Goal: Transaction & Acquisition: Purchase product/service

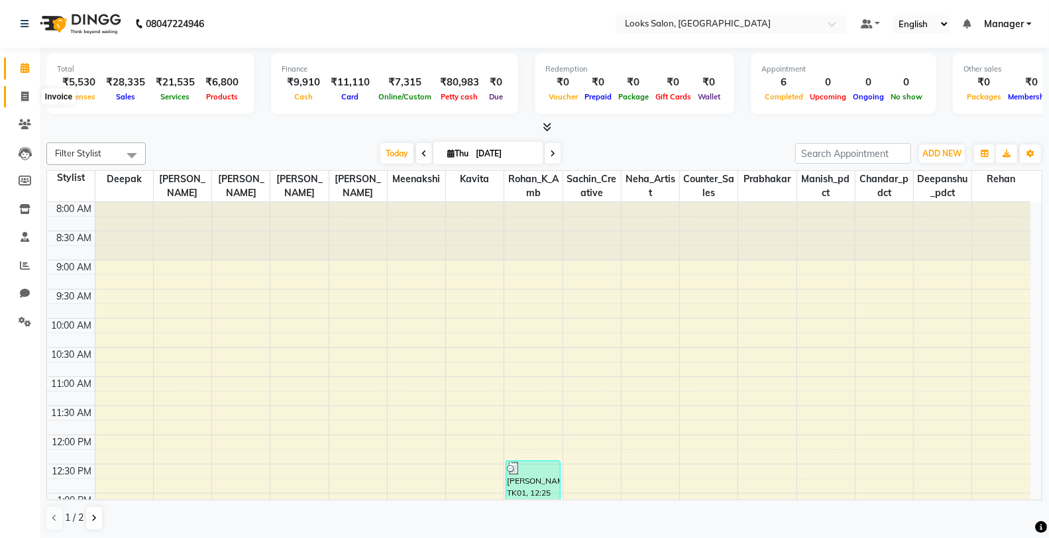
drag, startPoint x: 23, startPoint y: 95, endPoint x: 60, endPoint y: 104, distance: 38.9
click at [21, 95] on icon at bounding box center [24, 96] width 7 height 10
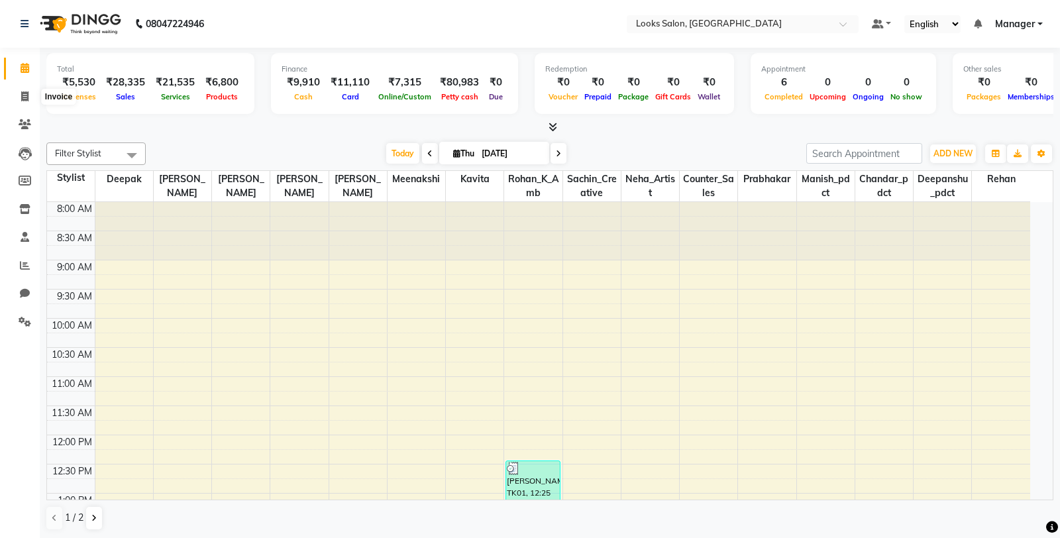
select select "service"
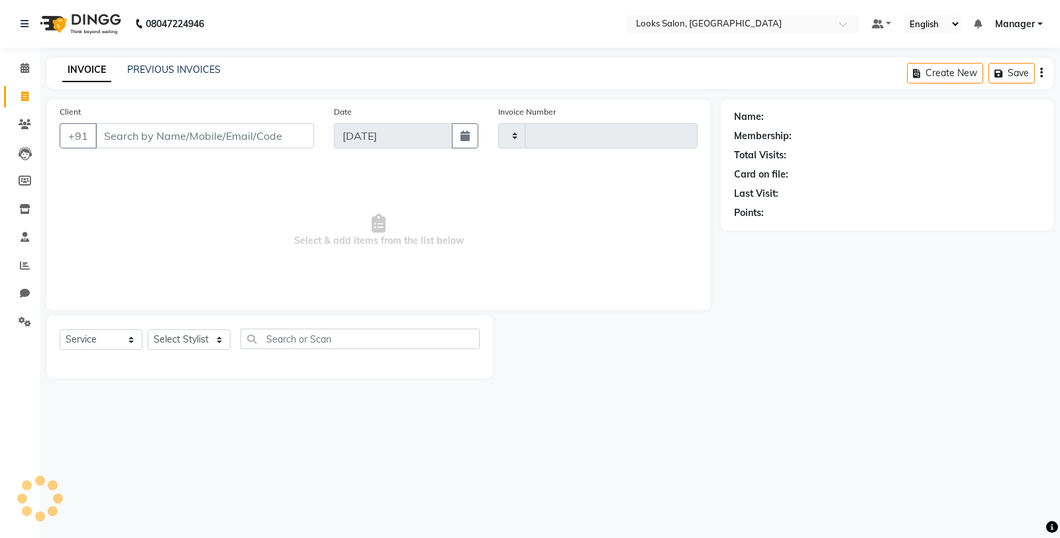
type input "4778"
select select "8125"
click at [193, 339] on select "Select Stylist" at bounding box center [189, 339] width 83 height 21
select select "89617"
click at [148, 330] on select "Select Stylist Chandar_pdct Counter_Sales Damini_Mgr [PERSON_NAME] [PERSON_NAME…" at bounding box center [189, 339] width 83 height 21
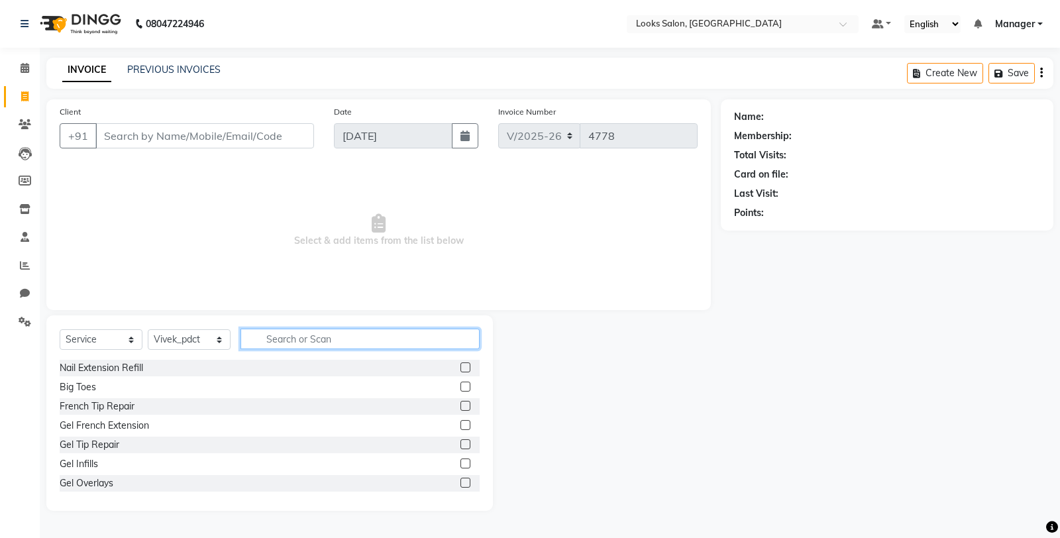
click at [282, 338] on input "text" at bounding box center [359, 339] width 239 height 21
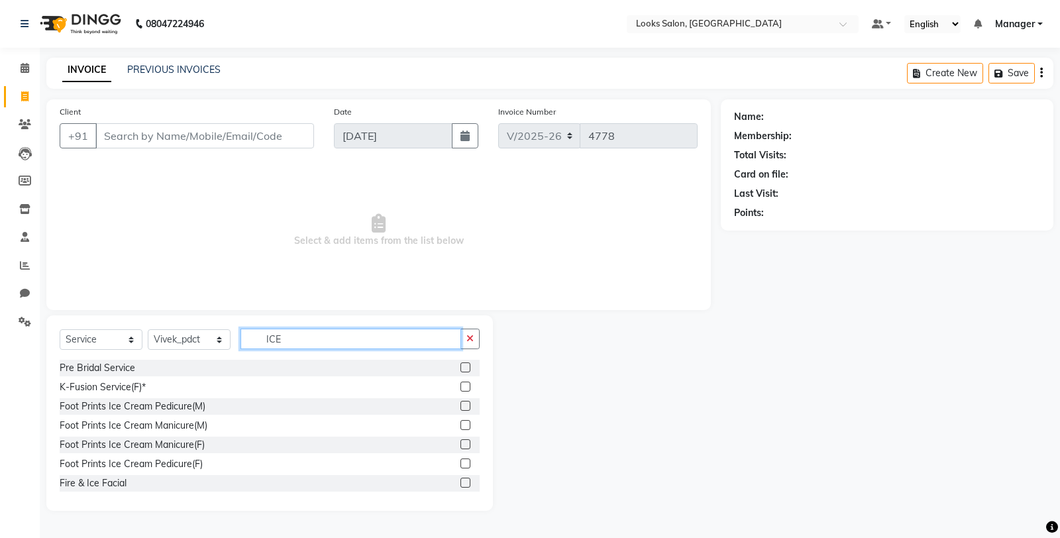
type input "ICE"
click at [460, 464] on label at bounding box center [465, 463] width 10 height 10
click at [460, 464] on input "checkbox" at bounding box center [464, 464] width 9 height 9
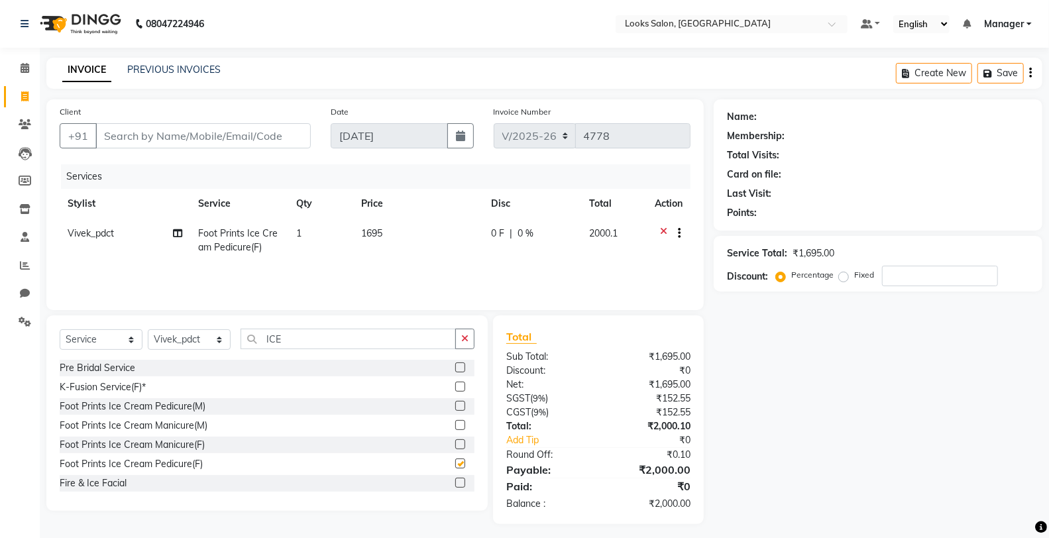
checkbox input "false"
drag, startPoint x: 467, startPoint y: 334, endPoint x: 473, endPoint y: 338, distance: 6.8
click at [467, 335] on icon "button" at bounding box center [464, 338] width 7 height 9
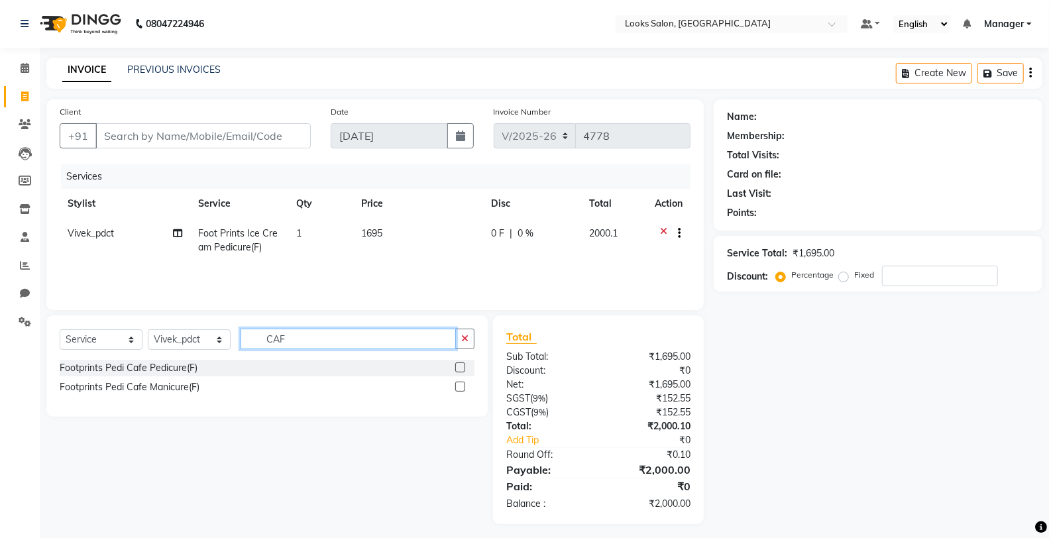
type input "CAF"
click at [460, 386] on label at bounding box center [460, 387] width 10 height 10
click at [460, 386] on input "checkbox" at bounding box center [459, 387] width 9 height 9
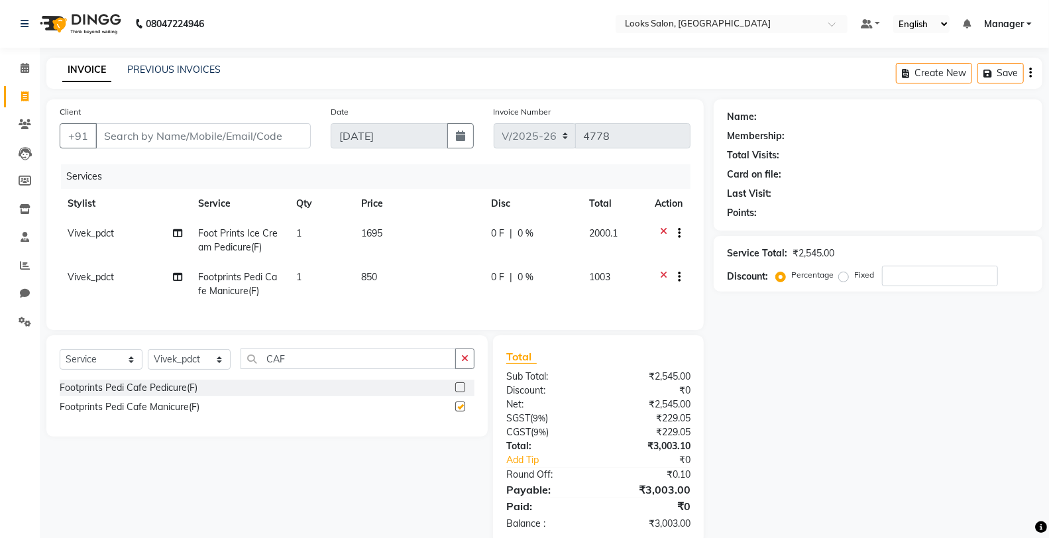
checkbox input "false"
click at [420, 232] on td "1695" at bounding box center [418, 241] width 130 height 44
select select "89617"
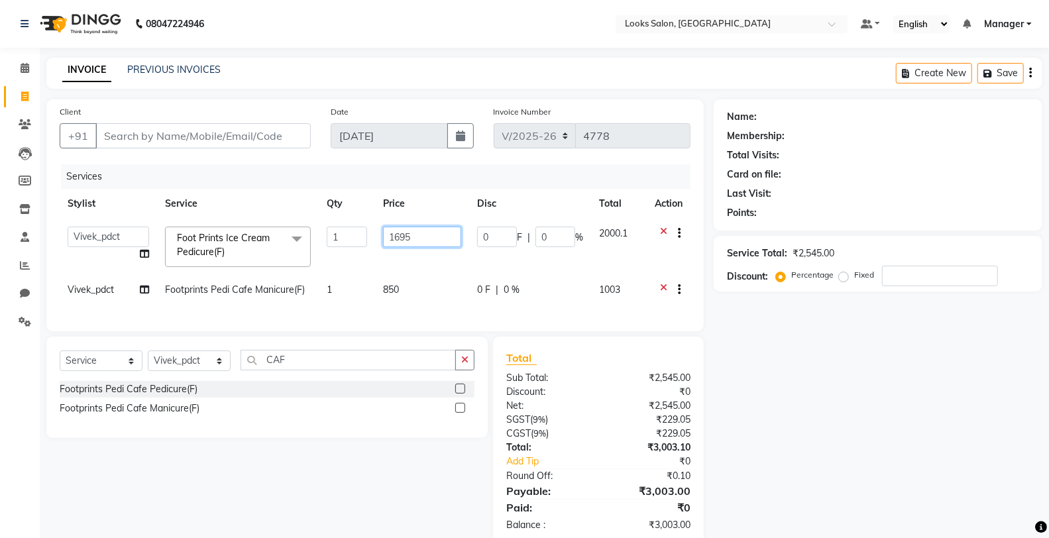
click at [420, 232] on input "1695" at bounding box center [422, 237] width 78 height 21
type input "1"
type input "1500"
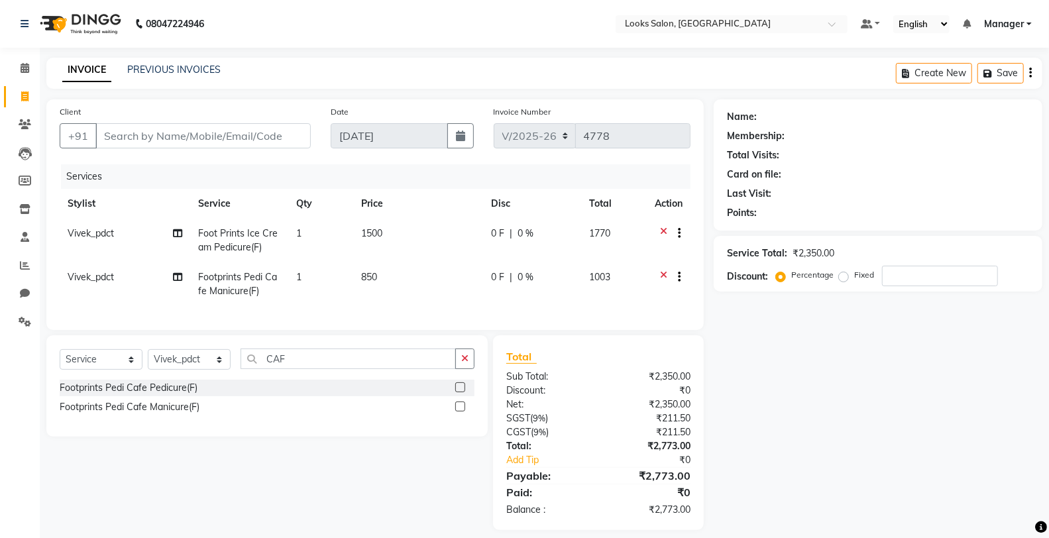
click at [785, 402] on div "Name: Membership: Total Visits: Card on file: Last Visit: Points: Service Total…" at bounding box center [882, 314] width 338 height 431
click at [409, 279] on td "850" at bounding box center [418, 284] width 130 height 44
select select "89617"
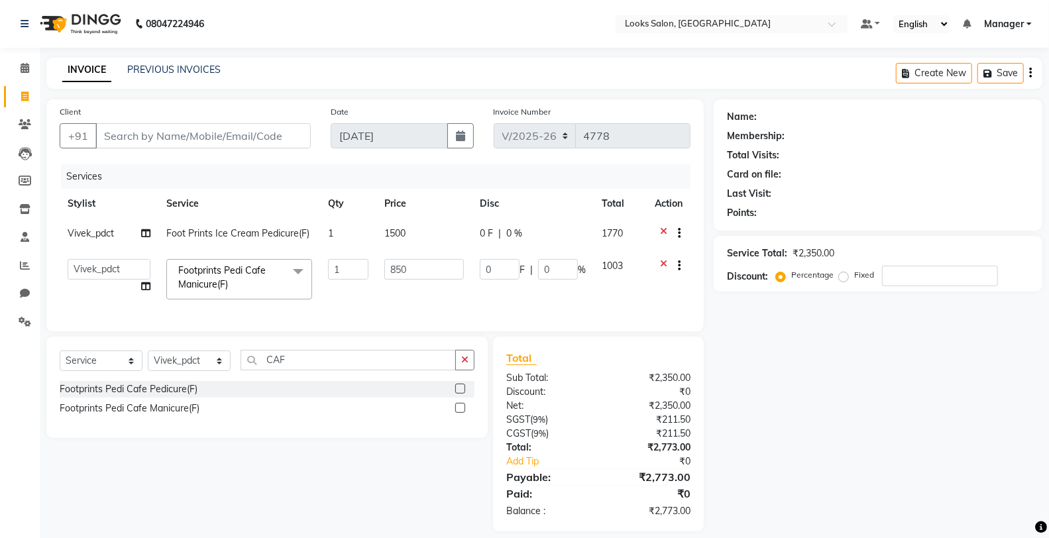
drag, startPoint x: 717, startPoint y: 436, endPoint x: 726, endPoint y: 438, distance: 9.6
click at [717, 436] on div "Name: Membership: Total Visits: Card on file: Last Visit: Points: Service Total…" at bounding box center [882, 315] width 338 height 432
click at [740, 438] on div "Name: Membership: Total Visits: Card on file: Last Visit: Points: Service Total…" at bounding box center [882, 315] width 338 height 432
click at [468, 364] on icon "button" at bounding box center [464, 359] width 7 height 9
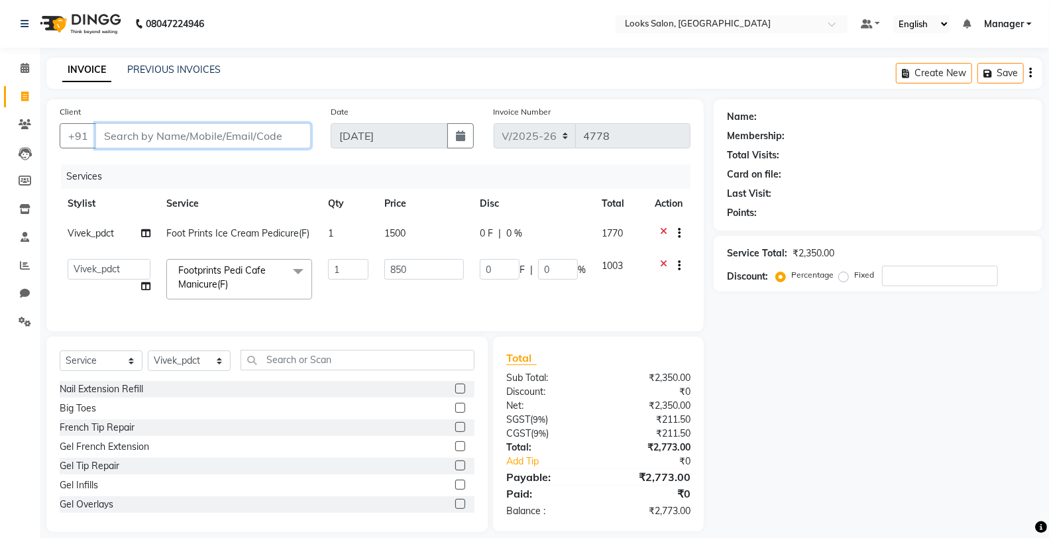
click at [242, 124] on input "Client" at bounding box center [202, 135] width 215 height 25
type input "9"
type input "0"
type input "9818458845"
click at [298, 143] on button "Add Client" at bounding box center [276, 135] width 68 height 25
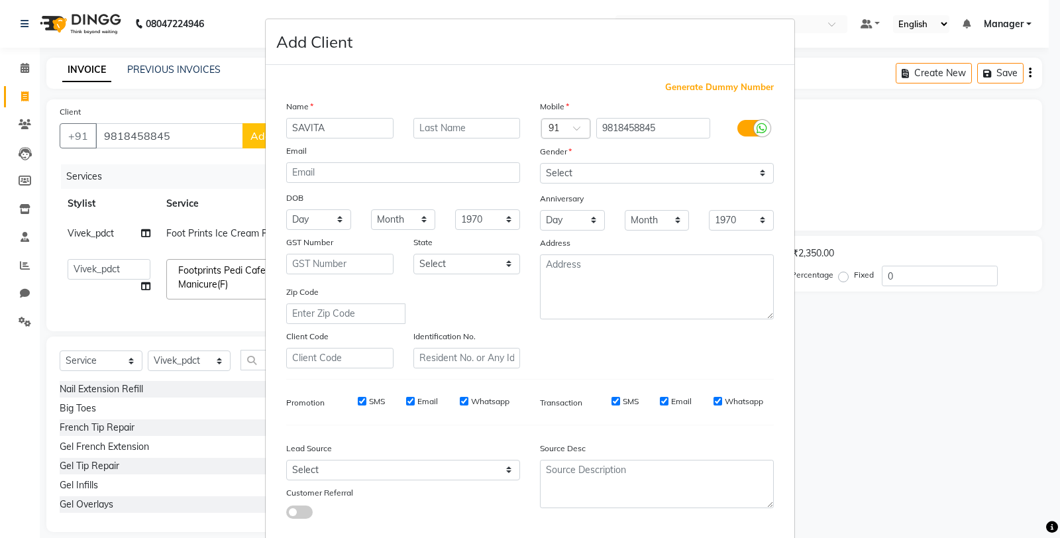
type input "SAVITA"
type input "MAM"
drag, startPoint x: 717, startPoint y: 169, endPoint x: 711, endPoint y: 179, distance: 11.6
click at [716, 170] on select "Select [DEMOGRAPHIC_DATA] [DEMOGRAPHIC_DATA] Other Prefer Not To Say" at bounding box center [657, 173] width 234 height 21
select select "[DEMOGRAPHIC_DATA]"
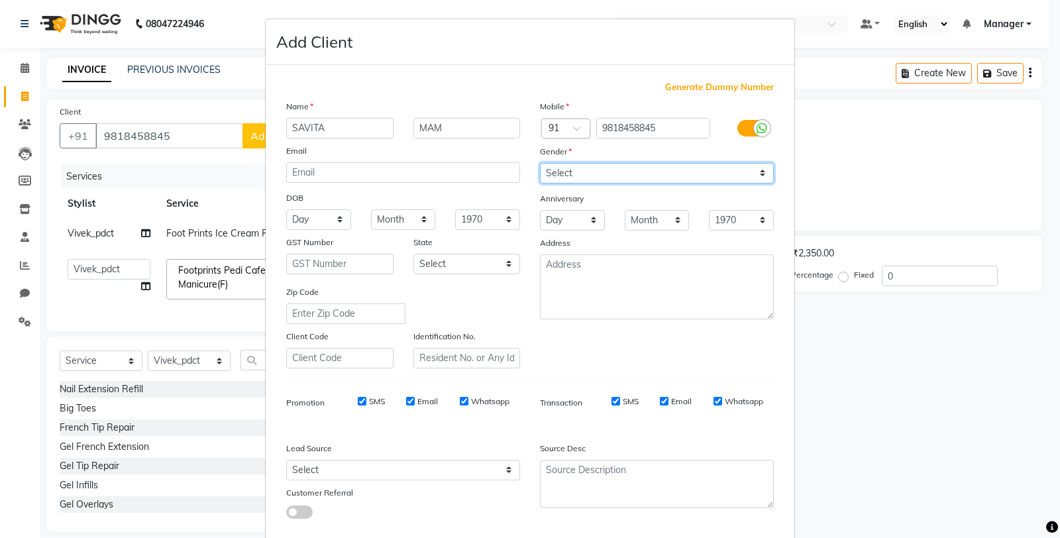
click at [540, 163] on select "Select [DEMOGRAPHIC_DATA] [DEMOGRAPHIC_DATA] Other Prefer Not To Say" at bounding box center [657, 173] width 234 height 21
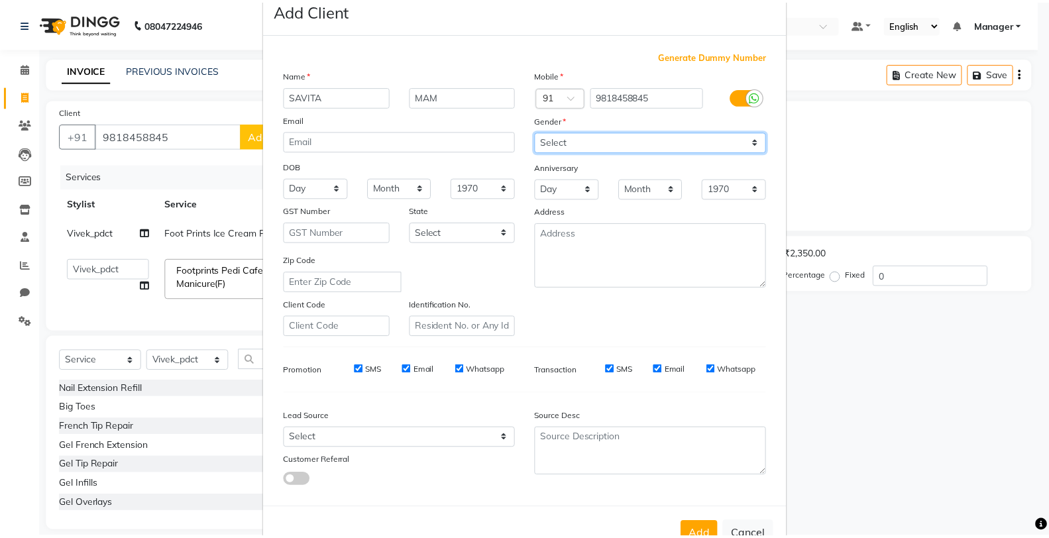
scroll to position [74, 0]
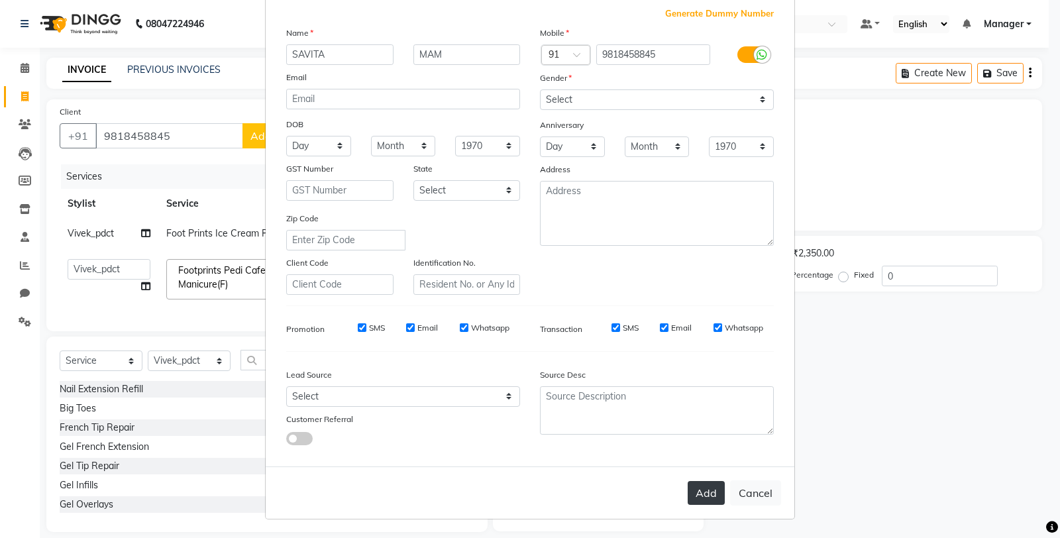
click at [709, 488] on button "Add" at bounding box center [706, 493] width 37 height 24
select select
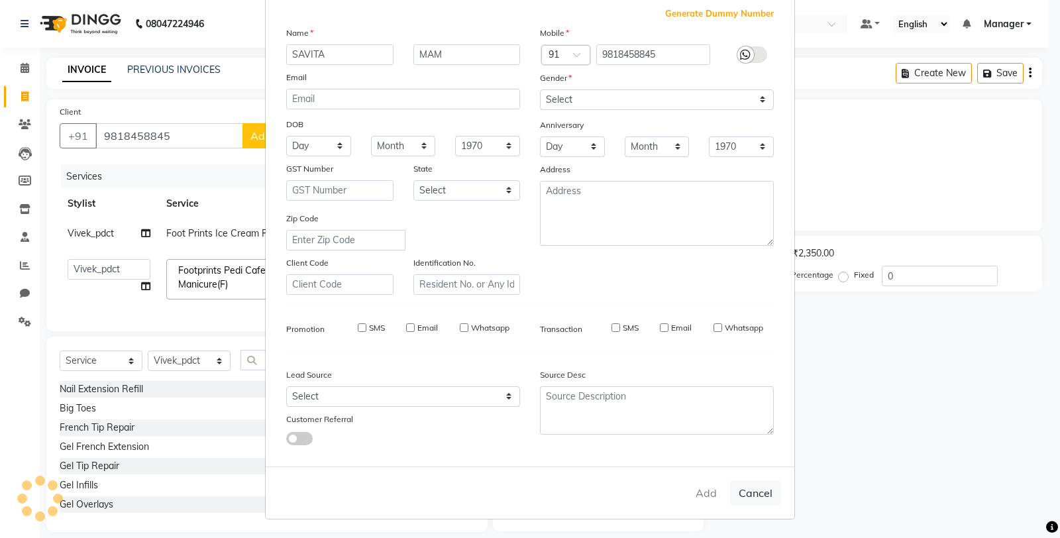
select select
checkbox input "false"
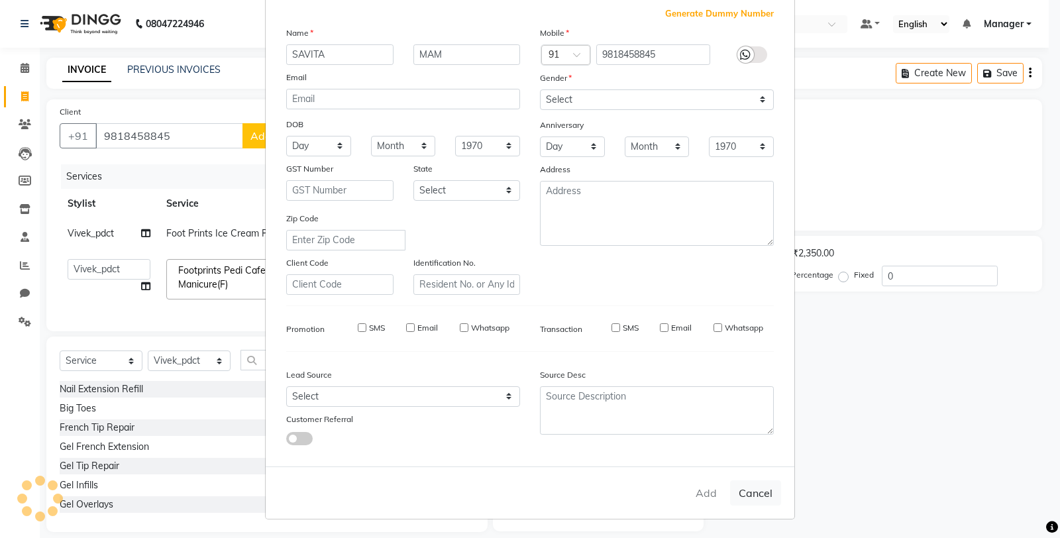
checkbox input "false"
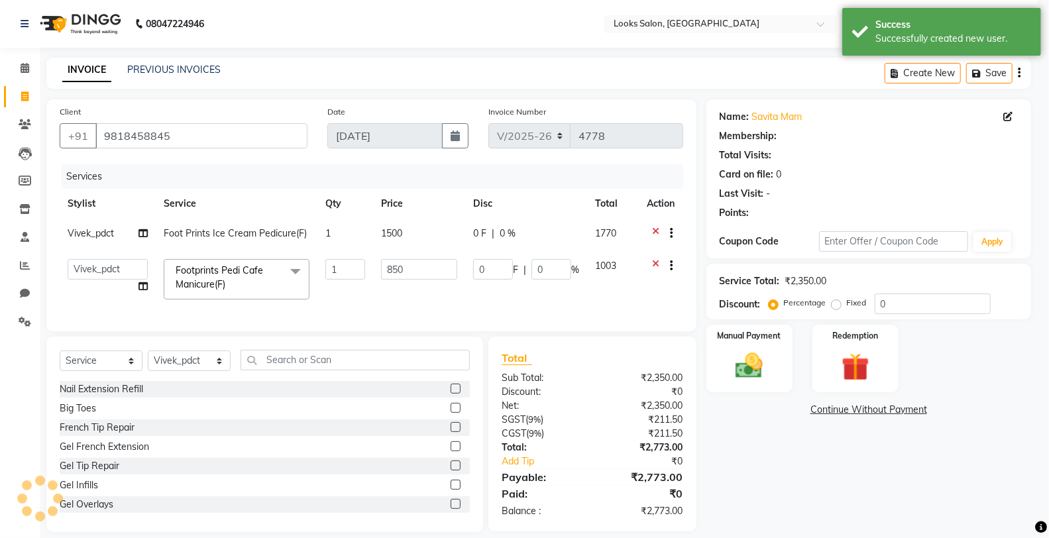
select select "1: Object"
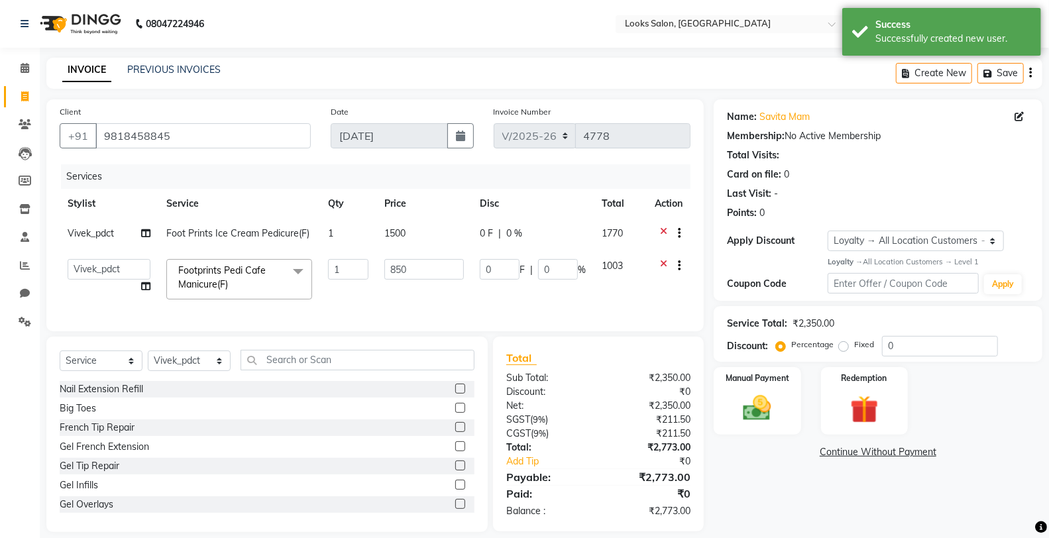
scroll to position [25, 0]
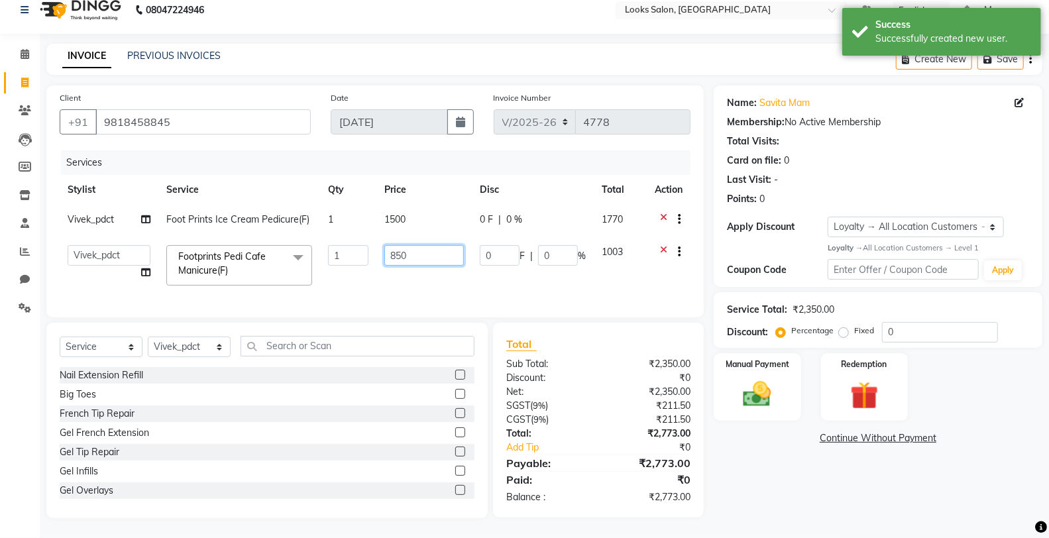
click at [435, 245] on input "850" at bounding box center [423, 255] width 79 height 21
type input "847"
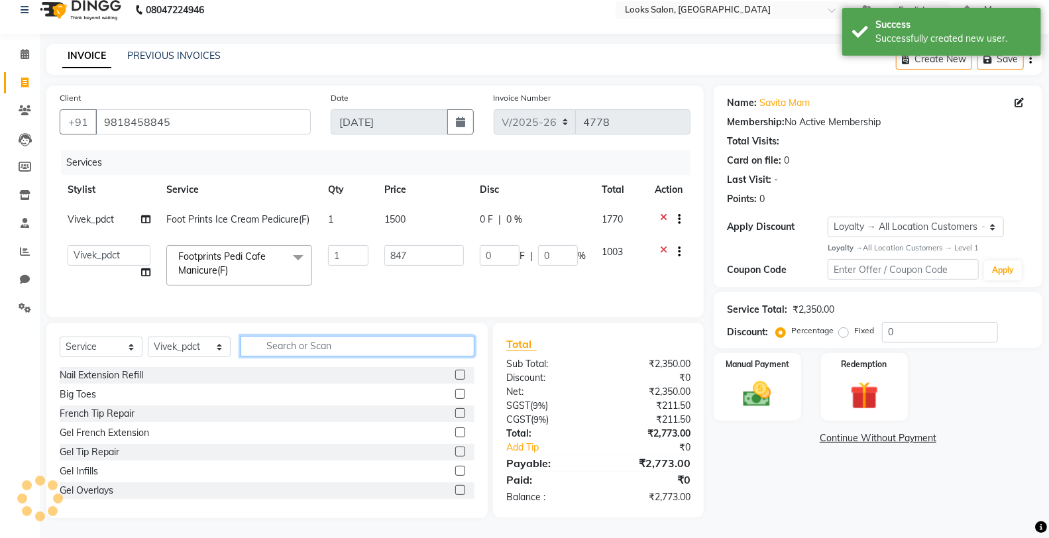
click at [382, 349] on input "text" at bounding box center [357, 346] width 234 height 21
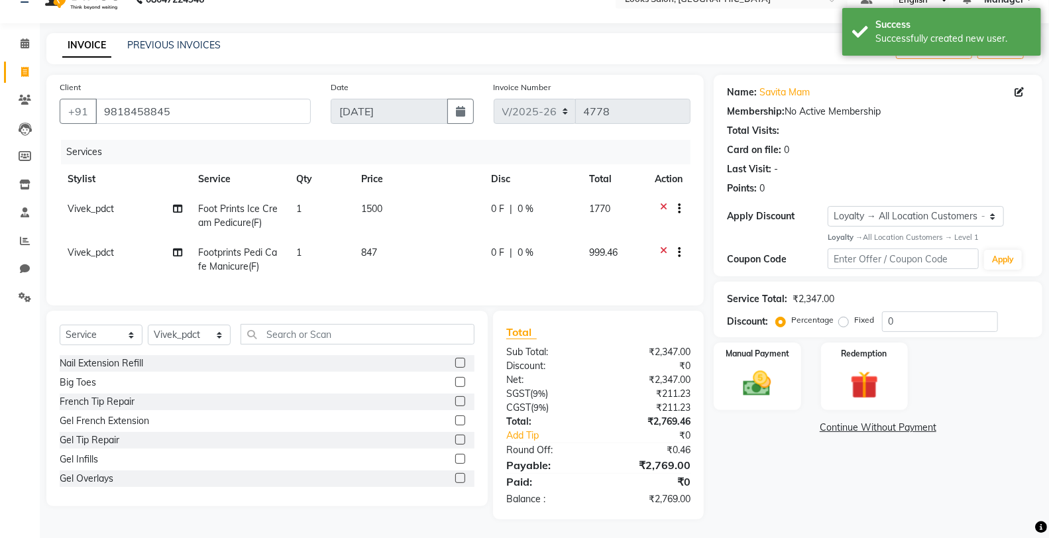
click at [415, 253] on td "847" at bounding box center [418, 260] width 130 height 44
select select "89617"
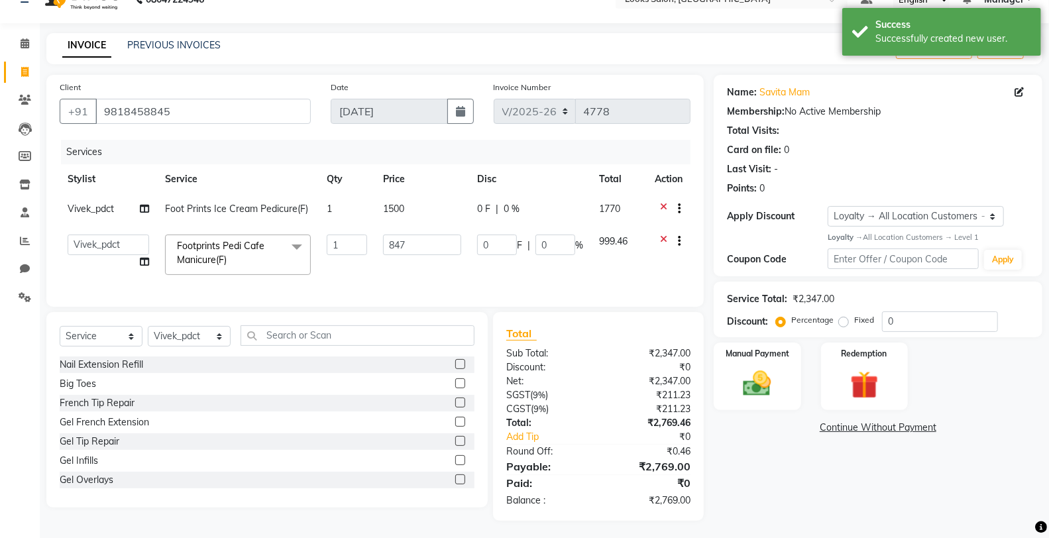
click at [415, 253] on input "847" at bounding box center [422, 244] width 78 height 21
type input "847.5"
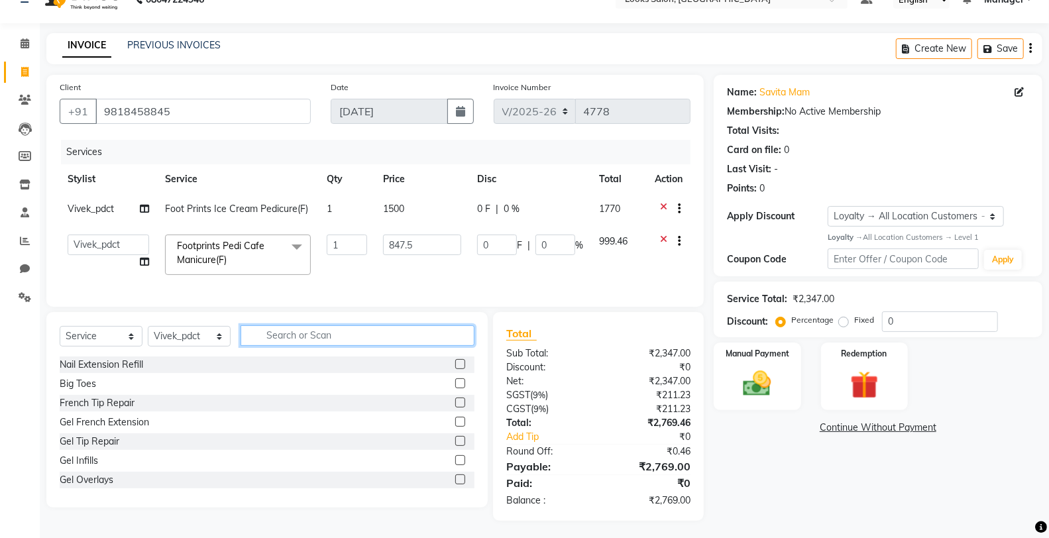
drag, startPoint x: 421, startPoint y: 352, endPoint x: 431, endPoint y: 348, distance: 10.1
click at [424, 346] on input "text" at bounding box center [357, 335] width 234 height 21
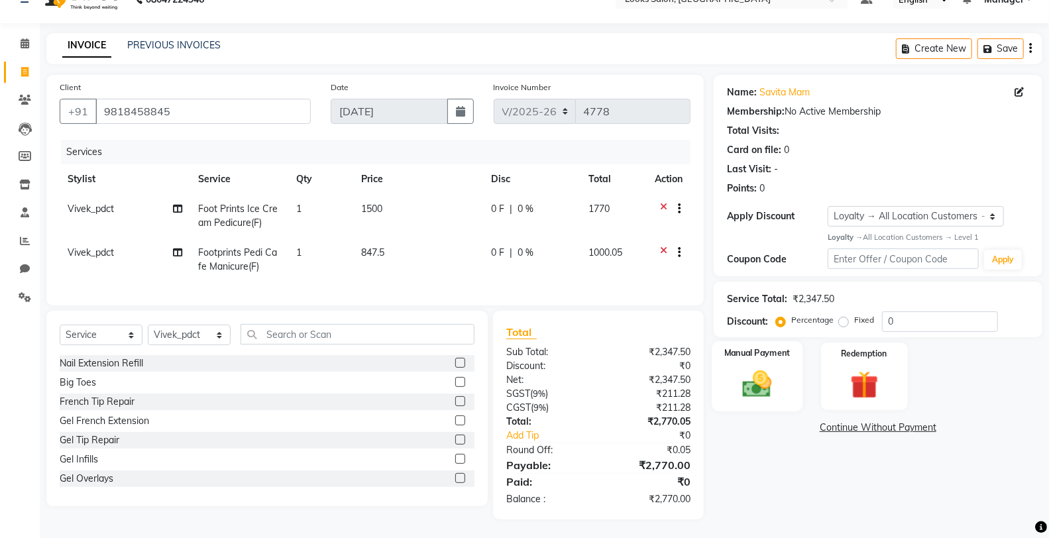
click at [762, 378] on img at bounding box center [756, 384] width 47 height 34
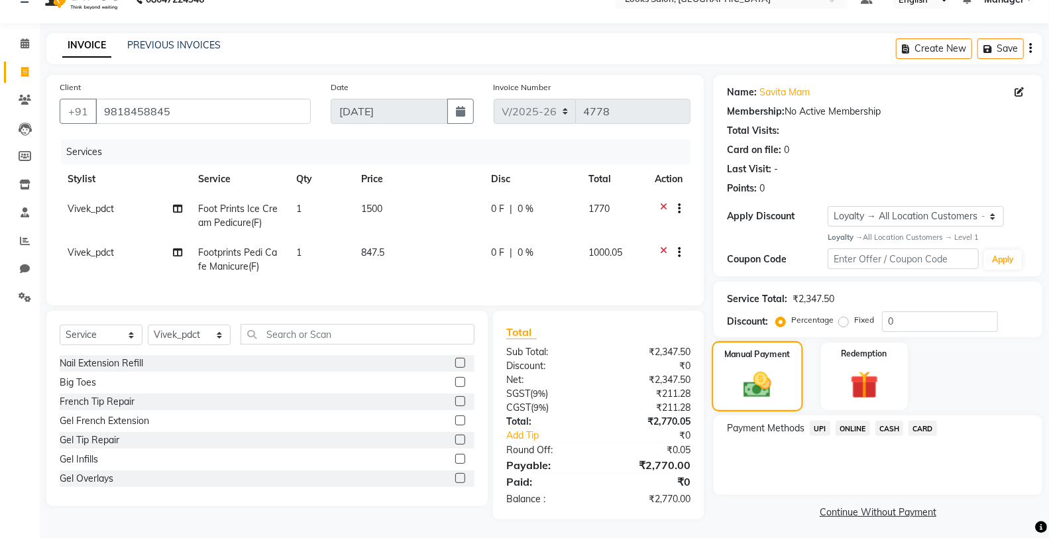
scroll to position [36, 0]
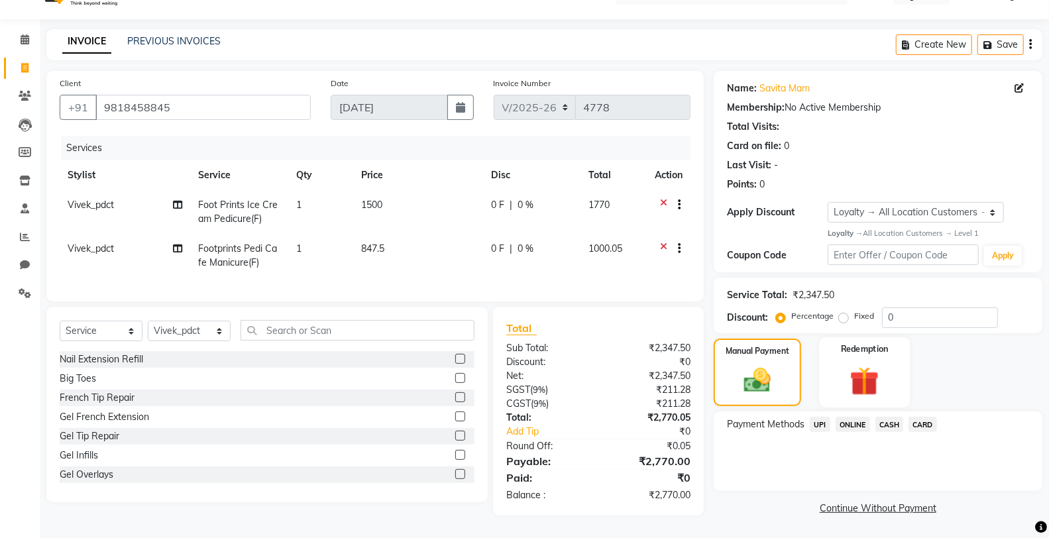
click at [853, 370] on img at bounding box center [864, 381] width 47 height 36
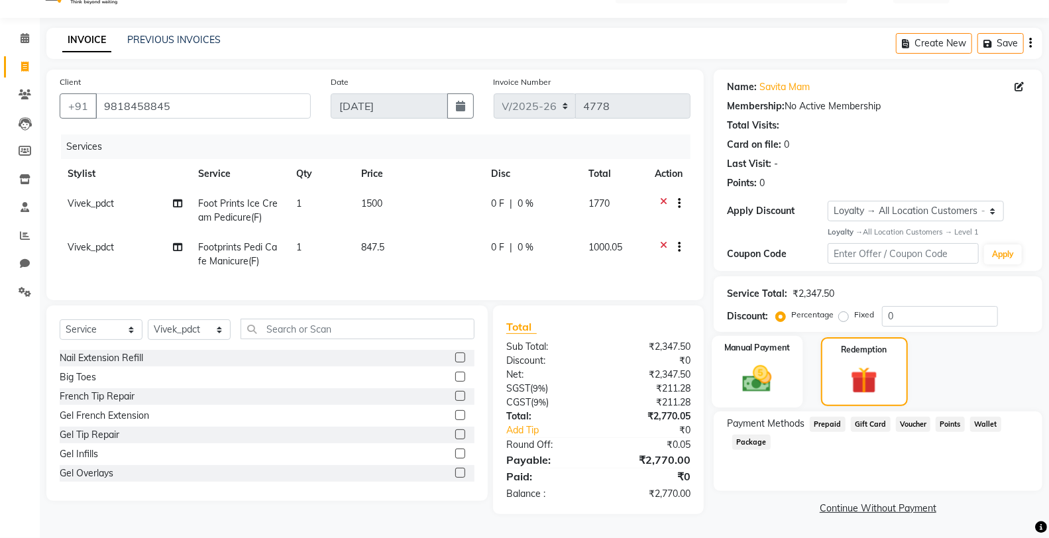
click at [780, 362] on img at bounding box center [756, 379] width 47 height 34
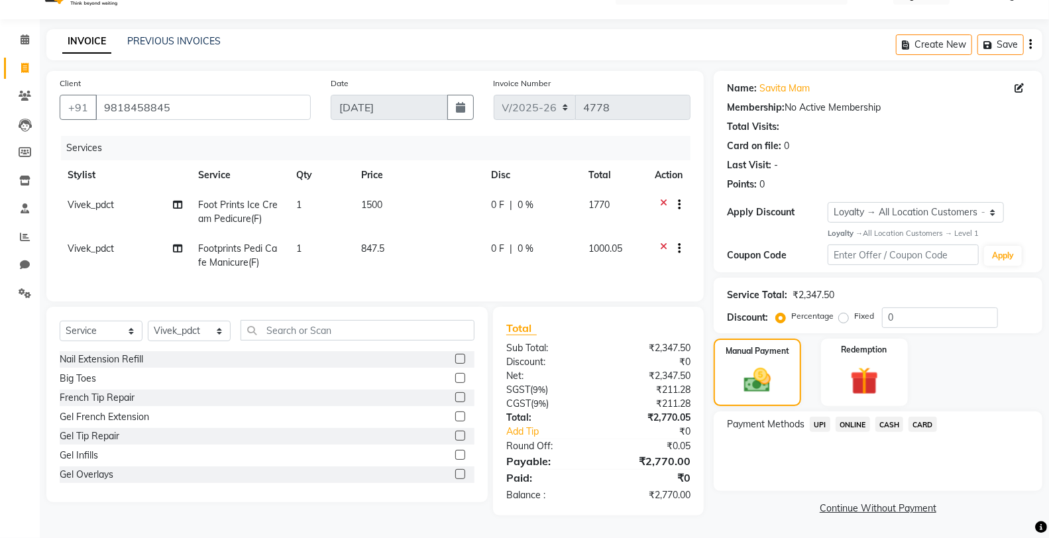
drag, startPoint x: 884, startPoint y: 415, endPoint x: 890, endPoint y: 427, distance: 13.3
click at [884, 417] on span "CASH" at bounding box center [889, 424] width 28 height 15
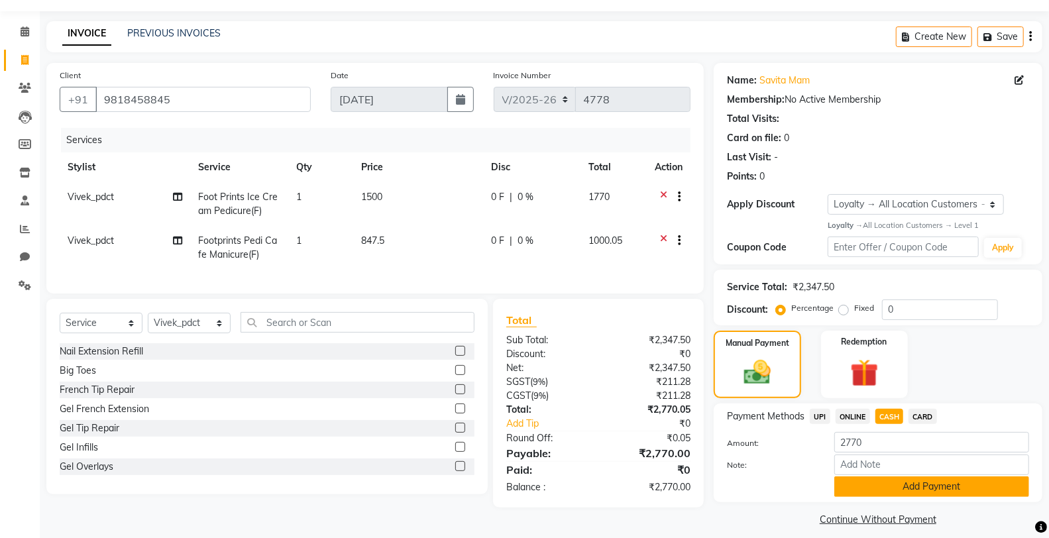
click at [898, 482] on button "Add Payment" at bounding box center [931, 486] width 195 height 21
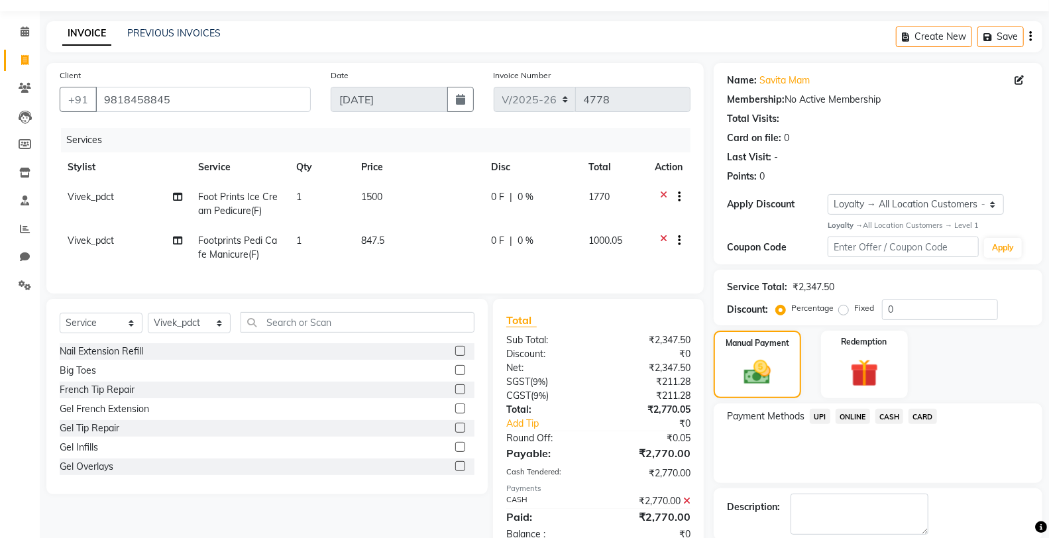
scroll to position [149, 0]
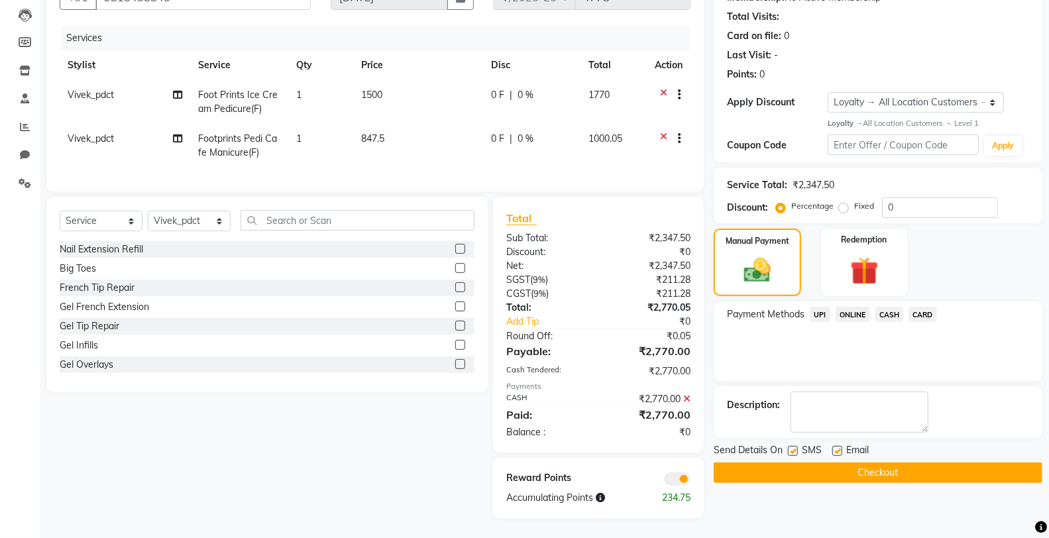
drag, startPoint x: 792, startPoint y: 440, endPoint x: 786, endPoint y: 460, distance: 20.7
click at [792, 446] on label at bounding box center [793, 451] width 10 height 10
click at [792, 447] on input "checkbox" at bounding box center [792, 451] width 9 height 9
checkbox input "false"
click at [786, 462] on button "Checkout" at bounding box center [877, 472] width 329 height 21
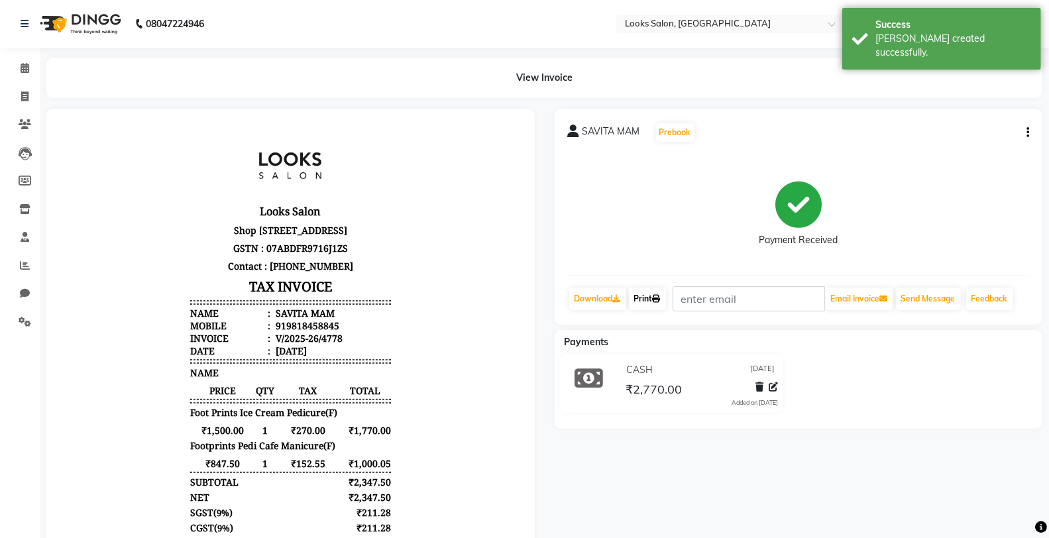
click at [649, 303] on link "Print" at bounding box center [647, 298] width 37 height 23
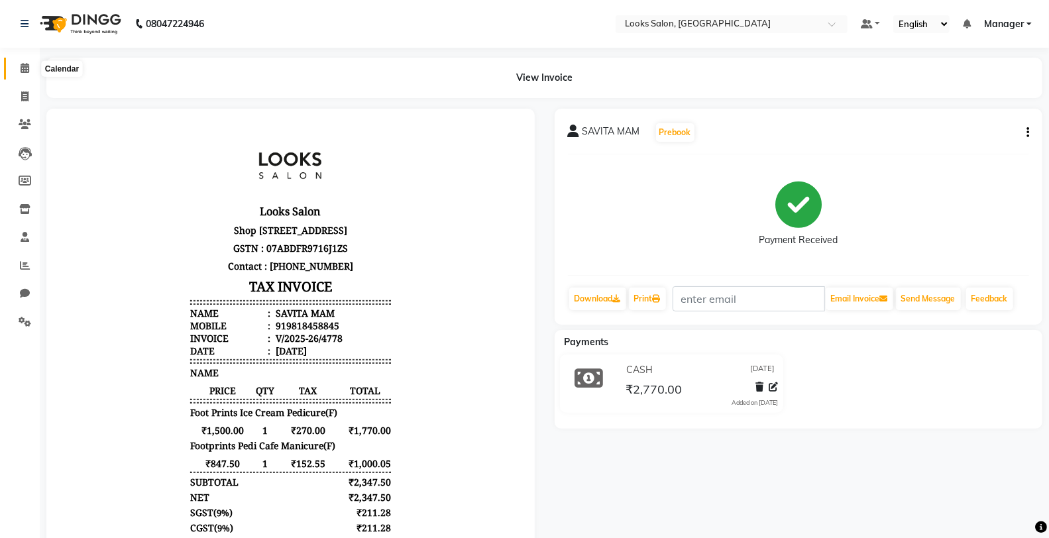
drag, startPoint x: 25, startPoint y: 70, endPoint x: 17, endPoint y: 70, distance: 7.9
click at [25, 70] on icon at bounding box center [25, 68] width 9 height 10
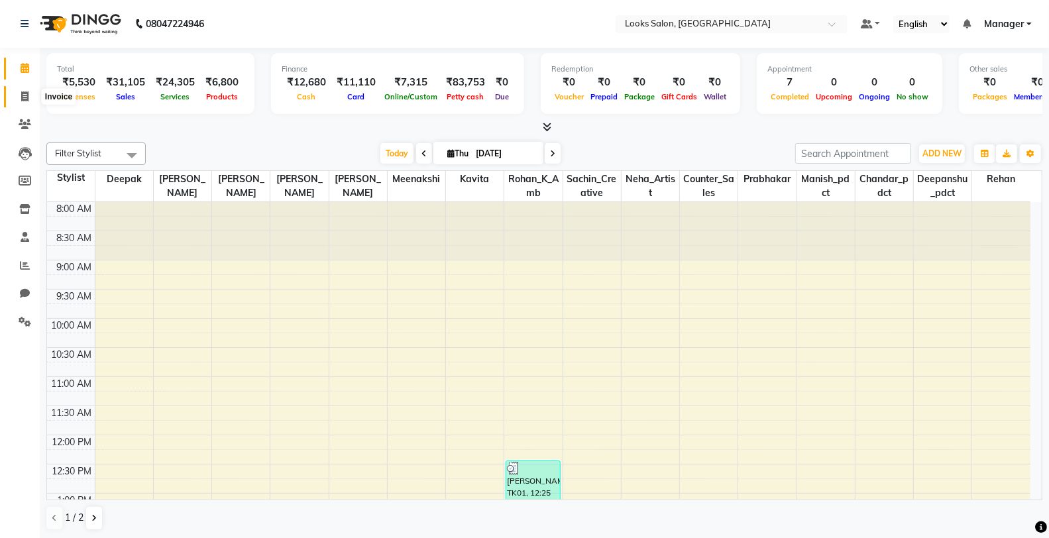
drag, startPoint x: 21, startPoint y: 89, endPoint x: 17, endPoint y: 79, distance: 9.8
click at [21, 89] on span at bounding box center [24, 96] width 23 height 15
select select "service"
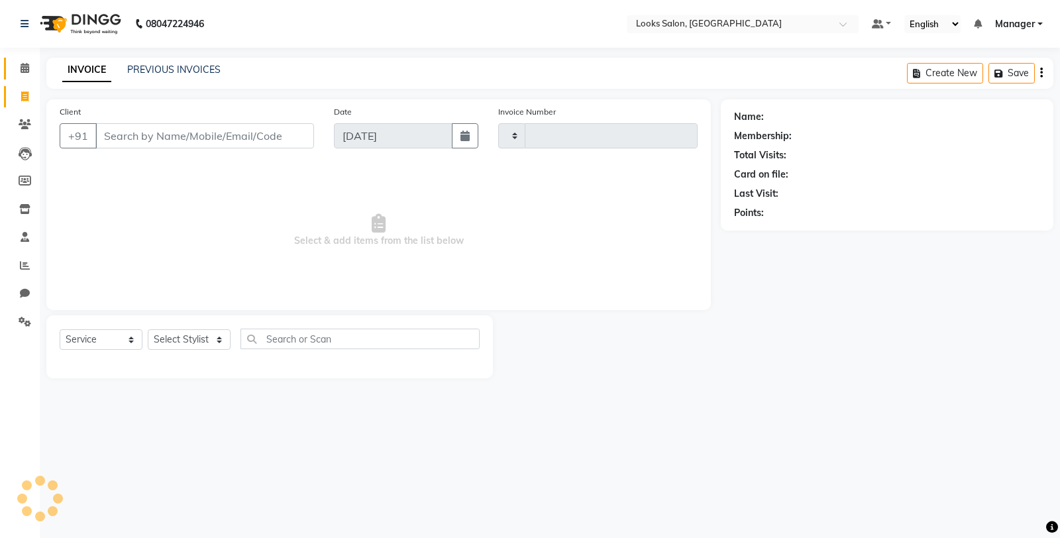
type input "4779"
select select "8125"
click at [17, 70] on span at bounding box center [24, 68] width 23 height 15
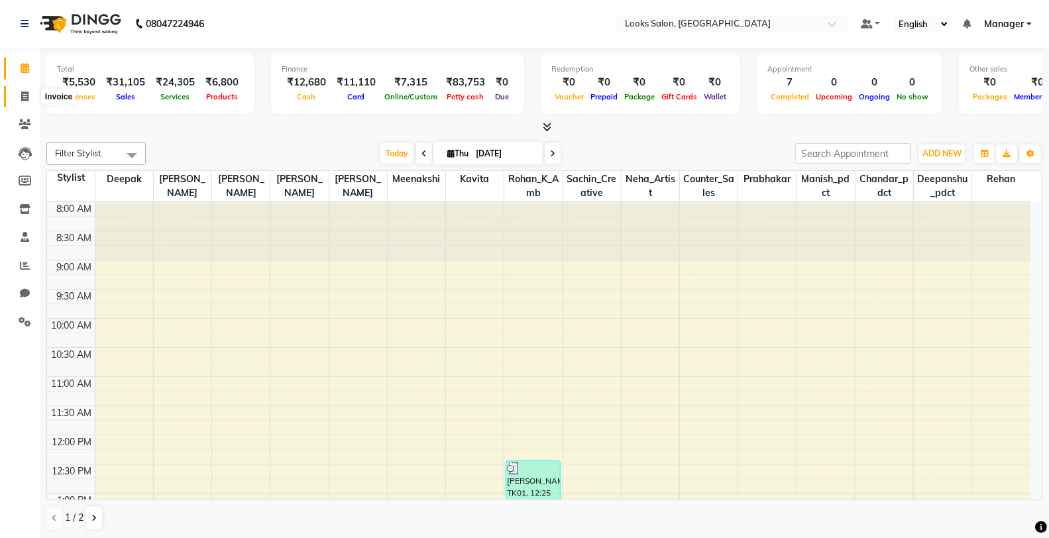
drag, startPoint x: 21, startPoint y: 93, endPoint x: 27, endPoint y: 75, distance: 18.9
click at [21, 93] on icon at bounding box center [24, 96] width 7 height 10
select select "service"
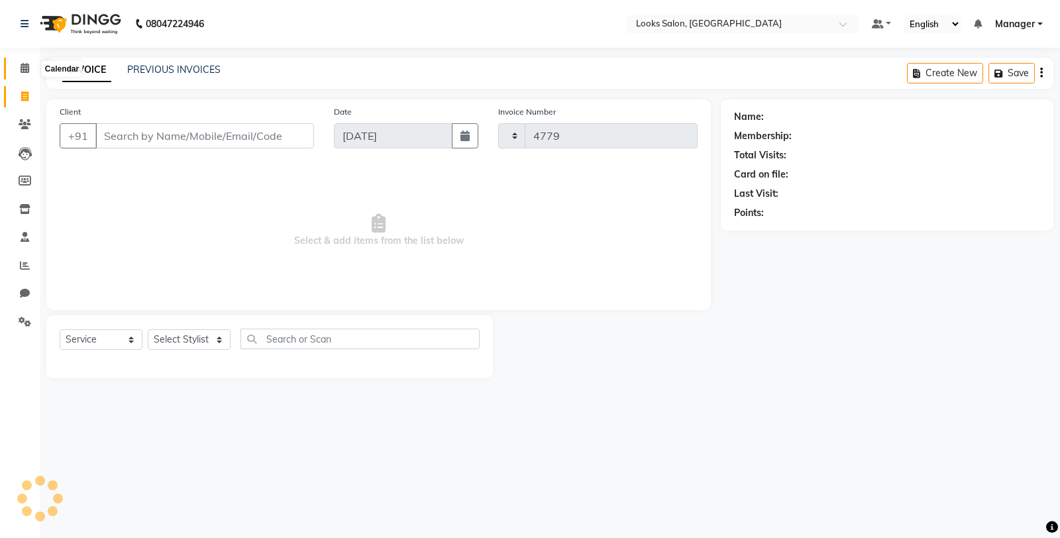
click at [29, 68] on span at bounding box center [24, 68] width 23 height 15
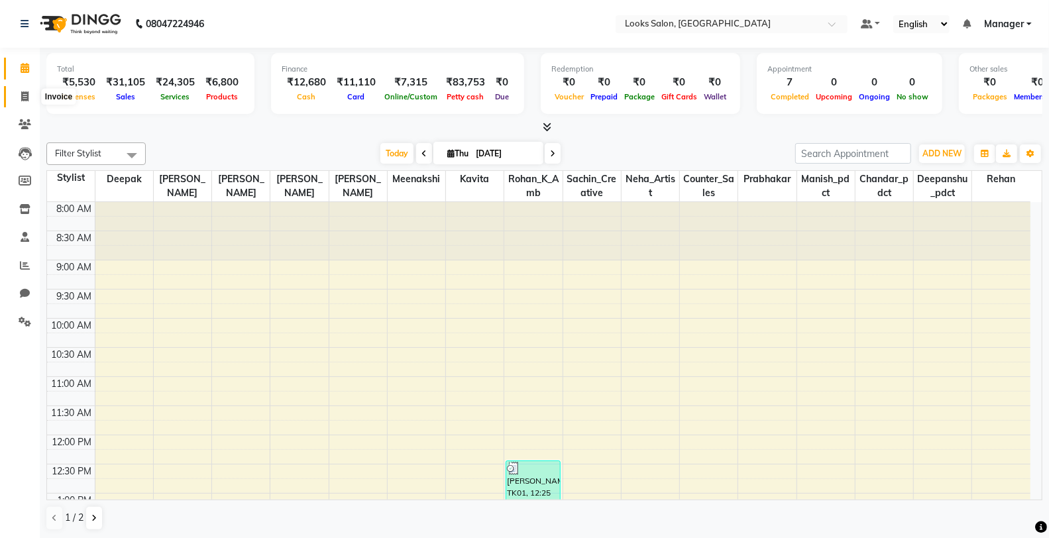
click at [17, 95] on span at bounding box center [24, 96] width 23 height 15
select select "8125"
select select "service"
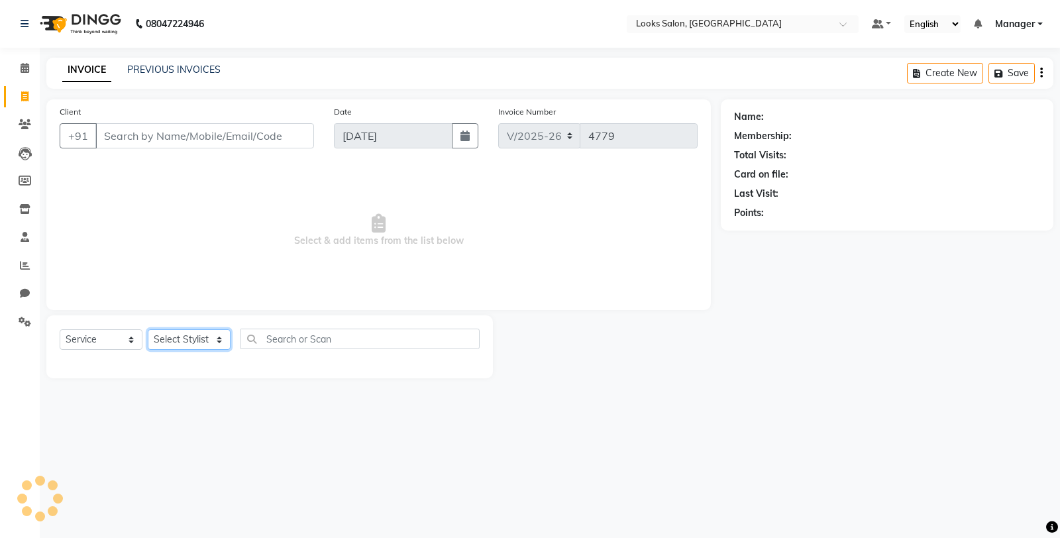
click at [201, 346] on select "Select Stylist Chandar_pdct Counter_Sales Damini_Mgr [PERSON_NAME] [PERSON_NAME…" at bounding box center [189, 339] width 83 height 21
select select "75834"
click at [148, 330] on select "Select Stylist Chandar_pdct Counter_Sales Damini_Mgr [PERSON_NAME] [PERSON_NAME…" at bounding box center [189, 339] width 83 height 21
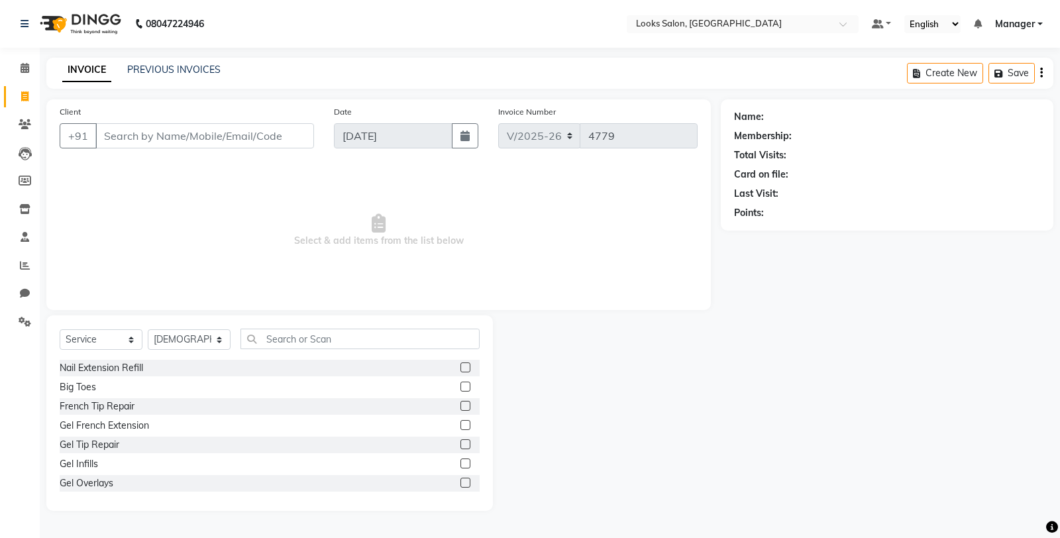
click at [312, 349] on div "Select Service Product Membership Package Voucher Prepaid Gift Card Select Styl…" at bounding box center [270, 344] width 420 height 31
click at [315, 342] on input "text" at bounding box center [359, 339] width 239 height 21
click at [191, 134] on input "Client" at bounding box center [204, 135] width 219 height 25
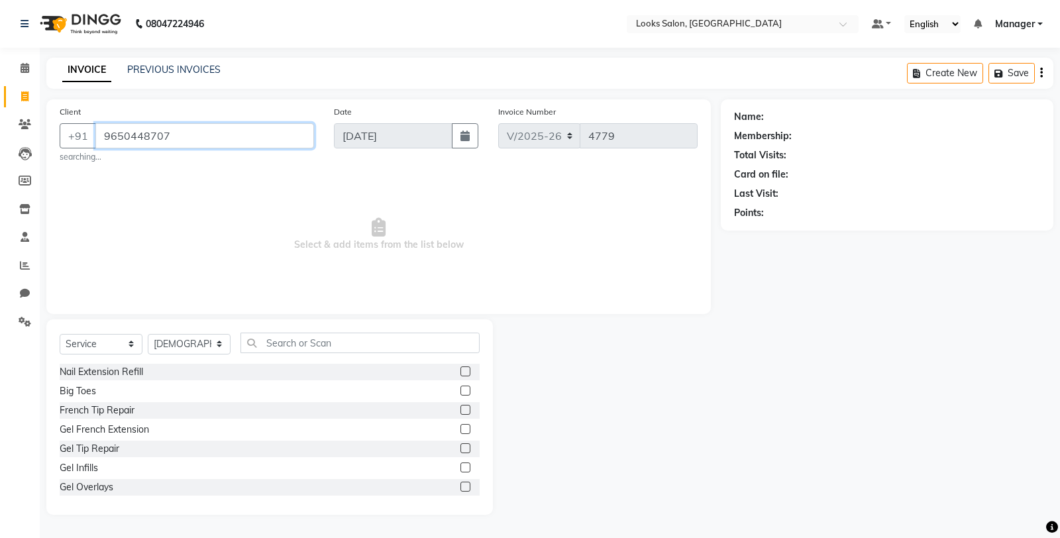
type input "9650448707"
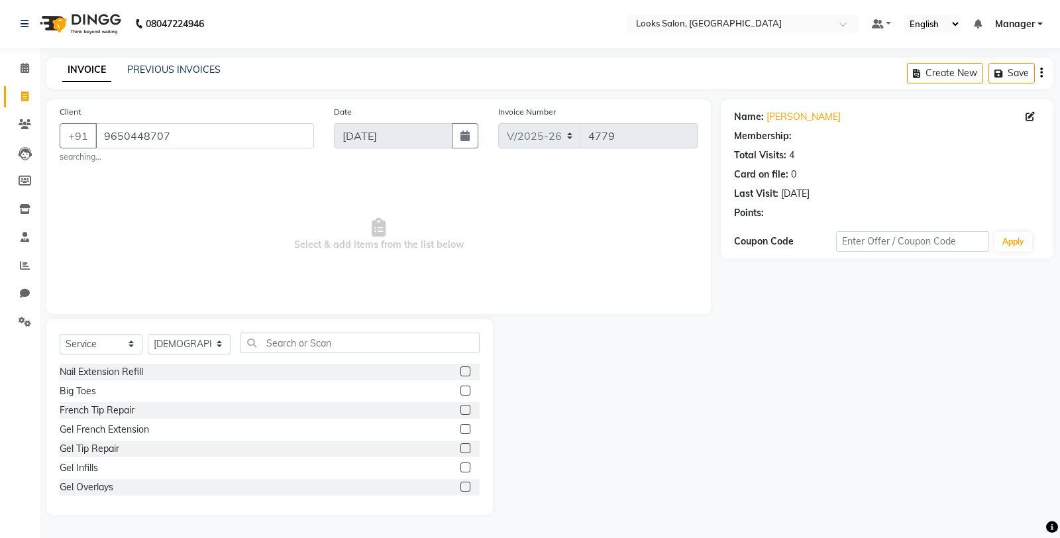
select select "1: Object"
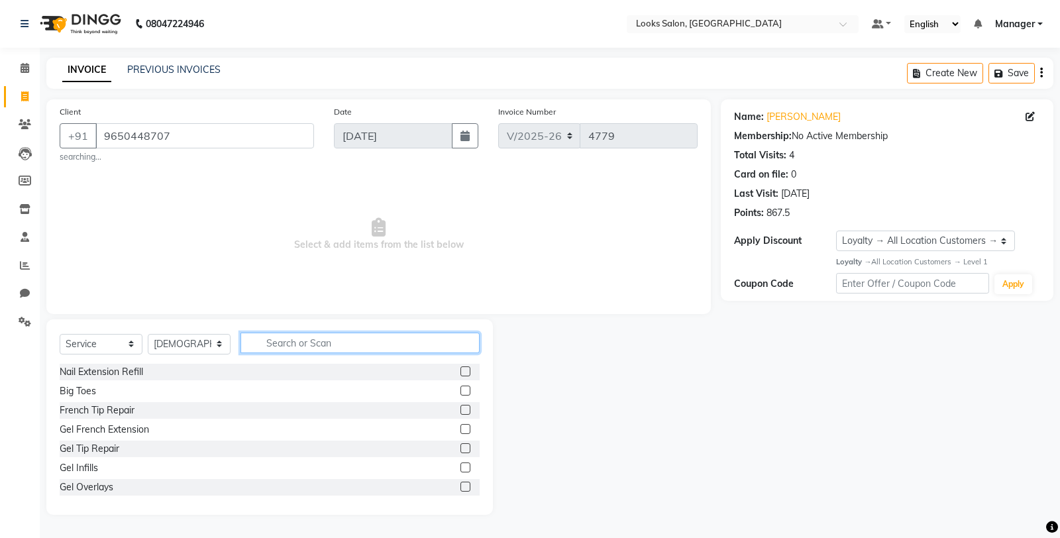
click at [316, 340] on input "text" at bounding box center [359, 343] width 239 height 21
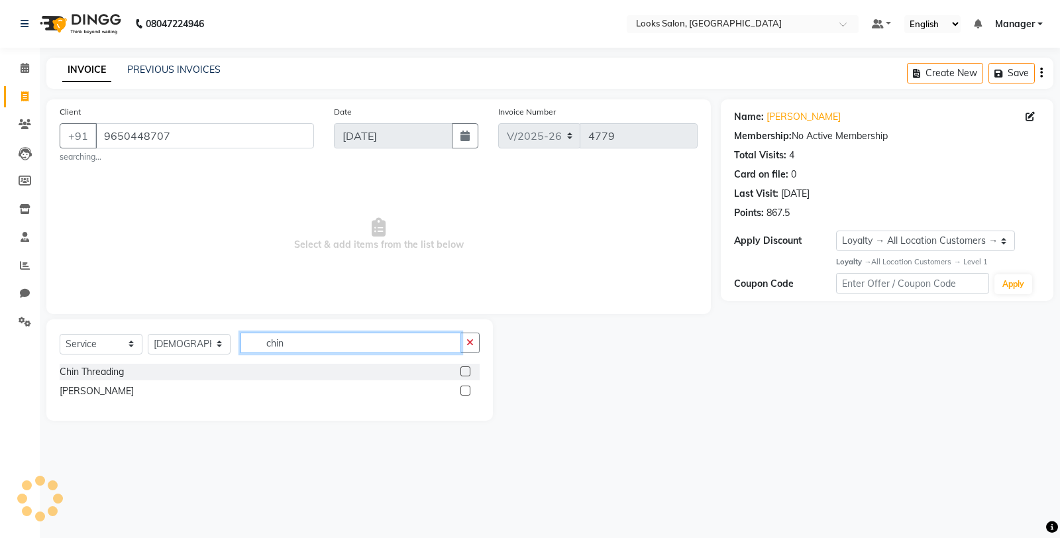
type input "chin"
click at [464, 389] on label at bounding box center [465, 391] width 10 height 10
click at [464, 389] on input "checkbox" at bounding box center [464, 391] width 9 height 9
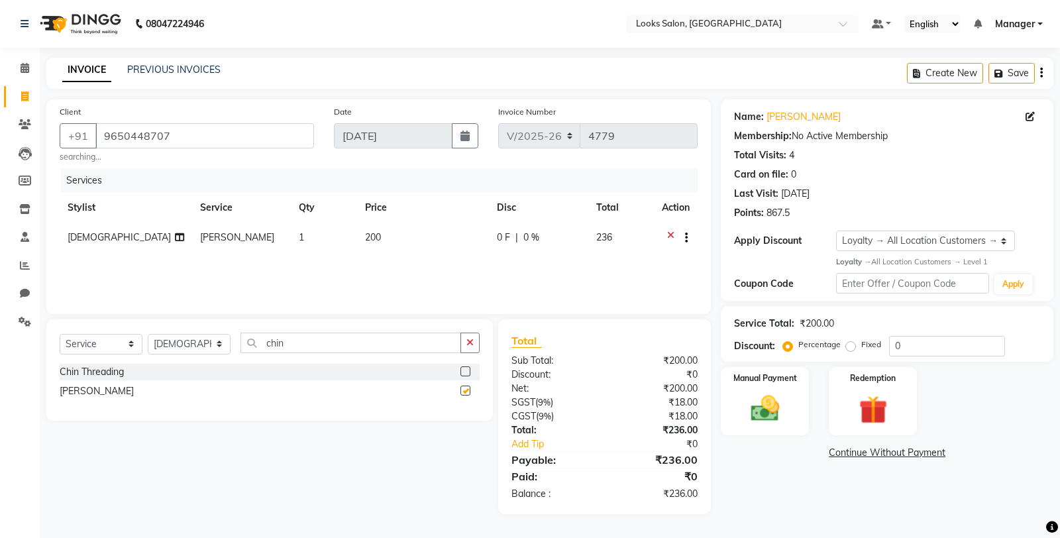
checkbox input "false"
click at [471, 341] on icon "button" at bounding box center [469, 342] width 7 height 9
type input "side"
click at [465, 389] on label at bounding box center [465, 391] width 10 height 10
click at [465, 389] on input "checkbox" at bounding box center [464, 391] width 9 height 9
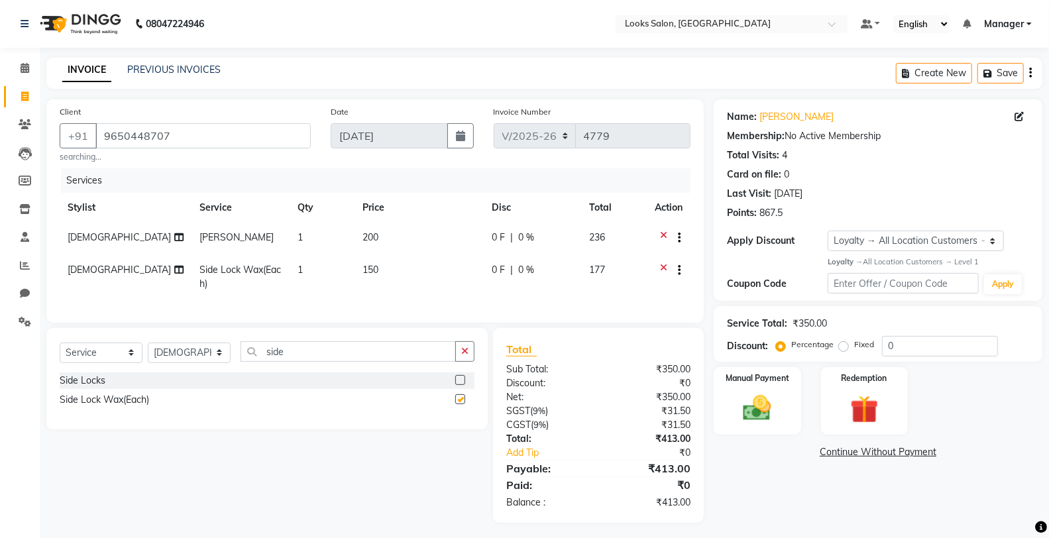
checkbox input "false"
click at [425, 274] on td "150" at bounding box center [418, 277] width 129 height 44
select select "75834"
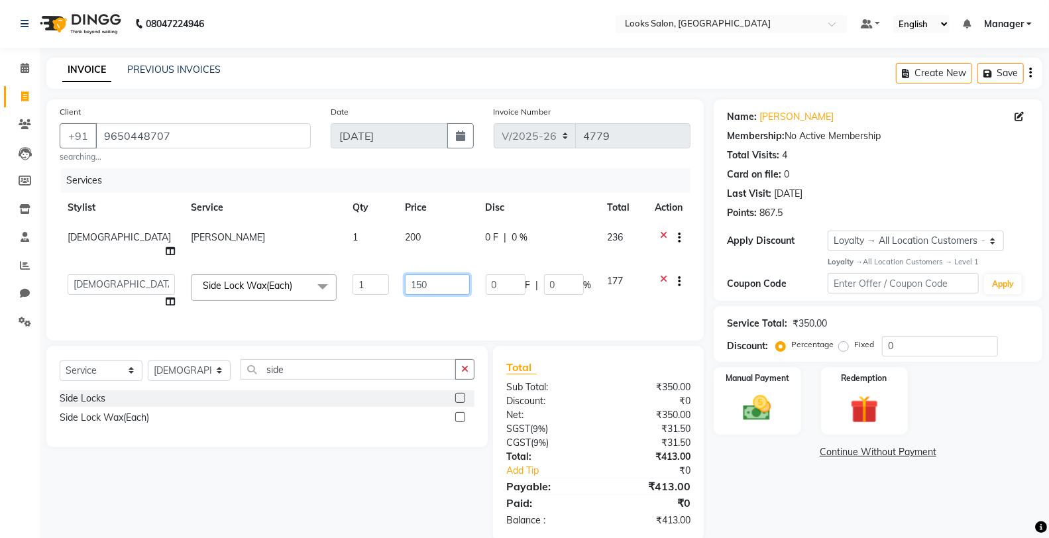
click at [425, 274] on input "150" at bounding box center [437, 284] width 64 height 21
type input "1"
type input "200"
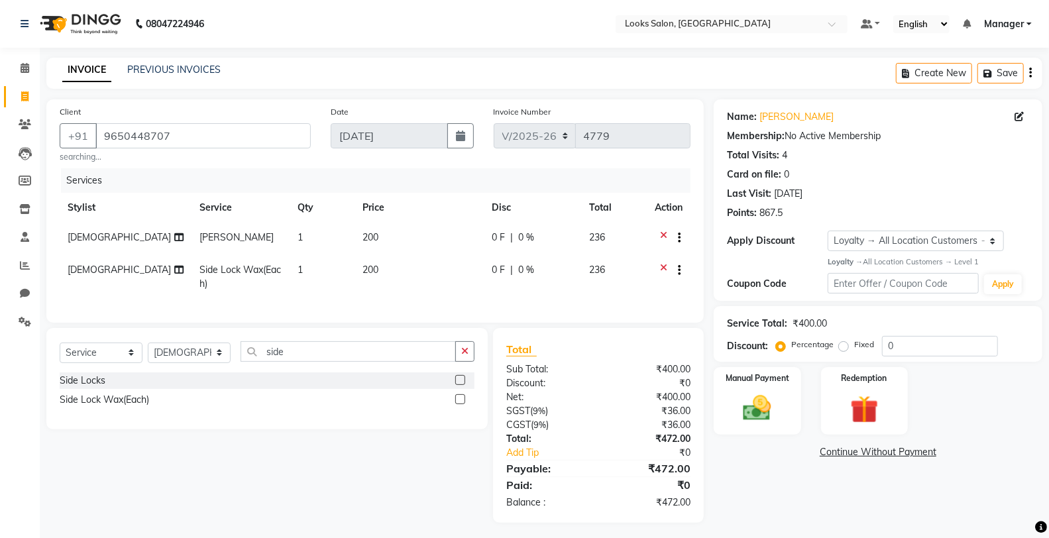
click at [333, 277] on td "1" at bounding box center [321, 277] width 65 height 44
select select "75834"
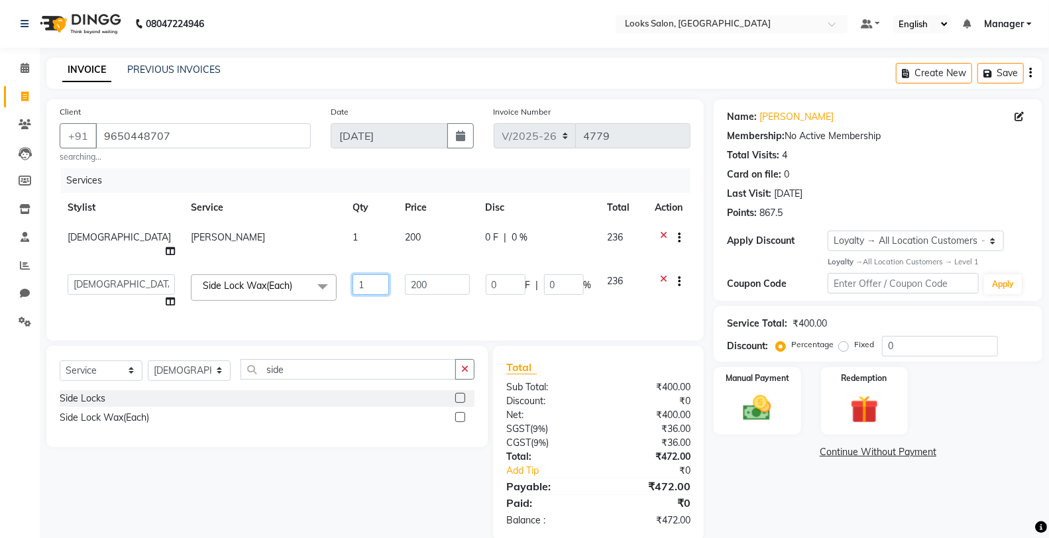
click at [352, 276] on input "1" at bounding box center [370, 284] width 36 height 21
type input "2"
click at [469, 369] on button "button" at bounding box center [464, 369] width 19 height 21
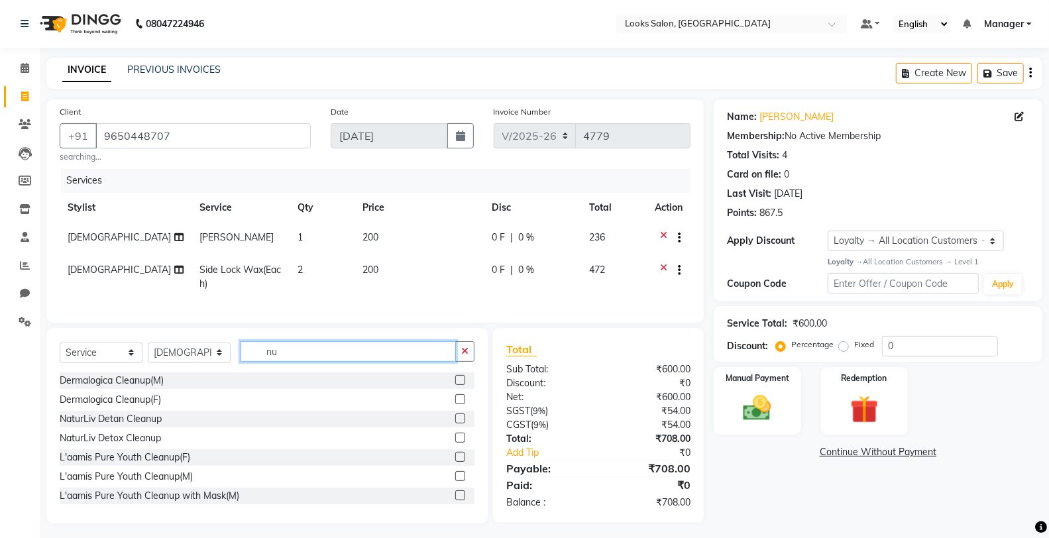
type input "n"
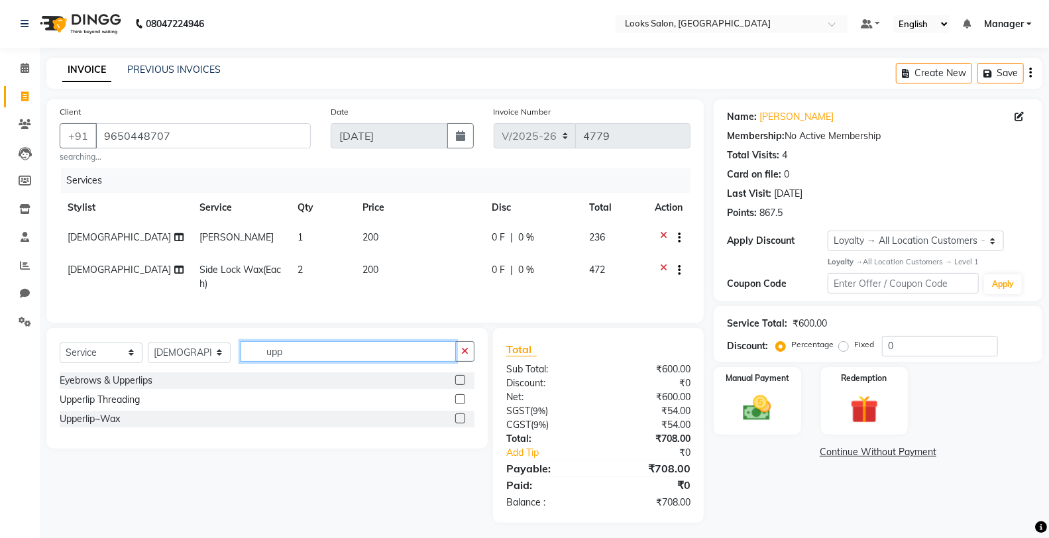
type input "upp"
drag, startPoint x: 457, startPoint y: 429, endPoint x: 447, endPoint y: 405, distance: 25.2
click at [458, 423] on label at bounding box center [460, 418] width 10 height 10
click at [458, 423] on input "checkbox" at bounding box center [459, 419] width 9 height 9
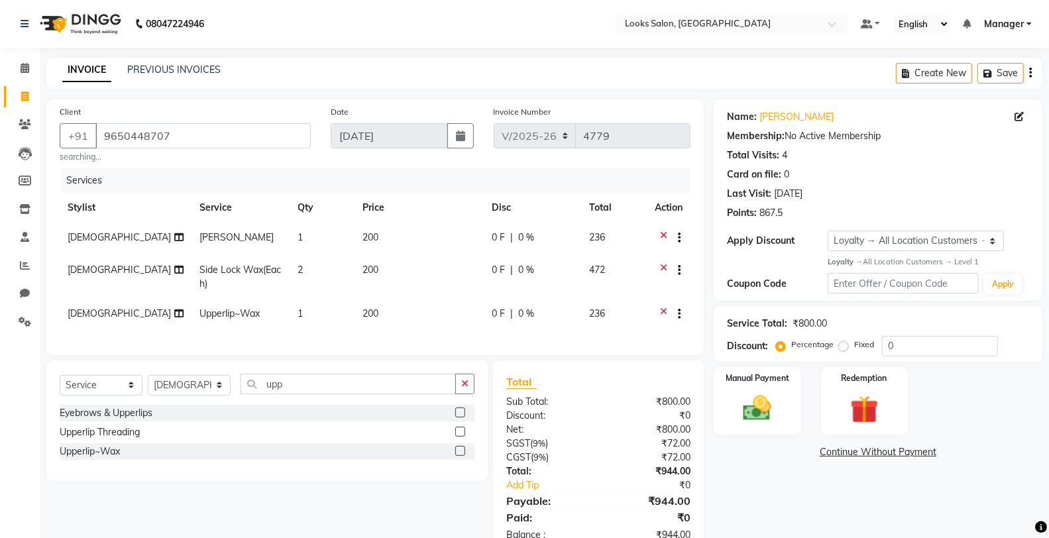
checkbox input "false"
click at [429, 318] on td "200" at bounding box center [418, 315] width 129 height 32
select select "75834"
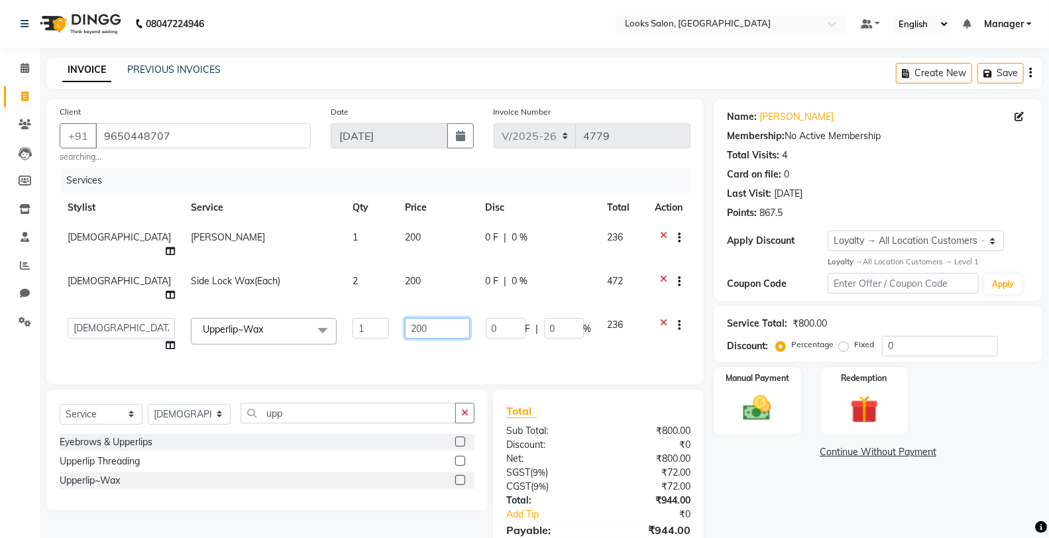
drag, startPoint x: 448, startPoint y: 308, endPoint x: 387, endPoint y: 312, distance: 60.4
click at [405, 318] on input "200" at bounding box center [437, 328] width 64 height 21
type input "150"
click at [469, 403] on button "button" at bounding box center [464, 413] width 19 height 21
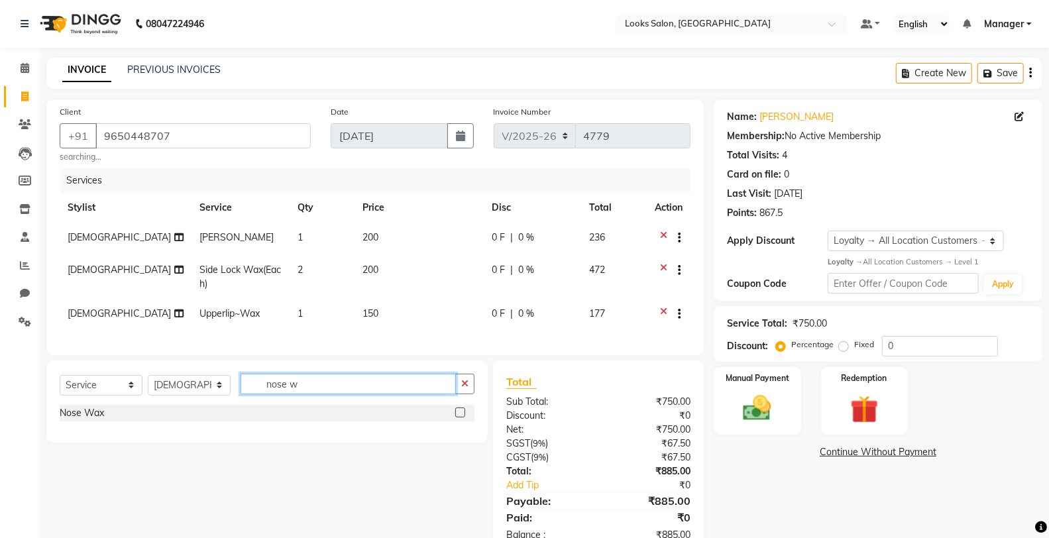
type input "nose w"
click at [461, 417] on label at bounding box center [460, 412] width 10 height 10
click at [461, 417] on input "checkbox" at bounding box center [459, 413] width 9 height 9
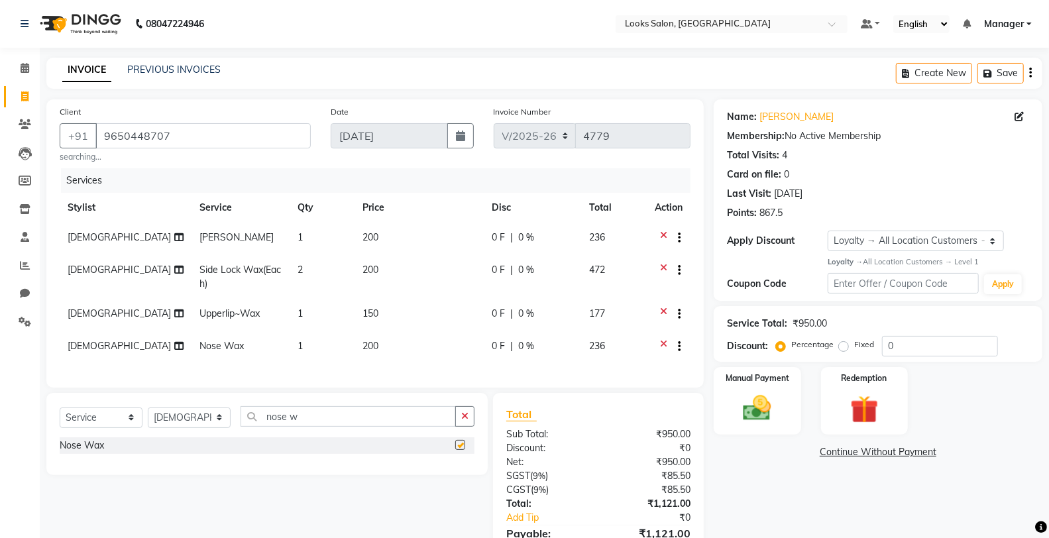
checkbox input "false"
click at [469, 427] on button "button" at bounding box center [464, 416] width 19 height 21
type input "fore"
click at [460, 450] on label at bounding box center [460, 445] width 10 height 10
click at [460, 450] on input "checkbox" at bounding box center [459, 445] width 9 height 9
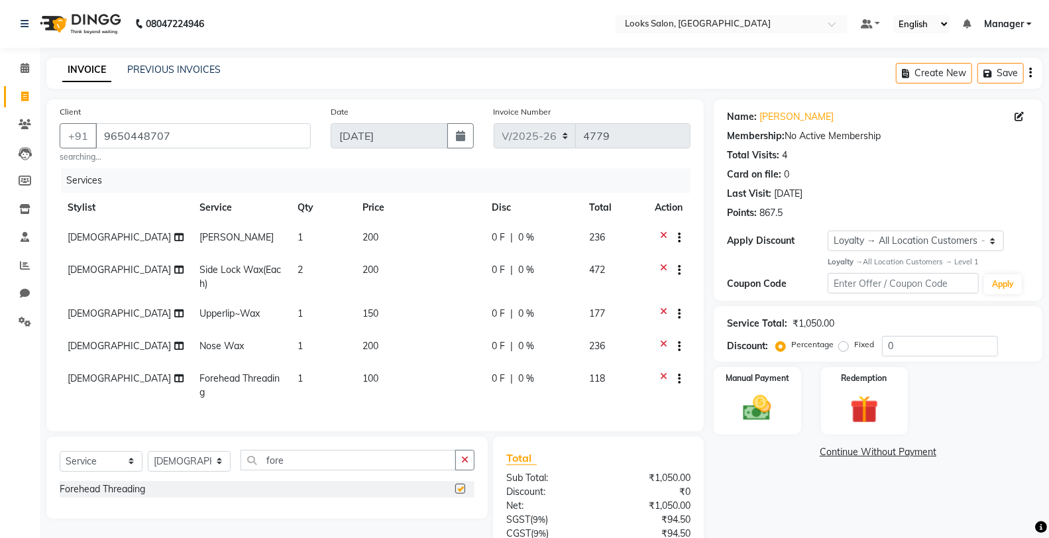
checkbox input "false"
click at [414, 371] on td "100" at bounding box center [418, 386] width 129 height 44
select select "75834"
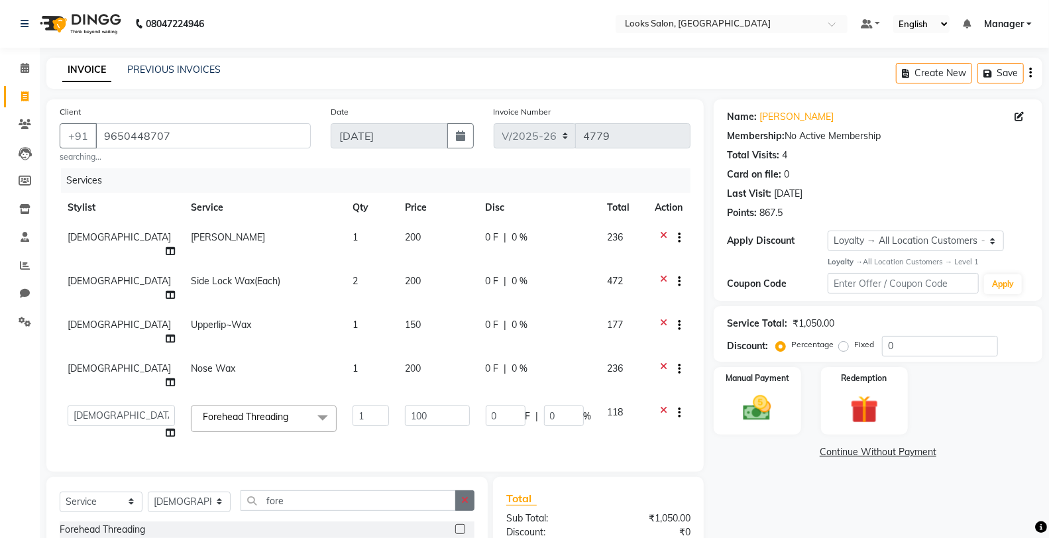
click at [465, 495] on icon "button" at bounding box center [464, 499] width 7 height 9
click at [431, 405] on input "100" at bounding box center [437, 415] width 64 height 21
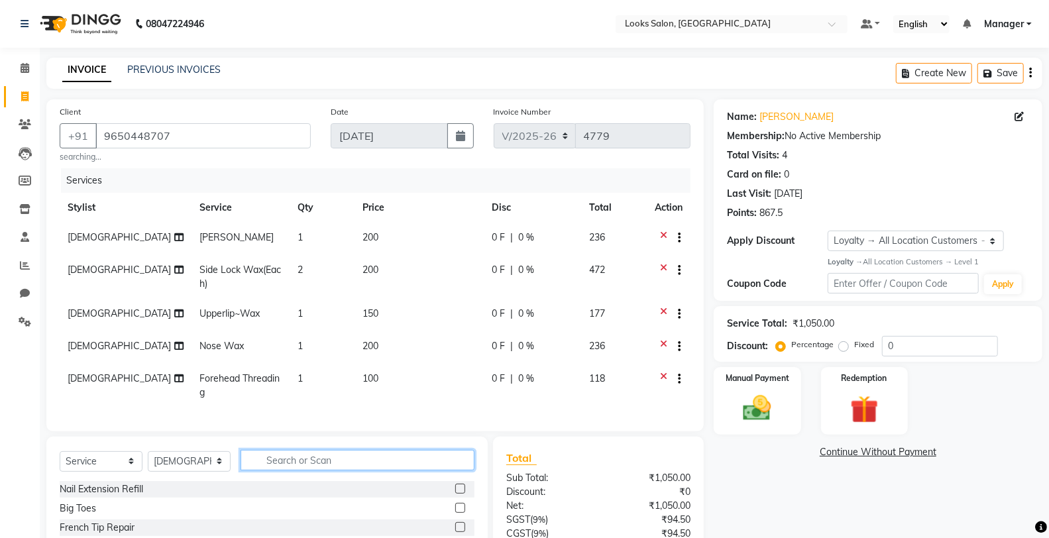
click at [401, 470] on input "text" at bounding box center [357, 460] width 234 height 21
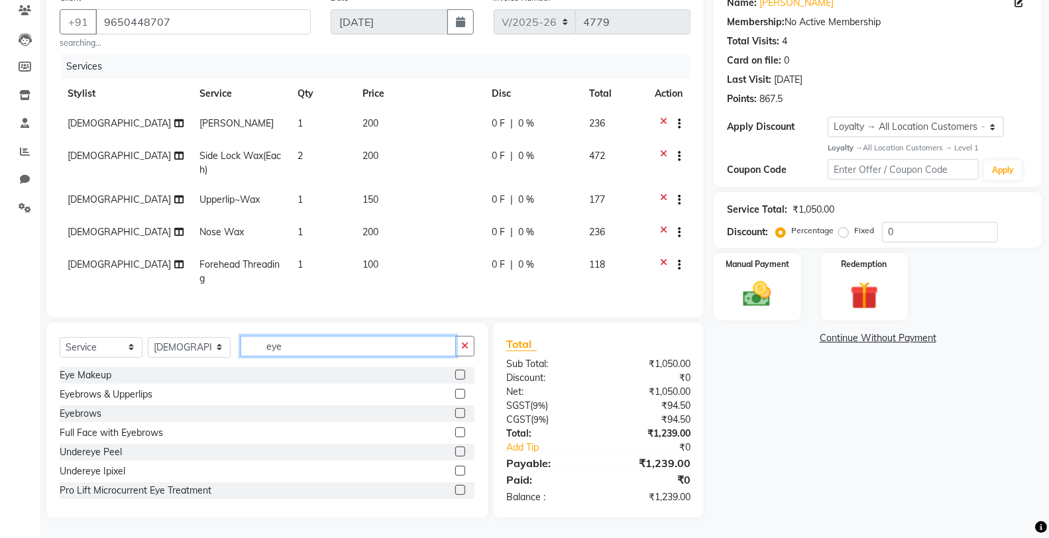
type input "eye"
click at [455, 411] on label at bounding box center [460, 413] width 10 height 10
click at [455, 411] on input "checkbox" at bounding box center [459, 413] width 9 height 9
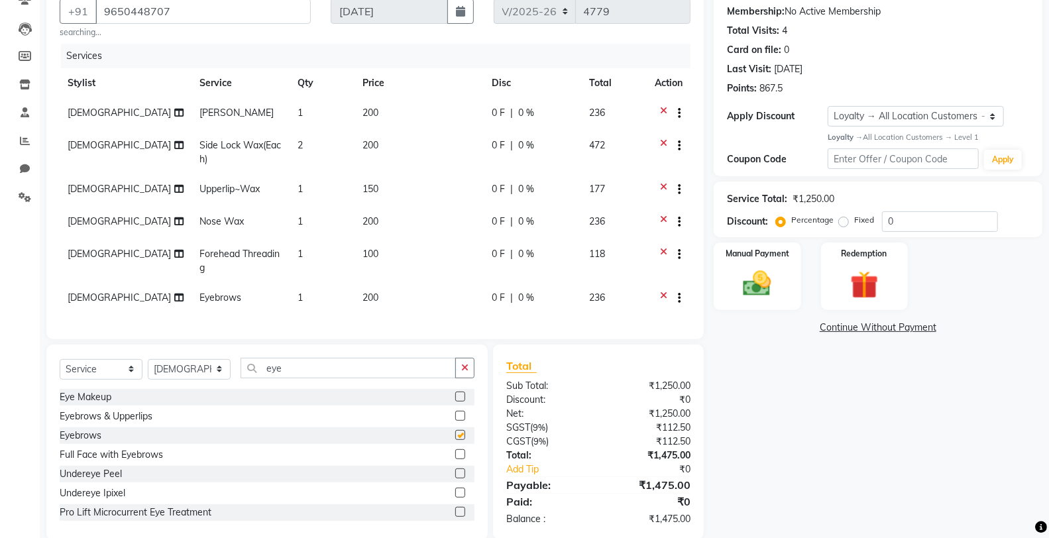
checkbox input "false"
click at [413, 309] on td "200" at bounding box center [418, 299] width 129 height 32
select select "75834"
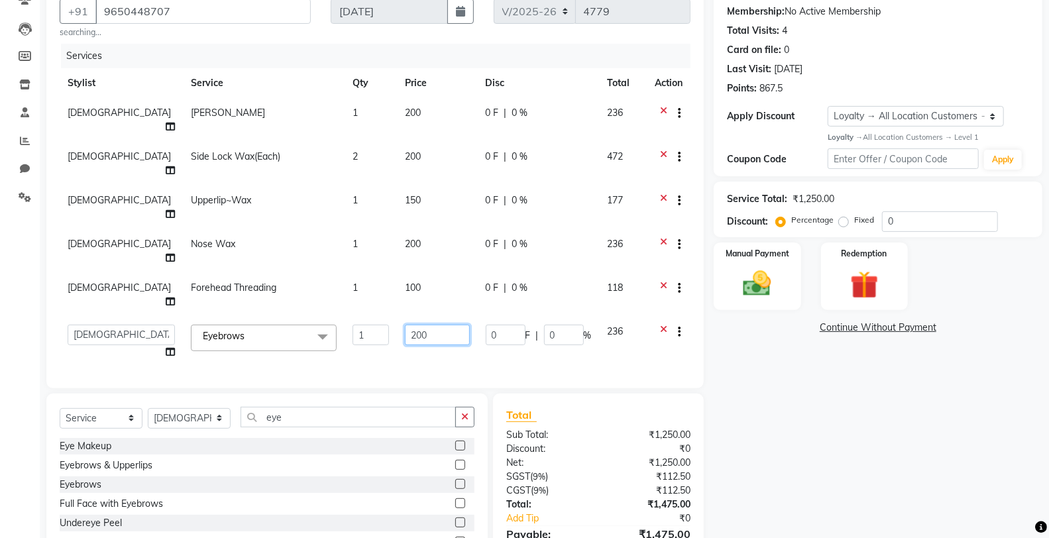
drag, startPoint x: 435, startPoint y: 285, endPoint x: 384, endPoint y: 282, distance: 50.4
click at [405, 325] on input "200" at bounding box center [437, 335] width 64 height 21
type input "100"
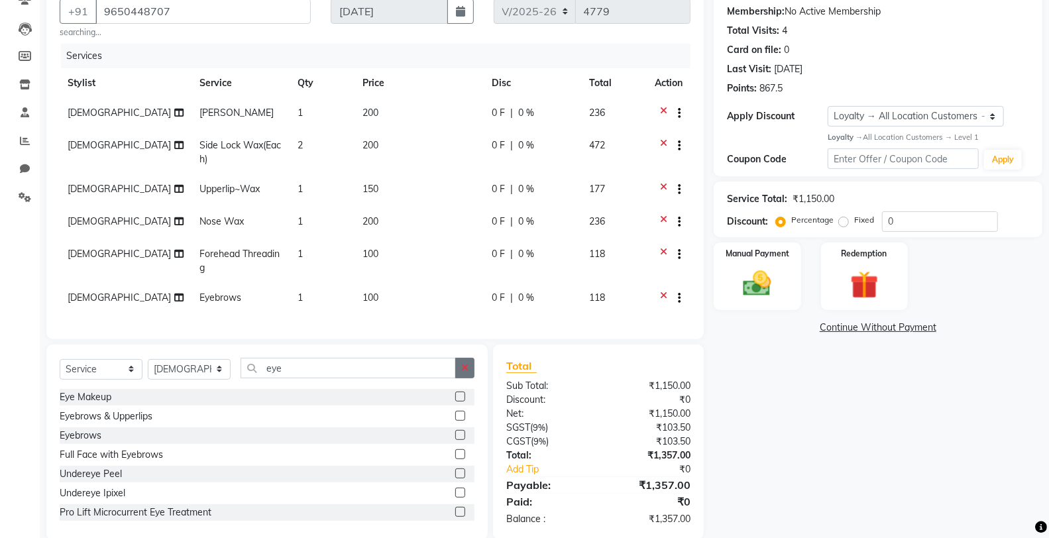
click at [459, 376] on button "button" at bounding box center [464, 368] width 19 height 21
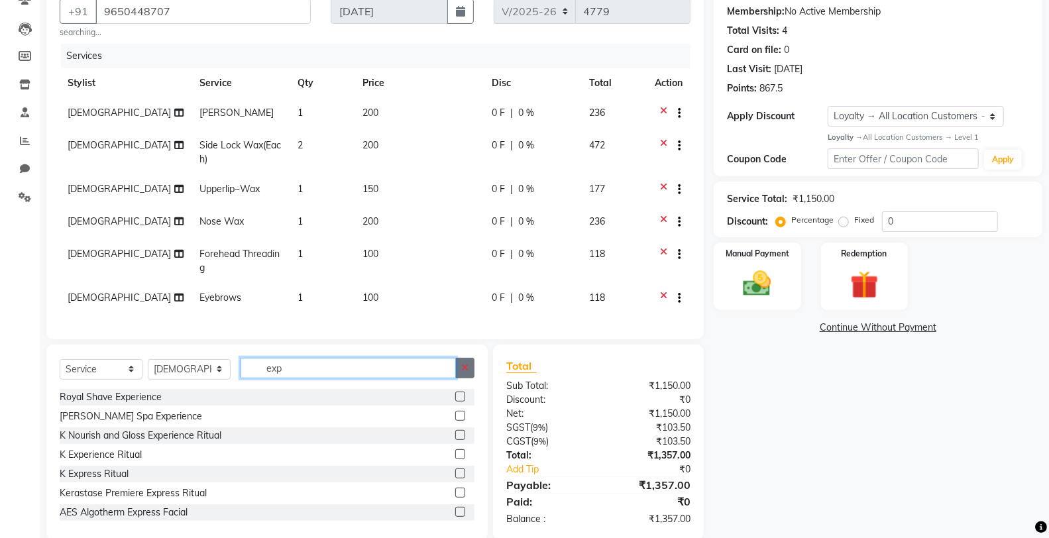
type input "exp"
click at [466, 372] on icon "button" at bounding box center [464, 367] width 7 height 9
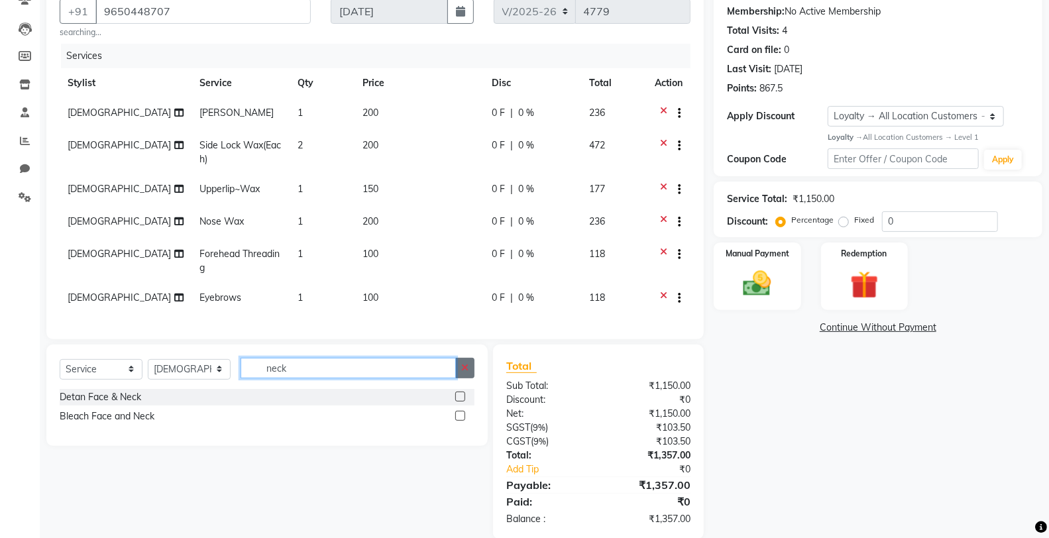
type input "neck"
click at [466, 372] on icon "button" at bounding box center [464, 367] width 7 height 9
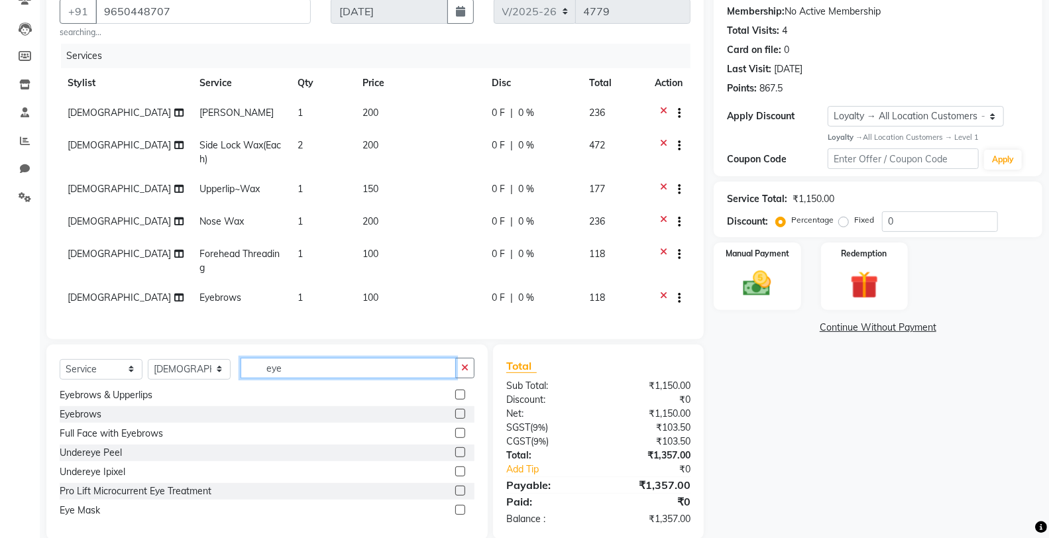
scroll to position [0, 0]
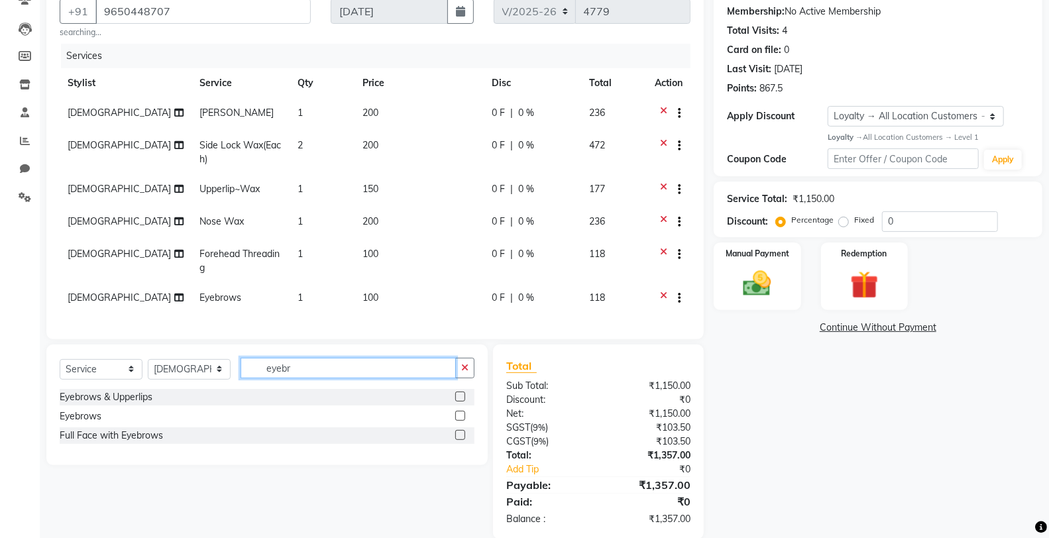
type input "eyebr"
click at [460, 440] on label at bounding box center [460, 435] width 10 height 10
click at [460, 440] on input "checkbox" at bounding box center [459, 435] width 9 height 9
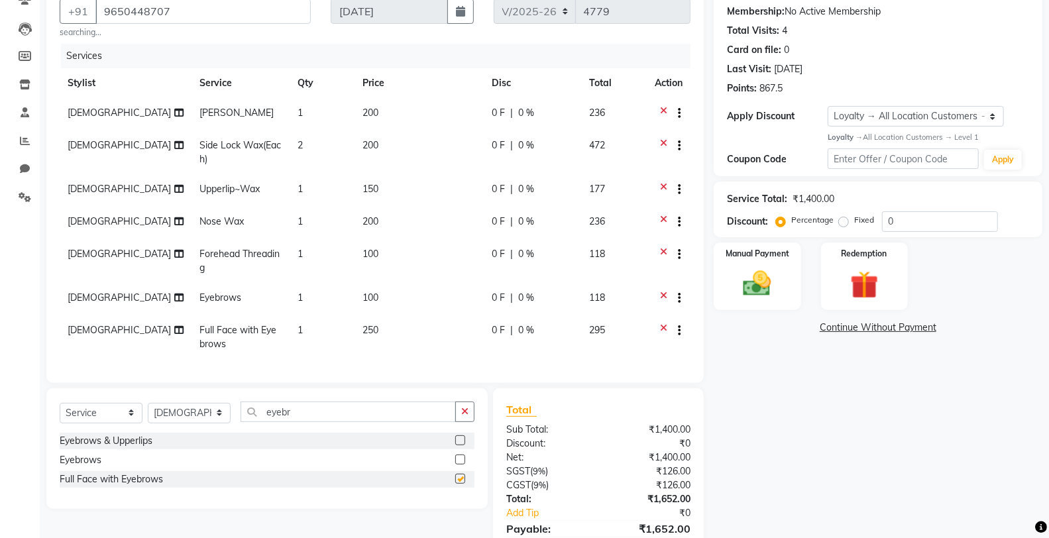
checkbox input "false"
click at [412, 321] on td "250" at bounding box center [418, 337] width 129 height 44
select select "75834"
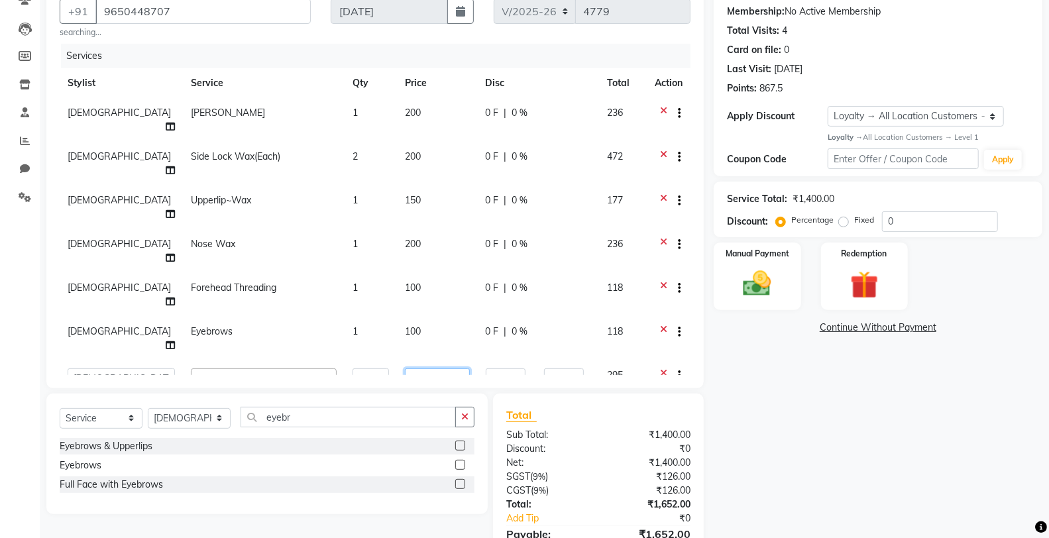
drag, startPoint x: 427, startPoint y: 319, endPoint x: 378, endPoint y: 315, distance: 49.2
click at [397, 360] on td "250" at bounding box center [437, 385] width 80 height 50
type input "300"
click at [466, 413] on icon "button" at bounding box center [464, 416] width 7 height 9
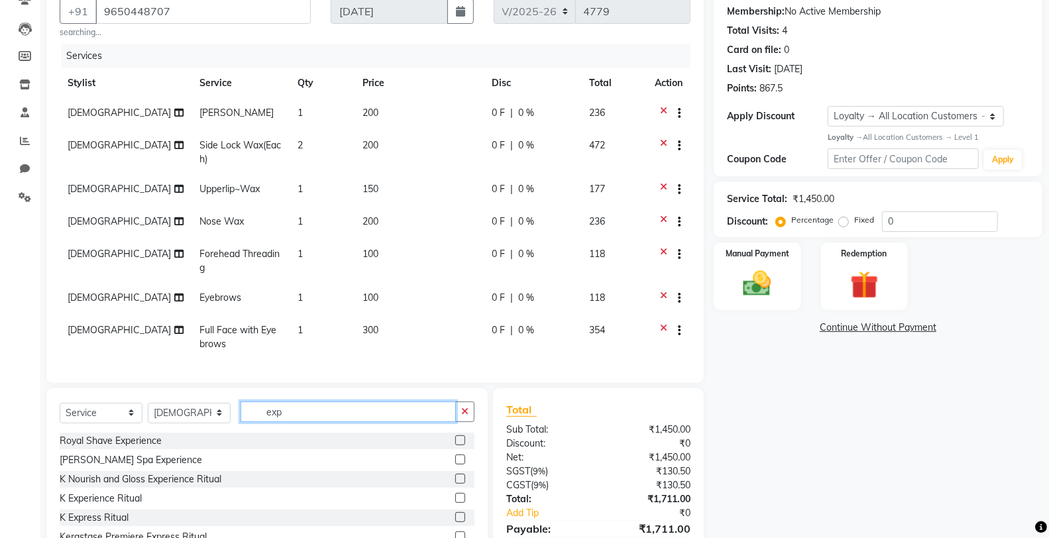
type input "exp"
drag, startPoint x: 449, startPoint y: 501, endPoint x: 433, endPoint y: 454, distance: 49.6
click at [455, 500] on label at bounding box center [460, 498] width 10 height 10
click at [455, 500] on input "checkbox" at bounding box center [459, 498] width 9 height 9
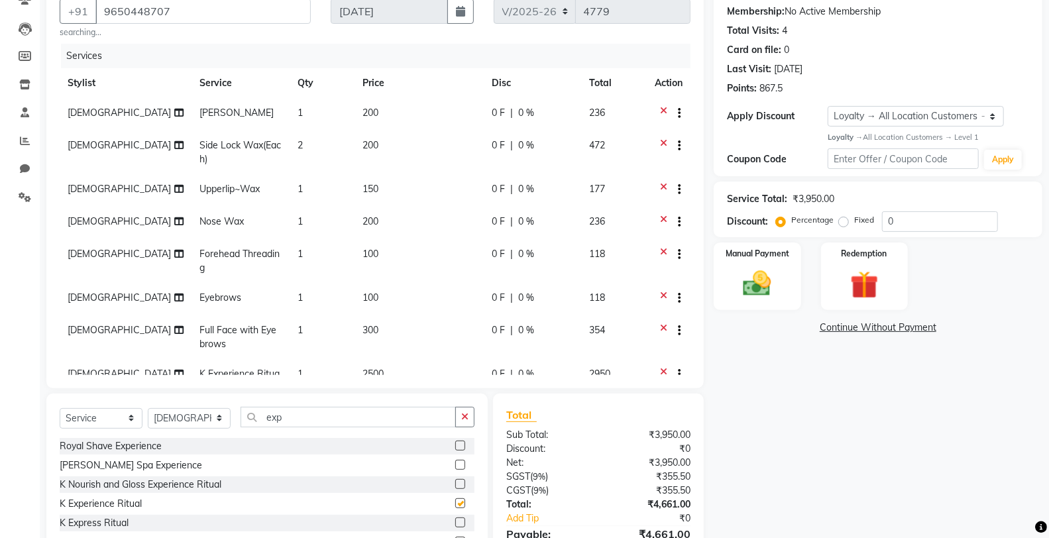
checkbox input "false"
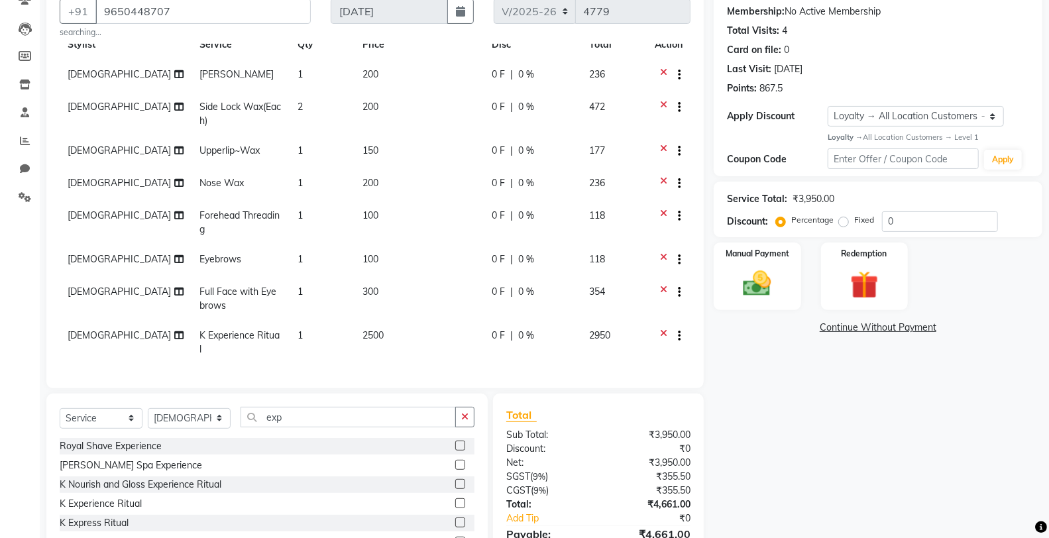
click at [409, 321] on td "2500" at bounding box center [418, 343] width 129 height 44
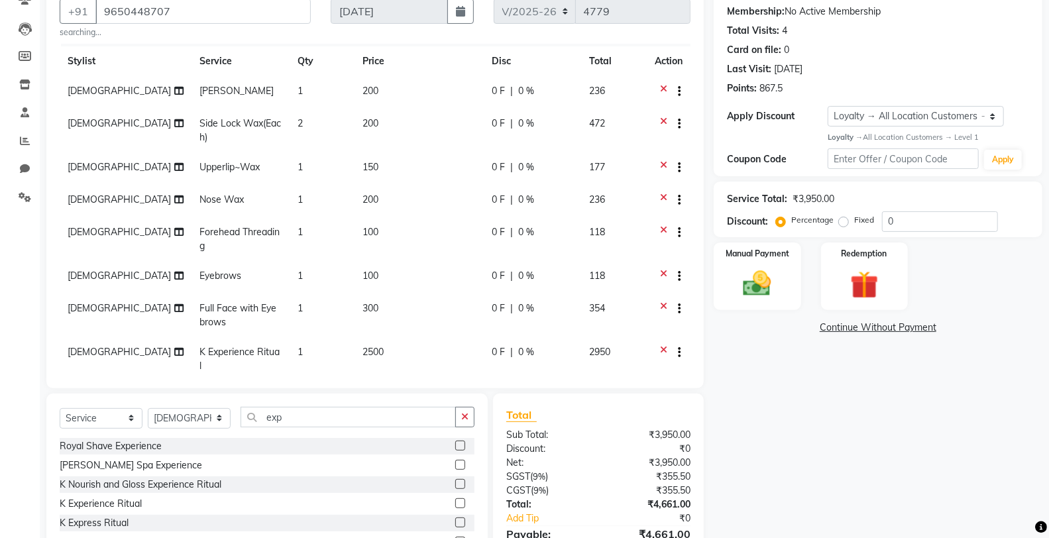
select select "75834"
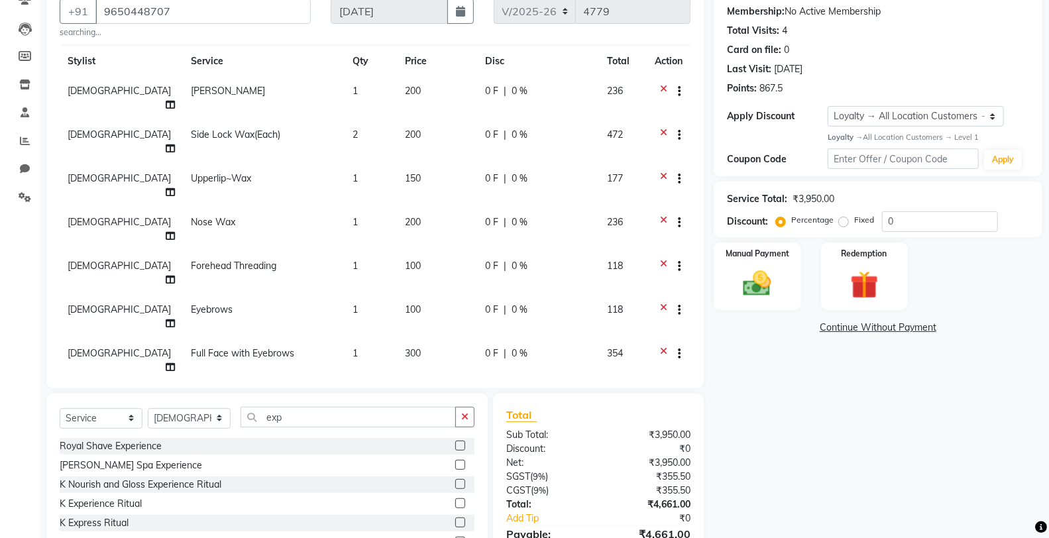
drag, startPoint x: 435, startPoint y: 312, endPoint x: 354, endPoint y: 328, distance: 82.4
click at [354, 382] on tr "Chandar_pdct Counter_Sales Damini_Mgr Deepak Deepanshu_pdct [PERSON_NAME] Manag…" at bounding box center [375, 407] width 631 height 50
type input "3800"
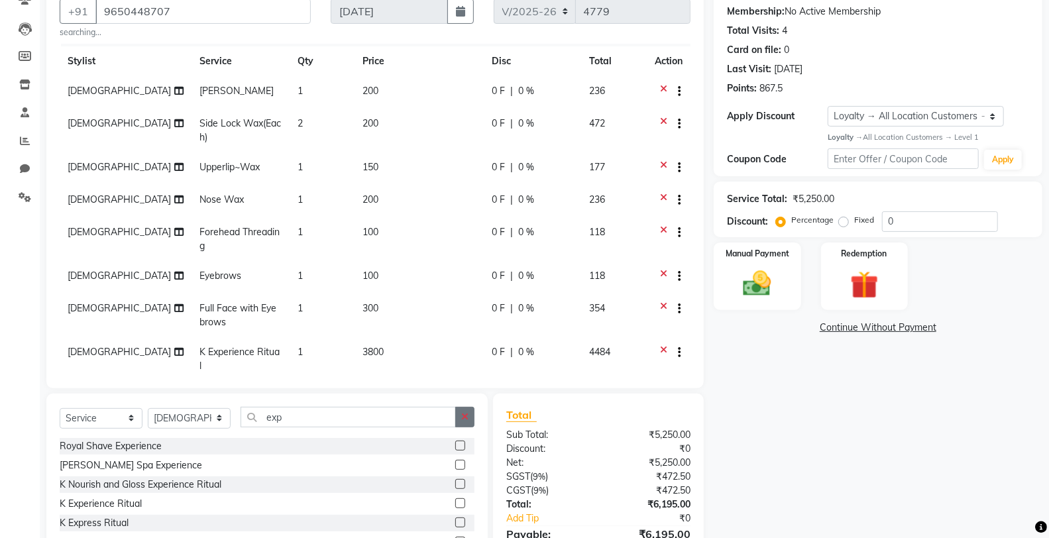
click at [467, 412] on icon "button" at bounding box center [464, 416] width 7 height 9
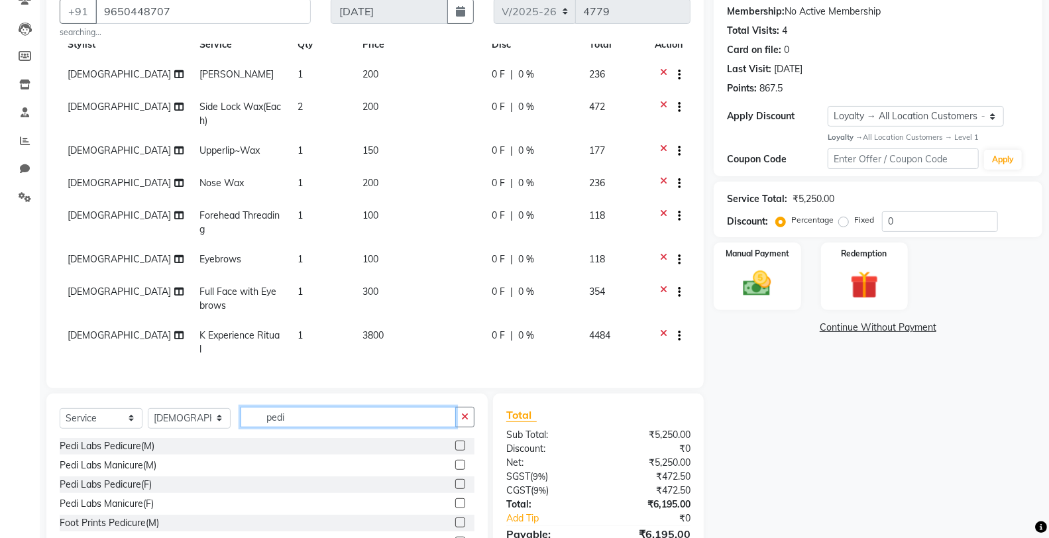
scroll to position [49, 0]
type input "pedi"
click at [105, 327] on td "[DEMOGRAPHIC_DATA]" at bounding box center [126, 343] width 132 height 44
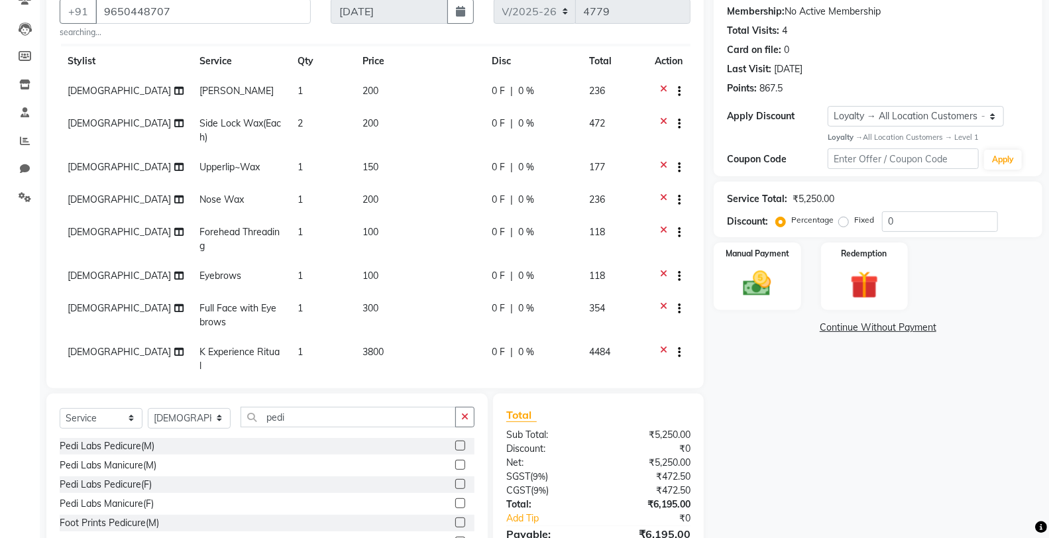
select select "75834"
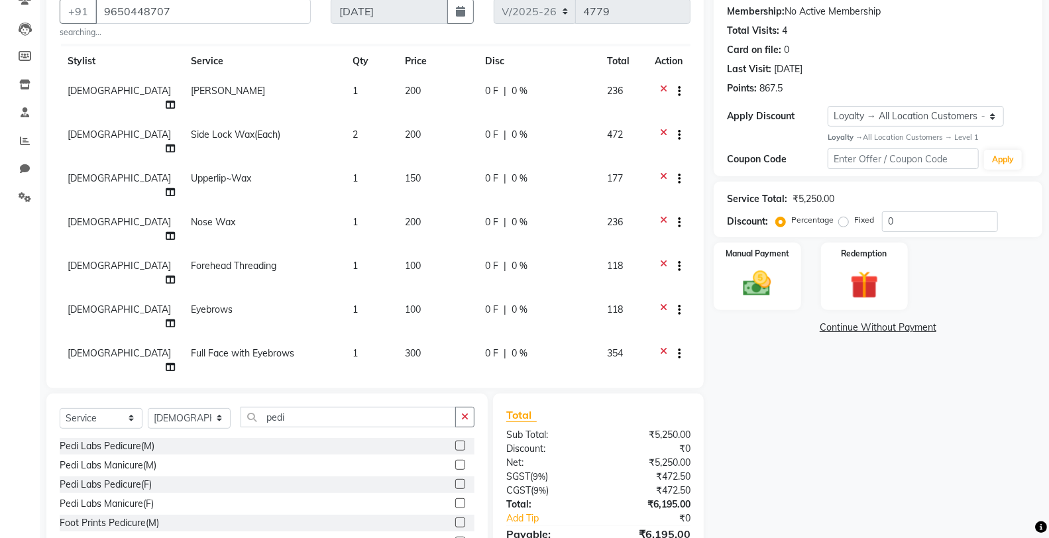
click at [100, 390] on select "Chandar_pdct Counter_Sales Damini_Mgr [PERSON_NAME] [PERSON_NAME] Manager Manis…" at bounding box center [121, 400] width 107 height 21
select select "75840"
click at [413, 390] on input "3800" at bounding box center [437, 400] width 64 height 21
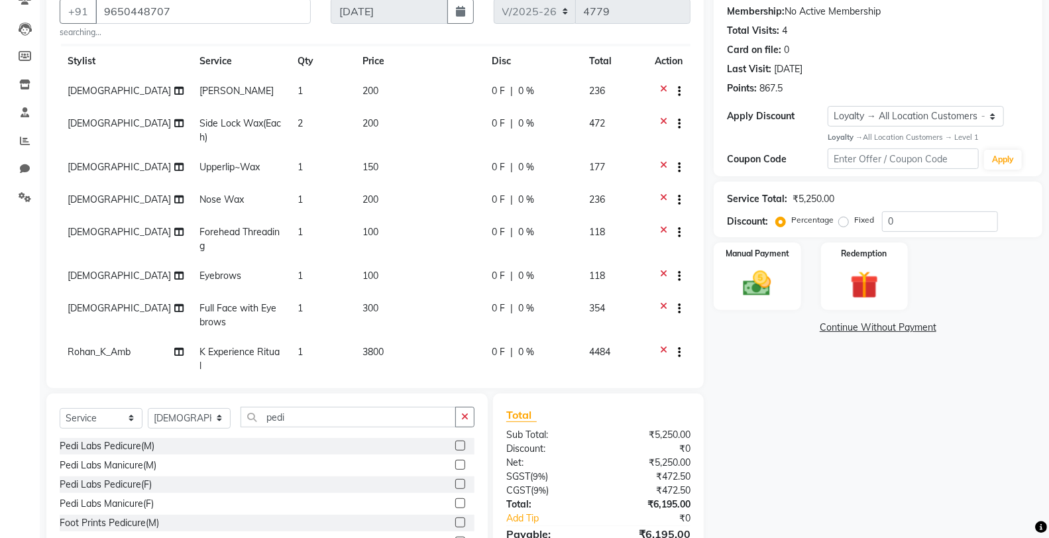
click at [466, 405] on div "Select Service Product Membership Package Voucher Prepaid Gift Card Select Styl…" at bounding box center [266, 490] width 441 height 195
click at [464, 415] on icon "button" at bounding box center [464, 416] width 7 height 9
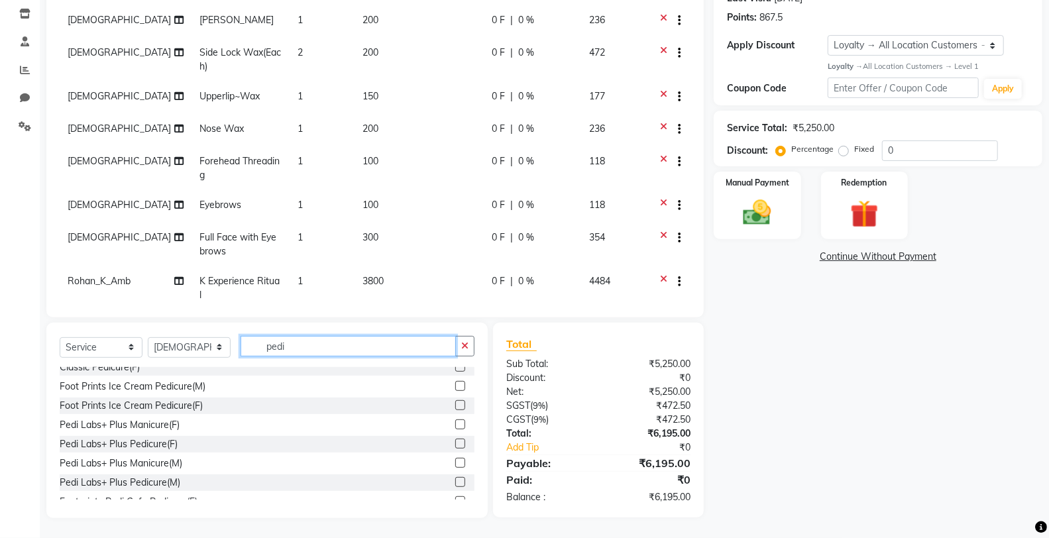
scroll to position [176, 0]
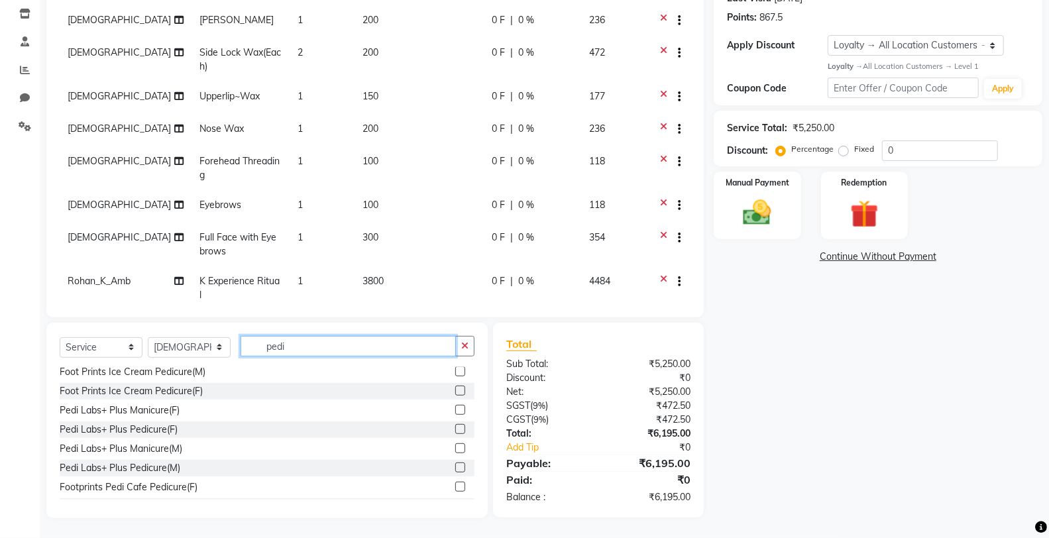
type input "pedi"
click at [455, 431] on label at bounding box center [460, 429] width 10 height 10
click at [455, 431] on input "checkbox" at bounding box center [459, 429] width 9 height 9
checkbox input "false"
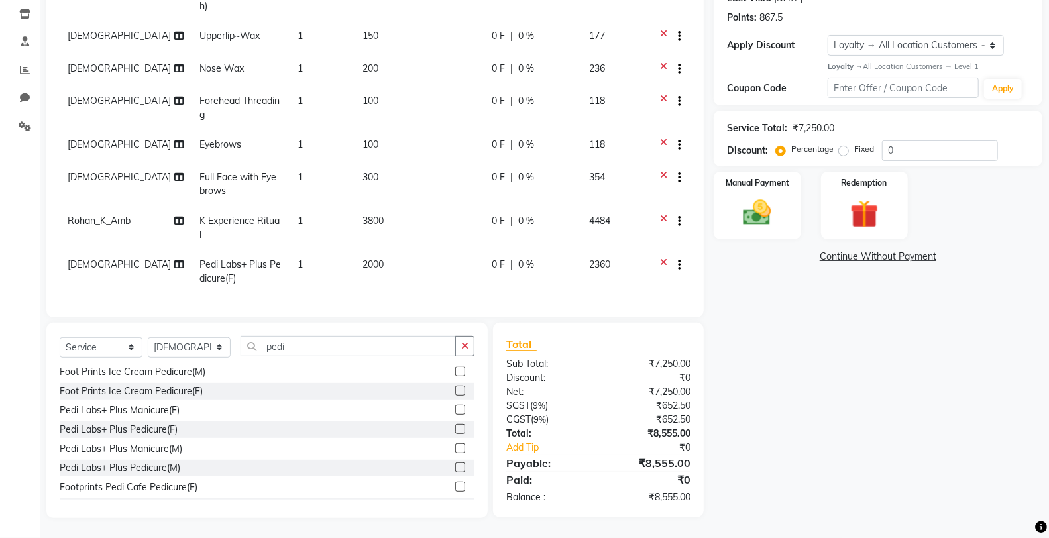
click at [562, 214] on div "0 F | 0 %" at bounding box center [531, 221] width 81 height 14
select select "75840"
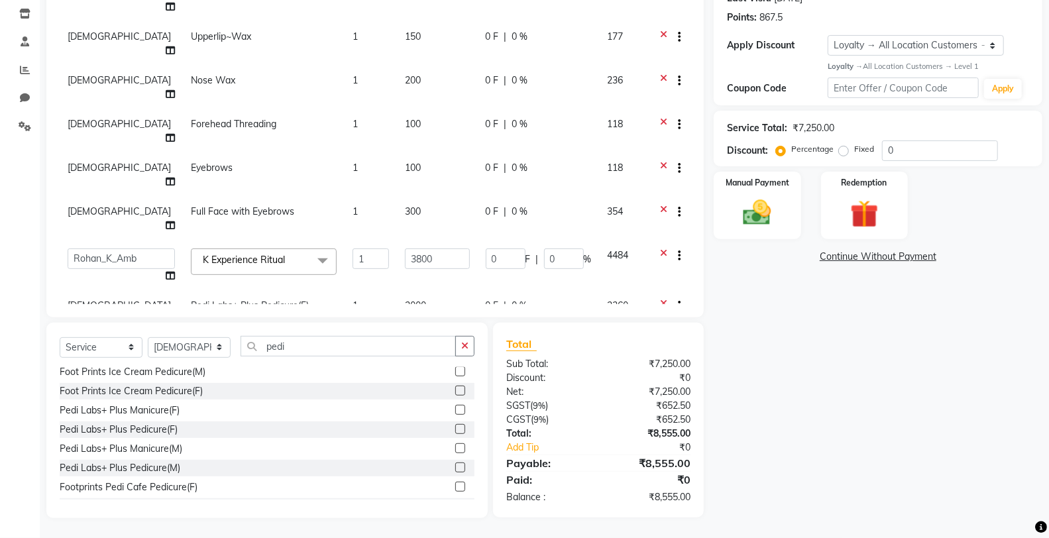
scroll to position [54, 0]
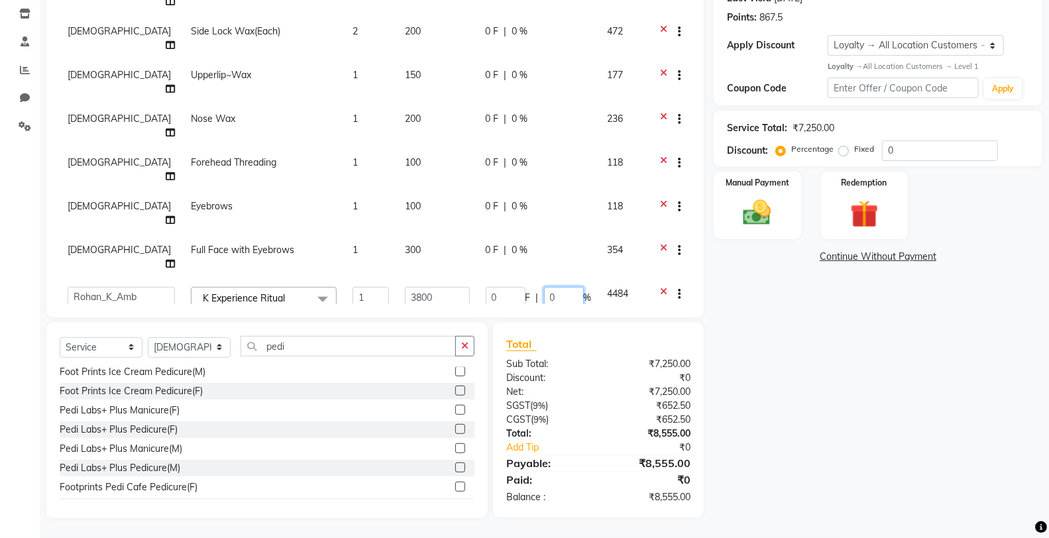
click at [552, 287] on input "0" at bounding box center [564, 297] width 40 height 21
type input "25"
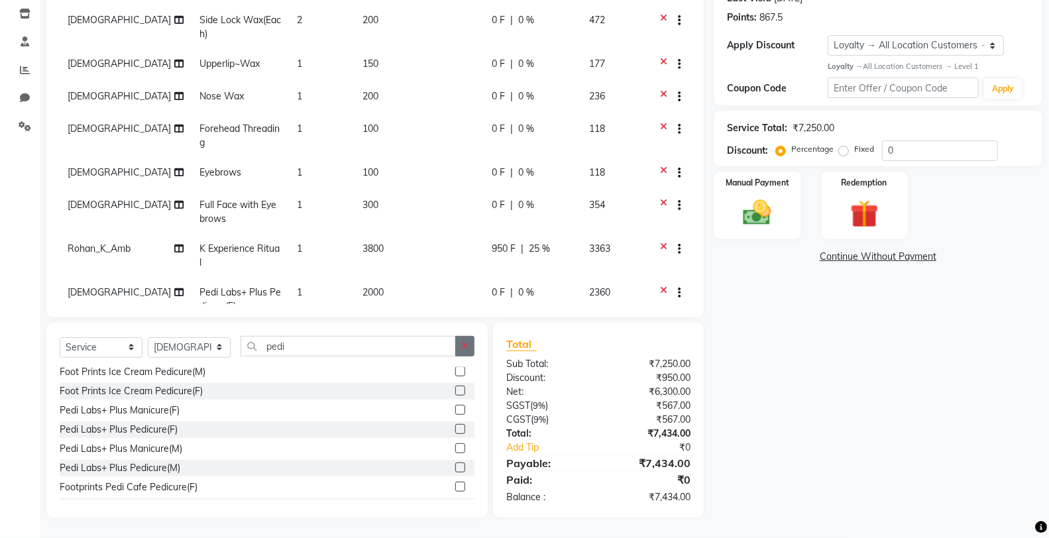
click at [471, 342] on button "button" at bounding box center [464, 346] width 19 height 21
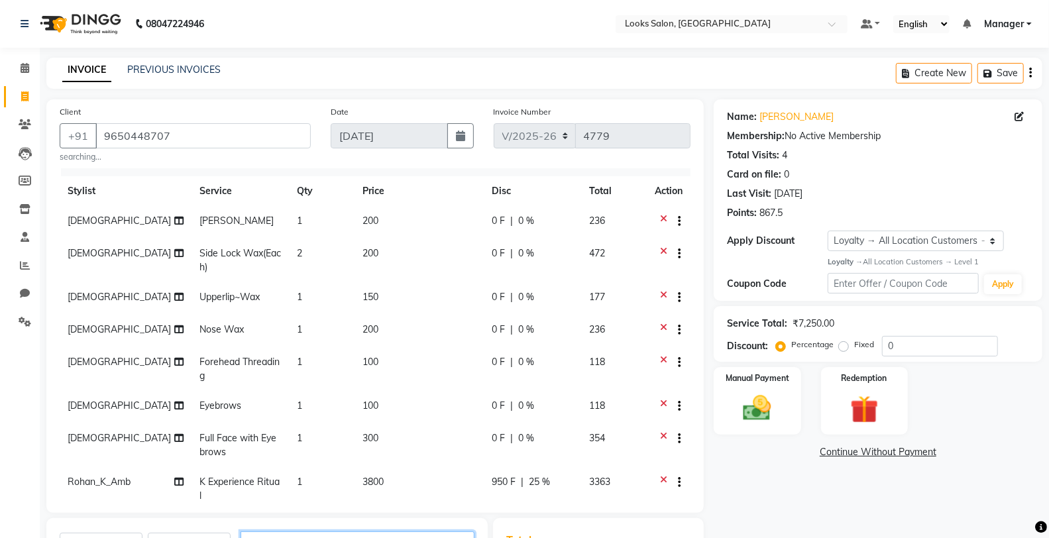
scroll to position [0, 0]
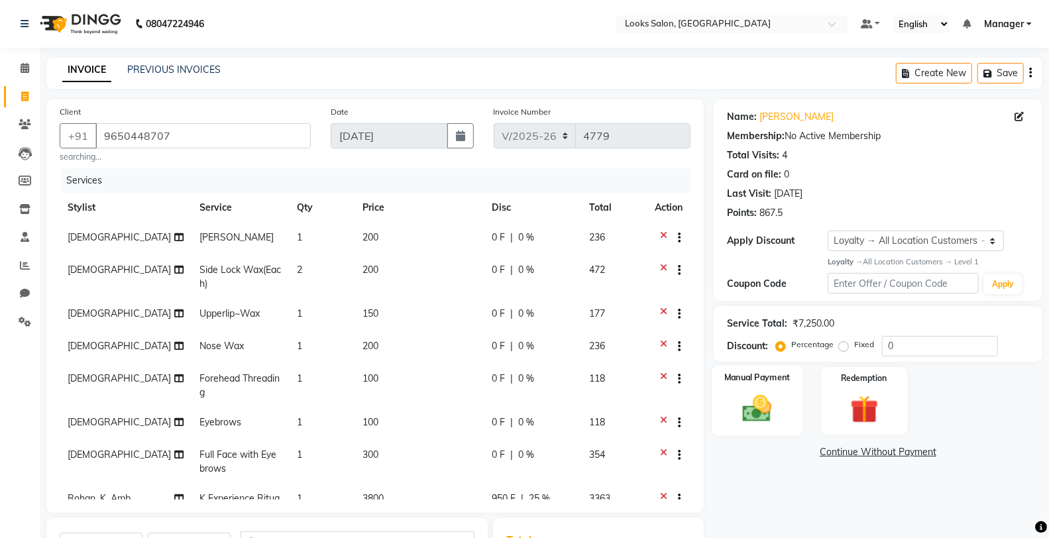
click at [731, 389] on div "Manual Payment" at bounding box center [756, 401] width 91 height 71
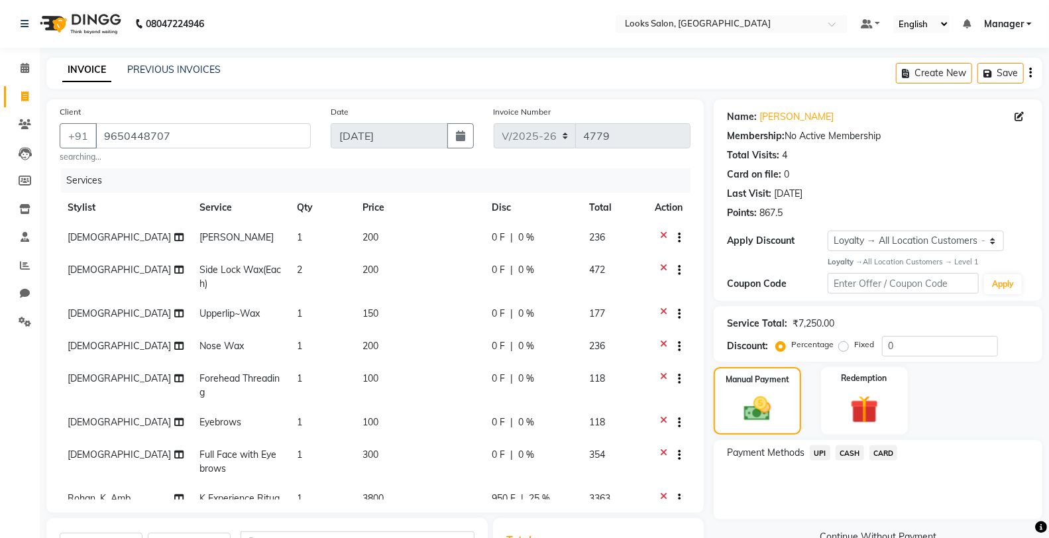
click at [823, 452] on span "UPI" at bounding box center [819, 452] width 21 height 15
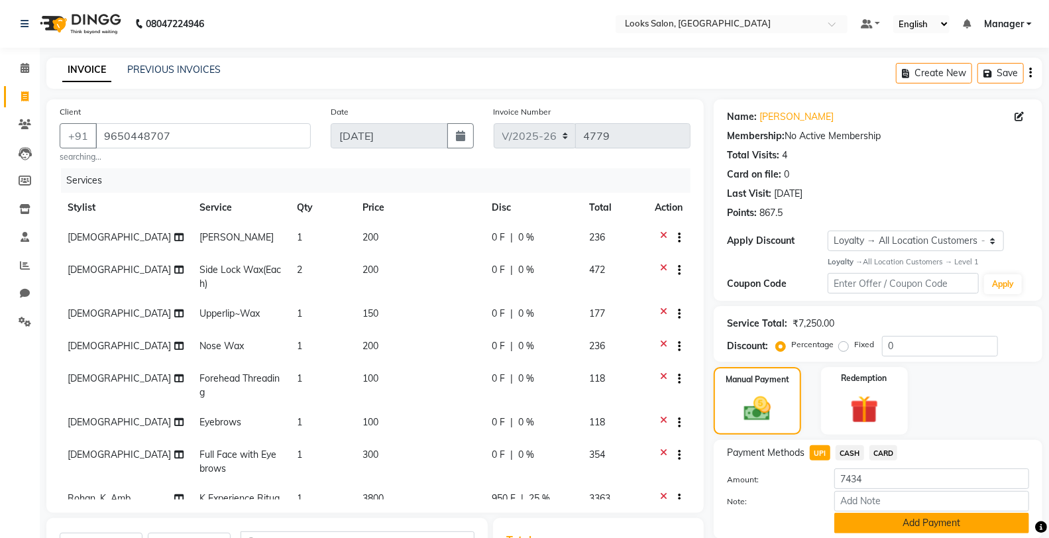
click at [884, 527] on button "Add Payment" at bounding box center [931, 523] width 195 height 21
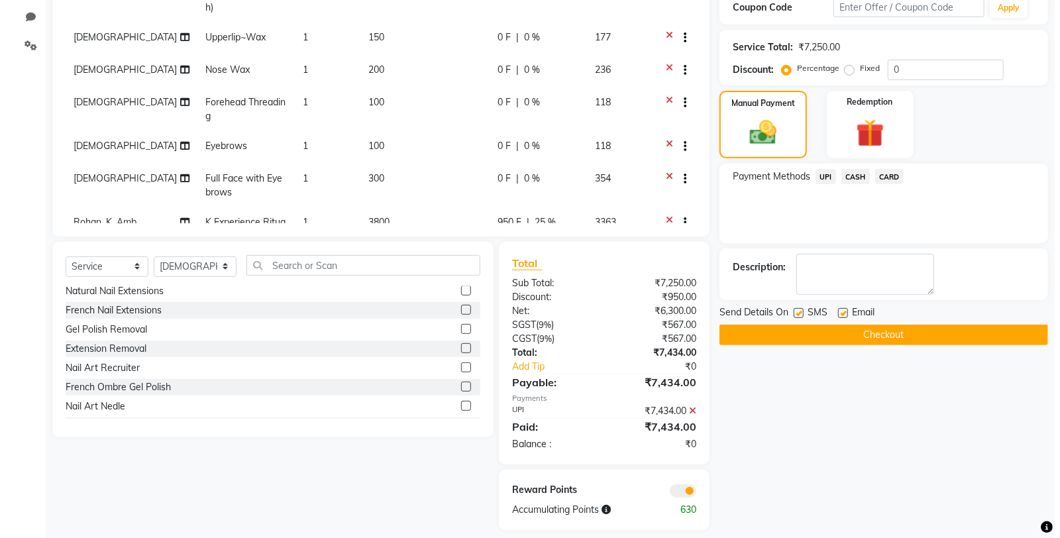
scroll to position [288, 0]
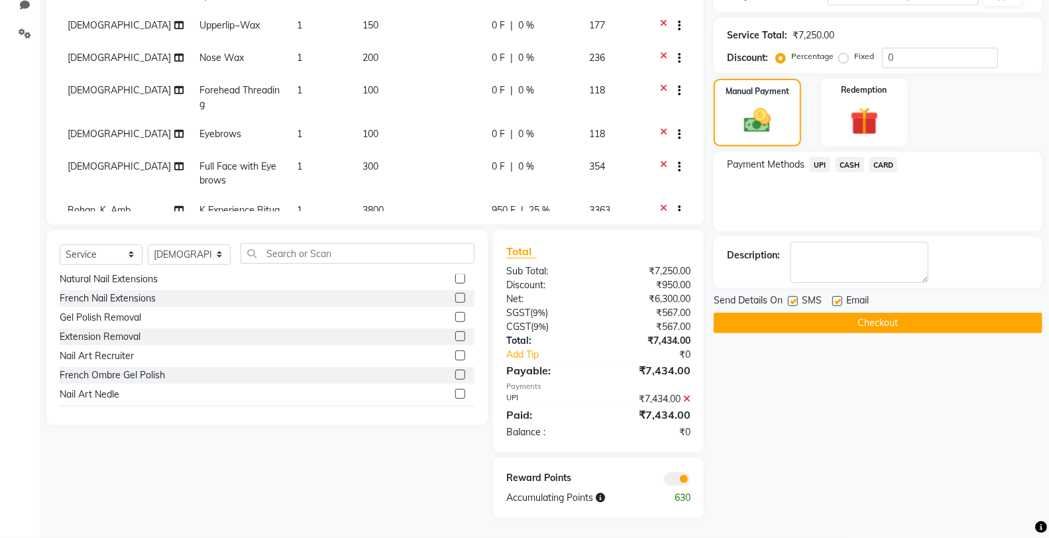
click at [674, 474] on span at bounding box center [677, 478] width 26 height 13
click at [690, 481] on input "checkbox" at bounding box center [690, 481] width 0 height 0
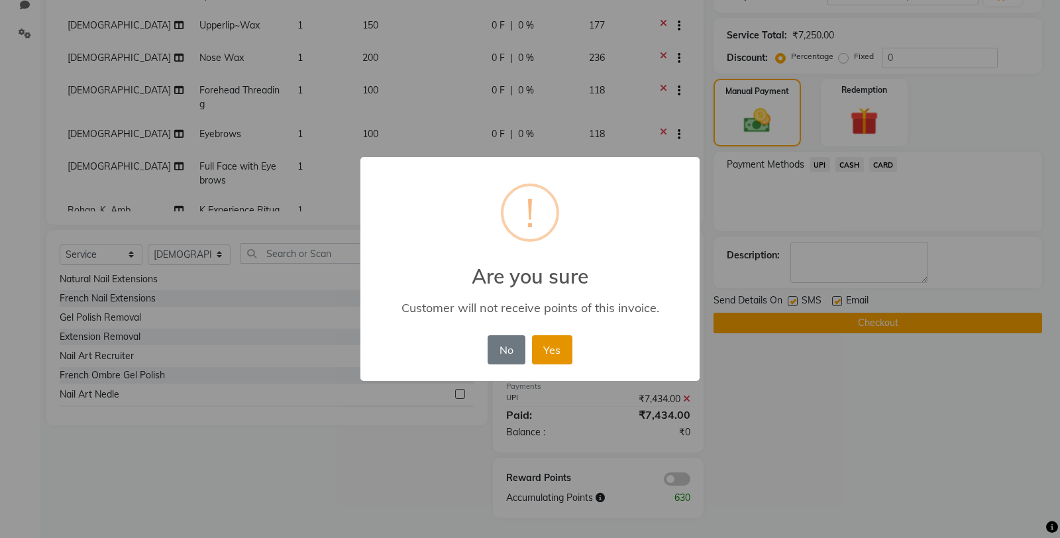
click at [557, 358] on button "Yes" at bounding box center [552, 349] width 40 height 29
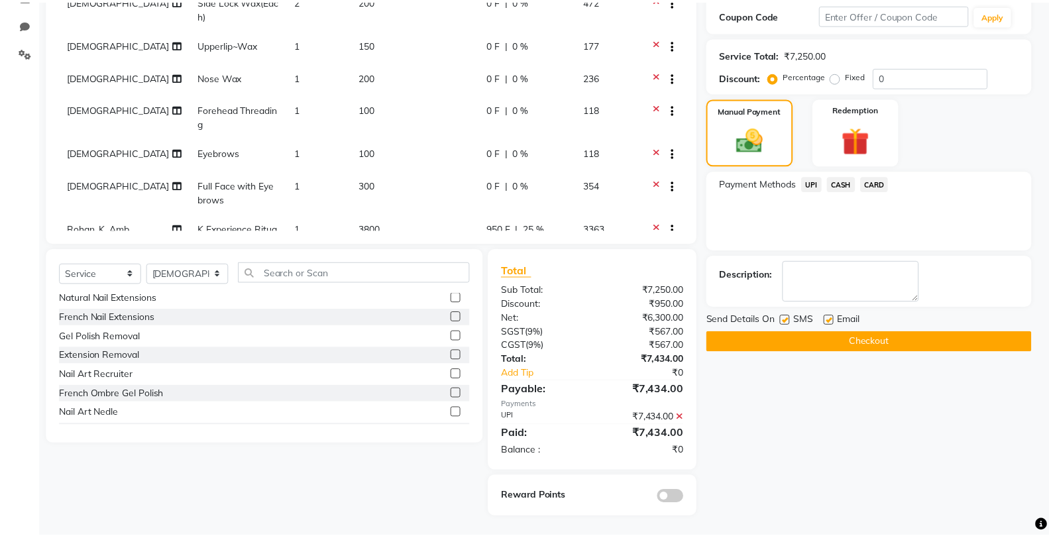
scroll to position [269, 0]
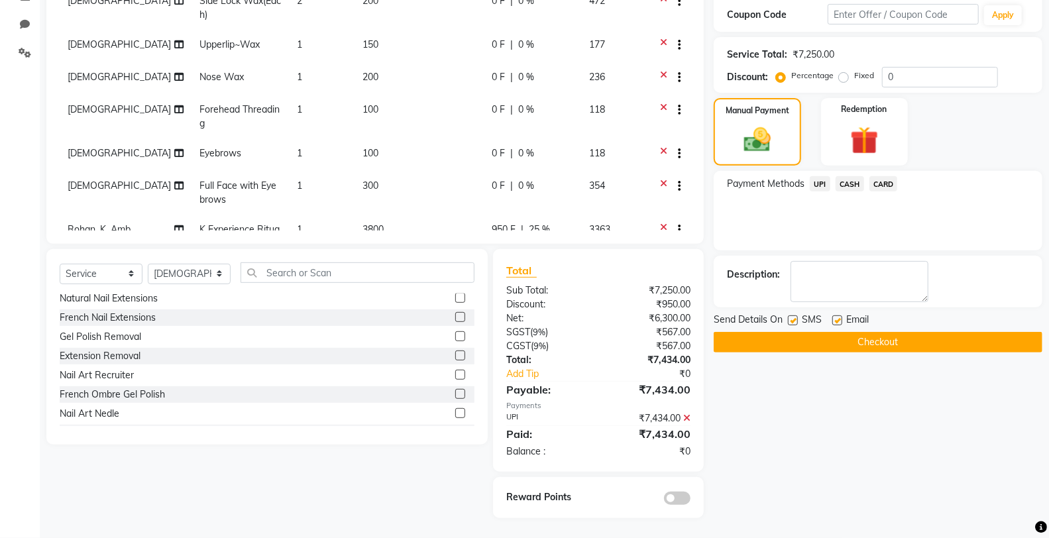
click at [719, 342] on button "Checkout" at bounding box center [877, 342] width 329 height 21
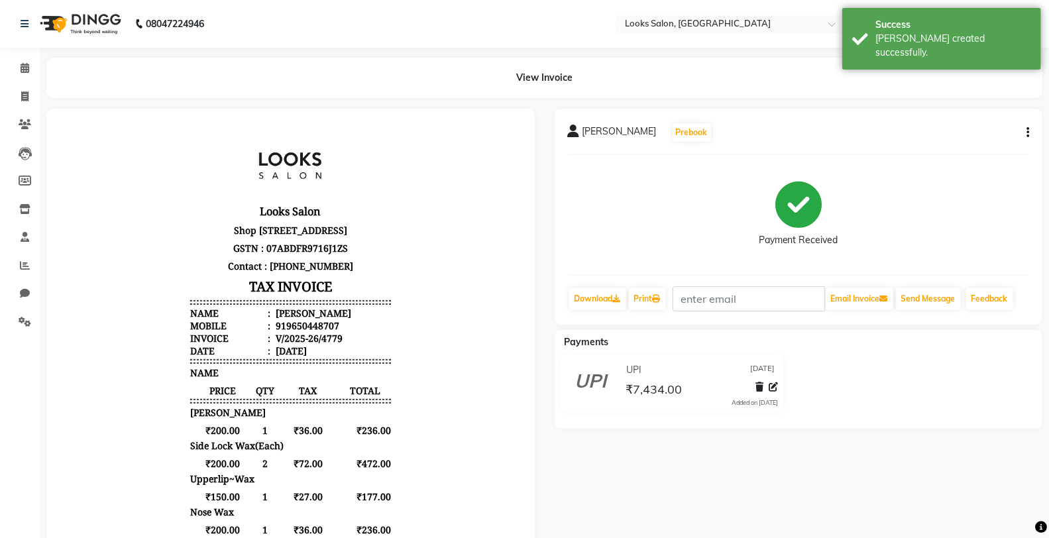
click at [1026, 133] on icon "button" at bounding box center [1027, 132] width 3 height 1
click at [931, 148] on div "Edit Item Staff" at bounding box center [961, 140] width 91 height 17
select select
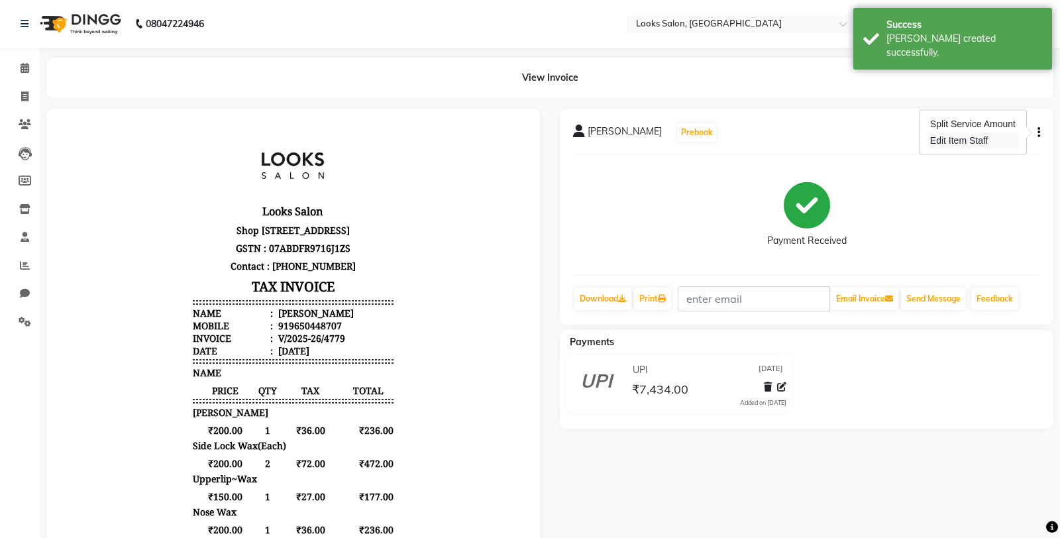
select select
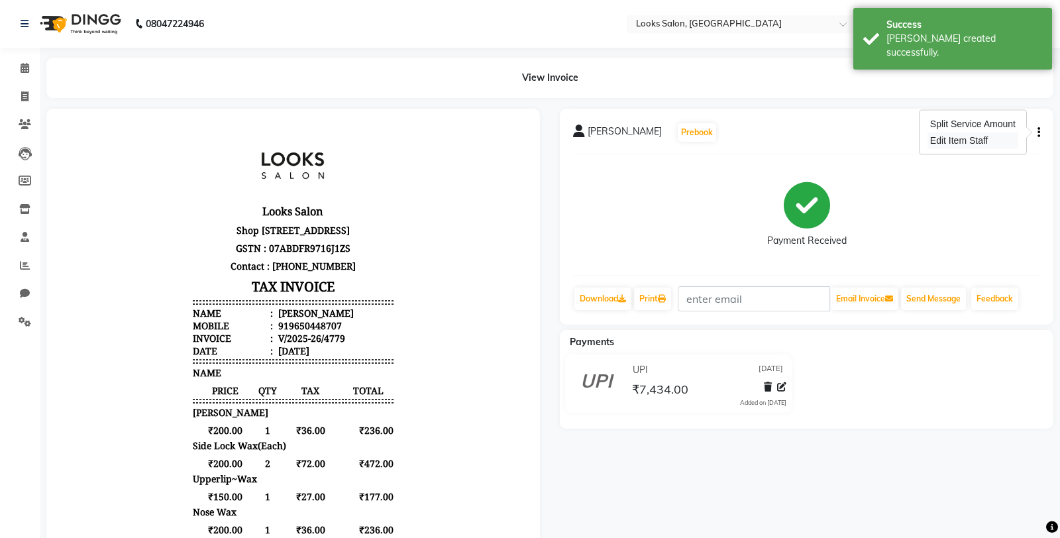
select select
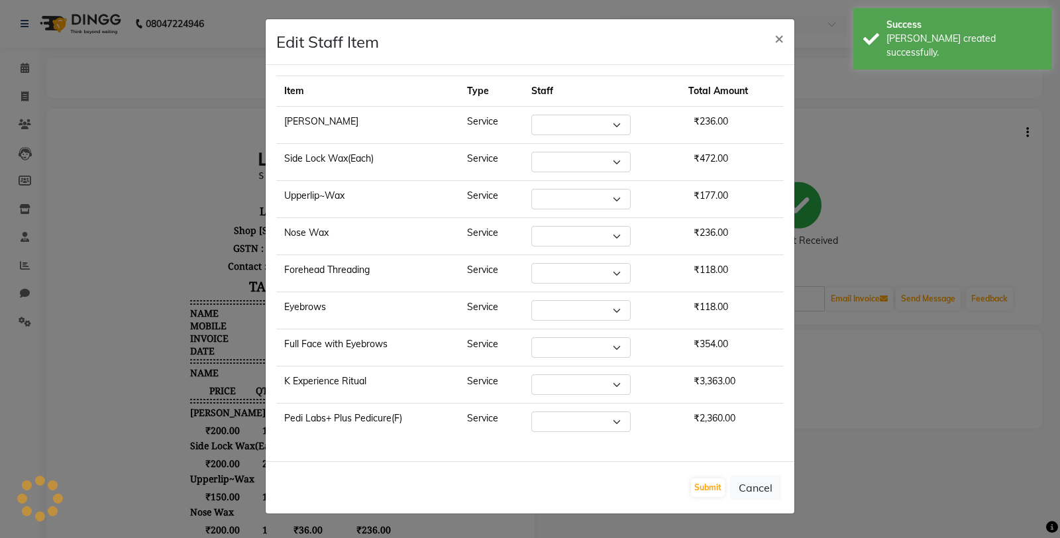
select select "75834"
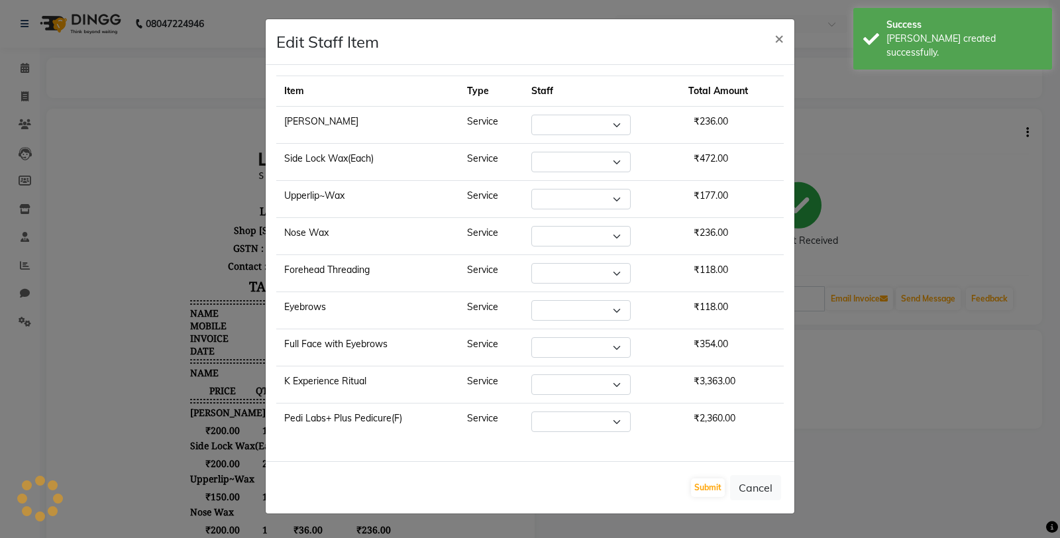
select select "75834"
select select "75840"
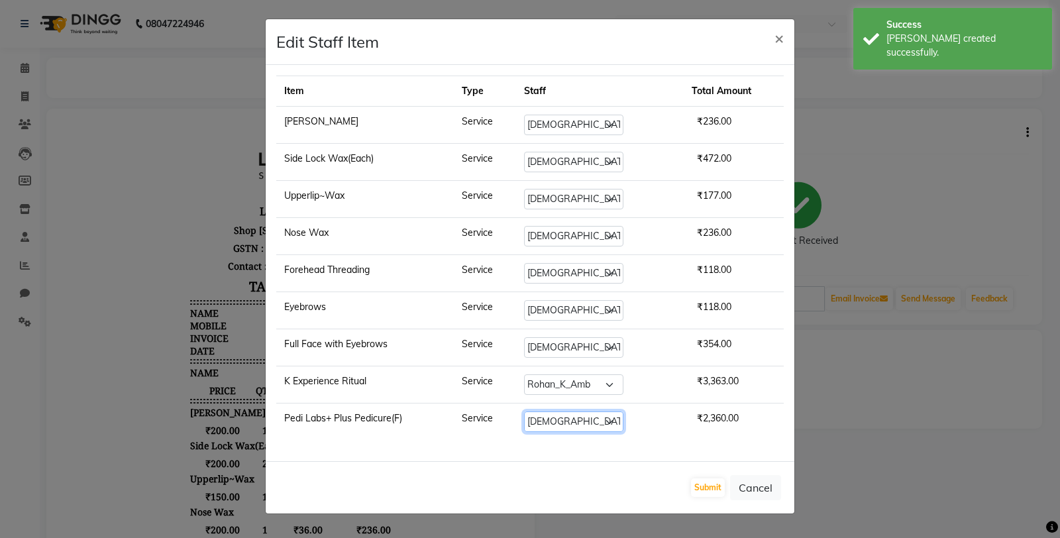
click at [558, 420] on select "Select Chandar_pdct Counter_Sales Damini_Mgr [PERSON_NAME] [PERSON_NAME] Manage…" at bounding box center [573, 421] width 99 height 21
select select "89616"
click at [531, 413] on select "Select Chandar_pdct Counter_Sales Damini_Mgr [PERSON_NAME] [PERSON_NAME] Manage…" at bounding box center [573, 421] width 99 height 21
click at [705, 488] on button "Submit" at bounding box center [708, 487] width 34 height 19
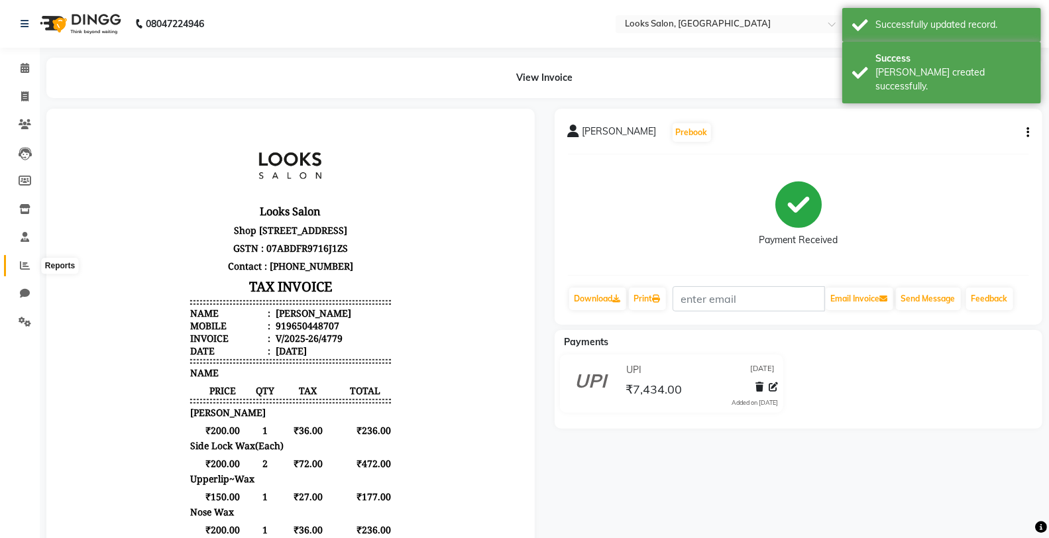
click at [28, 266] on icon at bounding box center [25, 265] width 10 height 10
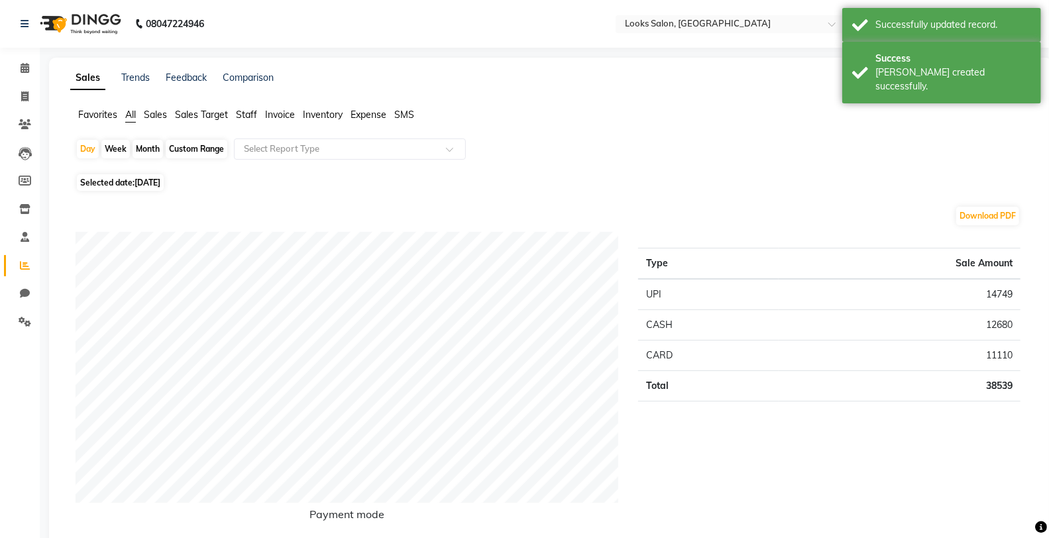
click at [242, 111] on span "Staff" at bounding box center [246, 115] width 21 height 12
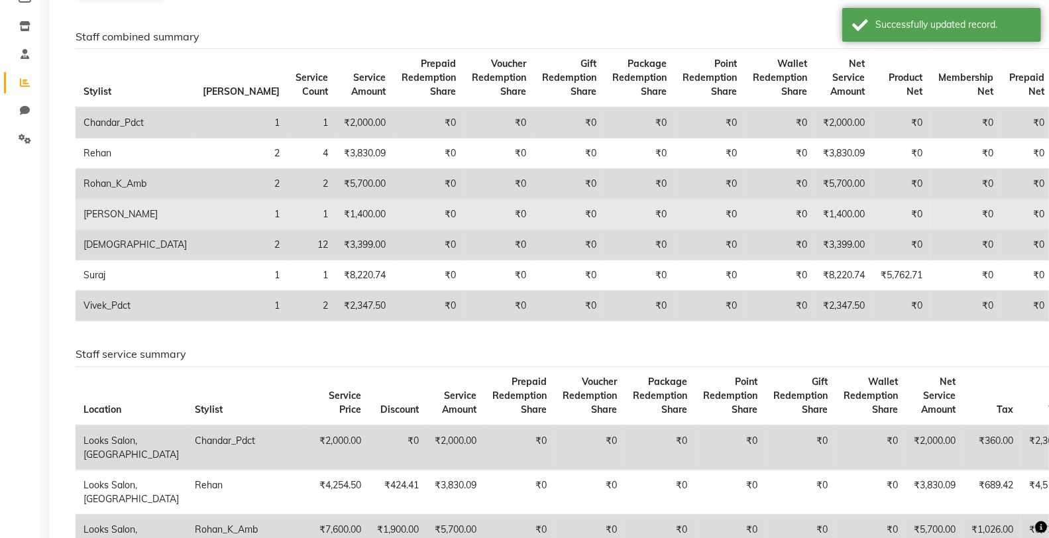
scroll to position [147, 0]
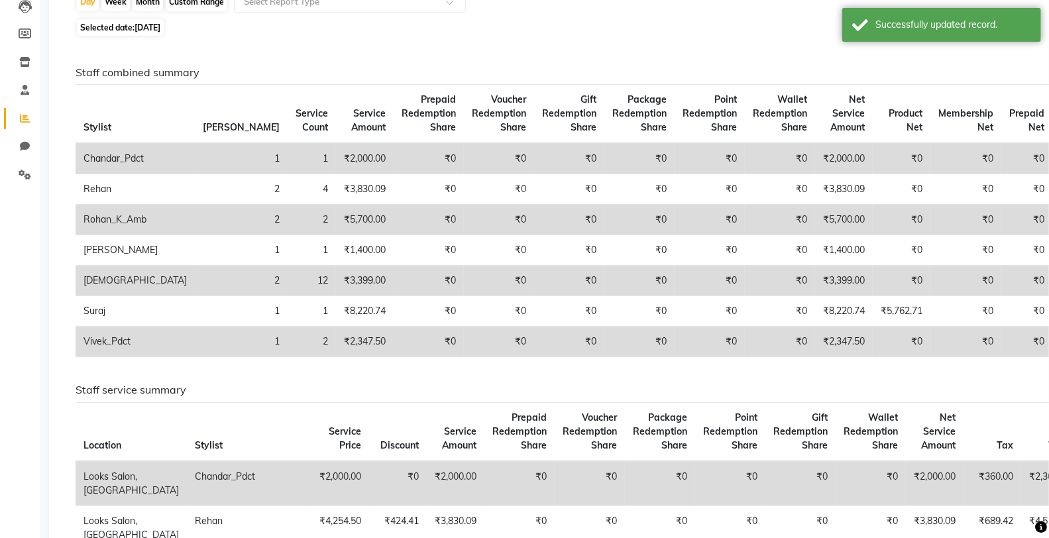
click at [815, 220] on td "₹5,700.00" at bounding box center [844, 220] width 58 height 30
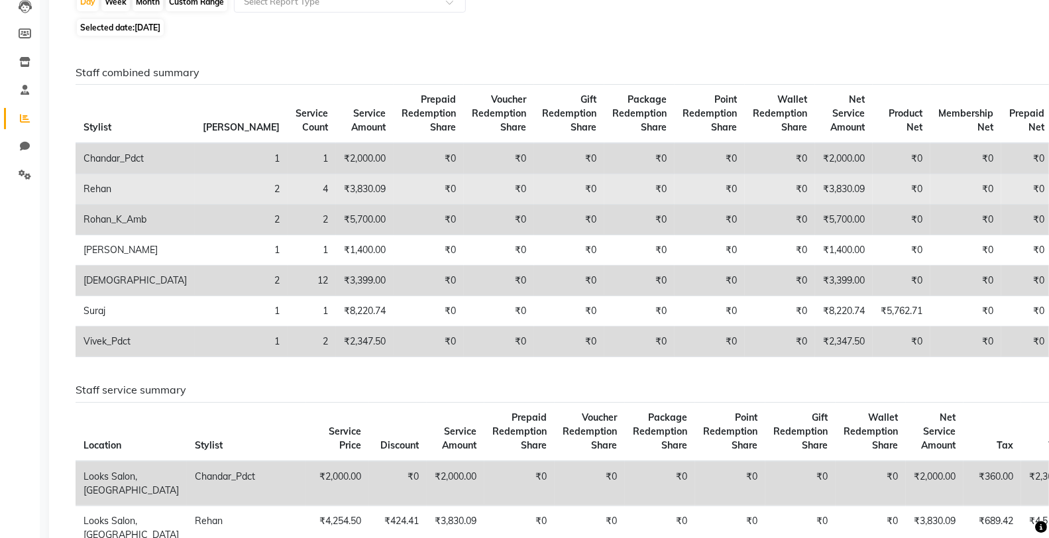
click at [815, 182] on td "₹3,830.09" at bounding box center [844, 189] width 58 height 30
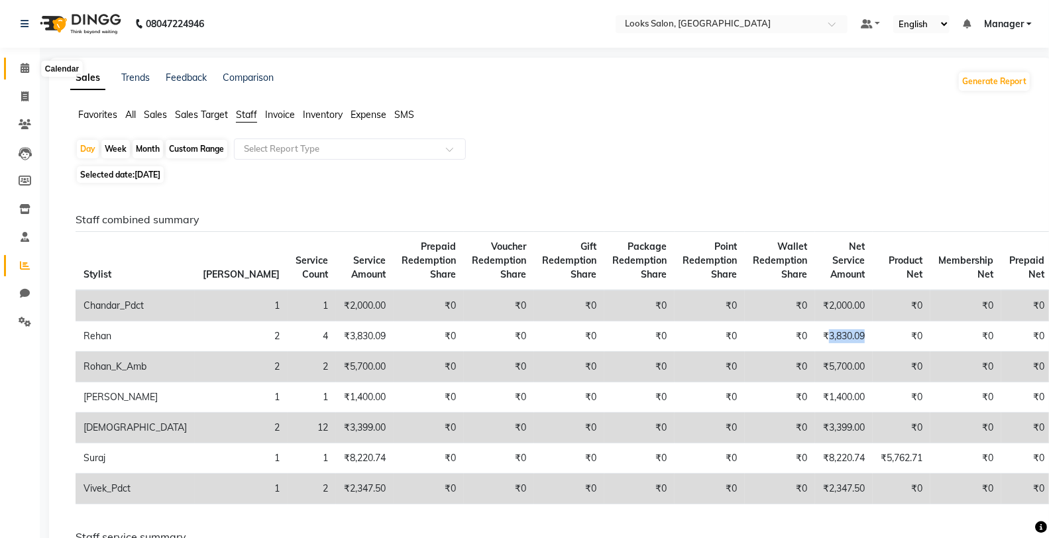
click at [23, 64] on icon at bounding box center [25, 68] width 9 height 10
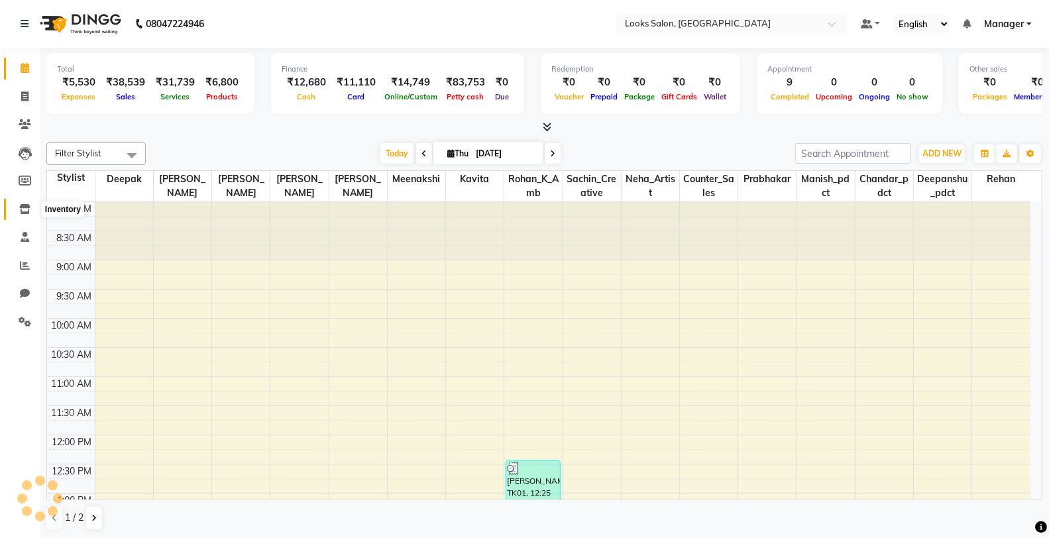
drag, startPoint x: 18, startPoint y: 206, endPoint x: 34, endPoint y: 209, distance: 16.2
click at [19, 206] on icon at bounding box center [24, 209] width 11 height 10
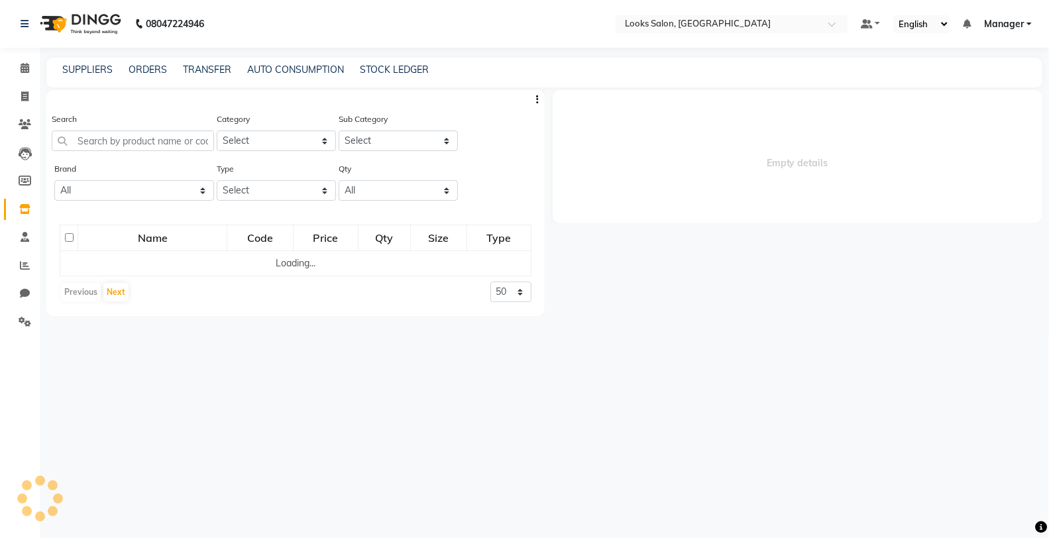
select select
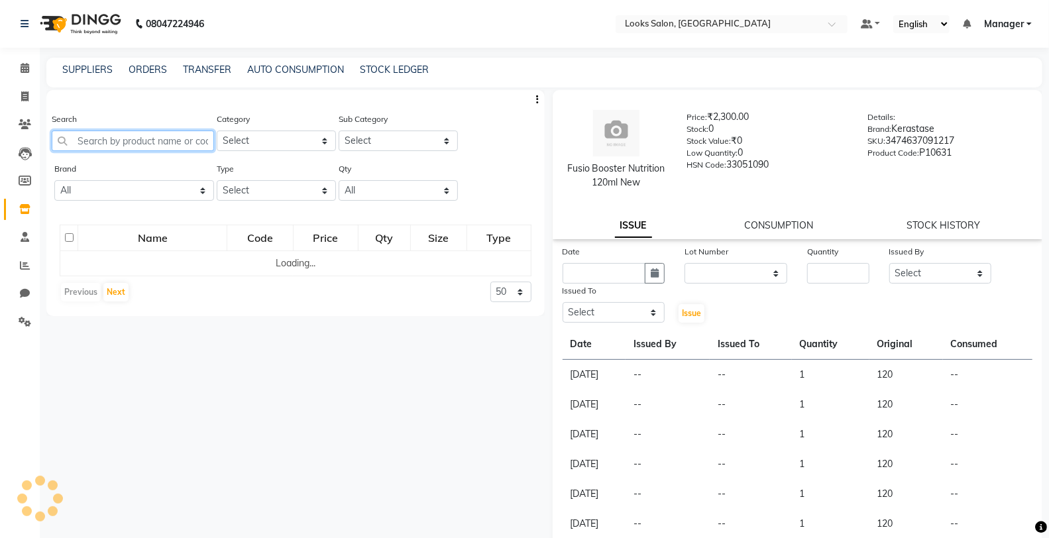
click at [147, 143] on input "text" at bounding box center [133, 140] width 162 height 21
drag, startPoint x: 146, startPoint y: 64, endPoint x: 173, endPoint y: 81, distance: 32.5
click at [144, 65] on link "ORDERS" at bounding box center [148, 70] width 38 height 12
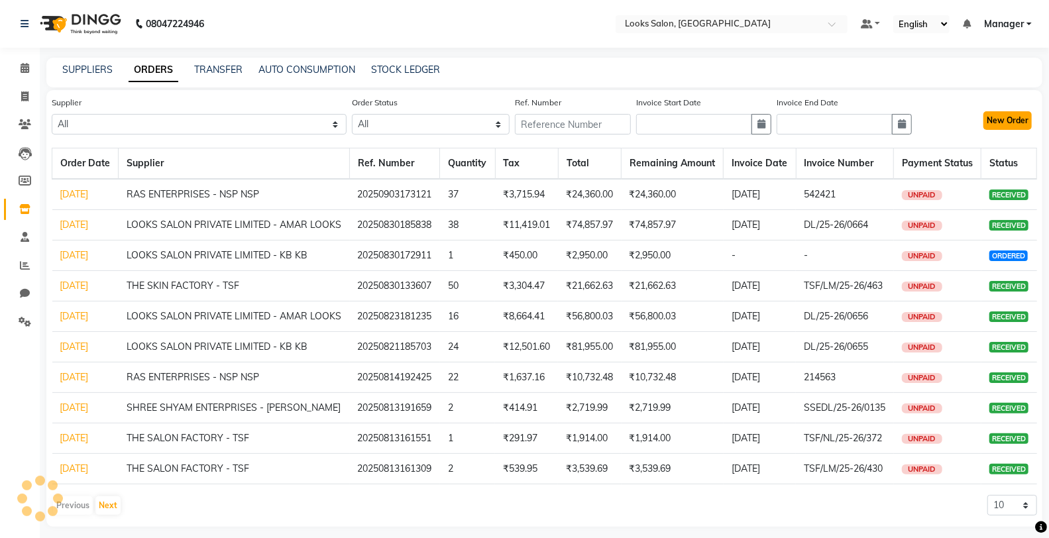
click at [1005, 124] on button "New Order" at bounding box center [1007, 120] width 48 height 19
select select "true"
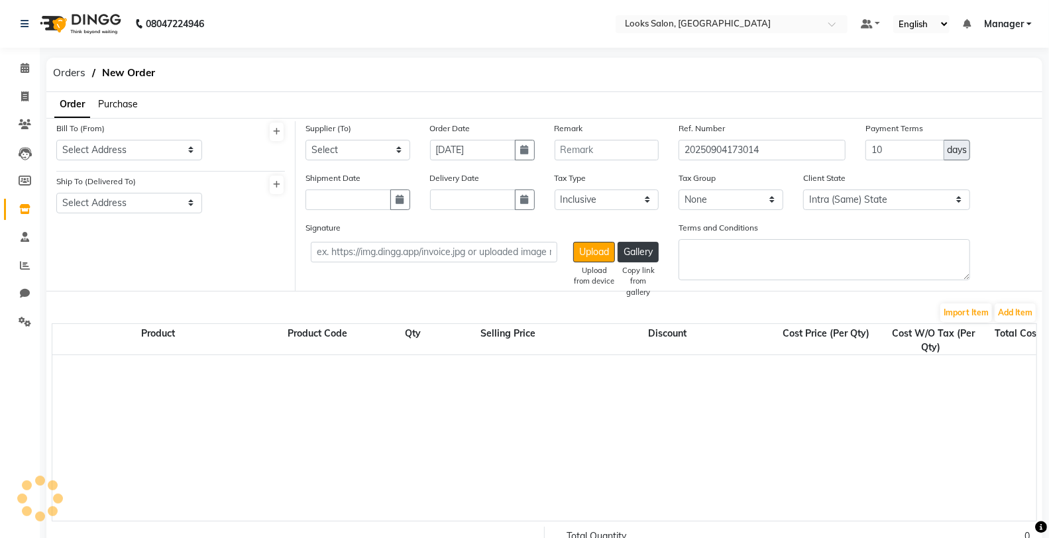
click at [103, 95] on ul "Order Purchase" at bounding box center [91, 105] width 91 height 26
click at [115, 104] on span "Purchase" at bounding box center [118, 104] width 40 height 12
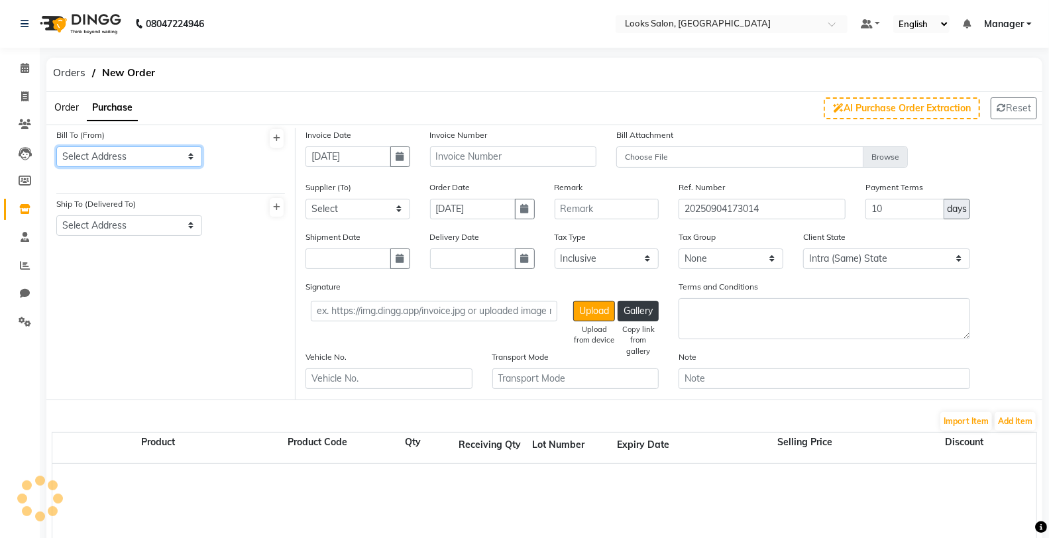
click at [130, 154] on select "Select Address" at bounding box center [129, 156] width 146 height 21
click at [130, 156] on select "Select Address" at bounding box center [129, 156] width 146 height 21
click at [93, 160] on select "Select Address" at bounding box center [129, 156] width 146 height 21
click at [62, 107] on span "Order" at bounding box center [66, 107] width 25 height 12
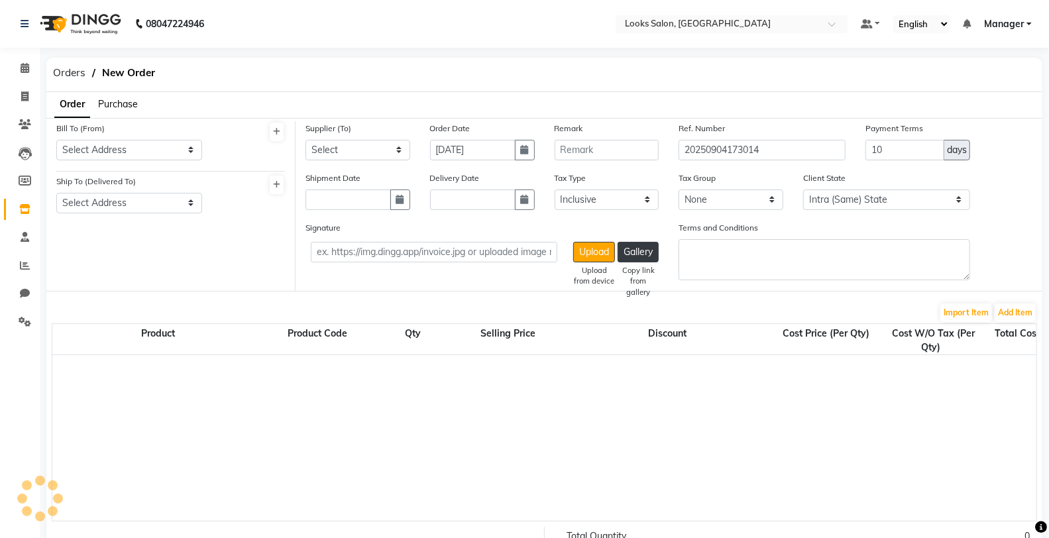
click at [121, 104] on span "Purchase" at bounding box center [118, 104] width 40 height 12
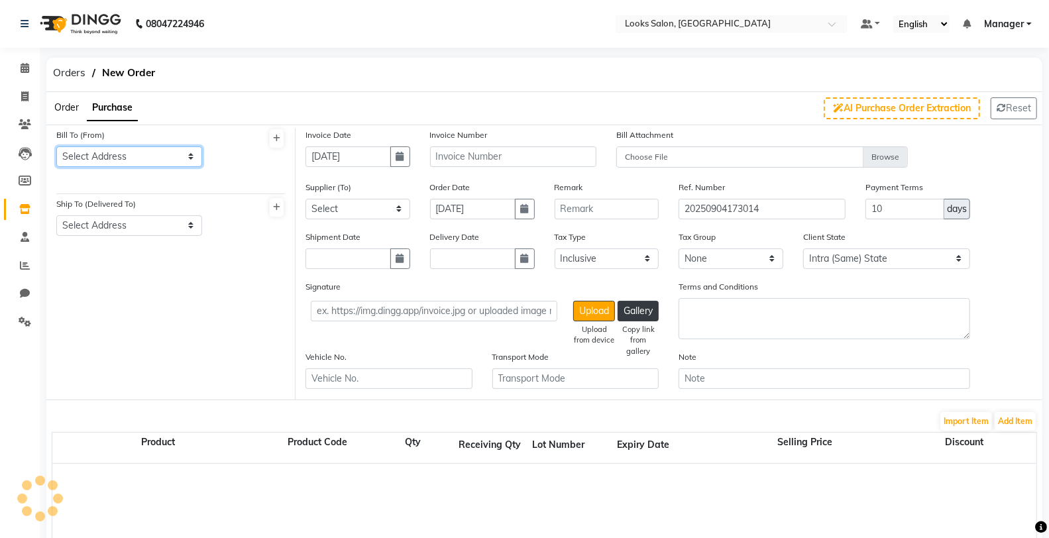
click at [121, 150] on select "Select Address" at bounding box center [129, 156] width 146 height 21
click at [18, 65] on span at bounding box center [24, 68] width 23 height 15
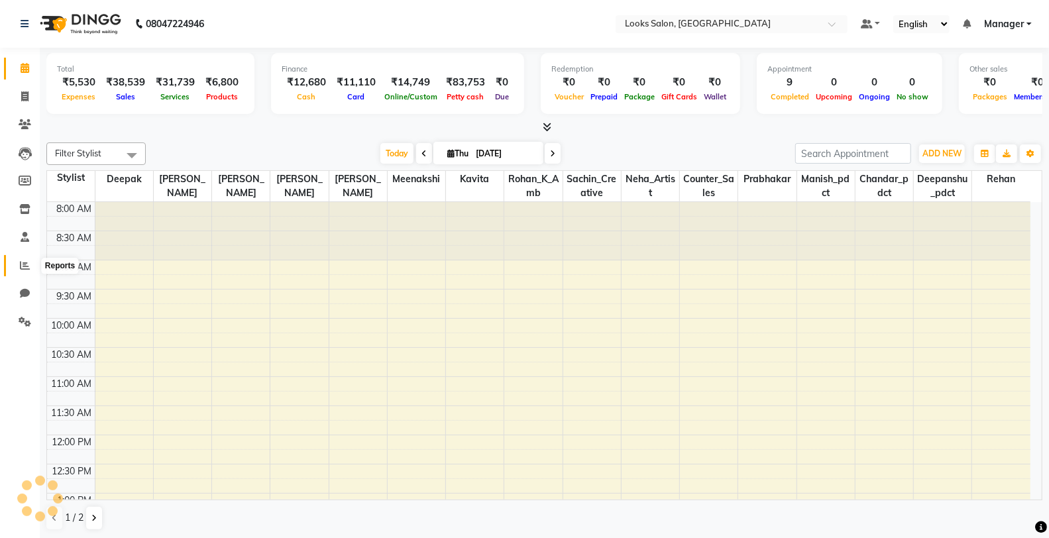
drag, startPoint x: 15, startPoint y: 266, endPoint x: 66, endPoint y: 264, distance: 51.7
click at [15, 266] on span at bounding box center [24, 265] width 23 height 15
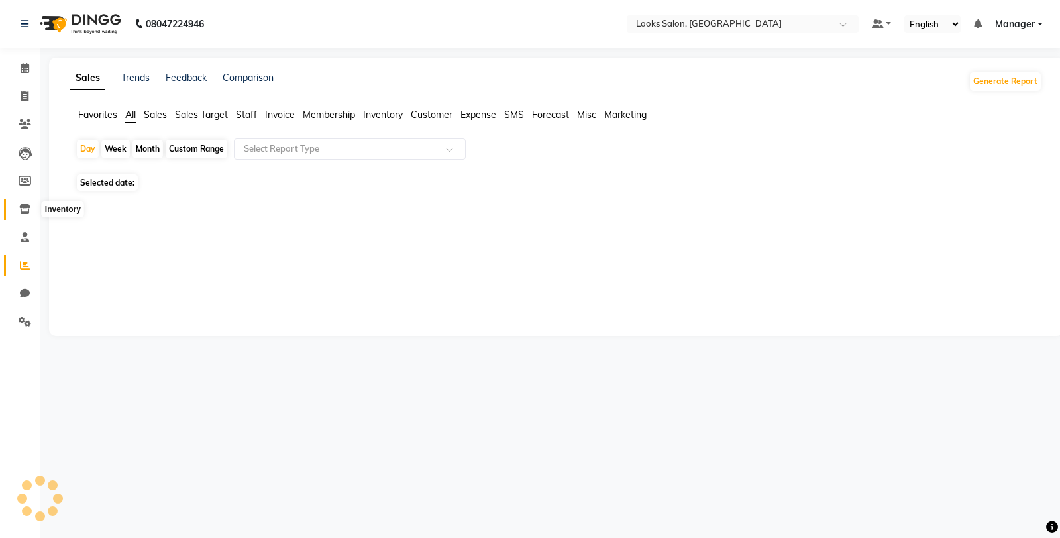
click at [23, 213] on icon at bounding box center [24, 209] width 11 height 10
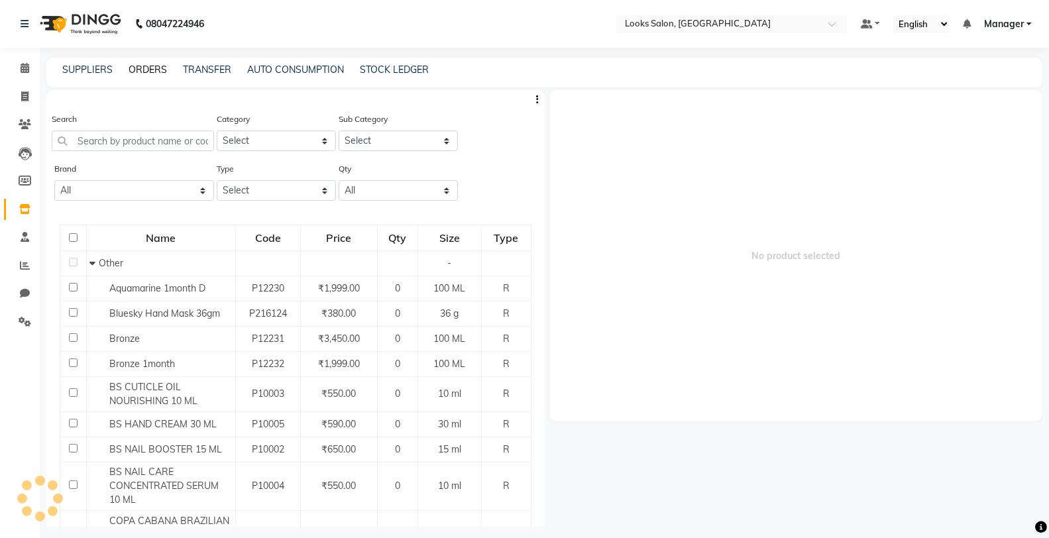
click at [153, 69] on link "ORDERS" at bounding box center [148, 70] width 38 height 12
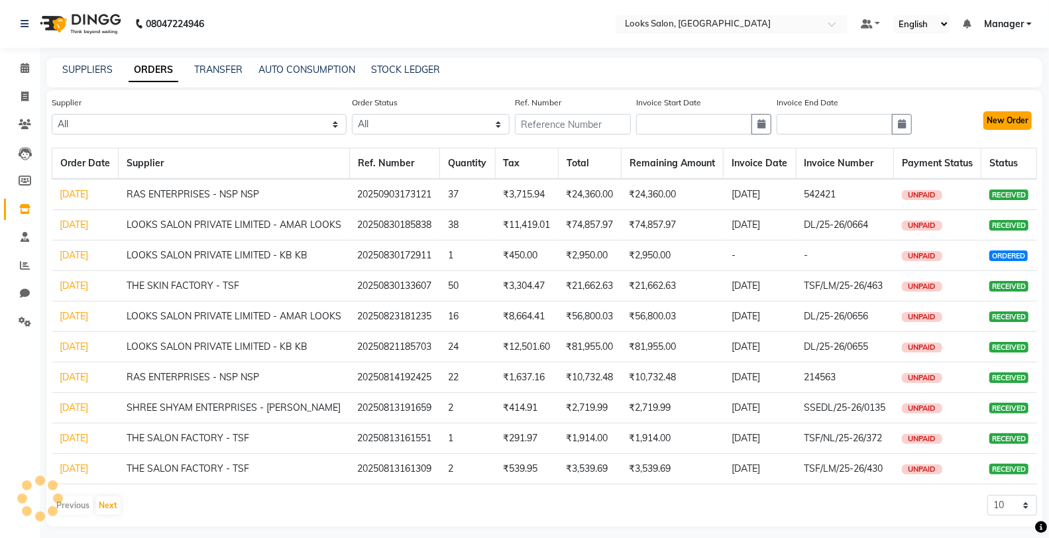
click at [1023, 129] on button "New Order" at bounding box center [1007, 120] width 48 height 19
select select "true"
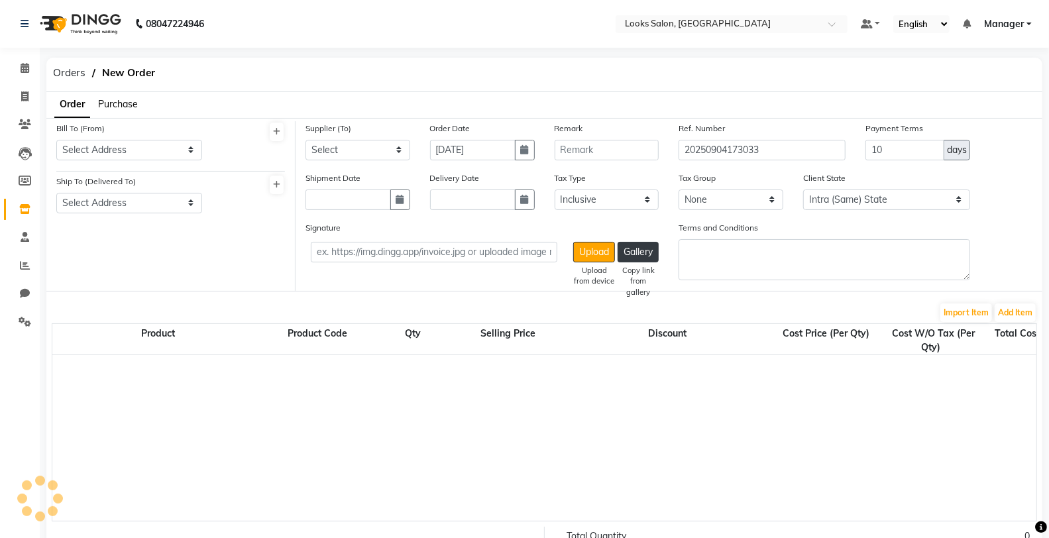
select select "3661"
click at [118, 104] on span "Purchase" at bounding box center [118, 104] width 40 height 12
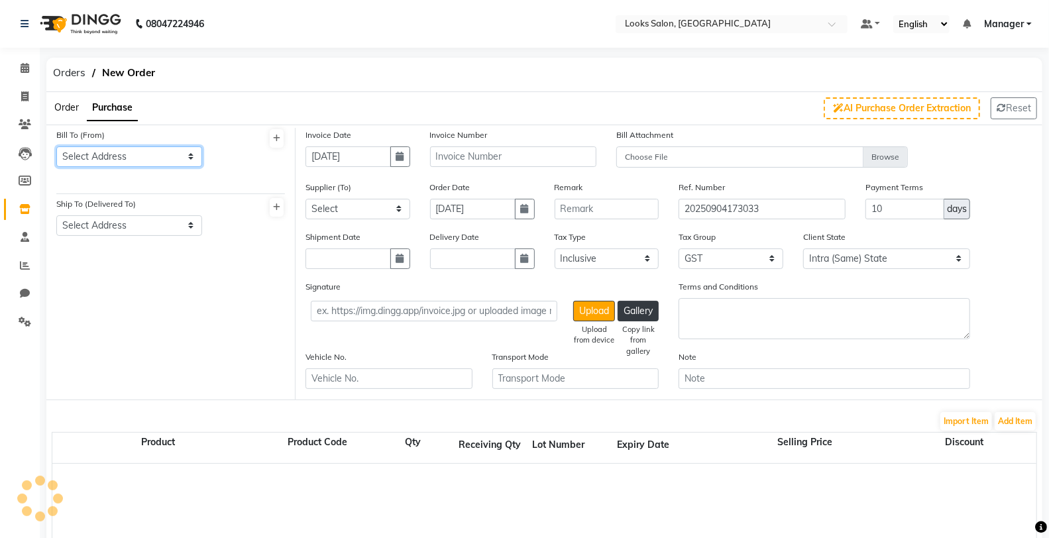
click at [131, 159] on select "Select Address [STREET_ADDRESS][PERSON_NAME][PERSON_NAME][PERSON_NAME][PERSON_N…" at bounding box center [129, 156] width 146 height 21
select select "1493"
click at [56, 146] on select "Select Address [STREET_ADDRESS][PERSON_NAME][PERSON_NAME][PERSON_NAME][PERSON_N…" at bounding box center [129, 156] width 146 height 21
click at [89, 229] on select "Select Address [GEOGRAPHIC_DATA]" at bounding box center [129, 225] width 146 height 21
select select "1383"
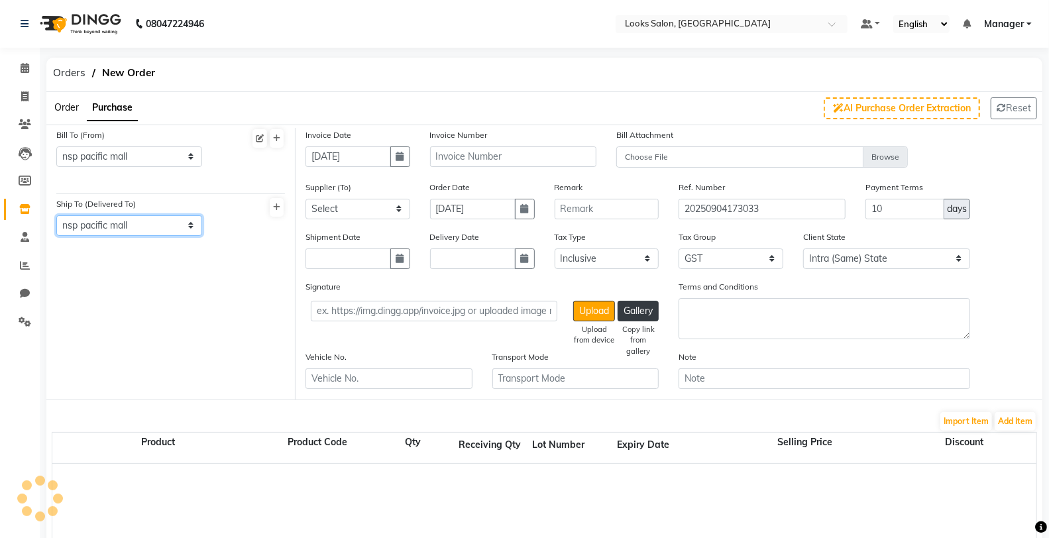
click at [56, 215] on select "Select Address [GEOGRAPHIC_DATA]" at bounding box center [129, 225] width 146 height 21
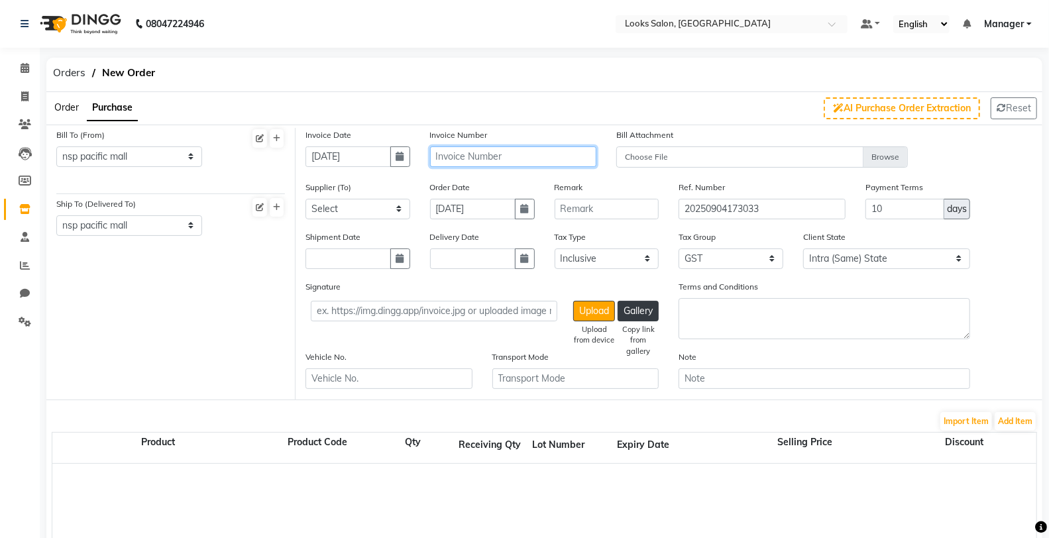
click at [493, 152] on input "text" at bounding box center [513, 156] width 167 height 21
type input "TSF/NL/25-26/401"
click at [529, 266] on button "button" at bounding box center [525, 258] width 20 height 21
select select "9"
select select "2025"
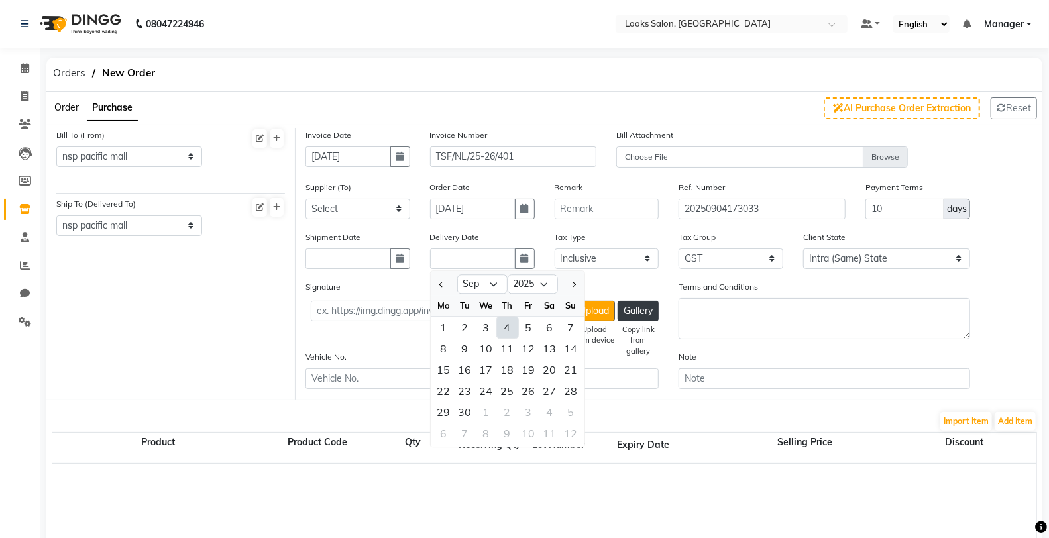
click at [511, 329] on div "4" at bounding box center [507, 327] width 21 height 21
type input "[DATE]"
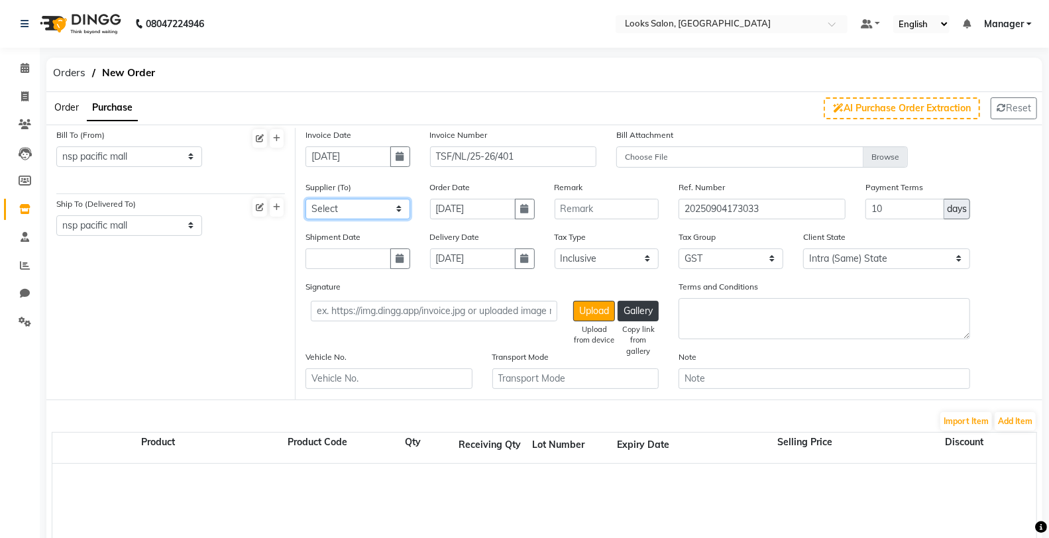
click at [351, 204] on select "Select ADITI AGENCIES - [PERSON_NAME] SIR [PERSON_NAME] ENTERPRISES - akash der…" at bounding box center [357, 209] width 105 height 21
select select "4544"
click at [305, 199] on select "Select ADITI AGENCIES - [PERSON_NAME] SIR [PERSON_NAME] ENTERPRISES - akash der…" at bounding box center [357, 209] width 105 height 21
click at [1005, 419] on button "Add Item" at bounding box center [1014, 421] width 41 height 19
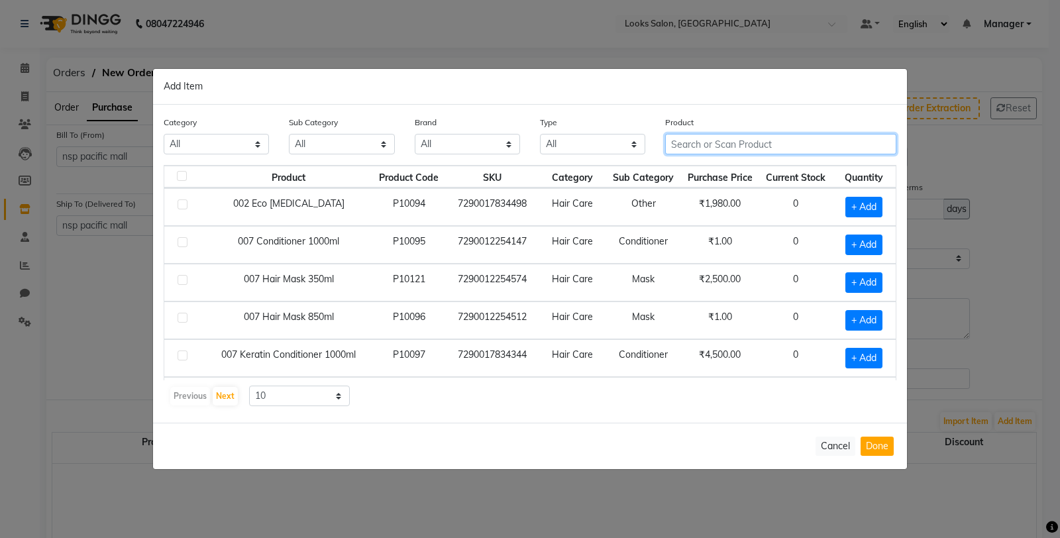
click at [707, 141] on input "text" at bounding box center [780, 144] width 231 height 21
type input "9"
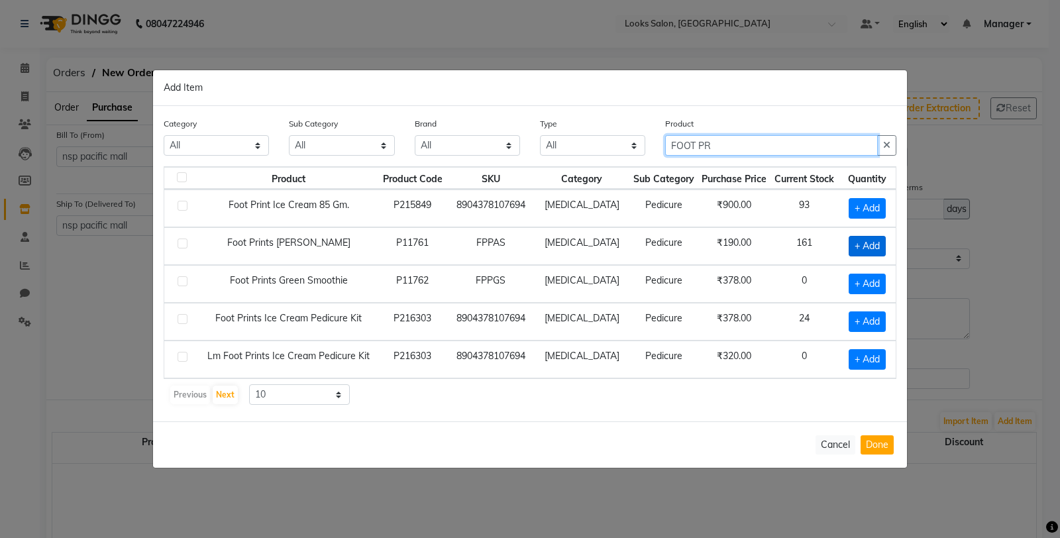
type input "FOOT PR"
click at [872, 249] on span "+ Add" at bounding box center [866, 246] width 37 height 21
checkbox input "true"
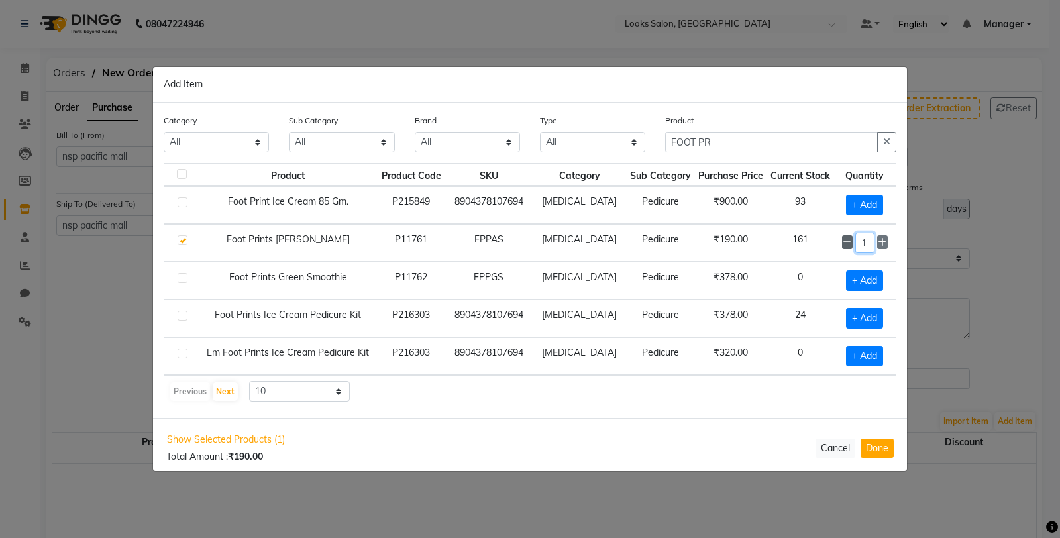
drag, startPoint x: 868, startPoint y: 247, endPoint x: 839, endPoint y: 247, distance: 28.5
click at [842, 247] on div "1" at bounding box center [865, 242] width 46 height 21
type input "60"
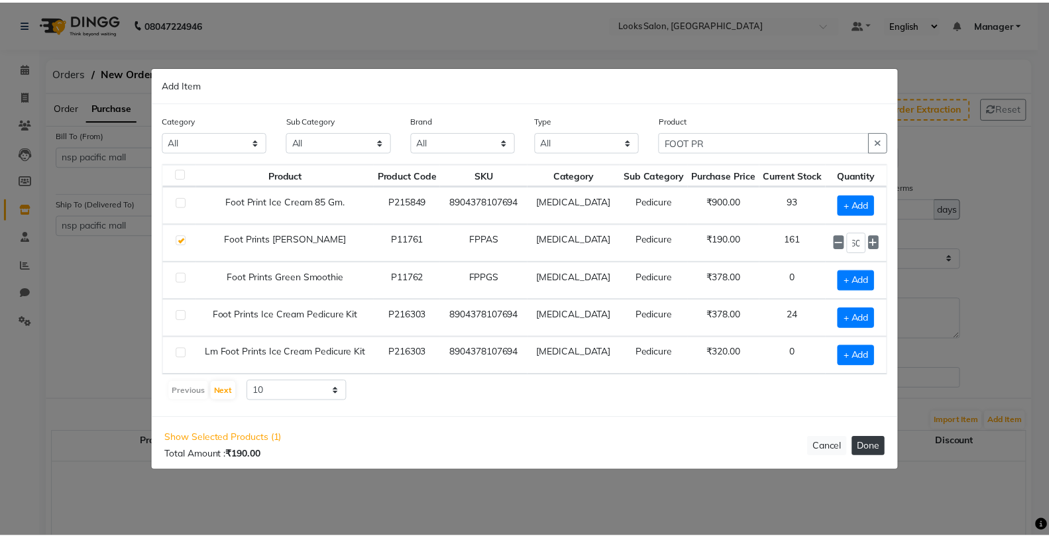
scroll to position [0, 0]
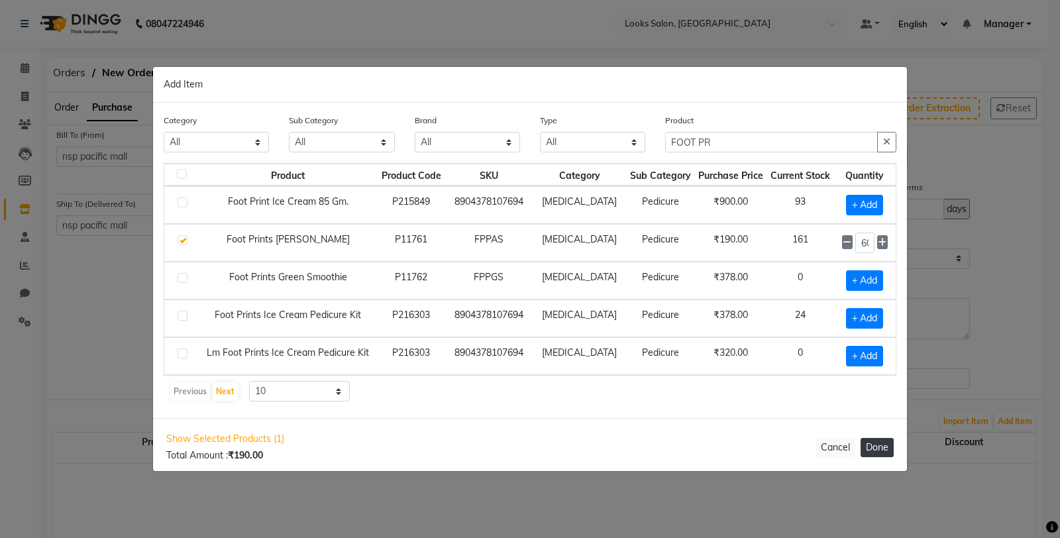
click at [878, 449] on button "Done" at bounding box center [876, 447] width 33 height 19
select select "3906"
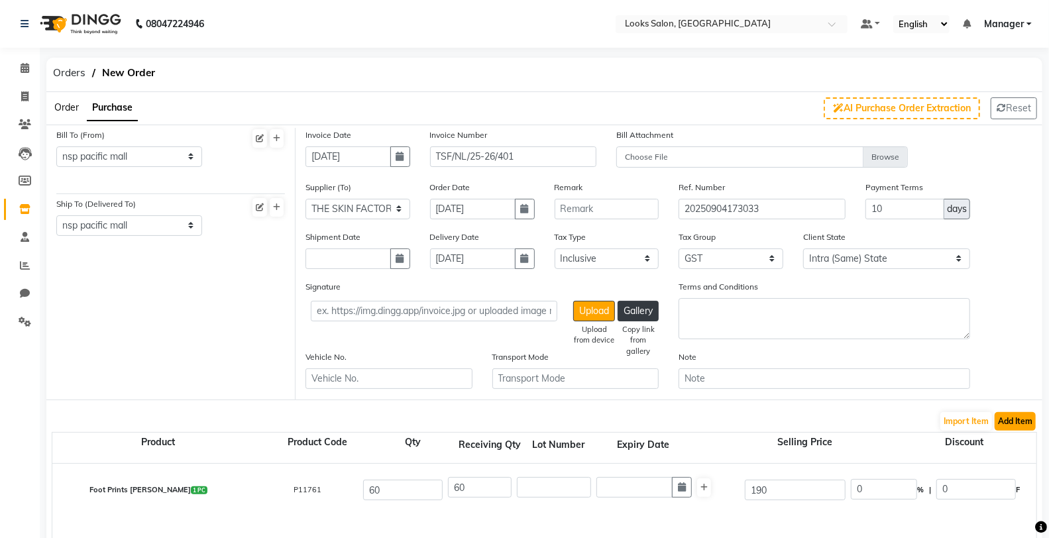
click at [1017, 412] on button "Add Item" at bounding box center [1014, 421] width 41 height 19
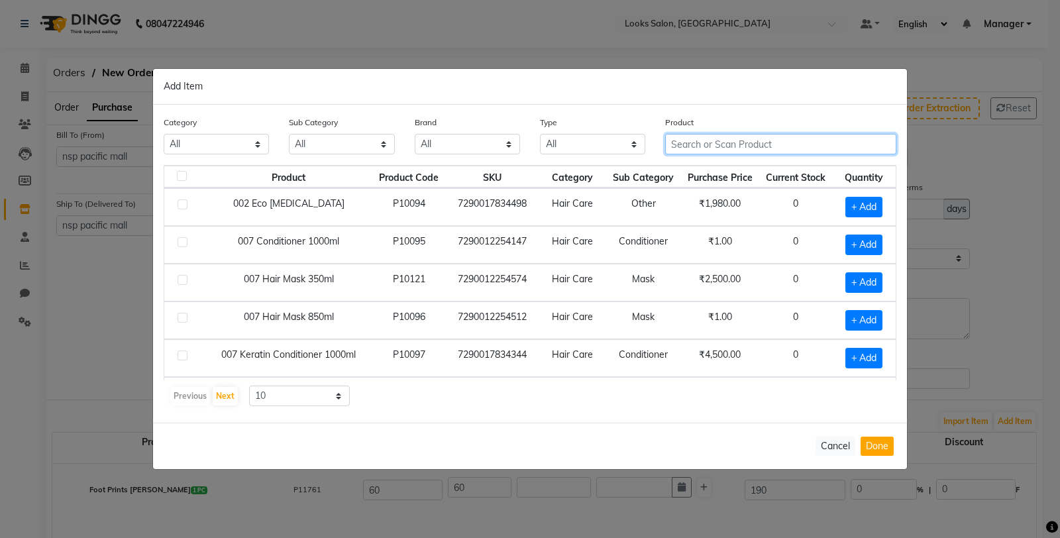
click at [694, 140] on input "text" at bounding box center [780, 144] width 231 height 21
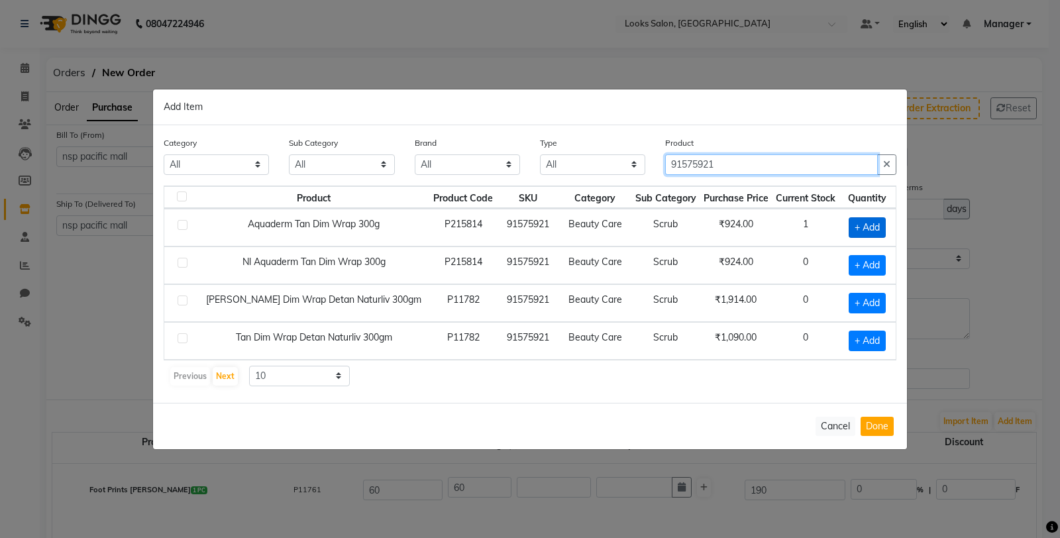
type input "91575921"
click at [860, 223] on span "+ Add" at bounding box center [866, 227] width 37 height 21
checkbox input "true"
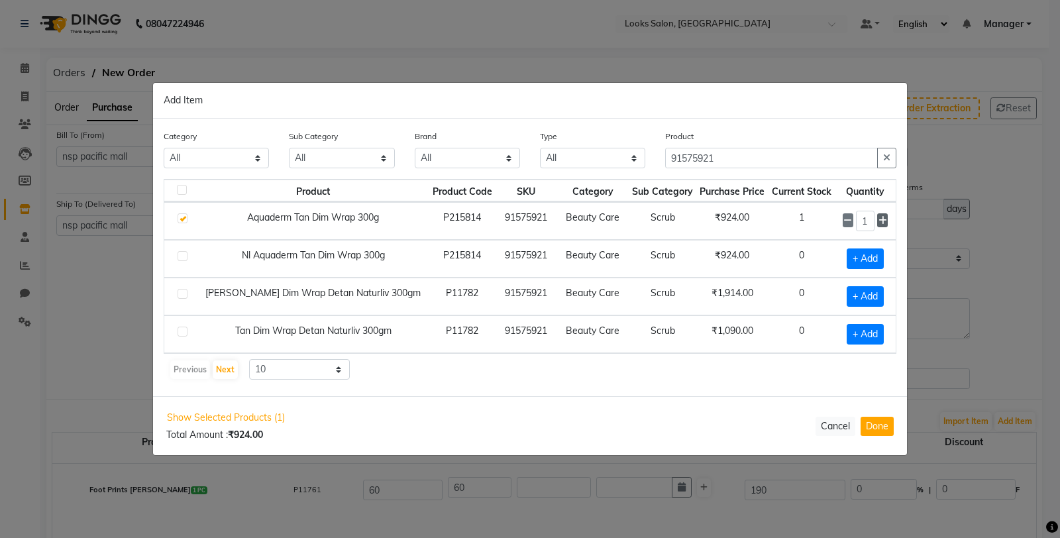
click at [878, 219] on icon at bounding box center [882, 220] width 9 height 9
type input "2"
click at [880, 429] on button "Done" at bounding box center [876, 426] width 33 height 19
select select "3906"
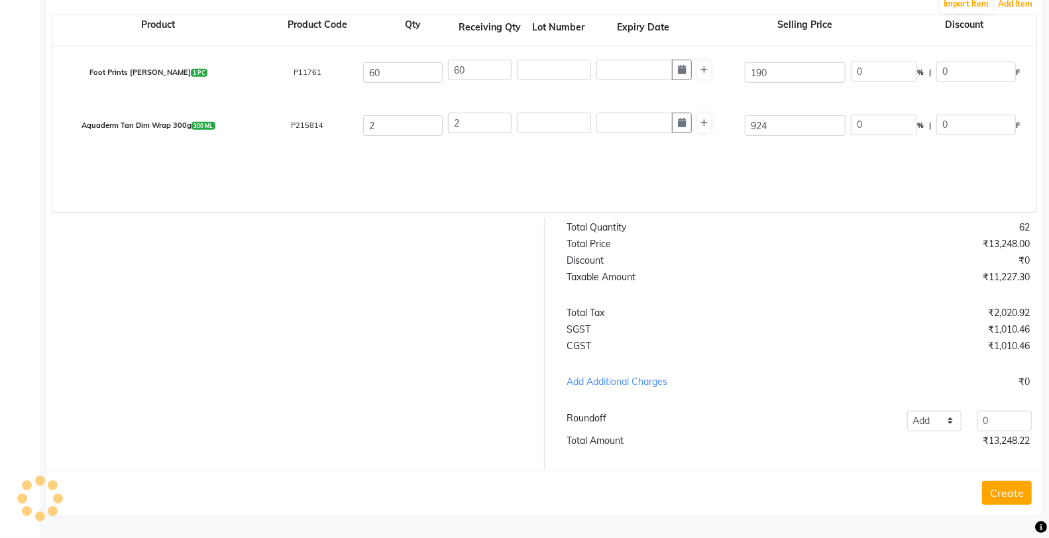
scroll to position [354, 0]
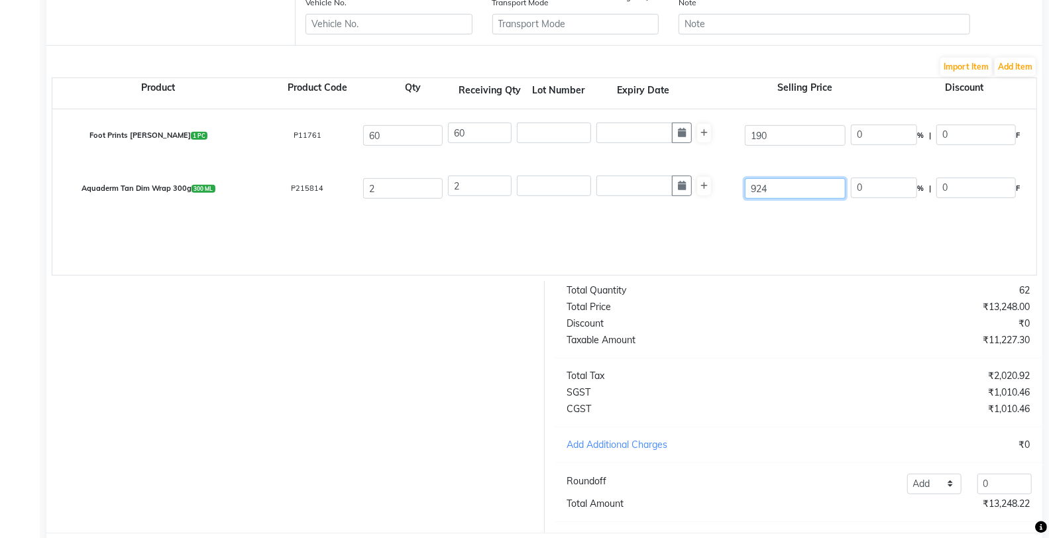
drag, startPoint x: 791, startPoint y: 180, endPoint x: 709, endPoint y: 170, distance: 82.7
click at [710, 170] on div "Aquaderm Tan Dim Wrap 300g 300 ML P215814 2 2 924 0 % | 0 F 924 783.05 1566.1 N…" at bounding box center [1035, 188] width 1987 height 53
type input "1622"
type input "43.03"
type input "698"
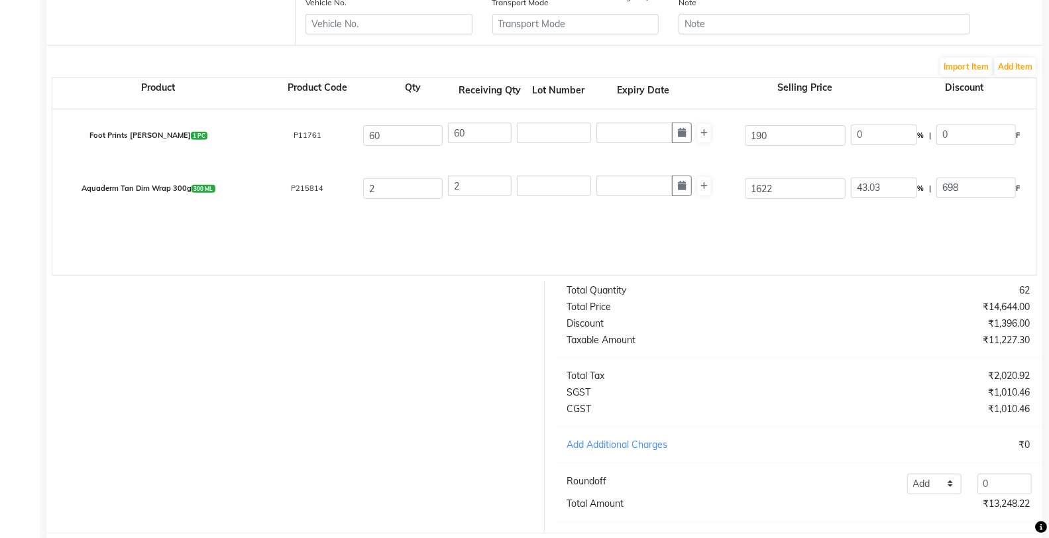
click at [432, 333] on div at bounding box center [290, 407] width 508 height 252
click at [866, 358] on hr at bounding box center [798, 358] width 488 height 1
drag, startPoint x: 896, startPoint y: 182, endPoint x: 819, endPoint y: 189, distance: 76.5
click at [811, 185] on div "Aquaderm Tan Dim Wrap 300g 300 ML P215814 2 2 1622 43.03 % | 698 F 924 783.05 1…" at bounding box center [1035, 188] width 1987 height 53
type input "0"
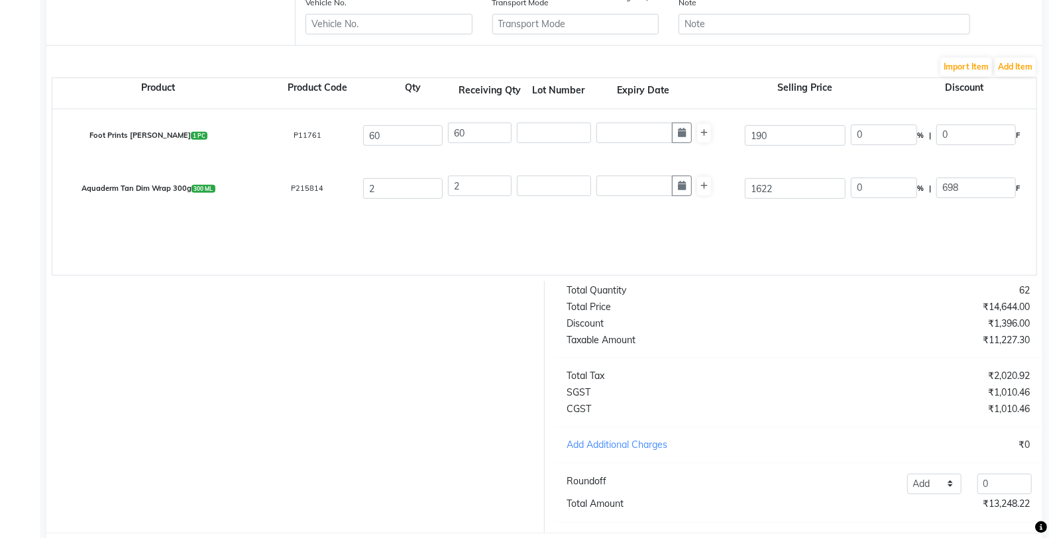
type input "0"
type input "1622"
type input "1374.58"
type input "2749.16"
type input "494.85"
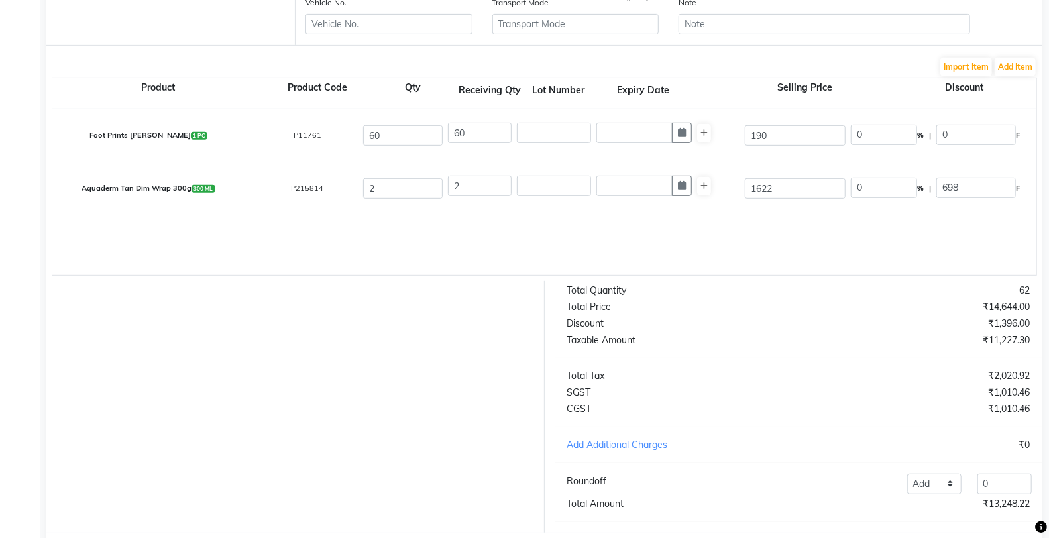
type input "3244.01"
click at [454, 467] on div at bounding box center [290, 407] width 508 height 252
drag, startPoint x: 815, startPoint y: 142, endPoint x: 711, endPoint y: 144, distance: 103.4
click at [711, 144] on div "Foot Prints Amber Smoothie 1 PC P11761 60 60 190 0 % | 0 F 190 161.02 9661.2 No…" at bounding box center [1035, 135] width 1987 height 53
type input "374"
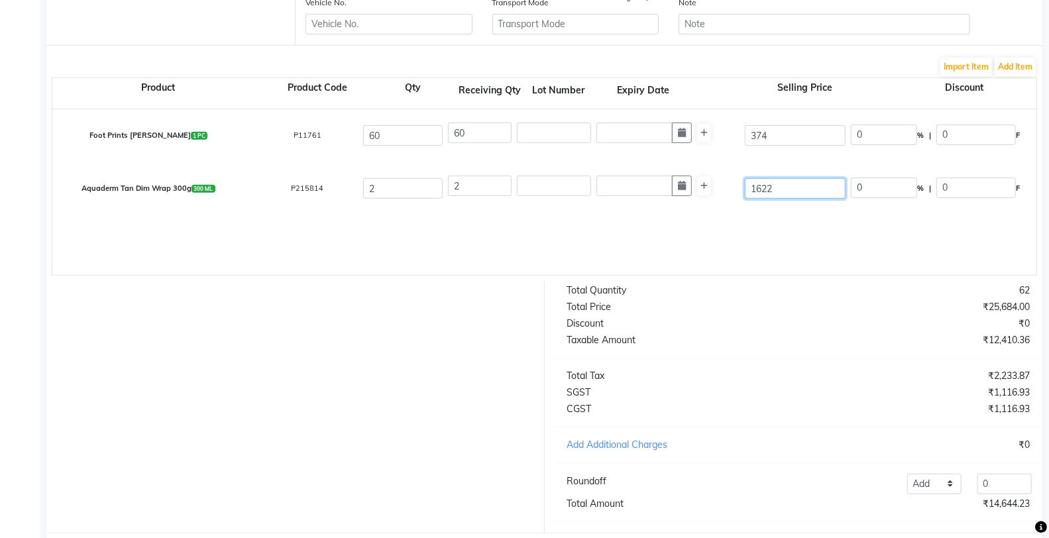
type input "49.2"
type input "184"
drag, startPoint x: 795, startPoint y: 187, endPoint x: 742, endPoint y: 189, distance: 53.0
click at [742, 189] on div "1622" at bounding box center [795, 189] width 106 height 26
type input "3190"
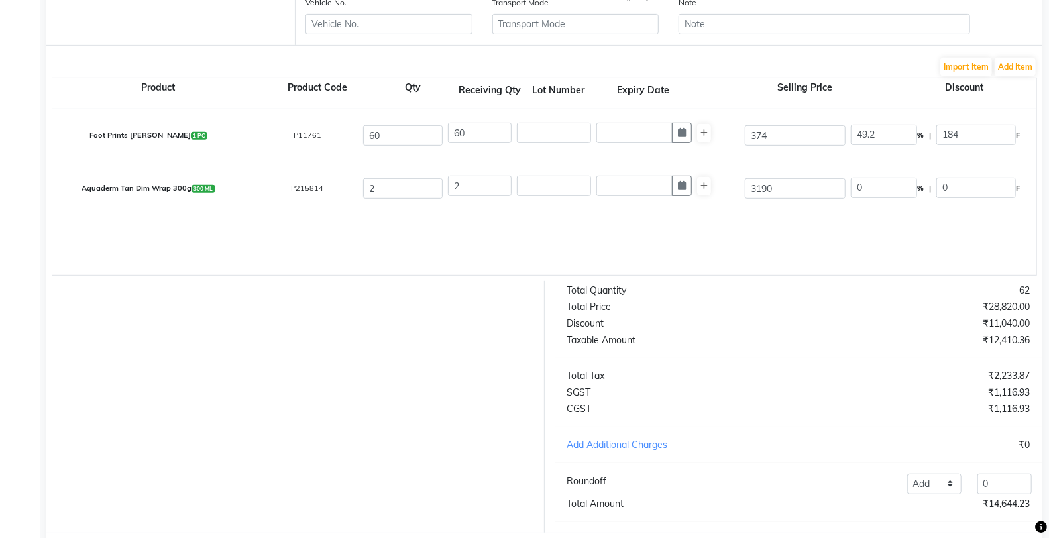
type input "49.15"
type input "1568"
click at [382, 379] on div at bounding box center [290, 407] width 508 height 252
drag, startPoint x: 890, startPoint y: 184, endPoint x: 748, endPoint y: 187, distance: 141.1
click at [748, 187] on div "Aquaderm Tan Dim Wrap 300g 300 ML P215814 2 2 3190 49.15 % | 1568 F 1622 1374.5…" at bounding box center [1035, 188] width 1987 height 53
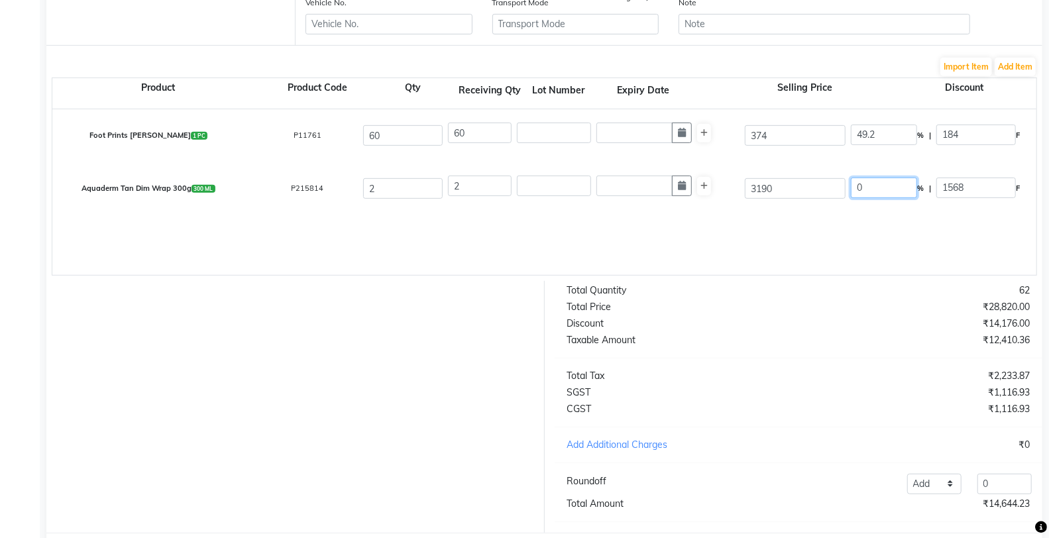
type input "0"
type input "3190"
type input "2703.39"
type input "5406.78"
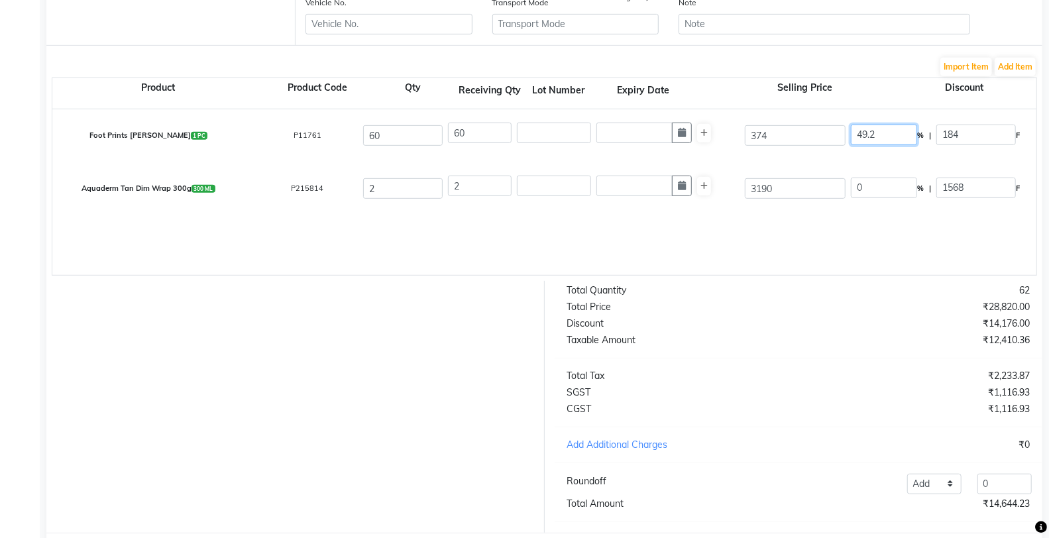
type input "973.22"
type input "6380"
drag, startPoint x: 893, startPoint y: 134, endPoint x: 808, endPoint y: 134, distance: 84.8
click at [808, 134] on div "Foot Prints Amber Smoothie 1 PC P11761 60 60 374 49.2 % | 184 F 190 161.02 9661…" at bounding box center [1035, 135] width 1987 height 53
type input "0"
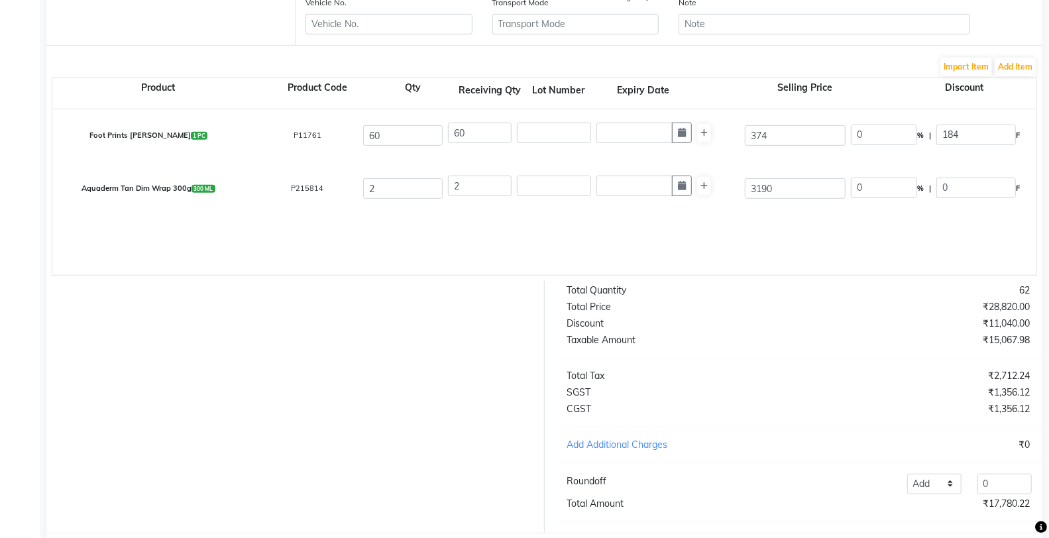
type input "0"
type input "374"
type input "316.95"
type input "19017"
type input "3423.06"
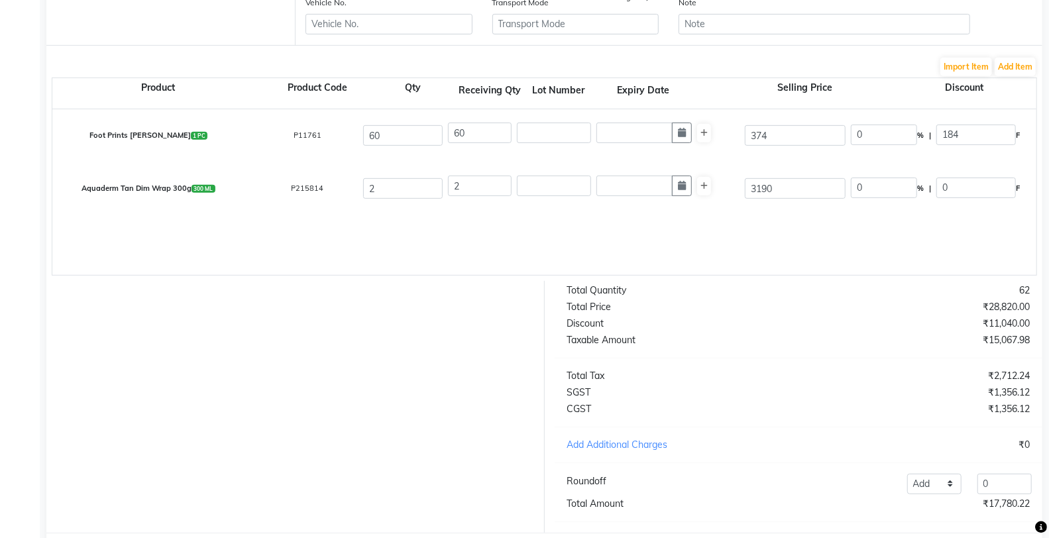
type input "22440.06"
click at [298, 432] on div at bounding box center [290, 407] width 508 height 252
drag, startPoint x: 891, startPoint y: 130, endPoint x: 813, endPoint y: 148, distance: 80.2
click at [813, 148] on div "Foot Prints Amber Smoothie 1 PC P11761 60 60 374 0 % | 0 F 374 316.95 19017 Non…" at bounding box center [1035, 135] width 1987 height 53
type input "20"
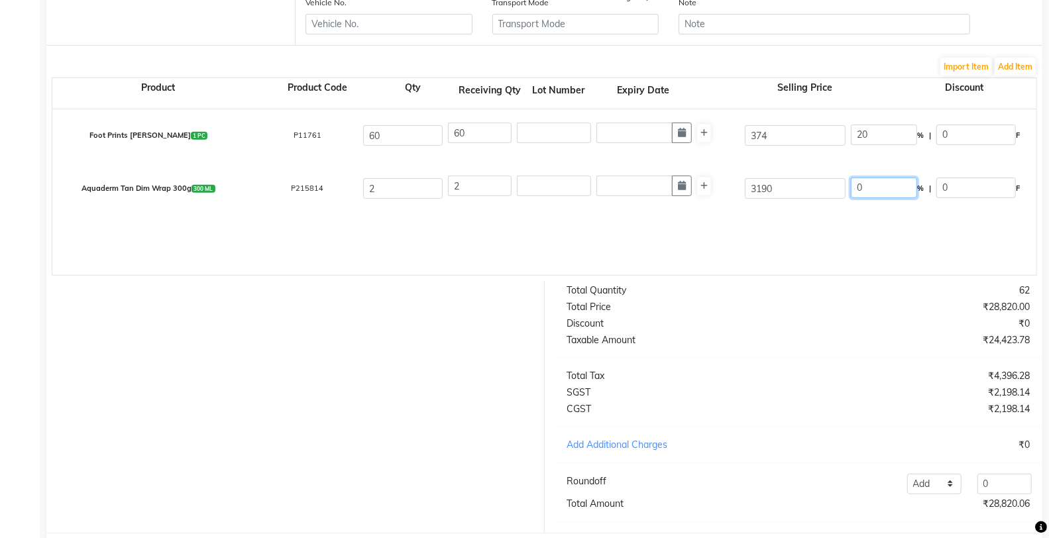
type input "74.8"
type input "299.2"
type input "253.56"
type input "15213.6"
type input "2738.45"
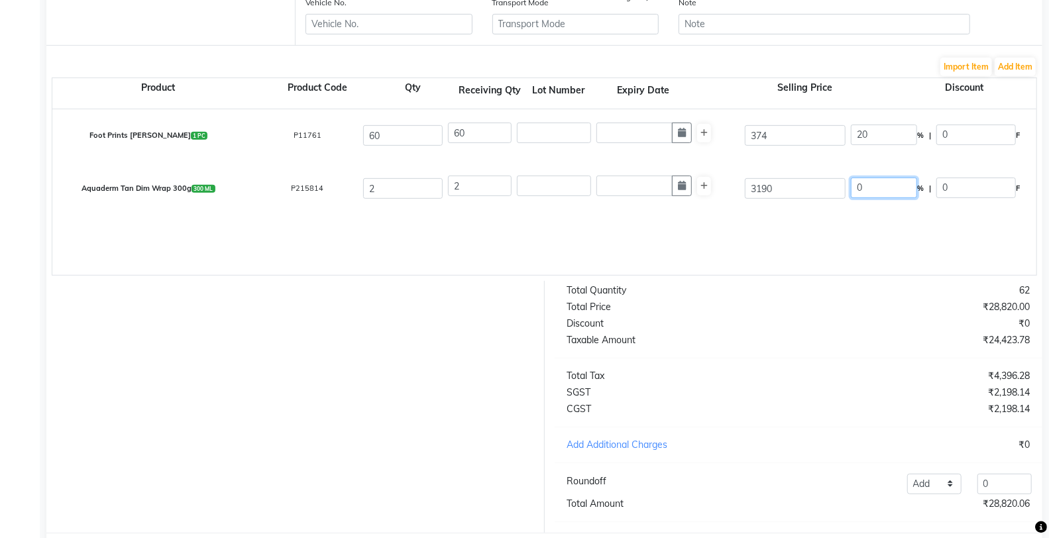
type input "17952.05"
drag, startPoint x: 870, startPoint y: 182, endPoint x: 833, endPoint y: 182, distance: 37.1
click at [833, 182] on div "Aquaderm Tan Dim Wrap 300g 300 ML P215814 2 2 3190 0 % | 0 F 3190 2703.39 5406.…" at bounding box center [1035, 188] width 1987 height 53
type input "3"
type input "5"
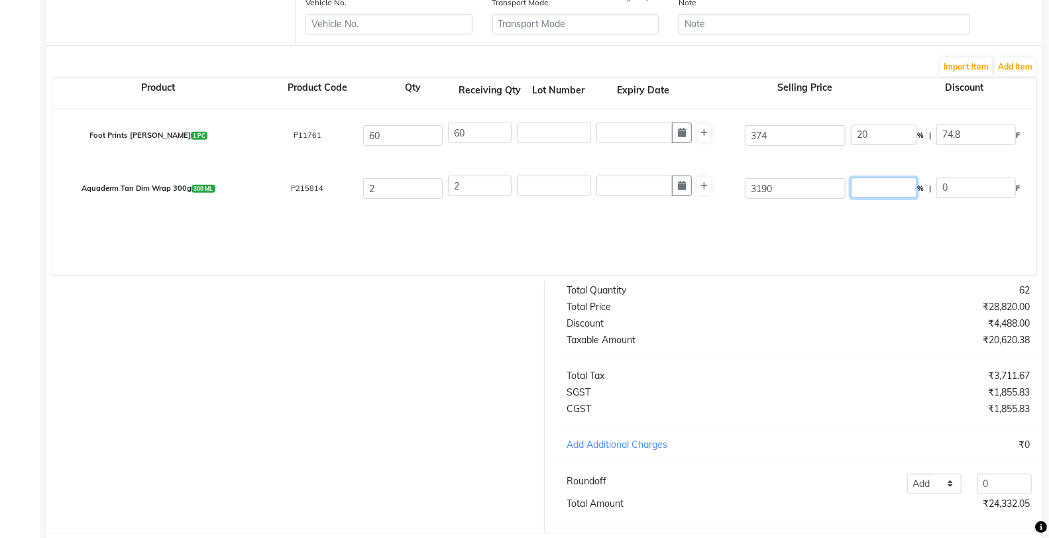
type input "0"
drag, startPoint x: 888, startPoint y: 131, endPoint x: 837, endPoint y: 133, distance: 51.0
click at [882, 131] on input "20" at bounding box center [883, 135] width 66 height 21
type input "2"
type input "0"
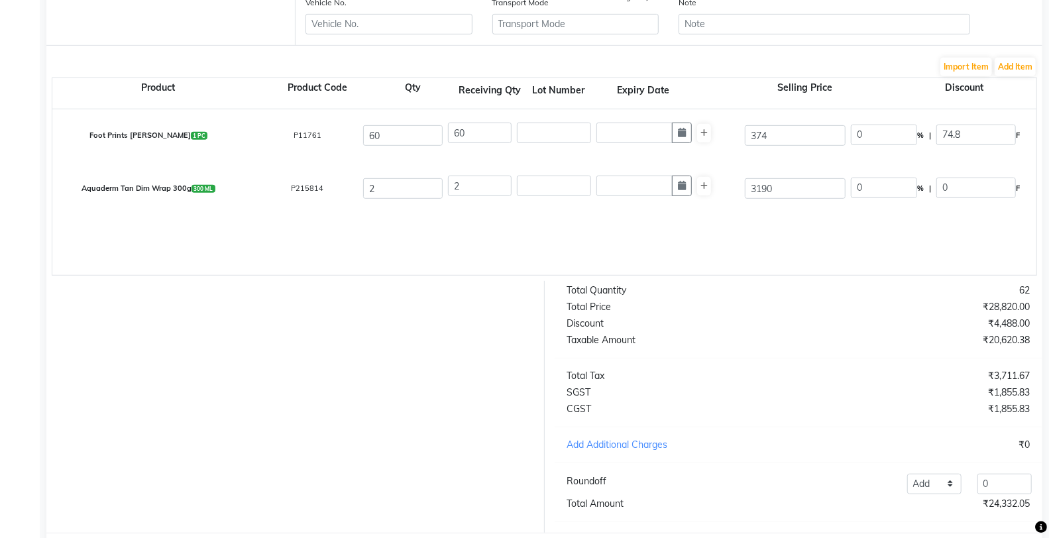
type input "0"
type input "374"
type input "316.95"
type input "19017"
type input "3423.06"
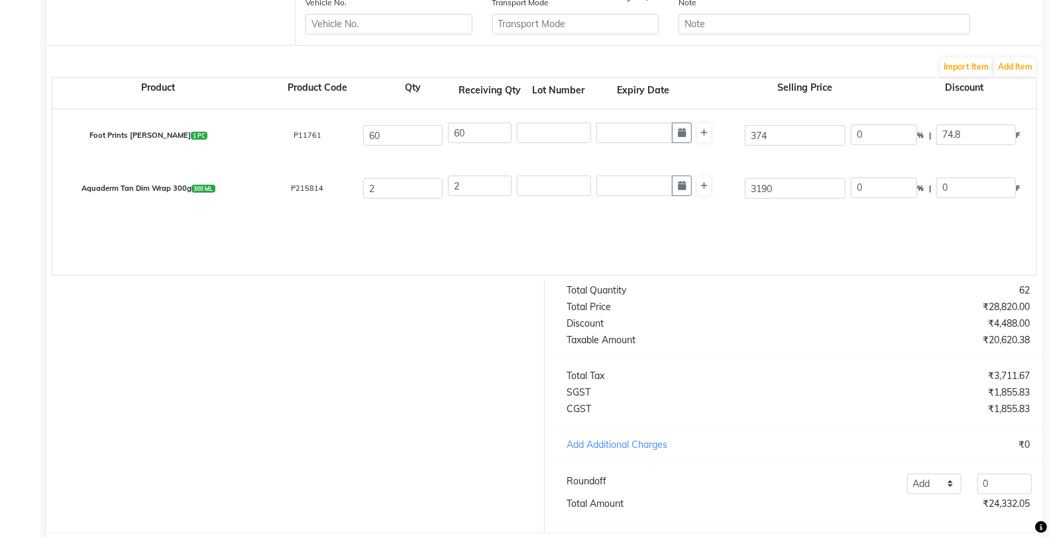
type input "22440.06"
drag, startPoint x: 491, startPoint y: 330, endPoint x: 526, endPoint y: 285, distance: 56.7
click at [494, 329] on div at bounding box center [290, 407] width 508 height 252
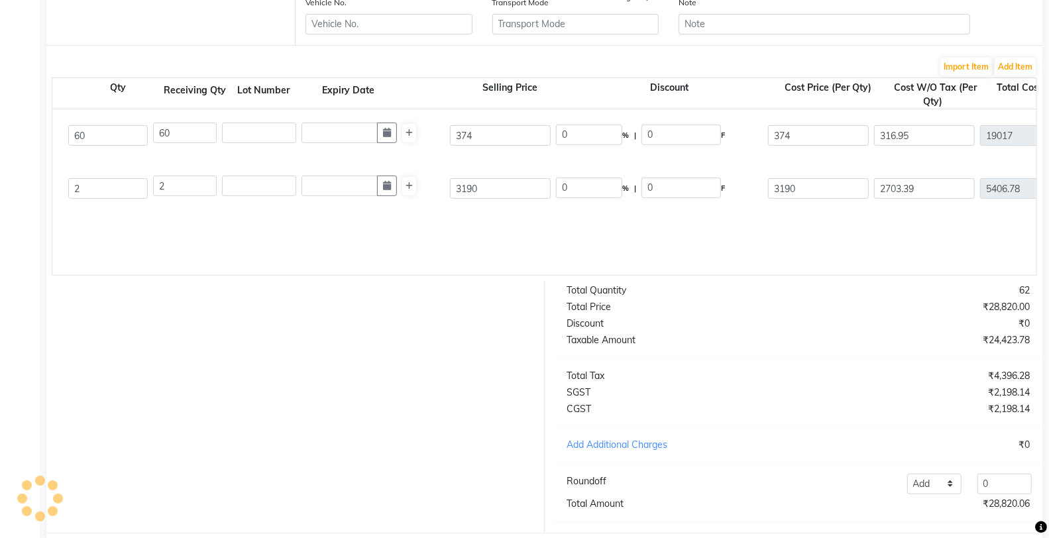
scroll to position [0, 298]
drag, startPoint x: 823, startPoint y: 140, endPoint x: 694, endPoint y: 140, distance: 129.8
click at [694, 140] on div "Foot Prints Amber Smoothie 1 PC P11761 60 60 374 0 % | 0 F 374 316.95 19017 Non…" at bounding box center [737, 135] width 1987 height 53
type input "190"
type input "49.2"
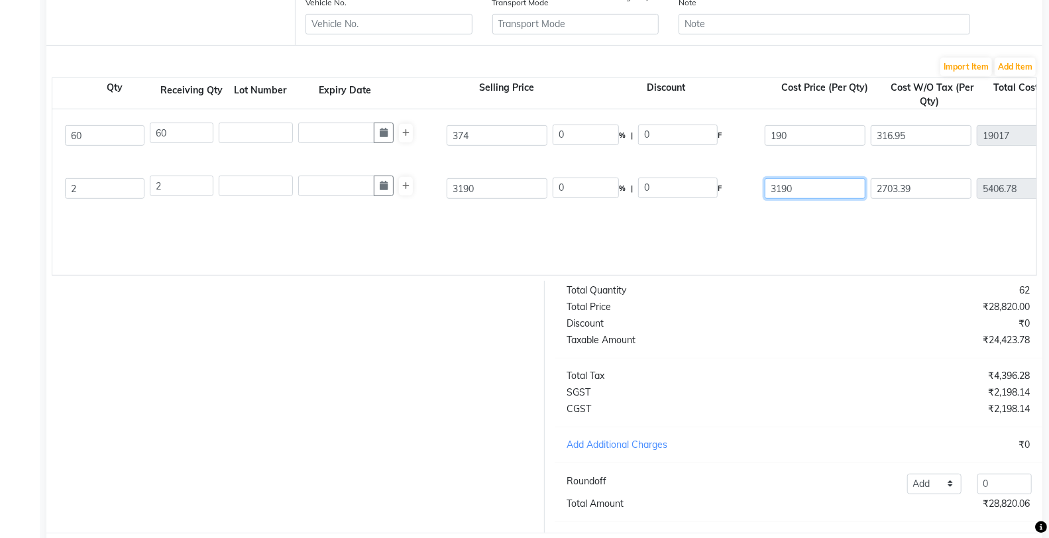
type input "184"
type input "161.02"
type input "9661.2"
type input "1739.02"
type input "11400.22"
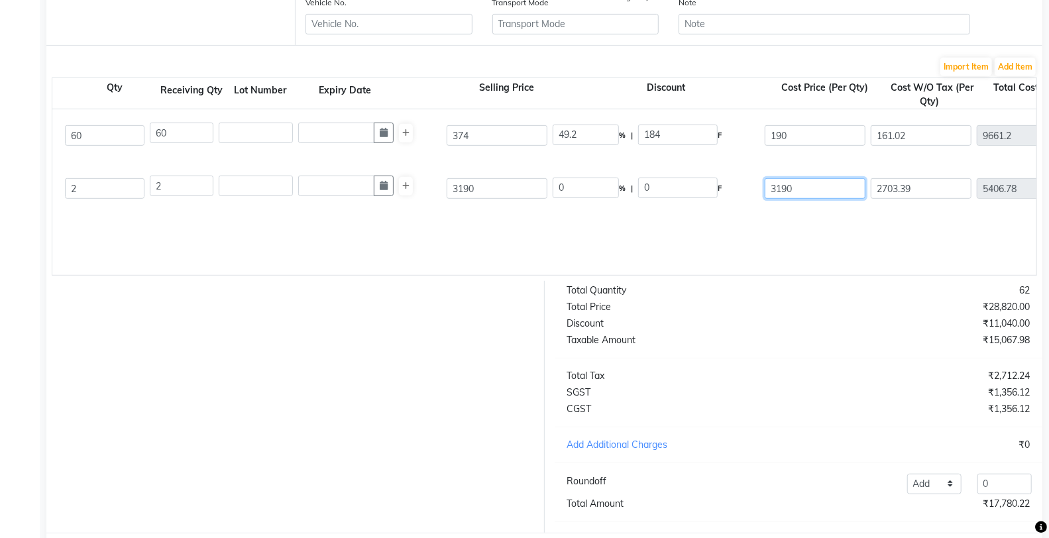
drag, startPoint x: 837, startPoint y: 196, endPoint x: 704, endPoint y: 185, distance: 132.9
click at [704, 185] on div "Aquaderm Tan Dim Wrap 300g 300 ML P215814 2 2 3190 0 % | 0 F 3190 2703.39 5406.…" at bounding box center [737, 188] width 1987 height 53
type input "1622"
type input "49.15"
type input "1568"
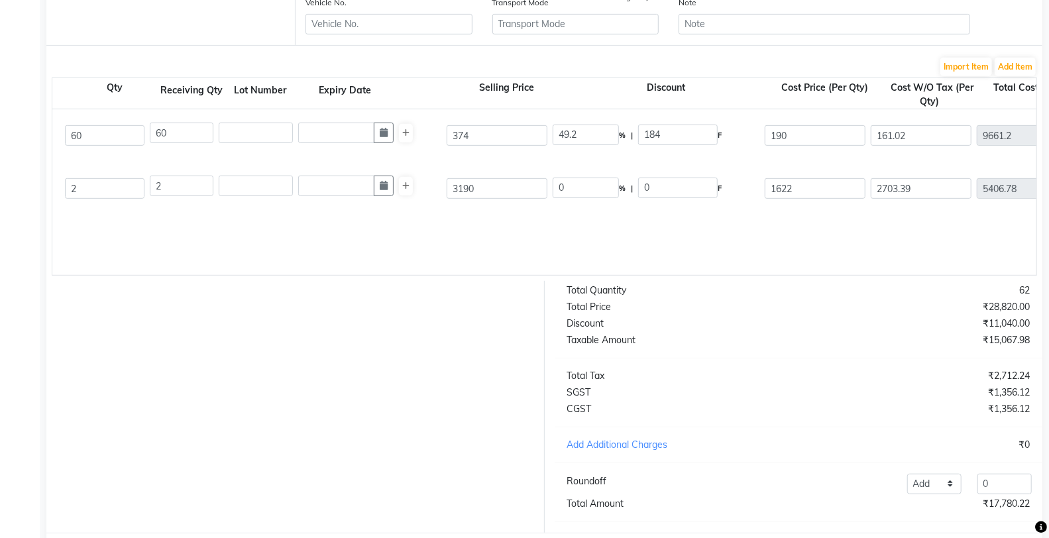
type input "1374.58"
type input "2749.16"
type input "494.85"
type input "3244.01"
click at [399, 327] on div at bounding box center [290, 407] width 508 height 252
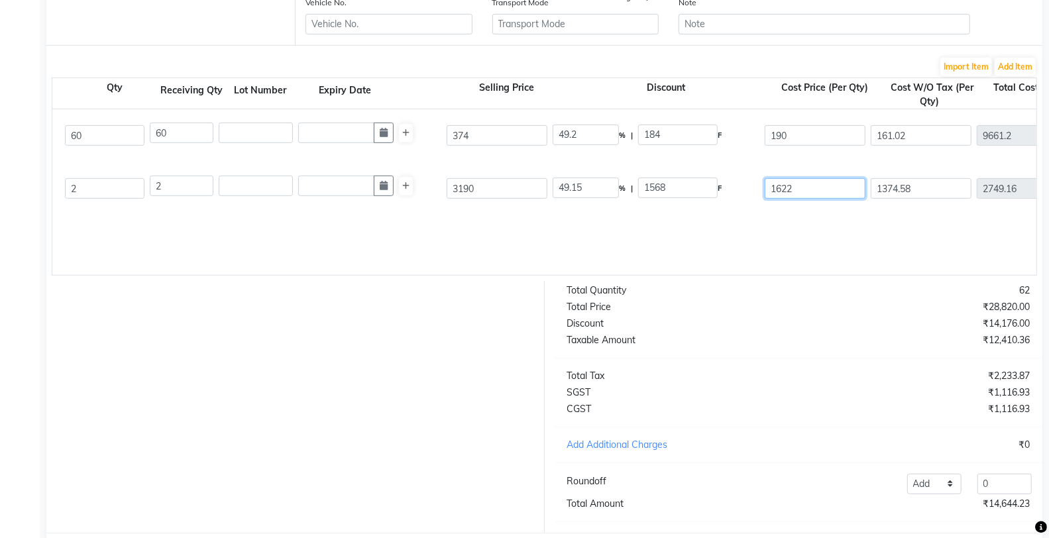
drag, startPoint x: 822, startPoint y: 187, endPoint x: 697, endPoint y: 187, distance: 124.5
click at [697, 187] on div "Aquaderm Tan Dim Wrap 300g 300 ML P215814 2 2 3190 49.15 % | 1568 F 1622 1374.5…" at bounding box center [737, 188] width 1987 height 53
drag, startPoint x: 823, startPoint y: 130, endPoint x: 707, endPoint y: 130, distance: 115.9
click at [707, 130] on div "Foot Prints Amber Smoothie 1 PC P11761 60 60 374 49.2 % | 184 F 190 161.02 9661…" at bounding box center [737, 135] width 1987 height 53
drag, startPoint x: 600, startPoint y: 129, endPoint x: 534, endPoint y: 130, distance: 66.2
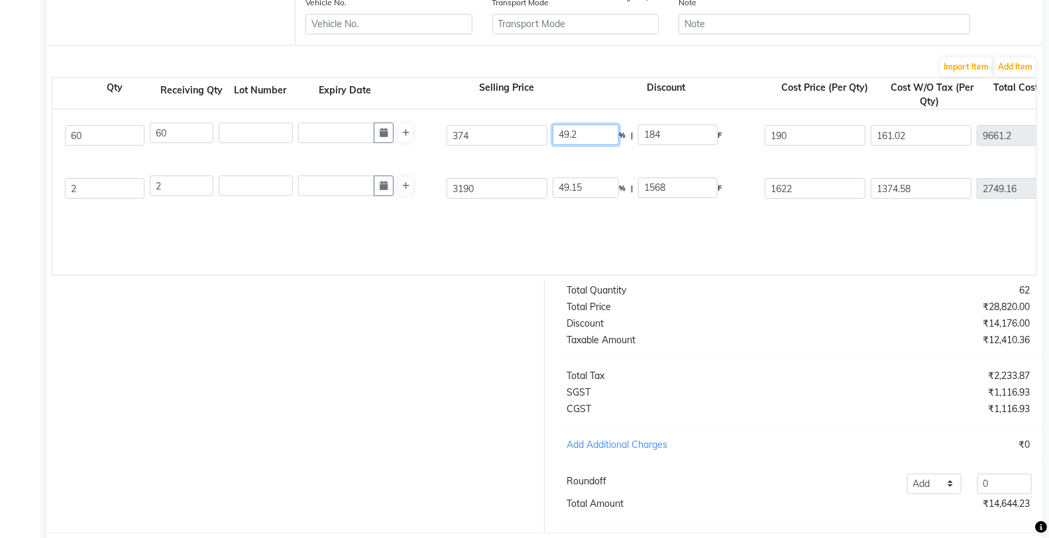
click at [535, 130] on div "Foot Prints Amber Smoothie 1 PC P11761 60 60 374 49.2 % | 184 F 190 161.02 9661…" at bounding box center [737, 135] width 1987 height 53
type input "0"
type input "374"
type input "316.95"
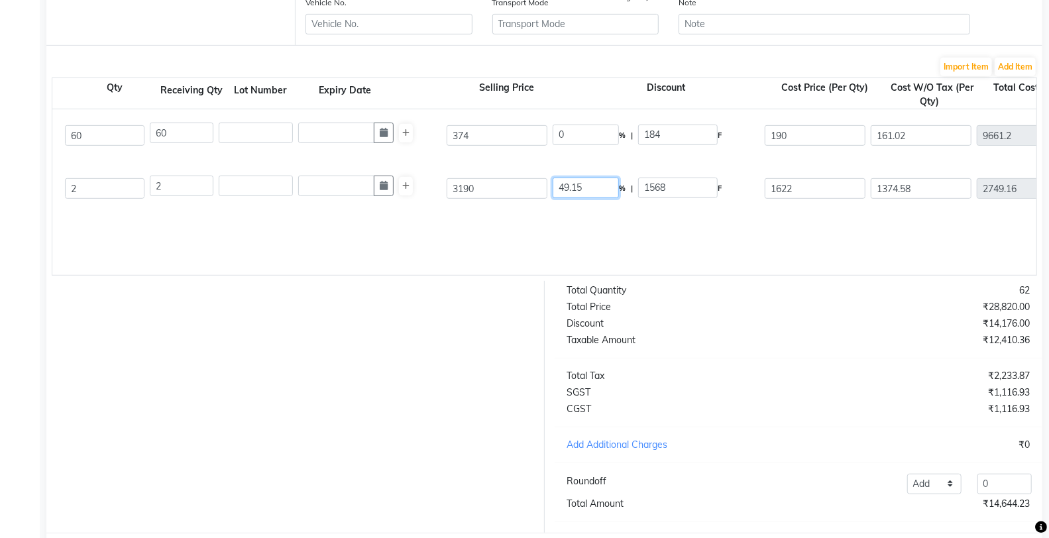
type input "19017"
type input "3423.06"
type input "22440.06"
drag, startPoint x: 605, startPoint y: 195, endPoint x: 482, endPoint y: 185, distance: 123.6
click at [482, 185] on div "Aquaderm Tan Dim Wrap 300g 300 ML P215814 2 2 3190 49.15 % | 1568 F 1622 1374.5…" at bounding box center [737, 188] width 1987 height 53
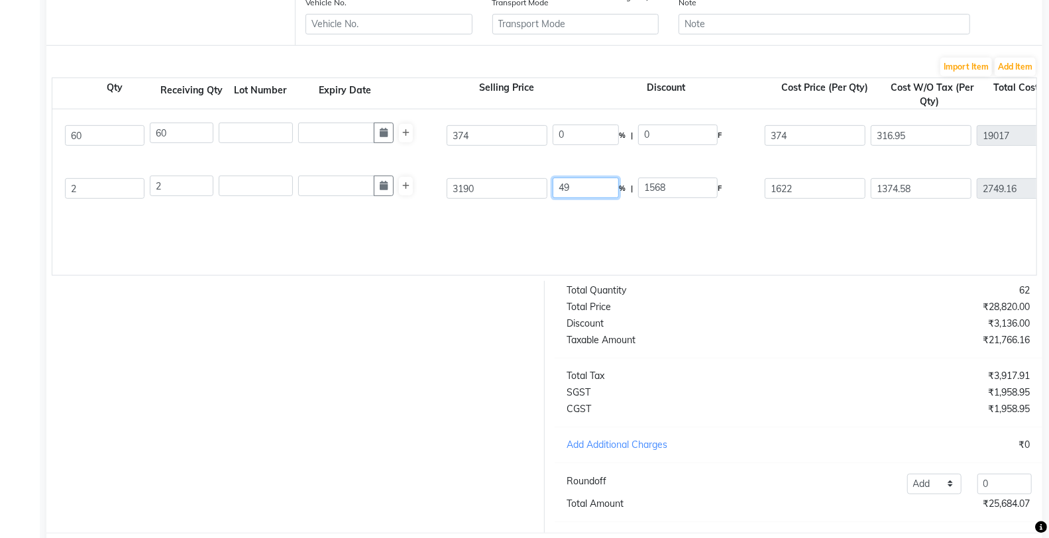
type input "4"
type input "0"
type input "3190"
type input "2703.39"
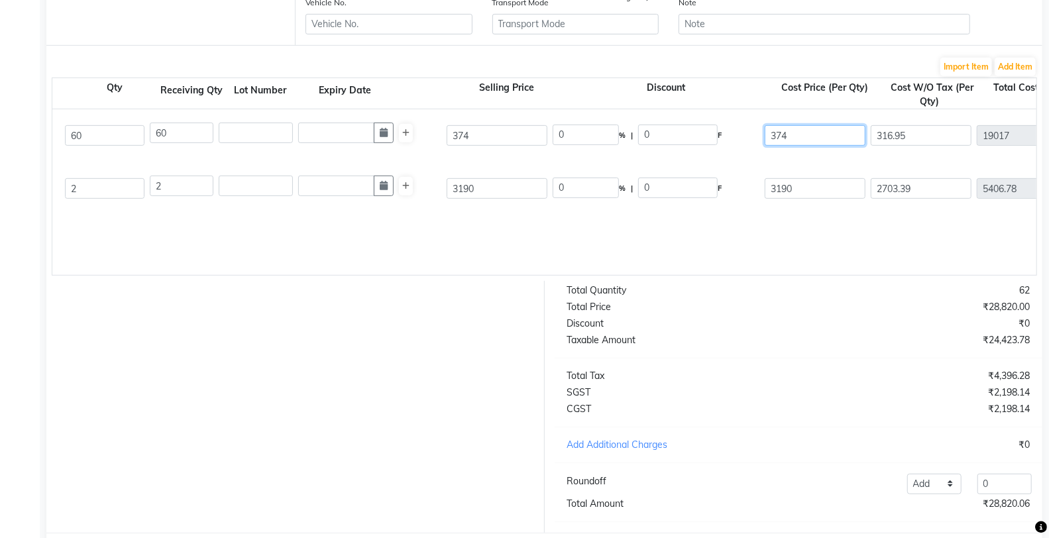
drag, startPoint x: 811, startPoint y: 138, endPoint x: 715, endPoint y: 144, distance: 95.6
click at [715, 144] on div "Foot Prints Amber Smoothie 1 PC P11761 60 60 374 0 % | 0 F 374 316.95 19017 Non…" at bounding box center [737, 135] width 1987 height 53
click at [797, 188] on input "3190" at bounding box center [814, 188] width 101 height 21
drag, startPoint x: 948, startPoint y: 127, endPoint x: 866, endPoint y: 129, distance: 81.5
click at [866, 129] on div "Foot Prints Amber Smoothie 1 PC P11761 60 60 374 0 % | 0 F 374 316.95 19017 Non…" at bounding box center [737, 135] width 1987 height 53
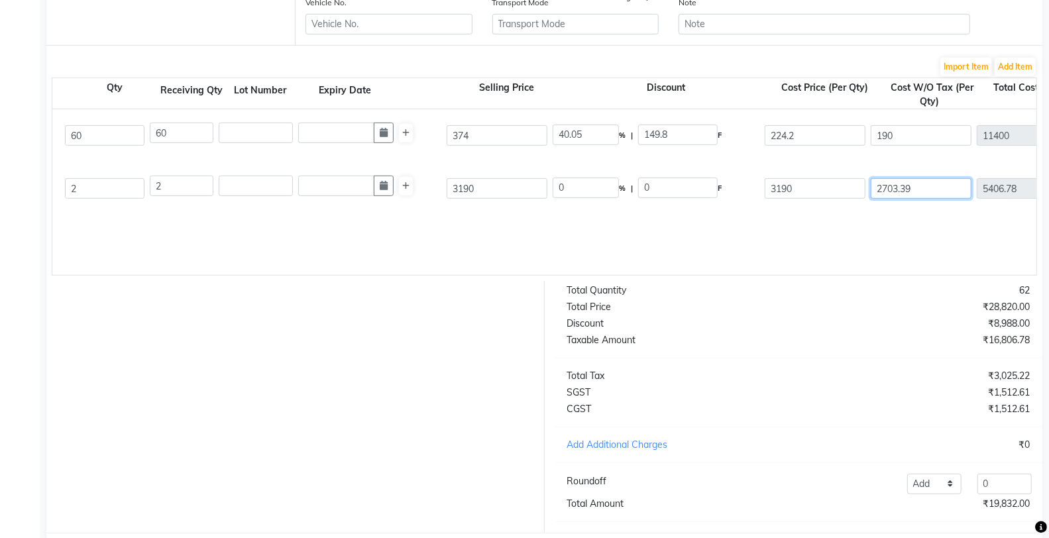
drag, startPoint x: 936, startPoint y: 185, endPoint x: 836, endPoint y: 186, distance: 100.0
click at [836, 186] on div "Aquaderm Tan Dim Wrap 300g 300 ML P215814 2 2 3190 0 % | 0 F 3190 2703.39 5406.…" at bounding box center [737, 188] width 1987 height 53
click at [321, 353] on div at bounding box center [290, 407] width 508 height 252
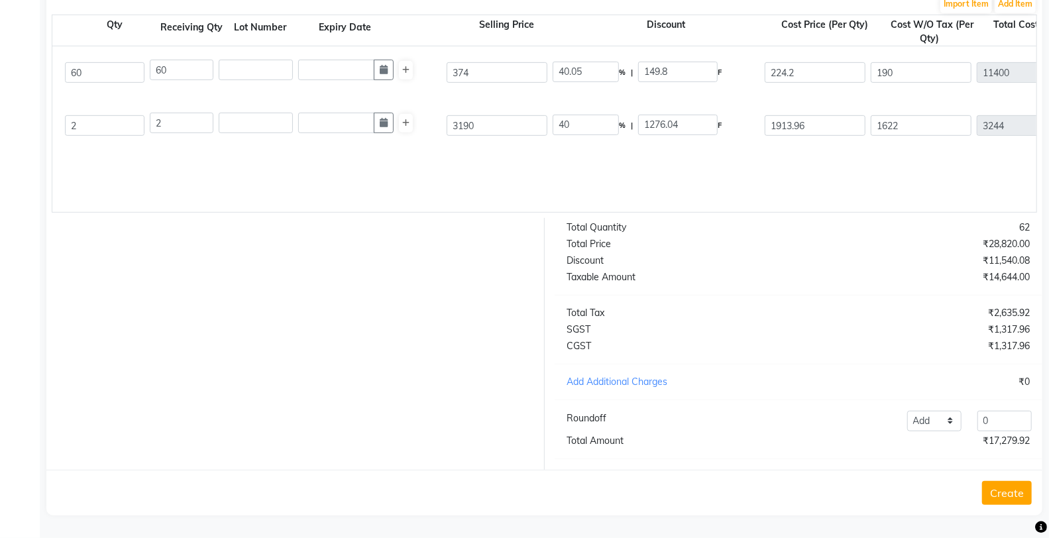
scroll to position [281, 0]
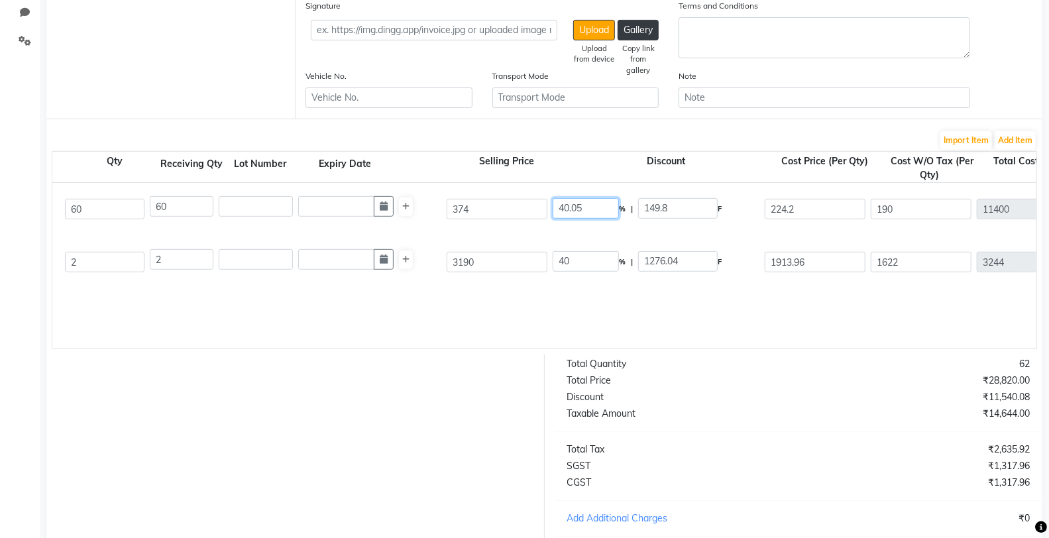
click at [590, 208] on input "40.05" at bounding box center [585, 208] width 66 height 21
click at [441, 406] on div at bounding box center [290, 480] width 508 height 252
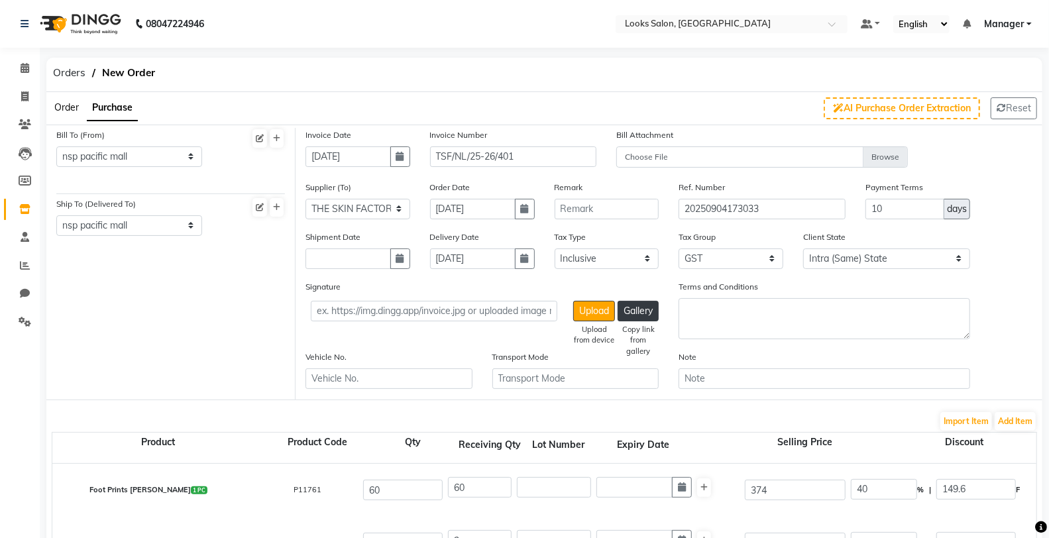
scroll to position [428, 0]
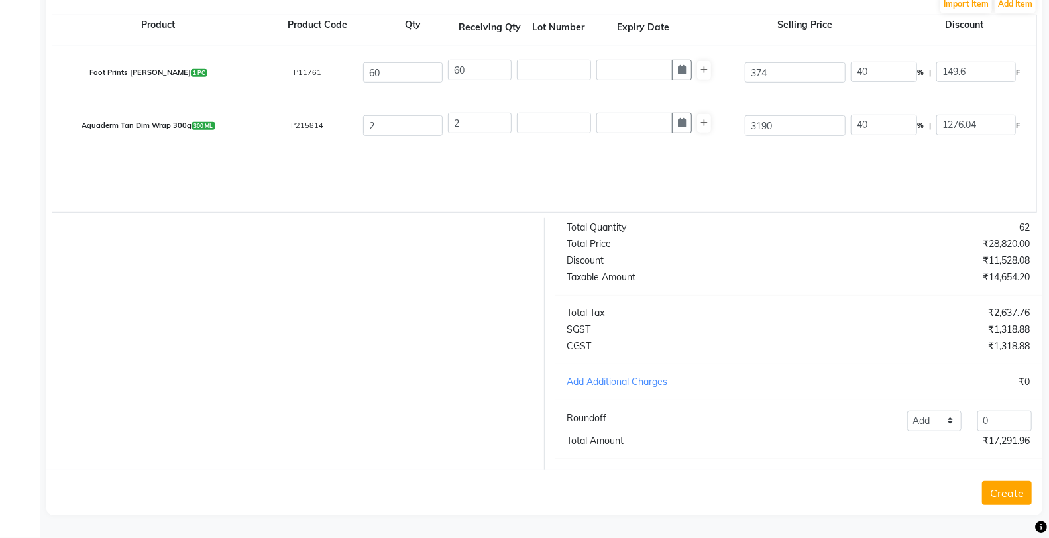
click at [994, 497] on button "Create" at bounding box center [1007, 493] width 50 height 24
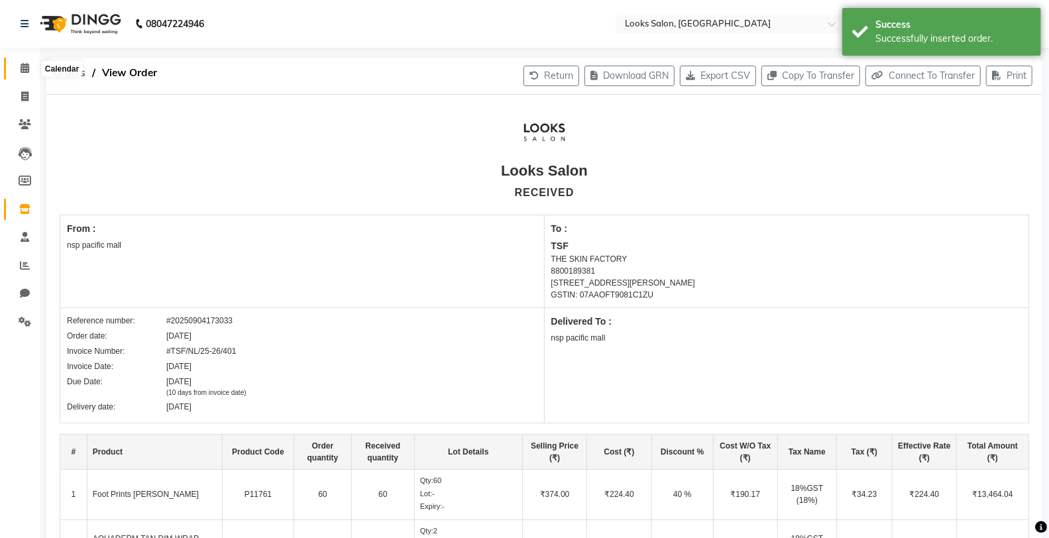
drag, startPoint x: 25, startPoint y: 65, endPoint x: 0, endPoint y: 71, distance: 25.2
click at [25, 65] on icon at bounding box center [25, 68] width 9 height 10
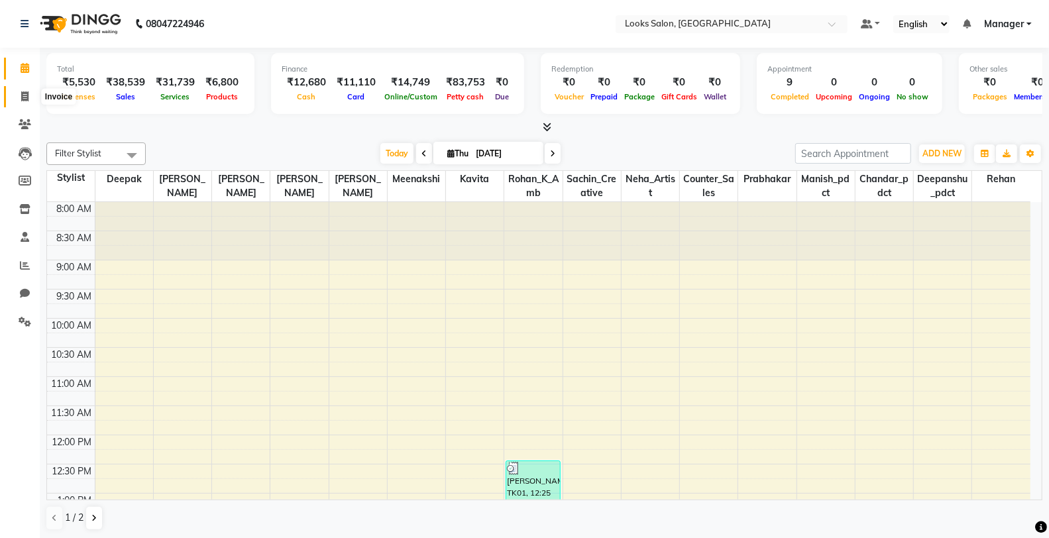
drag, startPoint x: 23, startPoint y: 94, endPoint x: 0, endPoint y: 125, distance: 38.3
click at [23, 94] on icon at bounding box center [24, 96] width 7 height 10
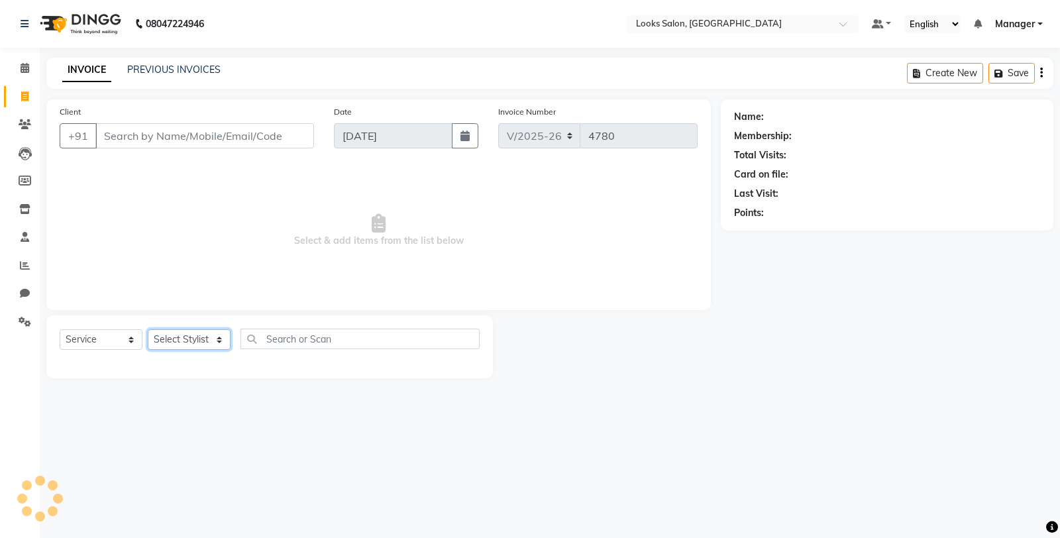
click at [170, 340] on select "Select Stylist Chandar_pdct Counter_Sales Damini_Mgr [PERSON_NAME] [PERSON_NAME…" at bounding box center [189, 339] width 83 height 21
click at [148, 330] on select "Select Stylist Chandar_pdct Counter_Sales Damini_Mgr [PERSON_NAME] [PERSON_NAME…" at bounding box center [189, 339] width 83 height 21
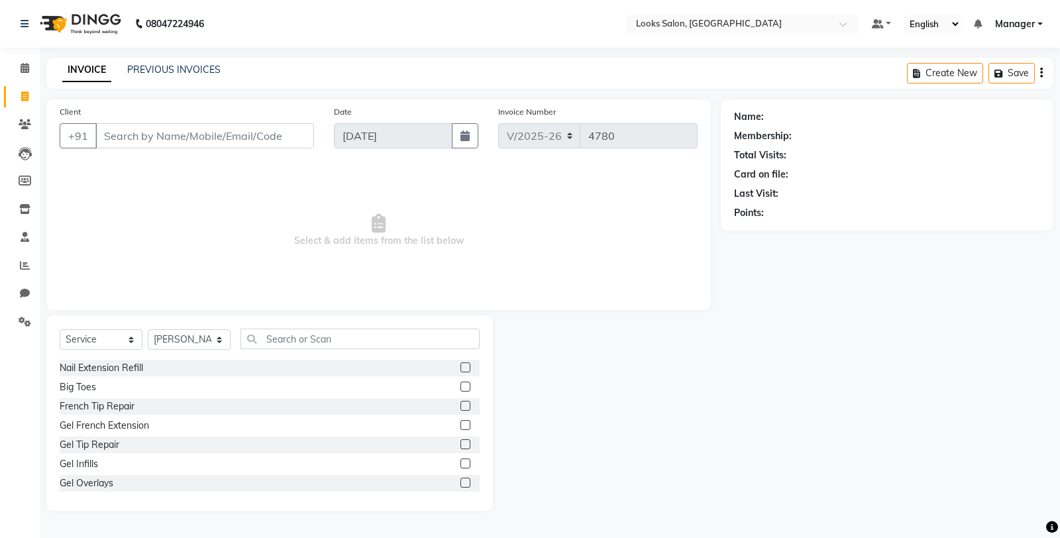
click at [299, 326] on div "Select Service Product Membership Package Voucher Prepaid Gift Card Select Styl…" at bounding box center [269, 412] width 446 height 195
drag, startPoint x: 294, startPoint y: 340, endPoint x: 189, endPoint y: 242, distance: 143.9
click at [293, 340] on input "text" at bounding box center [359, 339] width 239 height 21
click at [208, 138] on input "Client" at bounding box center [204, 135] width 219 height 25
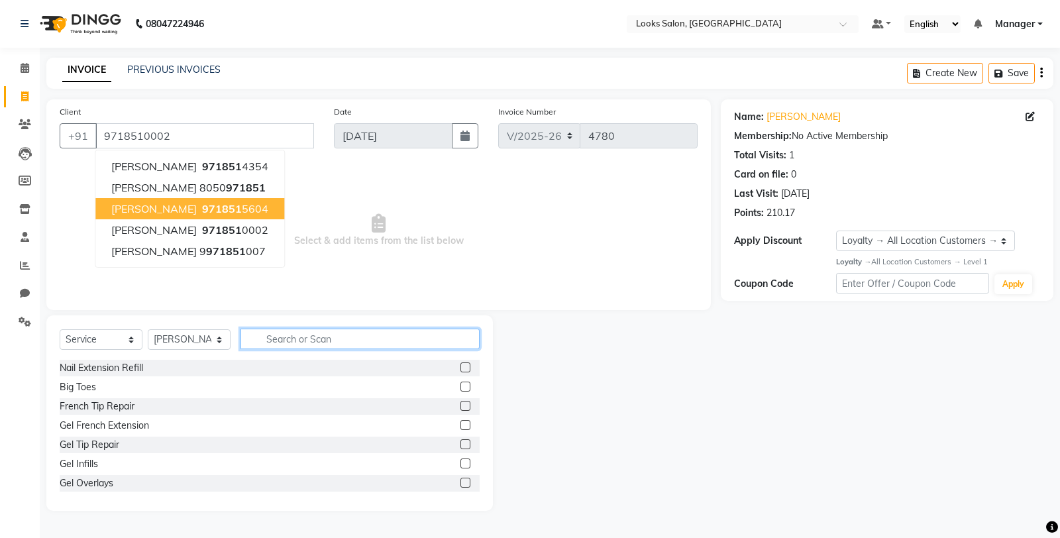
click at [305, 343] on input "text" at bounding box center [359, 339] width 239 height 21
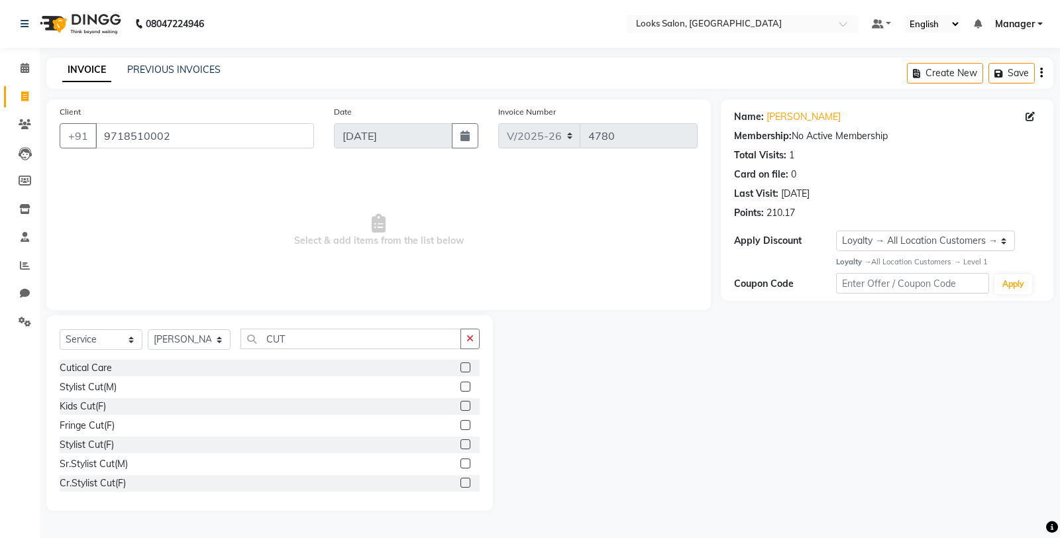
click at [460, 384] on label at bounding box center [465, 387] width 10 height 10
click at [460, 384] on input "checkbox" at bounding box center [464, 387] width 9 height 9
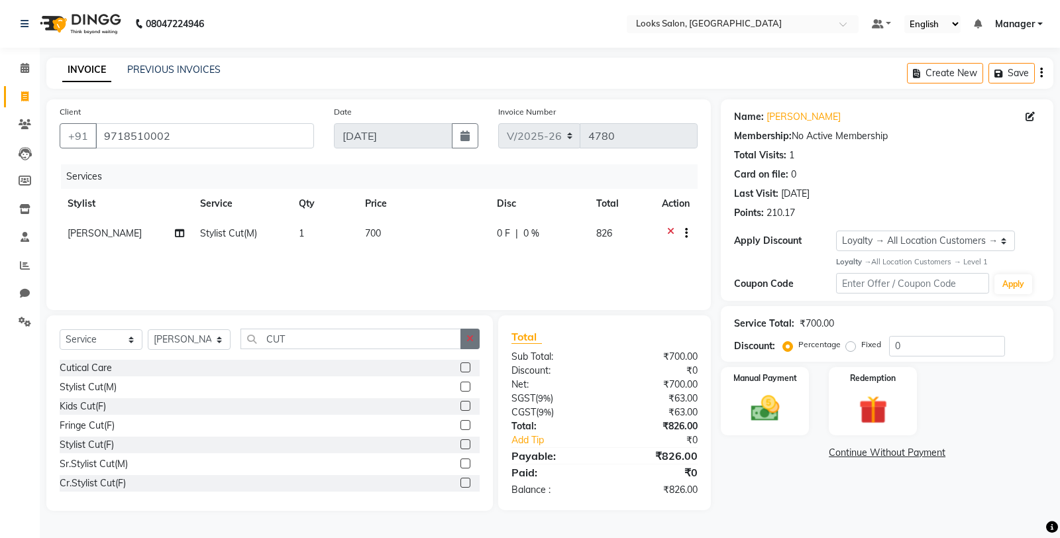
click at [465, 329] on button "button" at bounding box center [469, 339] width 19 height 21
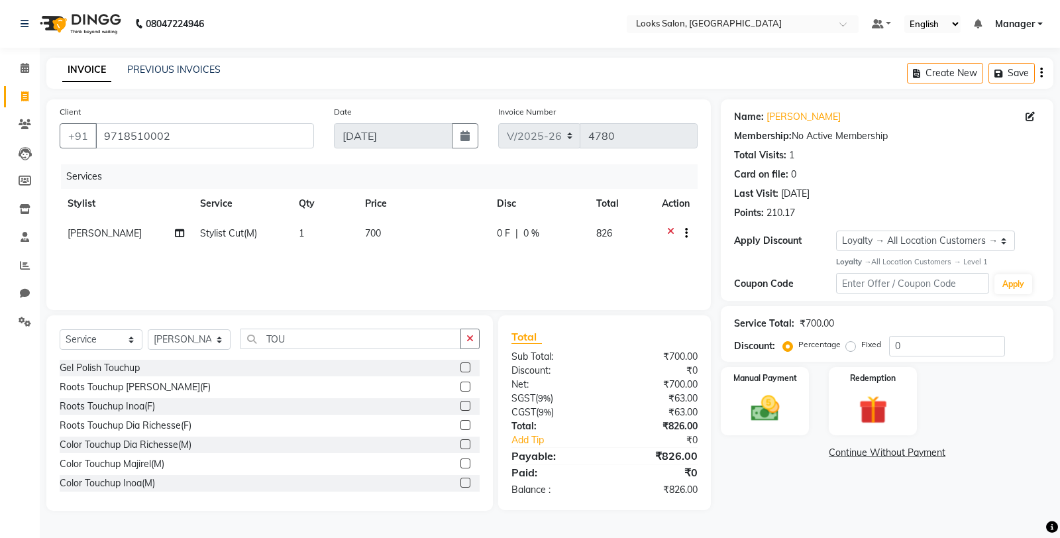
click at [460, 486] on label at bounding box center [465, 483] width 10 height 10
click at [460, 486] on input "checkbox" at bounding box center [464, 483] width 9 height 9
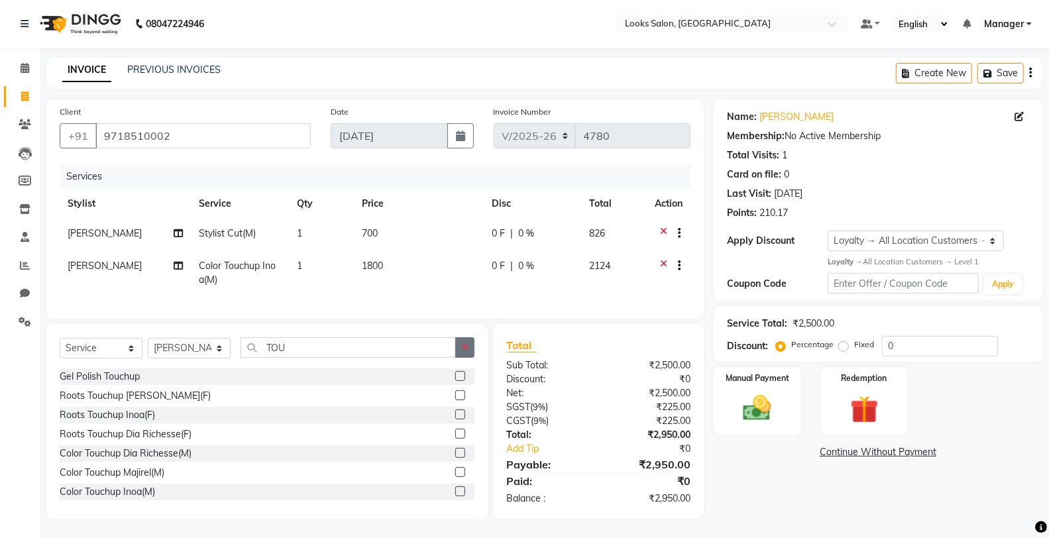
click at [470, 354] on button "button" at bounding box center [464, 347] width 19 height 21
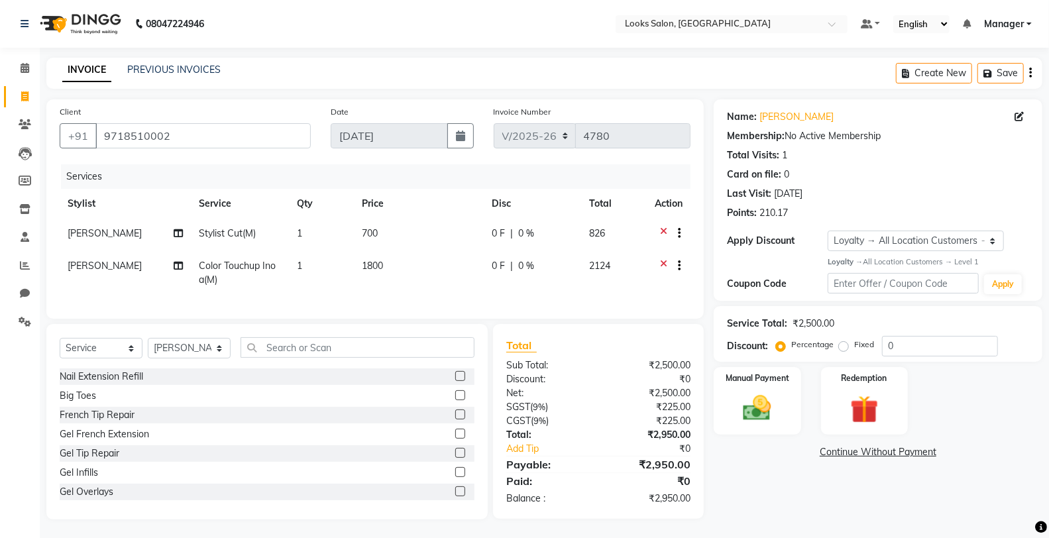
click at [428, 233] on td "700" at bounding box center [419, 235] width 130 height 32
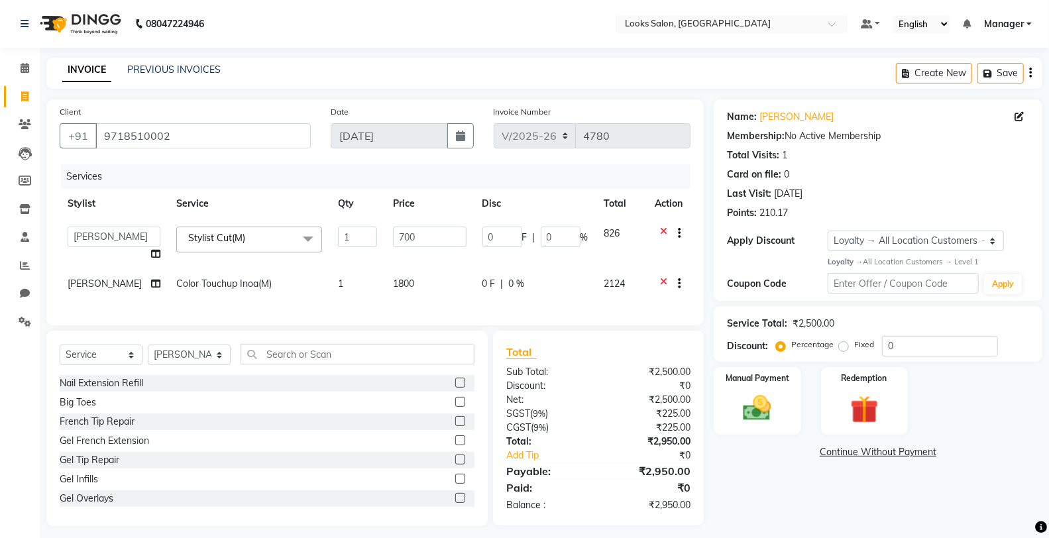
click at [428, 233] on input "700" at bounding box center [430, 237] width 74 height 21
click at [446, 275] on td "1800" at bounding box center [429, 285] width 89 height 32
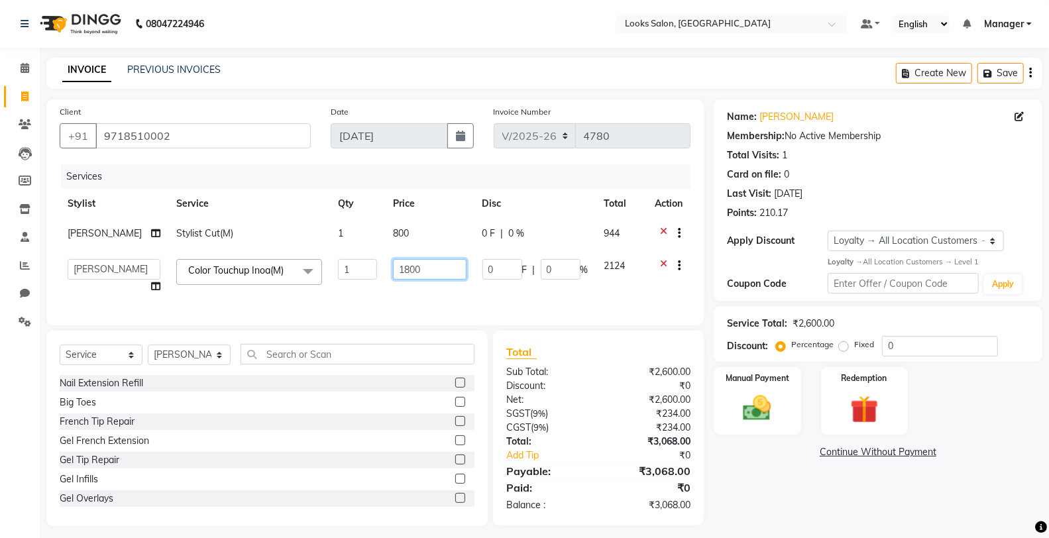
click at [440, 269] on input "1800" at bounding box center [430, 269] width 74 height 21
click at [451, 364] on input "text" at bounding box center [357, 354] width 234 height 21
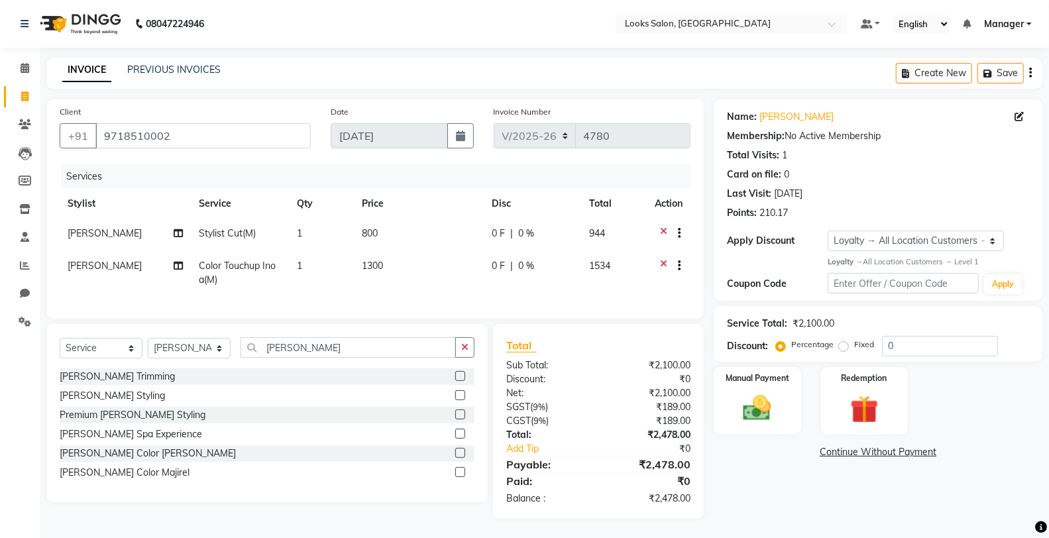
drag, startPoint x: 462, startPoint y: 387, endPoint x: 435, endPoint y: 373, distance: 30.2
click at [460, 381] on label at bounding box center [460, 376] width 10 height 10
click at [460, 381] on input "checkbox" at bounding box center [459, 376] width 9 height 9
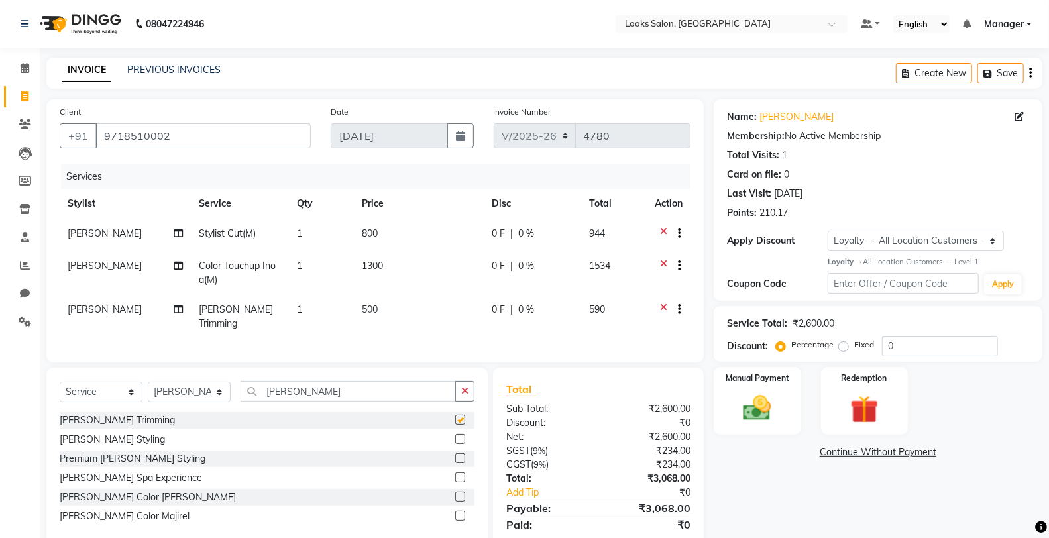
drag, startPoint x: 409, startPoint y: 321, endPoint x: 416, endPoint y: 313, distance: 9.8
click at [411, 319] on td "500" at bounding box center [419, 317] width 130 height 44
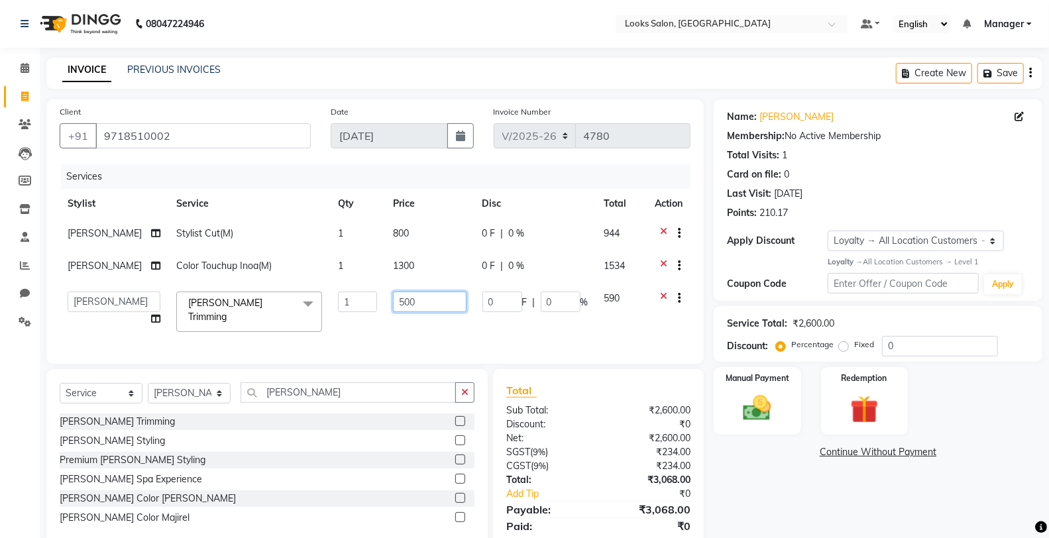
drag, startPoint x: 432, startPoint y: 296, endPoint x: 376, endPoint y: 312, distance: 58.5
click at [385, 312] on td "500" at bounding box center [429, 311] width 89 height 56
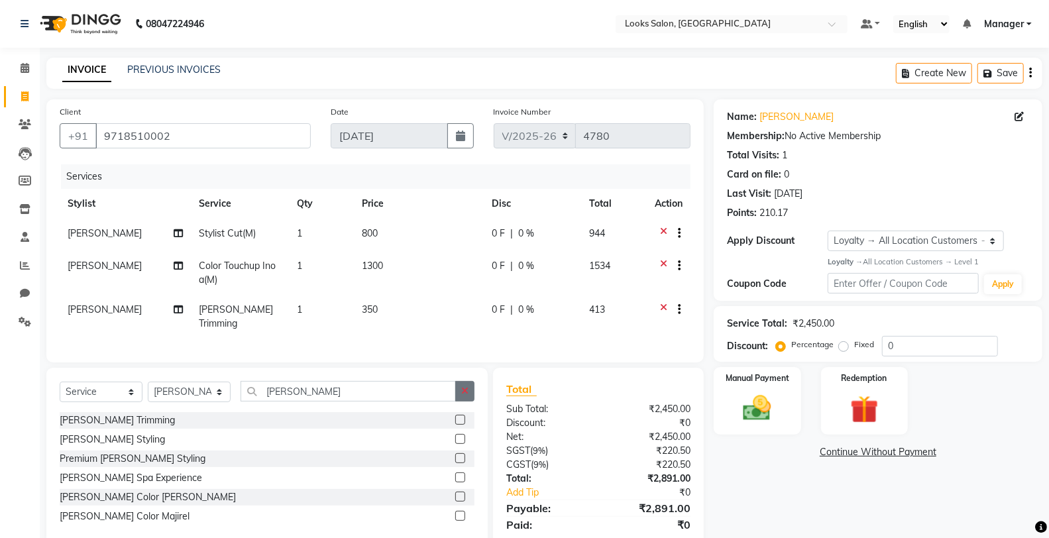
click at [466, 399] on button "button" at bounding box center [464, 391] width 19 height 21
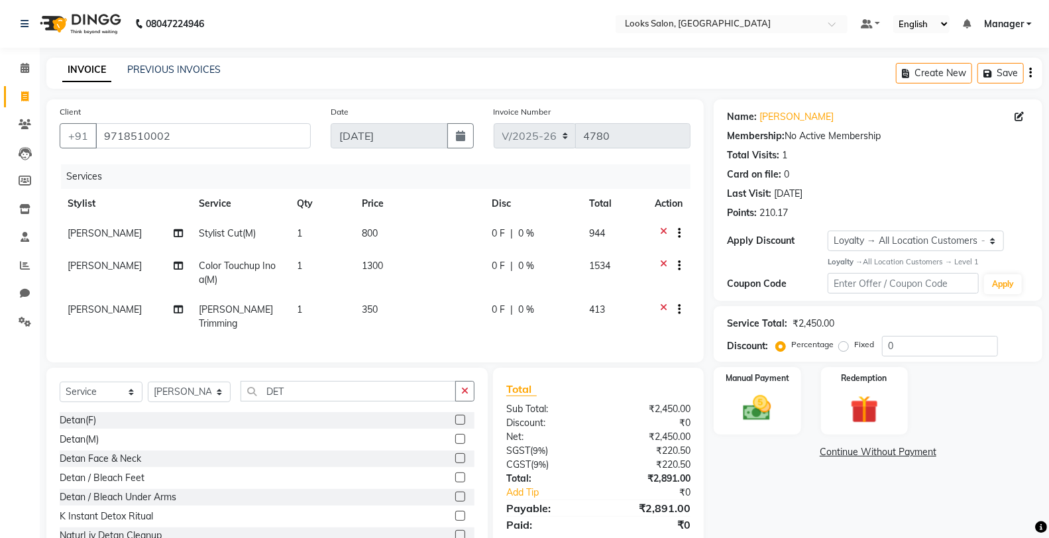
click at [455, 435] on label at bounding box center [460, 439] width 10 height 10
click at [455, 435] on input "checkbox" at bounding box center [459, 439] width 9 height 9
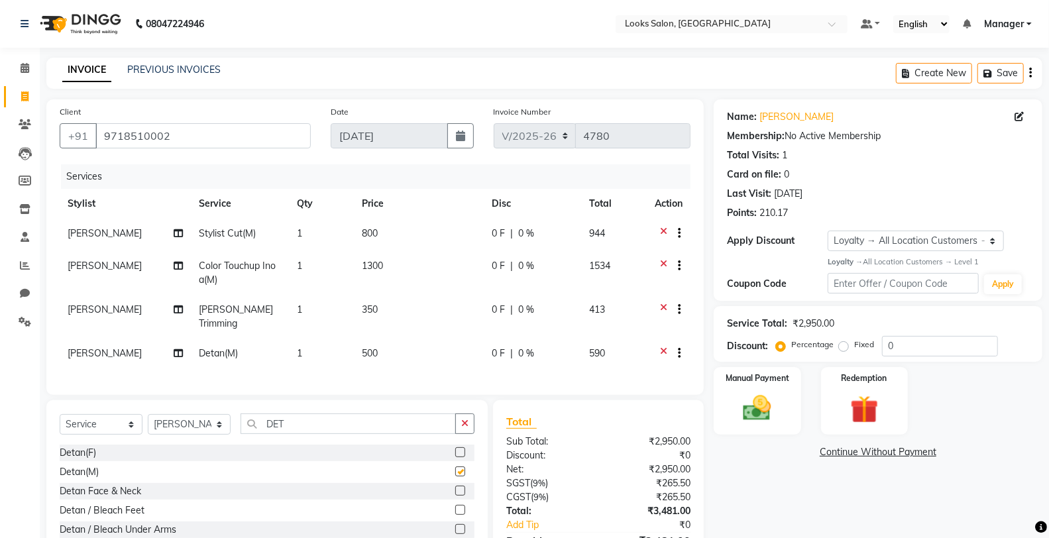
click at [423, 352] on td "500" at bounding box center [419, 354] width 130 height 32
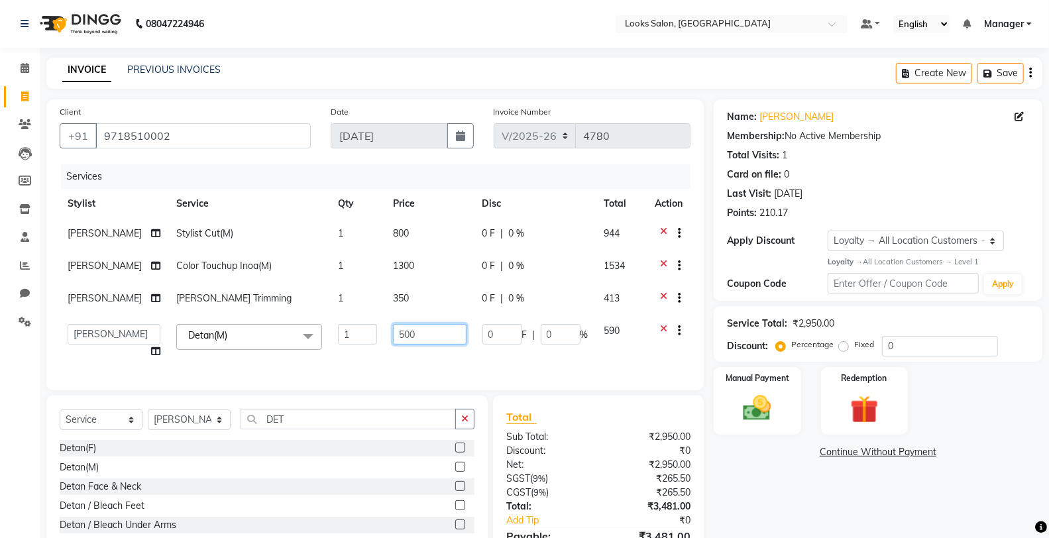
drag, startPoint x: 425, startPoint y: 338, endPoint x: 358, endPoint y: 338, distance: 66.2
click at [358, 338] on tr "Chandar_pdct Counter_Sales Damini_Mgr Deepak Deepanshu_pdct [PERSON_NAME] Manag…" at bounding box center [375, 341] width 631 height 50
click at [472, 429] on button "button" at bounding box center [464, 419] width 19 height 21
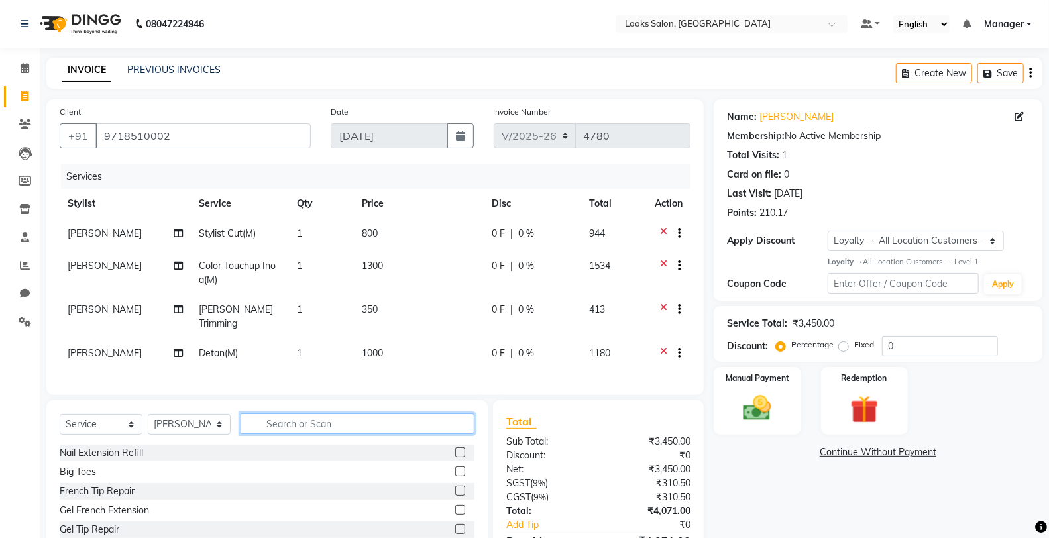
scroll to position [77, 0]
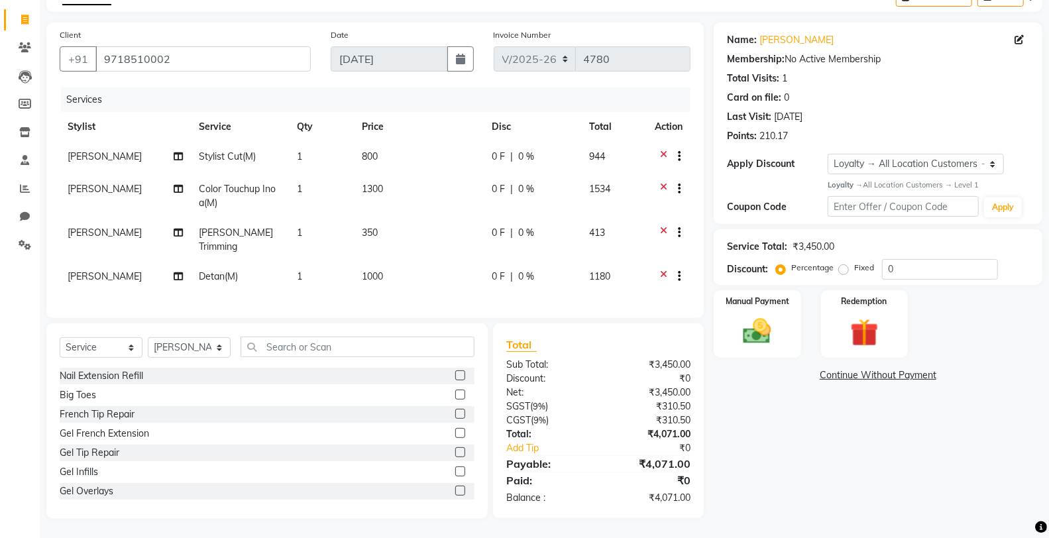
click at [115, 336] on div "Select Service Product Membership Package Voucher Prepaid Gift Card Select Styl…" at bounding box center [267, 351] width 415 height 31
click at [114, 365] on div "Select Service Product Membership Package Voucher Prepaid Gift Card Select Styl…" at bounding box center [267, 351] width 415 height 31
click at [123, 351] on select "Select Service Product Membership Package Voucher Prepaid Gift Card" at bounding box center [101, 347] width 83 height 21
click at [60, 337] on select "Select Service Product Membership Package Voucher Prepaid Gift Card" at bounding box center [101, 347] width 83 height 21
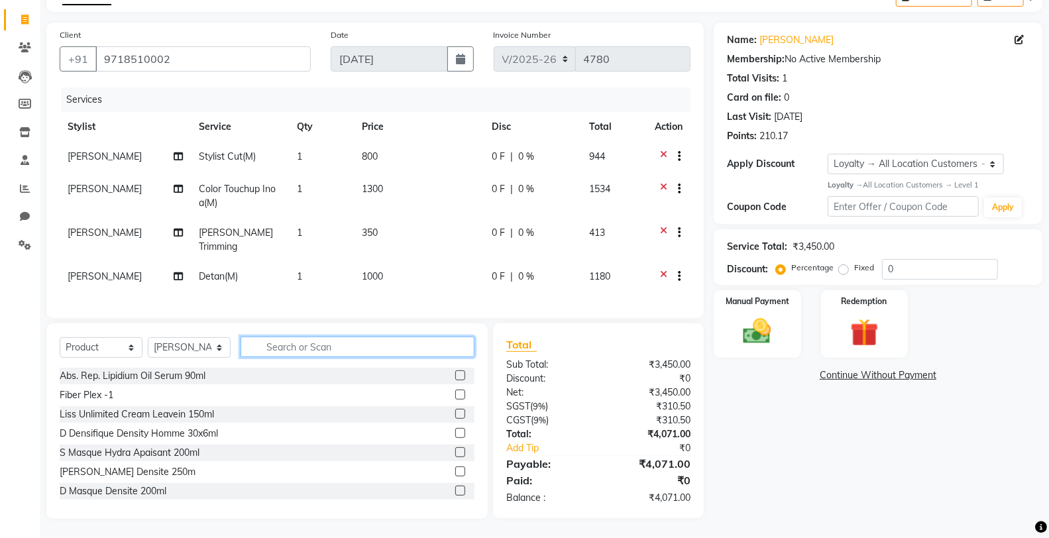
click at [296, 346] on input "text" at bounding box center [357, 346] width 234 height 21
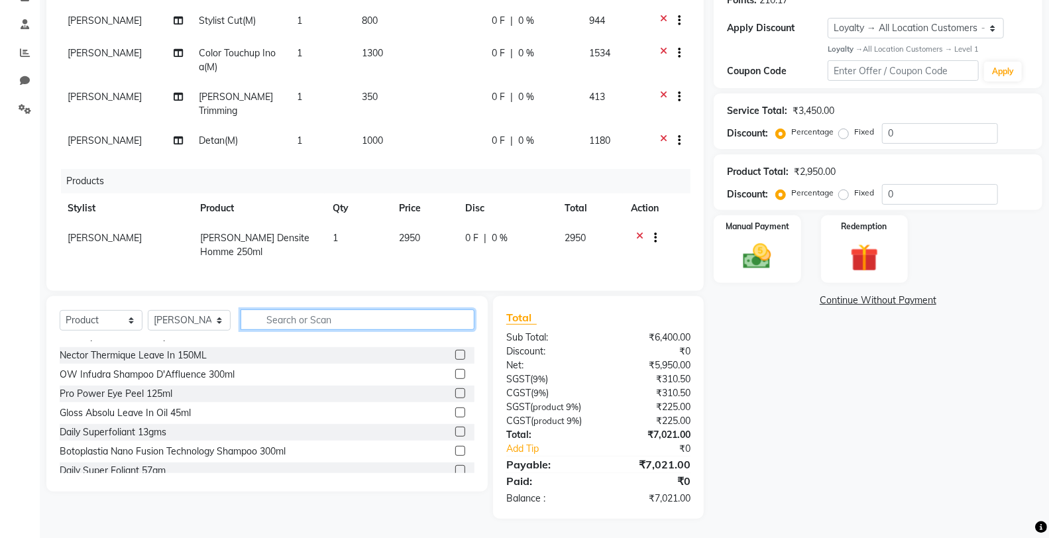
scroll to position [65, 0]
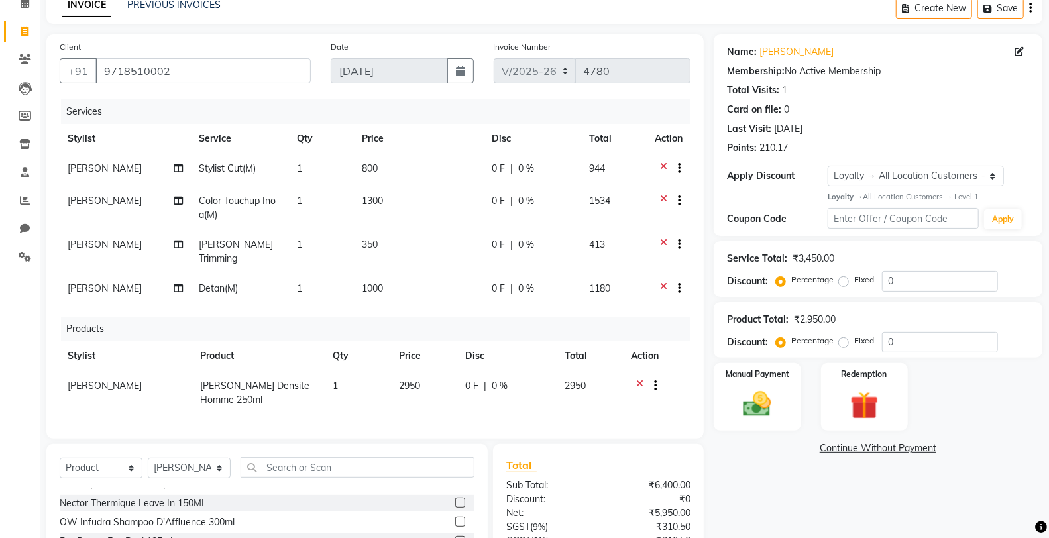
click at [424, 242] on td "350" at bounding box center [419, 252] width 130 height 44
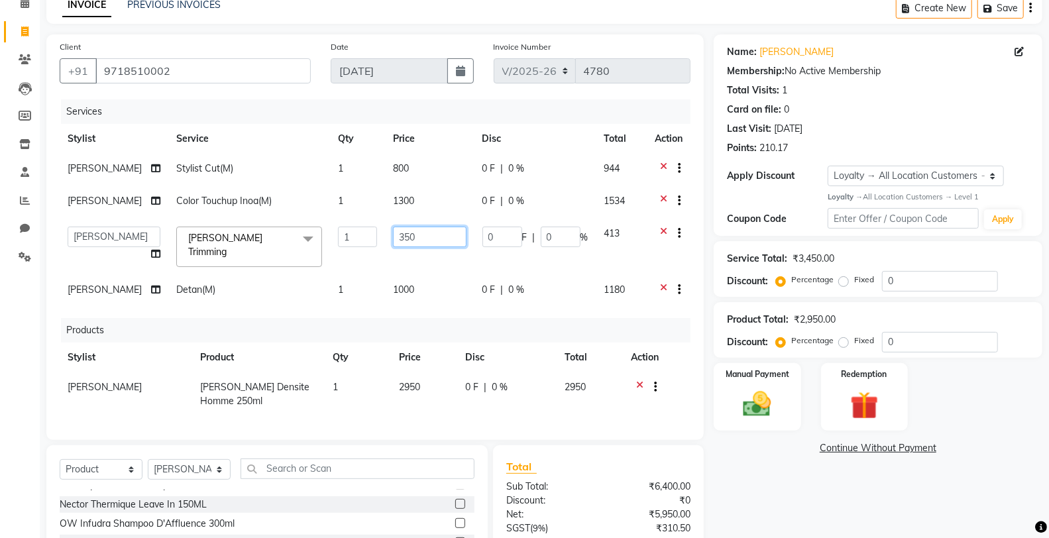
click at [424, 242] on input "350" at bounding box center [430, 237] width 74 height 21
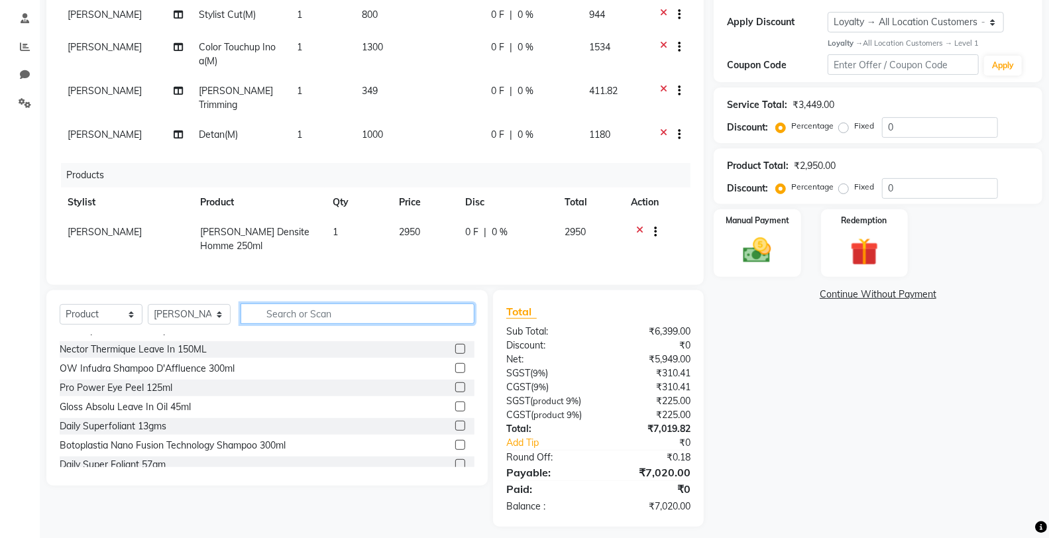
click at [450, 321] on input "text" at bounding box center [357, 313] width 234 height 21
click at [764, 248] on img at bounding box center [756, 251] width 47 height 34
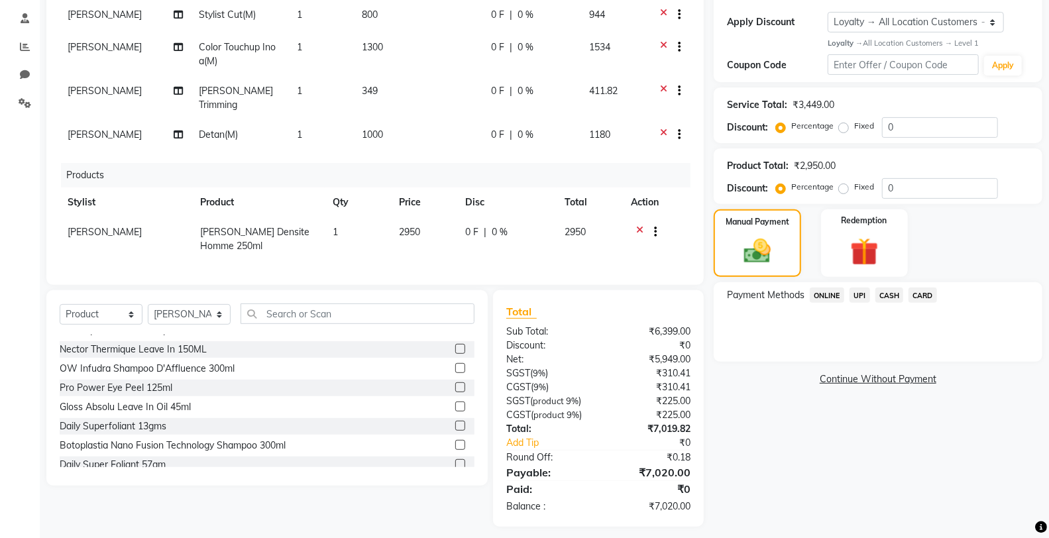
click at [858, 295] on span "UPI" at bounding box center [859, 294] width 21 height 15
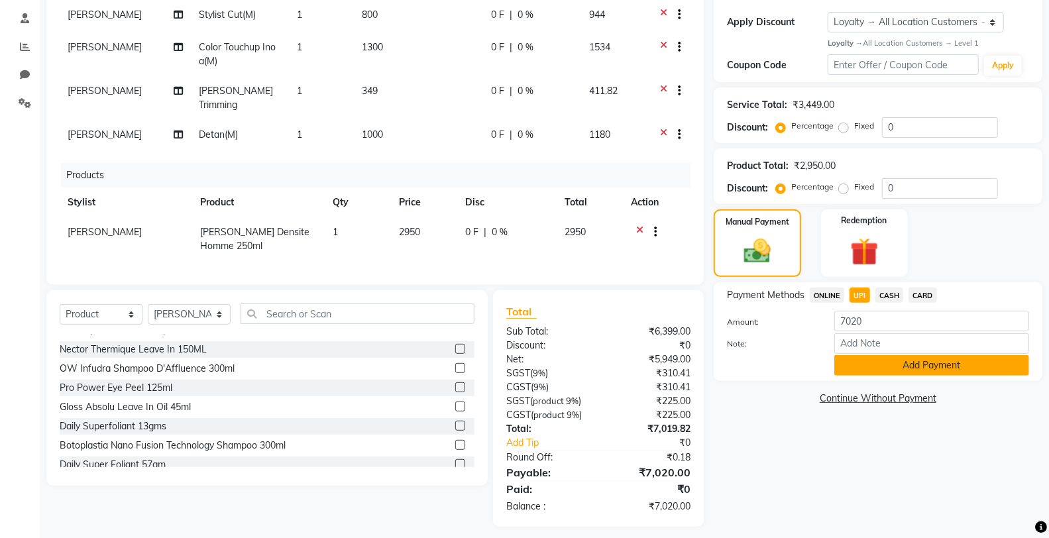
click at [905, 368] on button "Add Payment" at bounding box center [931, 365] width 195 height 21
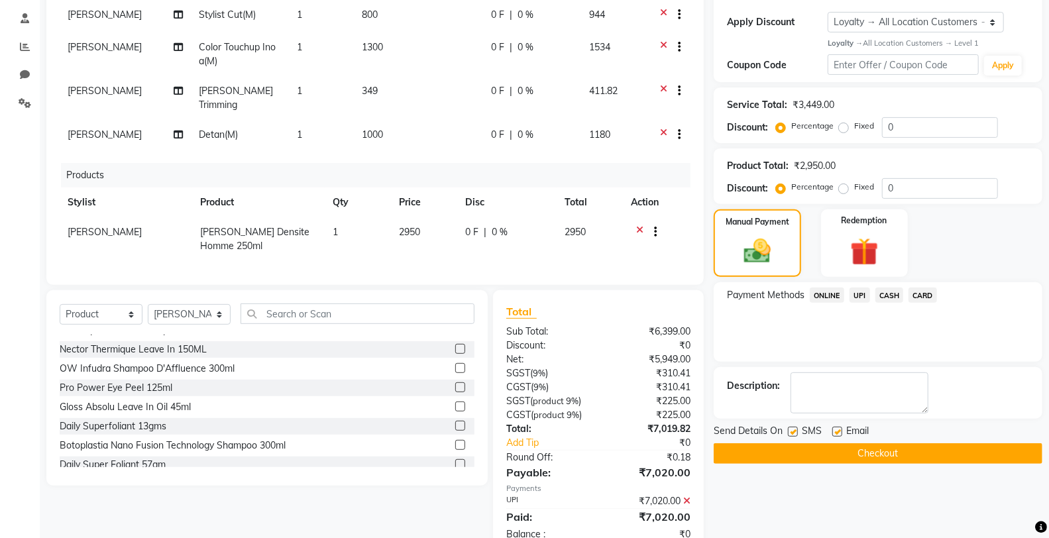
scroll to position [320, 0]
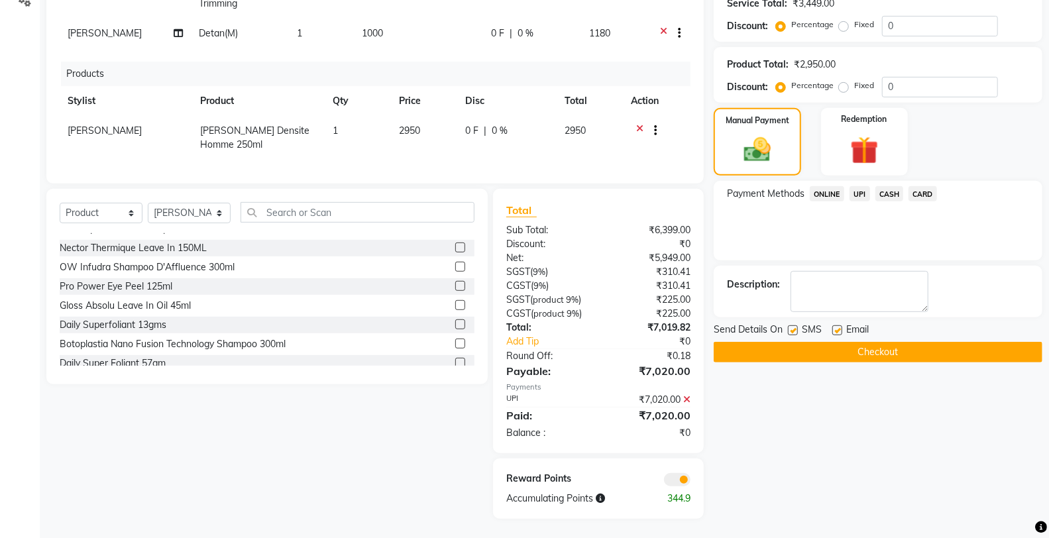
click at [792, 329] on label at bounding box center [793, 330] width 10 height 10
click at [792, 329] on input "checkbox" at bounding box center [792, 331] width 9 height 9
click at [768, 358] on button "Checkout" at bounding box center [877, 352] width 329 height 21
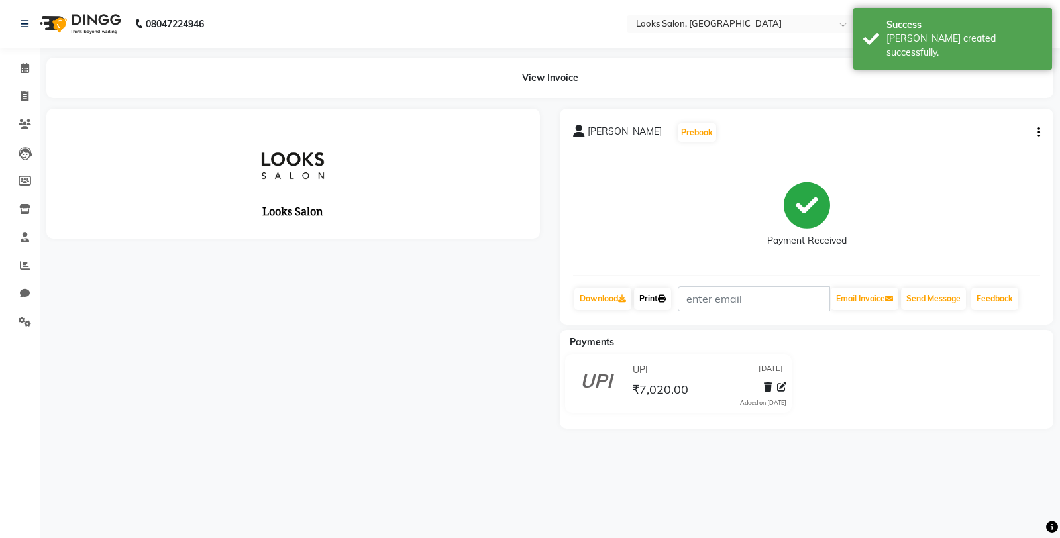
click at [666, 301] on icon at bounding box center [662, 299] width 8 height 8
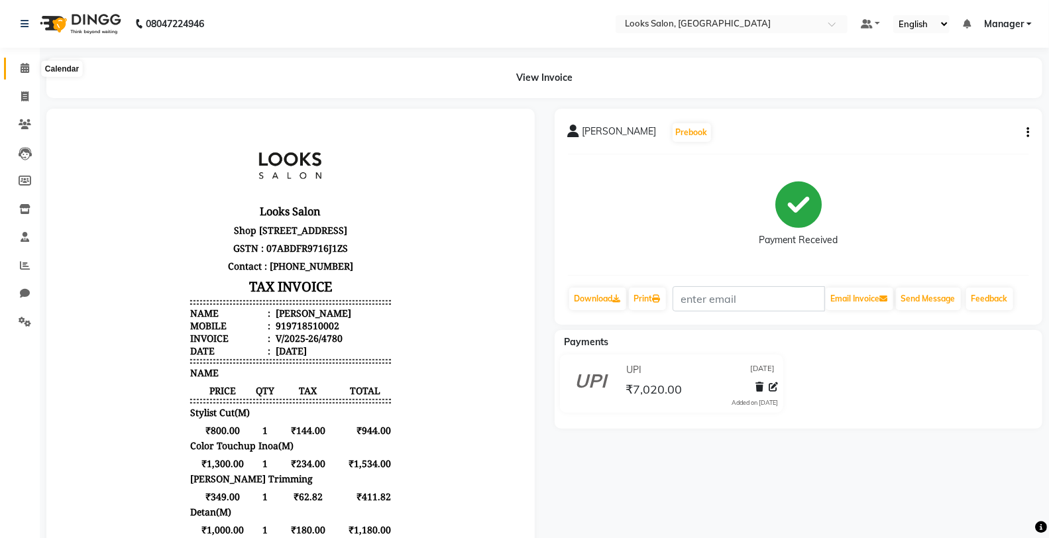
click at [20, 62] on span at bounding box center [24, 68] width 23 height 15
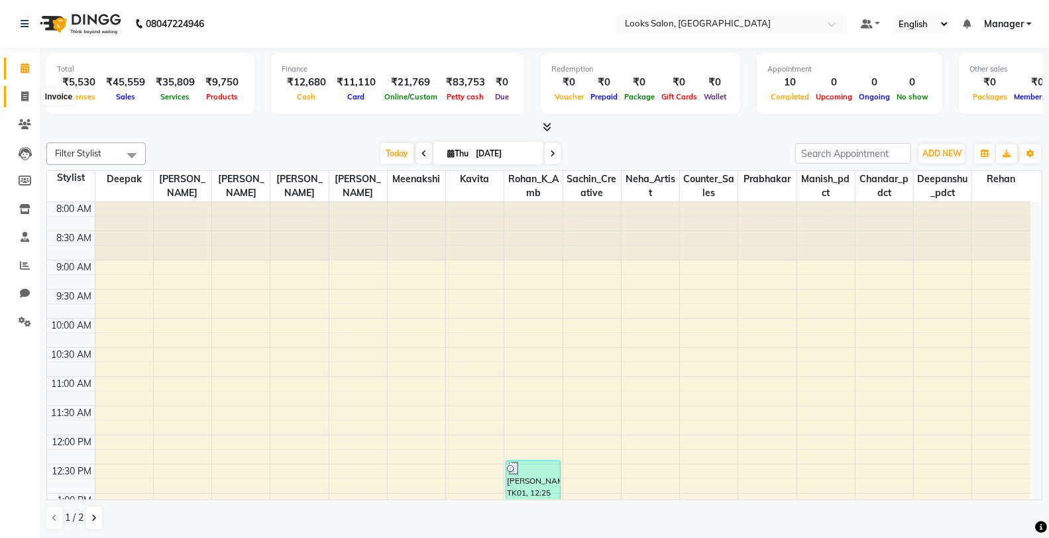
click at [25, 91] on icon at bounding box center [24, 96] width 7 height 10
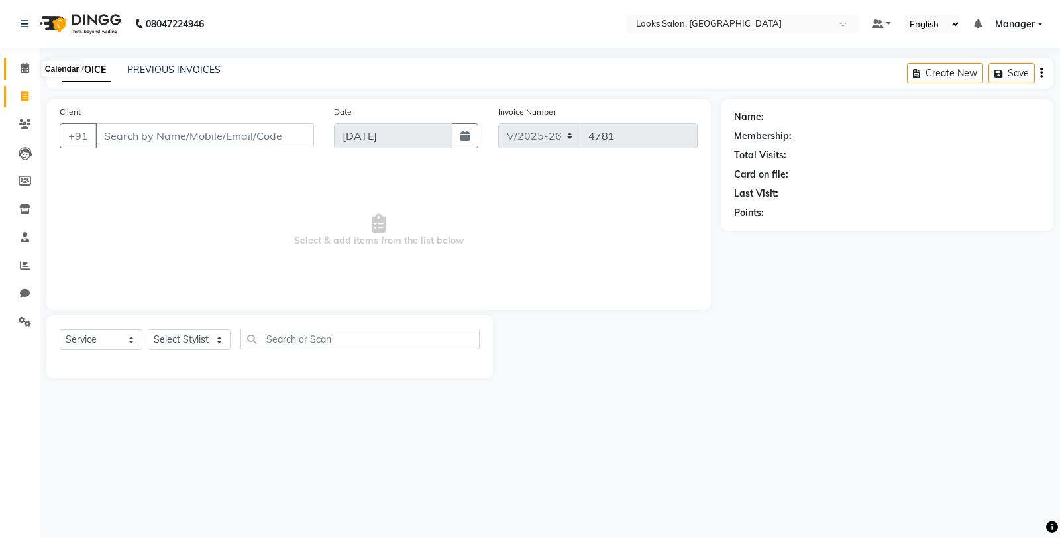
click at [34, 70] on span at bounding box center [24, 68] width 23 height 15
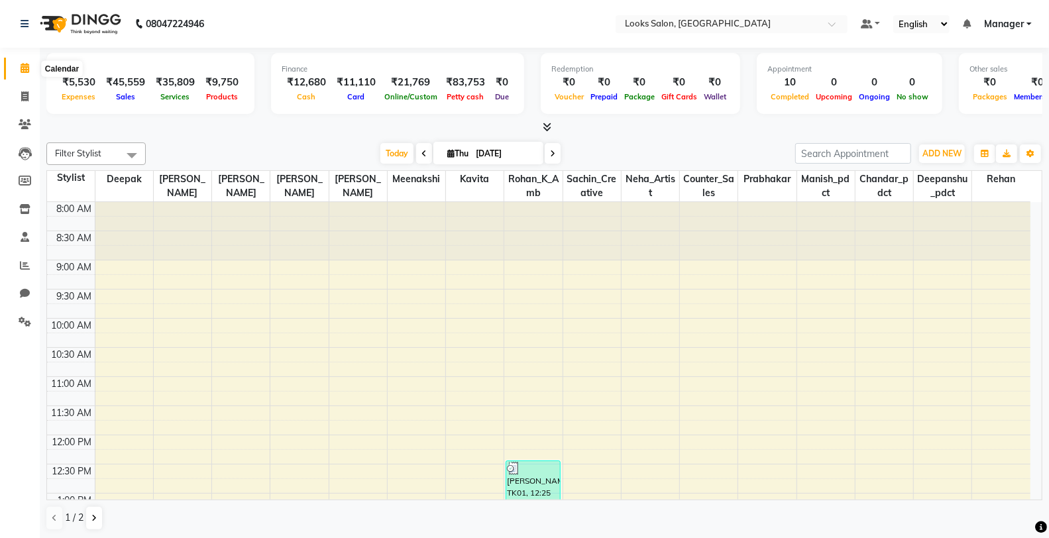
click at [17, 72] on span at bounding box center [24, 68] width 23 height 15
click at [18, 103] on span at bounding box center [24, 96] width 23 height 15
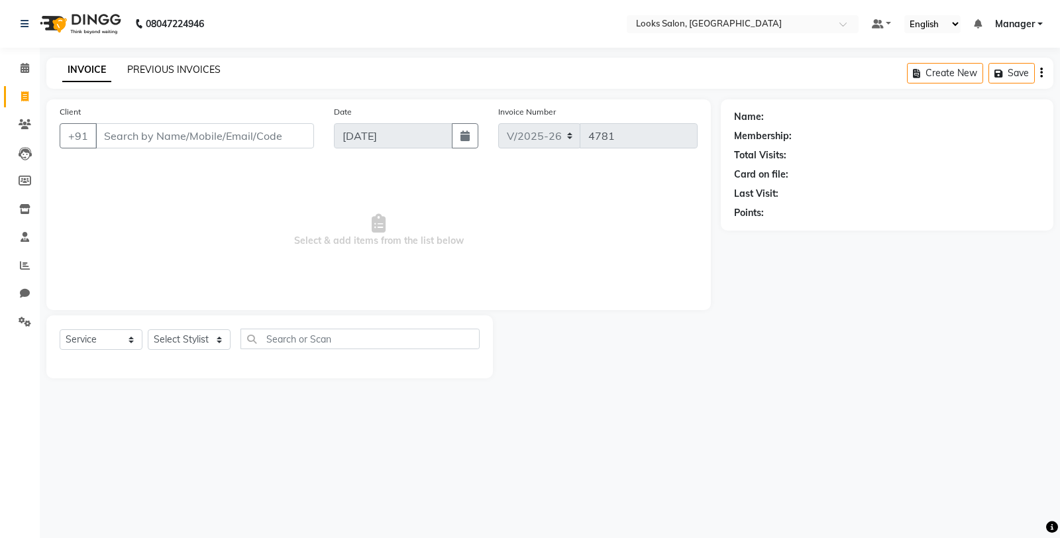
click at [183, 68] on link "PREVIOUS INVOICES" at bounding box center [173, 70] width 93 height 12
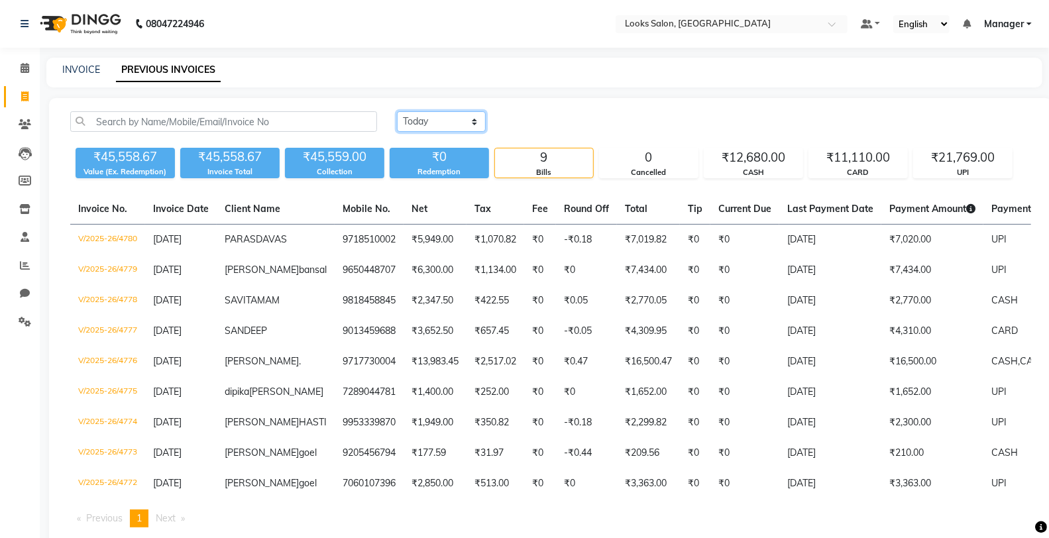
click at [447, 127] on select "[DATE] [DATE] Custom Range" at bounding box center [441, 121] width 89 height 21
click at [397, 111] on select "[DATE] [DATE] Custom Range" at bounding box center [441, 121] width 89 height 21
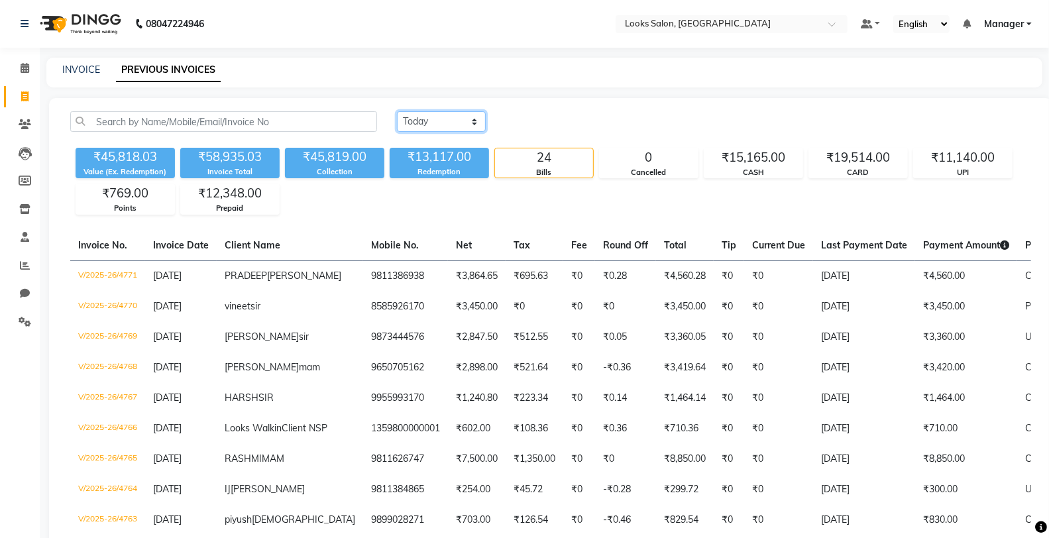
click at [467, 123] on select "[DATE] [DATE] Custom Range" at bounding box center [441, 121] width 89 height 21
click at [397, 111] on select "[DATE] [DATE] Custom Range" at bounding box center [441, 121] width 89 height 21
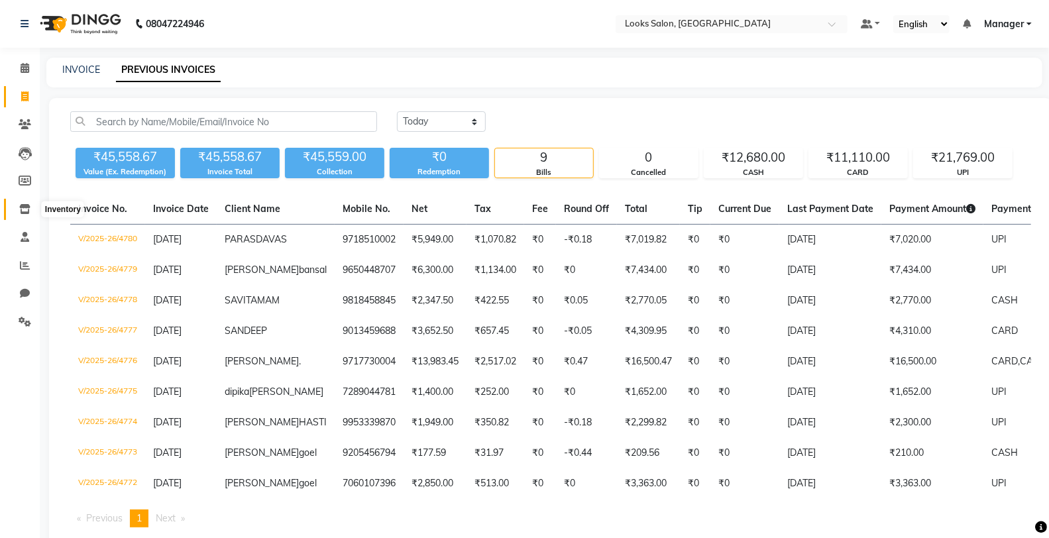
click at [28, 209] on icon at bounding box center [24, 209] width 11 height 10
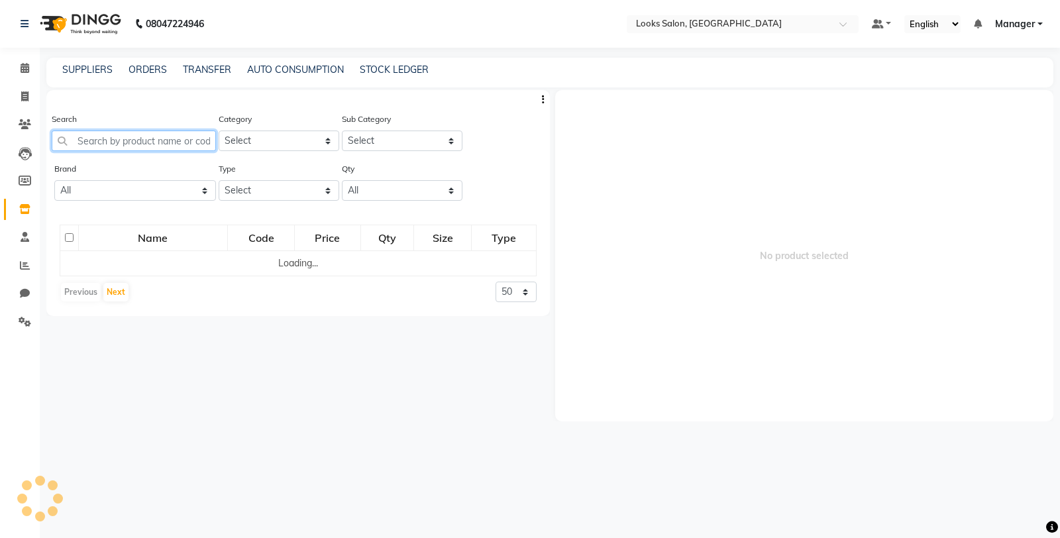
click at [172, 140] on input "text" at bounding box center [134, 140] width 164 height 21
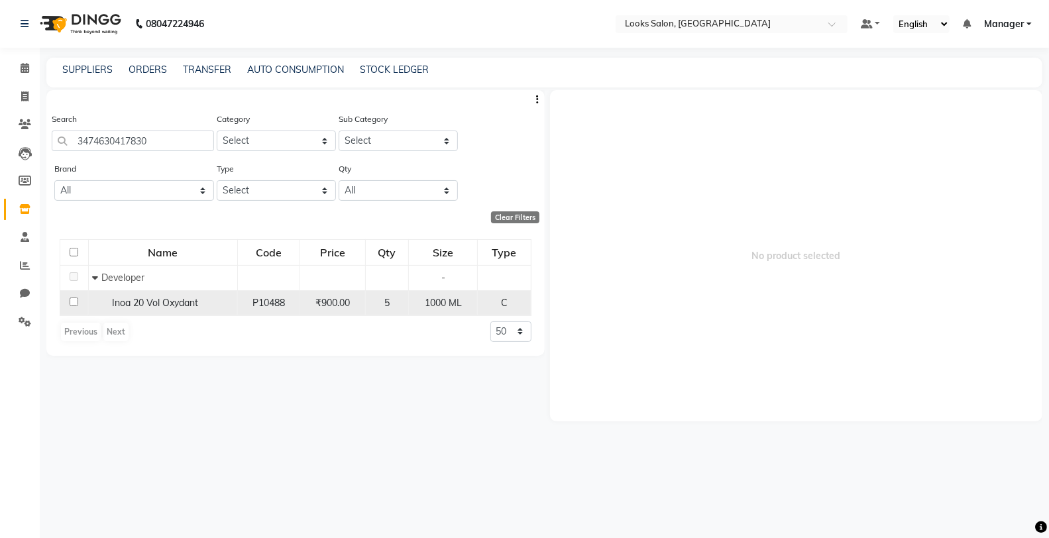
click at [74, 303] on input "checkbox" at bounding box center [74, 301] width 9 height 9
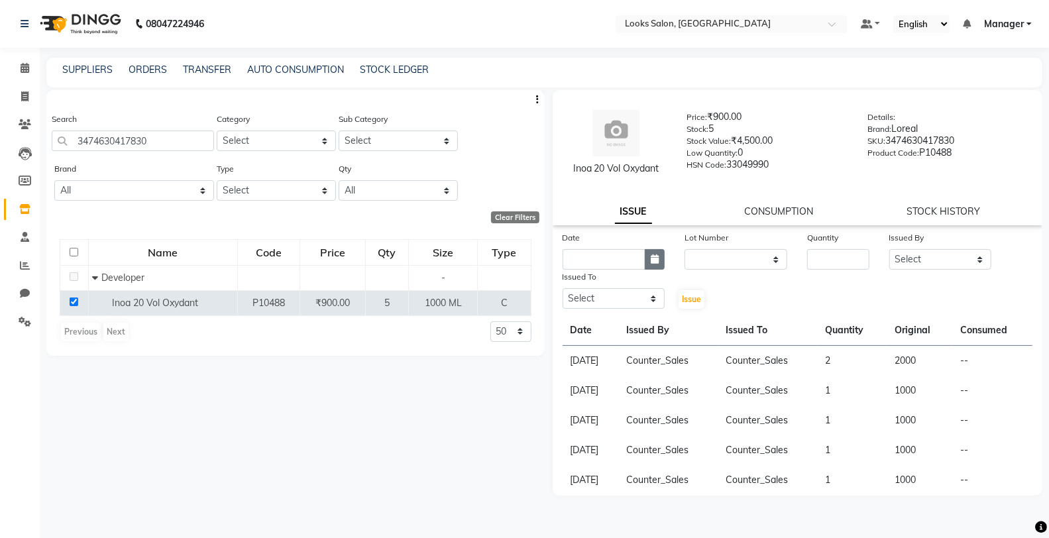
click at [656, 259] on icon "button" at bounding box center [654, 258] width 8 height 9
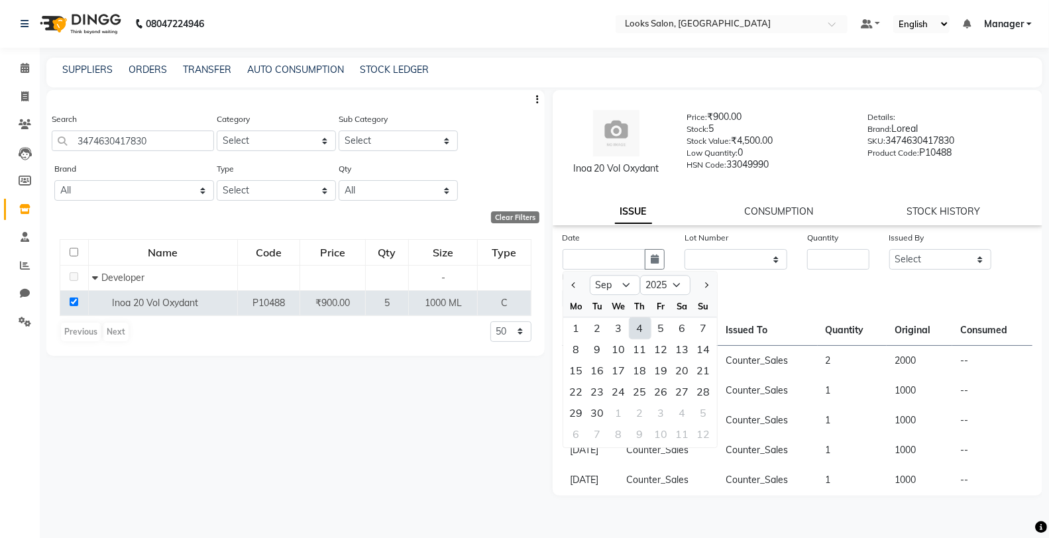
click at [631, 326] on div "4" at bounding box center [639, 327] width 21 height 21
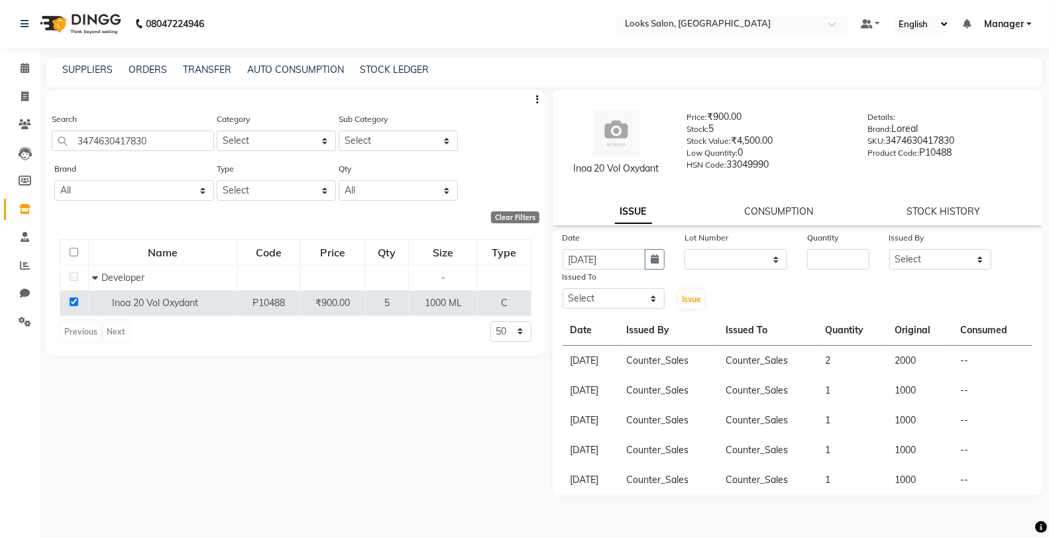
click at [721, 244] on div "Lot Number" at bounding box center [735, 240] width 103 height 19
drag, startPoint x: 721, startPoint y: 250, endPoint x: 723, endPoint y: 268, distance: 18.7
click at [721, 250] on select "None" at bounding box center [735, 259] width 103 height 21
click at [684, 249] on select "None" at bounding box center [735, 259] width 103 height 21
click at [815, 254] on input "number" at bounding box center [838, 259] width 62 height 21
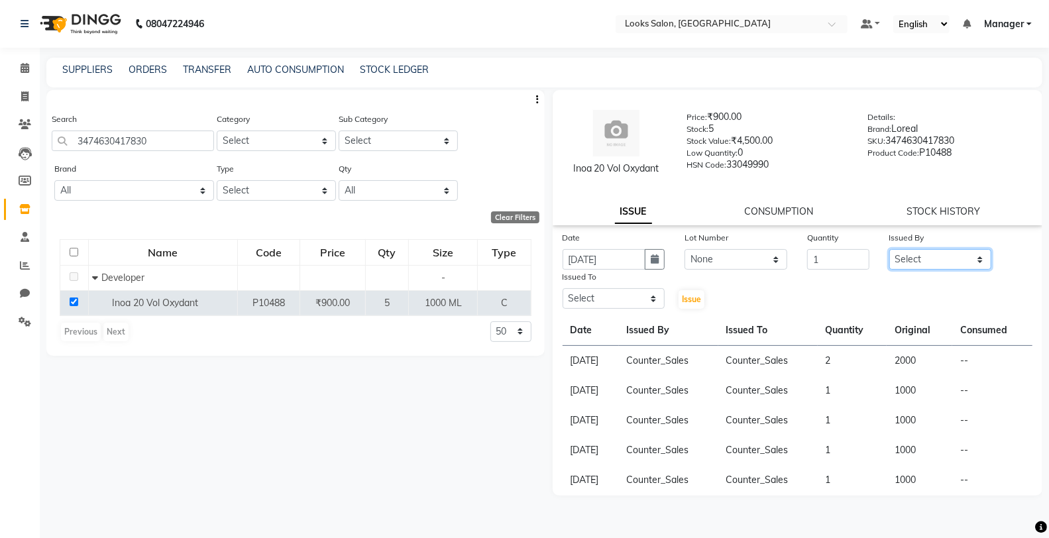
click at [919, 257] on select "Select Chandar_pdct Counter_Sales Damini_Mgr [PERSON_NAME] [PERSON_NAME] Manage…" at bounding box center [940, 259] width 103 height 21
click at [889, 249] on select "Select Chandar_pdct Counter_Sales Damini_Mgr [PERSON_NAME] [PERSON_NAME] Manage…" at bounding box center [940, 259] width 103 height 21
click at [568, 298] on select "Select Chandar_pdct Counter_Sales Damini_Mgr [PERSON_NAME] [PERSON_NAME] Manage…" at bounding box center [613, 298] width 103 height 21
click at [562, 288] on select "Select Chandar_pdct Counter_Sales Damini_Mgr [PERSON_NAME] [PERSON_NAME] Manage…" at bounding box center [613, 298] width 103 height 21
click at [698, 291] on button "Issue" at bounding box center [691, 299] width 26 height 19
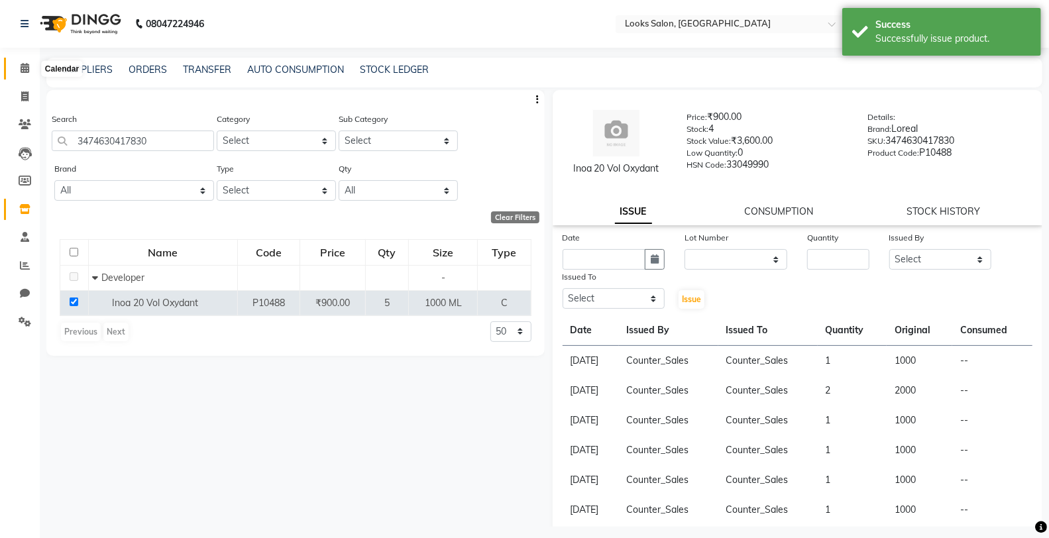
click at [23, 72] on icon at bounding box center [25, 68] width 9 height 10
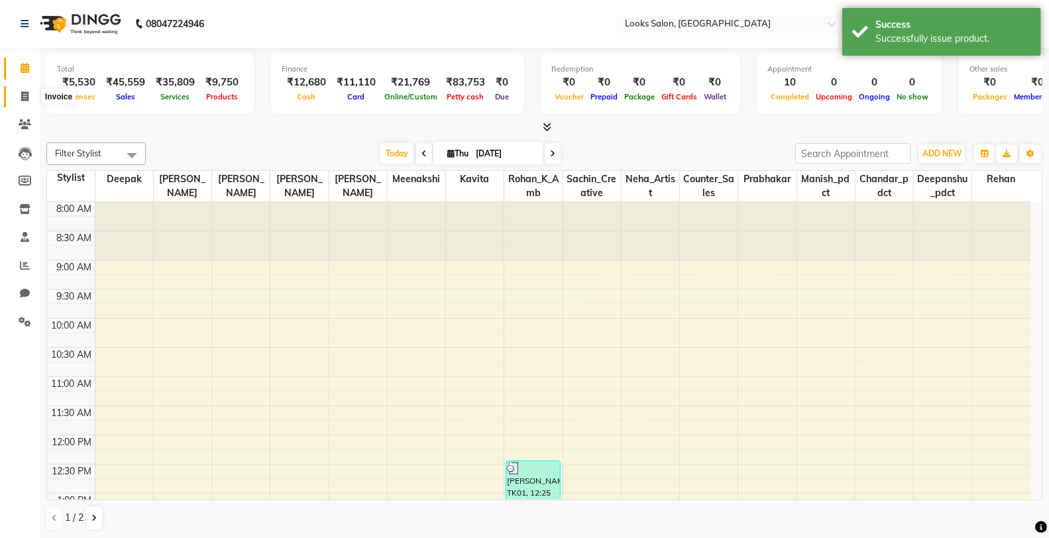
click at [17, 94] on span at bounding box center [24, 96] width 23 height 15
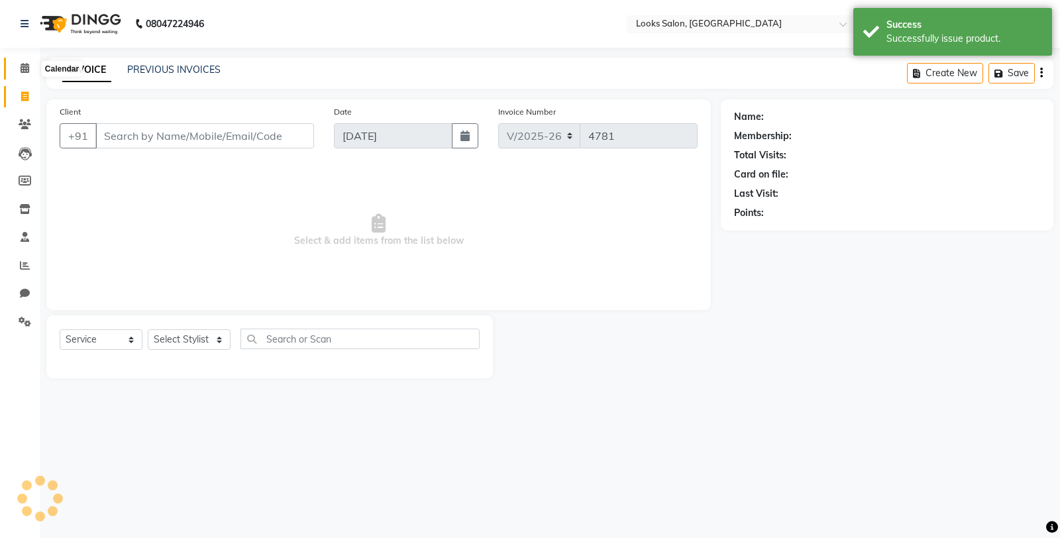
click at [17, 74] on span at bounding box center [24, 68] width 23 height 15
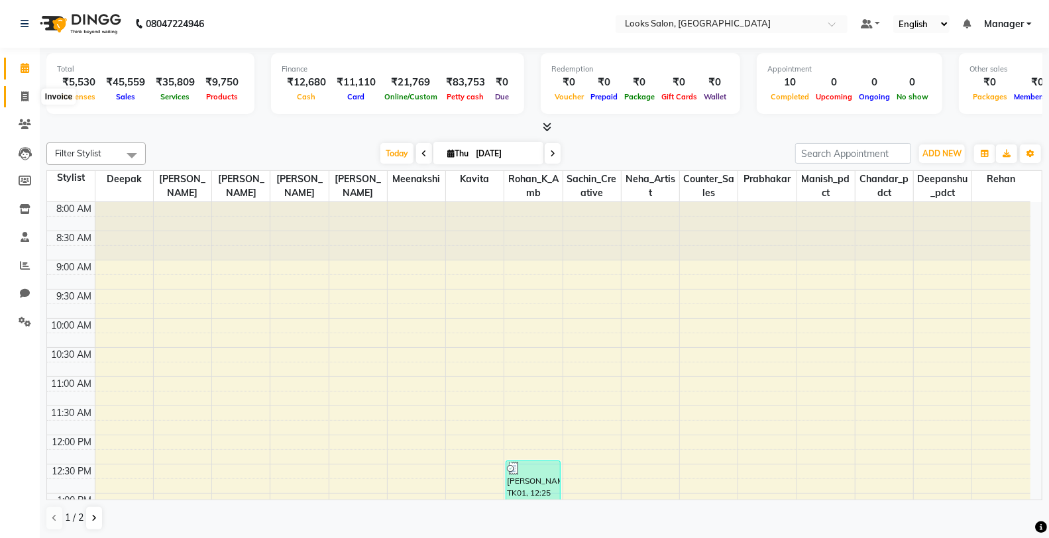
click at [34, 97] on span at bounding box center [24, 96] width 23 height 15
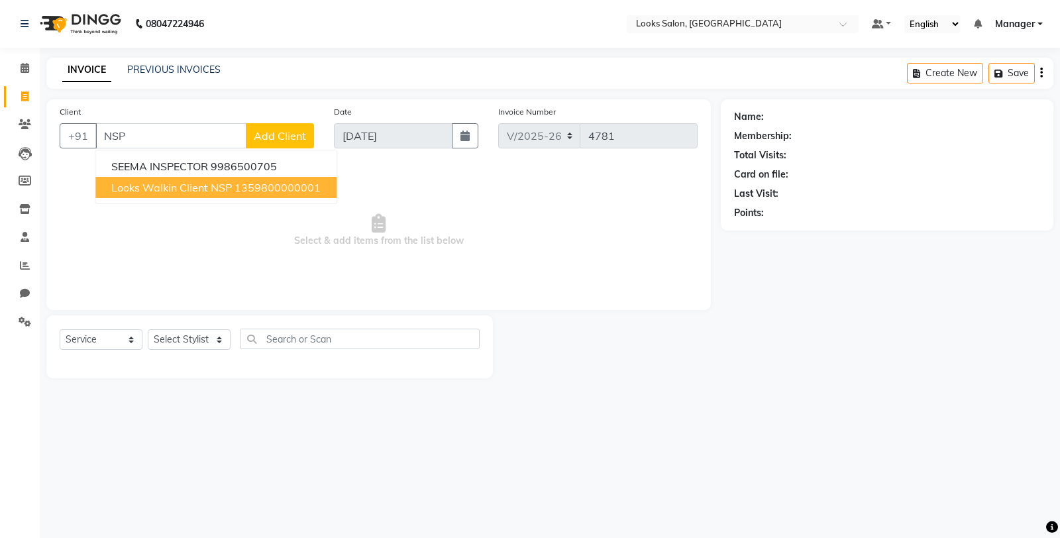
click at [176, 184] on span "Looks Walkin Client NSP" at bounding box center [171, 187] width 121 height 13
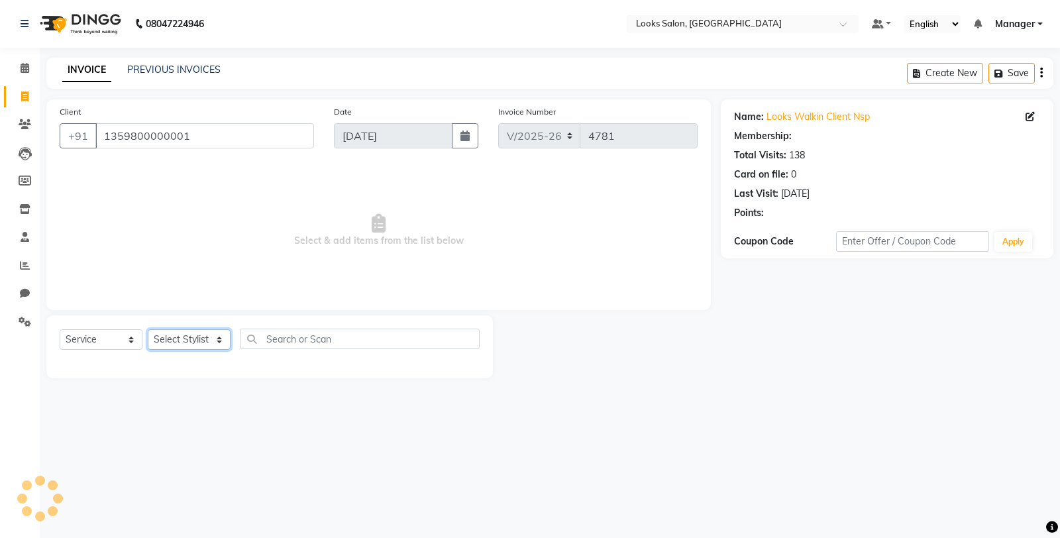
click at [197, 336] on select "Select Stylist Chandar_pdct Counter_Sales Damini_Mgr [PERSON_NAME] [PERSON_NAME…" at bounding box center [189, 339] width 83 height 21
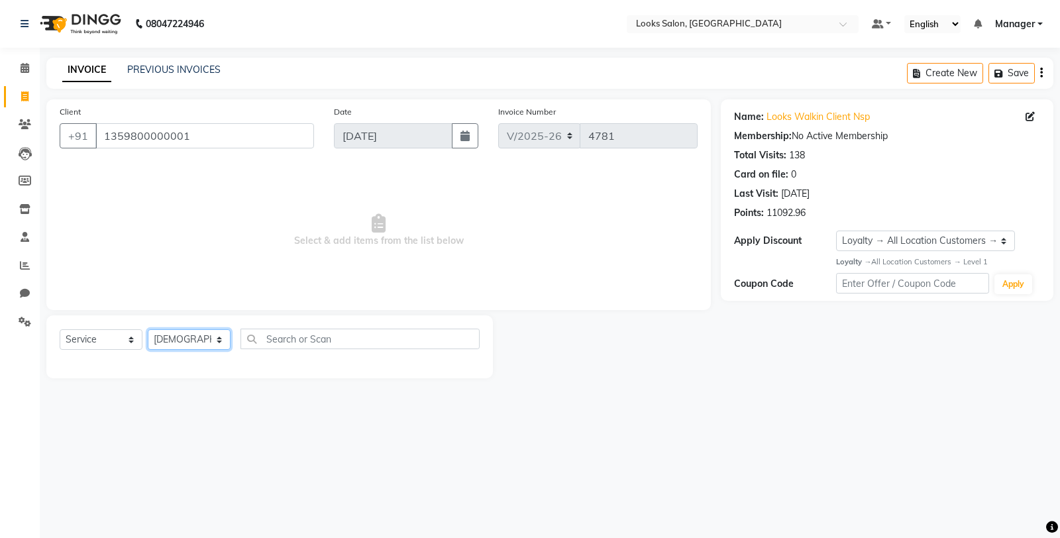
click at [148, 330] on select "Select Stylist Chandar_pdct Counter_Sales Damini_Mgr [PERSON_NAME] [PERSON_NAME…" at bounding box center [189, 339] width 83 height 21
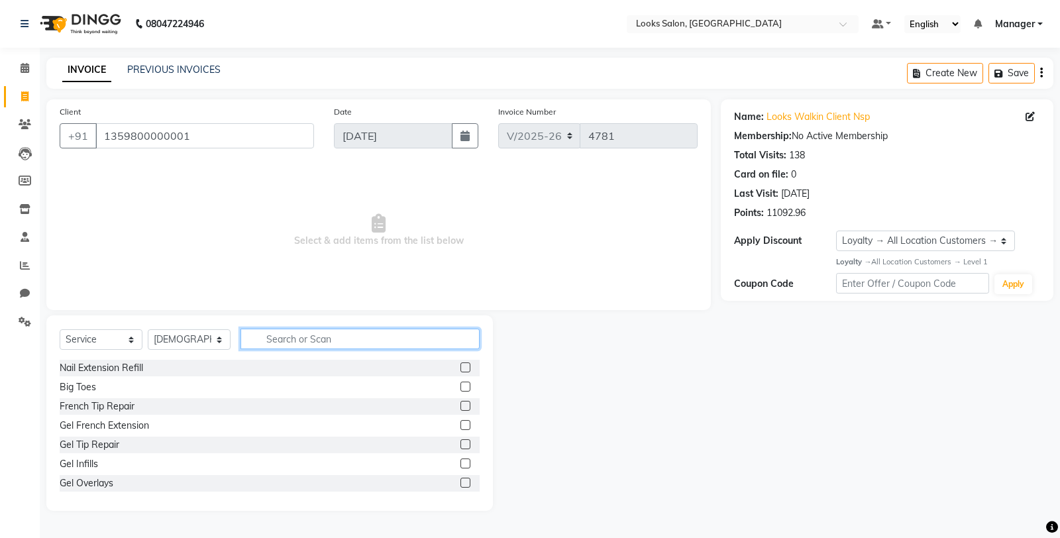
click at [313, 340] on input "text" at bounding box center [359, 339] width 239 height 21
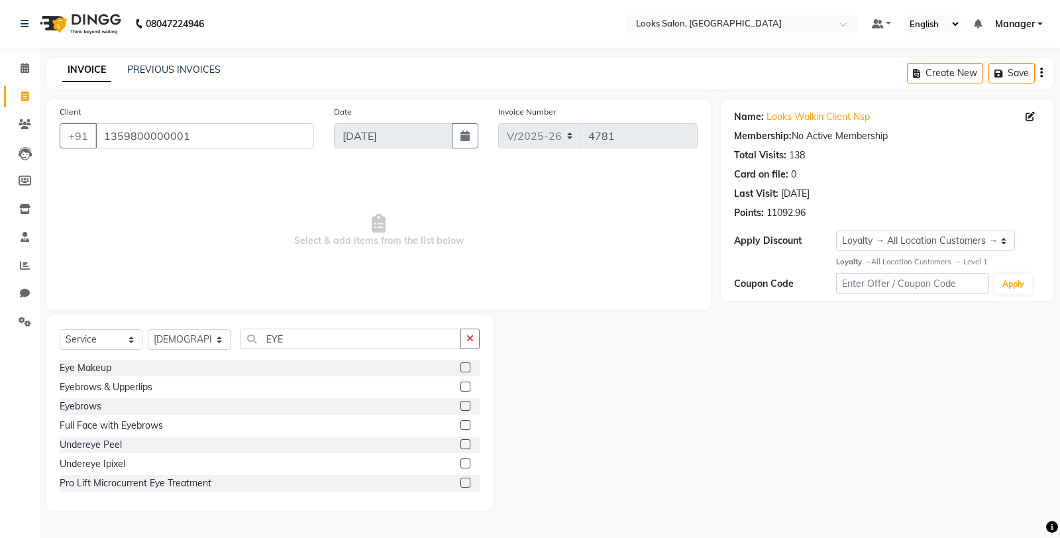
click at [460, 405] on label at bounding box center [465, 406] width 10 height 10
click at [460, 405] on input "checkbox" at bounding box center [464, 406] width 9 height 9
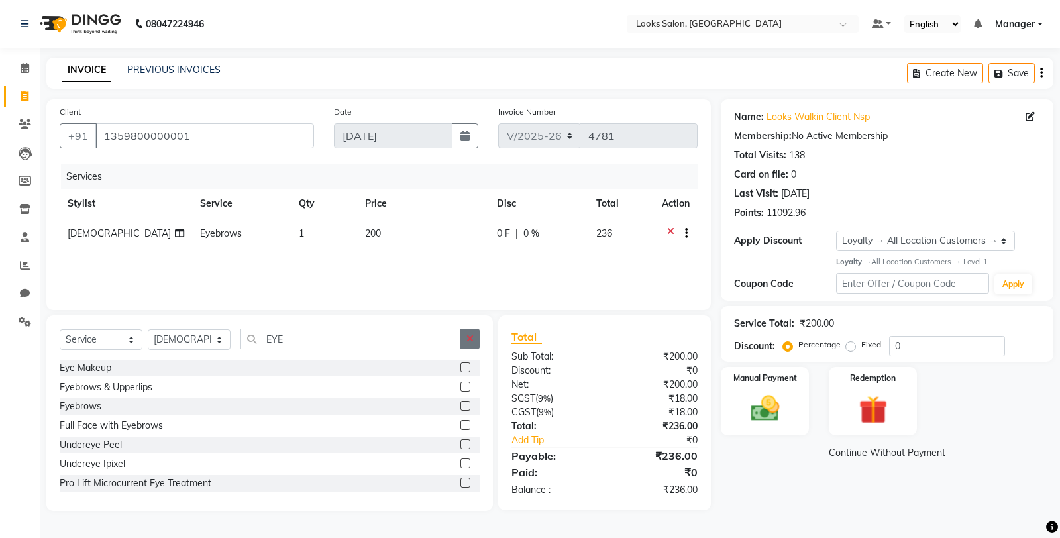
click at [472, 333] on button "button" at bounding box center [469, 339] width 19 height 21
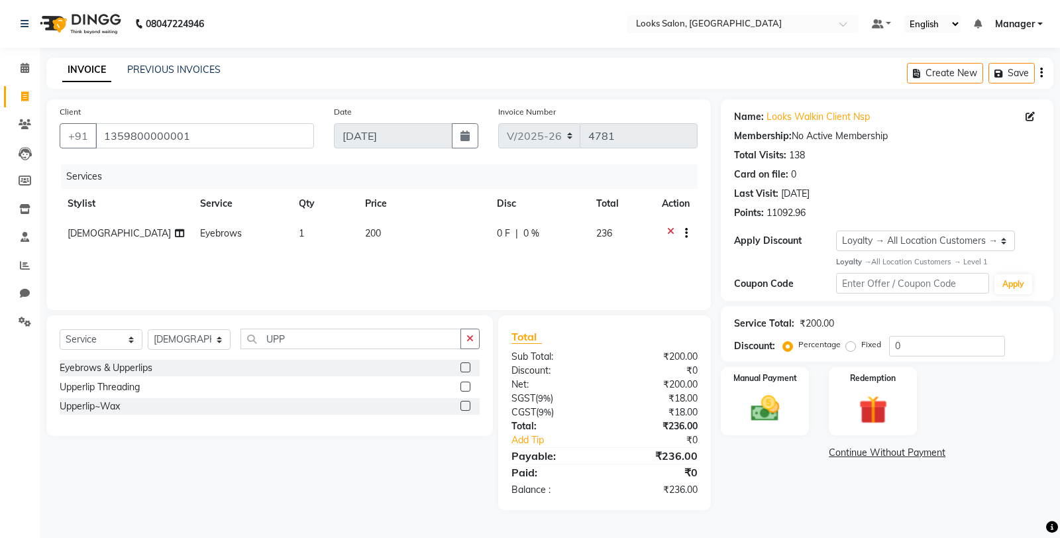
click at [465, 407] on label at bounding box center [465, 406] width 10 height 10
click at [465, 407] on input "checkbox" at bounding box center [464, 406] width 9 height 9
click at [434, 232] on td "200" at bounding box center [418, 235] width 129 height 32
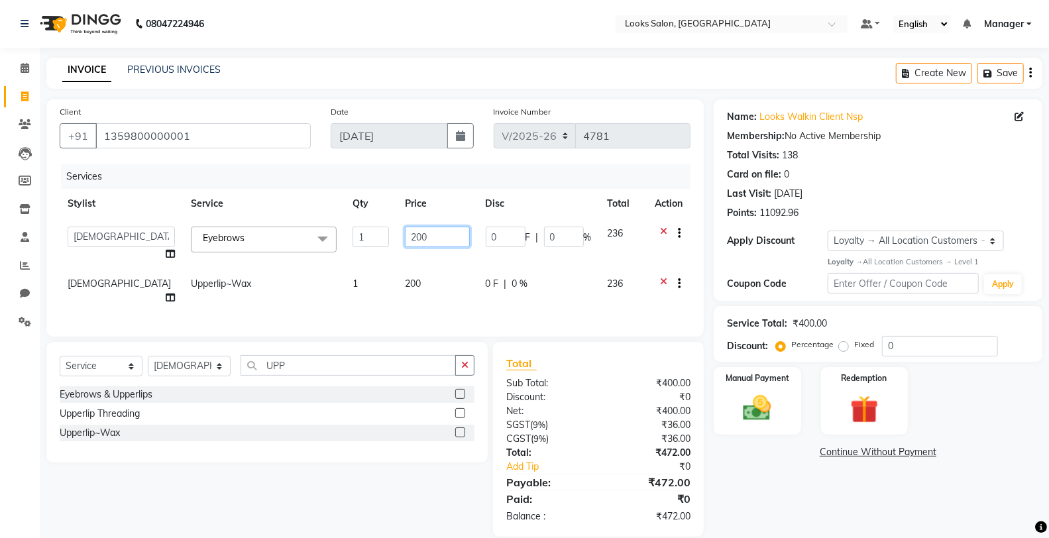
click at [434, 232] on input "200" at bounding box center [437, 237] width 64 height 21
click at [434, 273] on td "200" at bounding box center [437, 291] width 80 height 44
click at [433, 274] on input "200" at bounding box center [437, 280] width 64 height 21
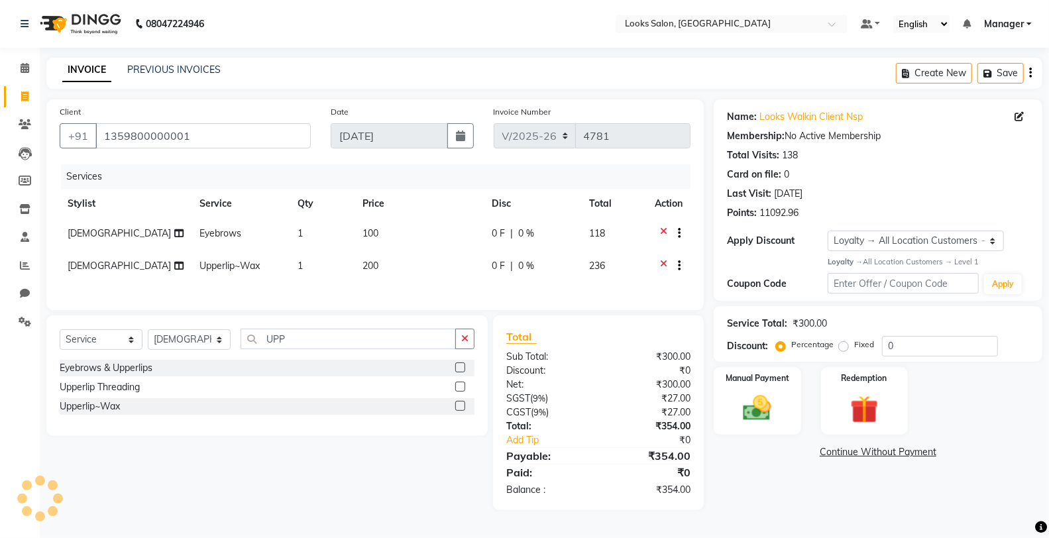
click at [422, 252] on td "200" at bounding box center [418, 267] width 129 height 32
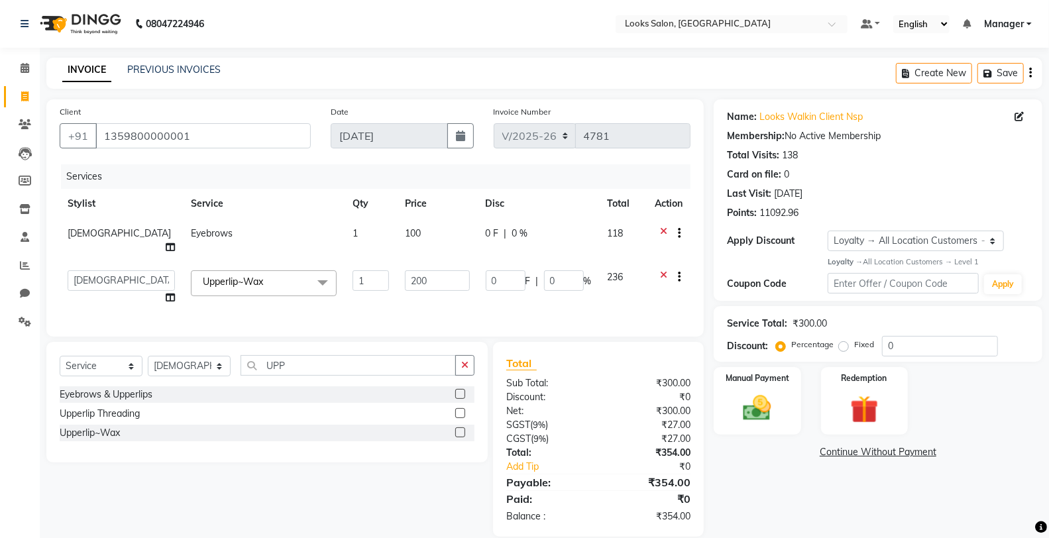
click at [422, 262] on td "200" at bounding box center [437, 287] width 80 height 50
click at [419, 270] on input "200" at bounding box center [437, 280] width 64 height 21
click at [458, 359] on div "Select Service Product Membership Package Voucher Prepaid Gift Card Select Styl…" at bounding box center [267, 370] width 415 height 31
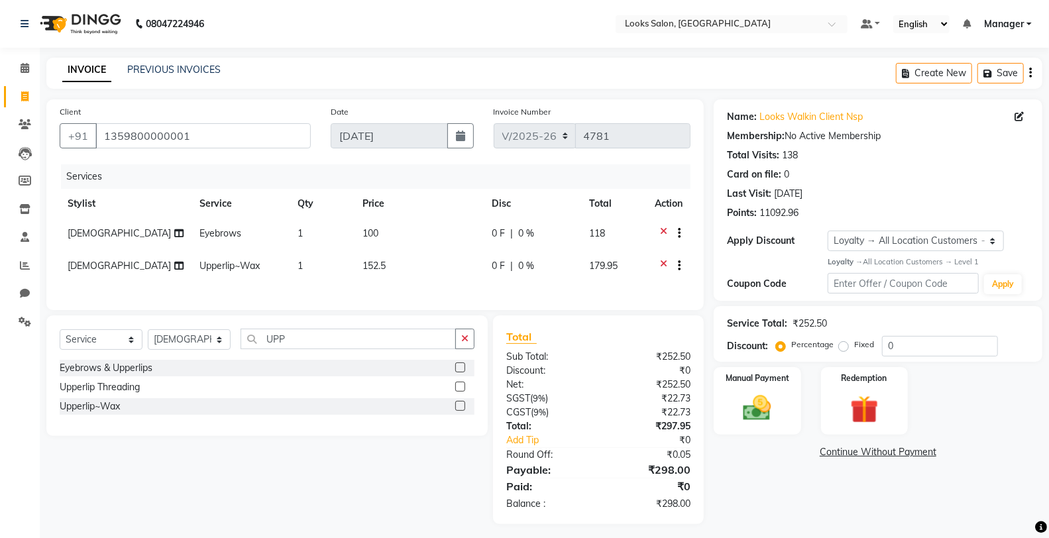
click at [428, 264] on td "152.5" at bounding box center [418, 267] width 129 height 32
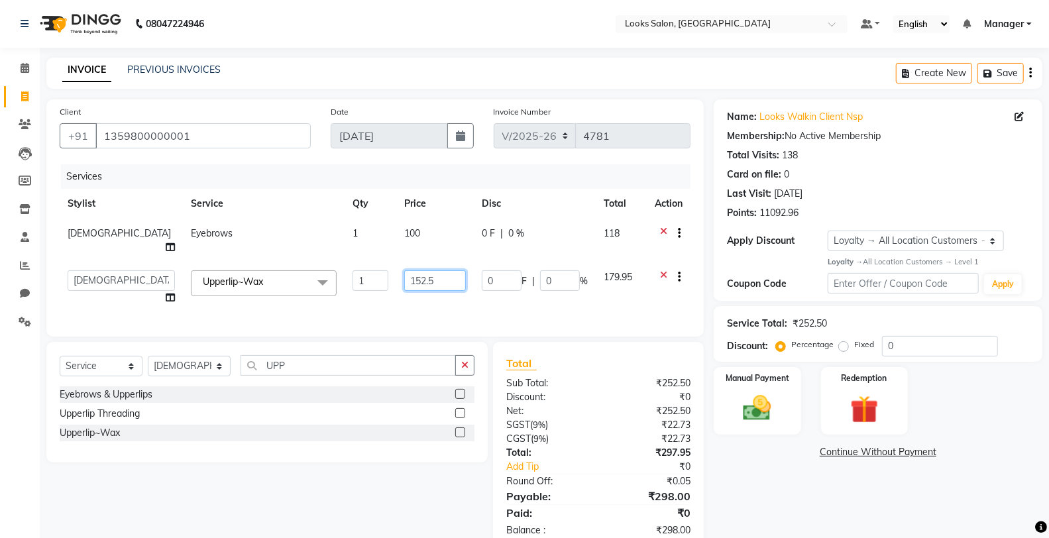
drag, startPoint x: 428, startPoint y: 264, endPoint x: 374, endPoint y: 265, distance: 54.3
click at [396, 265] on td "152.5" at bounding box center [435, 287] width 78 height 50
click at [404, 270] on input "152.5" at bounding box center [435, 280] width 62 height 21
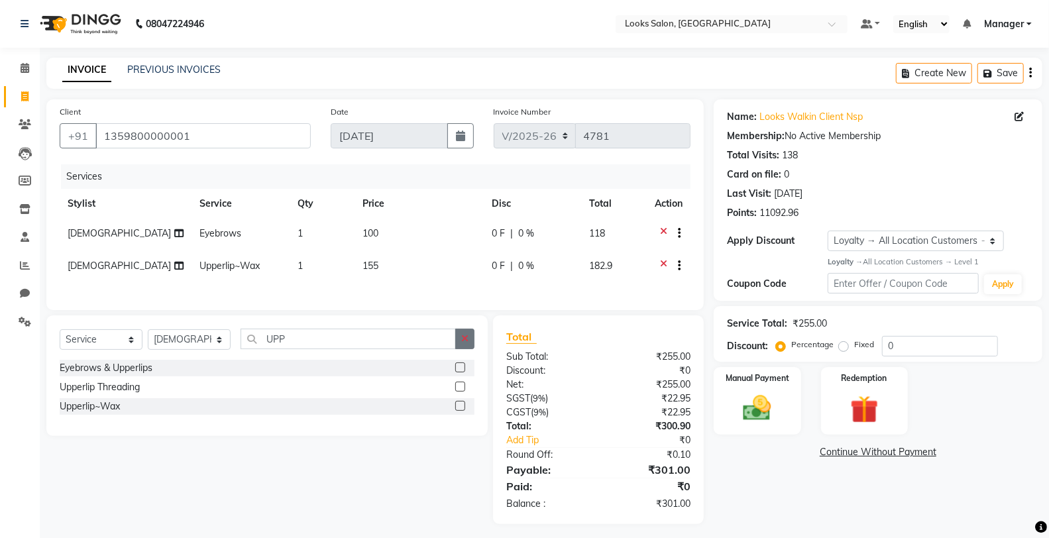
click at [456, 372] on div "Select Service Product Membership Package Voucher Prepaid Gift Card Select Styl…" at bounding box center [266, 375] width 441 height 121
click at [435, 260] on td "155" at bounding box center [418, 267] width 129 height 32
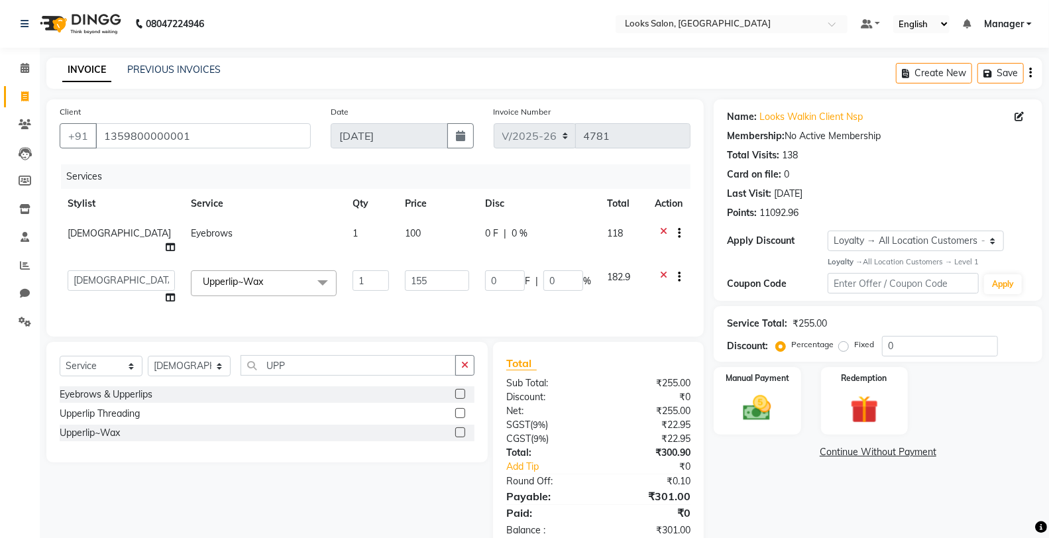
click at [435, 270] on input "155" at bounding box center [437, 280] width 64 height 21
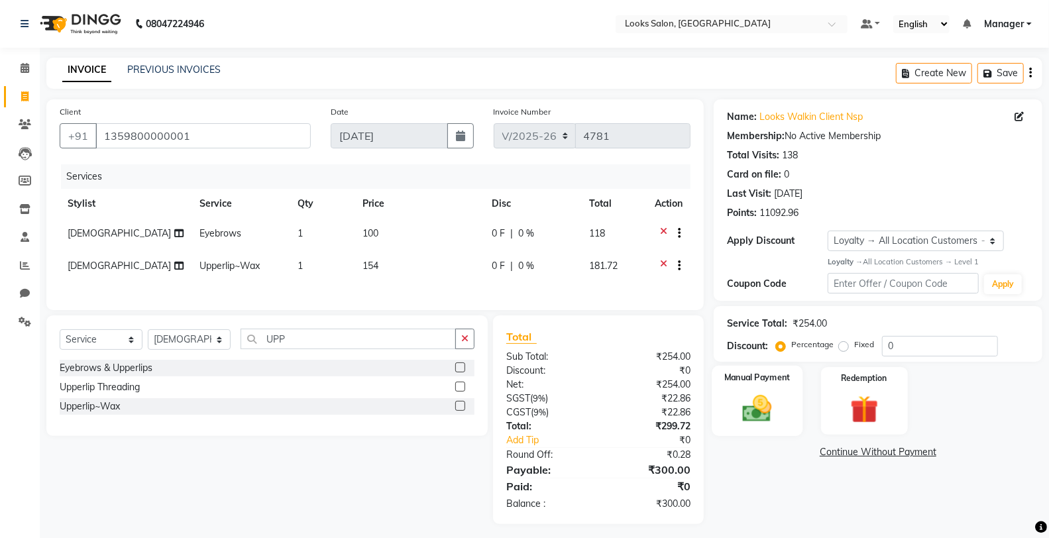
click at [746, 429] on div "Manual Payment" at bounding box center [756, 401] width 91 height 71
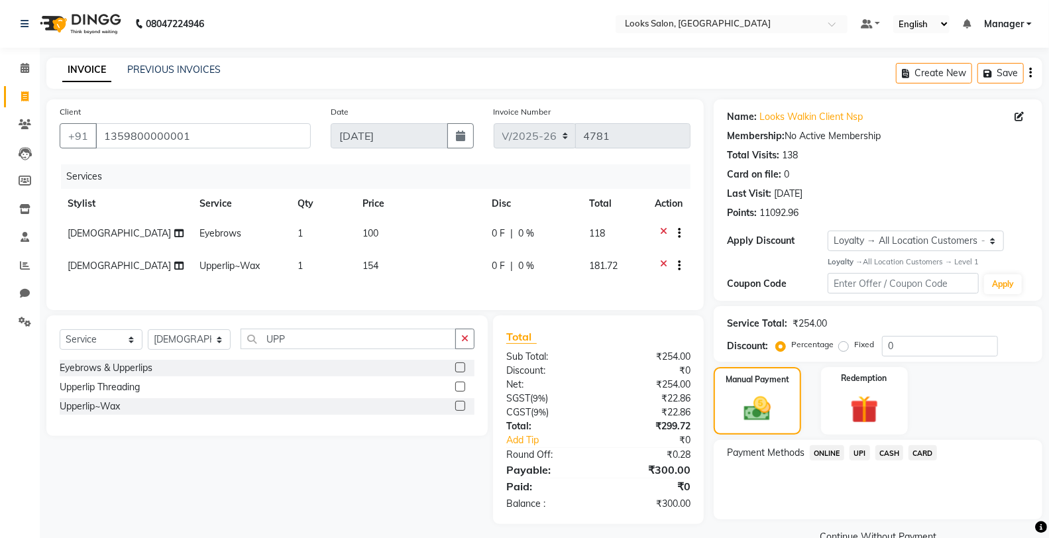
click at [864, 448] on span "UPI" at bounding box center [859, 452] width 21 height 15
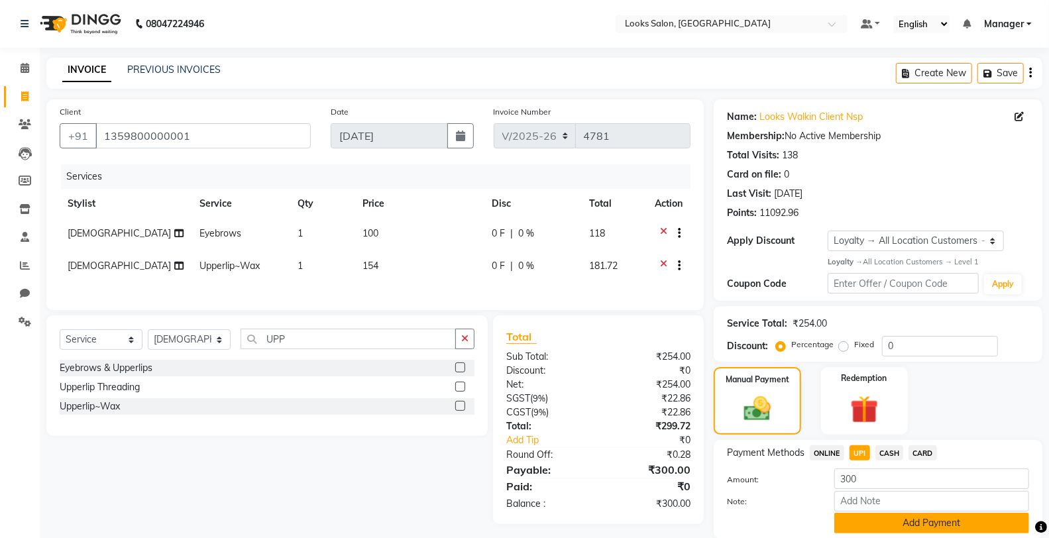
click at [876, 517] on button "Add Payment" at bounding box center [931, 523] width 195 height 21
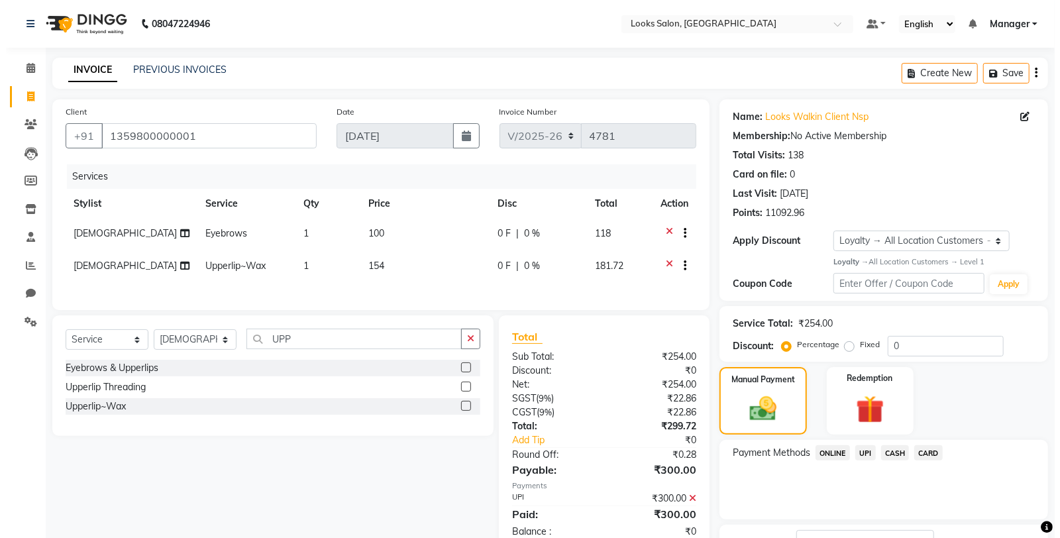
scroll to position [107, 0]
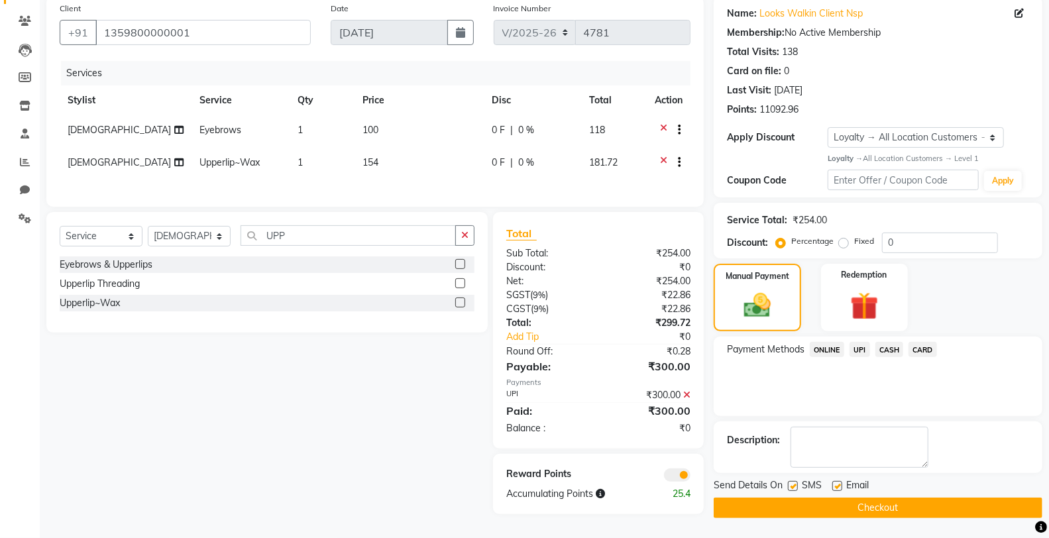
click at [792, 481] on label at bounding box center [793, 486] width 10 height 10
click at [792, 482] on input "checkbox" at bounding box center [792, 486] width 9 height 9
click at [676, 479] on span at bounding box center [677, 474] width 26 height 13
click at [690, 477] on input "checkbox" at bounding box center [690, 477] width 0 height 0
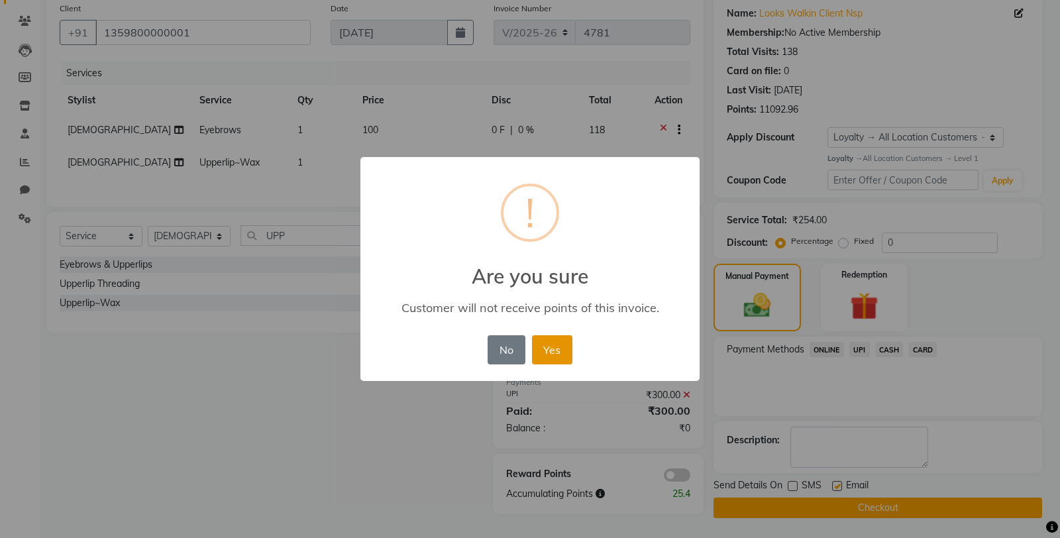
click at [543, 342] on button "Yes" at bounding box center [552, 349] width 40 height 29
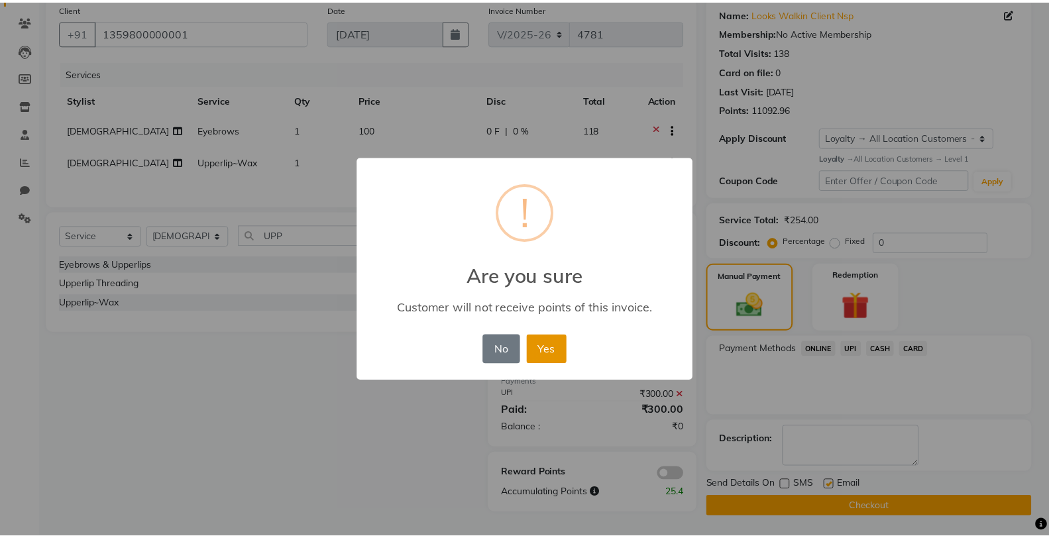
scroll to position [103, 0]
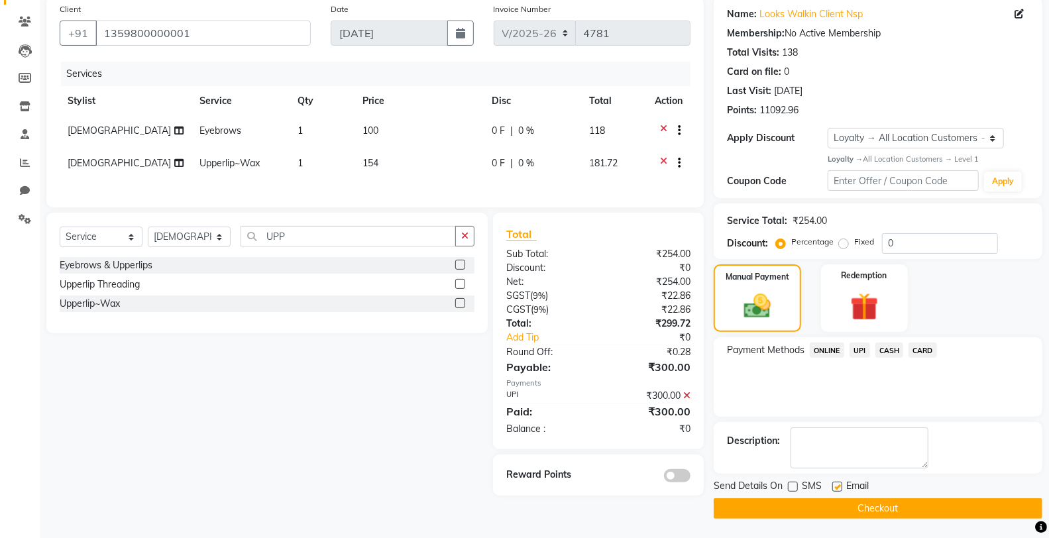
click at [745, 505] on button "Checkout" at bounding box center [877, 508] width 329 height 21
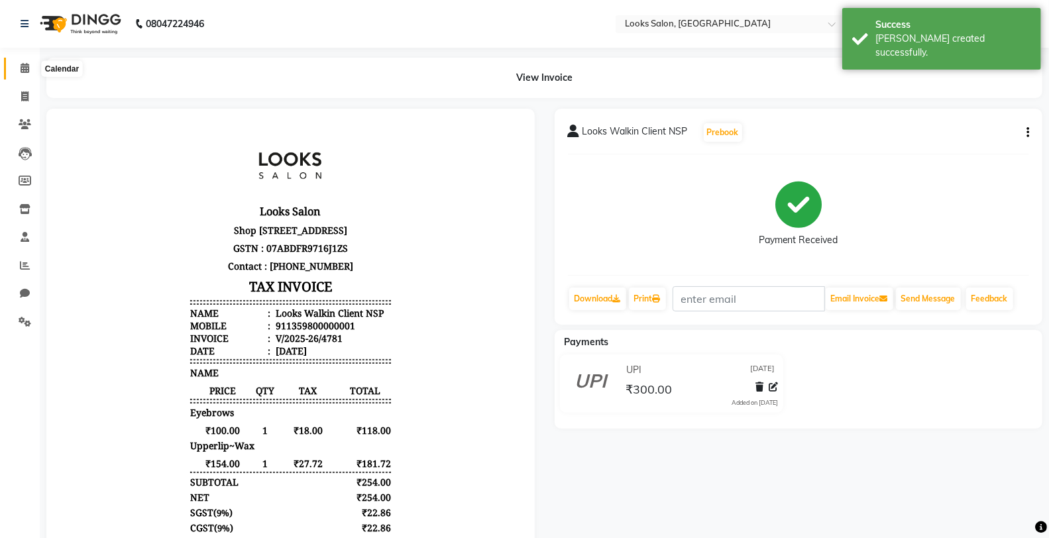
click at [13, 67] on span at bounding box center [24, 68] width 23 height 15
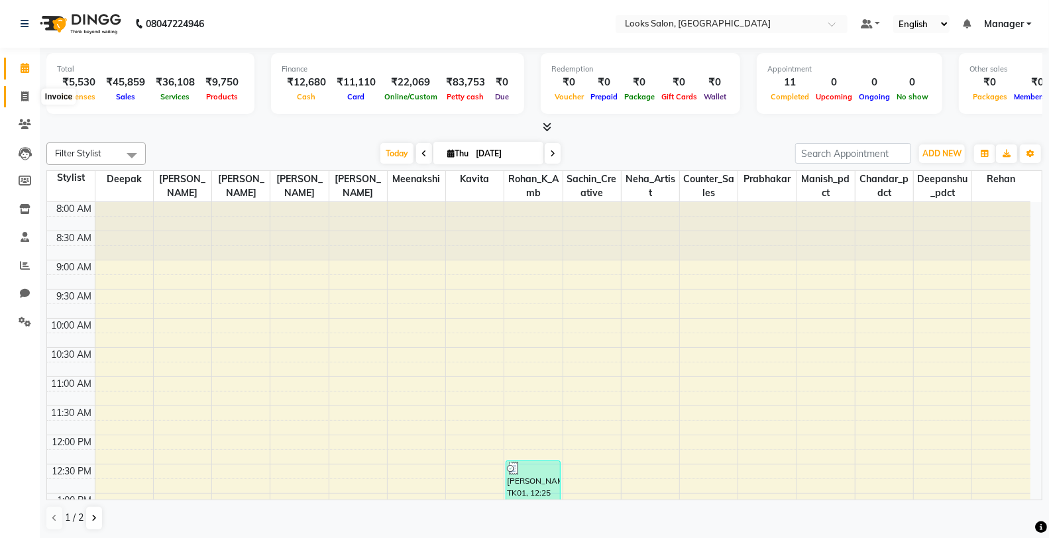
click at [25, 98] on icon at bounding box center [24, 96] width 7 height 10
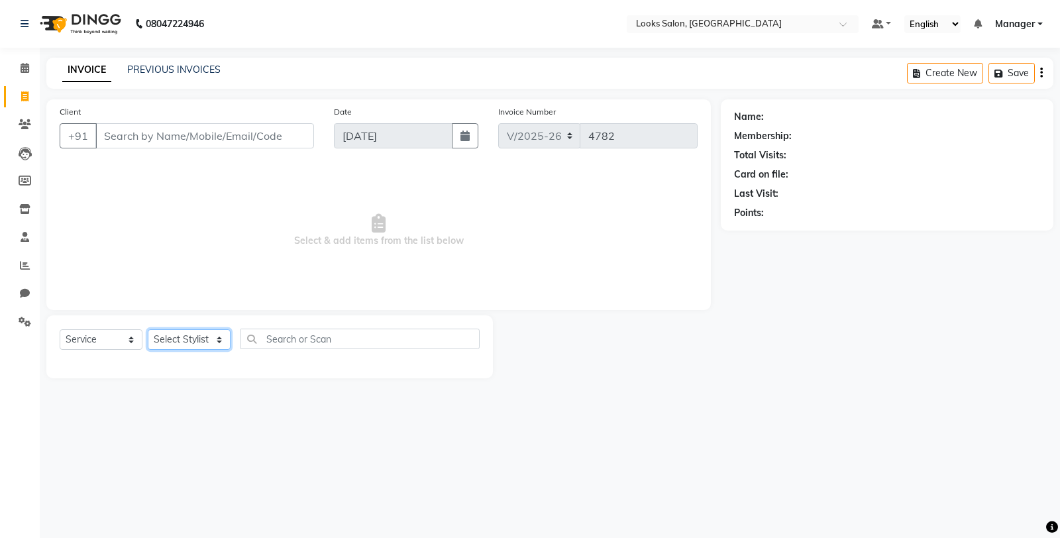
click at [181, 340] on select "Select Stylist" at bounding box center [189, 339] width 83 height 21
click at [148, 330] on select "Select Stylist Chandar_pdct Counter_Sales Damini_Mgr [PERSON_NAME] [PERSON_NAME…" at bounding box center [189, 339] width 83 height 21
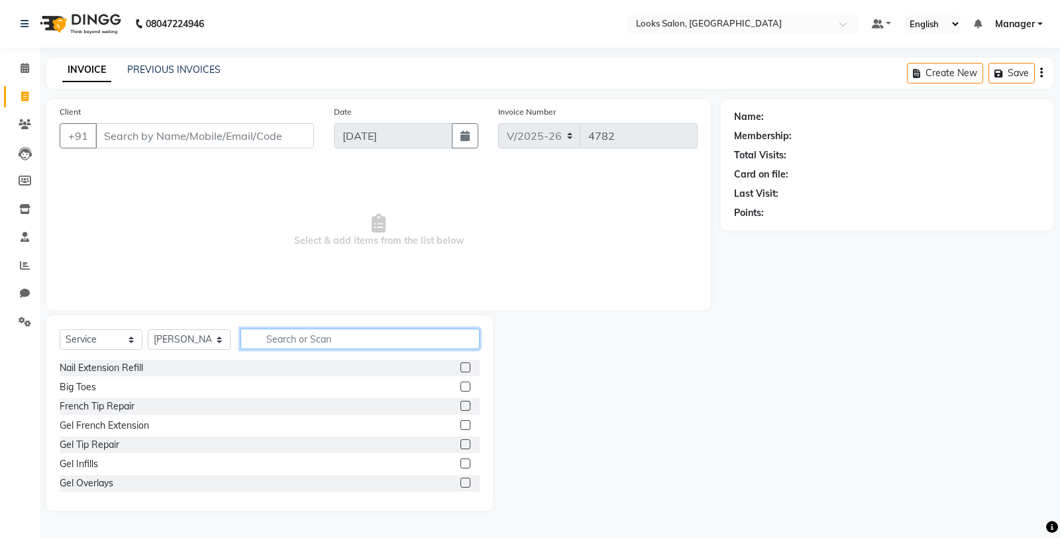
click at [293, 329] on input "text" at bounding box center [359, 339] width 239 height 21
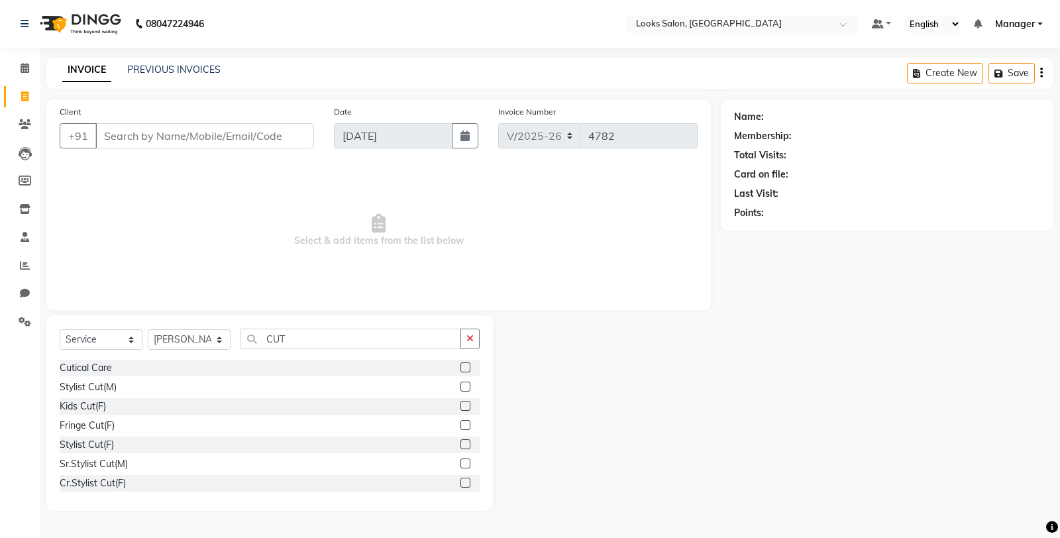
click at [460, 387] on label at bounding box center [465, 387] width 10 height 10
click at [460, 387] on input "checkbox" at bounding box center [464, 387] width 9 height 9
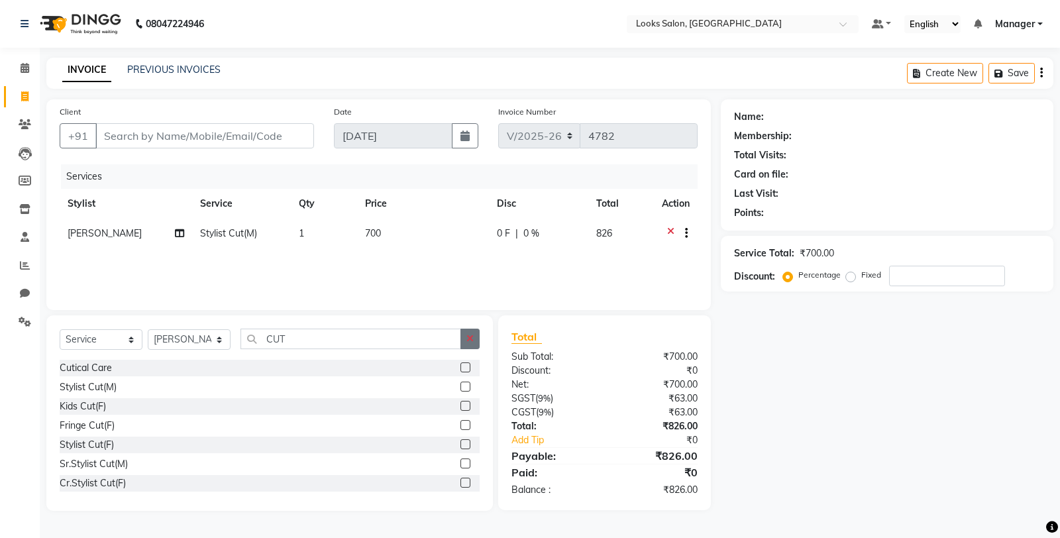
click at [468, 335] on icon "button" at bounding box center [469, 338] width 7 height 9
click at [407, 234] on td "700" at bounding box center [423, 235] width 132 height 32
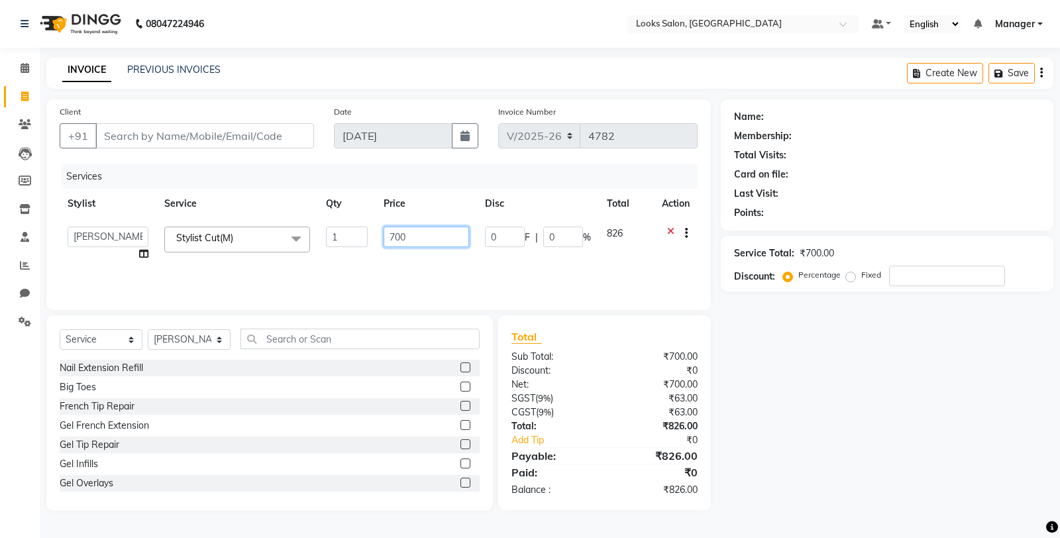
drag, startPoint x: 414, startPoint y: 231, endPoint x: 364, endPoint y: 231, distance: 49.7
click at [364, 231] on tr "Chandar_pdct Counter_Sales Damini_Mgr Deepak Deepanshu_pdct [PERSON_NAME] Manag…" at bounding box center [379, 244] width 638 height 50
click at [350, 338] on input "text" at bounding box center [359, 339] width 239 height 21
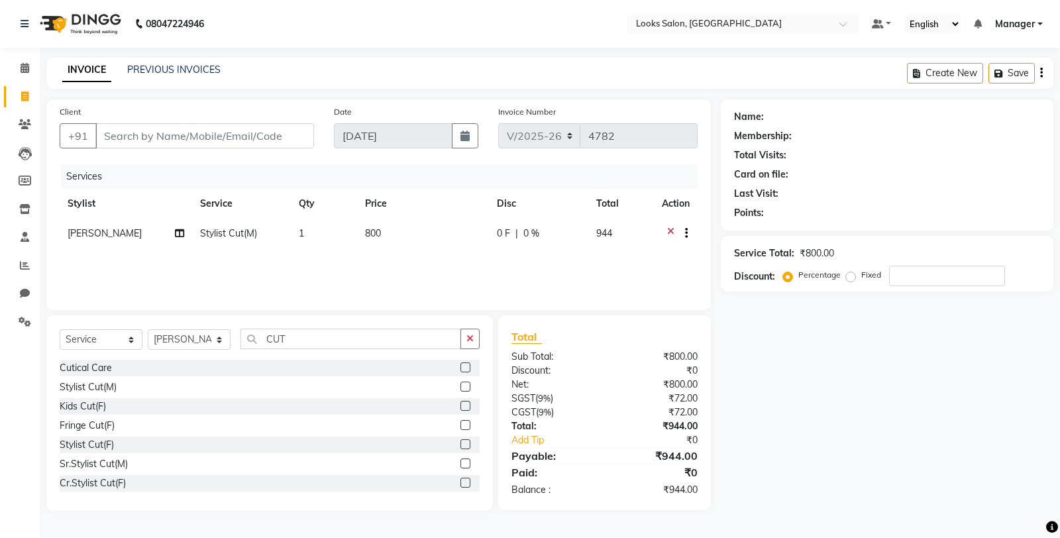
drag, startPoint x: 457, startPoint y: 484, endPoint x: 429, endPoint y: 389, distance: 98.9
click at [460, 485] on label at bounding box center [465, 483] width 10 height 10
click at [460, 485] on input "checkbox" at bounding box center [464, 483] width 9 height 9
click at [465, 343] on icon "button" at bounding box center [464, 338] width 7 height 9
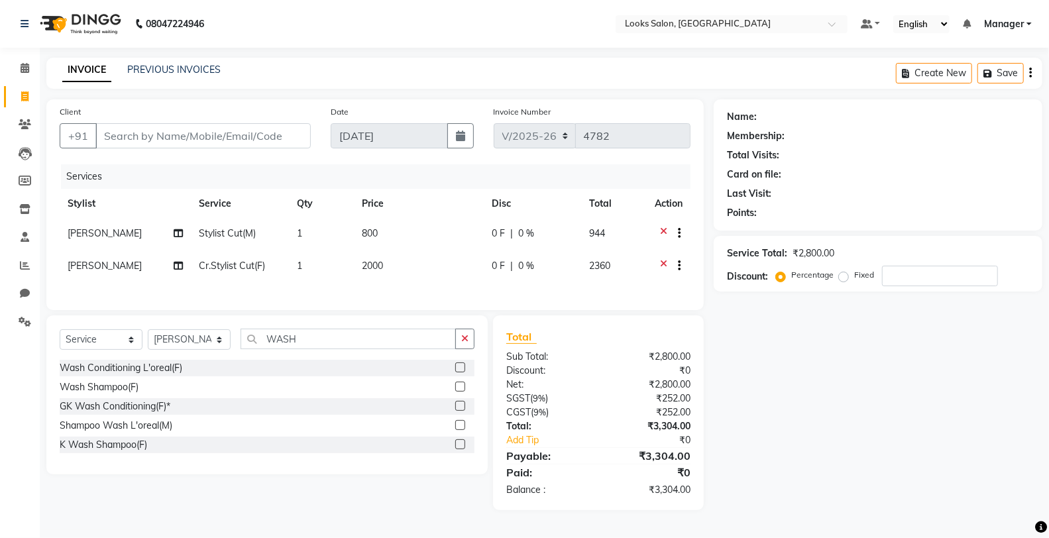
click at [462, 449] on label at bounding box center [460, 444] width 10 height 10
click at [462, 449] on input "checkbox" at bounding box center [459, 444] width 9 height 9
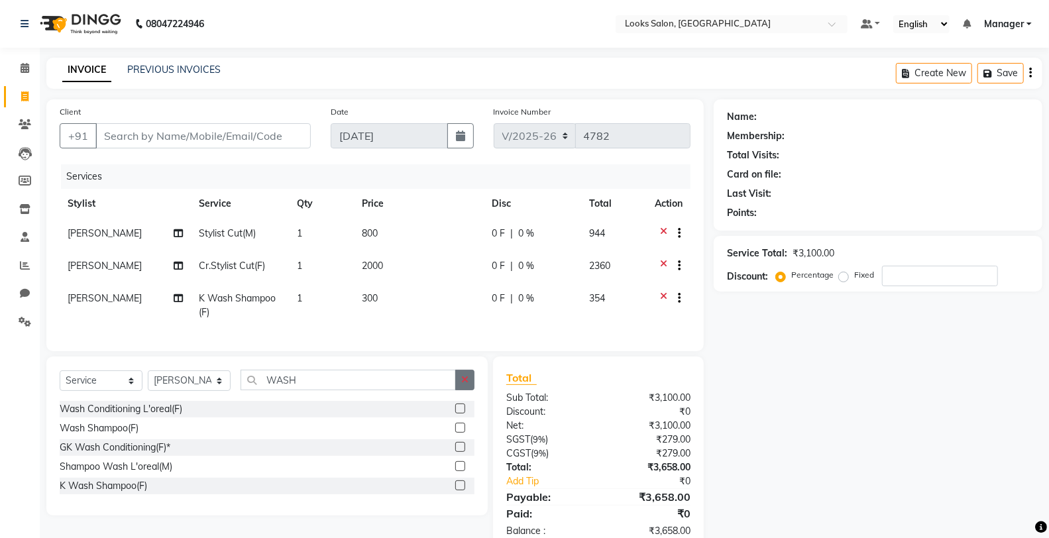
click at [468, 384] on icon "button" at bounding box center [464, 379] width 7 height 9
click at [77, 307] on td "[PERSON_NAME]" at bounding box center [125, 305] width 131 height 44
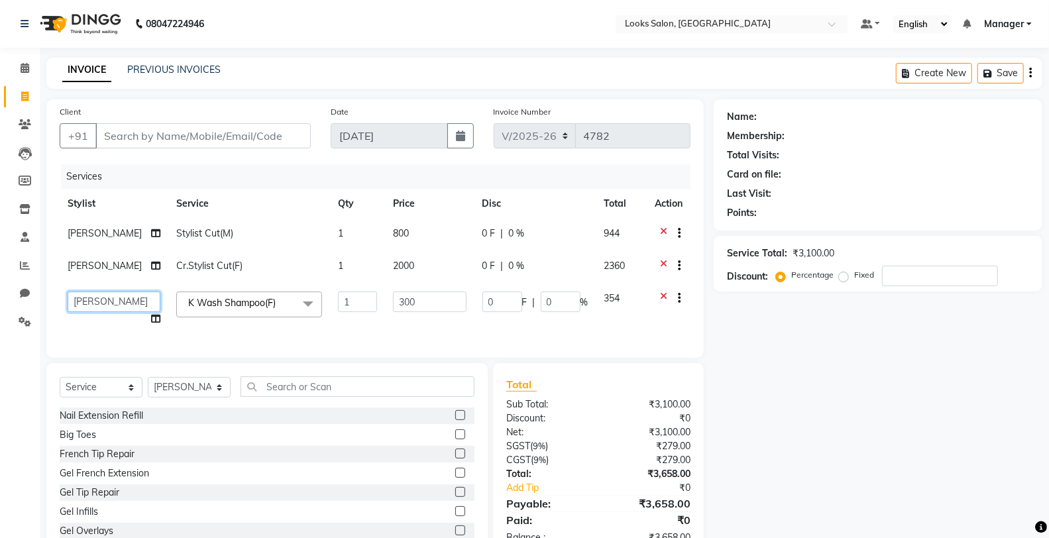
click at [83, 301] on select "Chandar_pdct Counter_Sales Damini_Mgr [PERSON_NAME] [PERSON_NAME] Manager Manis…" at bounding box center [114, 301] width 93 height 21
click at [409, 299] on input "300" at bounding box center [430, 301] width 74 height 21
drag, startPoint x: 419, startPoint y: 302, endPoint x: 379, endPoint y: 303, distance: 40.4
click at [393, 303] on input "300" at bounding box center [430, 301] width 74 height 21
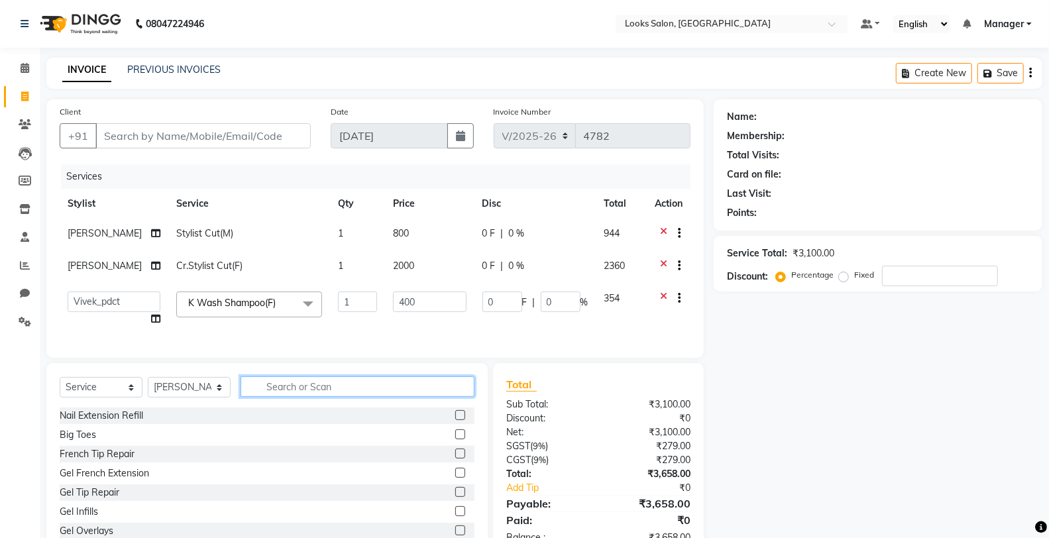
click at [382, 395] on input "text" at bounding box center [357, 386] width 234 height 21
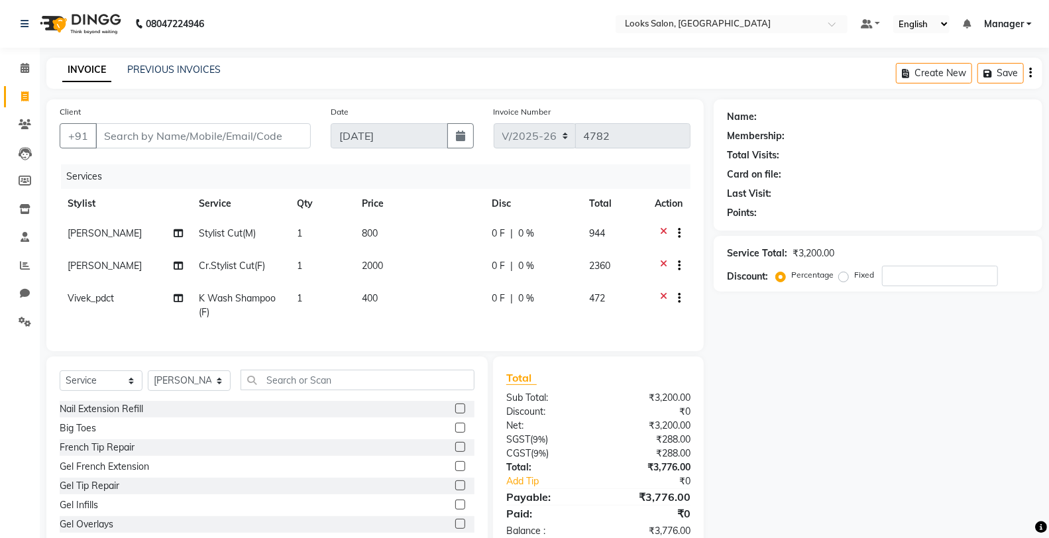
click at [460, 272] on td "2000" at bounding box center [419, 267] width 130 height 32
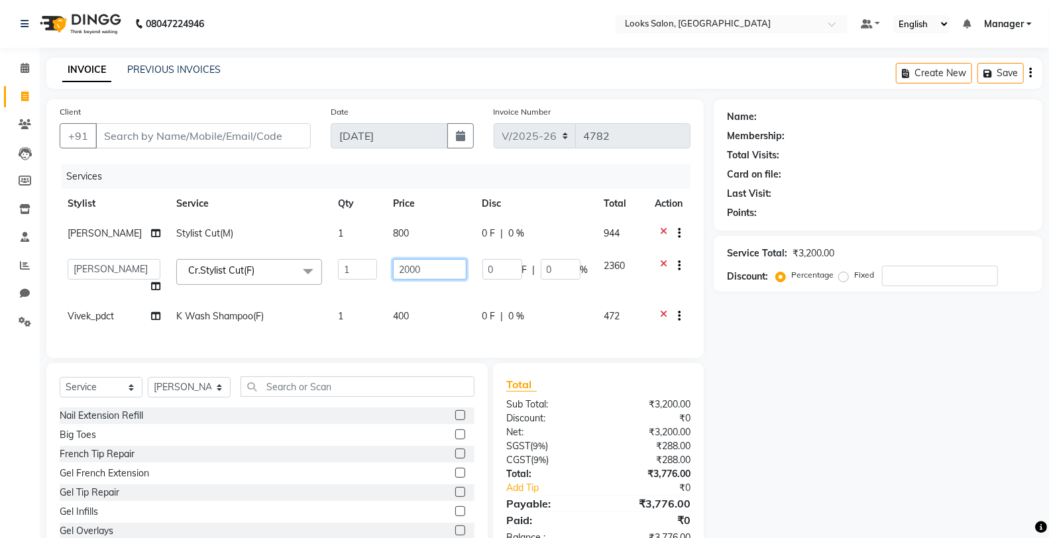
drag, startPoint x: 429, startPoint y: 262, endPoint x: 361, endPoint y: 262, distance: 67.6
click at [361, 262] on tr "Chandar_pdct Counter_Sales Damini_Mgr [PERSON_NAME] [PERSON_NAME] Manager Manis…" at bounding box center [375, 276] width 631 height 50
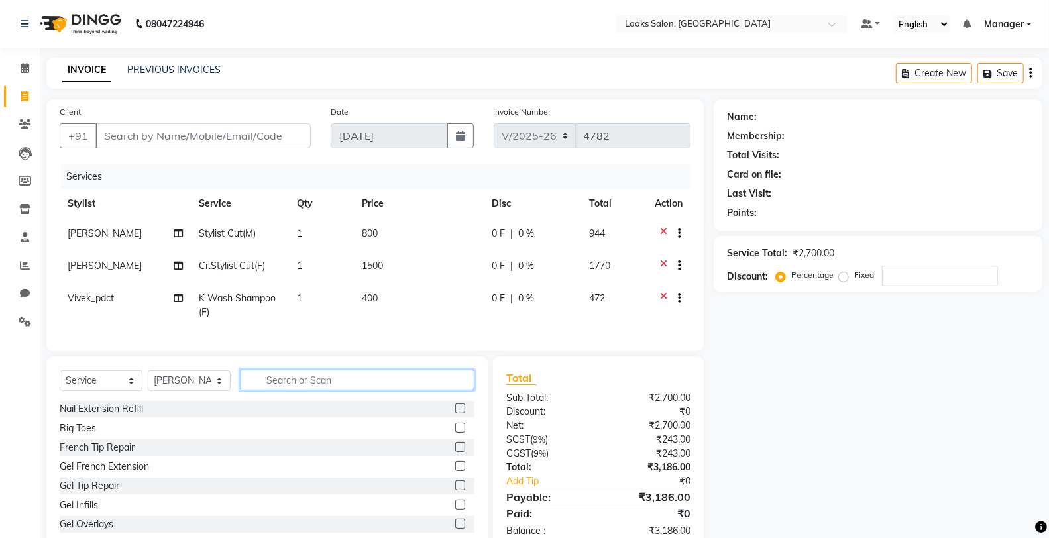
click at [383, 390] on input "text" at bounding box center [357, 380] width 234 height 21
click at [204, 391] on select "Select Stylist Chandar_pdct Counter_Sales Damini_Mgr [PERSON_NAME] [PERSON_NAME…" at bounding box center [189, 380] width 83 height 21
click at [148, 382] on select "Select Stylist Chandar_pdct Counter_Sales Damini_Mgr [PERSON_NAME] [PERSON_NAME…" at bounding box center [189, 380] width 83 height 21
click at [329, 387] on input "text" at bounding box center [357, 380] width 234 height 21
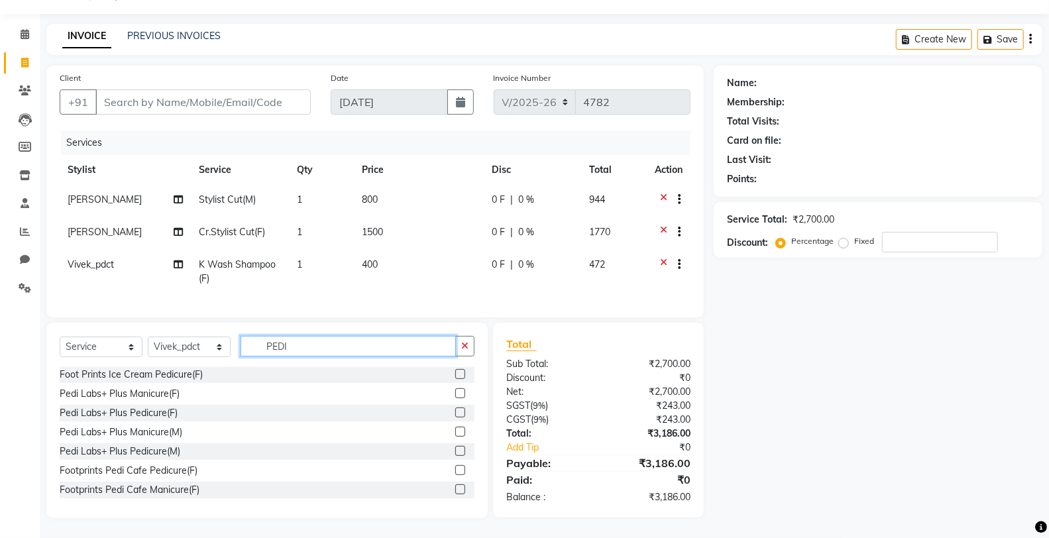
scroll to position [193, 0]
click at [455, 470] on label at bounding box center [460, 469] width 10 height 10
click at [455, 470] on input "checkbox" at bounding box center [459, 470] width 9 height 9
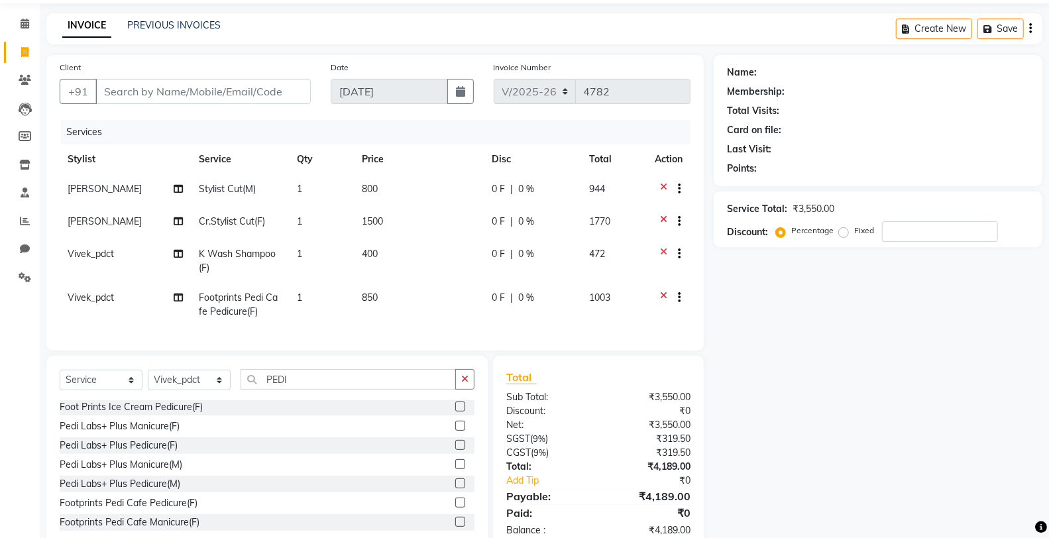
click at [433, 305] on td "850" at bounding box center [419, 305] width 130 height 44
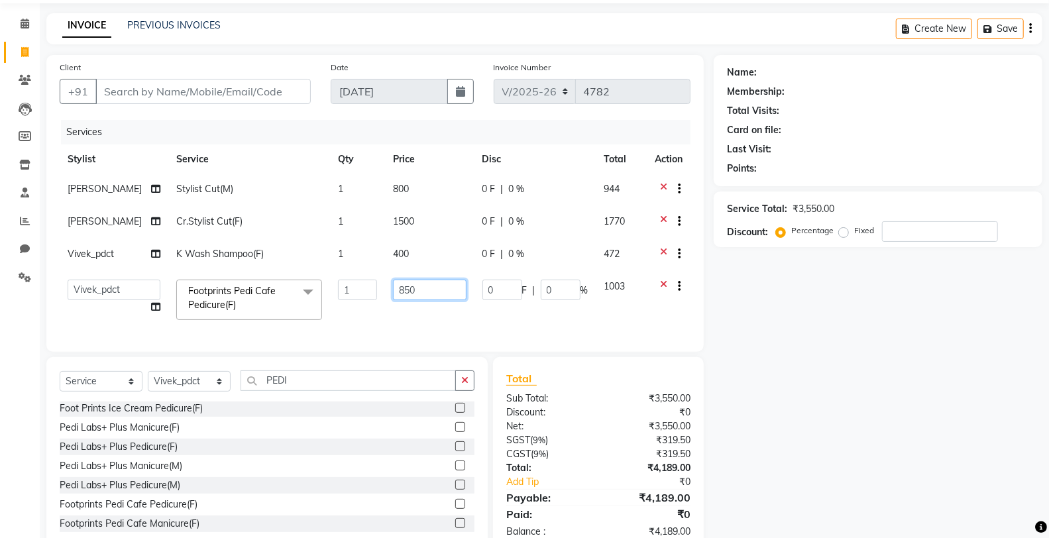
drag, startPoint x: 433, startPoint y: 292, endPoint x: 405, endPoint y: 291, distance: 28.5
click at [405, 291] on input "850" at bounding box center [430, 290] width 74 height 21
click at [467, 385] on icon "button" at bounding box center [464, 380] width 7 height 9
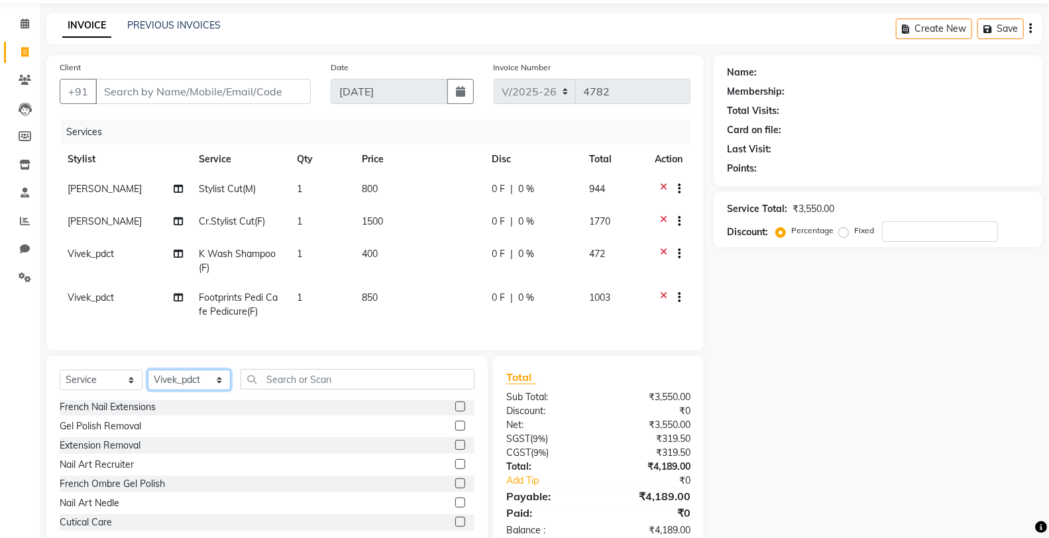
click at [191, 386] on select "Select Stylist Chandar_pdct Counter_Sales Damini_Mgr [PERSON_NAME] [PERSON_NAME…" at bounding box center [189, 380] width 83 height 21
click at [346, 326] on td "1" at bounding box center [321, 305] width 65 height 44
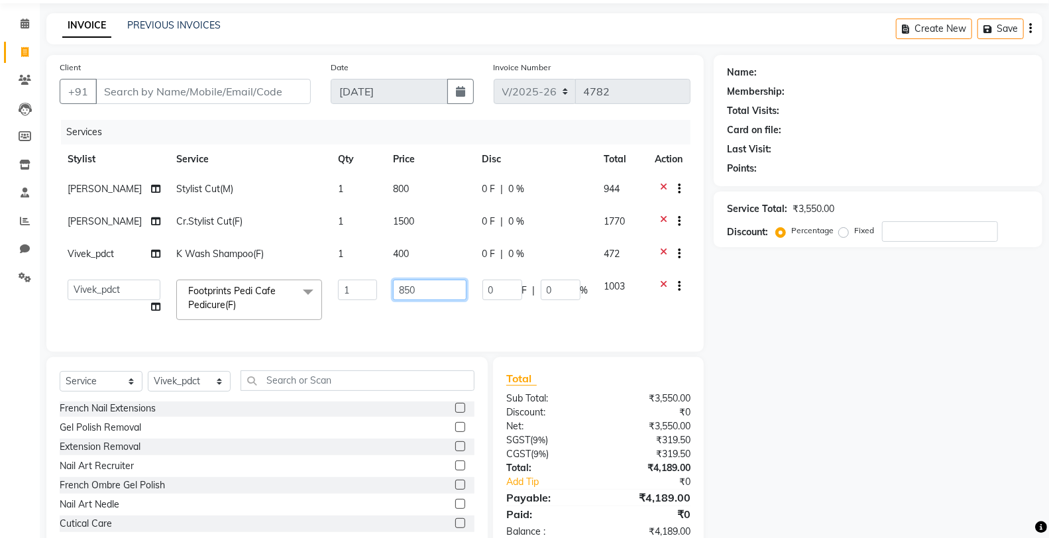
click at [429, 288] on input "850" at bounding box center [430, 290] width 74 height 21
click at [362, 391] on input "text" at bounding box center [357, 380] width 234 height 21
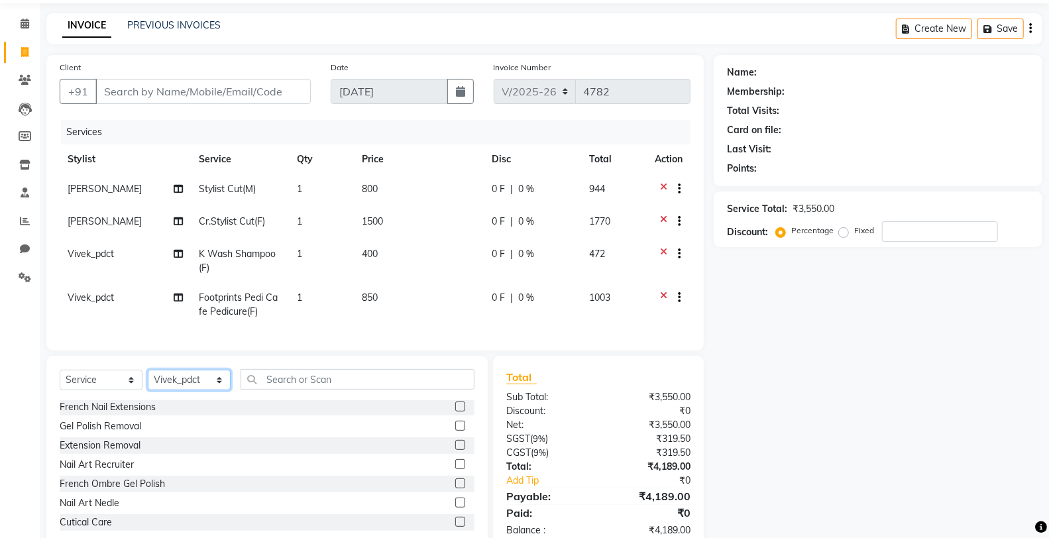
click at [167, 388] on select "Select Stylist Chandar_pdct Counter_Sales Damini_Mgr [PERSON_NAME] [PERSON_NAME…" at bounding box center [189, 380] width 83 height 21
click at [429, 389] on input "text" at bounding box center [357, 379] width 234 height 21
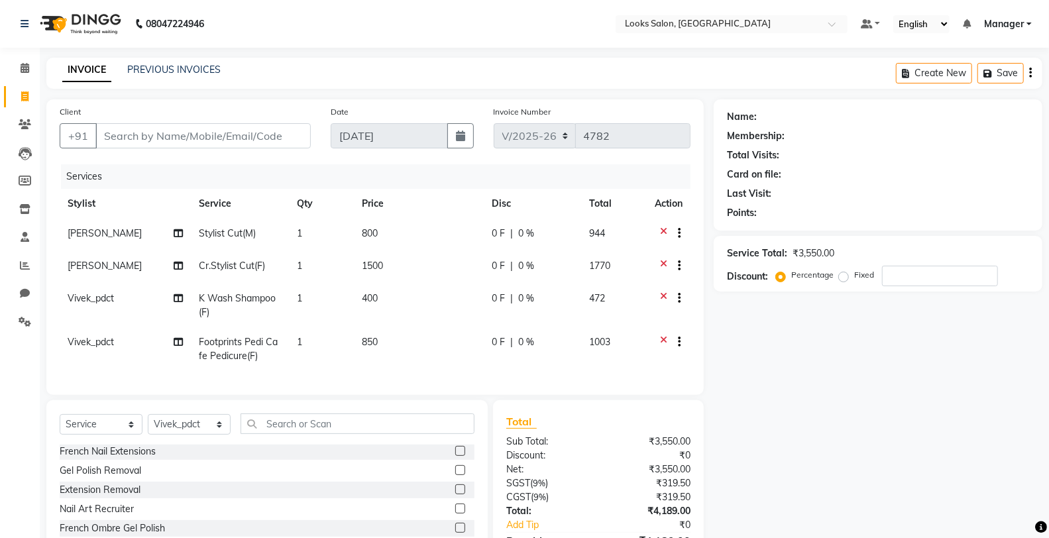
click at [142, 431] on div "Select Service Product Membership Package Voucher Prepaid Gift Card Select Styl…" at bounding box center [267, 428] width 415 height 31
click at [182, 433] on select "Select Stylist Chandar_pdct Counter_Sales Damini_Mgr [PERSON_NAME] [PERSON_NAME…" at bounding box center [189, 424] width 83 height 21
click at [148, 425] on select "Select Stylist Chandar_pdct Counter_Sales Damini_Mgr [PERSON_NAME] [PERSON_NAME…" at bounding box center [189, 424] width 83 height 21
click at [307, 434] on input "text" at bounding box center [357, 423] width 234 height 21
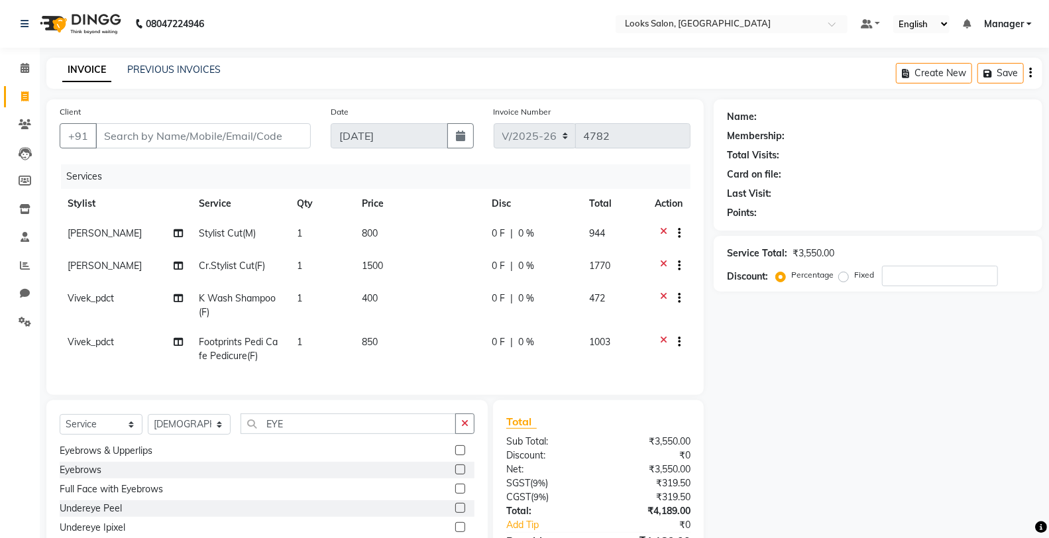
click at [455, 455] on label at bounding box center [460, 450] width 10 height 10
click at [455, 455] on input "checkbox" at bounding box center [459, 450] width 9 height 9
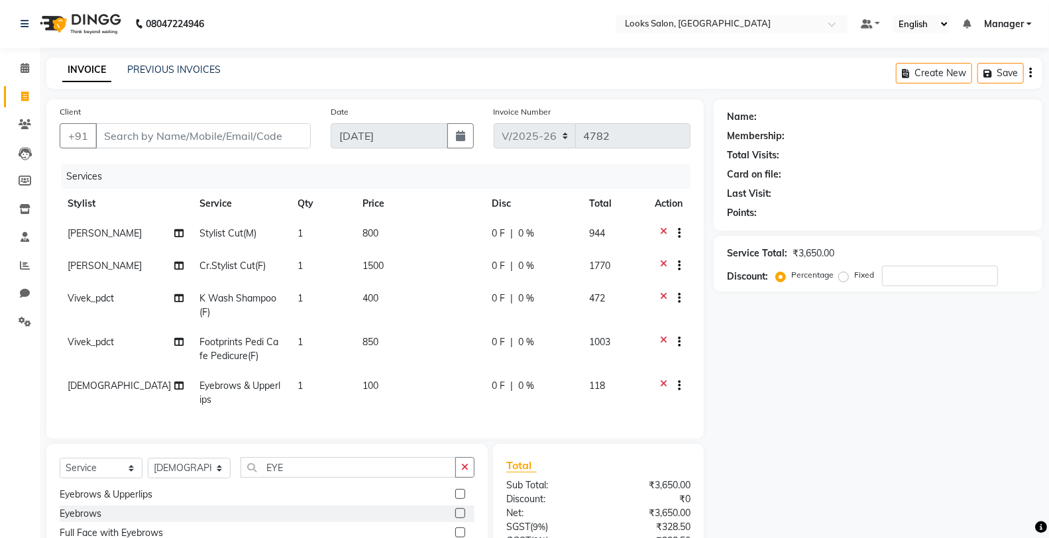
click at [427, 368] on td "850" at bounding box center [418, 349] width 129 height 44
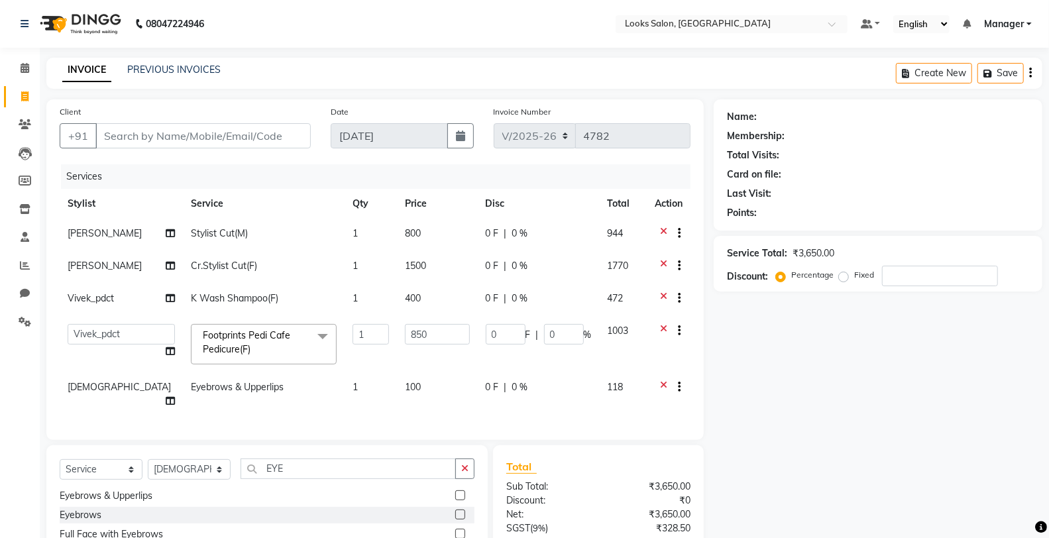
click at [429, 393] on td "100" at bounding box center [437, 394] width 80 height 44
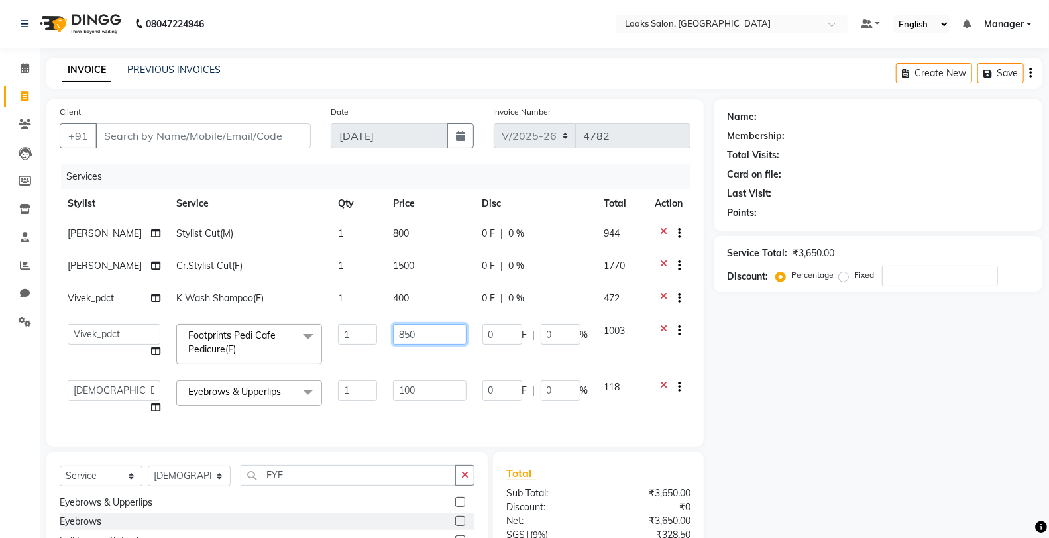
drag, startPoint x: 435, startPoint y: 334, endPoint x: 448, endPoint y: 356, distance: 25.6
click at [446, 349] on td "850" at bounding box center [429, 344] width 89 height 56
click at [452, 400] on div "Services Stylist Service Qty Price Disc Total Action [PERSON_NAME] Stylist Cut(…" at bounding box center [375, 298] width 631 height 269
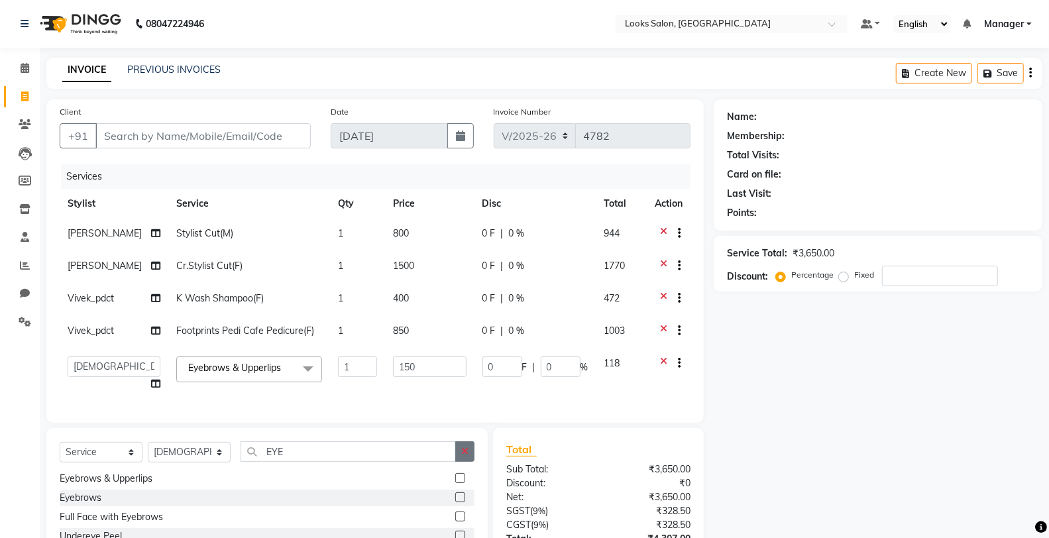
click at [468, 460] on div "Select Service Product Membership Package Voucher Prepaid Gift Card Select Styl…" at bounding box center [266, 525] width 441 height 195
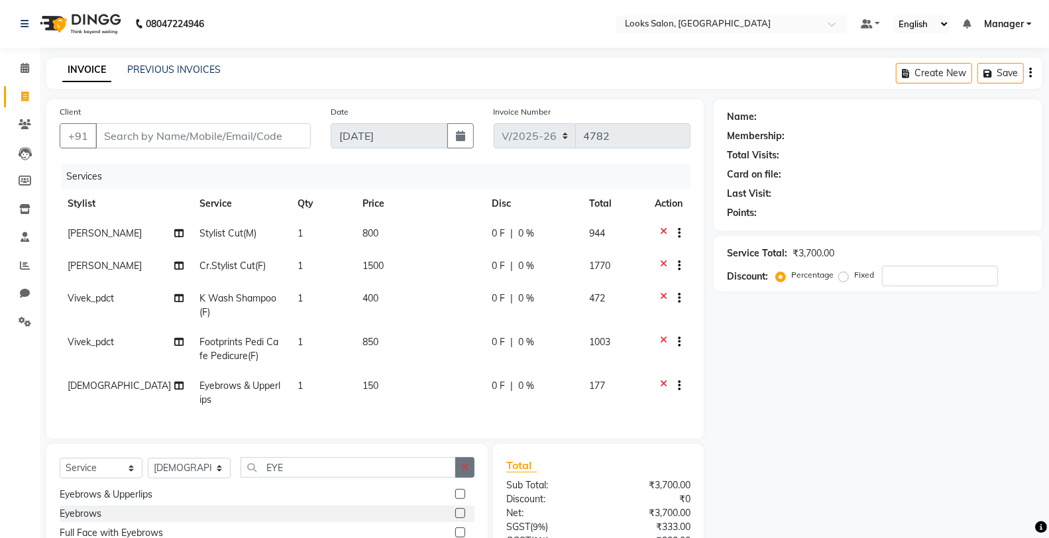
click at [470, 475] on button "button" at bounding box center [464, 467] width 19 height 21
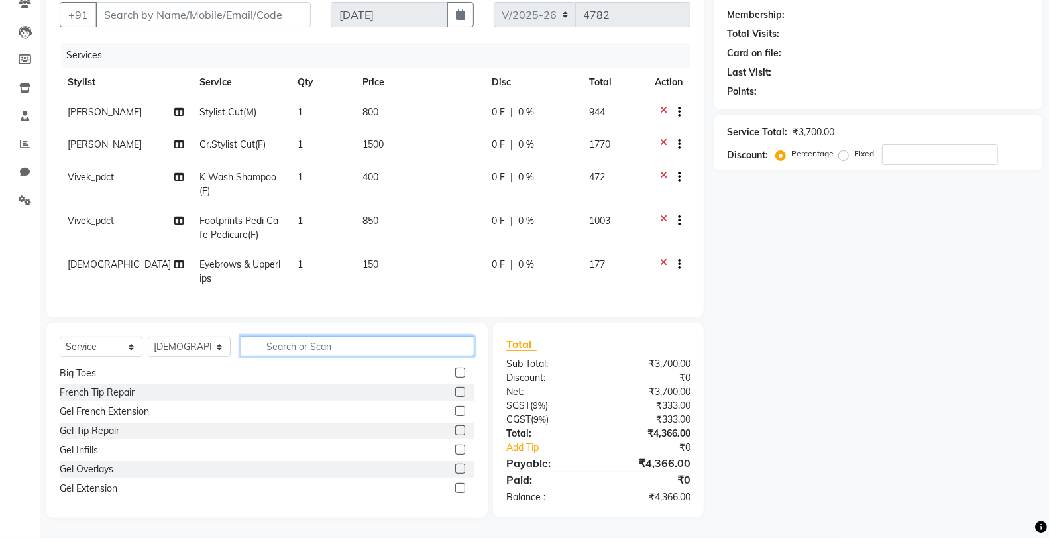
scroll to position [0, 0]
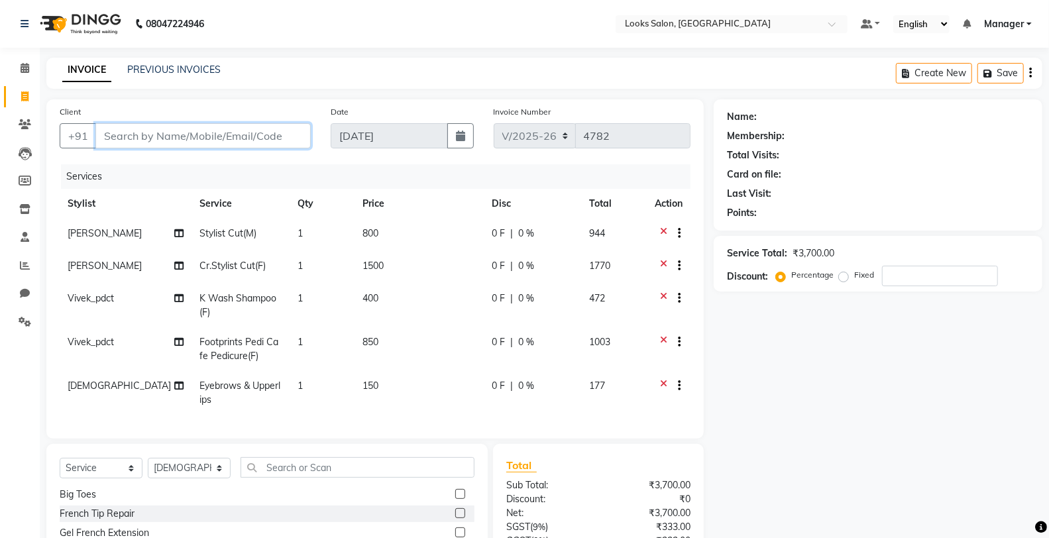
click at [215, 132] on input "Client" at bounding box center [202, 135] width 215 height 25
click at [288, 136] on span "Add Client" at bounding box center [276, 135] width 52 height 13
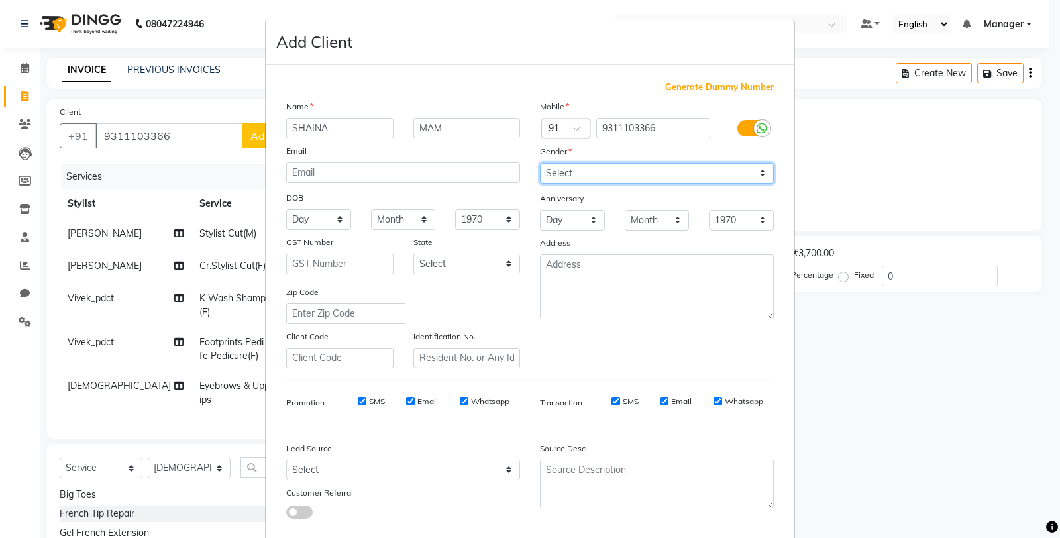
click at [620, 174] on select "Select [DEMOGRAPHIC_DATA] [DEMOGRAPHIC_DATA] Other Prefer Not To Say" at bounding box center [657, 173] width 234 height 21
click at [540, 163] on select "Select [DEMOGRAPHIC_DATA] [DEMOGRAPHIC_DATA] Other Prefer Not To Say" at bounding box center [657, 173] width 234 height 21
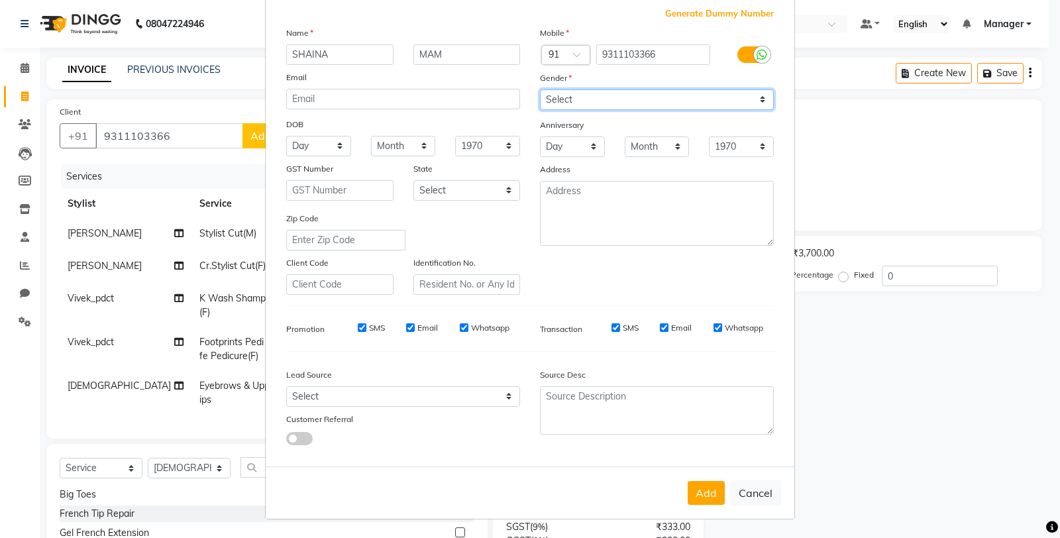
scroll to position [74, 0]
click at [701, 488] on button "Add" at bounding box center [706, 493] width 37 height 24
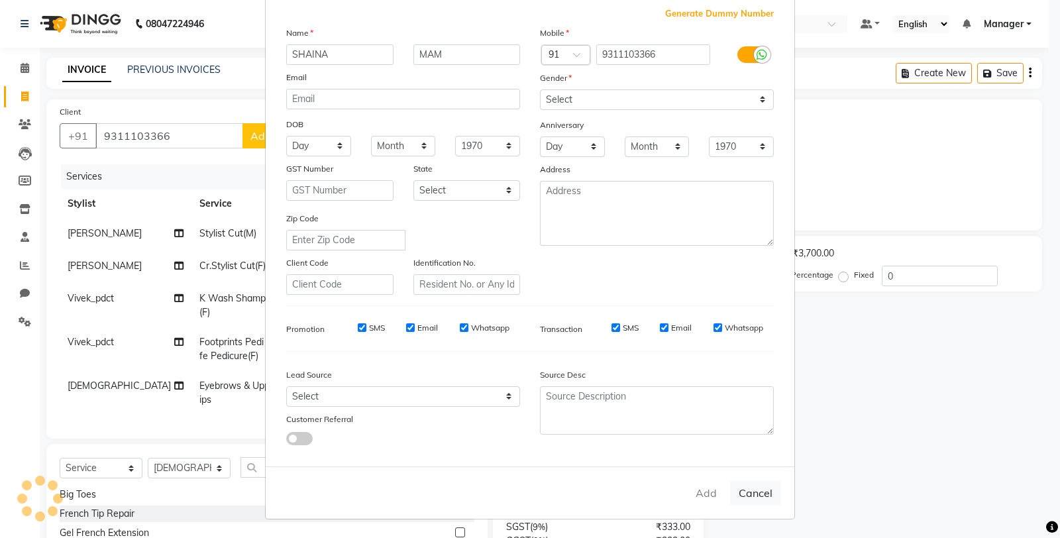
click at [878, 212] on ngb-modal-window "Add Client Generate Dummy Number Name SHAINA MAM Email DOB Day 01 02 03 04 05 0…" at bounding box center [530, 269] width 1060 height 538
click at [879, 211] on ngb-modal-window "Add Client Generate Dummy Number Name SHAINA MAM Email DOB Day 01 02 03 04 05 0…" at bounding box center [530, 269] width 1060 height 538
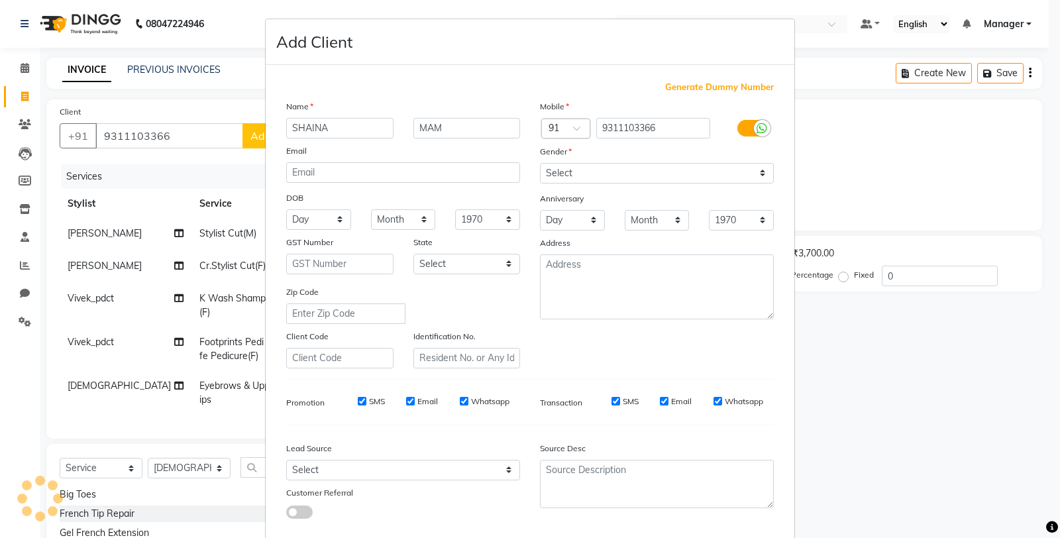
click at [196, 95] on ngb-modal-window "Add Client Generate Dummy Number Name SHAINA MAM Email DOB Day 01 02 03 04 05 0…" at bounding box center [530, 269] width 1060 height 538
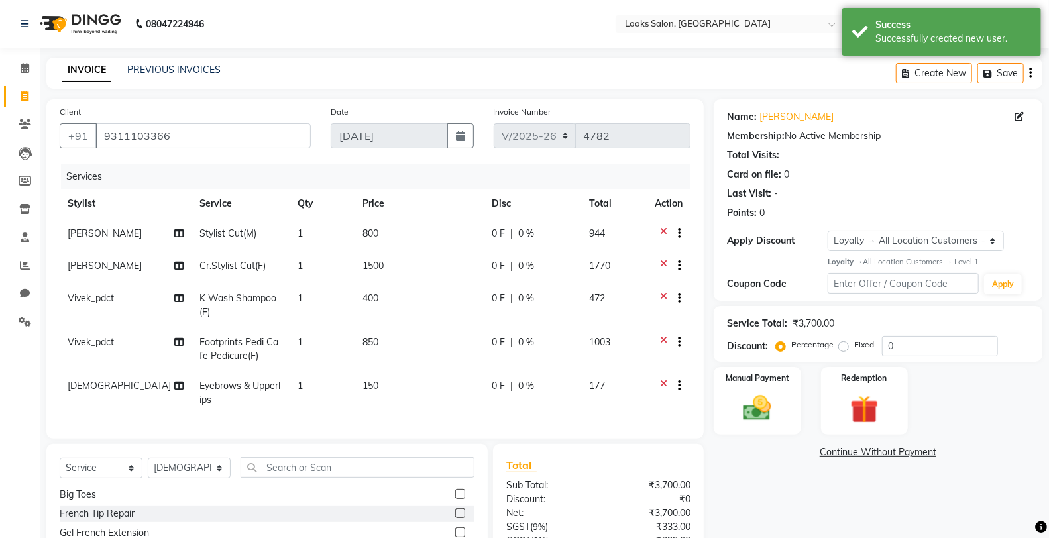
scroll to position [132, 0]
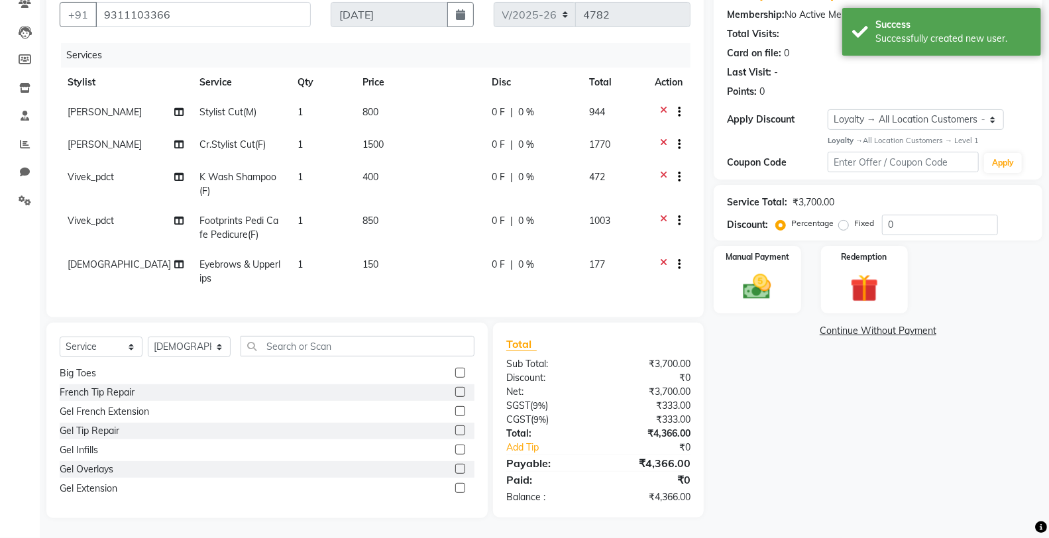
click at [414, 253] on td "150" at bounding box center [418, 272] width 129 height 44
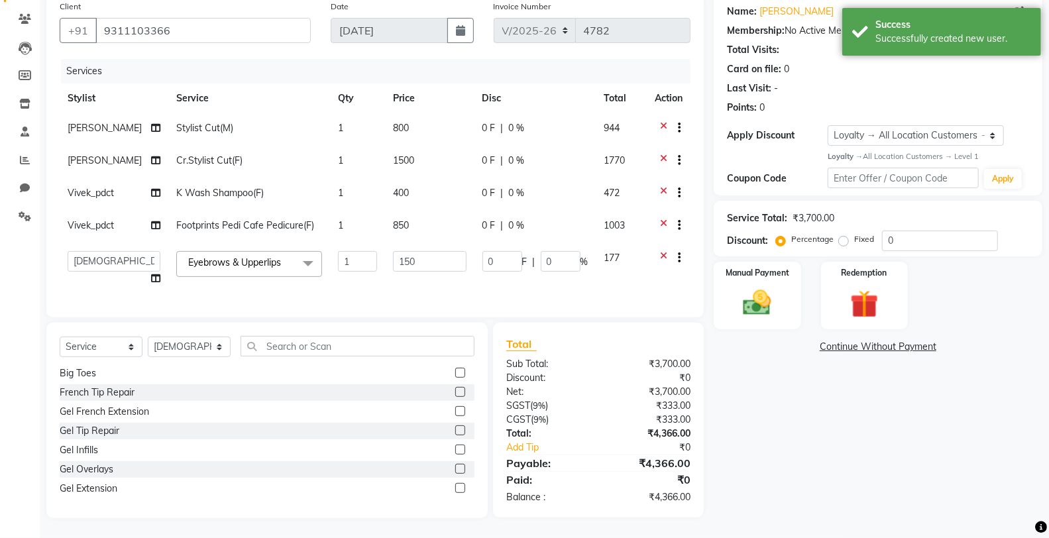
click at [415, 252] on input "150" at bounding box center [430, 261] width 74 height 21
click at [401, 353] on input "text" at bounding box center [357, 346] width 234 height 21
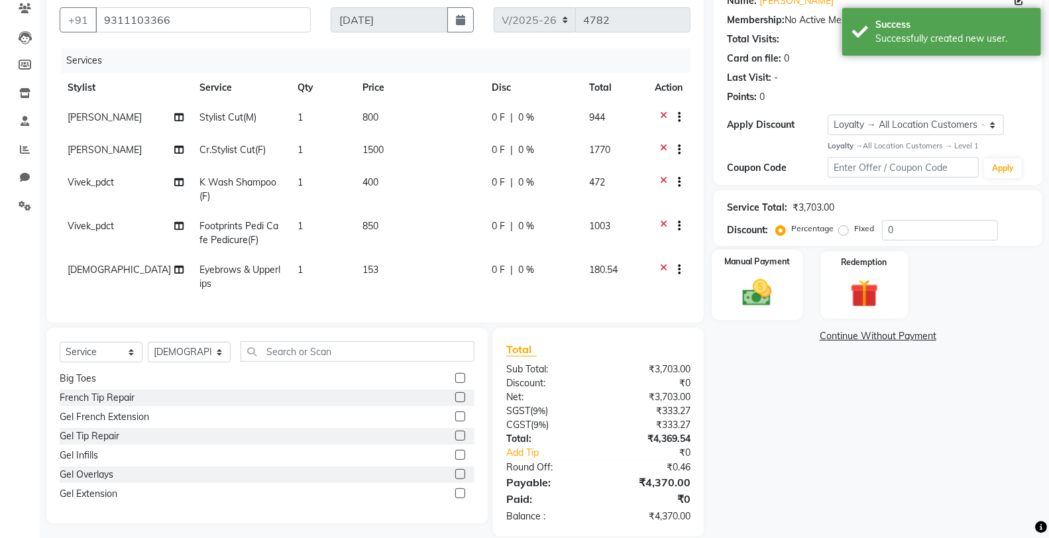
click at [718, 288] on div "Manual Payment" at bounding box center [756, 285] width 91 height 71
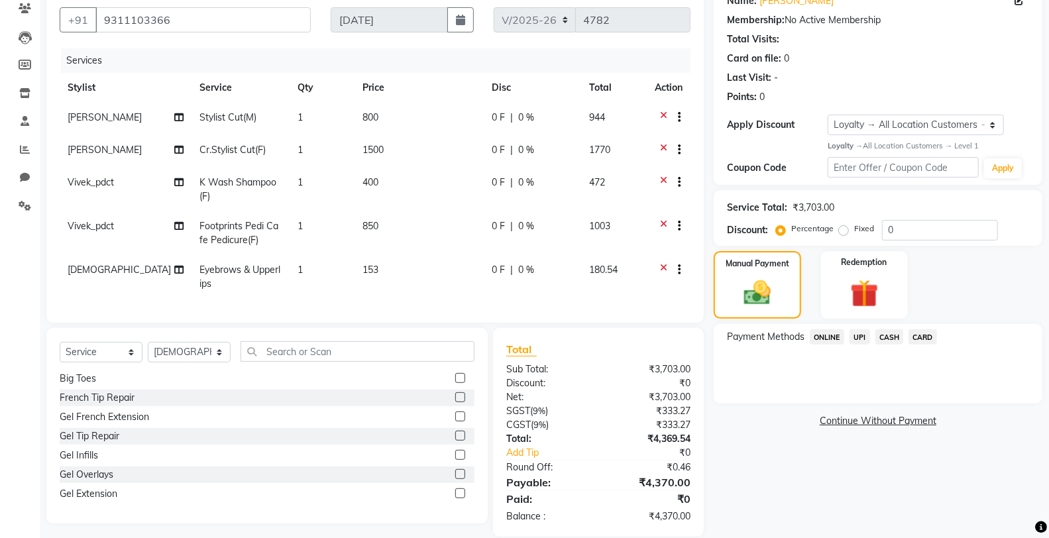
click at [858, 338] on span "UPI" at bounding box center [859, 336] width 21 height 15
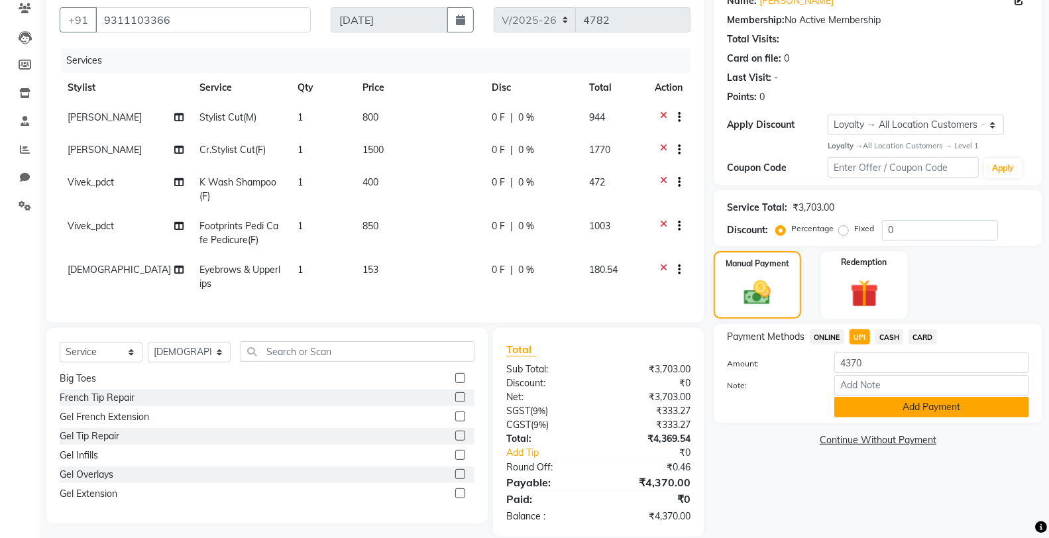
click at [858, 407] on button "Add Payment" at bounding box center [931, 407] width 195 height 21
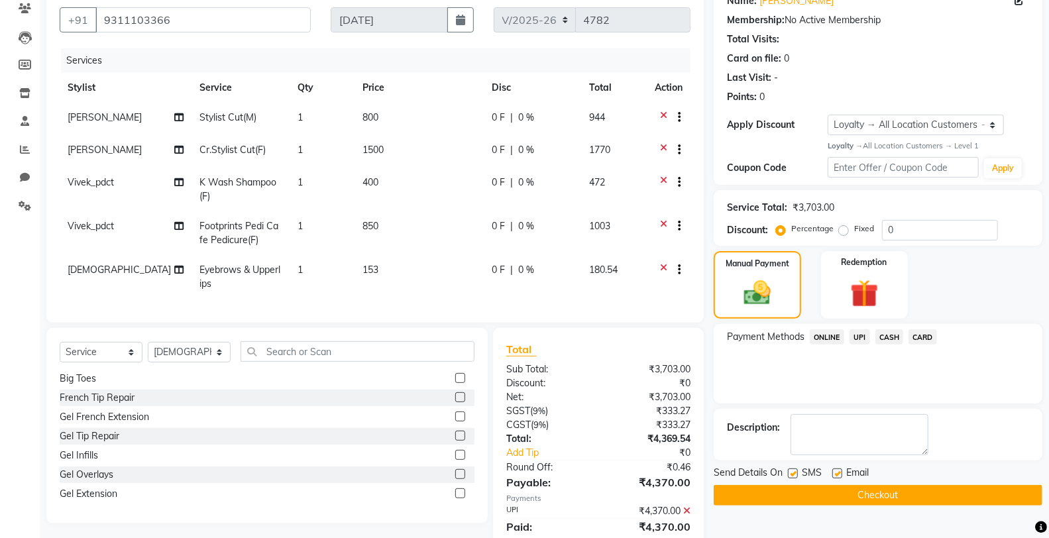
scroll to position [239, 0]
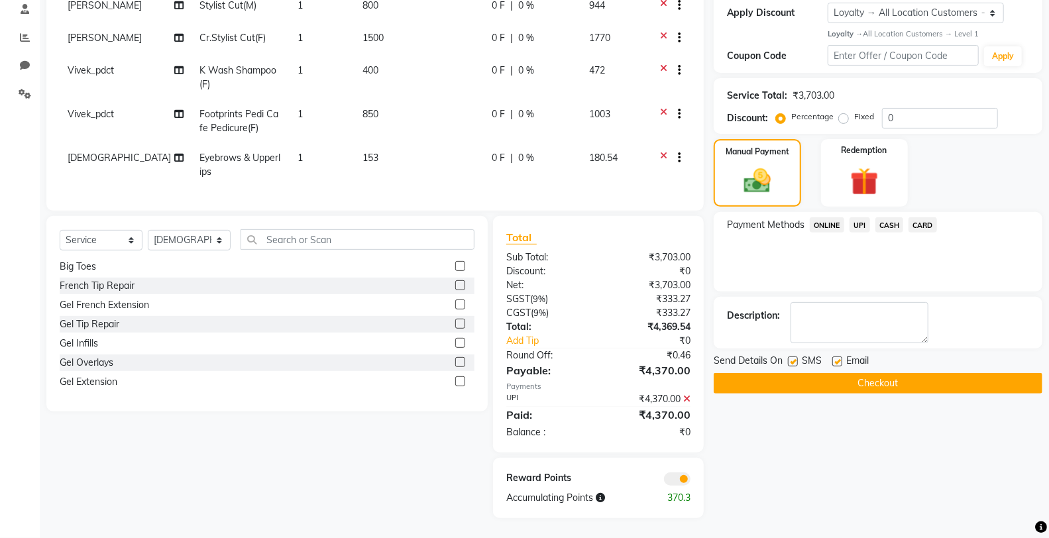
click at [784, 373] on button "Checkout" at bounding box center [877, 383] width 329 height 21
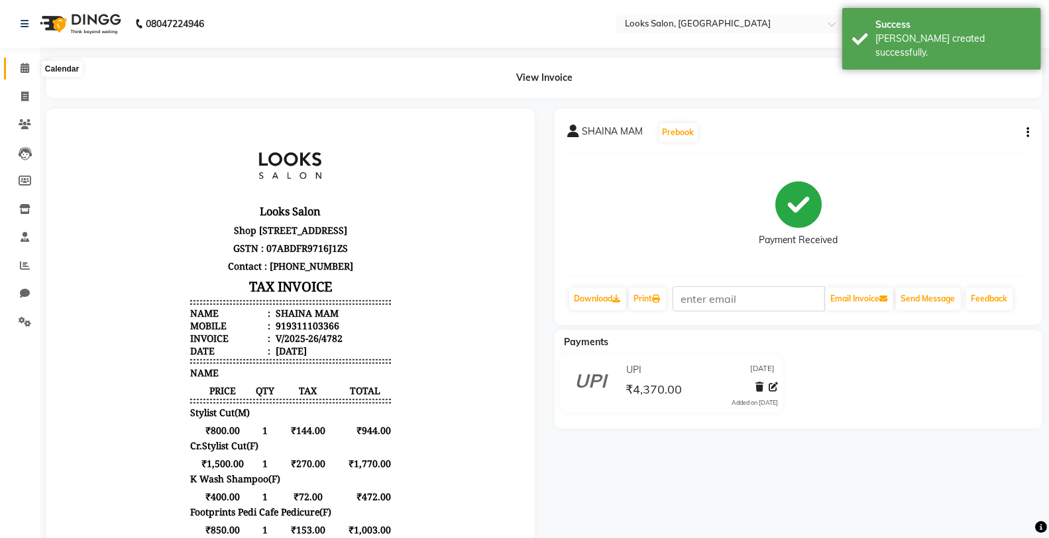
click at [19, 61] on span at bounding box center [24, 68] width 23 height 15
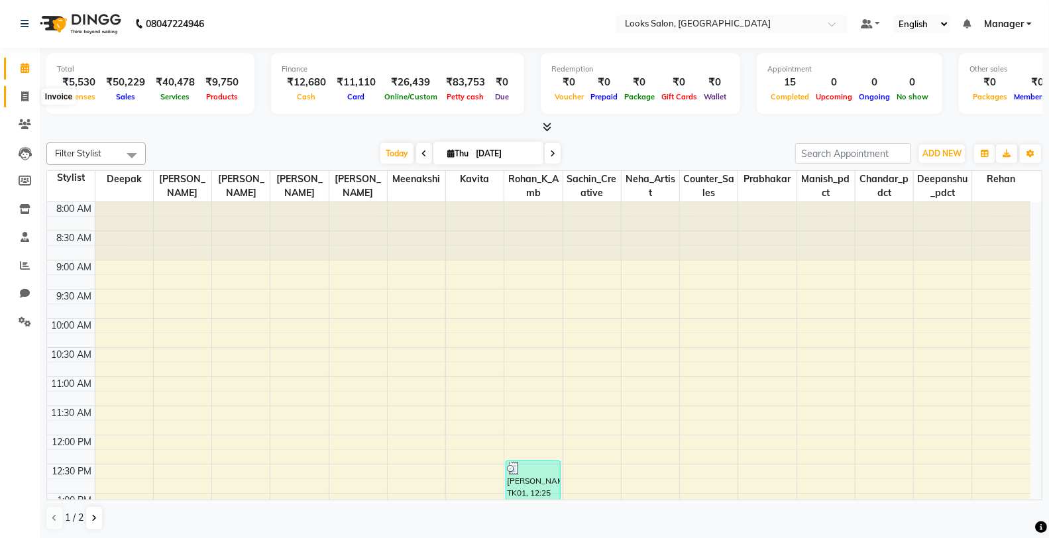
click at [33, 101] on span at bounding box center [24, 96] width 23 height 15
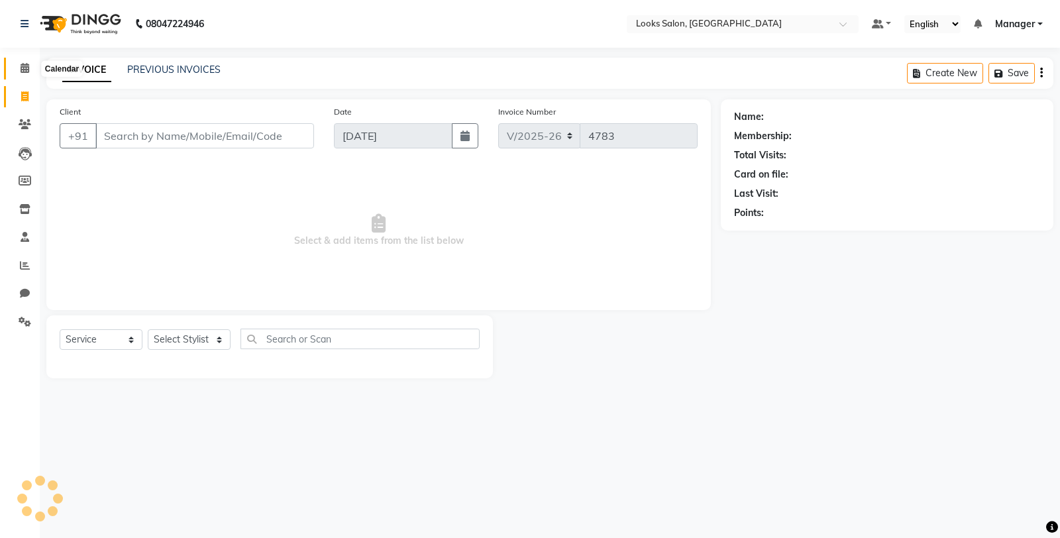
click at [31, 70] on span at bounding box center [24, 68] width 23 height 15
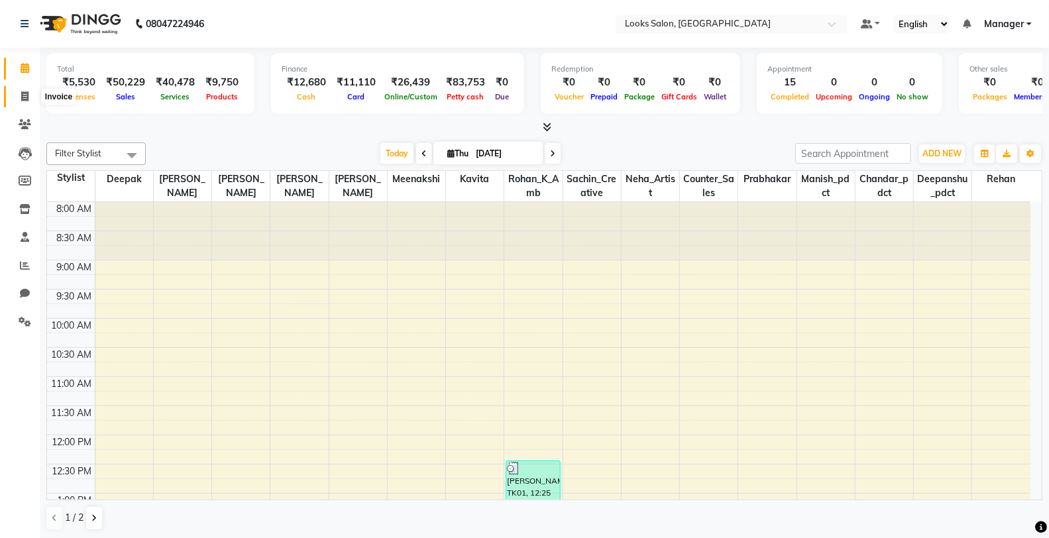
click at [29, 94] on span at bounding box center [24, 96] width 23 height 15
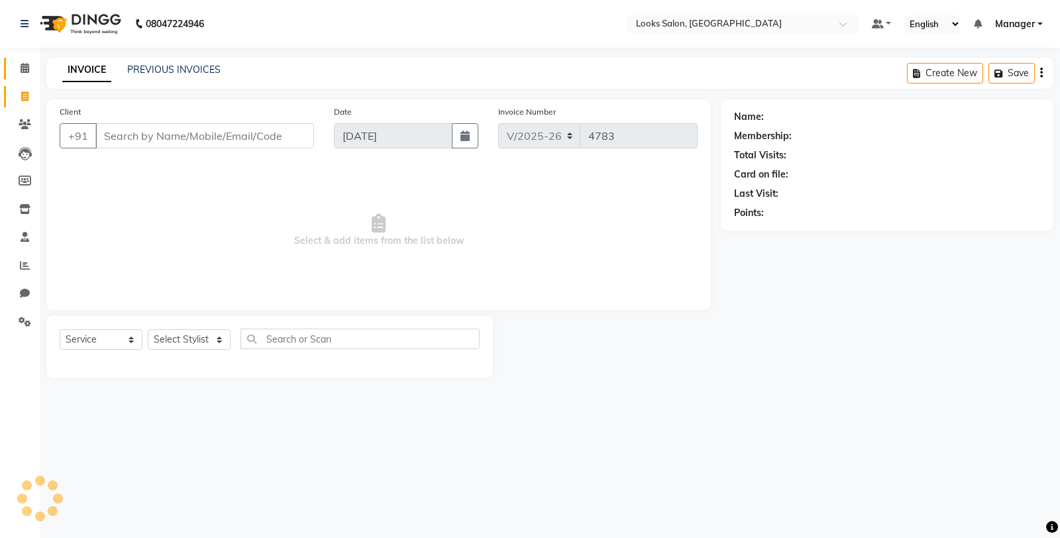
click at [25, 78] on link "Calendar" at bounding box center [20, 69] width 32 height 22
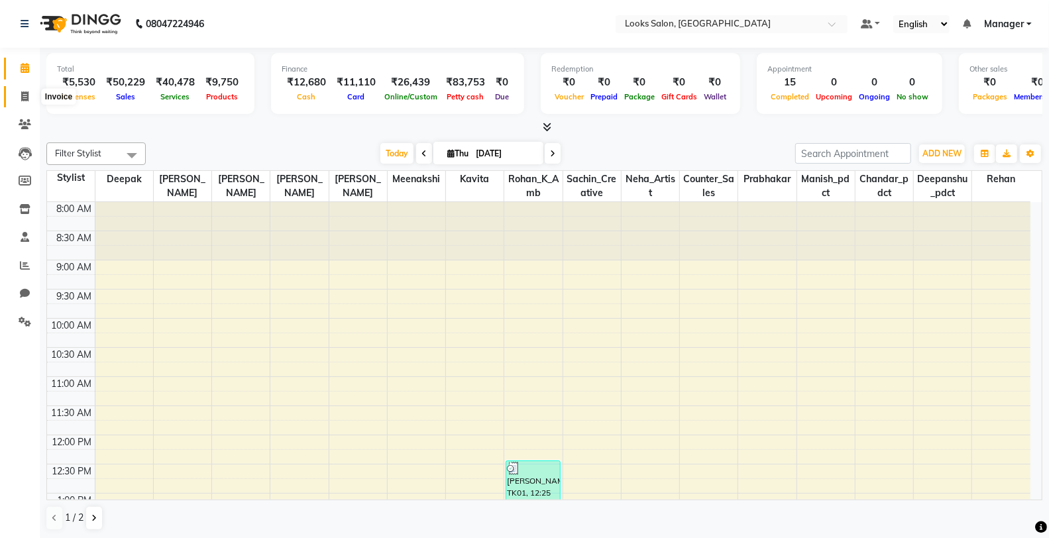
click at [33, 91] on span at bounding box center [24, 96] width 23 height 15
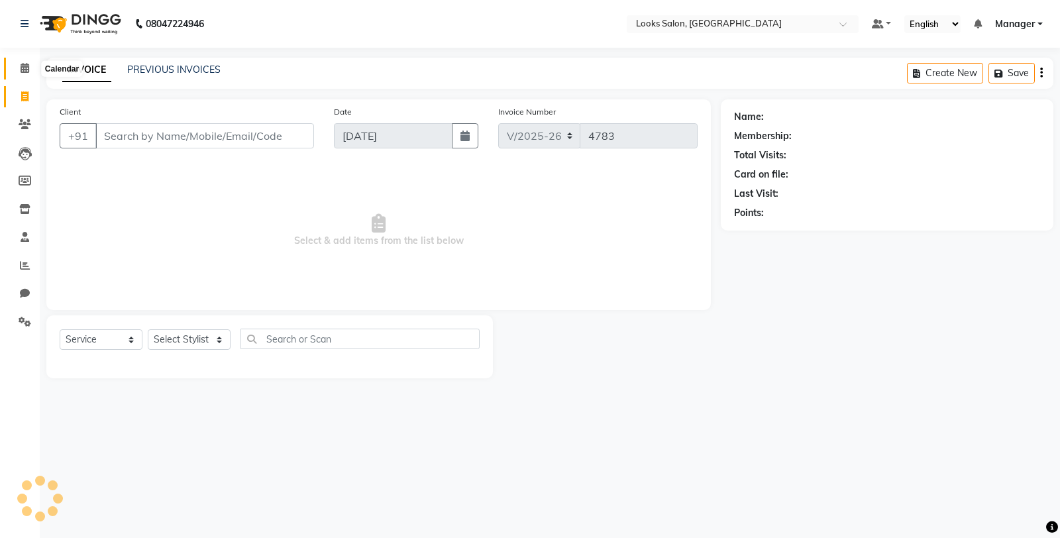
click at [26, 76] on span at bounding box center [24, 68] width 23 height 15
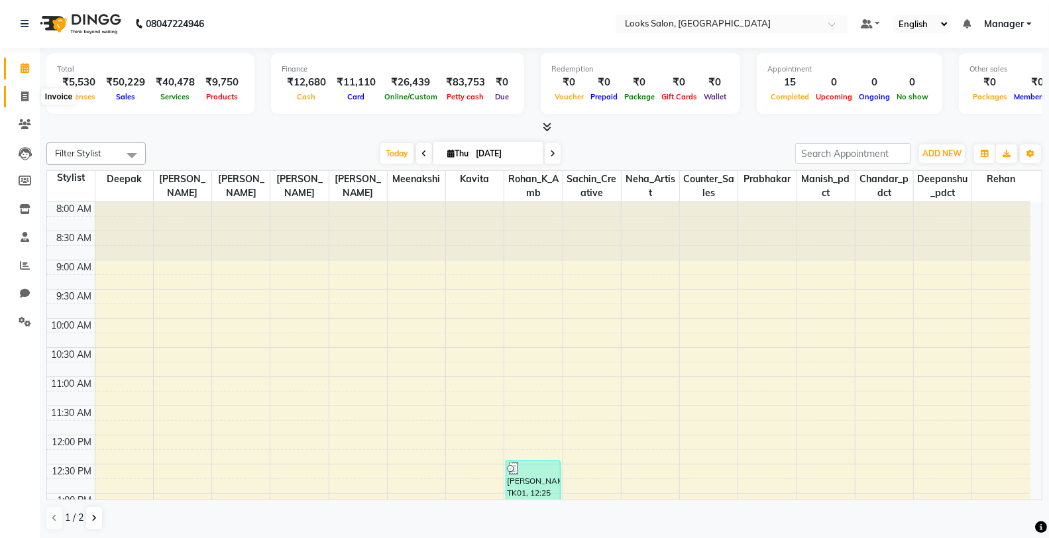
click at [25, 89] on span at bounding box center [24, 96] width 23 height 15
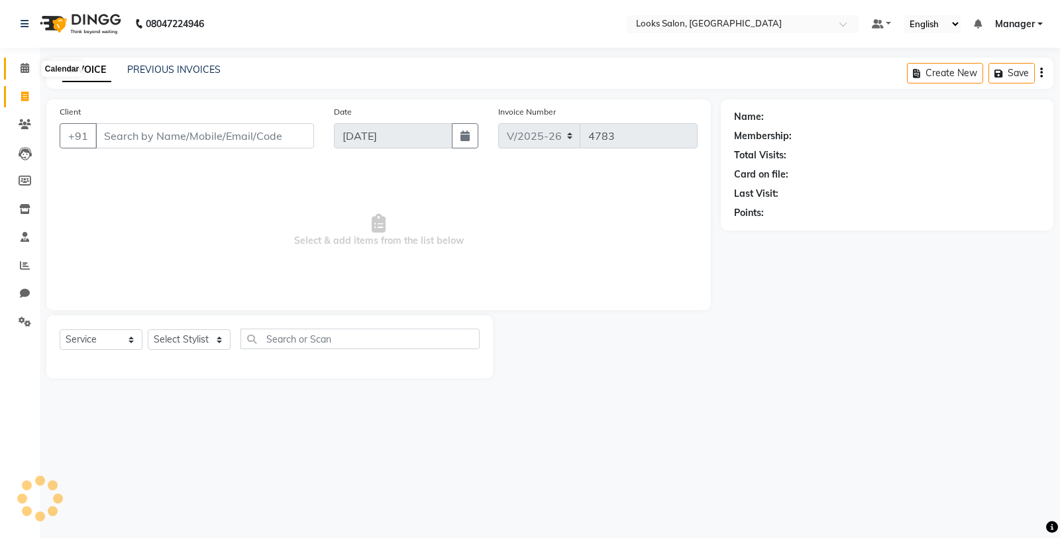
click at [23, 66] on icon at bounding box center [25, 68] width 9 height 10
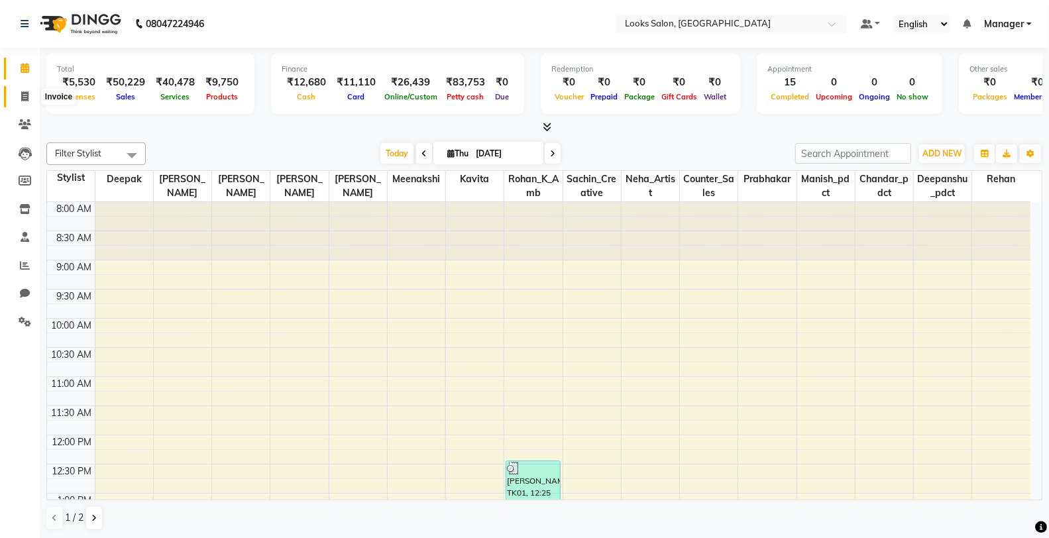
click at [26, 100] on icon at bounding box center [24, 96] width 7 height 10
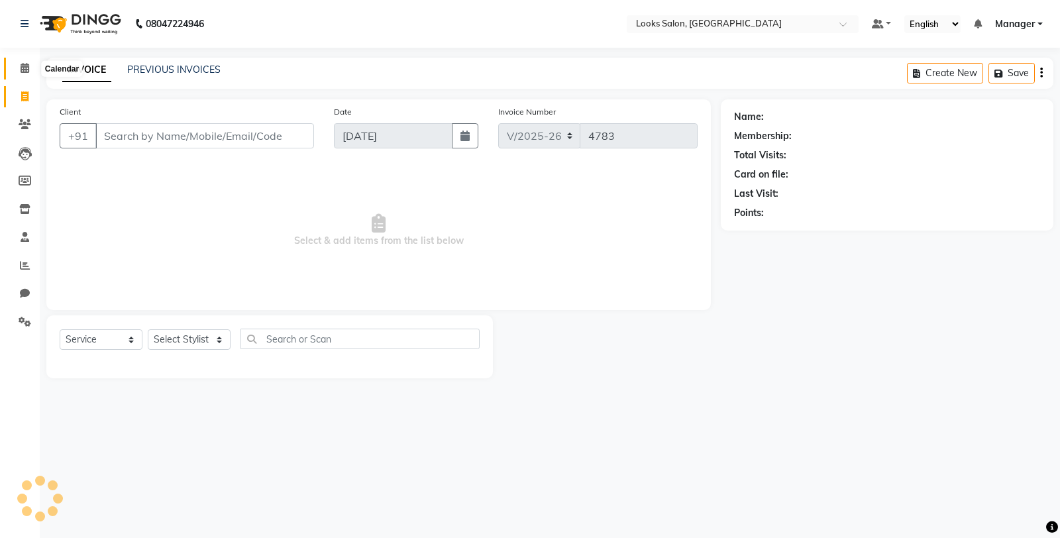
click at [21, 74] on span at bounding box center [24, 68] width 23 height 15
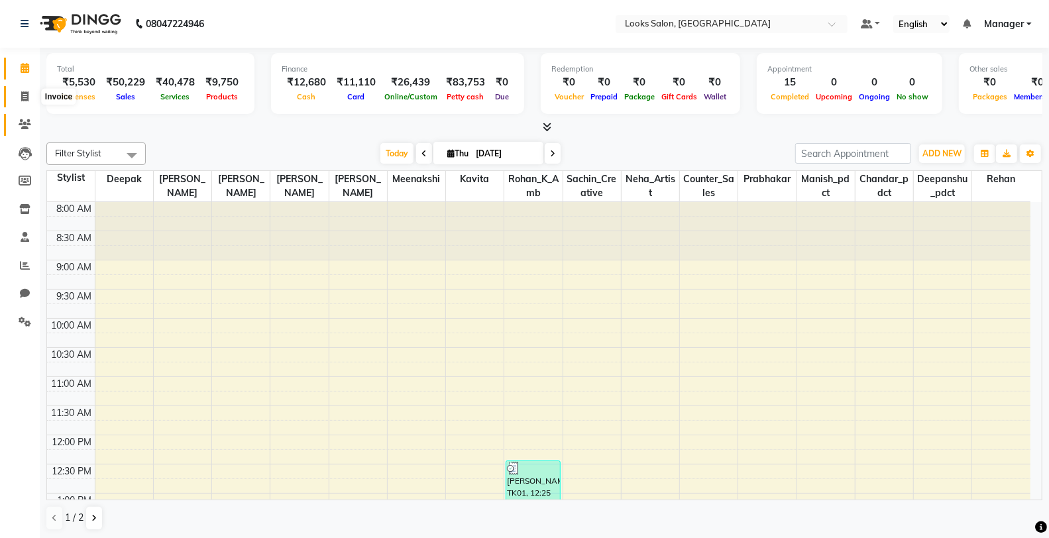
drag, startPoint x: 21, startPoint y: 96, endPoint x: 23, endPoint y: 121, distance: 25.3
click at [21, 96] on icon at bounding box center [24, 96] width 7 height 10
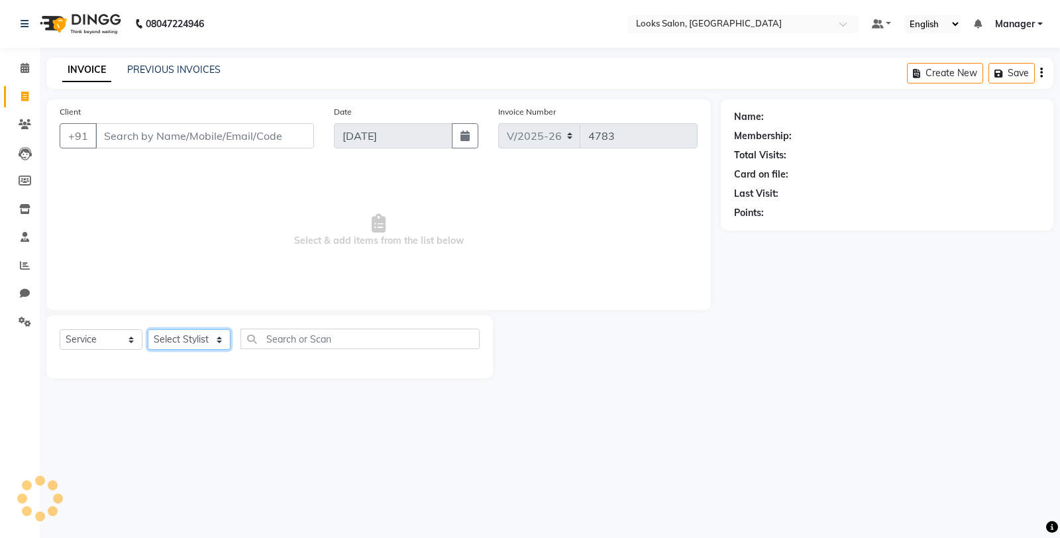
click at [207, 335] on select "Select Stylist Chandar_pdct Counter_Sales Damini_Mgr [PERSON_NAME] [PERSON_NAME…" at bounding box center [189, 339] width 83 height 21
click at [148, 330] on select "Select Stylist Chandar_pdct Counter_Sales Damini_Mgr [PERSON_NAME] [PERSON_NAME…" at bounding box center [189, 339] width 83 height 21
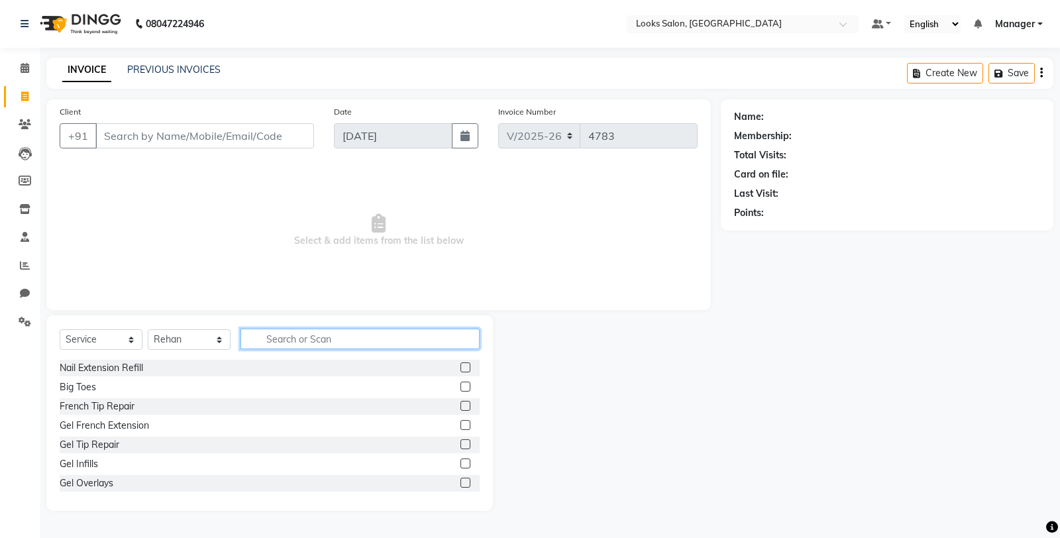
click at [317, 334] on input "text" at bounding box center [359, 339] width 239 height 21
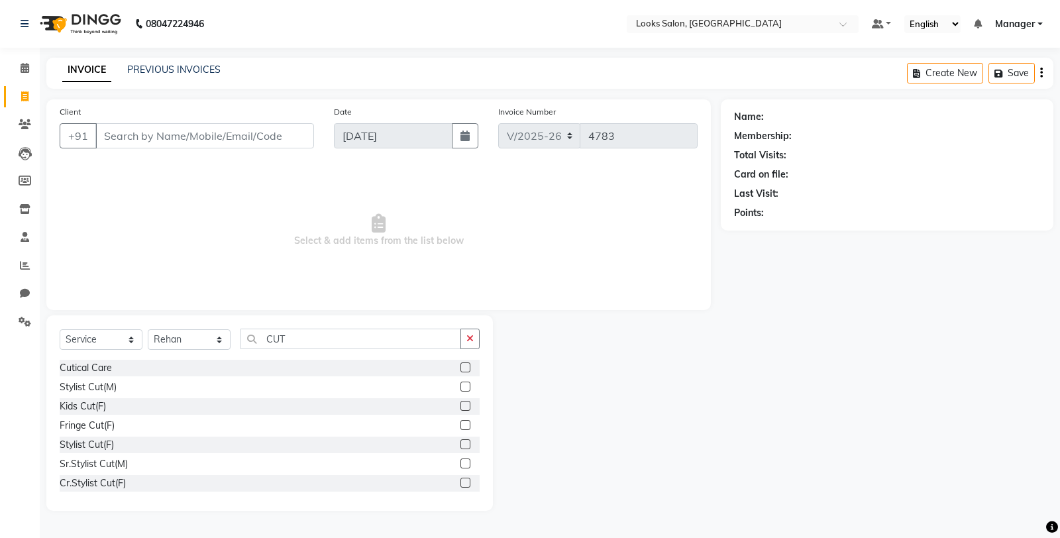
drag, startPoint x: 453, startPoint y: 387, endPoint x: 432, endPoint y: 356, distance: 38.2
click at [460, 386] on label at bounding box center [465, 387] width 10 height 10
click at [460, 386] on input "checkbox" at bounding box center [464, 387] width 9 height 9
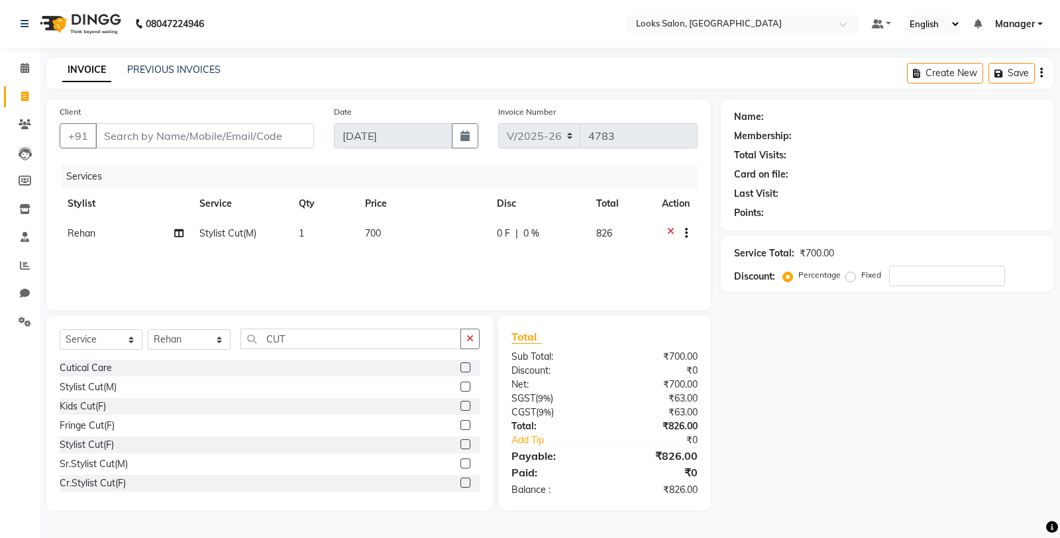
click at [409, 227] on td "700" at bounding box center [423, 235] width 132 height 32
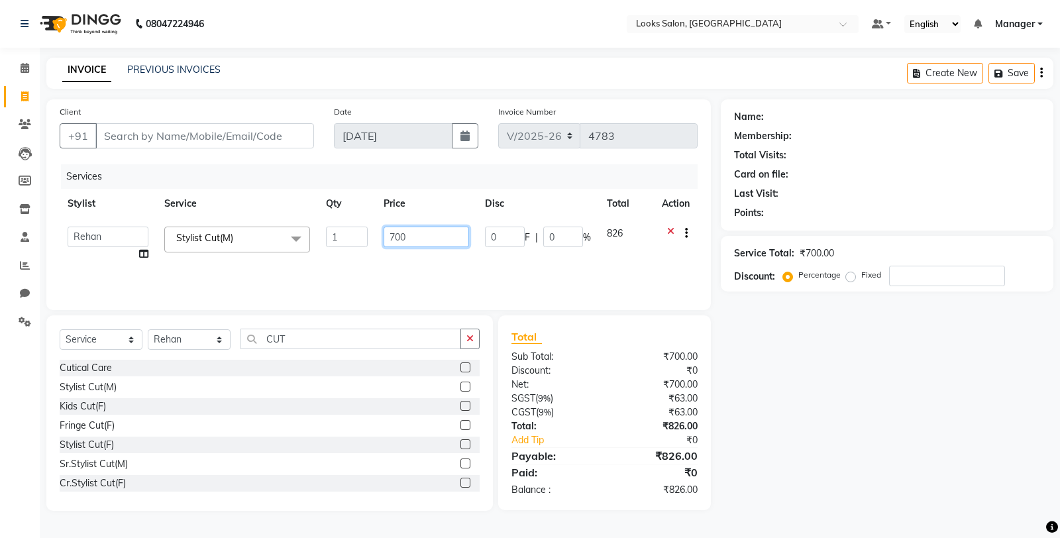
drag, startPoint x: 418, startPoint y: 232, endPoint x: 294, endPoint y: 252, distance: 125.3
click at [294, 252] on tr "Chandar_pdct Counter_Sales Damini_Mgr Deepak Deepanshu_pdct [PERSON_NAME] Manag…" at bounding box center [379, 244] width 638 height 50
click at [462, 342] on button "button" at bounding box center [469, 339] width 19 height 21
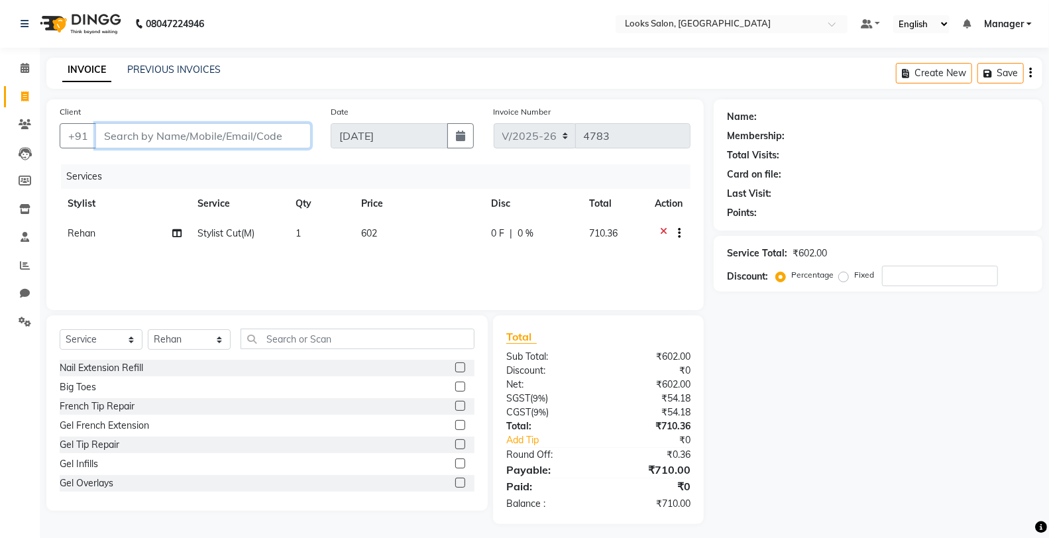
click at [236, 123] on input "Client" at bounding box center [202, 135] width 215 height 25
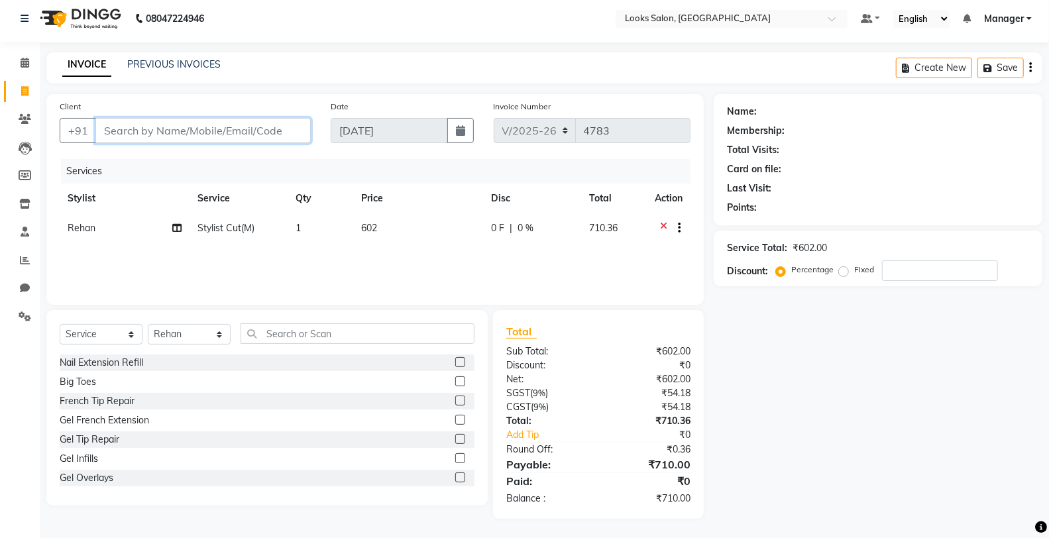
click at [229, 129] on input "Client" at bounding box center [202, 130] width 215 height 25
paste input "7065391361"
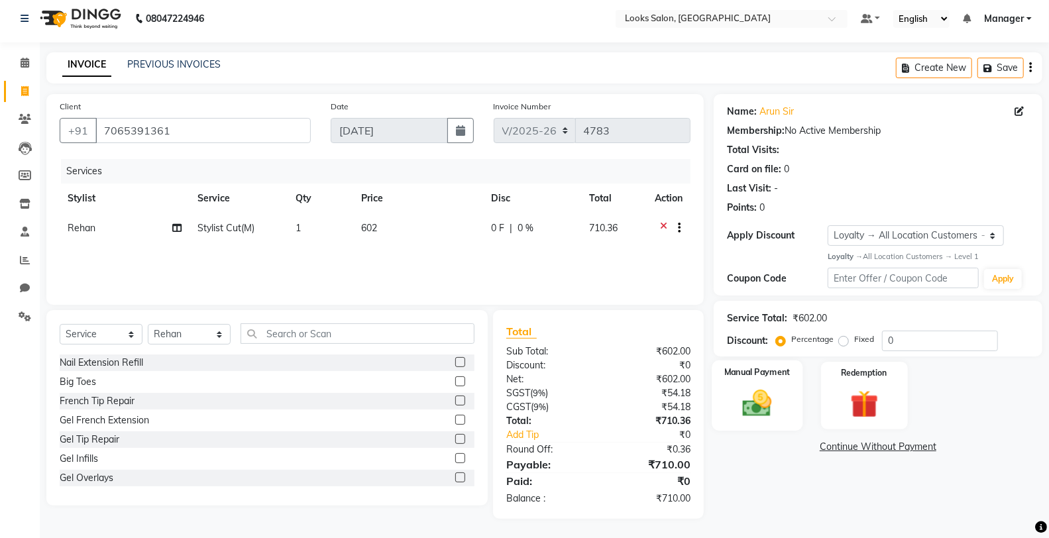
click at [793, 374] on div "Manual Payment" at bounding box center [756, 395] width 91 height 71
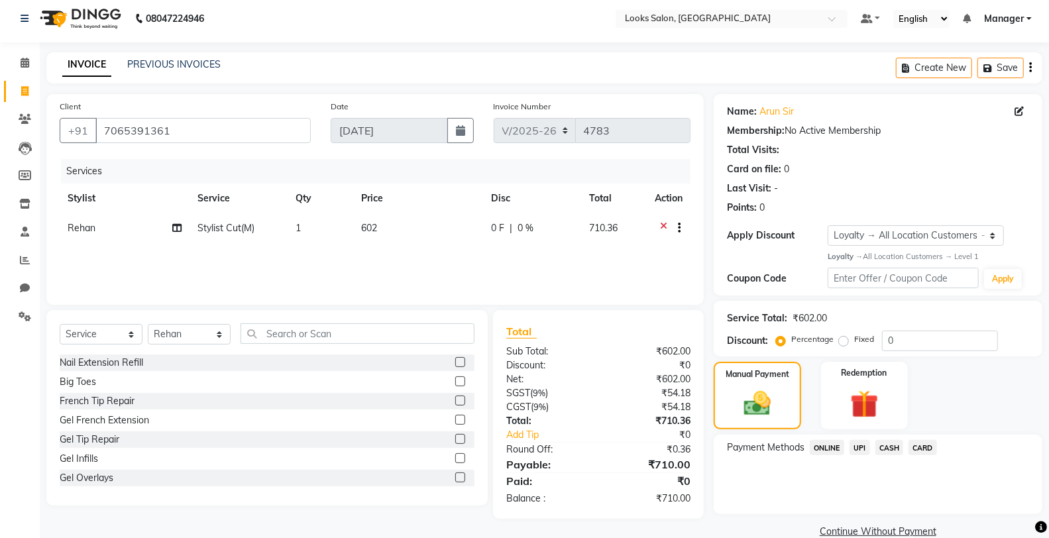
click at [914, 446] on span "CARD" at bounding box center [922, 447] width 28 height 15
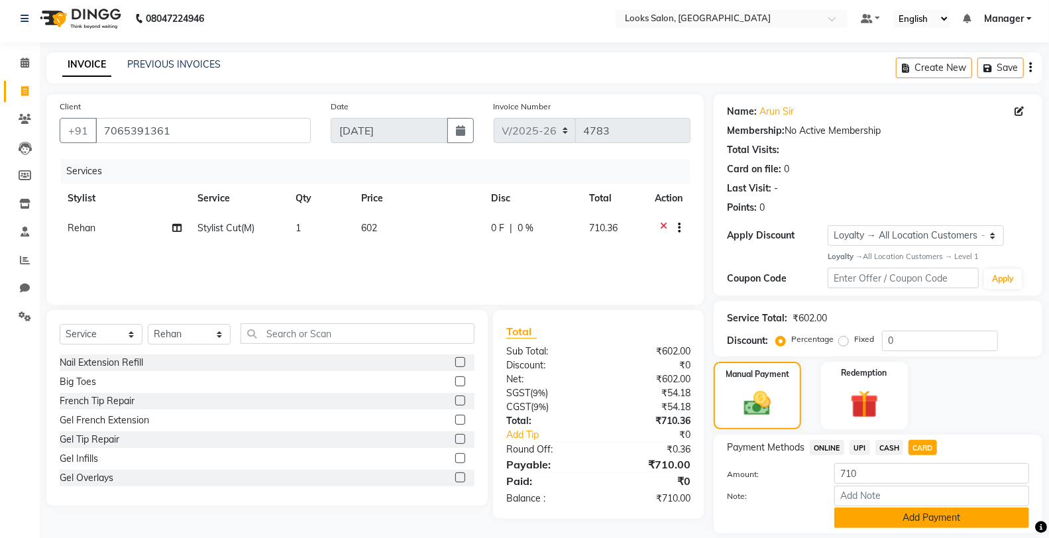
click at [913, 523] on button "Add Payment" at bounding box center [931, 517] width 195 height 21
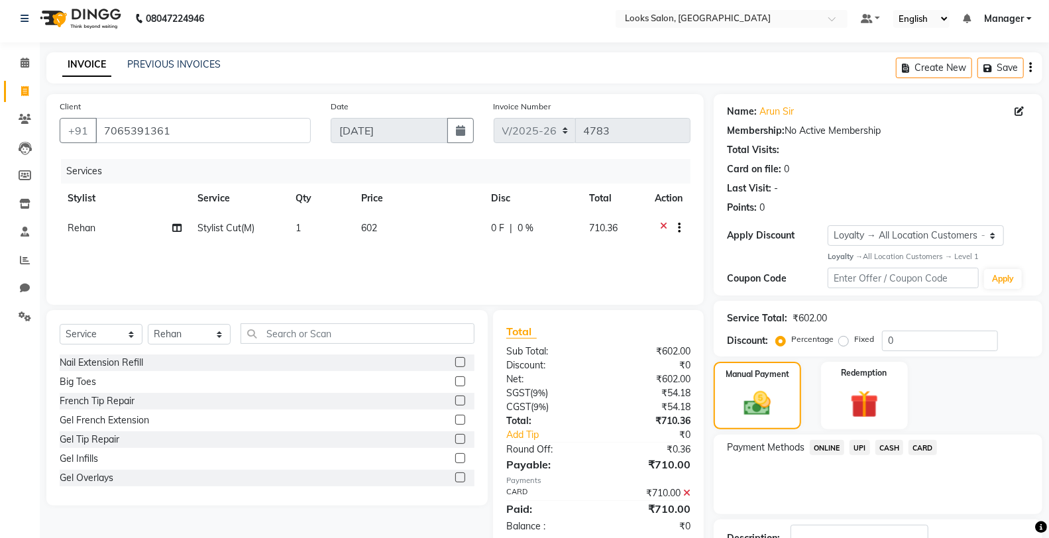
scroll to position [103, 0]
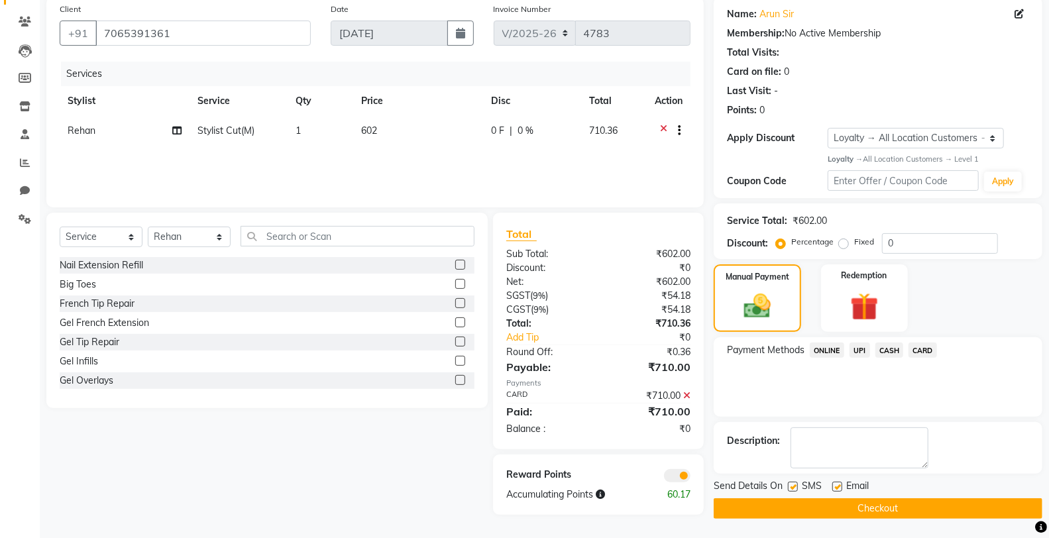
click at [765, 510] on button "Checkout" at bounding box center [877, 508] width 329 height 21
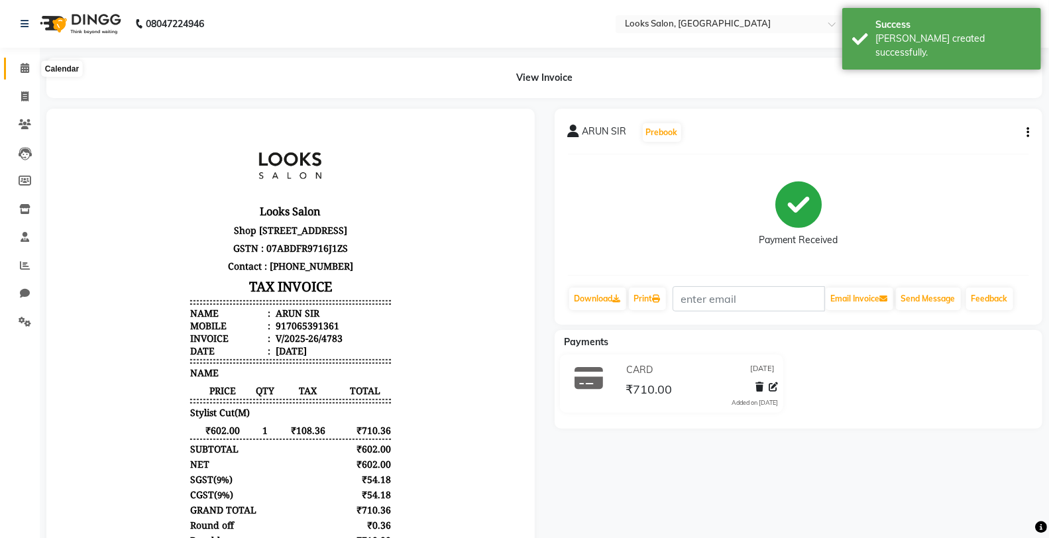
click at [30, 63] on span at bounding box center [24, 68] width 23 height 15
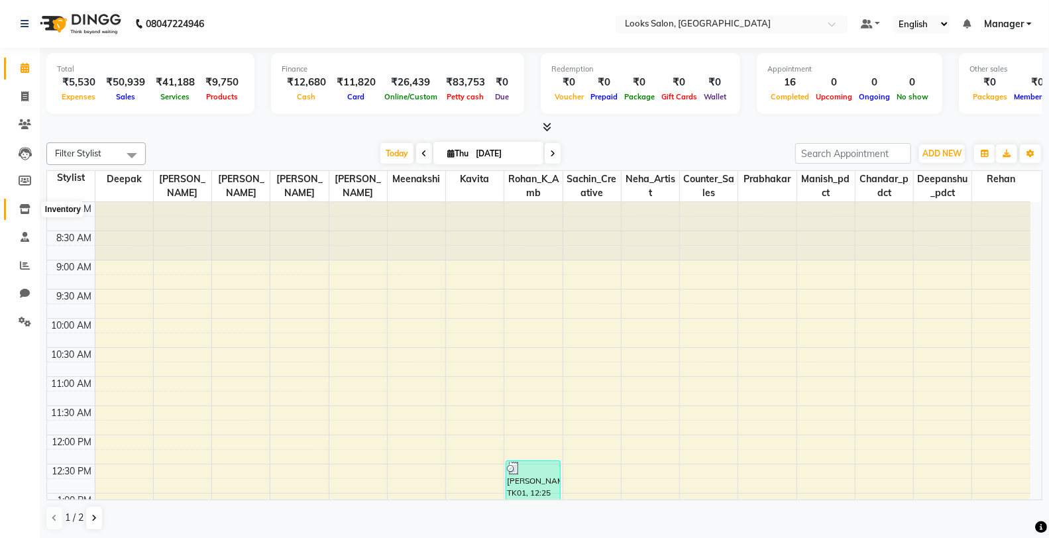
drag, startPoint x: 28, startPoint y: 204, endPoint x: 35, endPoint y: 199, distance: 8.6
click at [27, 204] on icon at bounding box center [24, 209] width 11 height 10
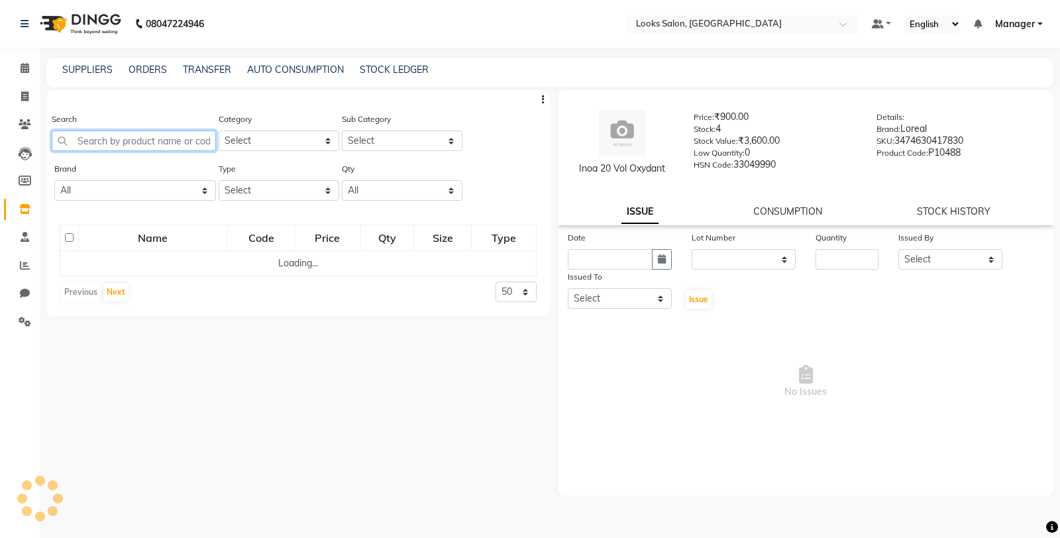
click at [171, 139] on input "text" at bounding box center [134, 140] width 164 height 21
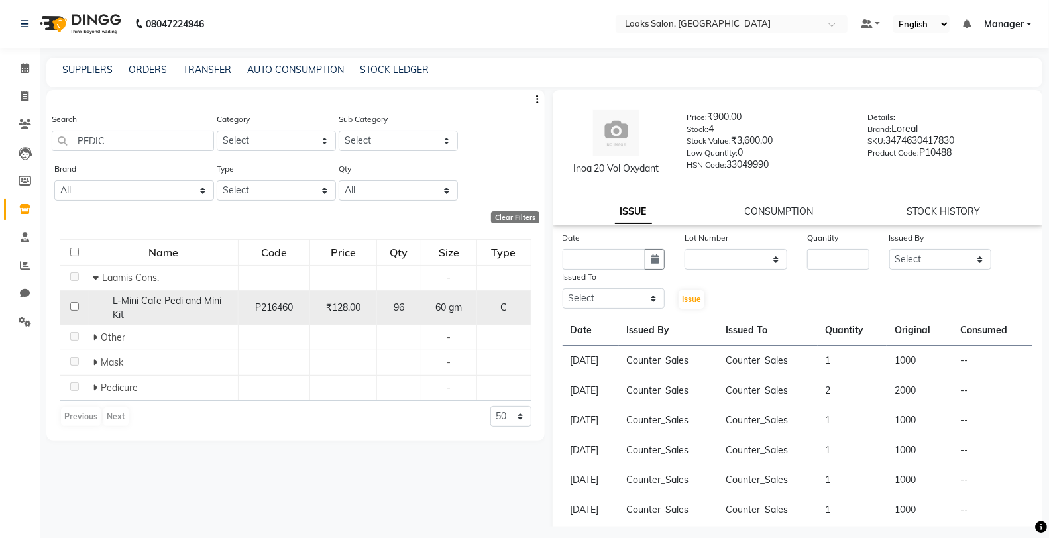
click at [74, 305] on input "checkbox" at bounding box center [74, 306] width 9 height 9
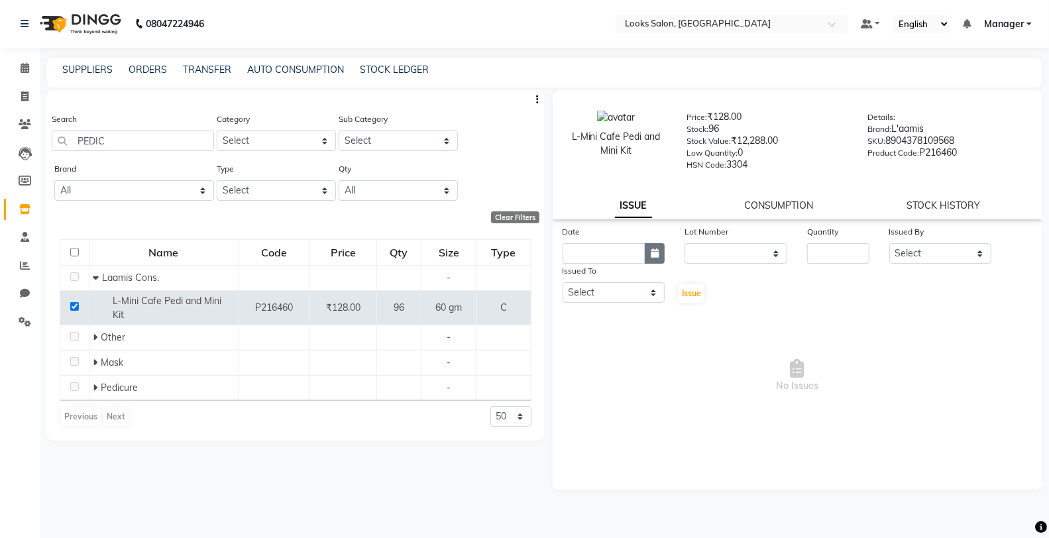
click at [652, 258] on icon "button" at bounding box center [654, 252] width 8 height 9
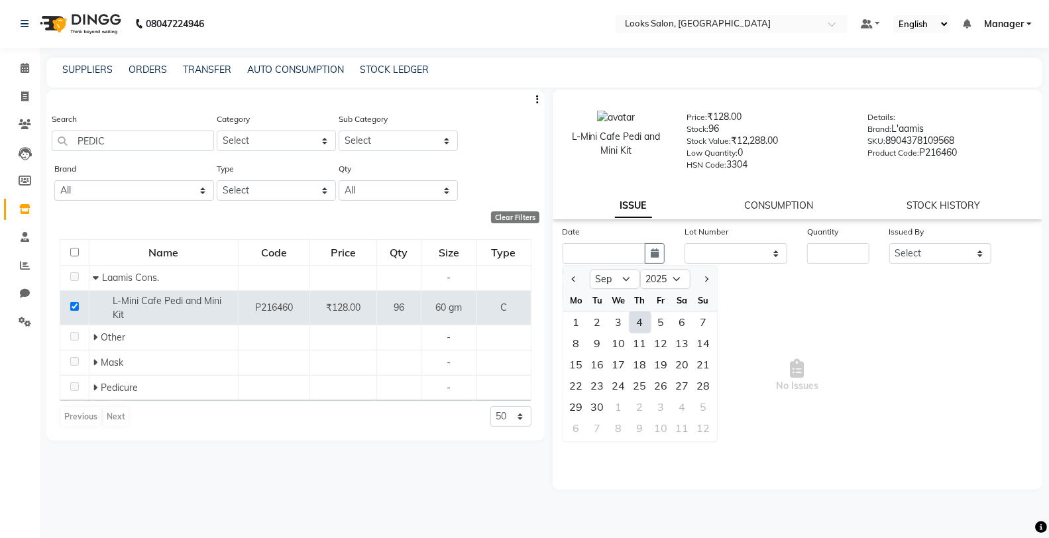
click at [639, 321] on div "4" at bounding box center [639, 321] width 21 height 21
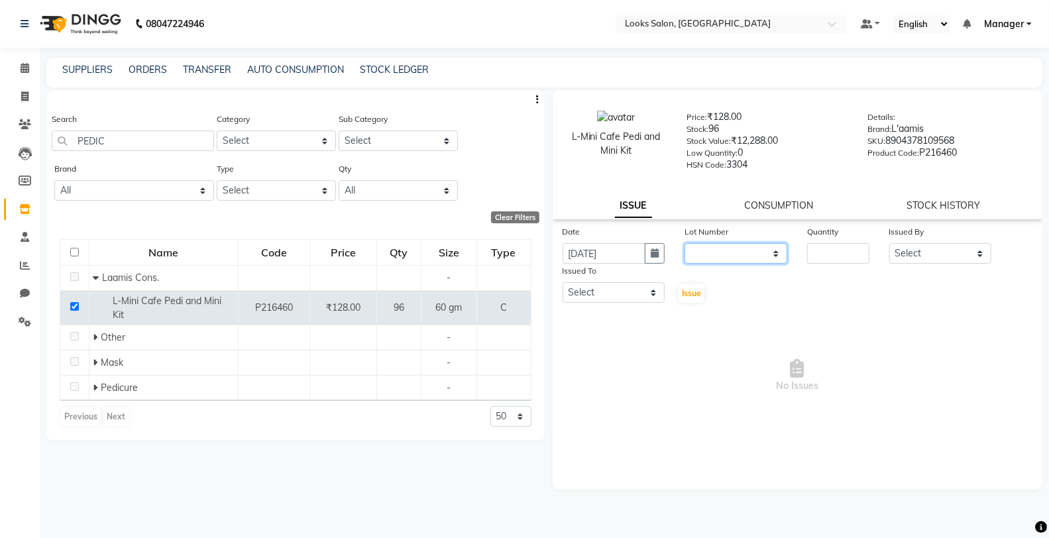
click at [711, 256] on select "None" at bounding box center [735, 253] width 103 height 21
click at [684, 244] on select "None" at bounding box center [735, 253] width 103 height 21
click at [825, 247] on input "number" at bounding box center [838, 253] width 62 height 21
drag, startPoint x: 911, startPoint y: 260, endPoint x: 911, endPoint y: 252, distance: 7.3
click at [911, 260] on select "Select Chandar_pdct Counter_Sales Damini_Mgr [PERSON_NAME] [PERSON_NAME] Manage…" at bounding box center [940, 253] width 103 height 21
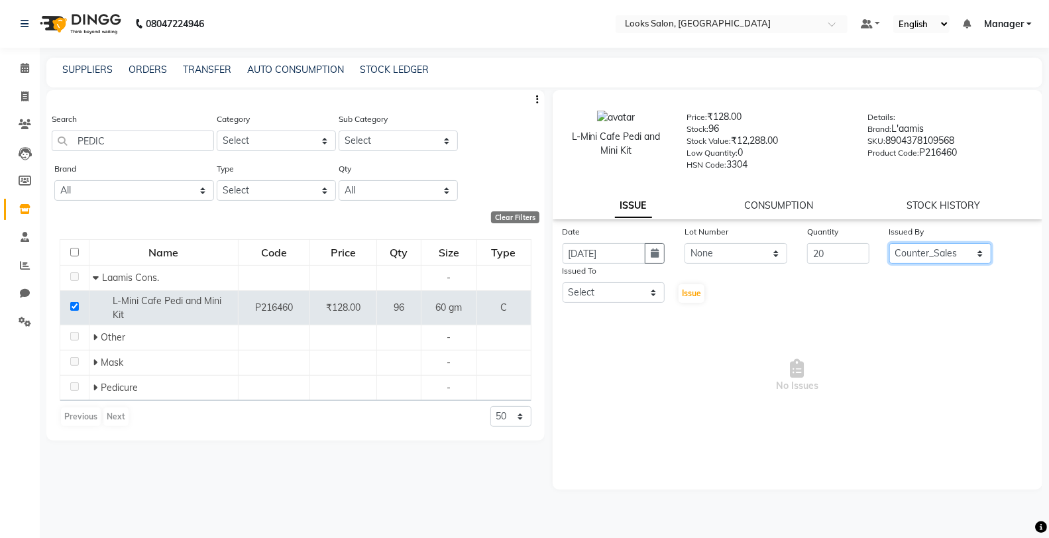
click at [889, 244] on select "Select Chandar_pdct Counter_Sales Damini_Mgr [PERSON_NAME] [PERSON_NAME] Manage…" at bounding box center [940, 253] width 103 height 21
click at [604, 287] on select "Select Chandar_pdct Counter_Sales Damini_Mgr [PERSON_NAME] [PERSON_NAME] Manage…" at bounding box center [613, 292] width 103 height 21
click at [562, 283] on select "Select Chandar_pdct Counter_Sales Damini_Mgr [PERSON_NAME] [PERSON_NAME] Manage…" at bounding box center [613, 292] width 103 height 21
click at [688, 295] on span "Issue" at bounding box center [691, 293] width 19 height 10
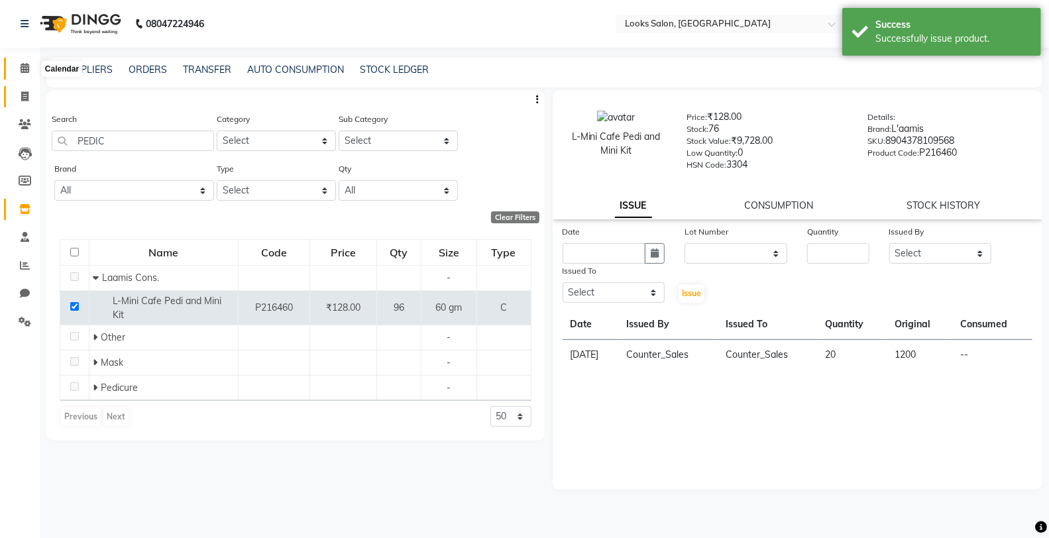
drag, startPoint x: 23, startPoint y: 65, endPoint x: 11, endPoint y: 98, distance: 35.4
click at [23, 65] on icon at bounding box center [25, 68] width 9 height 10
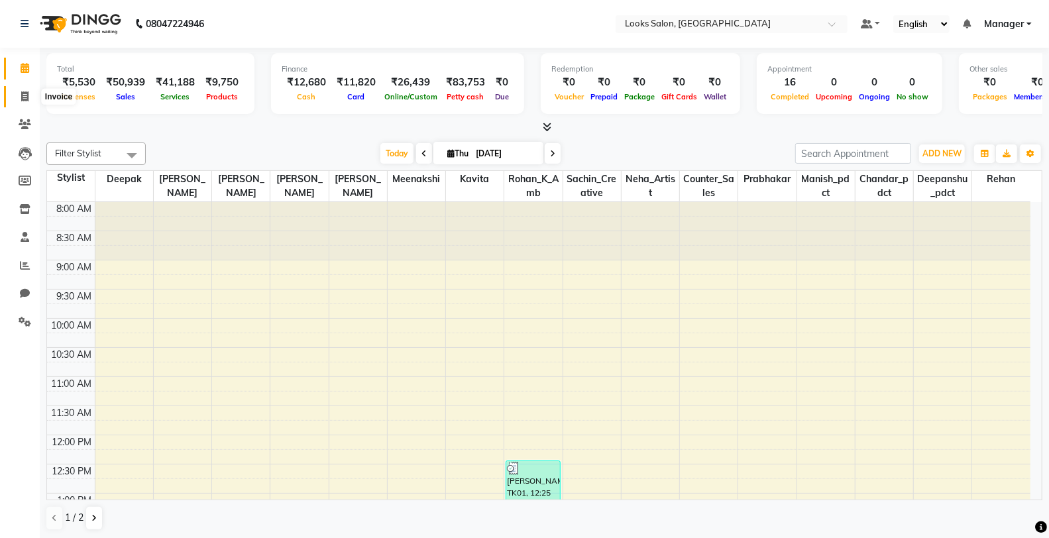
drag, startPoint x: 24, startPoint y: 89, endPoint x: 25, endPoint y: 82, distance: 7.4
click at [24, 89] on span at bounding box center [24, 96] width 23 height 15
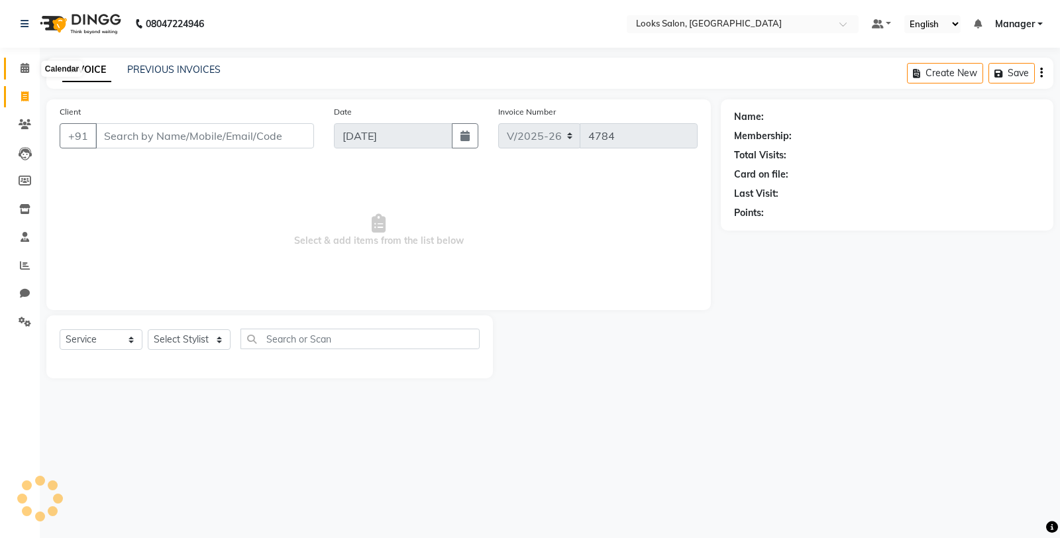
click at [28, 70] on span at bounding box center [24, 68] width 23 height 15
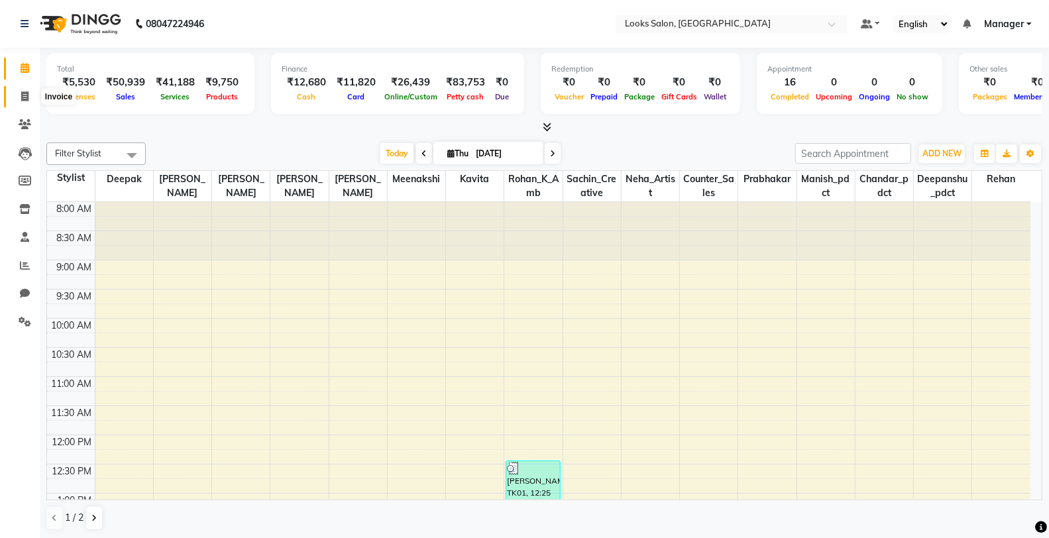
click at [24, 95] on icon at bounding box center [24, 96] width 7 height 10
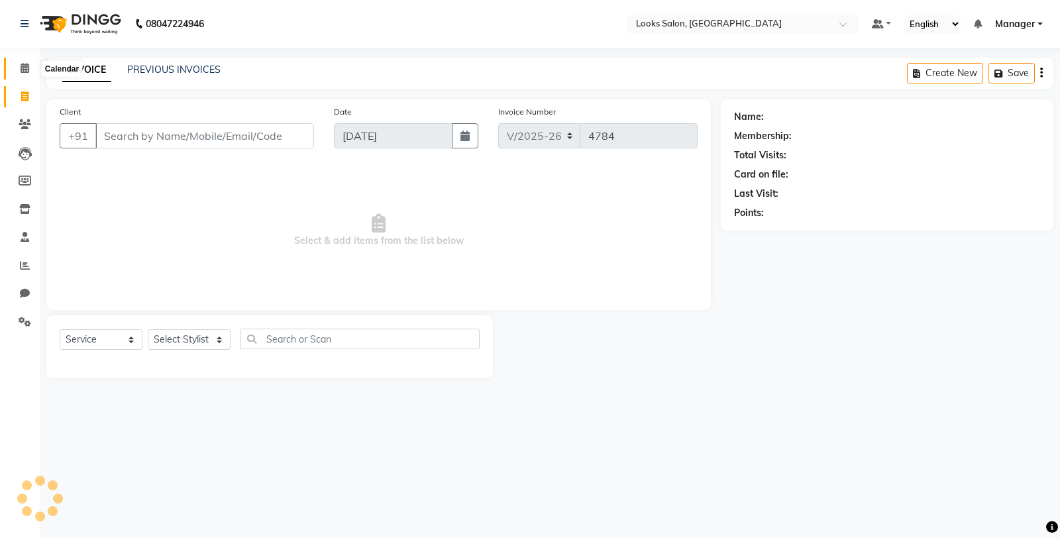
click at [32, 73] on span at bounding box center [24, 68] width 23 height 15
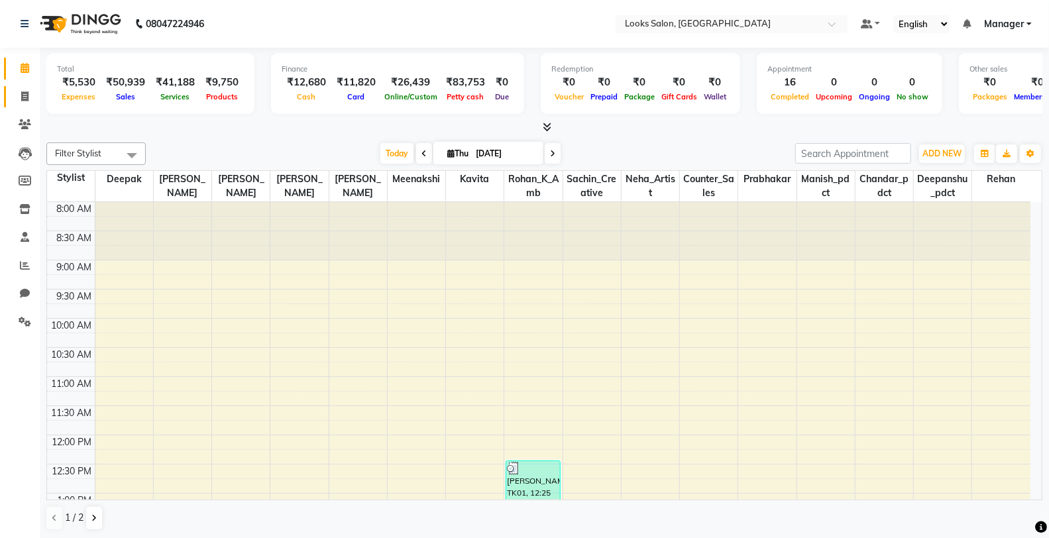
click at [17, 104] on link "Invoice" at bounding box center [20, 97] width 32 height 22
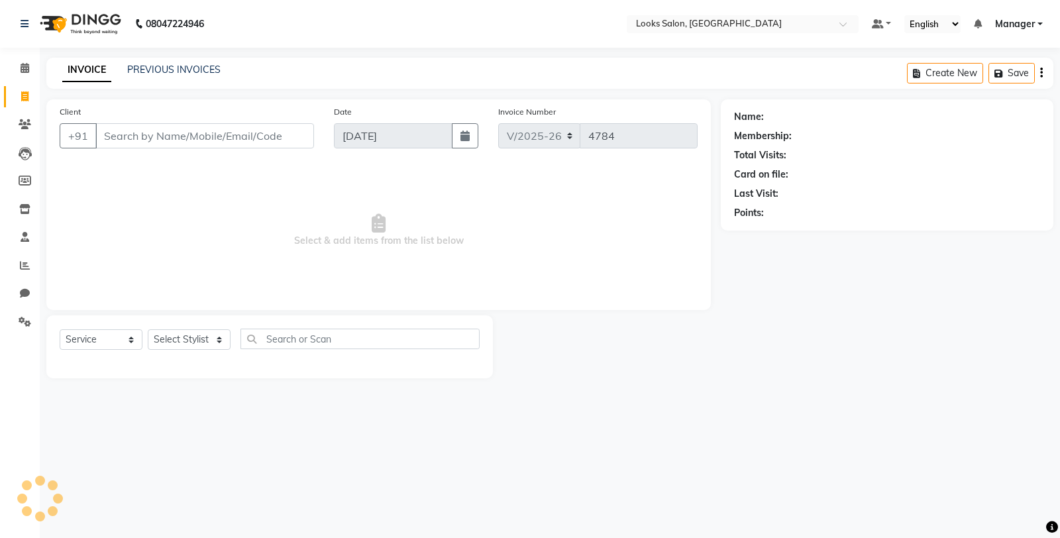
click at [140, 127] on input "Client" at bounding box center [204, 135] width 219 height 25
click at [195, 344] on select "Select Stylist" at bounding box center [189, 339] width 83 height 21
click at [195, 340] on select "Select Stylist" at bounding box center [189, 339] width 83 height 21
click at [148, 330] on select "Select Stylist Chandar_pdct Counter_Sales Damini_Mgr [PERSON_NAME] [PERSON_NAME…" at bounding box center [189, 339] width 83 height 21
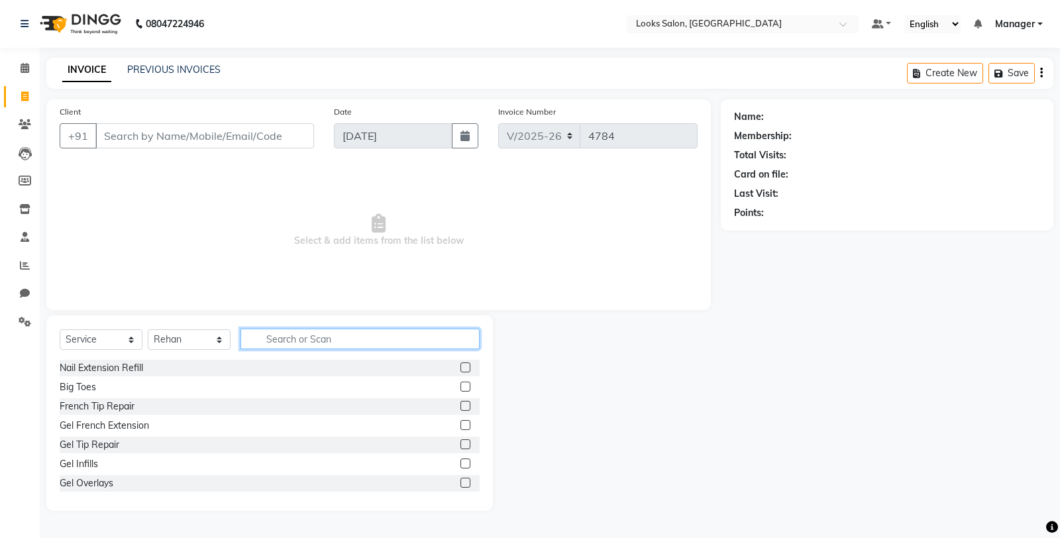
click at [308, 334] on input "text" at bounding box center [359, 339] width 239 height 21
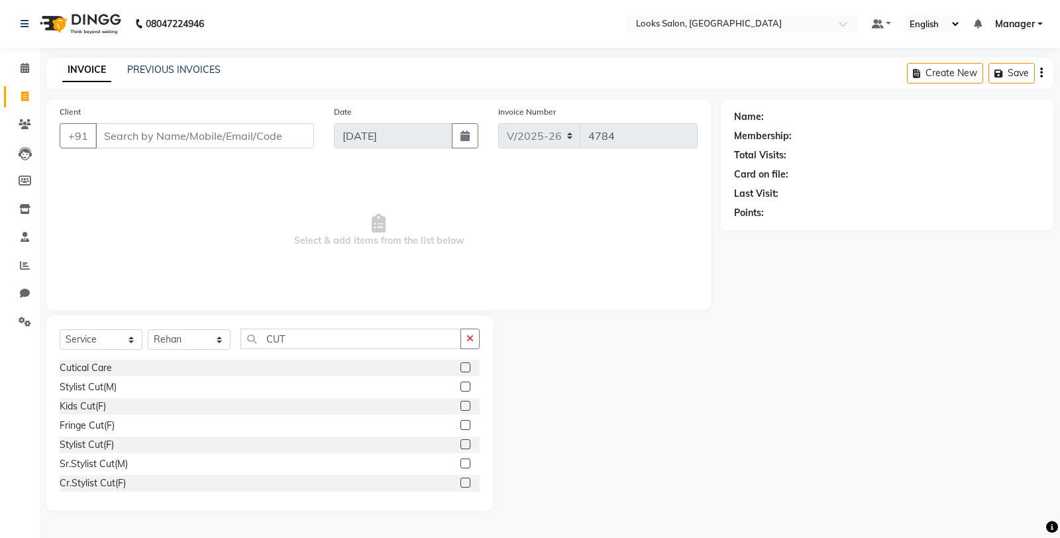
click at [460, 386] on label at bounding box center [465, 387] width 10 height 10
click at [460, 386] on input "checkbox" at bounding box center [464, 387] width 9 height 9
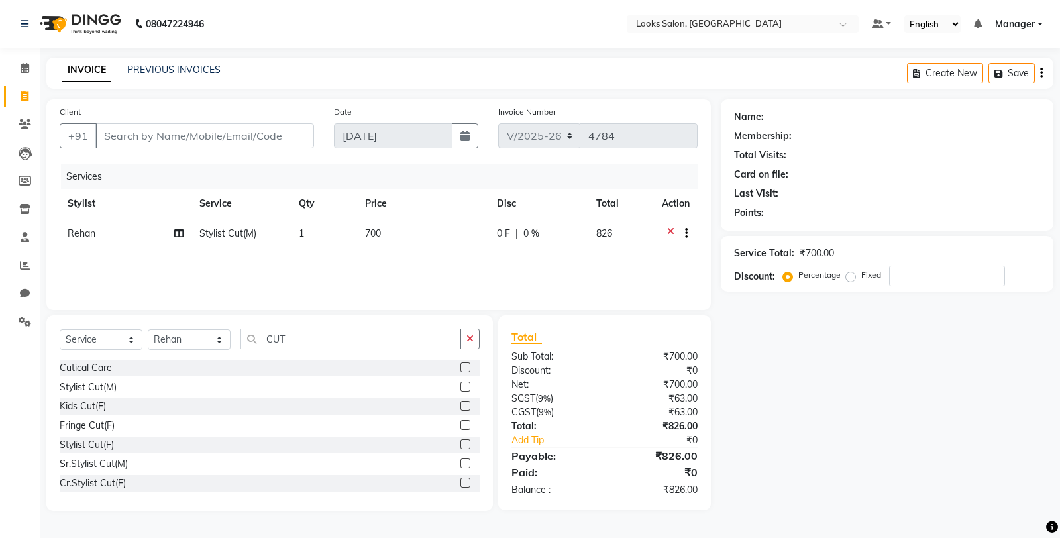
click at [420, 244] on td "700" at bounding box center [423, 235] width 132 height 32
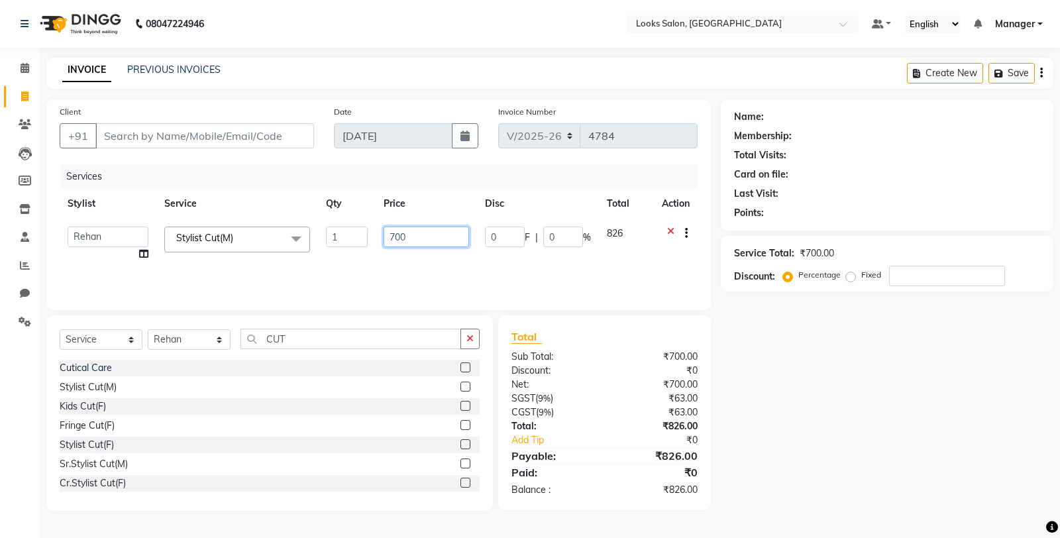
click at [423, 236] on input "700" at bounding box center [426, 237] width 85 height 21
click at [802, 387] on div "Name: Membership: Total Visits: Card on file: Last Visit: Points: Service Total…" at bounding box center [892, 304] width 342 height 411
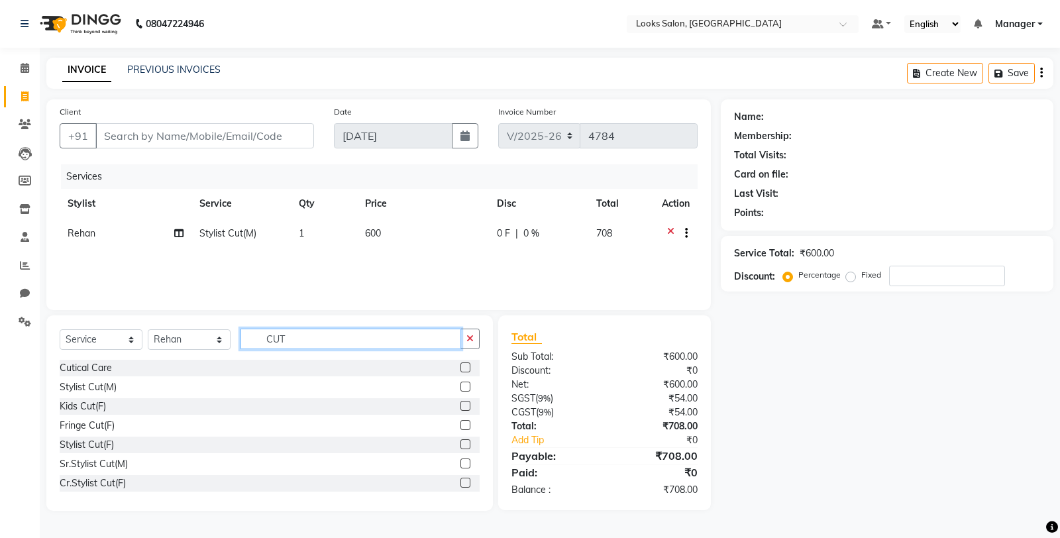
click at [319, 338] on input "CUT" at bounding box center [350, 339] width 221 height 21
click at [460, 386] on label at bounding box center [465, 387] width 10 height 10
click at [460, 386] on input "checkbox" at bounding box center [464, 387] width 9 height 9
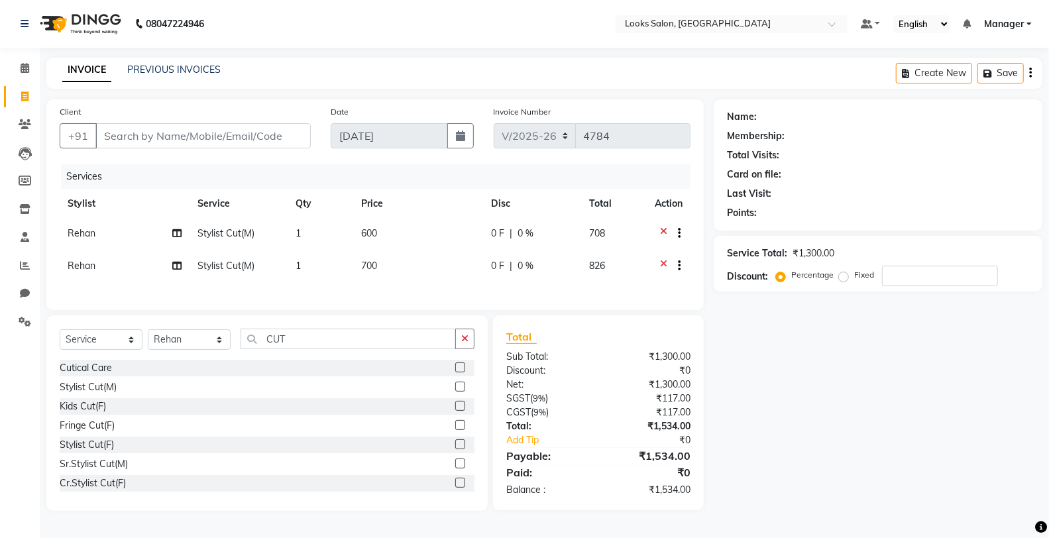
click at [421, 262] on td "700" at bounding box center [418, 267] width 130 height 32
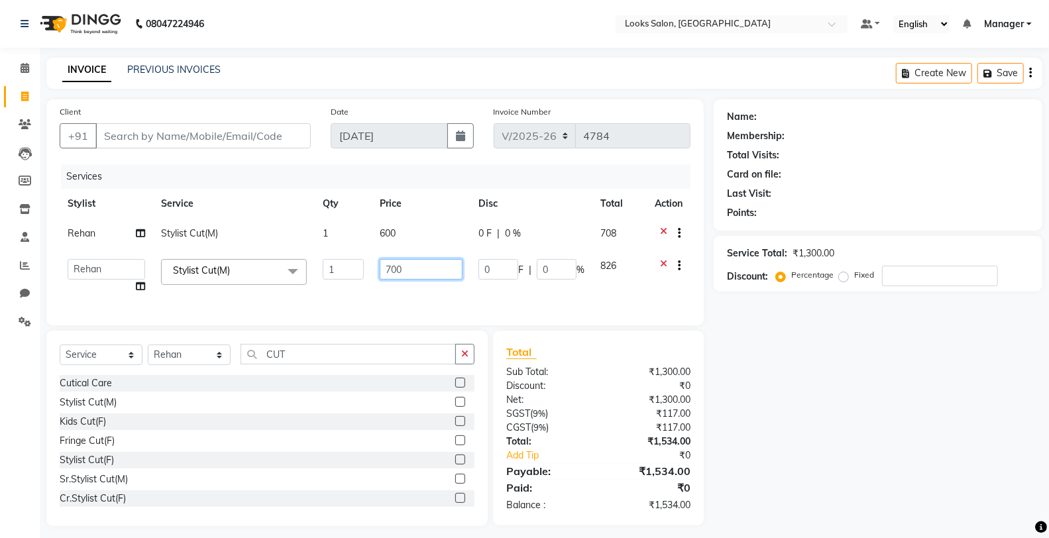
click at [421, 262] on input "700" at bounding box center [421, 269] width 83 height 21
click at [822, 369] on div "Name: Membership: Total Visits: Card on file: Last Visit: Points: Service Total…" at bounding box center [882, 312] width 338 height 427
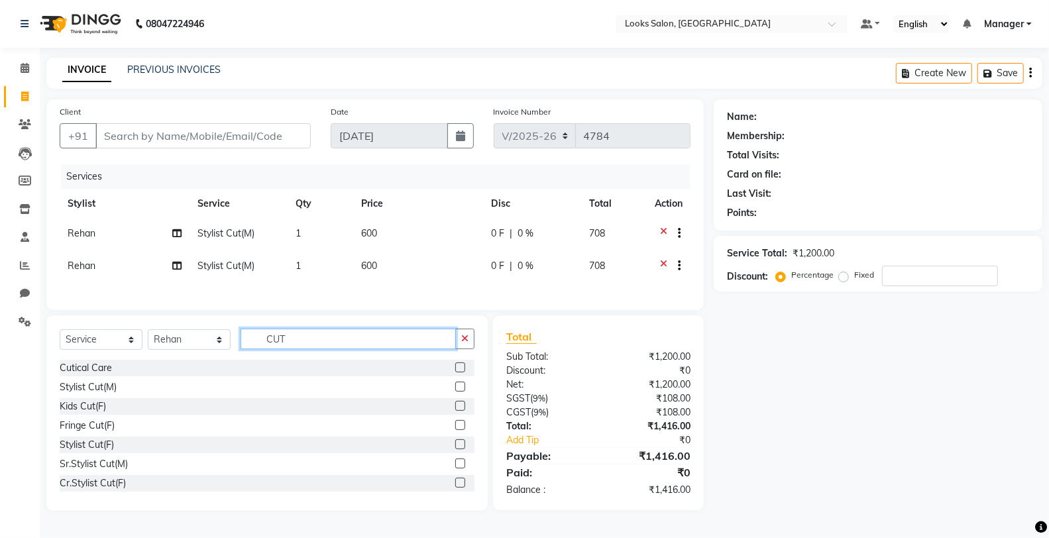
click at [335, 342] on input "CUT" at bounding box center [347, 339] width 215 height 21
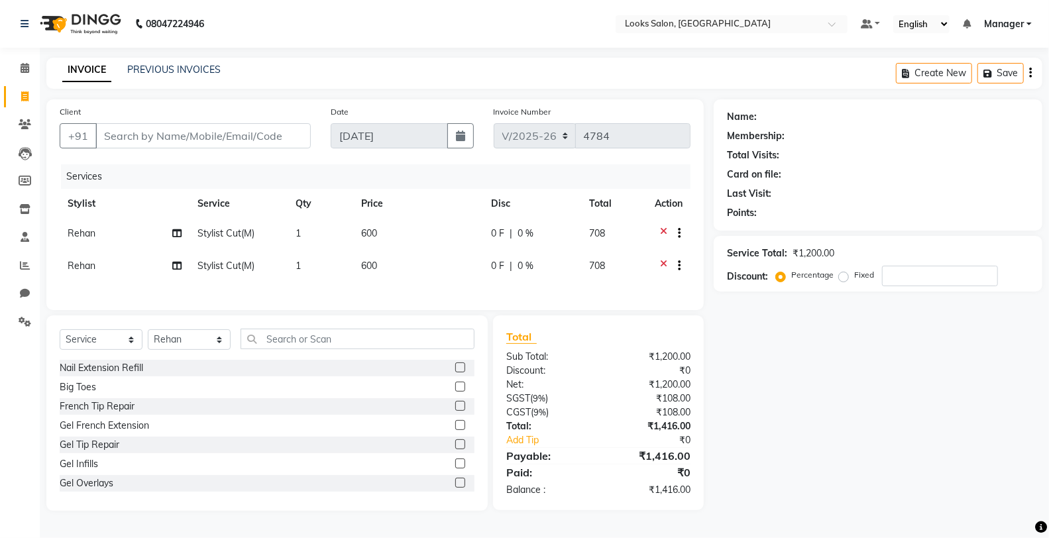
click at [832, 409] on div "Name: Membership: Total Visits: Card on file: Last Visit: Points: Service Total…" at bounding box center [882, 304] width 338 height 411
click at [180, 350] on select "Select Stylist Chandar_pdct Counter_Sales Damini_Mgr [PERSON_NAME] [PERSON_NAME…" at bounding box center [189, 339] width 83 height 21
click at [148, 338] on select "Select Stylist Chandar_pdct Counter_Sales Damini_Mgr [PERSON_NAME] [PERSON_NAME…" at bounding box center [189, 339] width 83 height 21
click at [384, 346] on input "text" at bounding box center [357, 339] width 234 height 21
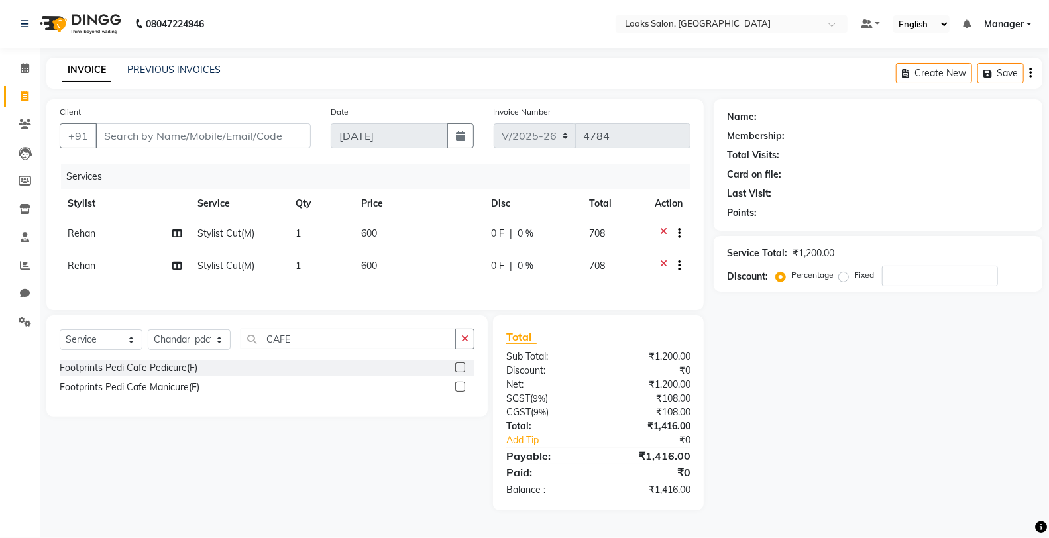
click at [460, 372] on label at bounding box center [460, 367] width 10 height 10
click at [460, 372] on input "checkbox" at bounding box center [459, 368] width 9 height 9
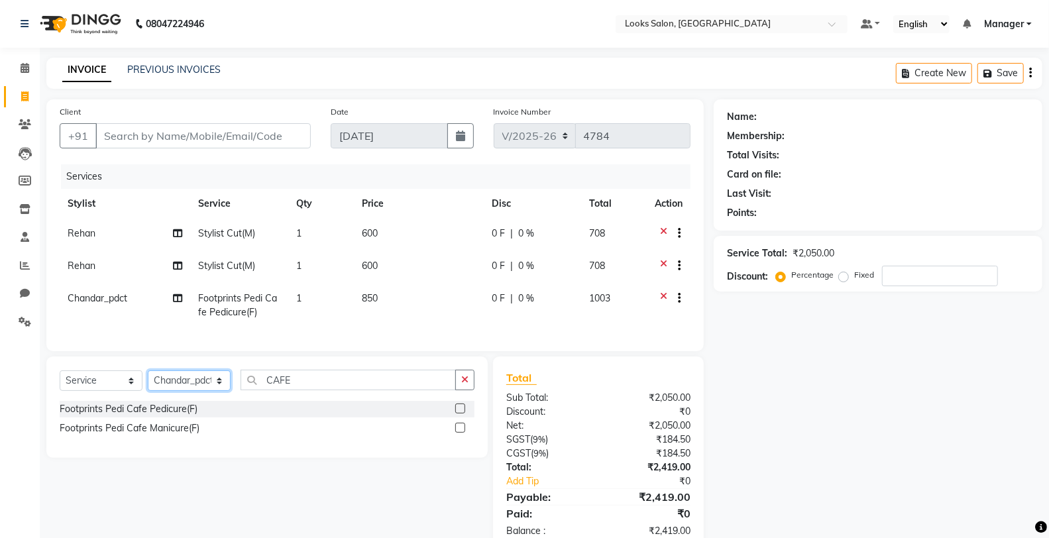
click at [174, 391] on select "Select Stylist Chandar_pdct Counter_Sales Damini_Mgr [PERSON_NAME] [PERSON_NAME…" at bounding box center [189, 380] width 83 height 21
click at [148, 382] on select "Select Stylist Chandar_pdct Counter_Sales Damini_Mgr [PERSON_NAME] [PERSON_NAME…" at bounding box center [189, 380] width 83 height 21
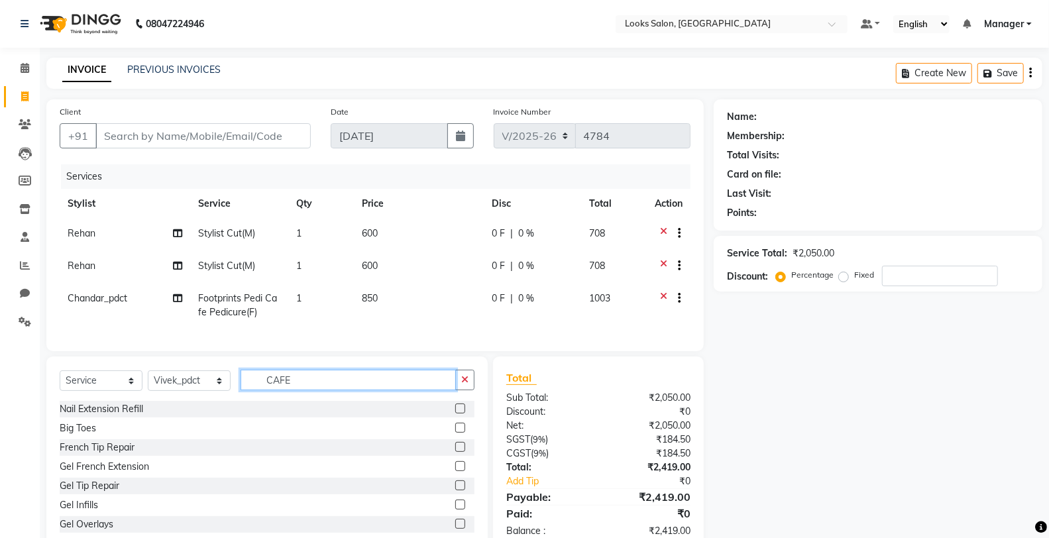
click at [319, 390] on input "CAFE" at bounding box center [347, 380] width 215 height 21
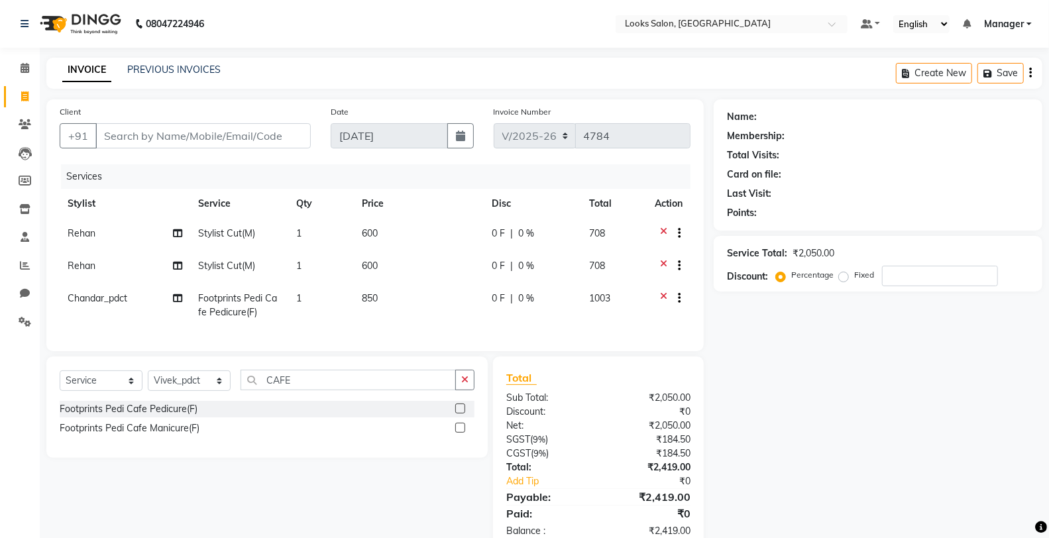
click at [457, 413] on label at bounding box center [460, 408] width 10 height 10
click at [457, 413] on input "checkbox" at bounding box center [459, 409] width 9 height 9
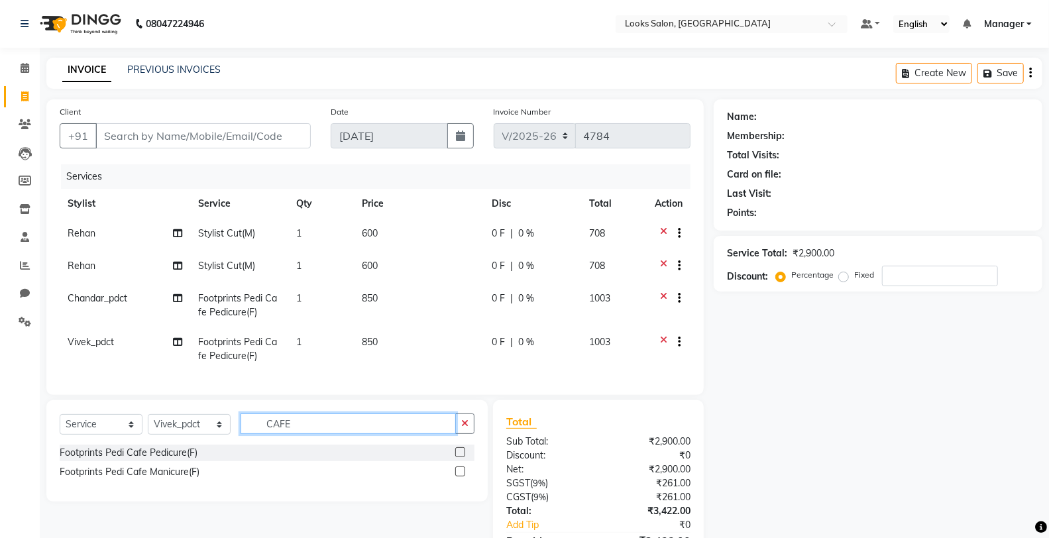
click at [372, 434] on input "CAFE" at bounding box center [347, 423] width 215 height 21
click at [461, 457] on label at bounding box center [460, 452] width 10 height 10
click at [461, 457] on input "checkbox" at bounding box center [459, 452] width 9 height 9
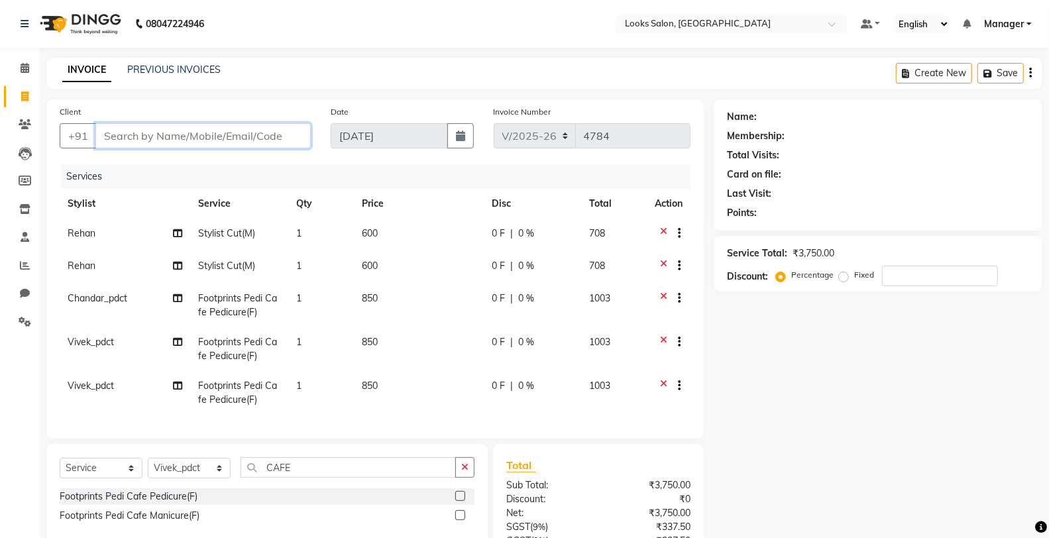
click at [283, 138] on input "Client" at bounding box center [202, 135] width 215 height 25
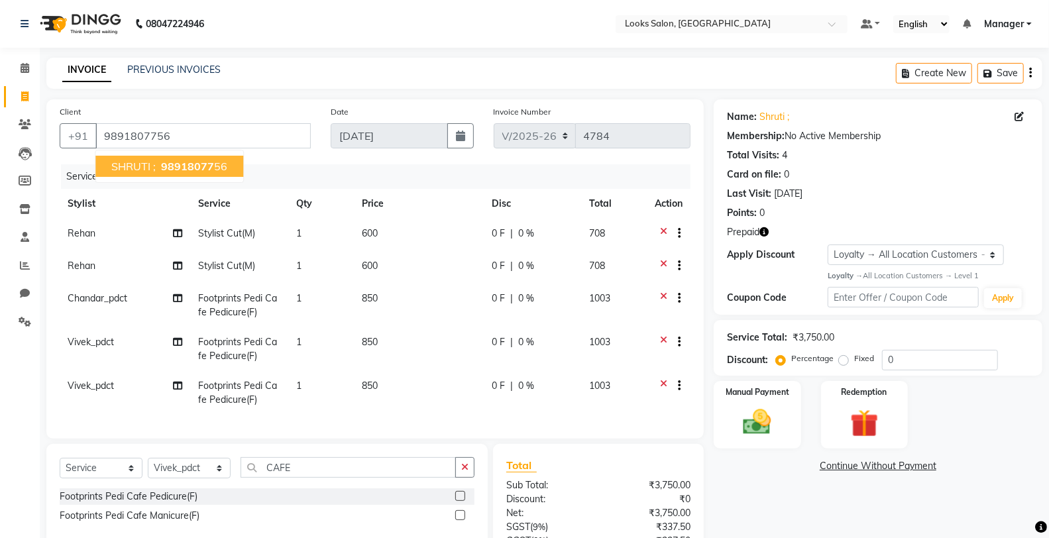
click at [766, 234] on icon "button" at bounding box center [763, 231] width 9 height 9
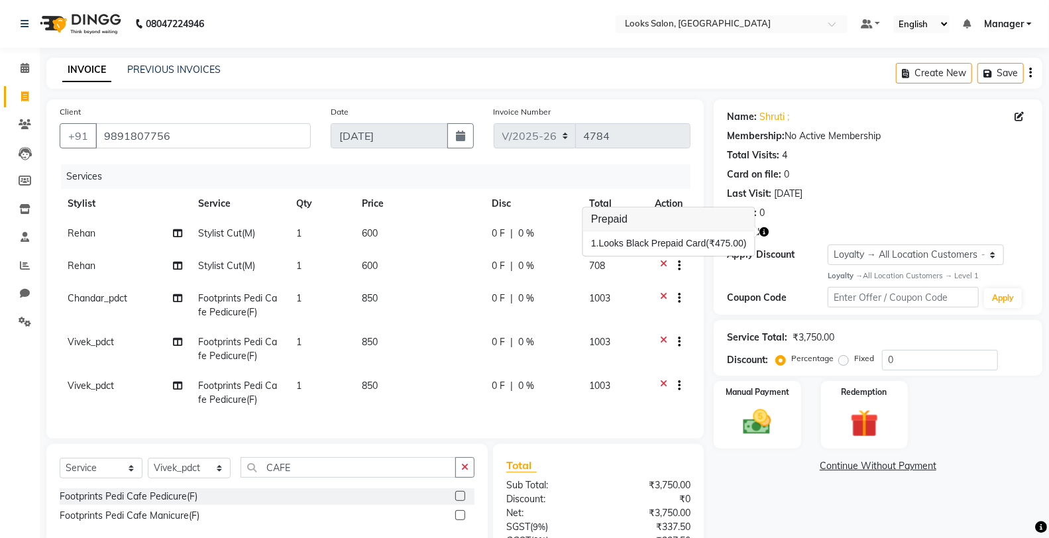
click at [749, 495] on div "Name: Shruti ; Membership: No Active Membership Total Visits: 4 Card on file: 0…" at bounding box center [882, 368] width 338 height 539
click at [765, 229] on icon "button" at bounding box center [763, 231] width 9 height 9
click at [762, 480] on div "Name: Shruti ; Membership: No Active Membership Total Visits: 4 Card on file: 0…" at bounding box center [882, 368] width 338 height 539
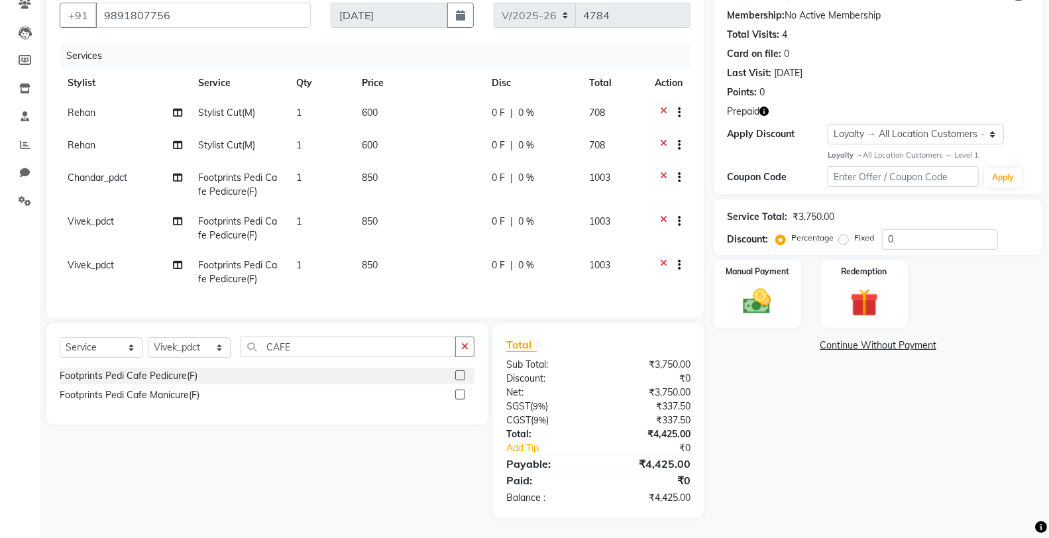
scroll to position [131, 0]
click at [770, 303] on img at bounding box center [756, 302] width 47 height 34
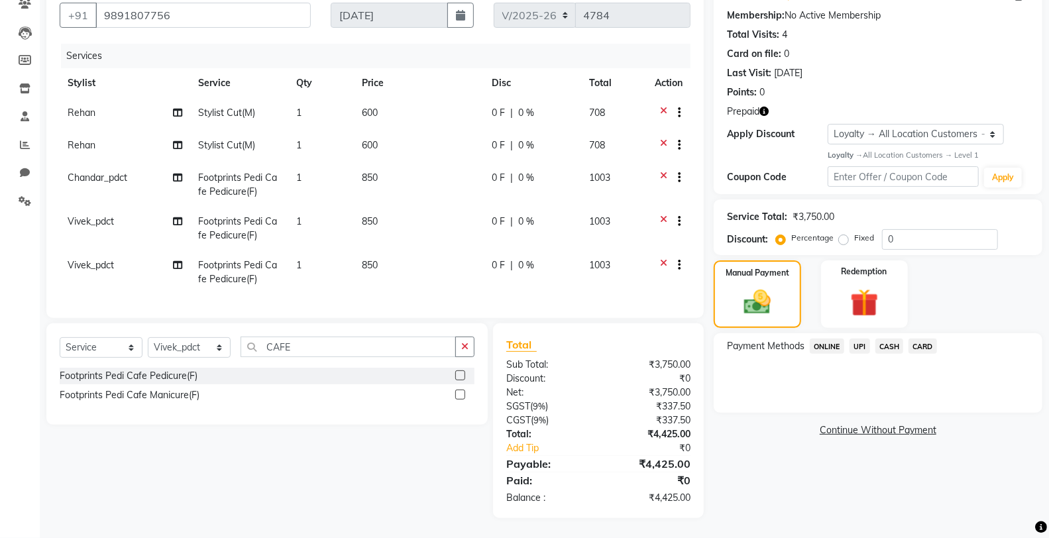
click at [886, 338] on span "CASH" at bounding box center [889, 345] width 28 height 15
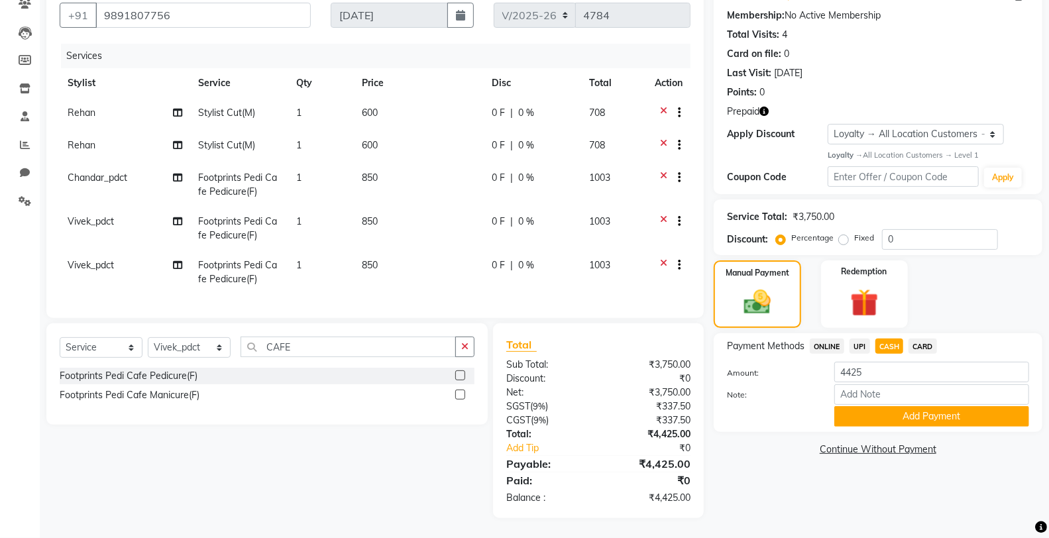
click at [409, 268] on td "850" at bounding box center [419, 272] width 130 height 44
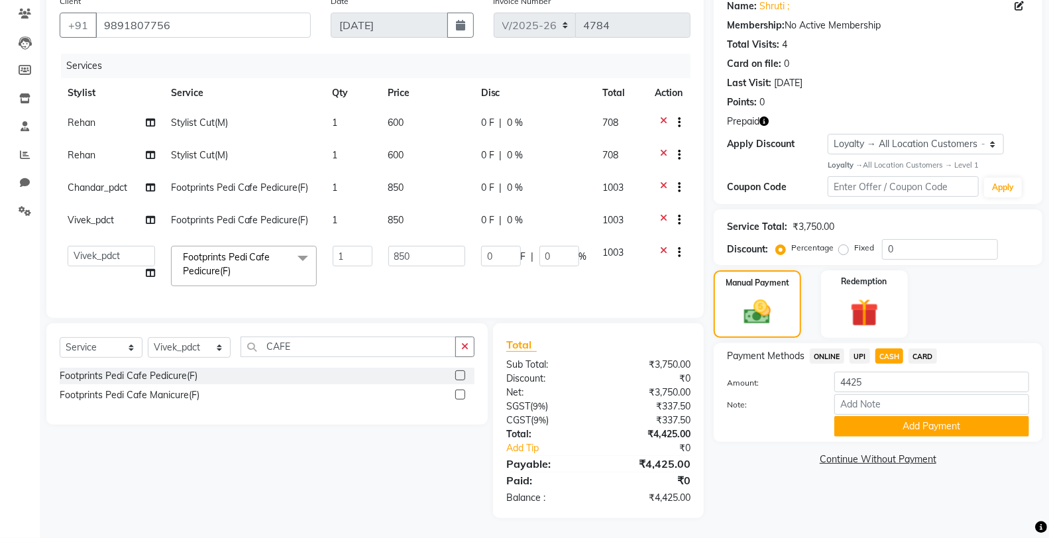
scroll to position [121, 0]
click at [425, 246] on input "850" at bounding box center [426, 256] width 77 height 21
click at [774, 468] on div "Name: Shruti ; Membership: No Active Membership Total Visits: 4 Card on file: 0…" at bounding box center [882, 253] width 338 height 529
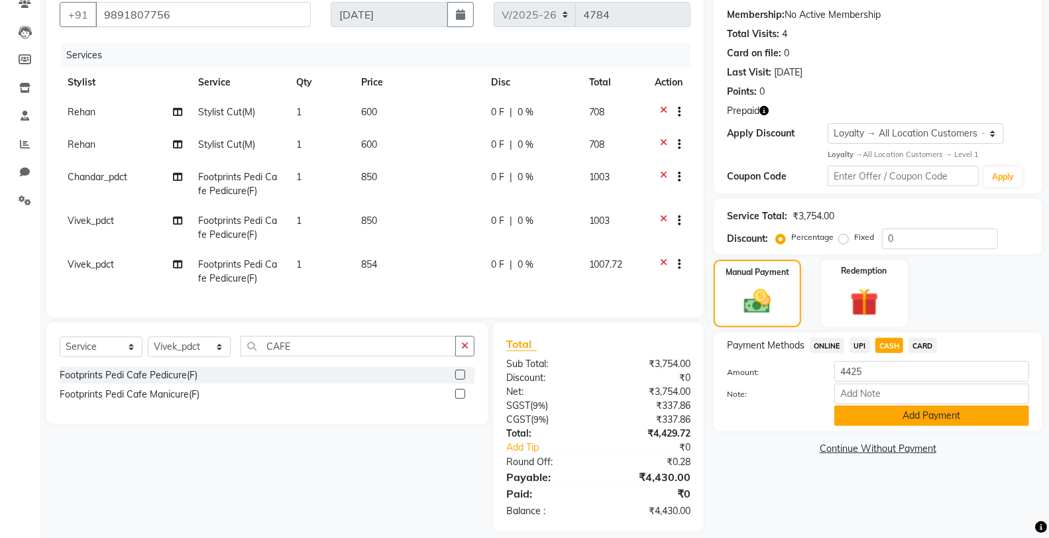
click at [883, 417] on button "Add Payment" at bounding box center [931, 415] width 195 height 21
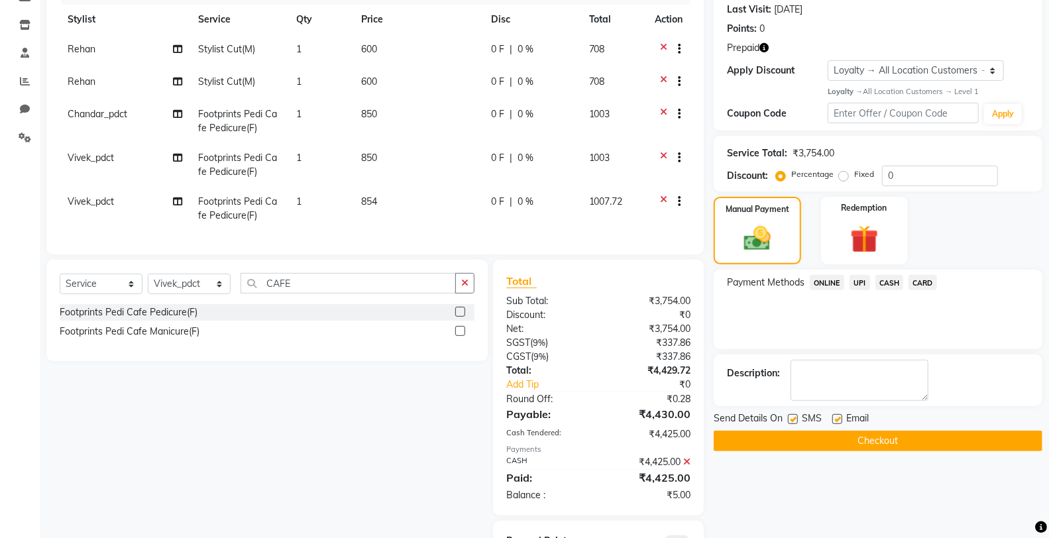
scroll to position [258, 0]
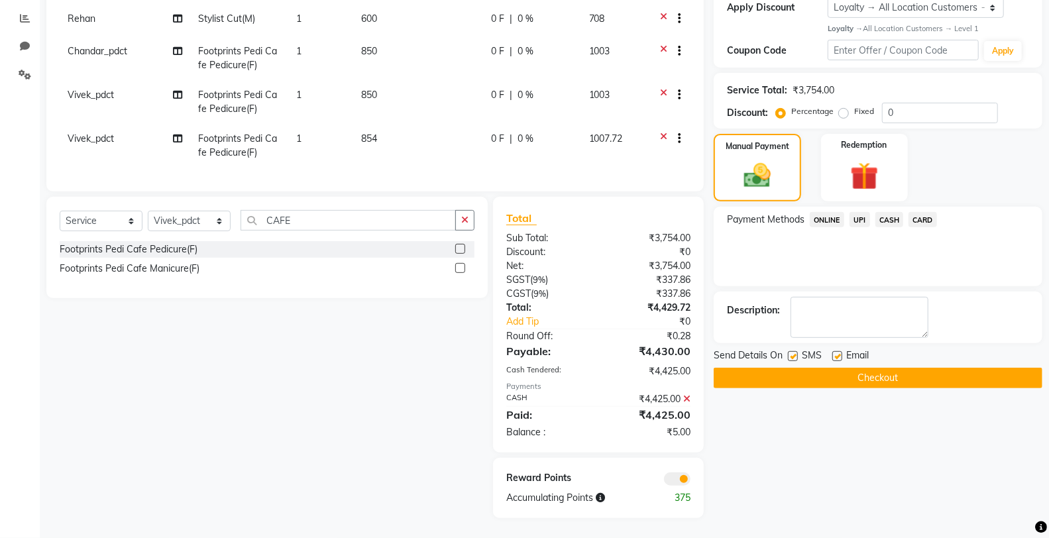
click at [688, 395] on icon at bounding box center [686, 398] width 7 height 9
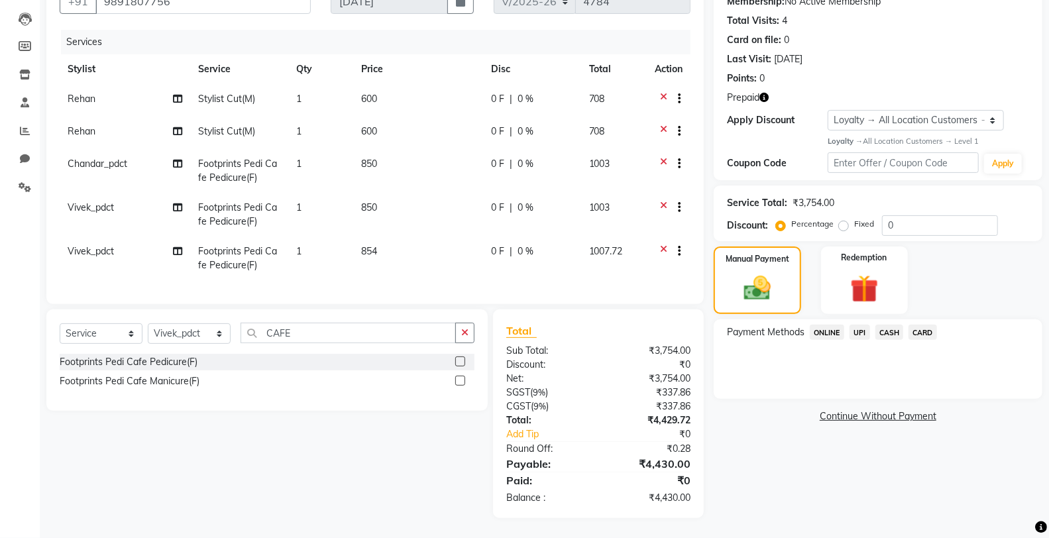
scroll to position [146, 0]
click at [757, 482] on div "Name: Shruti ; Membership: No Active Membership Total Visits: 4 Card on file: 0…" at bounding box center [882, 241] width 338 height 553
click at [890, 325] on span "CASH" at bounding box center [889, 332] width 28 height 15
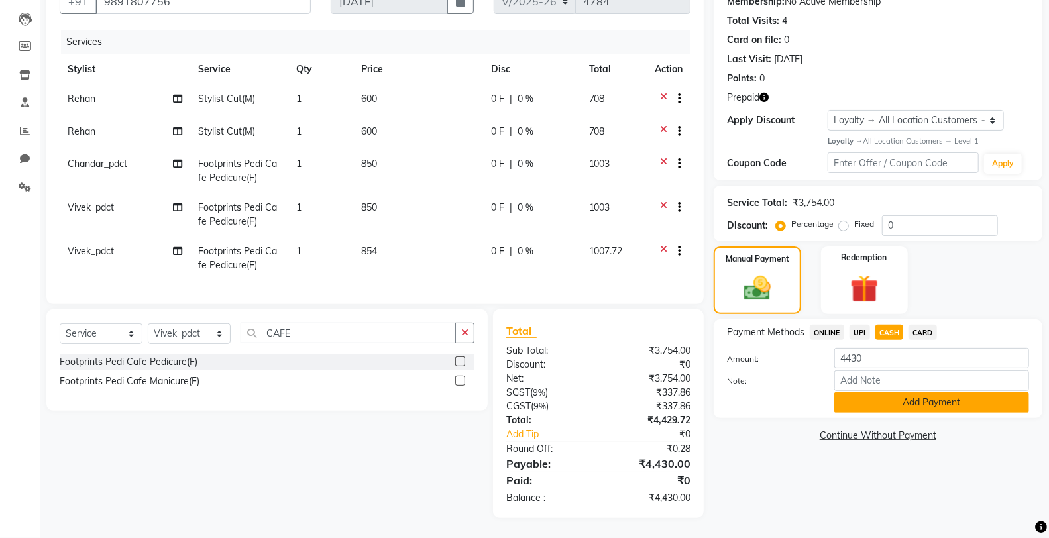
click at [883, 393] on button "Add Payment" at bounding box center [931, 402] width 195 height 21
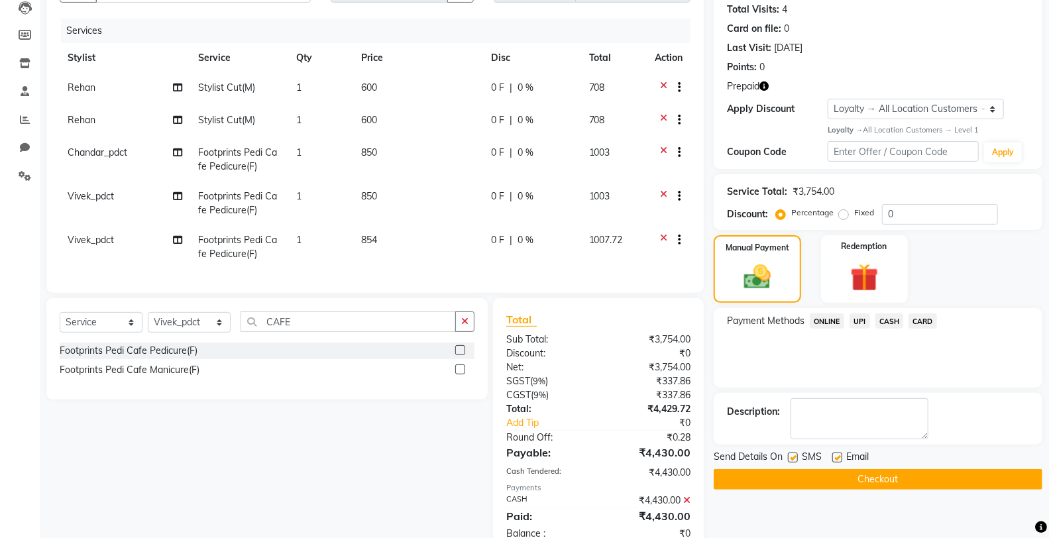
scroll to position [258, 0]
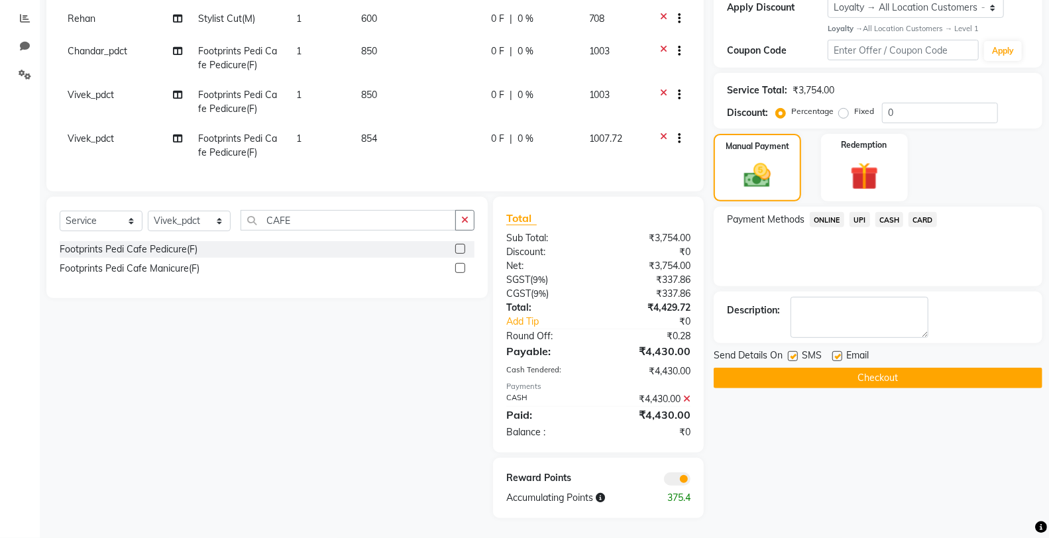
click at [836, 370] on button "Checkout" at bounding box center [877, 378] width 329 height 21
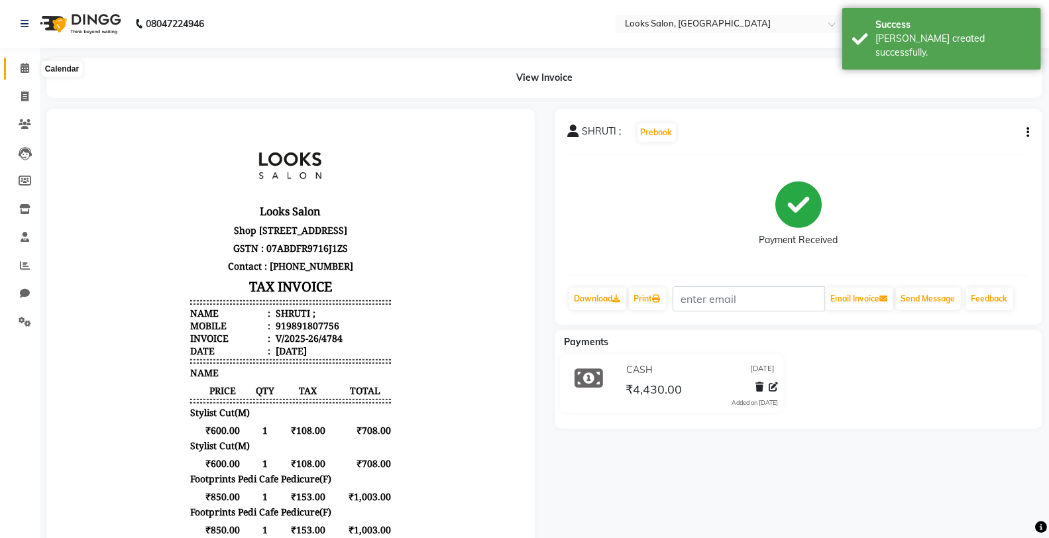
click at [18, 68] on span at bounding box center [24, 68] width 23 height 15
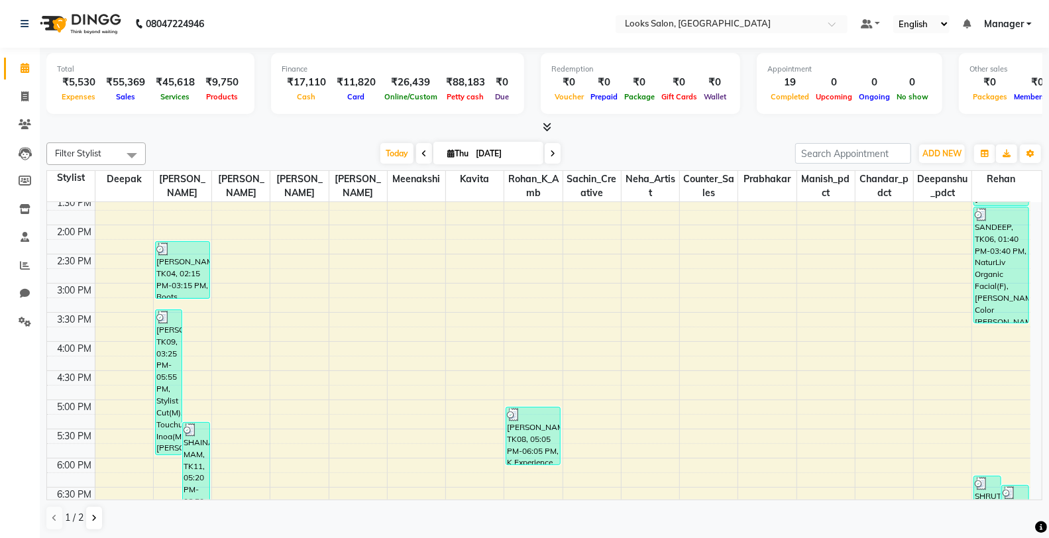
scroll to position [333, 0]
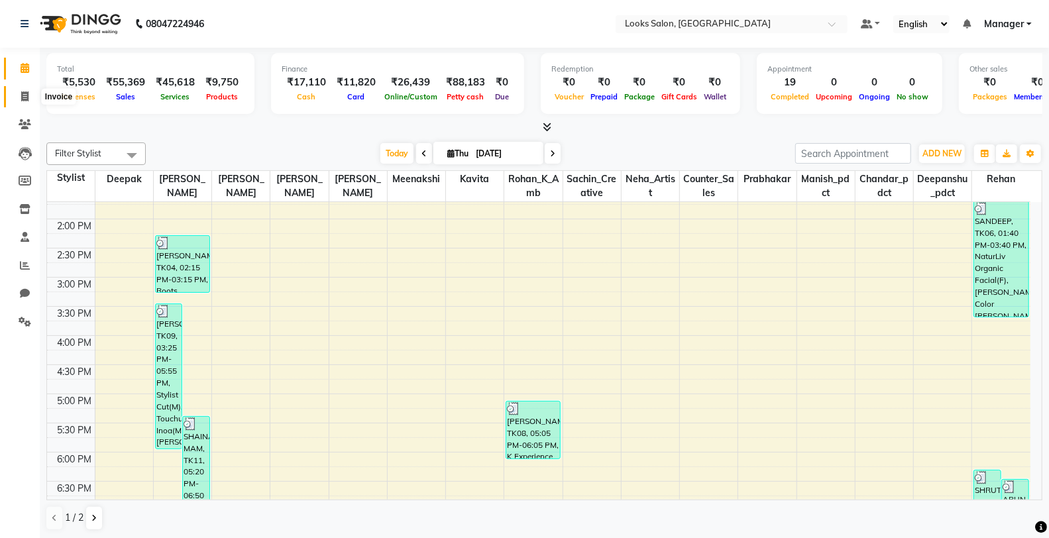
click at [26, 95] on icon at bounding box center [24, 96] width 7 height 10
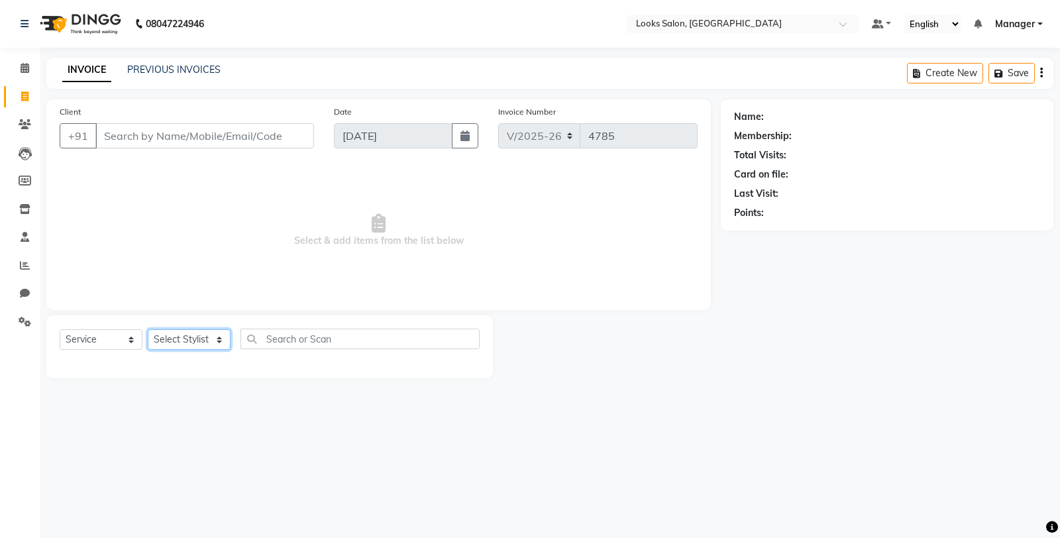
click at [182, 329] on select "Select Stylist" at bounding box center [189, 339] width 83 height 21
click at [148, 330] on select "Select Stylist Chandar_pdct Counter_Sales Damini_Mgr [PERSON_NAME] [PERSON_NAME…" at bounding box center [189, 339] width 83 height 21
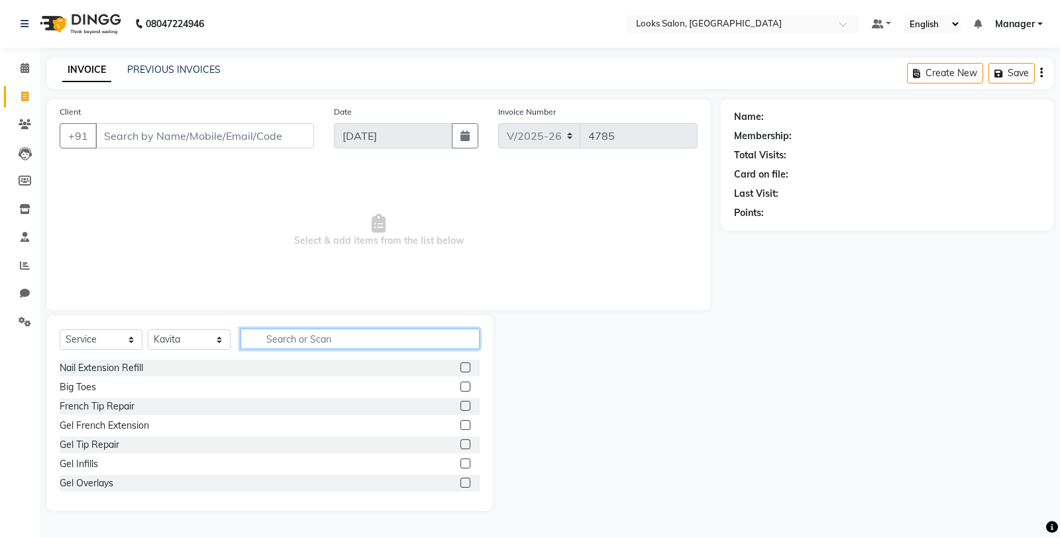
click at [316, 346] on input "text" at bounding box center [359, 339] width 239 height 21
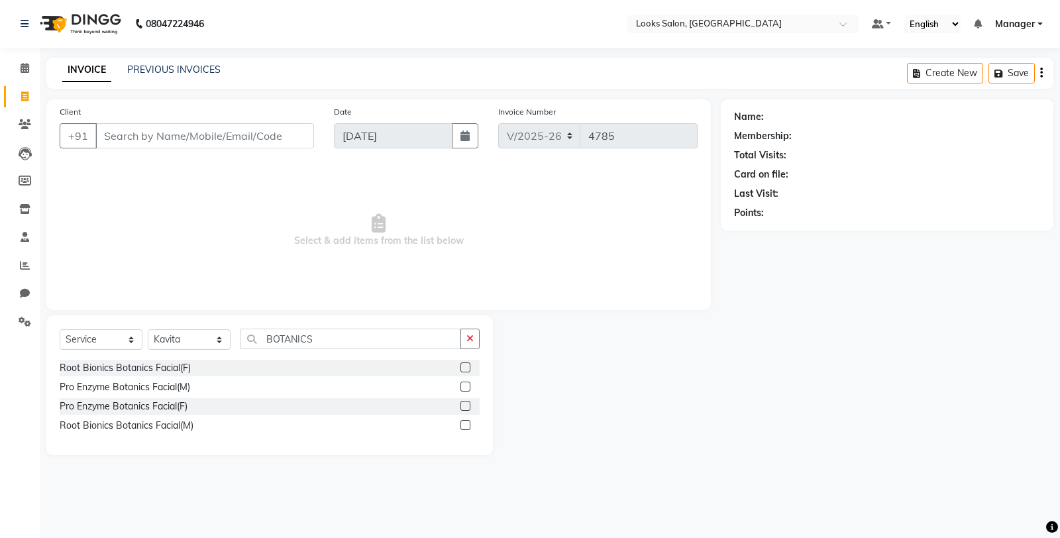
click at [464, 366] on label at bounding box center [465, 367] width 10 height 10
click at [464, 366] on input "checkbox" at bounding box center [464, 368] width 9 height 9
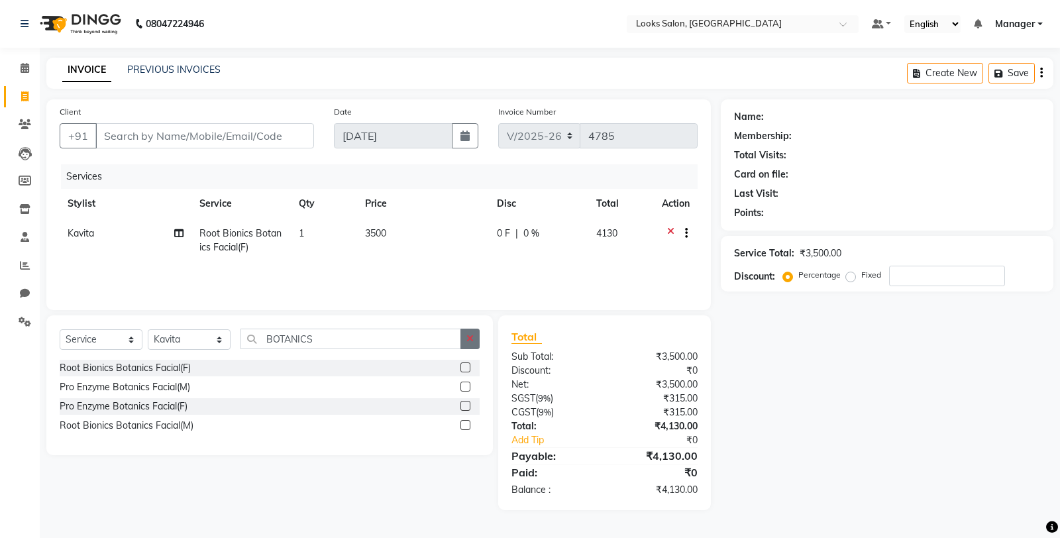
click at [466, 340] on icon "button" at bounding box center [469, 338] width 7 height 9
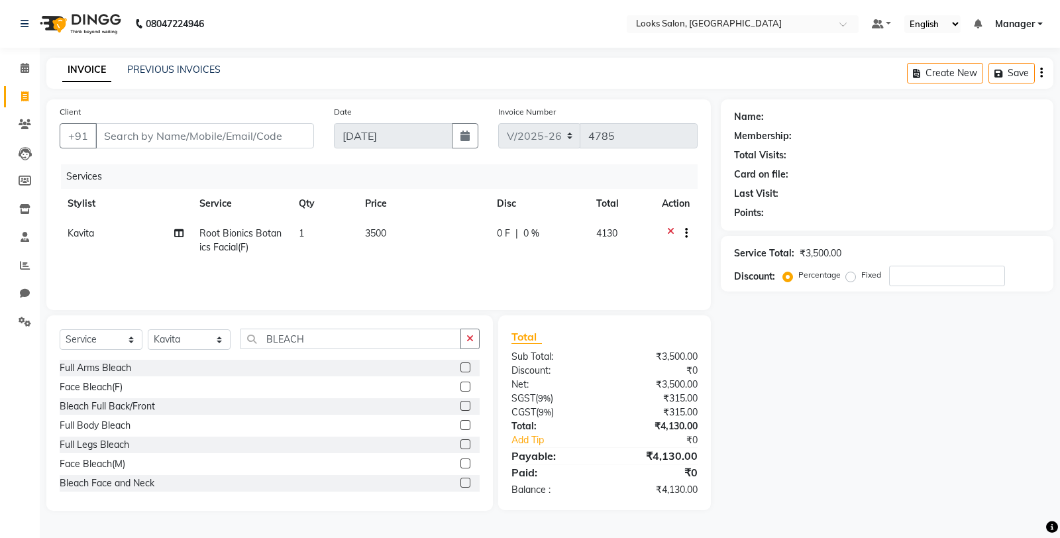
click at [460, 383] on label at bounding box center [465, 387] width 10 height 10
click at [460, 383] on input "checkbox" at bounding box center [464, 387] width 9 height 9
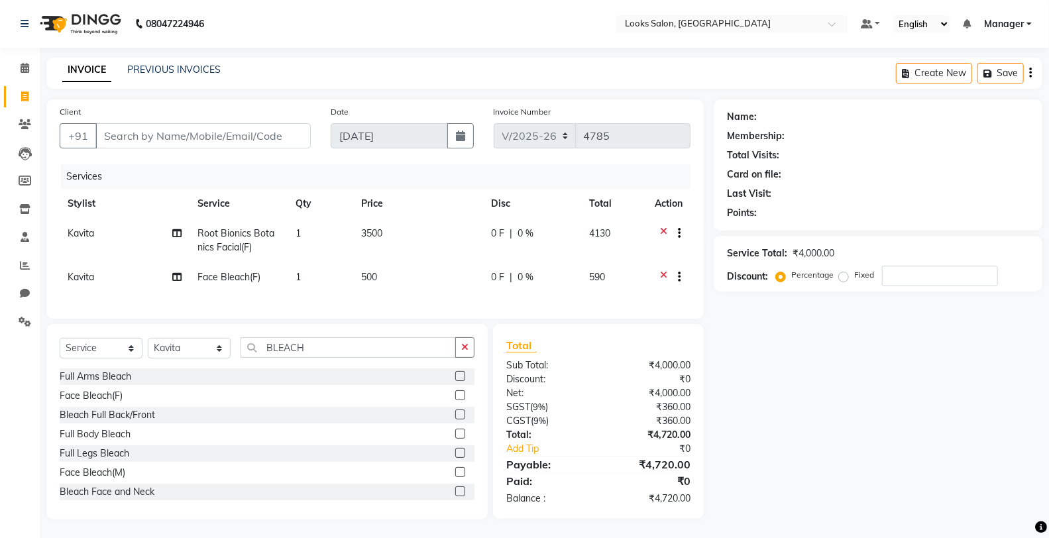
click at [411, 278] on td "500" at bounding box center [418, 278] width 130 height 32
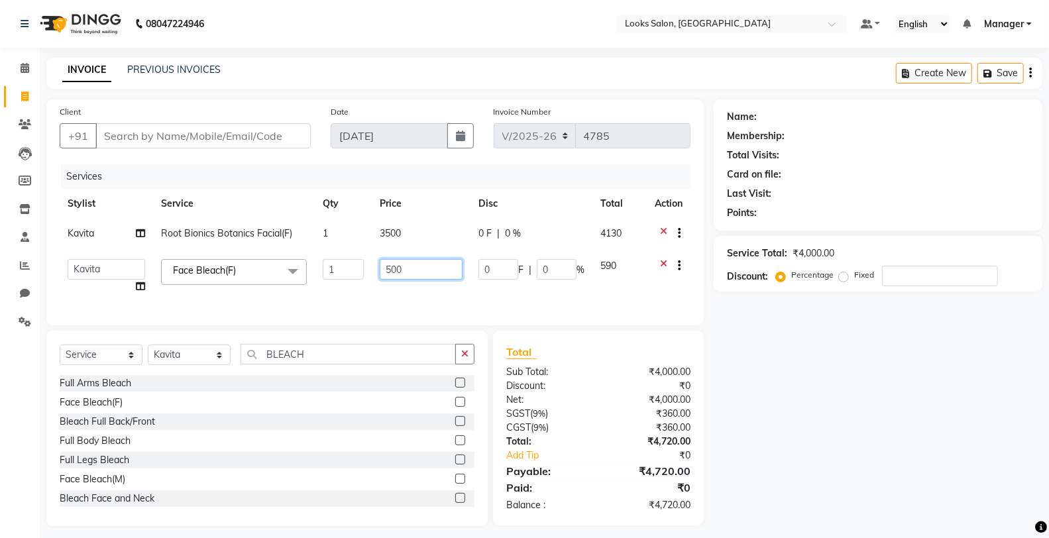
click at [411, 278] on input "500" at bounding box center [421, 269] width 83 height 21
click at [809, 405] on div "Name: Membership: Total Visits: Card on file: Last Visit: Points: Service Total…" at bounding box center [882, 312] width 338 height 427
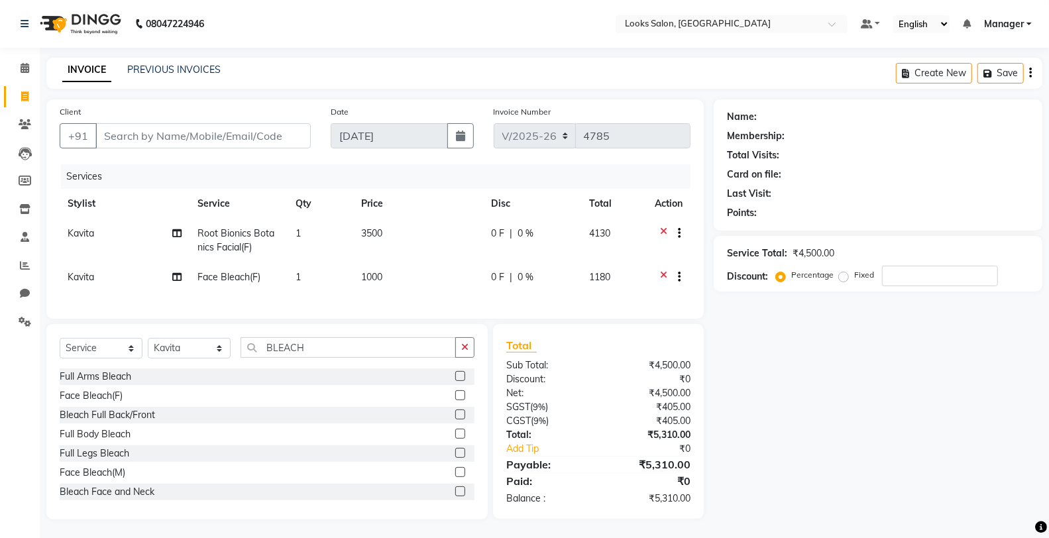
scroll to position [12, 0]
click at [850, 402] on div "Name: Membership: Total Visits: Card on file: Last Visit: Points: Service Total…" at bounding box center [882, 308] width 338 height 420
click at [338, 325] on div "Select Service Product Membership Package Voucher Prepaid Gift Card Select Styl…" at bounding box center [266, 420] width 441 height 195
click at [335, 342] on input "BLEACH" at bounding box center [347, 346] width 215 height 21
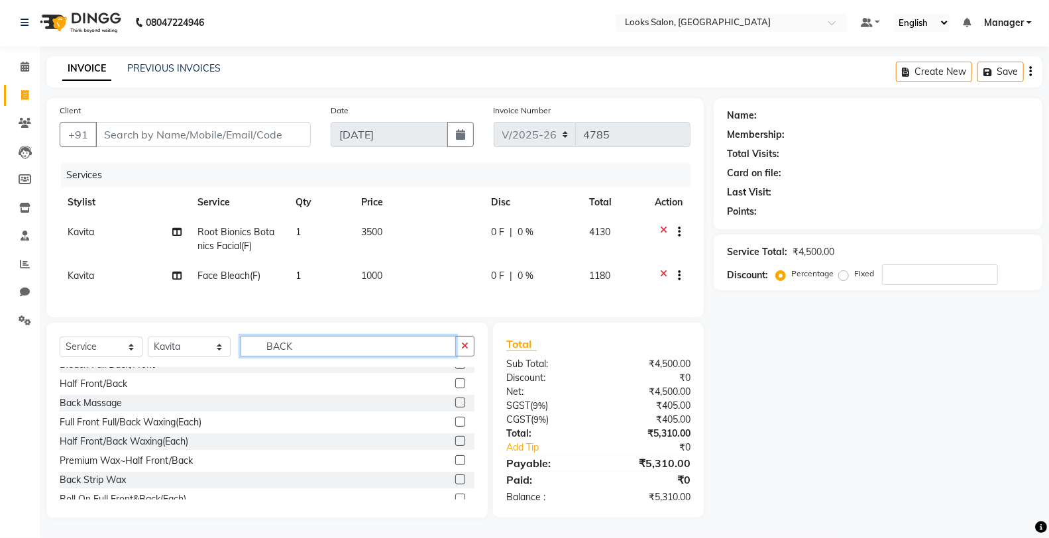
scroll to position [21, 0]
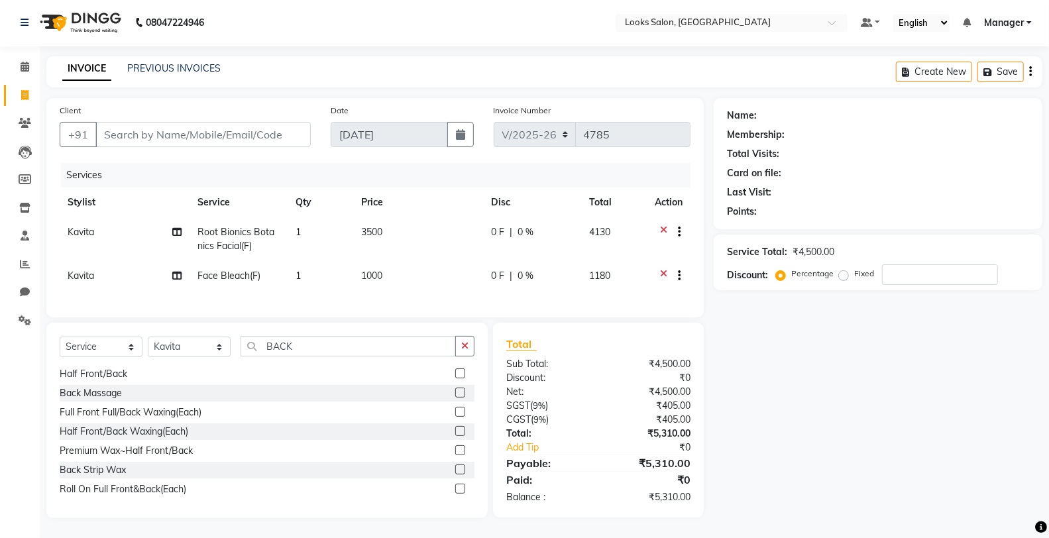
click at [354, 359] on div "Select Service Product Membership Package Voucher Prepaid Gift Card Select Styl…" at bounding box center [267, 351] width 415 height 31
click at [379, 346] on input "BACK" at bounding box center [347, 346] width 215 height 21
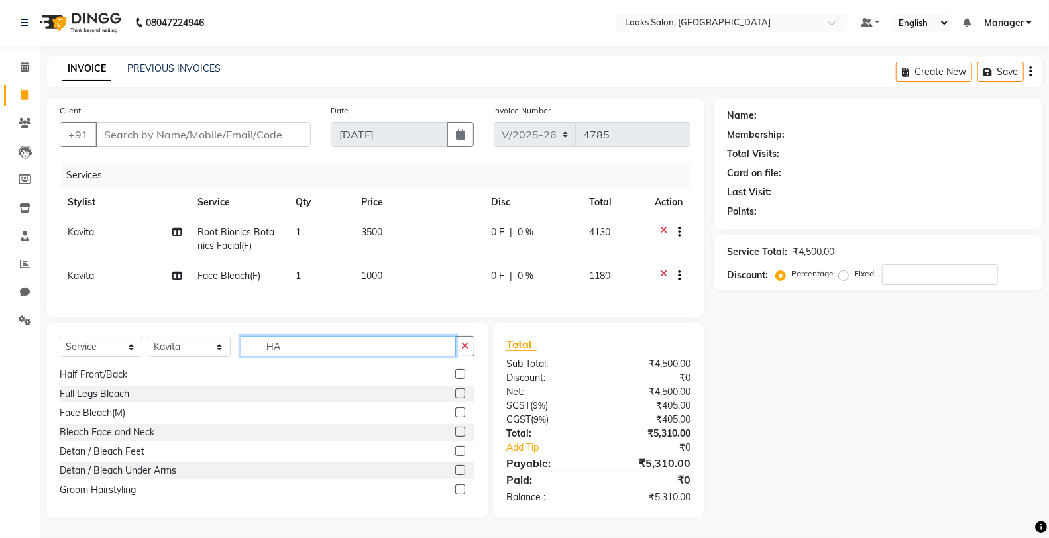
scroll to position [1, 0]
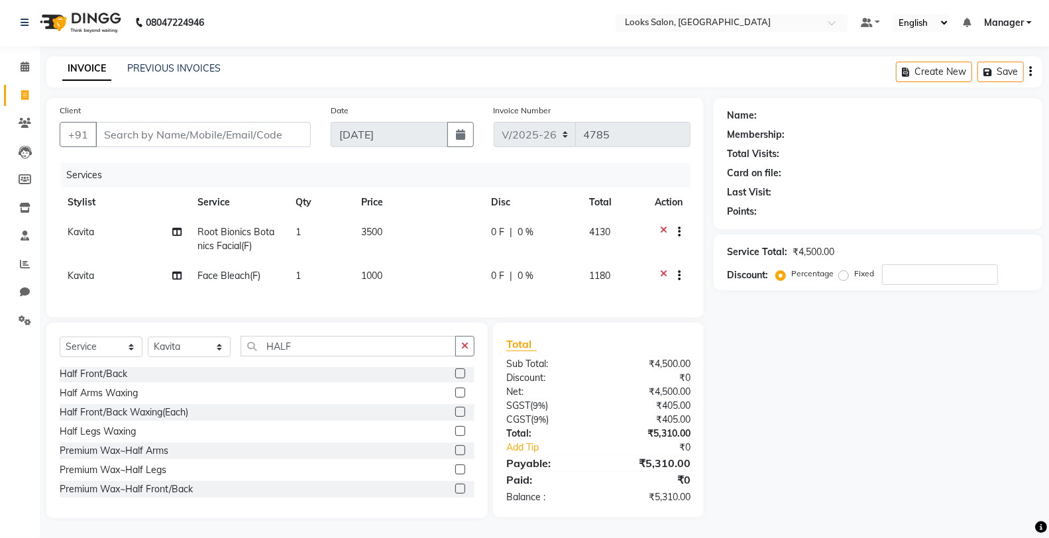
click at [455, 375] on label at bounding box center [460, 373] width 10 height 10
click at [455, 375] on input "checkbox" at bounding box center [459, 374] width 9 height 9
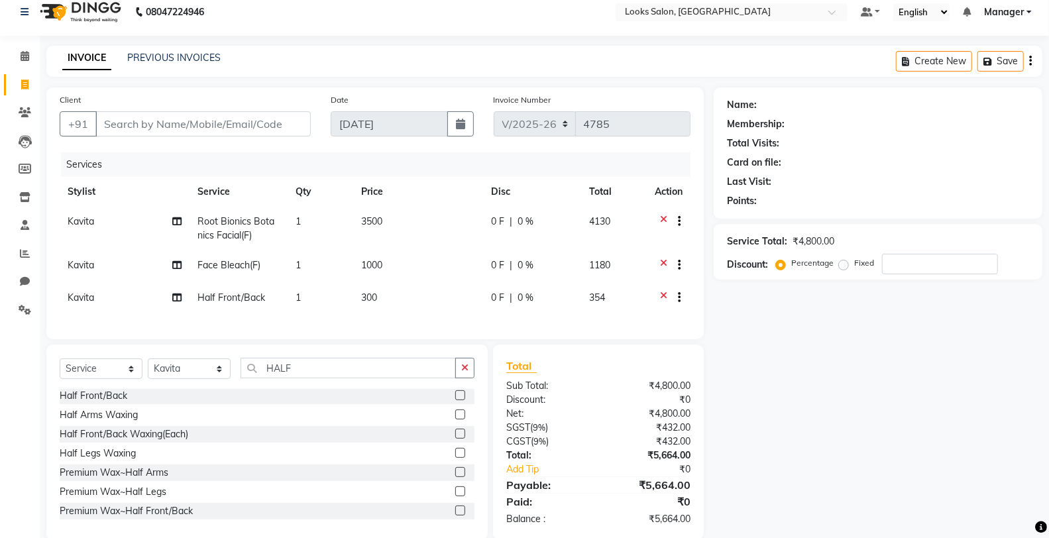
click at [421, 293] on td "300" at bounding box center [418, 299] width 130 height 32
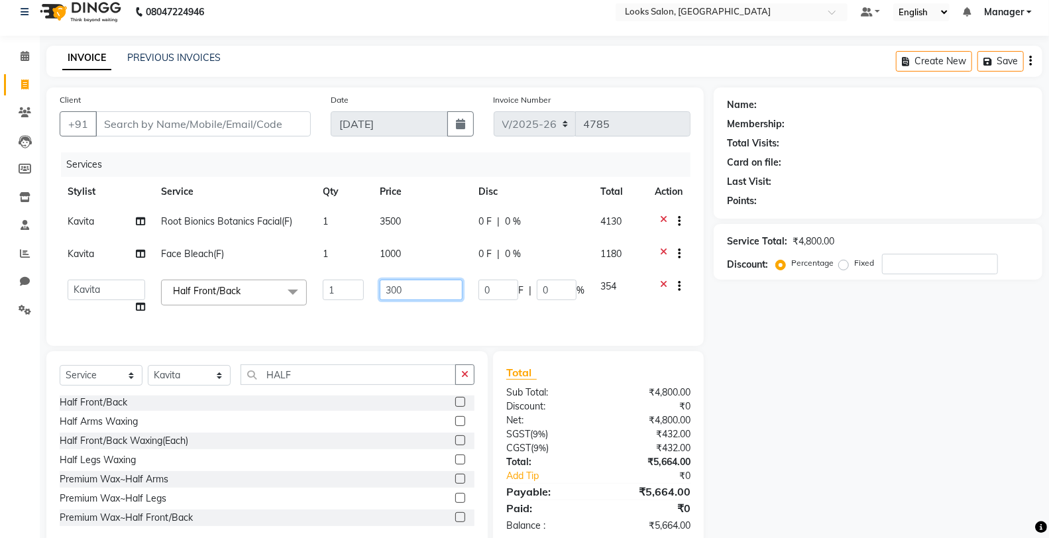
click at [421, 293] on input "300" at bounding box center [421, 290] width 83 height 21
click at [809, 375] on div "Name: Membership: Total Visits: Card on file: Last Visit: Points: Service Total…" at bounding box center [882, 316] width 338 height 459
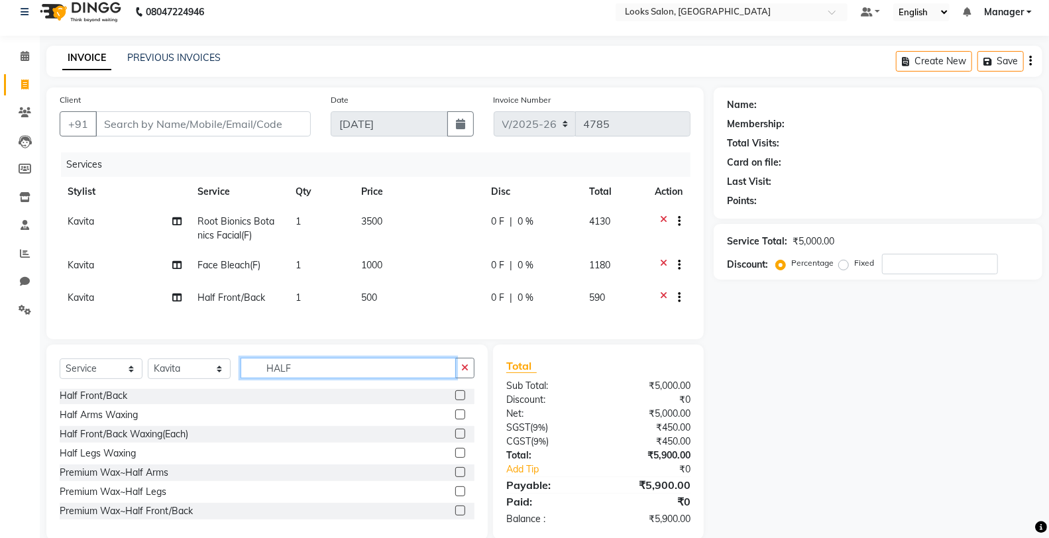
click at [348, 376] on input "HALF" at bounding box center [347, 368] width 215 height 21
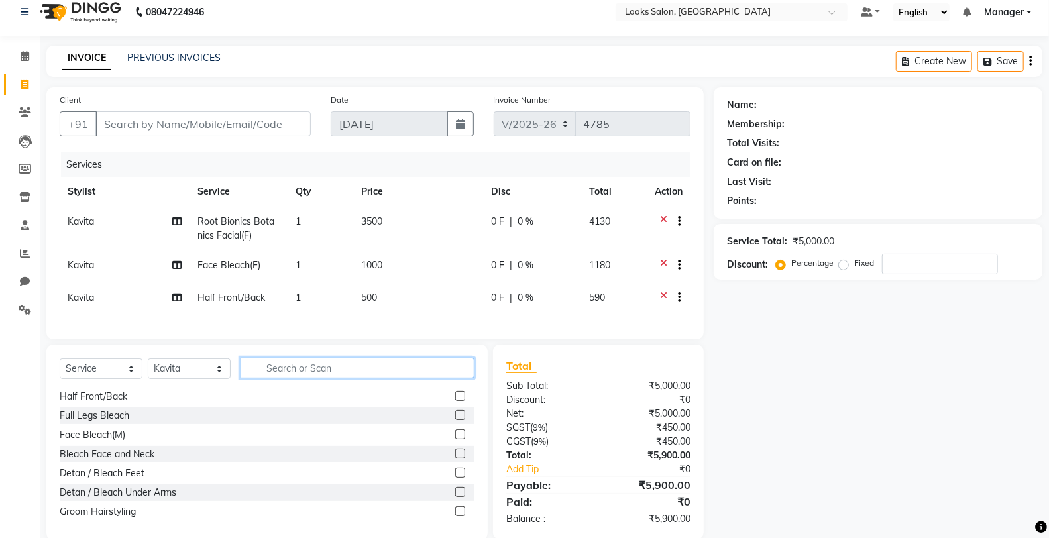
scroll to position [673, 0]
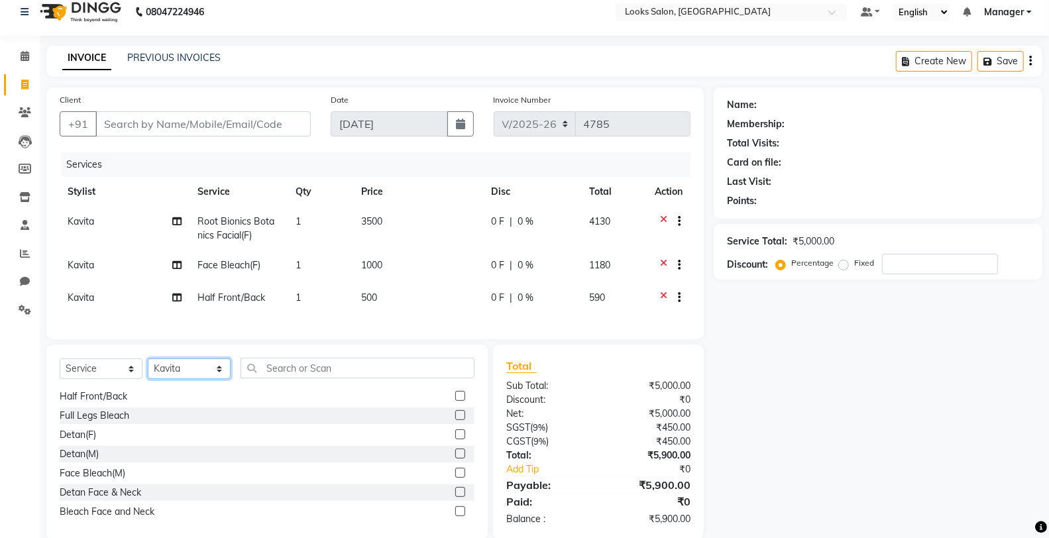
click at [190, 379] on select "Select Stylist Chandar_pdct Counter_Sales Damini_Mgr [PERSON_NAME] [PERSON_NAME…" at bounding box center [189, 368] width 83 height 21
click at [148, 369] on select "Select Stylist Chandar_pdct Counter_Sales Damini_Mgr [PERSON_NAME] [PERSON_NAME…" at bounding box center [189, 368] width 83 height 21
click at [321, 378] on input "text" at bounding box center [357, 368] width 234 height 21
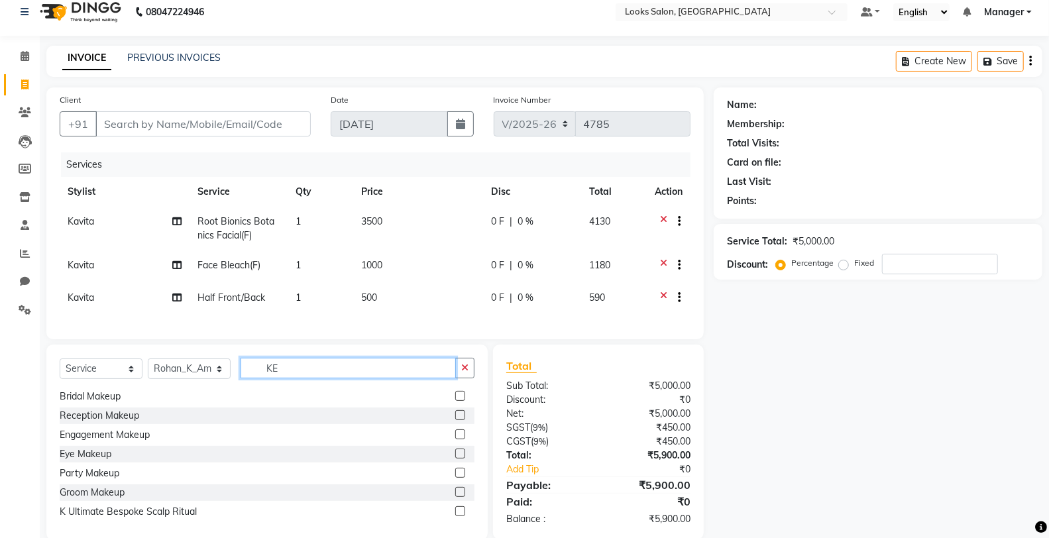
scroll to position [0, 0]
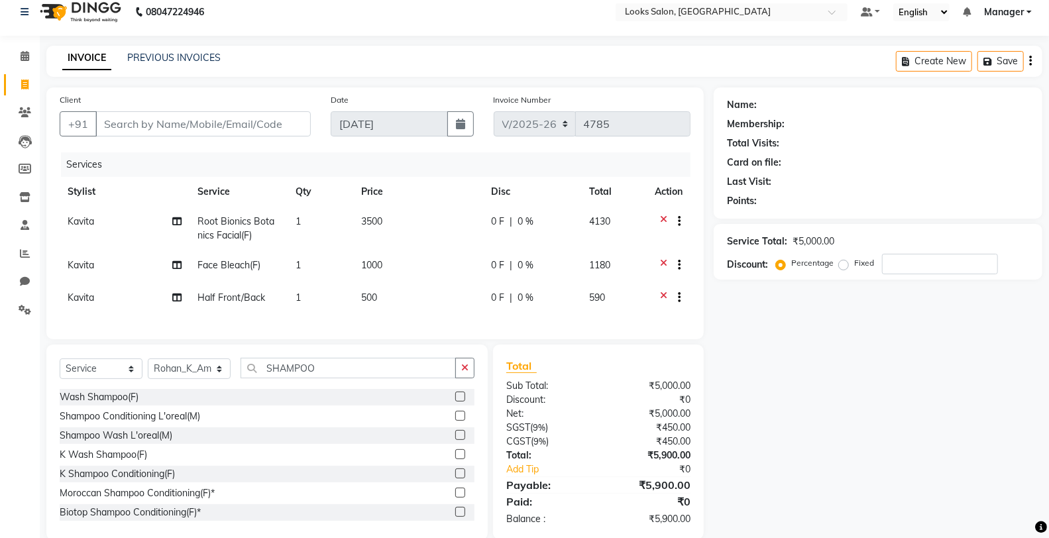
click at [455, 478] on label at bounding box center [460, 473] width 10 height 10
click at [455, 478] on input "checkbox" at bounding box center [459, 474] width 9 height 9
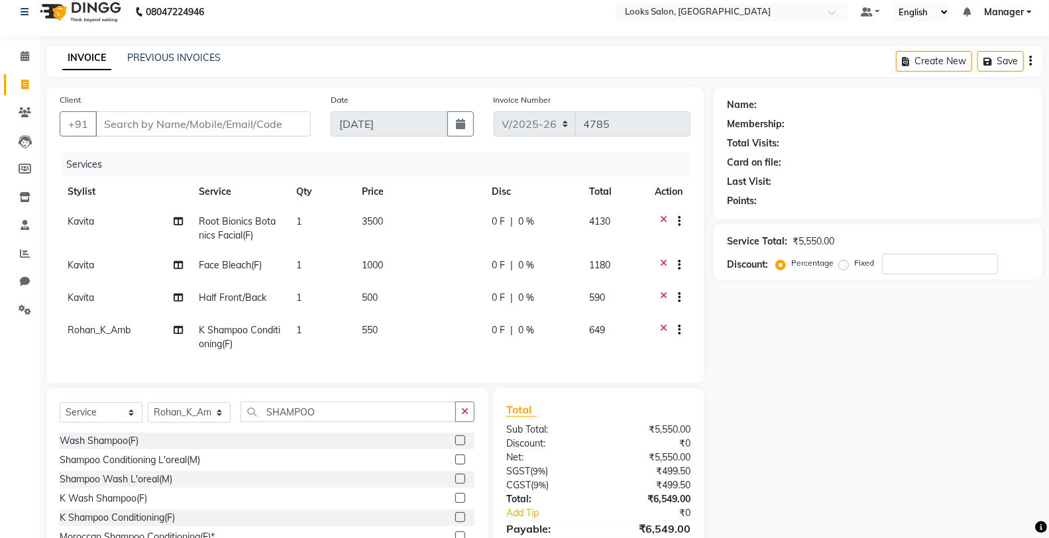
click at [444, 323] on td "550" at bounding box center [419, 337] width 130 height 44
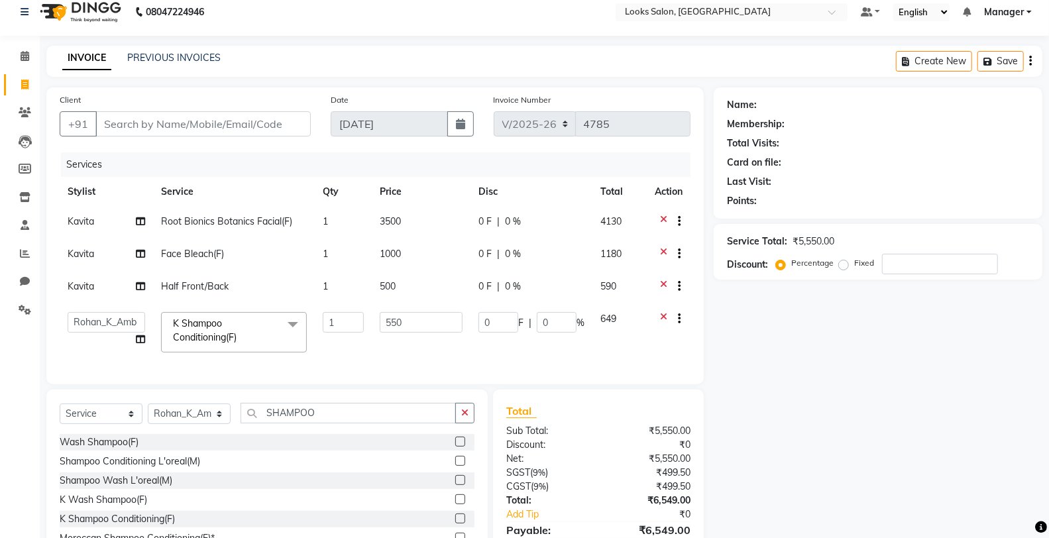
click at [420, 335] on td "550" at bounding box center [421, 332] width 99 height 56
click at [419, 328] on input "550" at bounding box center [421, 322] width 83 height 21
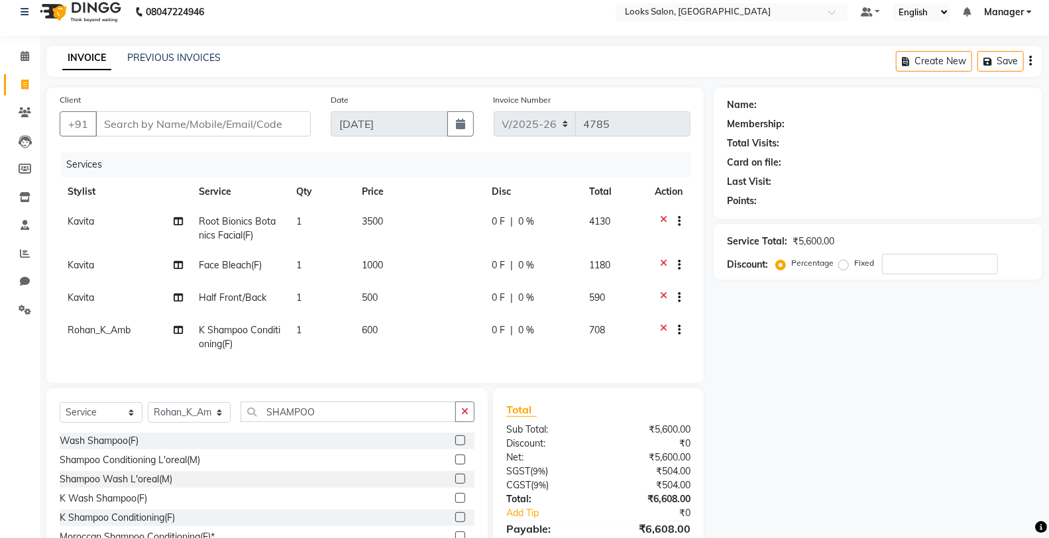
click at [906, 400] on div "Name: Membership: Total Visits: Card on file: Last Visit: Points: Service Total…" at bounding box center [882, 335] width 338 height 496
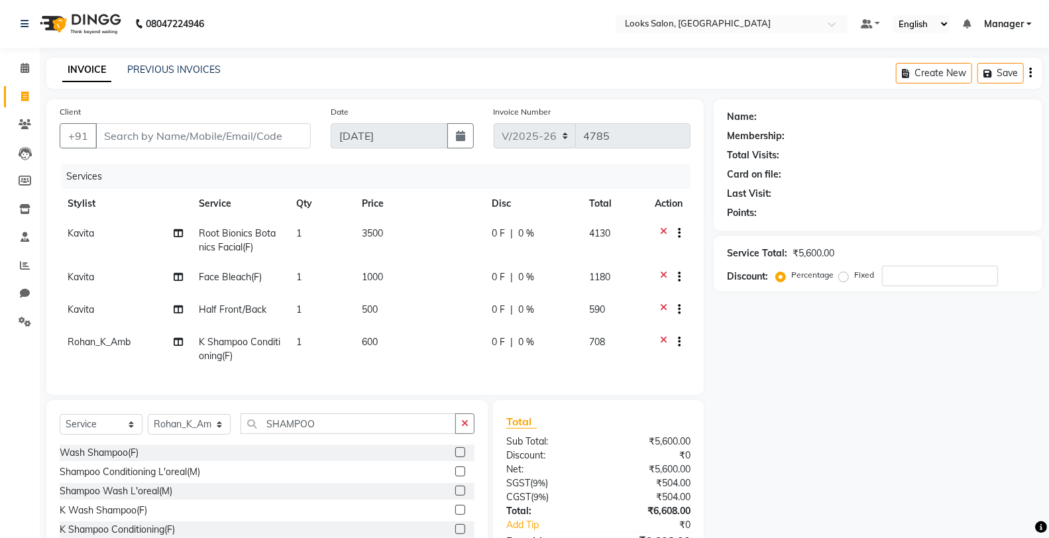
click at [819, 401] on div "Name: Membership: Total Visits: Card on file: Last Visit: Points: Service Total…" at bounding box center [882, 347] width 338 height 496
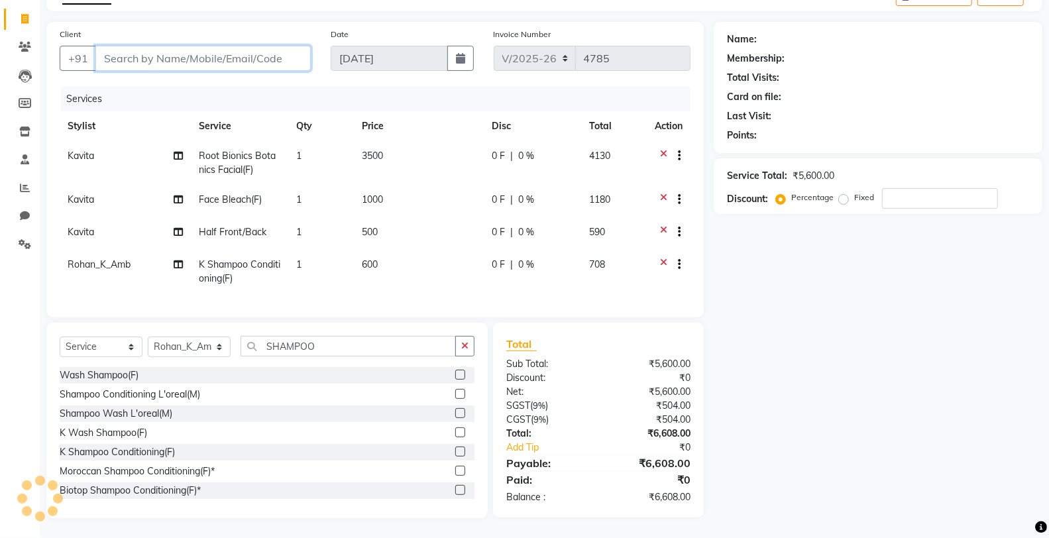
click at [229, 46] on input "Client" at bounding box center [202, 58] width 215 height 25
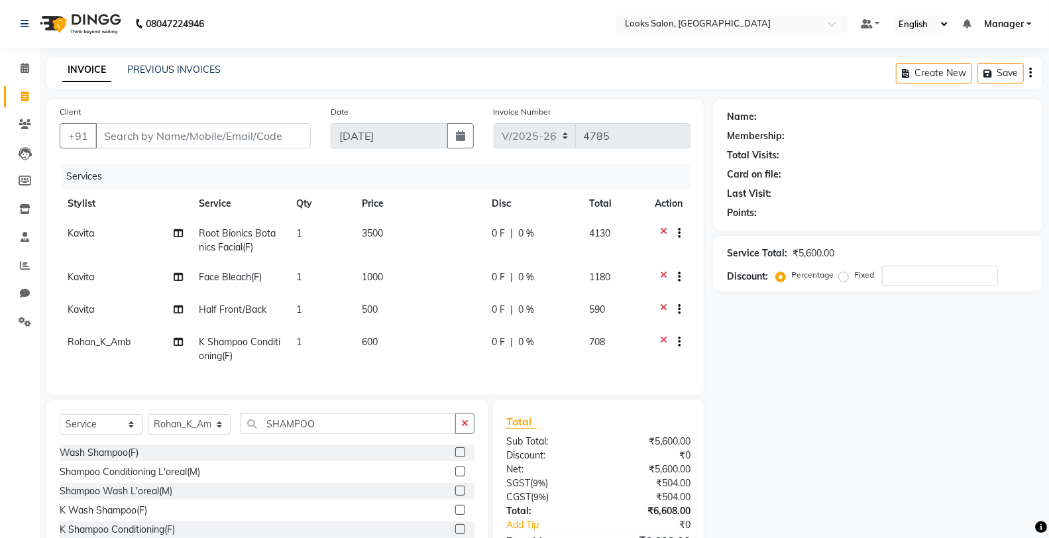
click at [799, 466] on div "Name: Membership: Total Visits: Card on file: Last Visit: Points: Service Total…" at bounding box center [882, 347] width 338 height 496
click at [187, 134] on input "Client" at bounding box center [202, 135] width 215 height 25
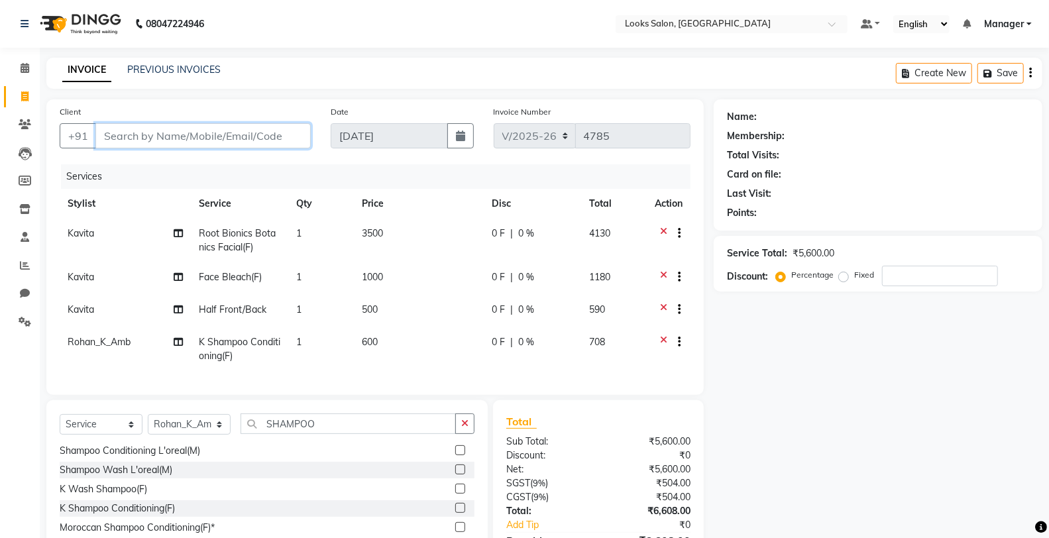
click at [123, 138] on input "Client" at bounding box center [202, 135] width 215 height 25
click at [285, 133] on span "Add Client" at bounding box center [276, 135] width 52 height 13
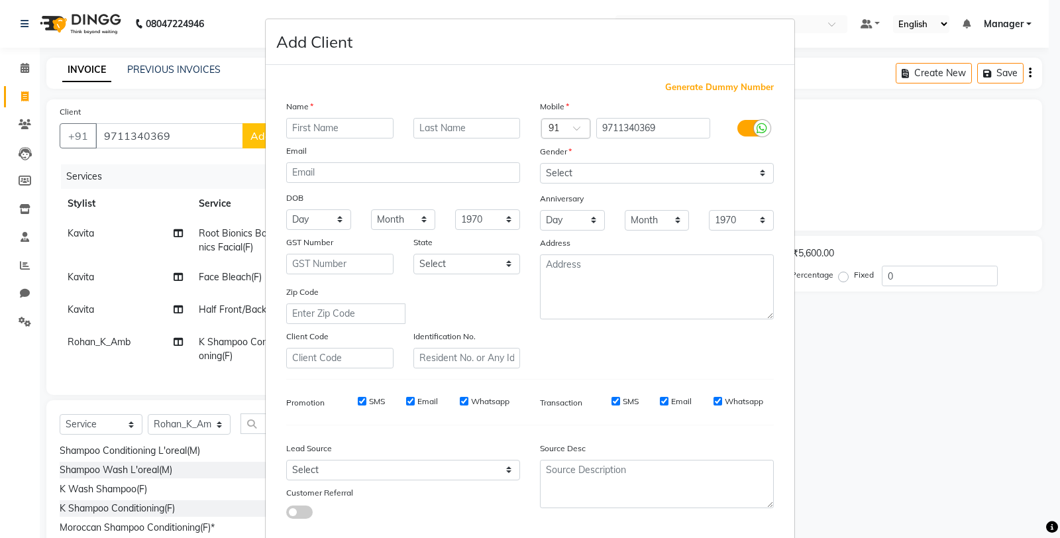
click at [333, 129] on input "text" at bounding box center [339, 128] width 107 height 21
click at [702, 170] on select "Select [DEMOGRAPHIC_DATA] [DEMOGRAPHIC_DATA] Other Prefer Not To Say" at bounding box center [657, 173] width 234 height 21
click at [540, 163] on select "Select [DEMOGRAPHIC_DATA] [DEMOGRAPHIC_DATA] Other Prefer Not To Say" at bounding box center [657, 173] width 234 height 21
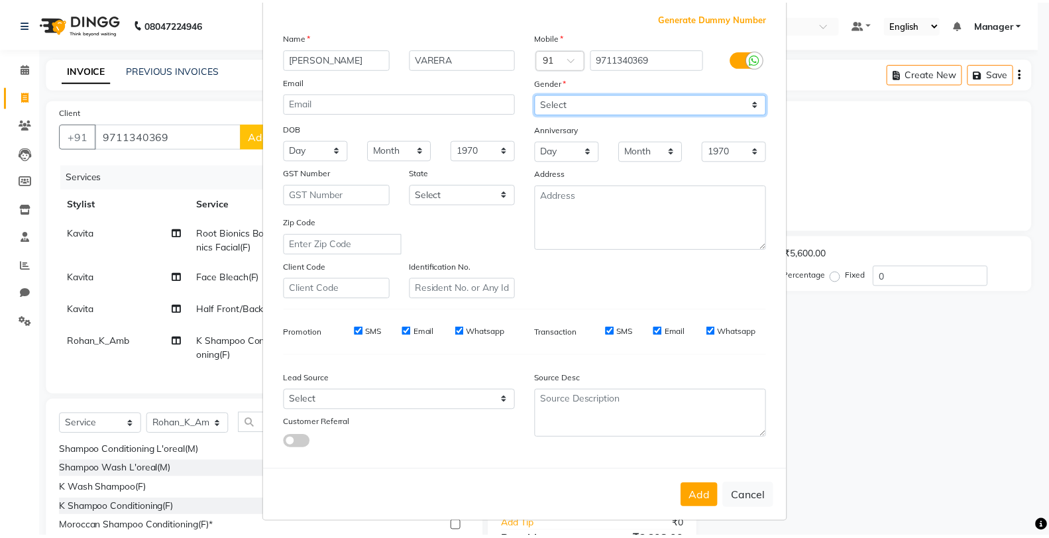
scroll to position [74, 0]
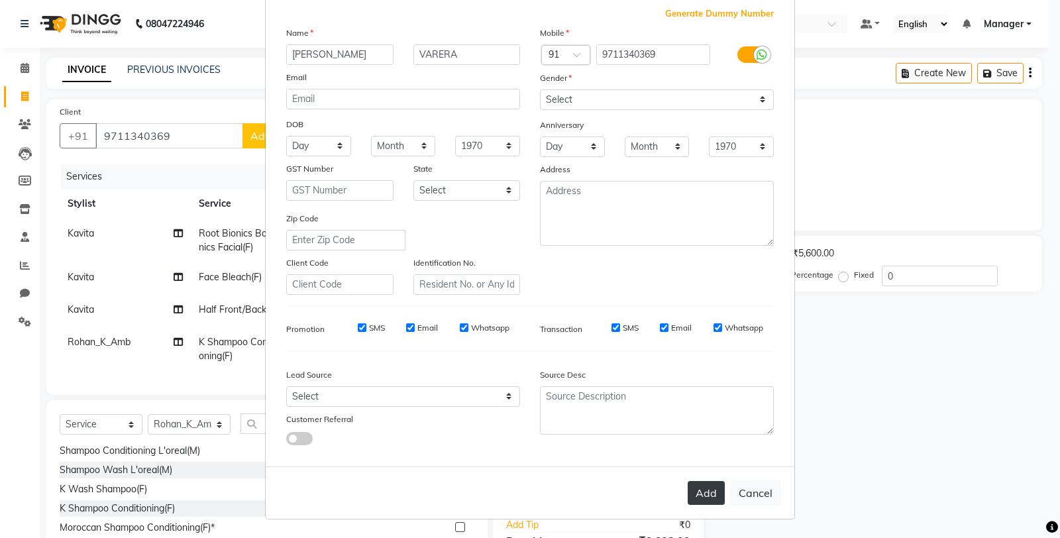
click at [707, 499] on button "Add" at bounding box center [706, 493] width 37 height 24
click at [619, 56] on input "9711340369" at bounding box center [653, 54] width 115 height 21
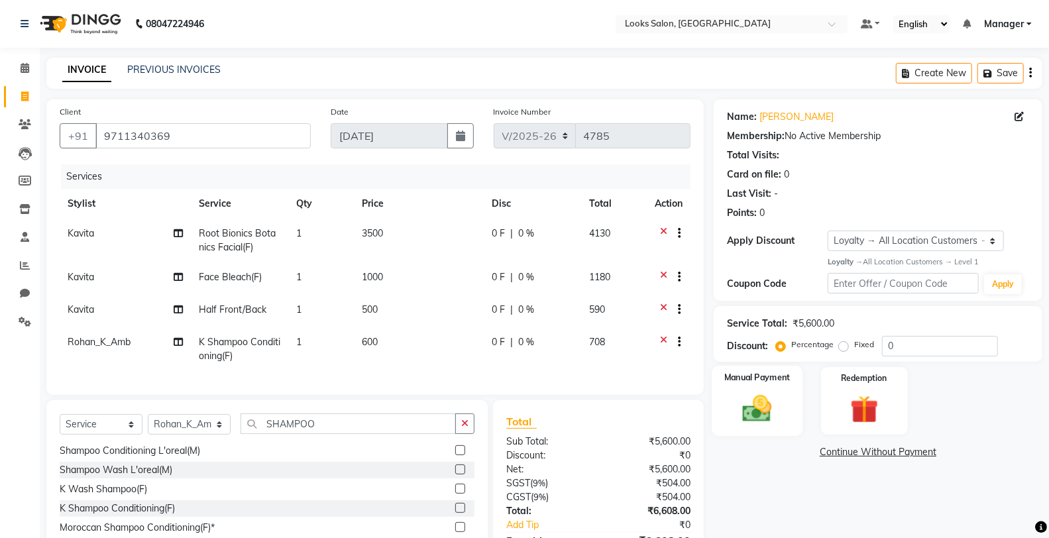
scroll to position [88, 0]
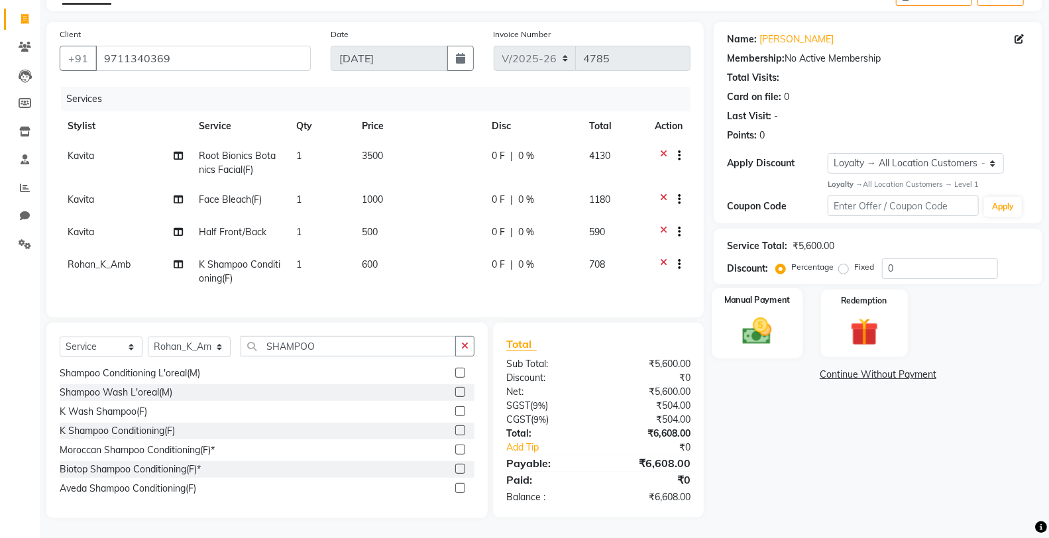
click at [760, 323] on img at bounding box center [756, 331] width 47 height 34
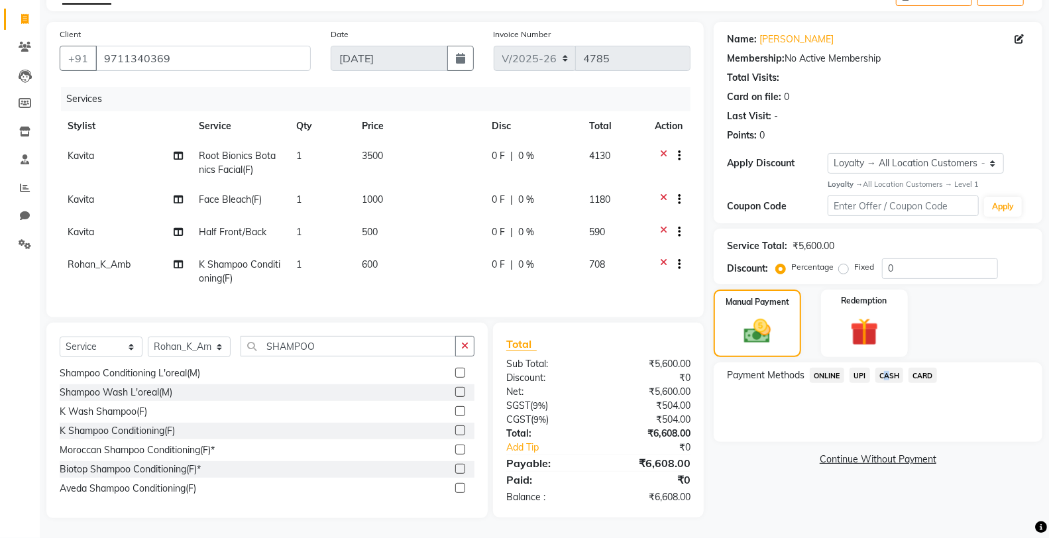
click at [882, 368] on span "CASH" at bounding box center [889, 375] width 28 height 15
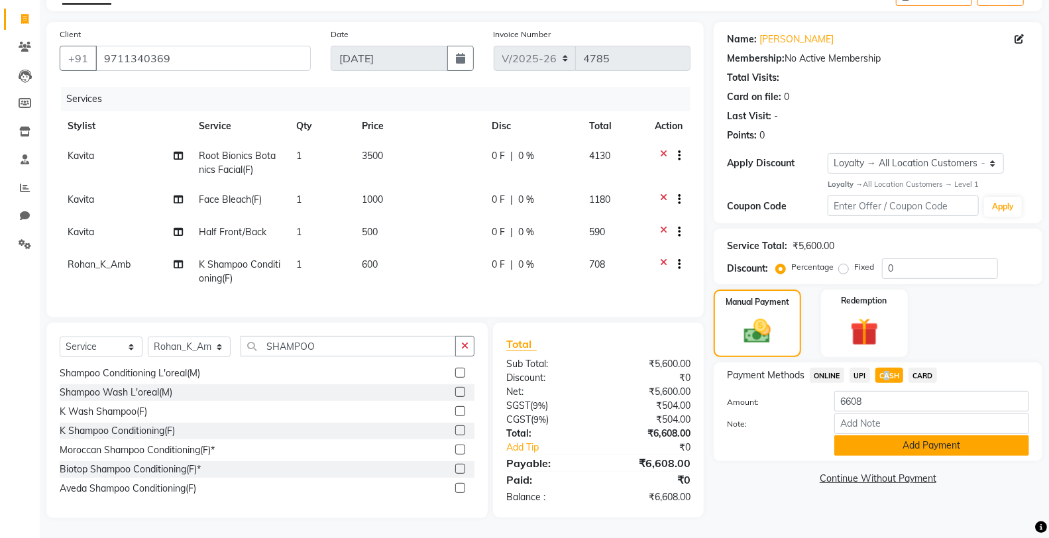
click at [881, 435] on button "Add Payment" at bounding box center [931, 445] width 195 height 21
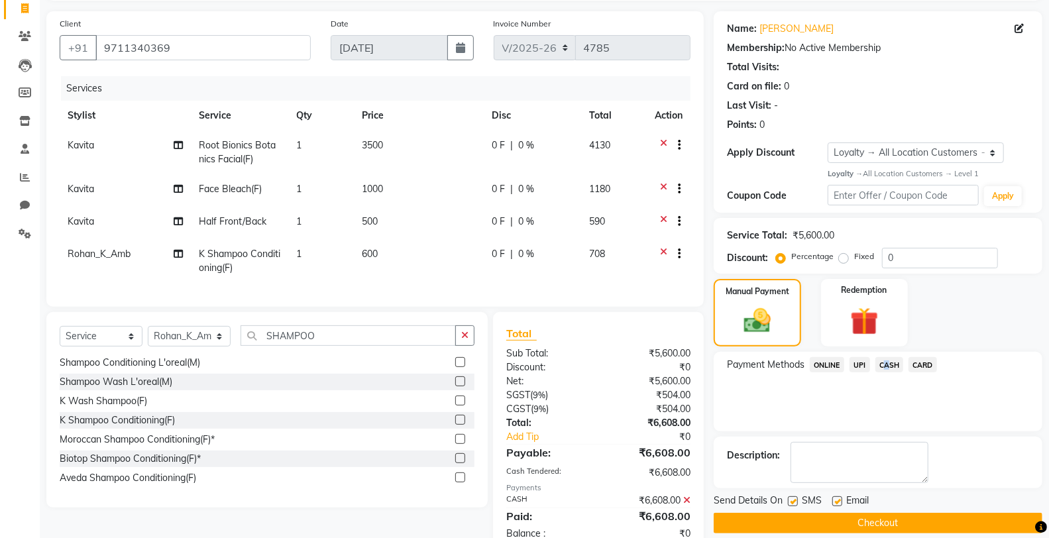
scroll to position [200, 0]
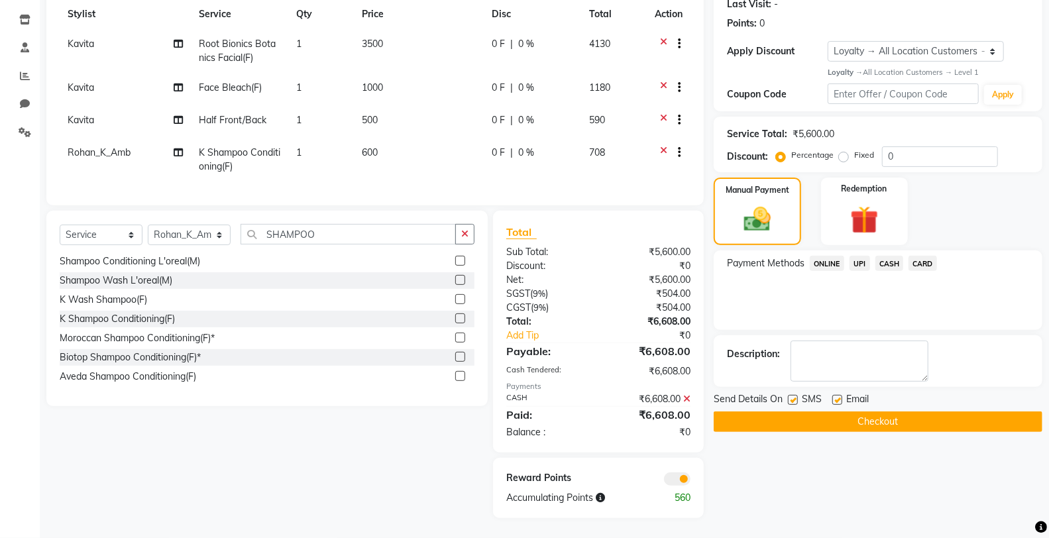
click at [684, 401] on icon at bounding box center [686, 398] width 7 height 9
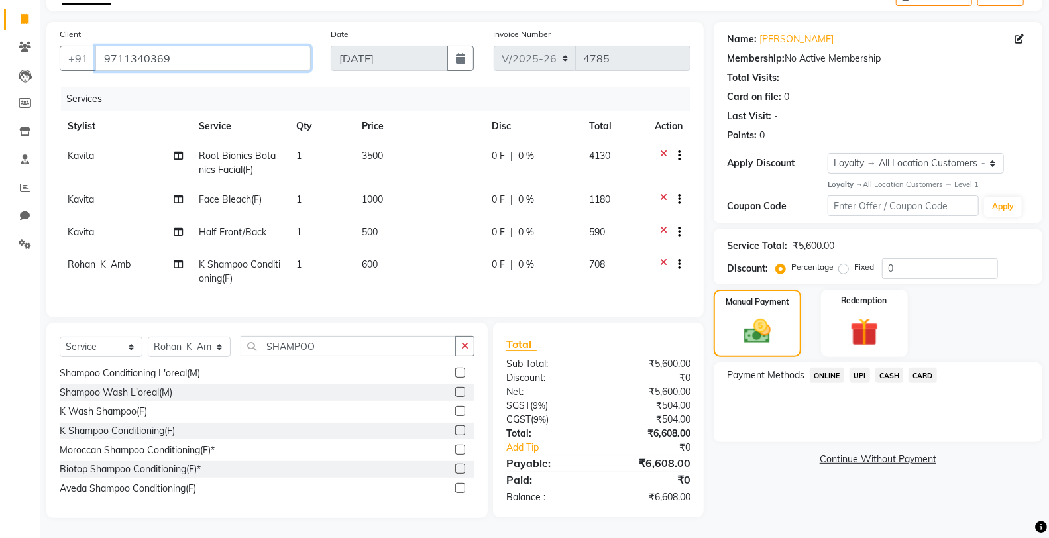
click at [177, 46] on input "9711340369" at bounding box center [202, 58] width 215 height 25
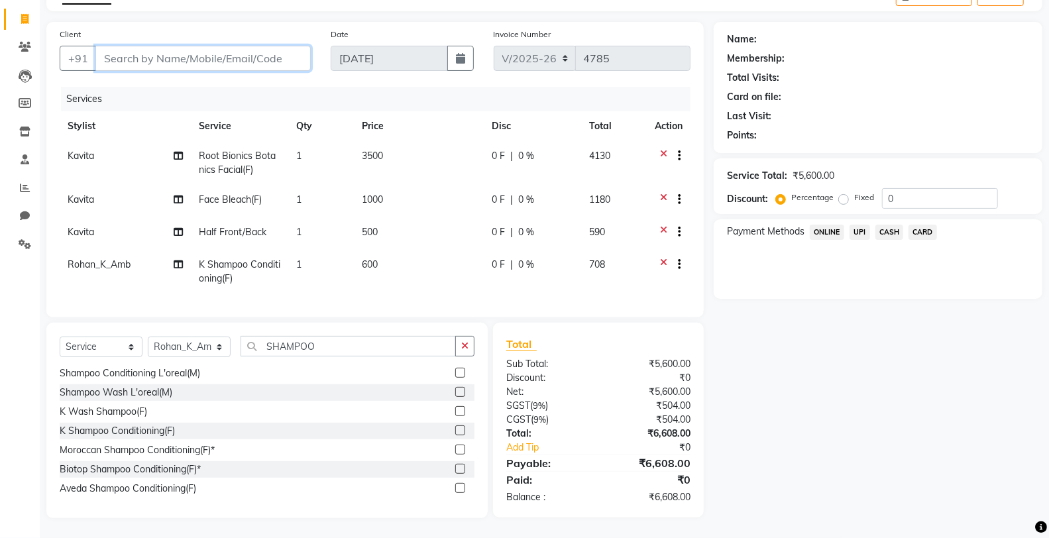
click at [147, 49] on input "Client" at bounding box center [202, 58] width 215 height 25
paste input "9711340369"
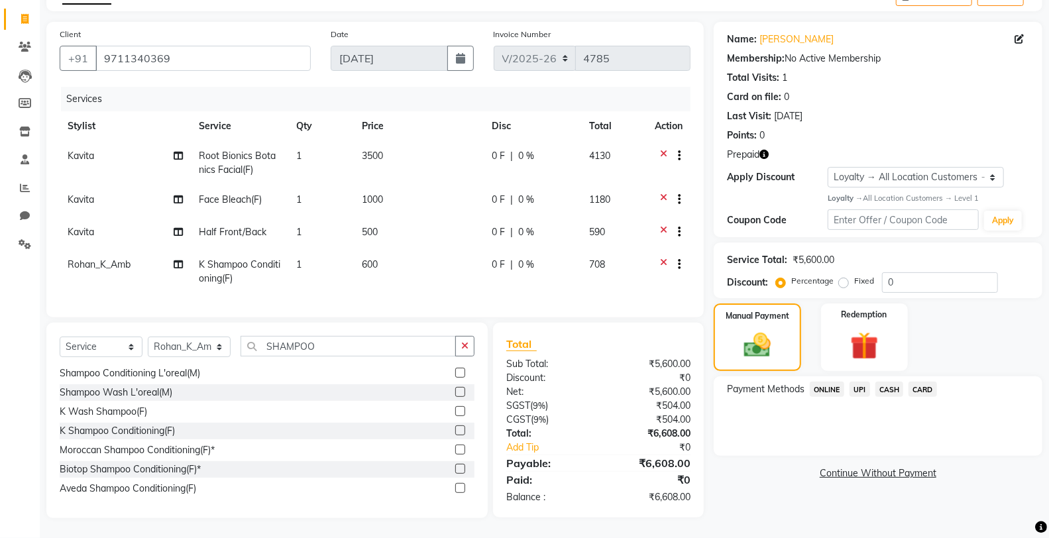
click at [764, 150] on icon "button" at bounding box center [763, 154] width 9 height 9
click at [864, 352] on img at bounding box center [864, 346] width 47 height 36
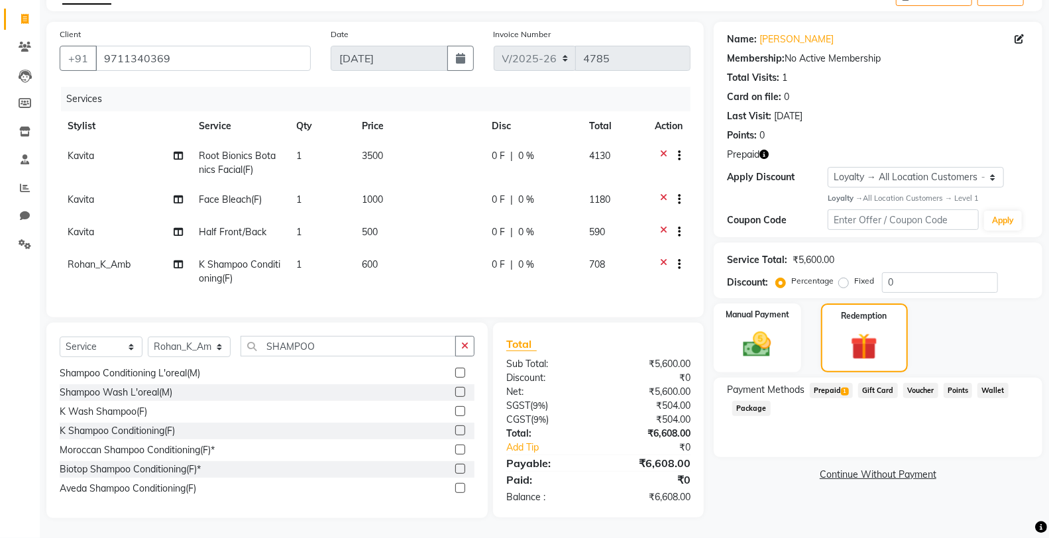
click at [823, 383] on span "Prepaid 1" at bounding box center [830, 390] width 43 height 15
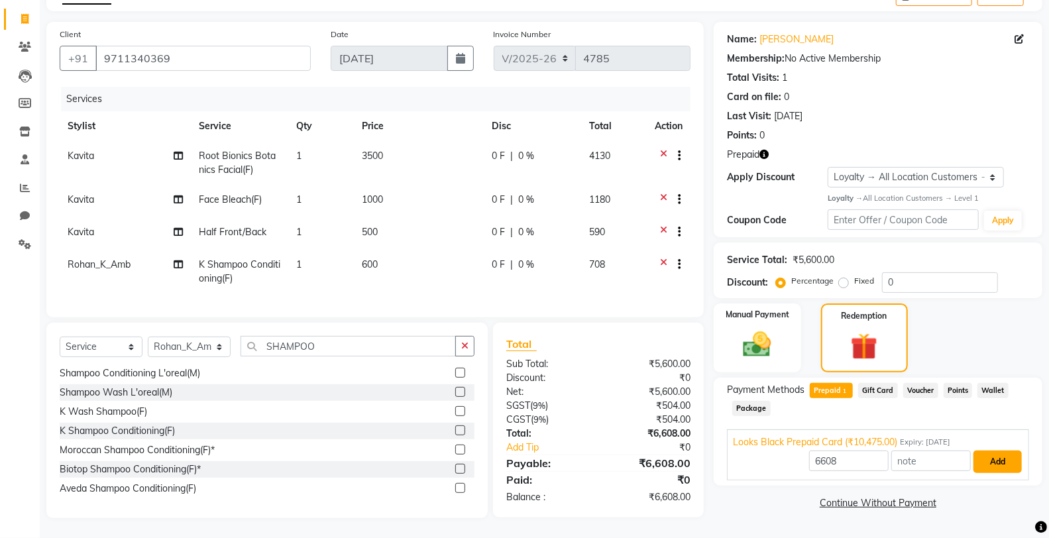
click at [1007, 455] on button "Add" at bounding box center [997, 461] width 48 height 23
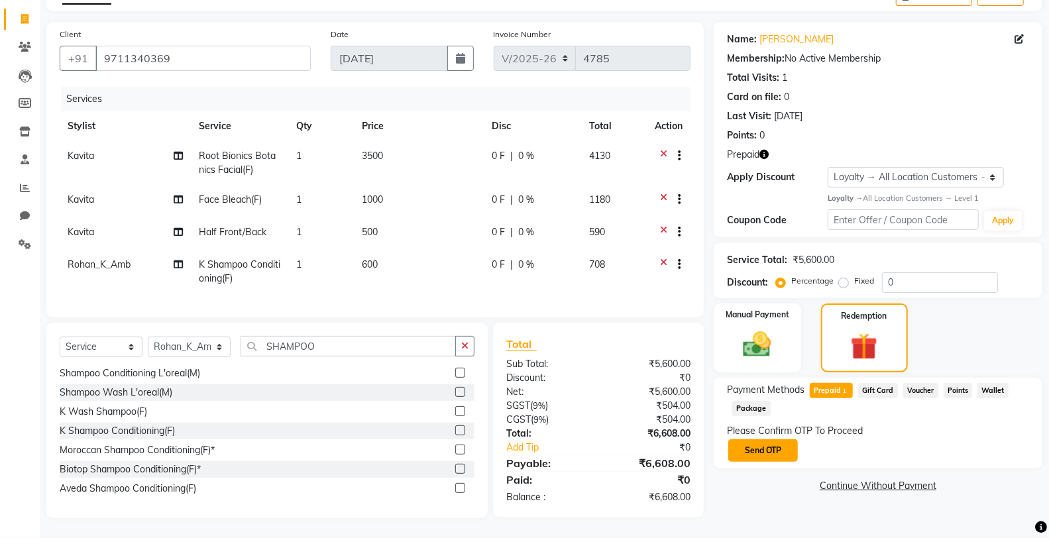
click at [769, 439] on button "Send OTP" at bounding box center [763, 450] width 70 height 23
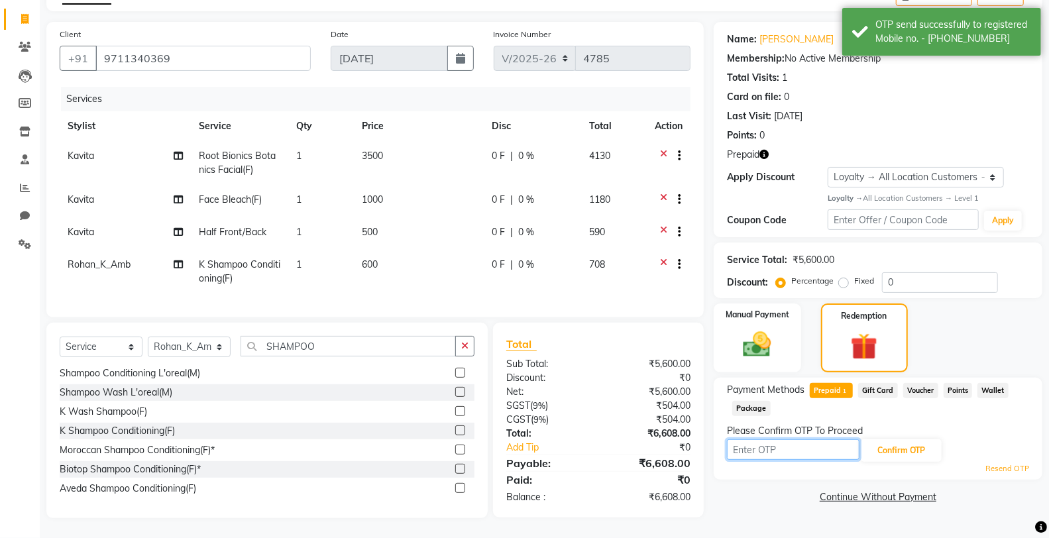
click at [772, 444] on input "text" at bounding box center [793, 449] width 132 height 21
click at [747, 444] on input "text" at bounding box center [793, 449] width 132 height 21
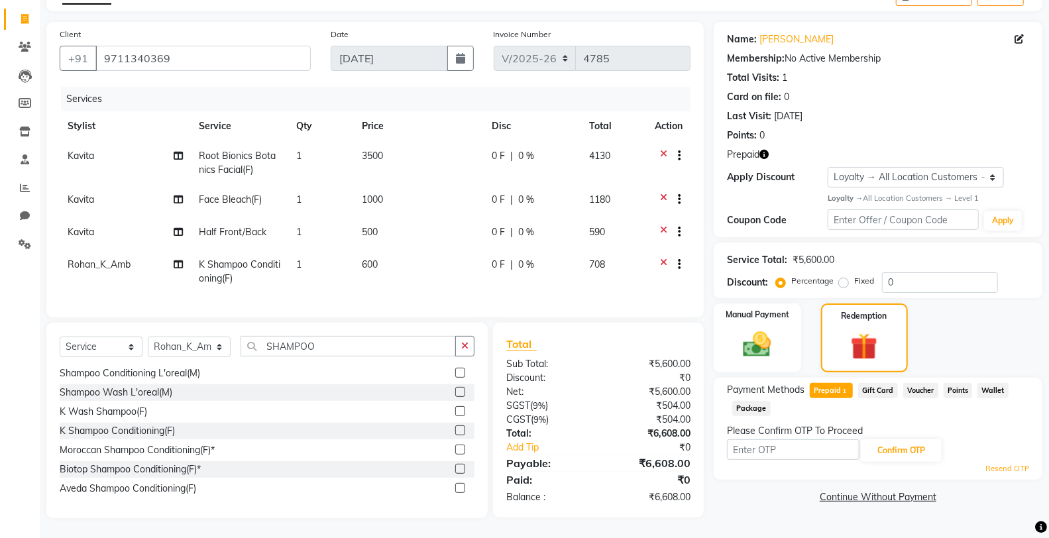
click at [1000, 463] on link "Resend OTP" at bounding box center [1007, 468] width 44 height 11
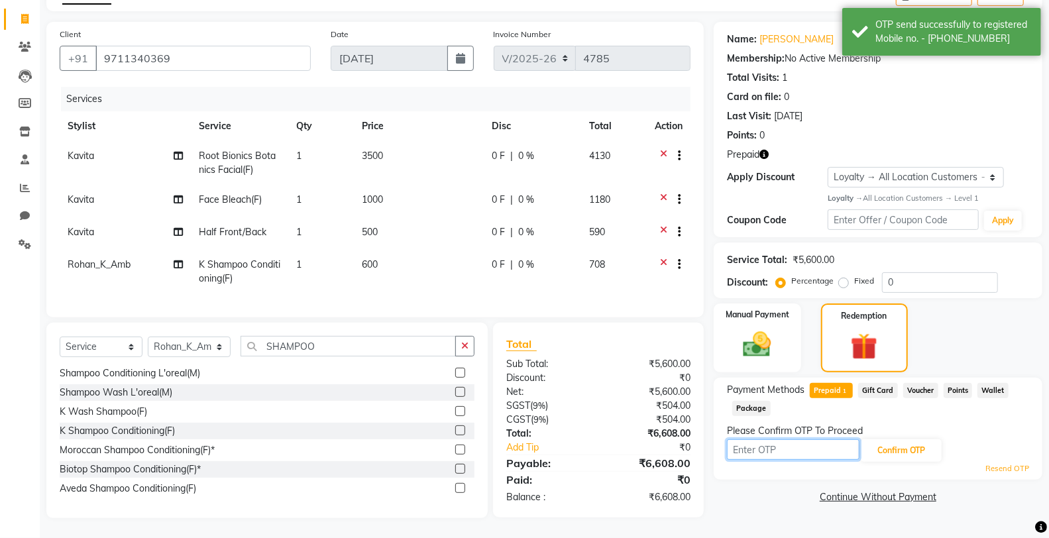
click at [774, 439] on input "text" at bounding box center [793, 449] width 132 height 21
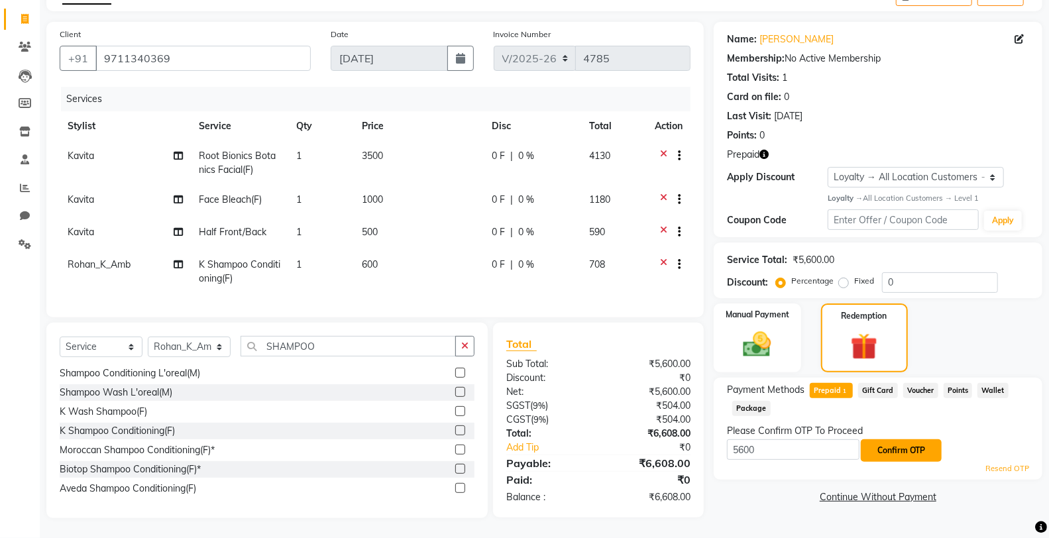
click at [873, 442] on button "Confirm OTP" at bounding box center [900, 450] width 81 height 23
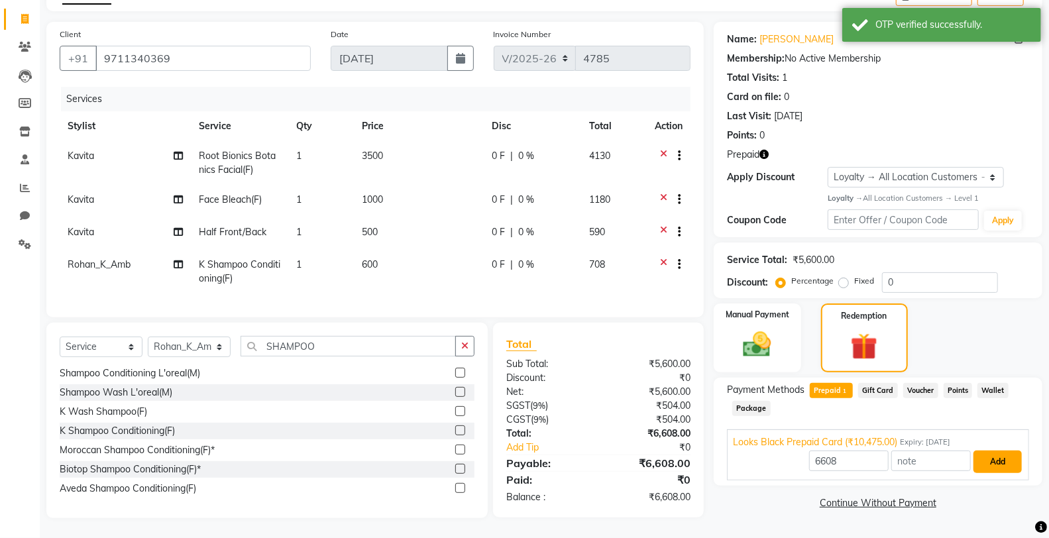
click at [990, 450] on button "Add" at bounding box center [997, 461] width 48 height 23
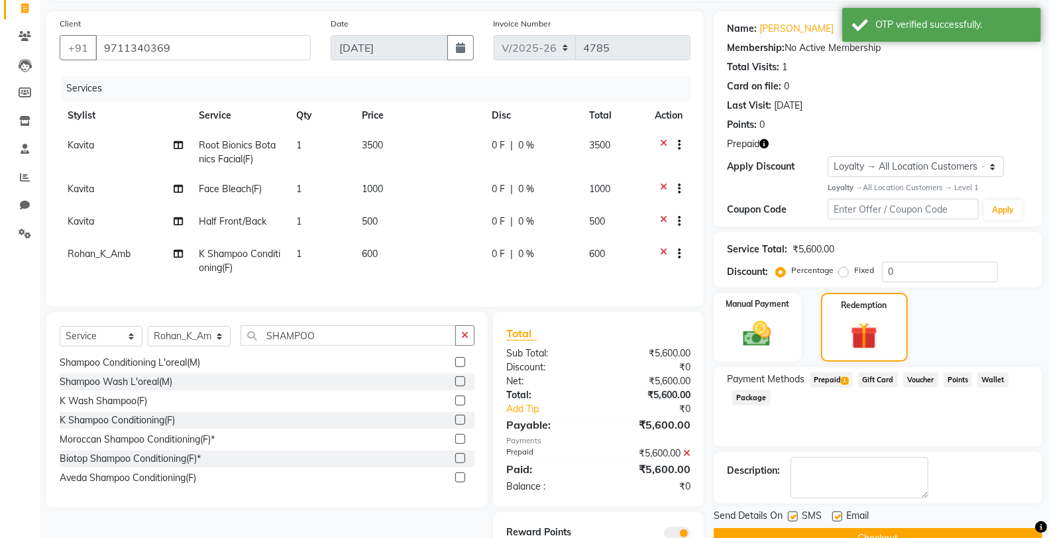
scroll to position [153, 0]
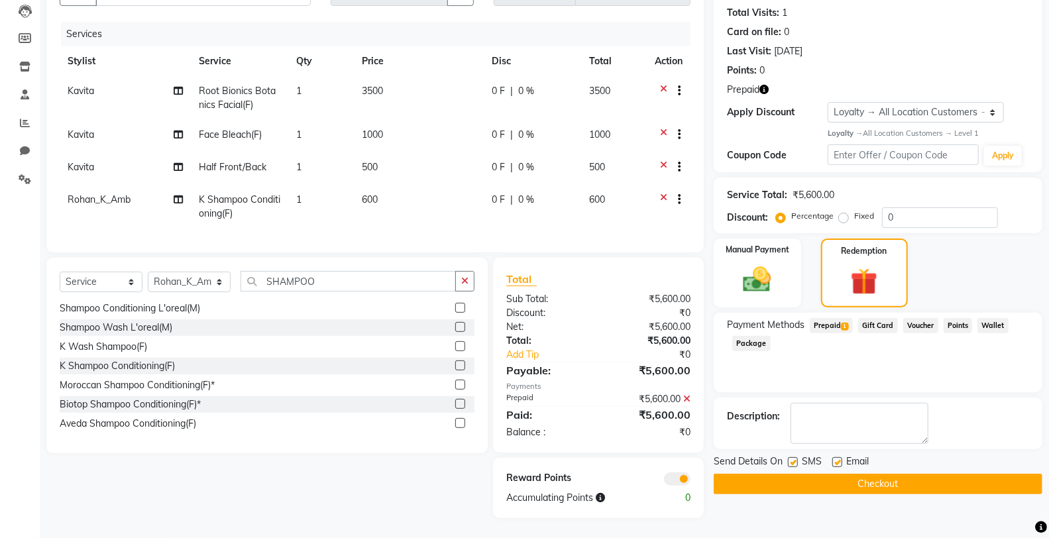
click at [876, 474] on button "Checkout" at bounding box center [877, 484] width 329 height 21
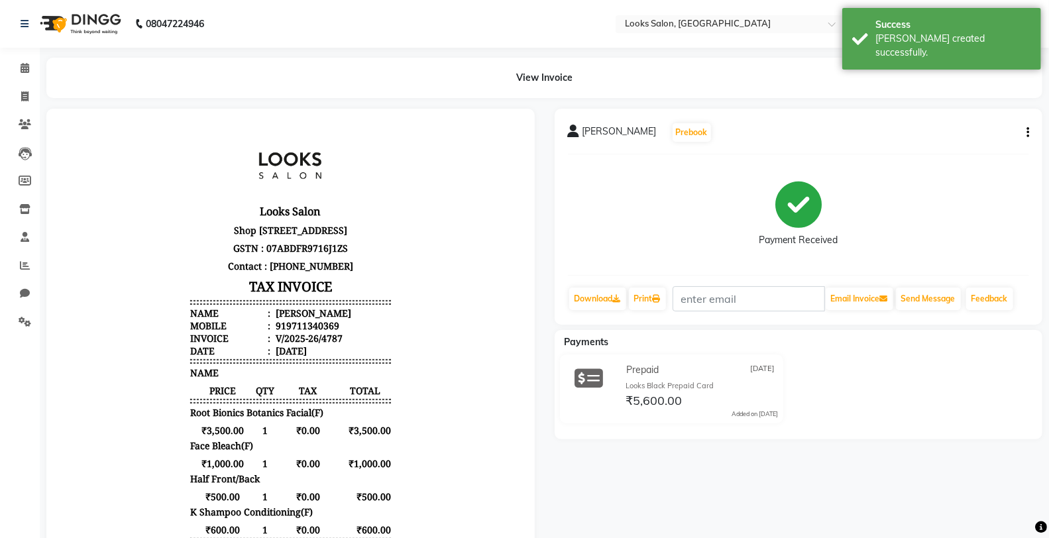
scroll to position [10, 0]
click at [656, 294] on link "Print" at bounding box center [647, 298] width 37 height 23
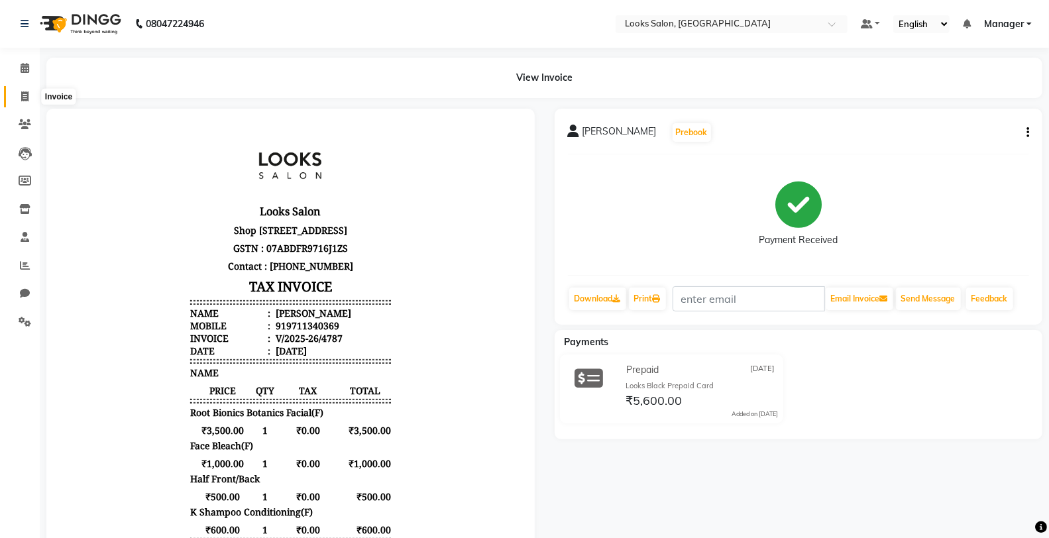
click at [28, 103] on span at bounding box center [24, 96] width 23 height 15
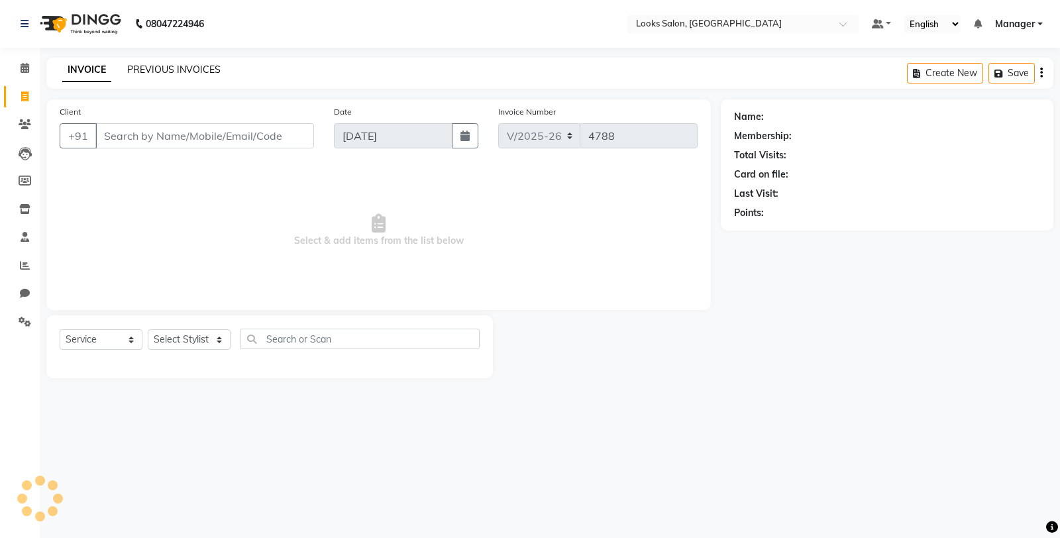
click at [137, 69] on link "PREVIOUS INVOICES" at bounding box center [173, 70] width 93 height 12
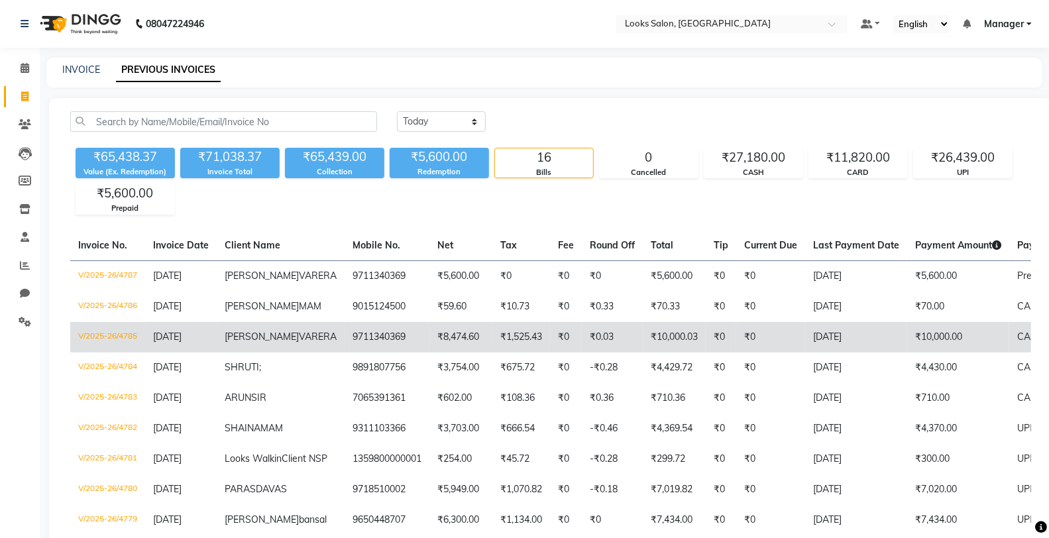
click at [353, 352] on td "9711340369" at bounding box center [386, 337] width 85 height 30
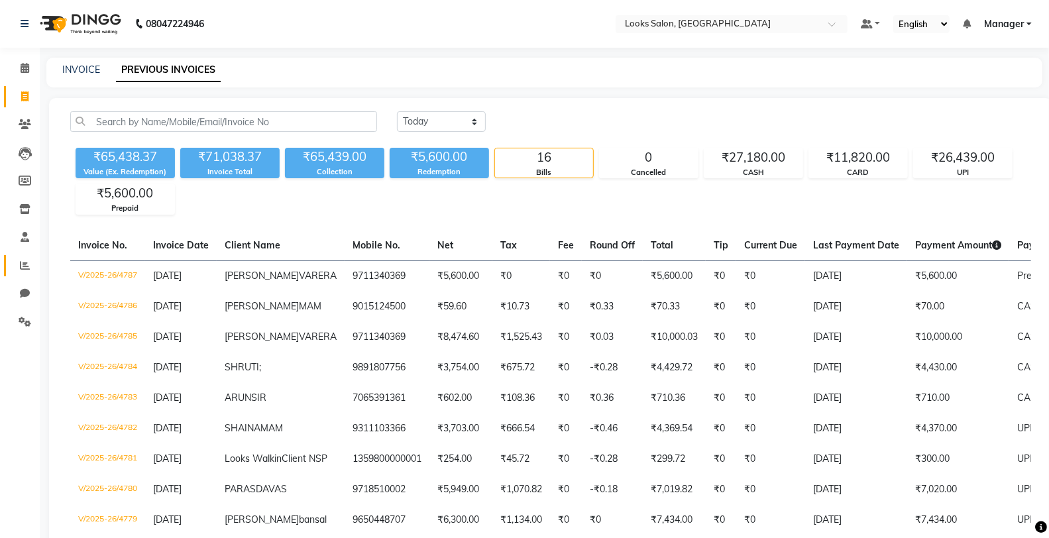
click at [9, 269] on link "Reports" at bounding box center [20, 266] width 32 height 22
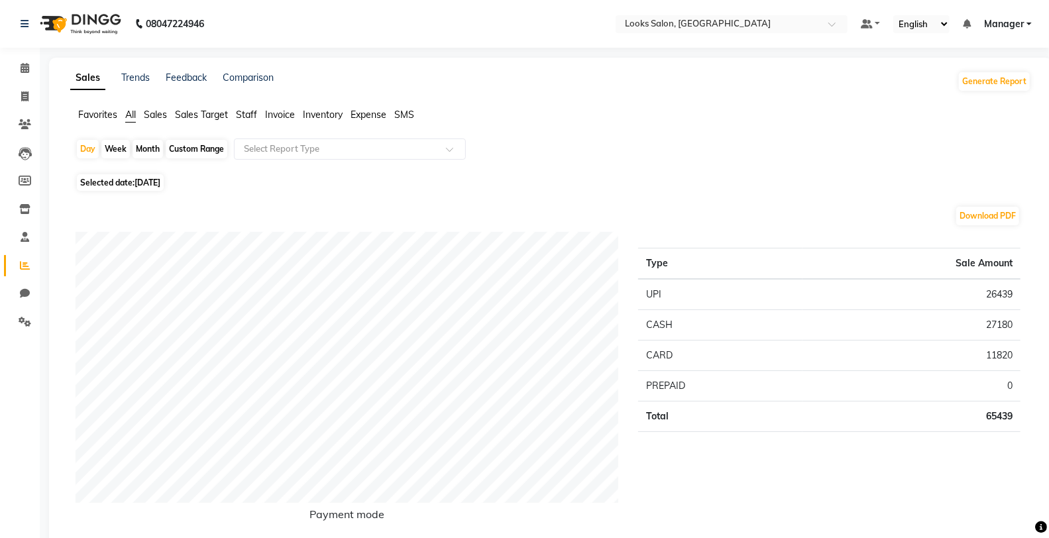
click at [237, 113] on span "Staff" at bounding box center [246, 115] width 21 height 12
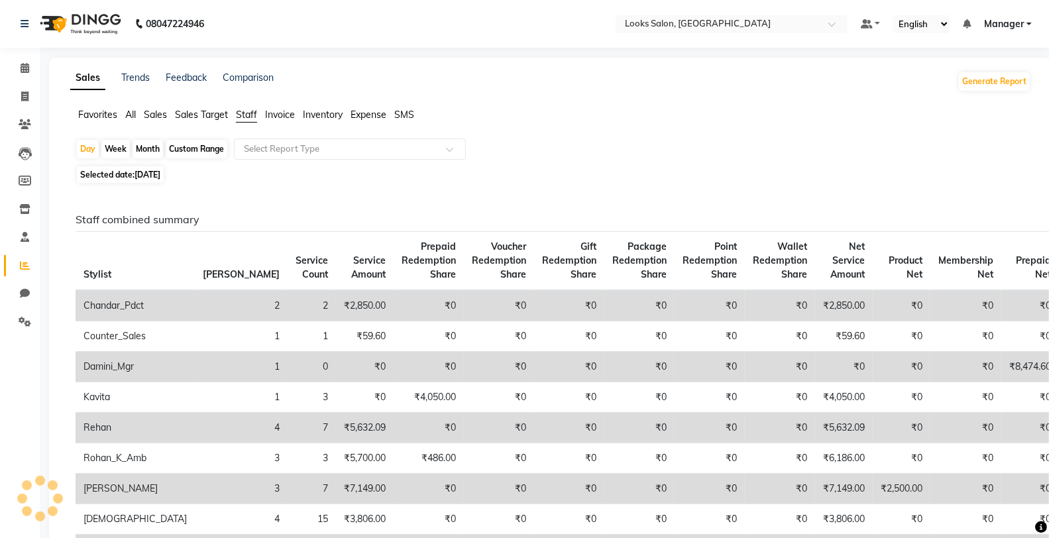
scroll to position [221, 0]
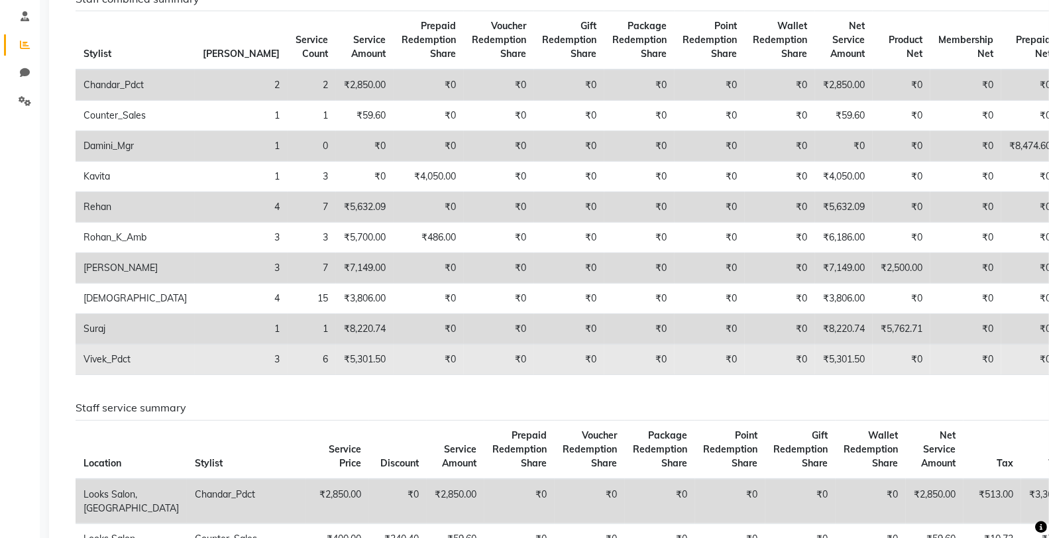
click at [815, 360] on td "₹5,301.50" at bounding box center [844, 359] width 58 height 30
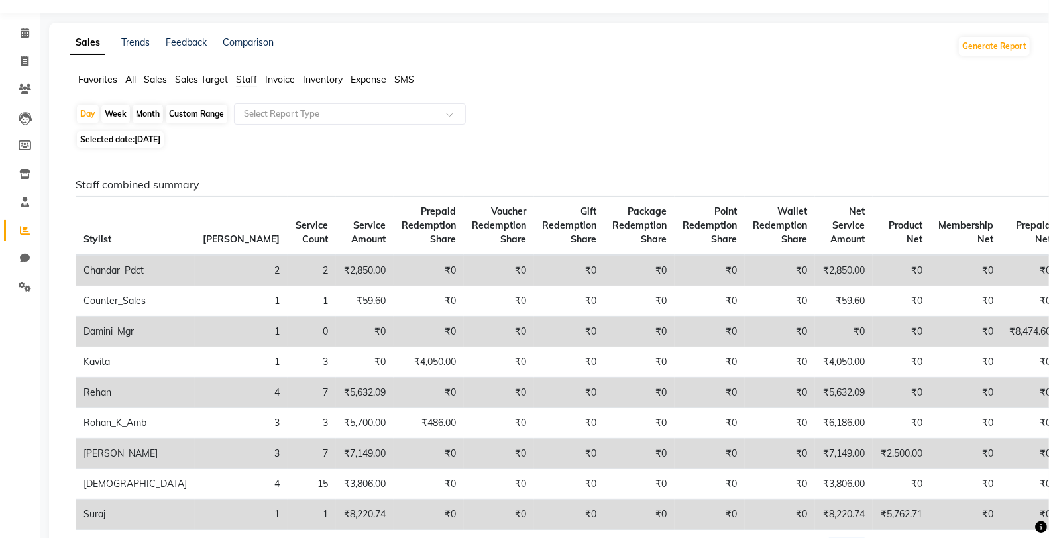
scroll to position [0, 0]
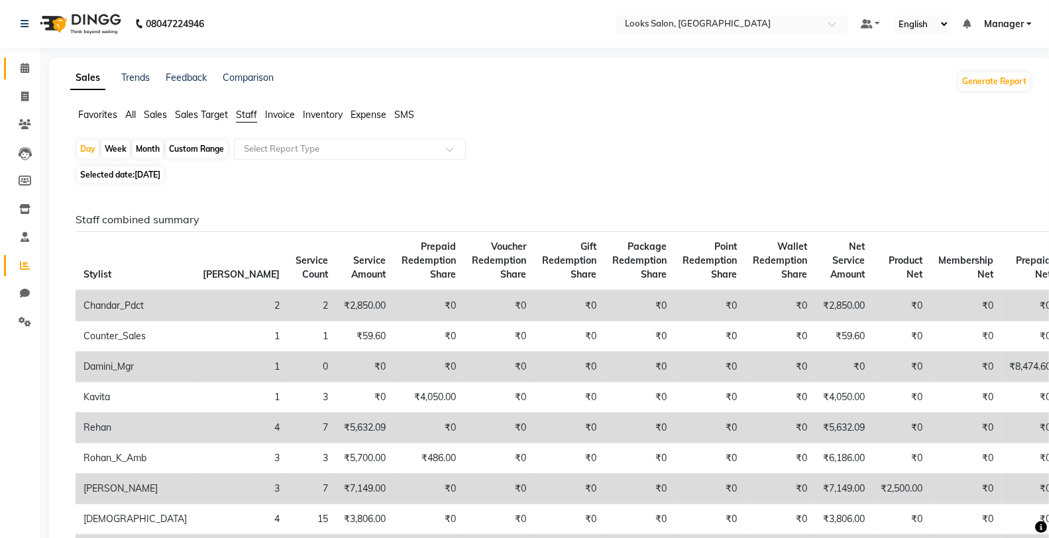
drag, startPoint x: 20, startPoint y: 58, endPoint x: 36, endPoint y: 102, distance: 46.7
click at [20, 58] on link "Calendar" at bounding box center [20, 69] width 32 height 22
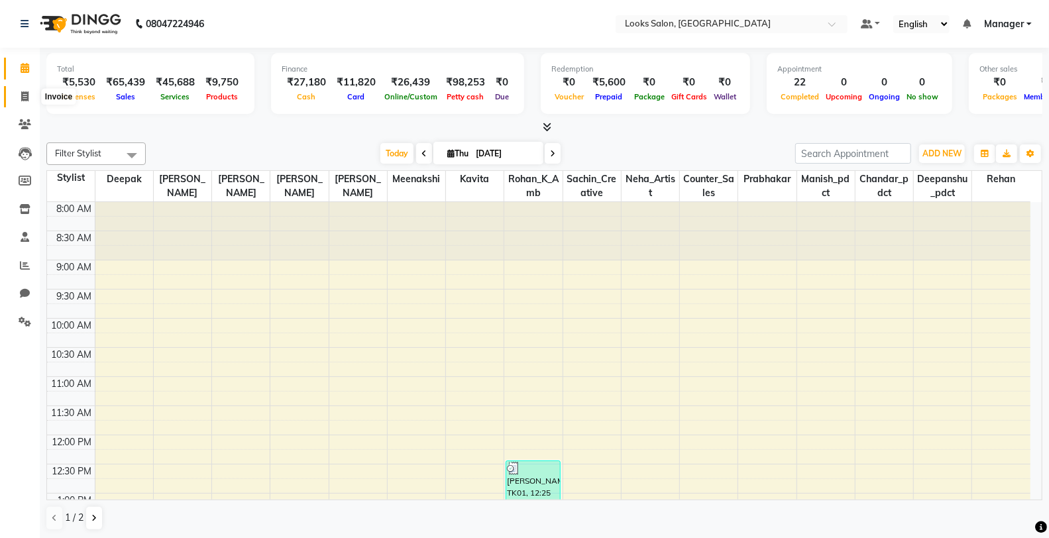
click at [28, 99] on span at bounding box center [24, 96] width 23 height 15
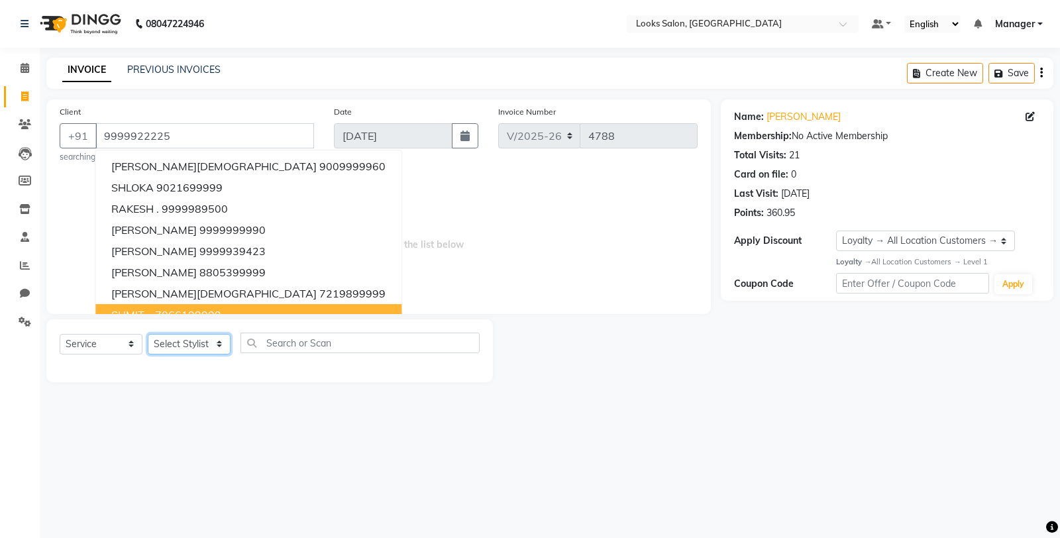
click at [151, 338] on select "Select Stylist Chandar_pdct Counter_Sales Damini_Mgr [PERSON_NAME] [PERSON_NAME…" at bounding box center [189, 344] width 83 height 21
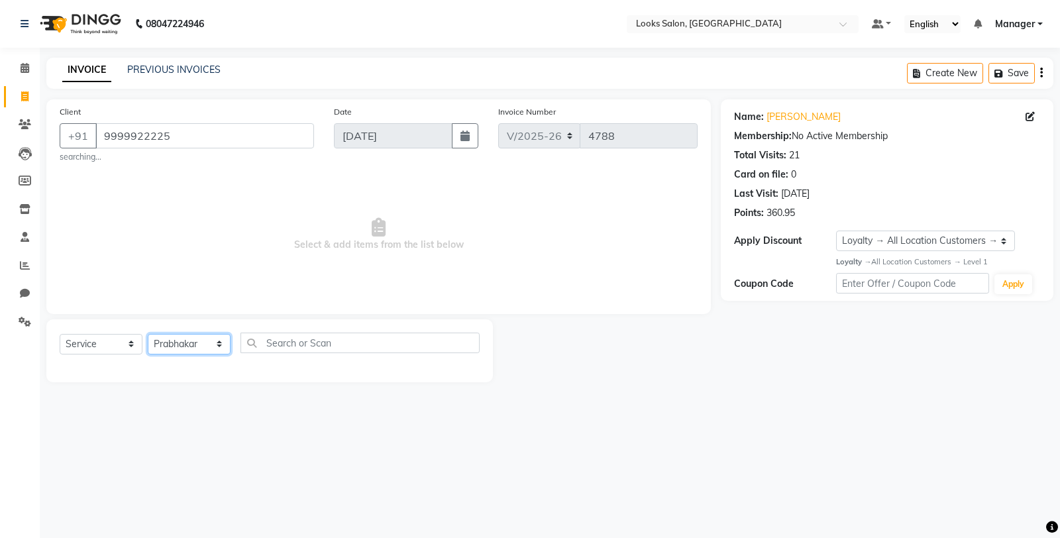
click at [148, 334] on select "Select Stylist Chandar_pdct Counter_Sales Damini_Mgr [PERSON_NAME] [PERSON_NAME…" at bounding box center [189, 344] width 83 height 21
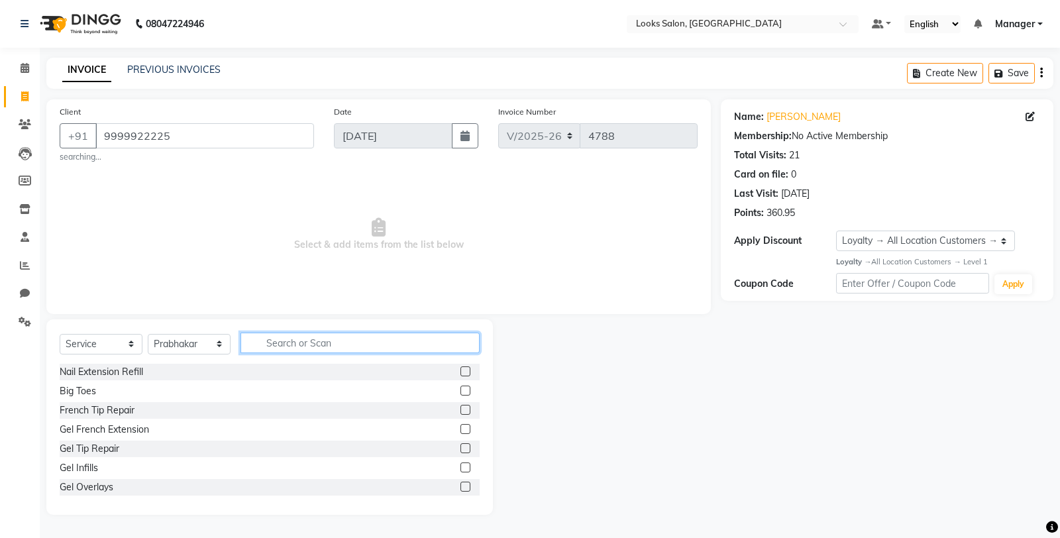
click at [309, 345] on input "text" at bounding box center [359, 343] width 239 height 21
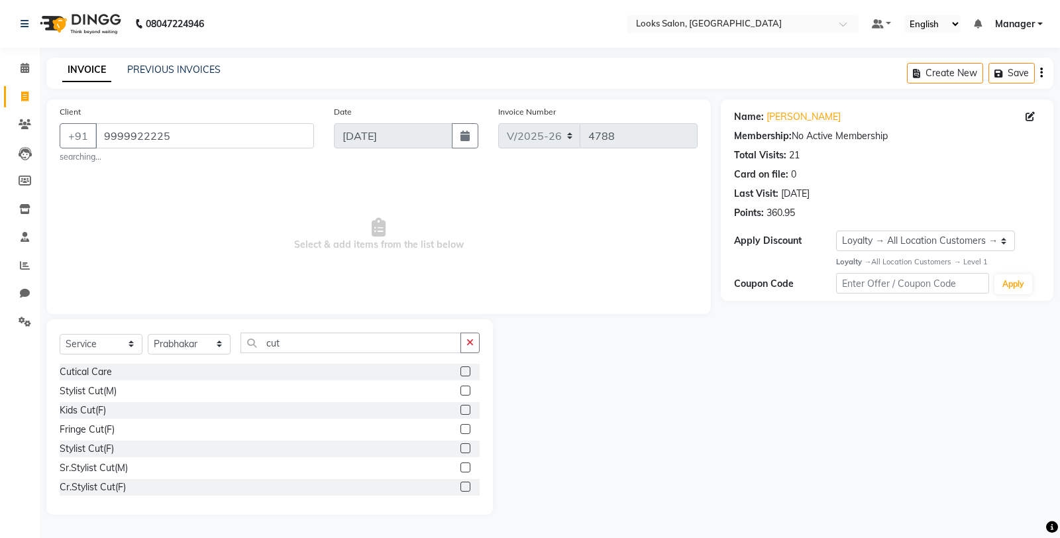
click at [460, 389] on label at bounding box center [465, 391] width 10 height 10
click at [460, 389] on input "checkbox" at bounding box center [464, 391] width 9 height 9
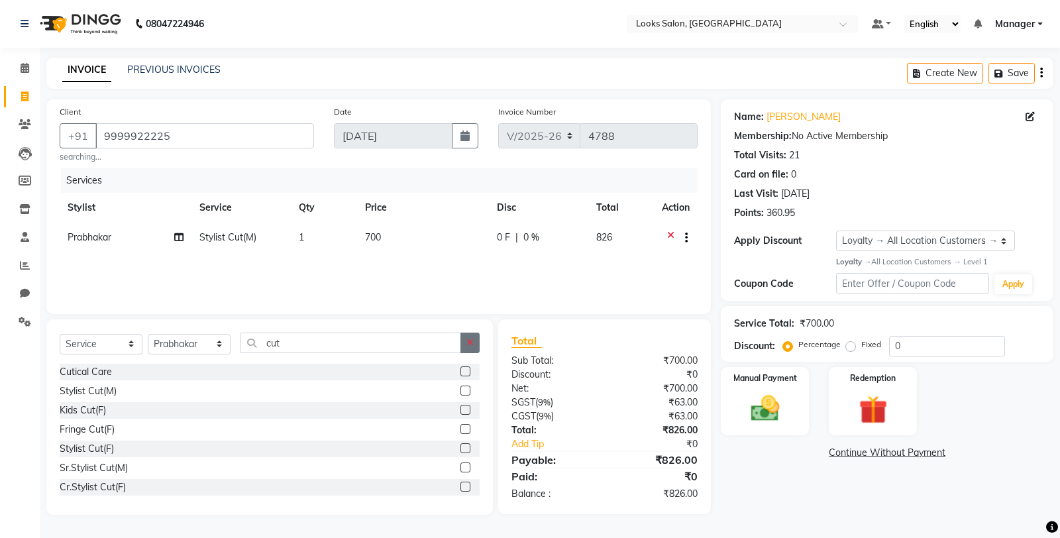
click at [466, 343] on icon "button" at bounding box center [469, 342] width 7 height 9
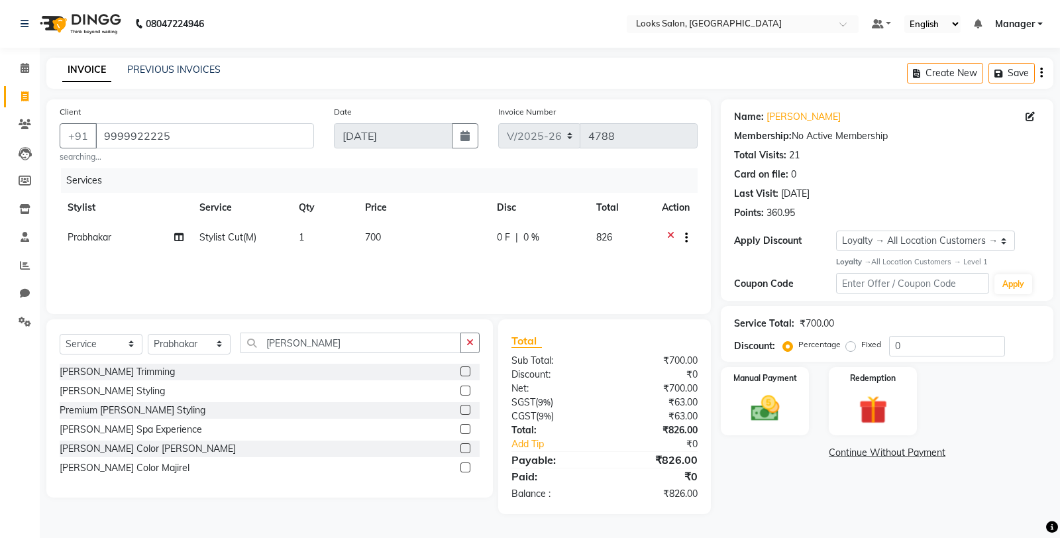
click at [465, 368] on label at bounding box center [465, 371] width 10 height 10
click at [465, 368] on input "checkbox" at bounding box center [464, 372] width 9 height 9
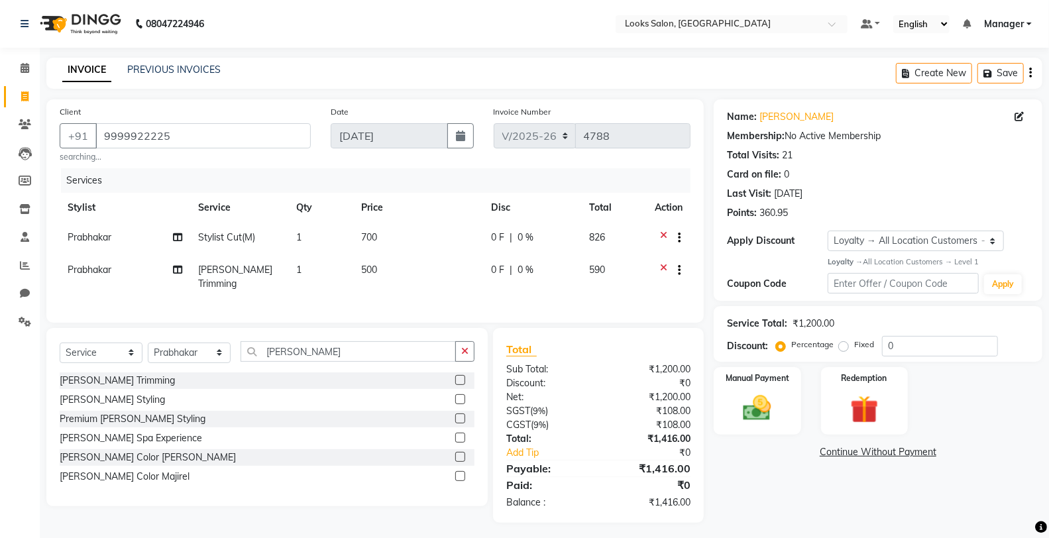
click at [412, 233] on td "700" at bounding box center [418, 239] width 130 height 32
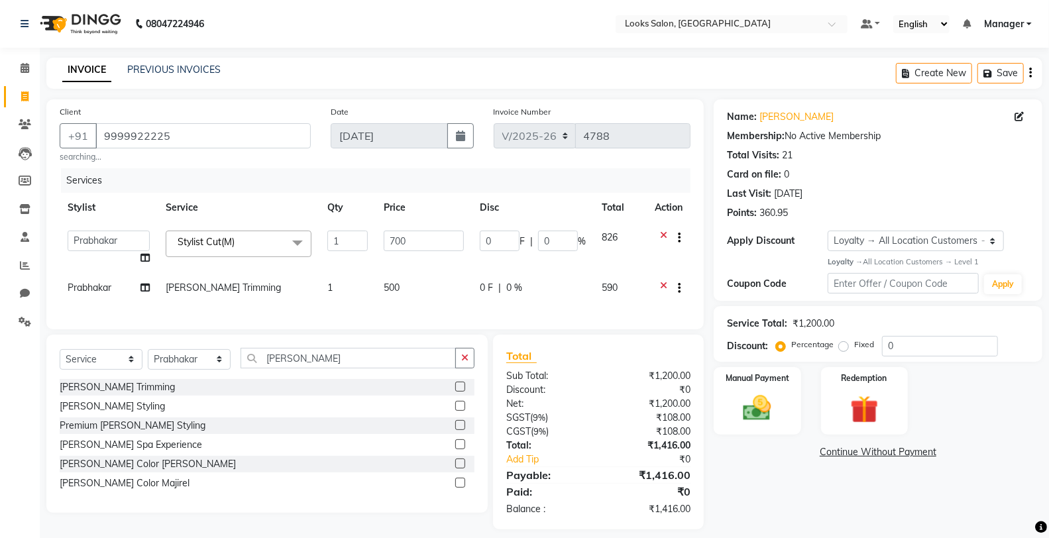
click at [431, 283] on td "500" at bounding box center [424, 289] width 96 height 32
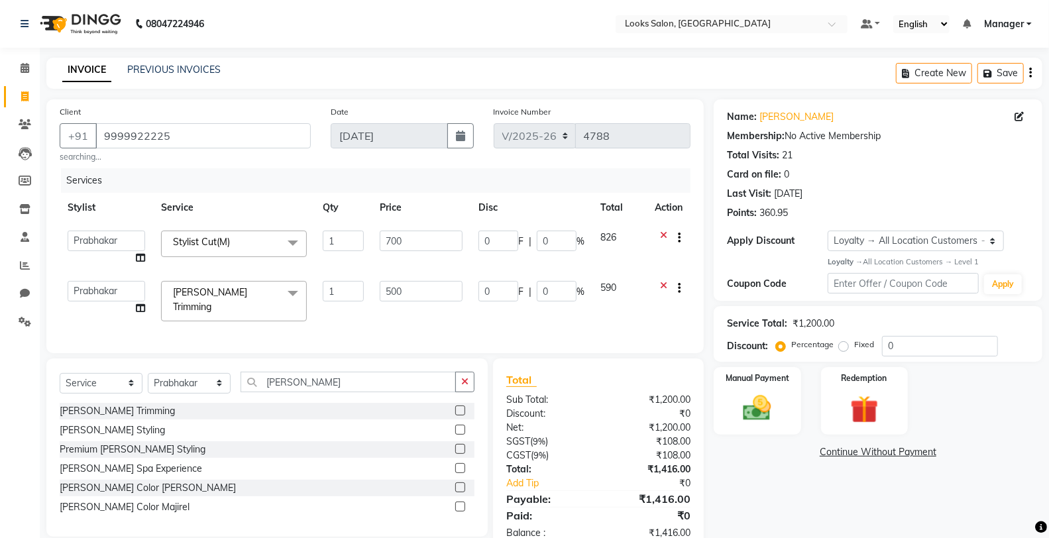
click at [434, 276] on td "500" at bounding box center [421, 301] width 99 height 56
click at [436, 240] on input "700" at bounding box center [421, 241] width 83 height 21
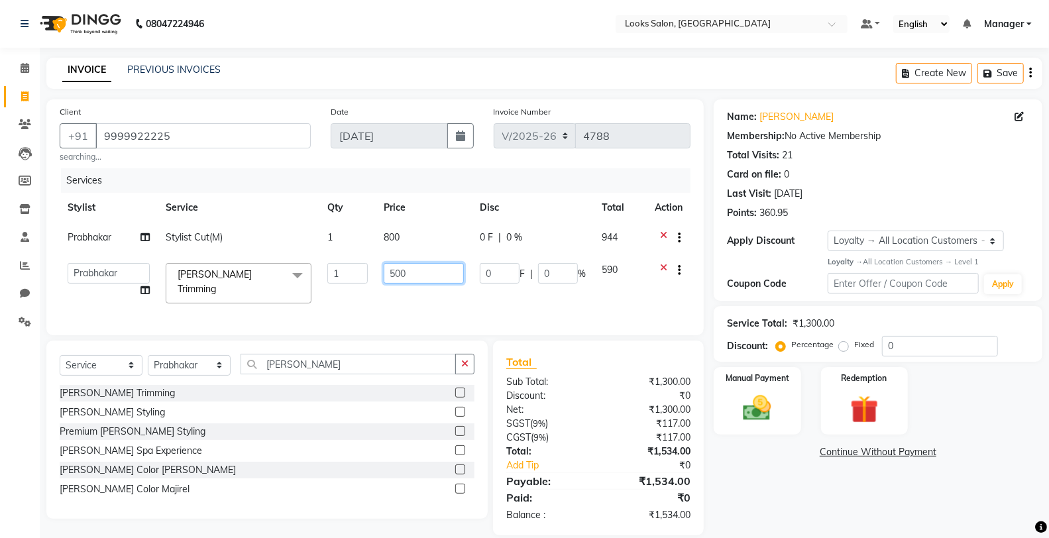
click at [438, 285] on td "500" at bounding box center [424, 283] width 96 height 56
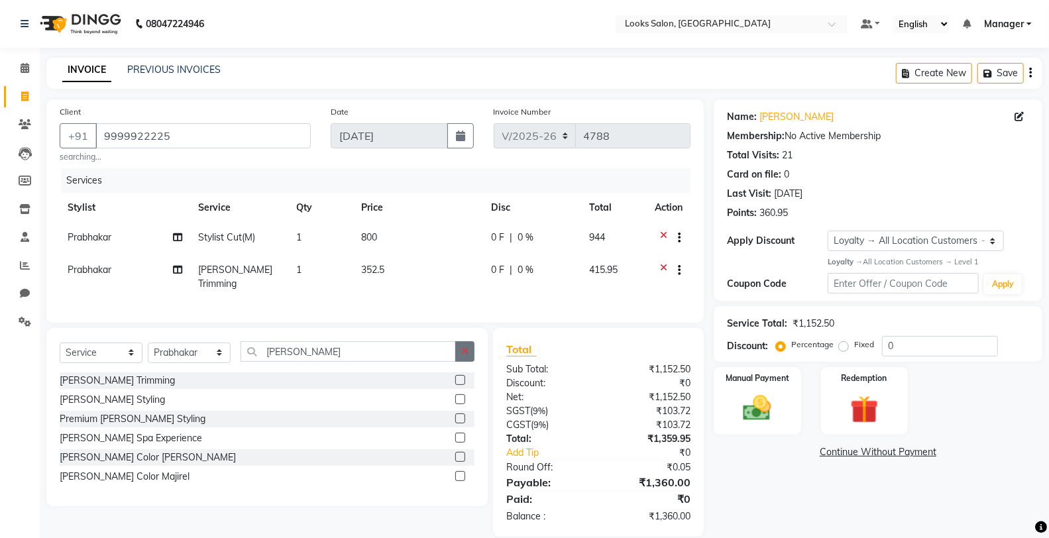
click at [472, 368] on div "Select Service Product Membership Package Voucher Prepaid Gift Card Select Styl…" at bounding box center [267, 356] width 415 height 31
click at [468, 359] on button "button" at bounding box center [464, 351] width 19 height 21
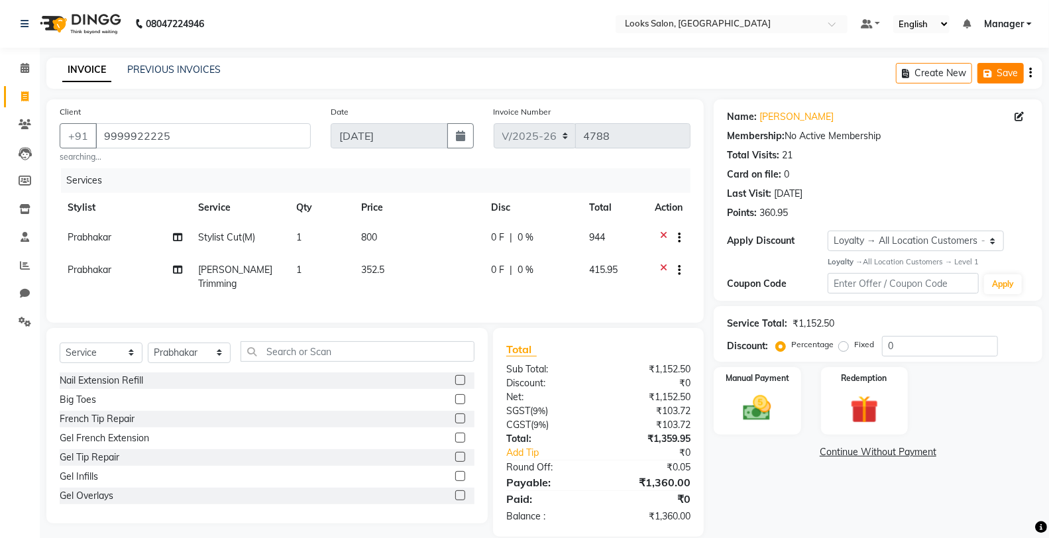
click at [978, 72] on button "Save" at bounding box center [1000, 73] width 46 height 21
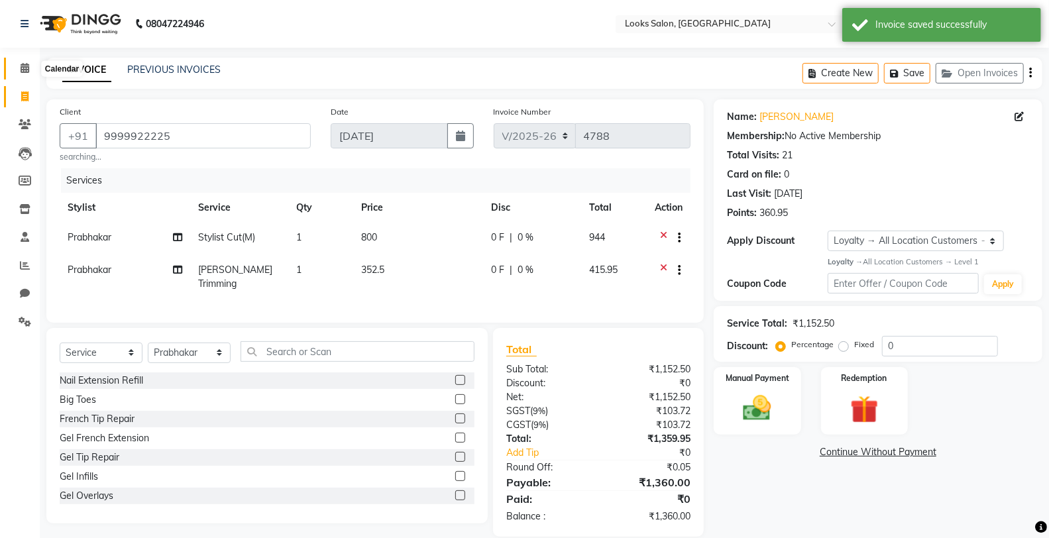
click at [21, 65] on icon at bounding box center [25, 68] width 9 height 10
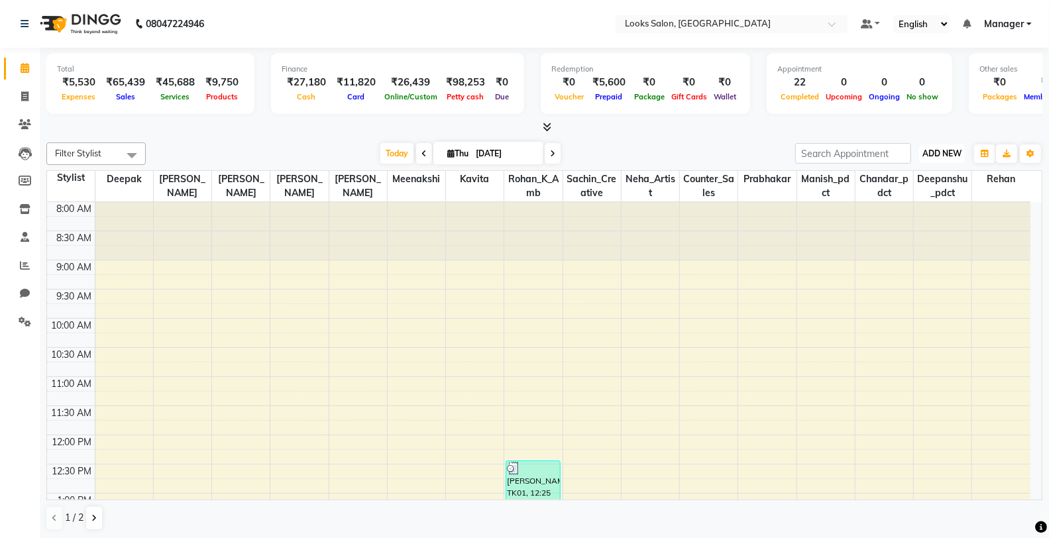
click at [948, 159] on button "ADD NEW Toggle Dropdown" at bounding box center [942, 153] width 46 height 19
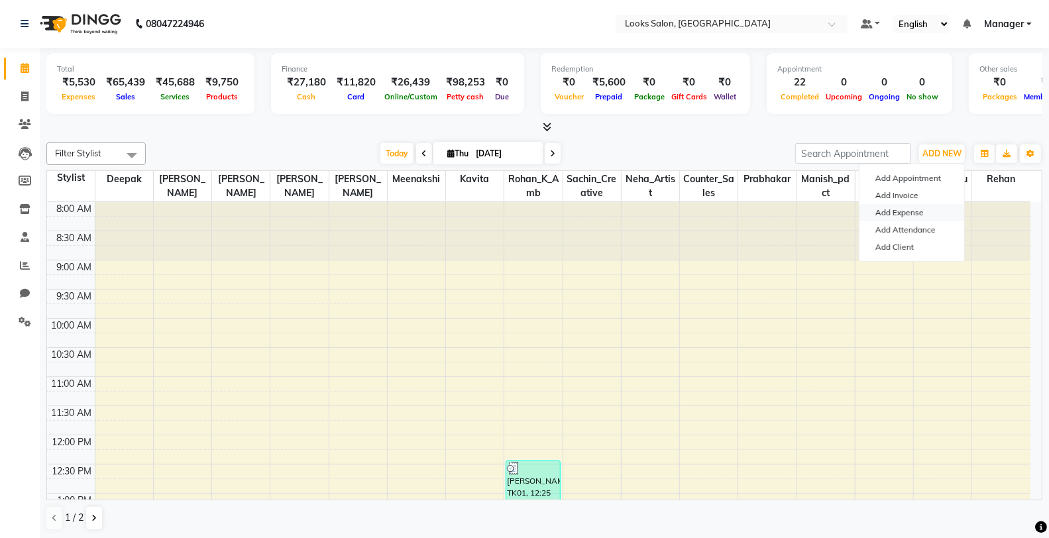
click at [910, 217] on link "Add Expense" at bounding box center [911, 212] width 105 height 17
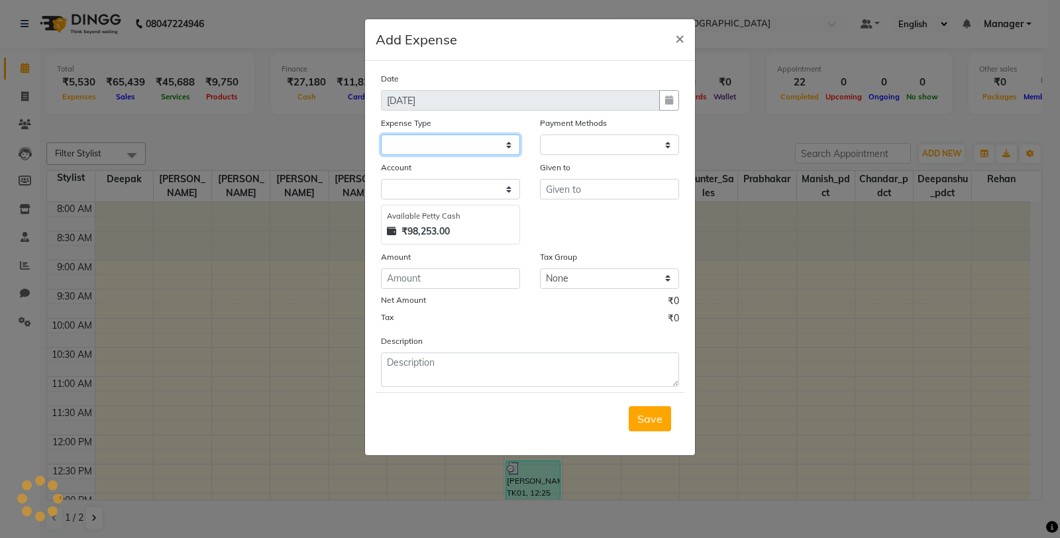
click at [427, 147] on select at bounding box center [450, 144] width 139 height 21
click at [381, 134] on select "Select Bank Deposit Cash Handover Client ordered food Client Refund Agnst Bill …" at bounding box center [450, 144] width 139 height 21
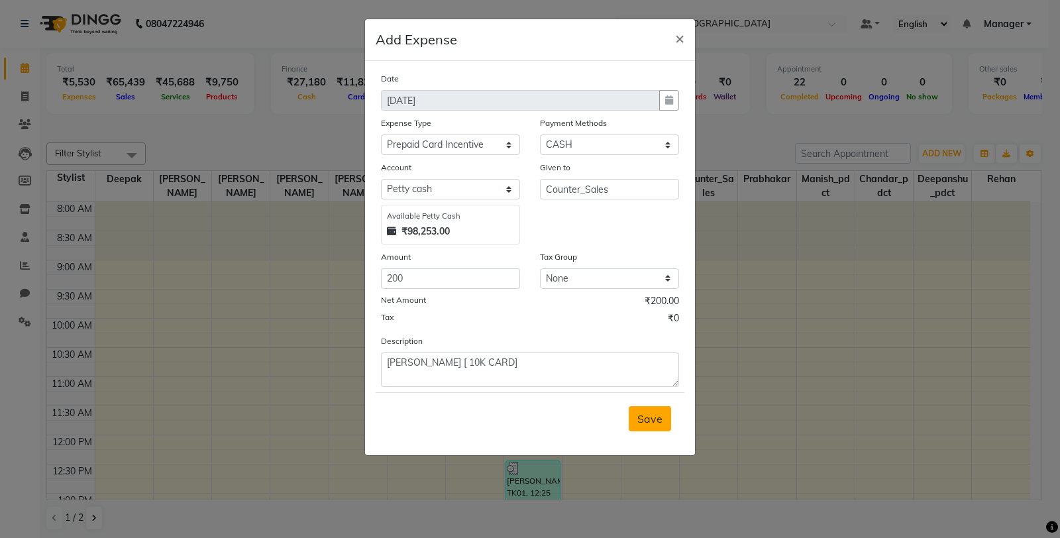
click at [639, 419] on span "Save" at bounding box center [649, 418] width 25 height 13
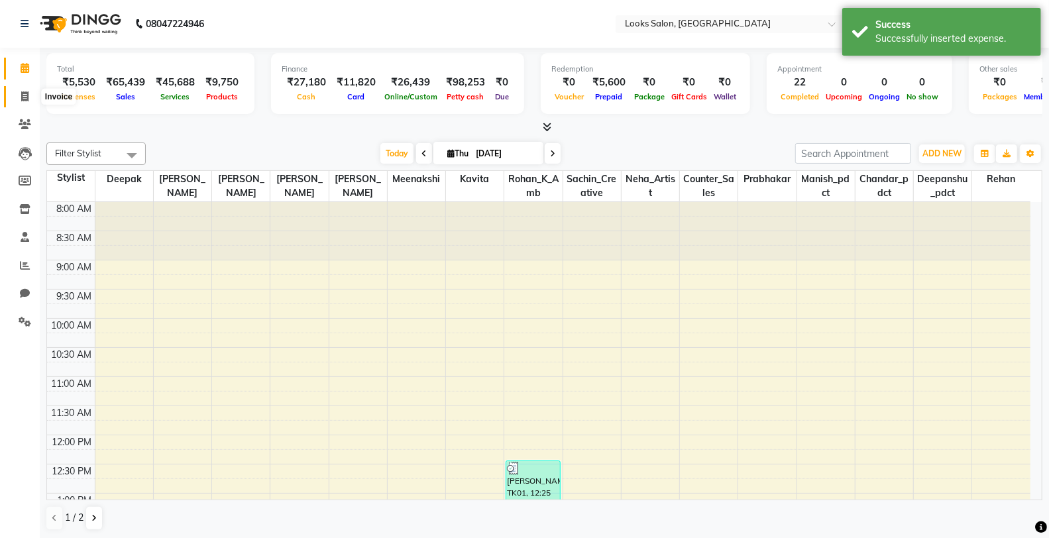
click at [19, 97] on span at bounding box center [24, 96] width 23 height 15
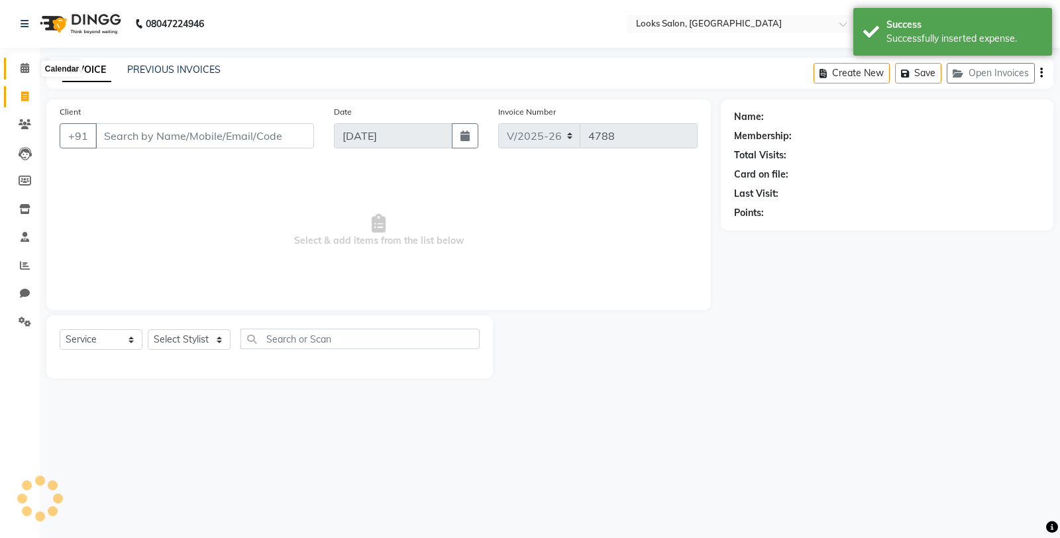
click at [30, 64] on span at bounding box center [24, 68] width 23 height 15
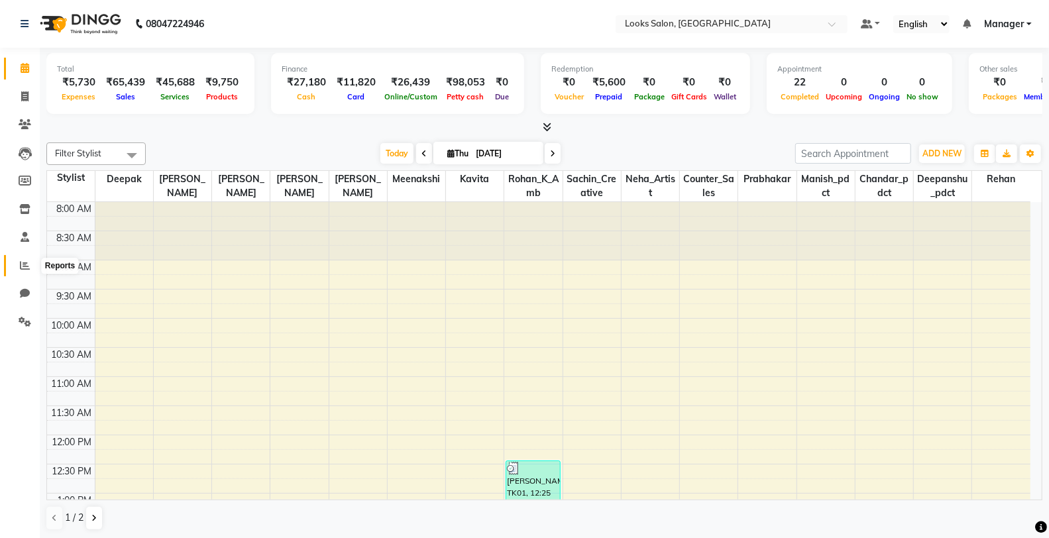
drag, startPoint x: 23, startPoint y: 270, endPoint x: 25, endPoint y: 262, distance: 8.4
click at [23, 270] on icon at bounding box center [25, 265] width 10 height 10
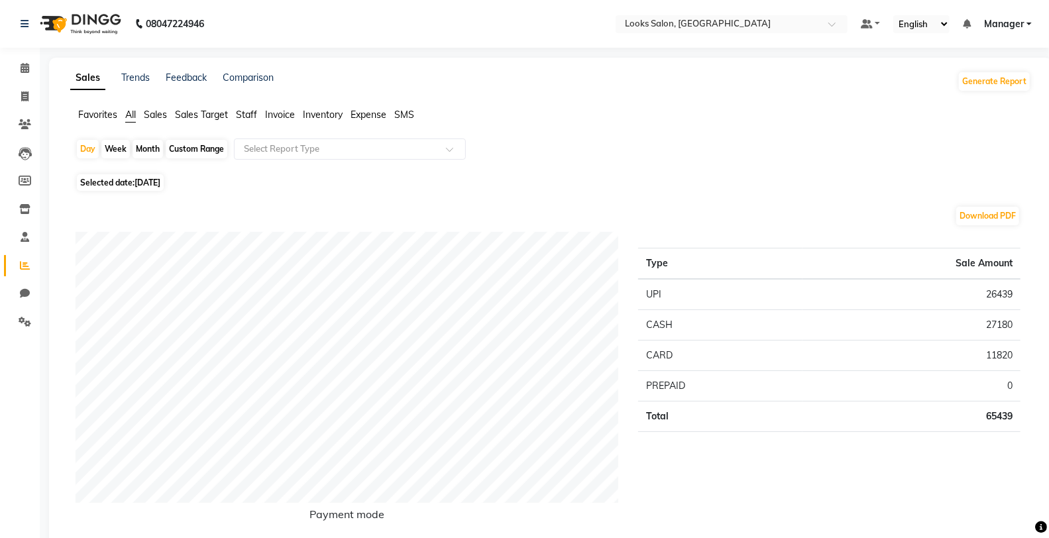
click at [244, 116] on span "Staff" at bounding box center [246, 115] width 21 height 12
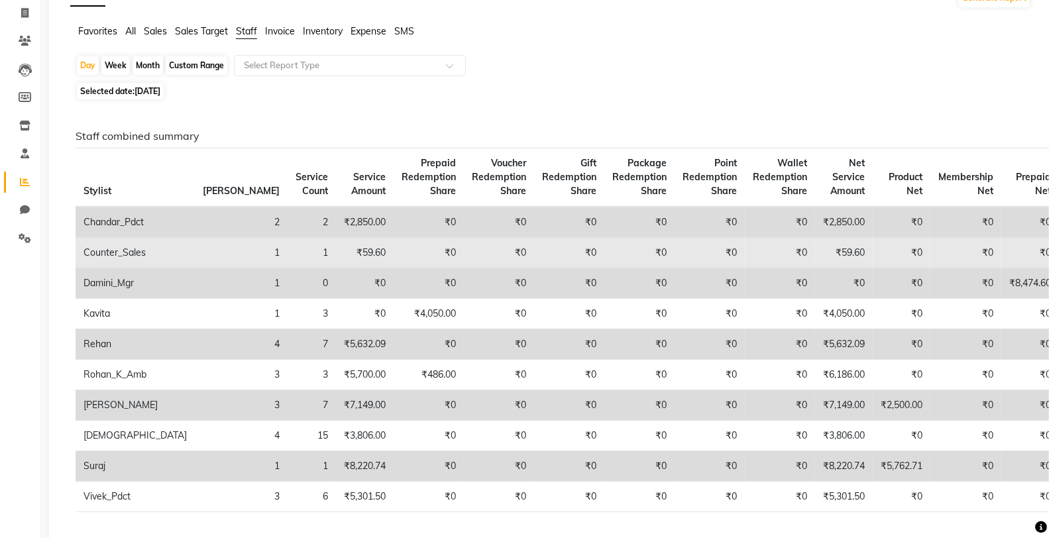
scroll to position [147, 0]
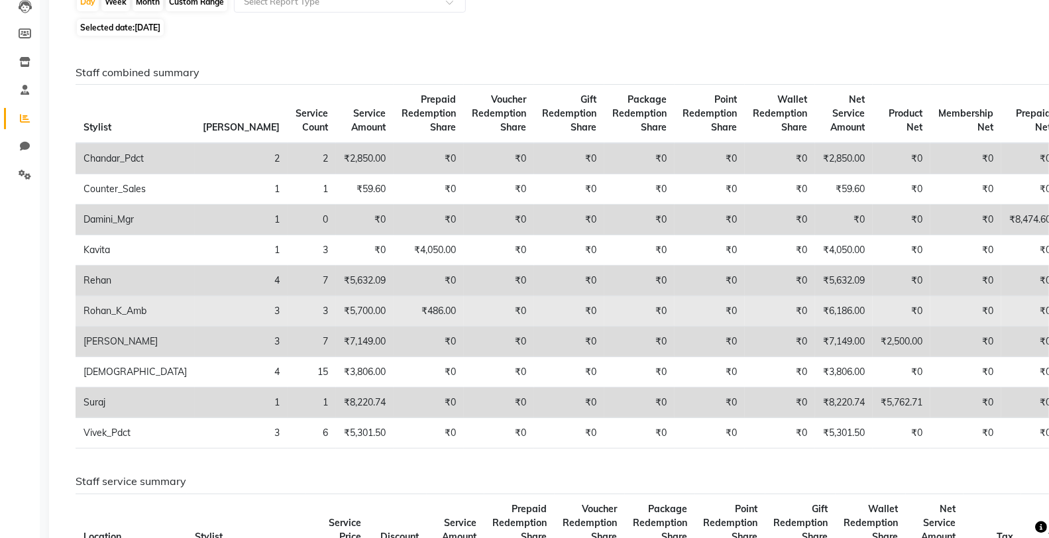
click at [815, 309] on td "₹6,186.00" at bounding box center [844, 311] width 58 height 30
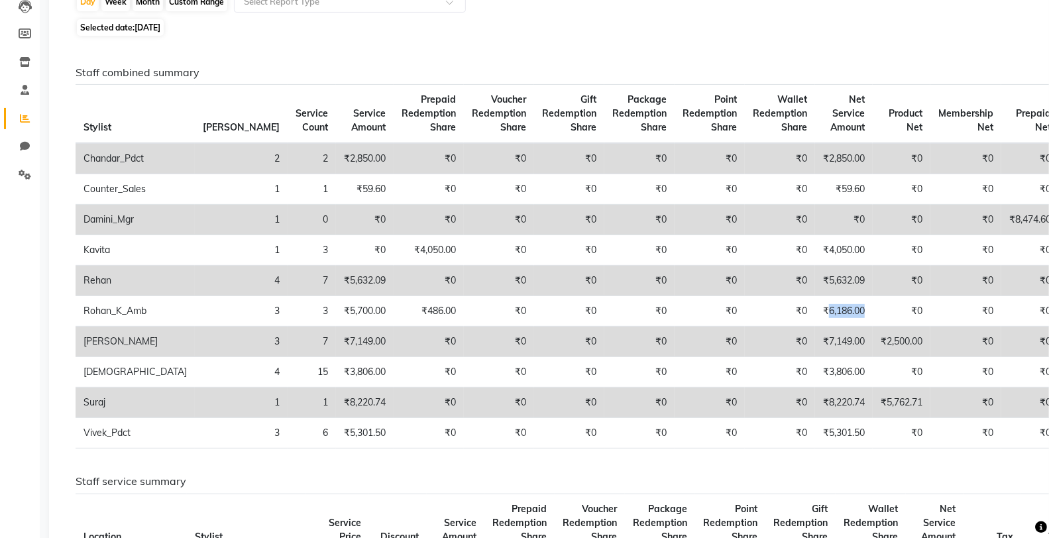
scroll to position [0, 0]
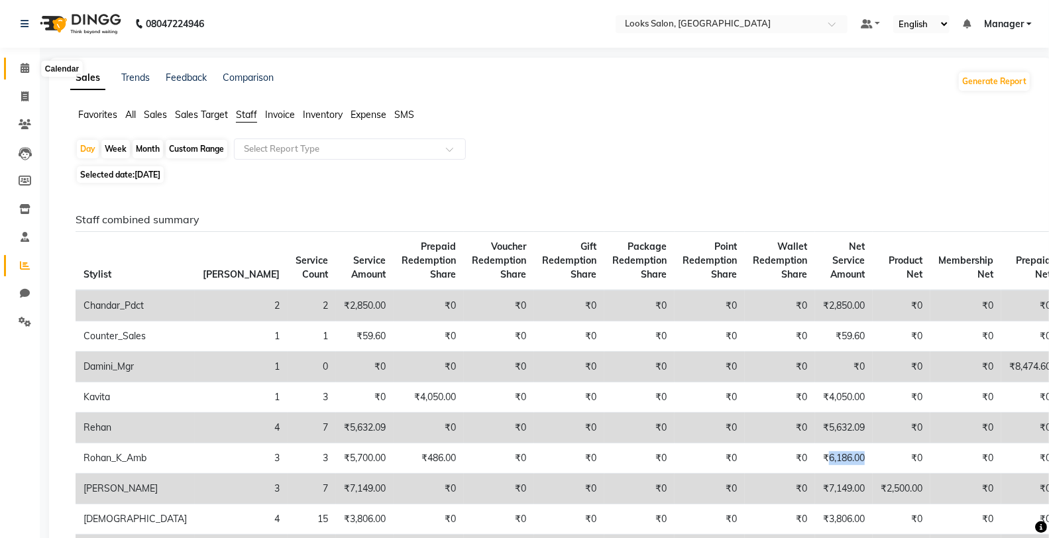
click at [29, 72] on span at bounding box center [24, 68] width 23 height 15
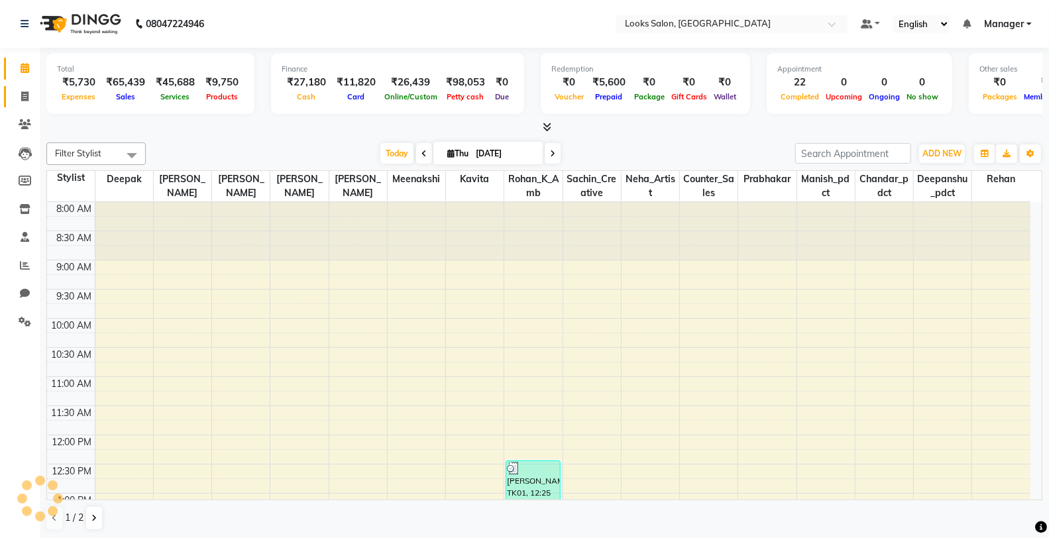
click at [23, 88] on link "Invoice" at bounding box center [20, 97] width 32 height 22
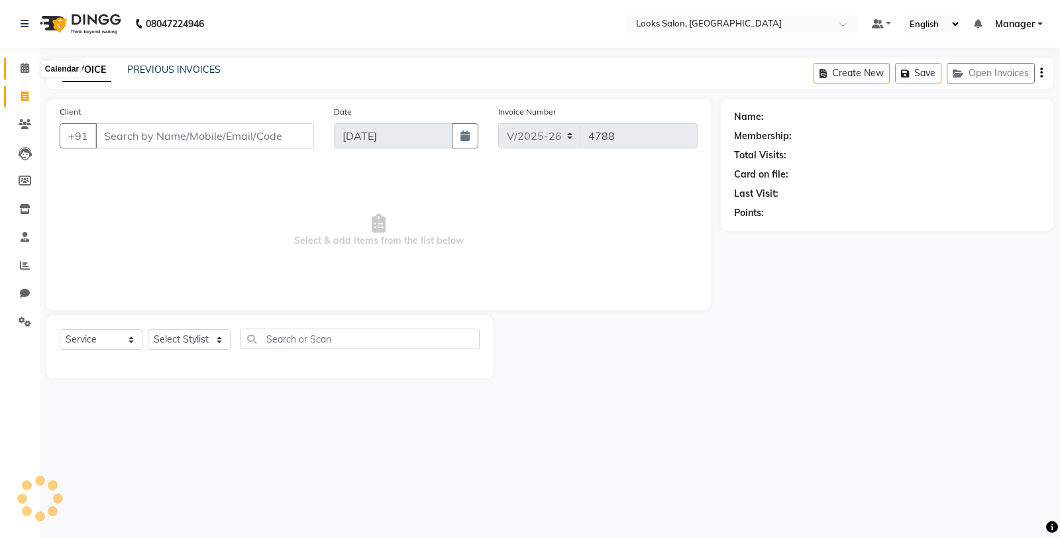
click at [24, 68] on icon at bounding box center [25, 68] width 9 height 10
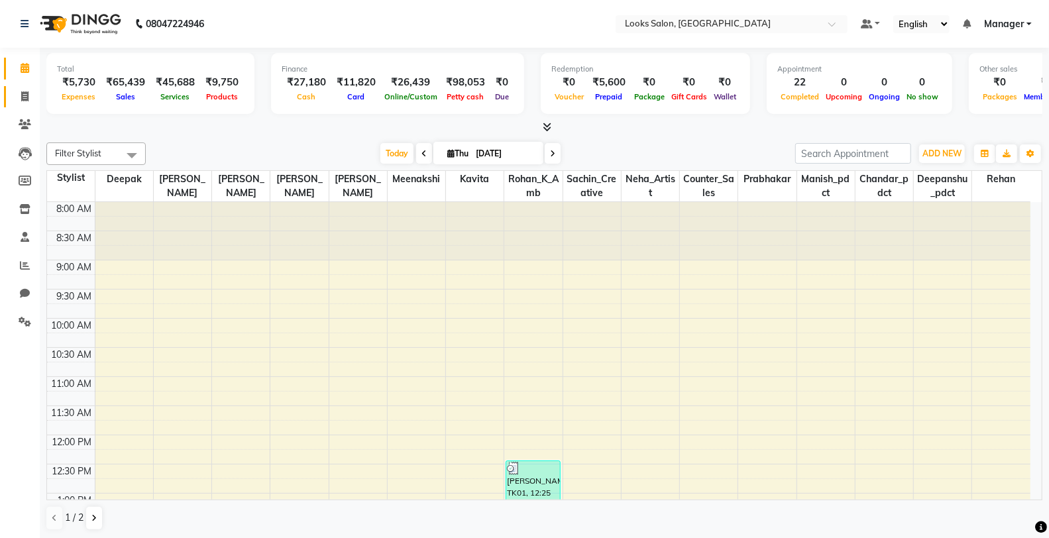
click at [27, 104] on link "Invoice" at bounding box center [20, 97] width 32 height 22
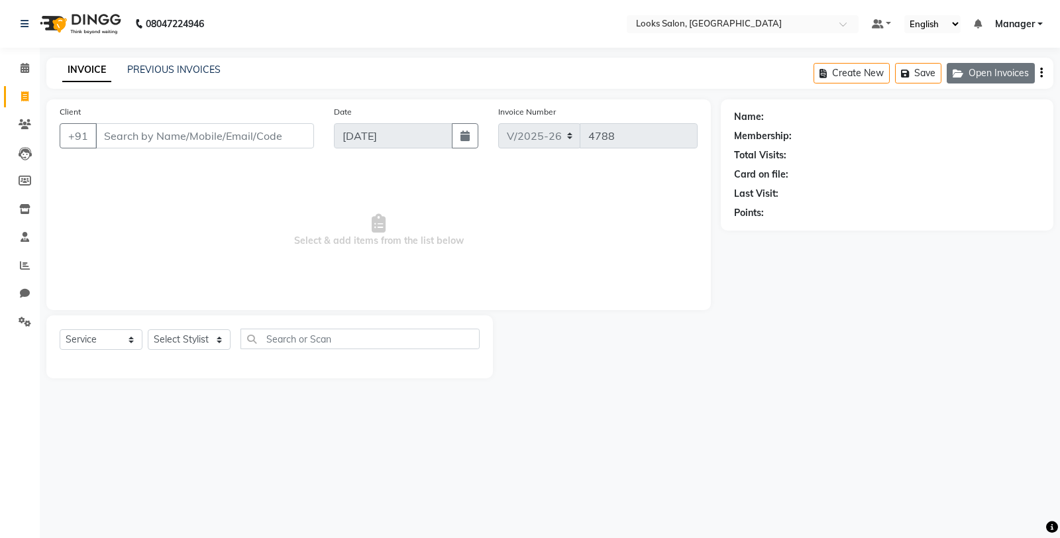
click at [962, 63] on button "Open Invoices" at bounding box center [991, 73] width 88 height 21
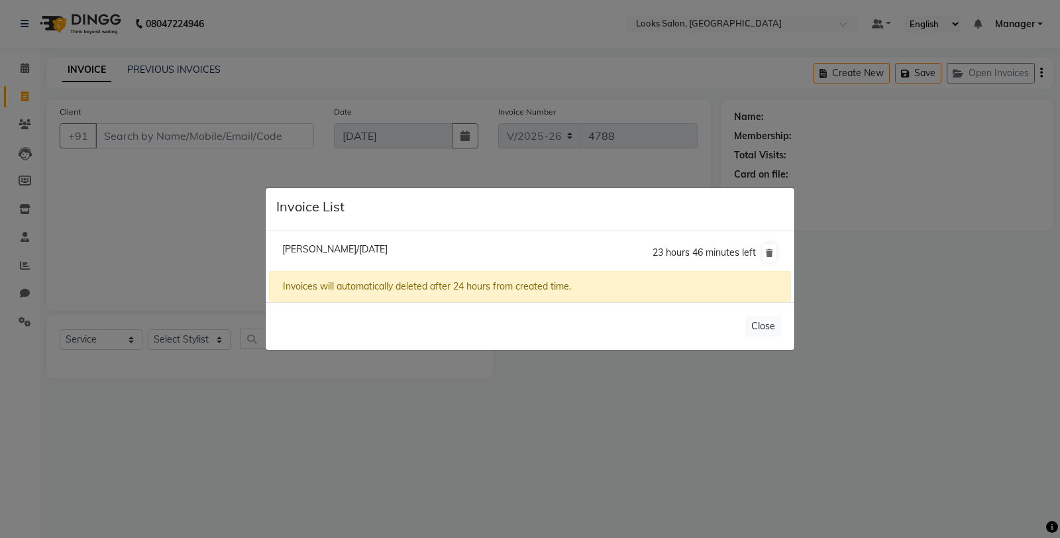
click at [360, 245] on span "[PERSON_NAME]/[DATE]" at bounding box center [334, 249] width 105 height 12
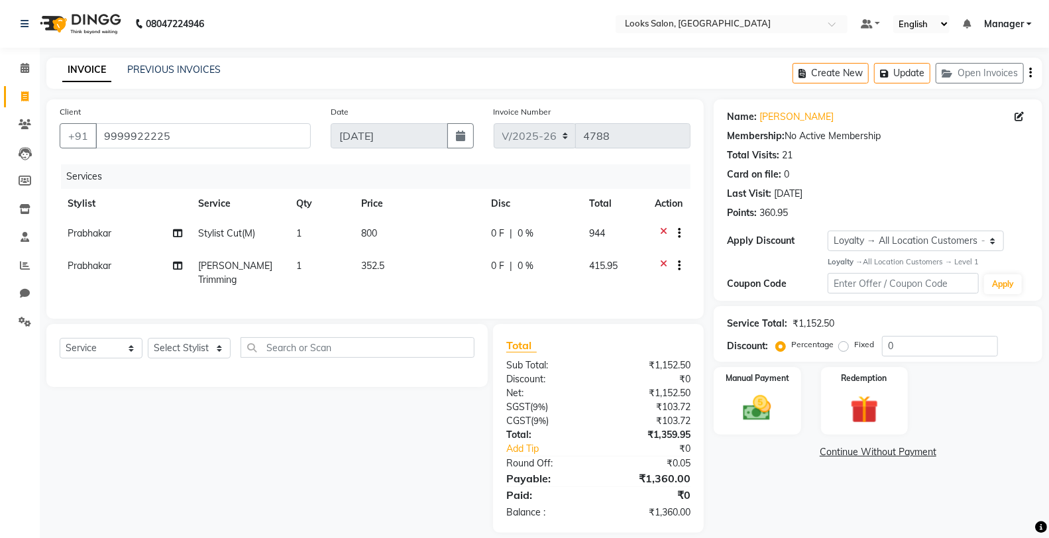
scroll to position [15, 0]
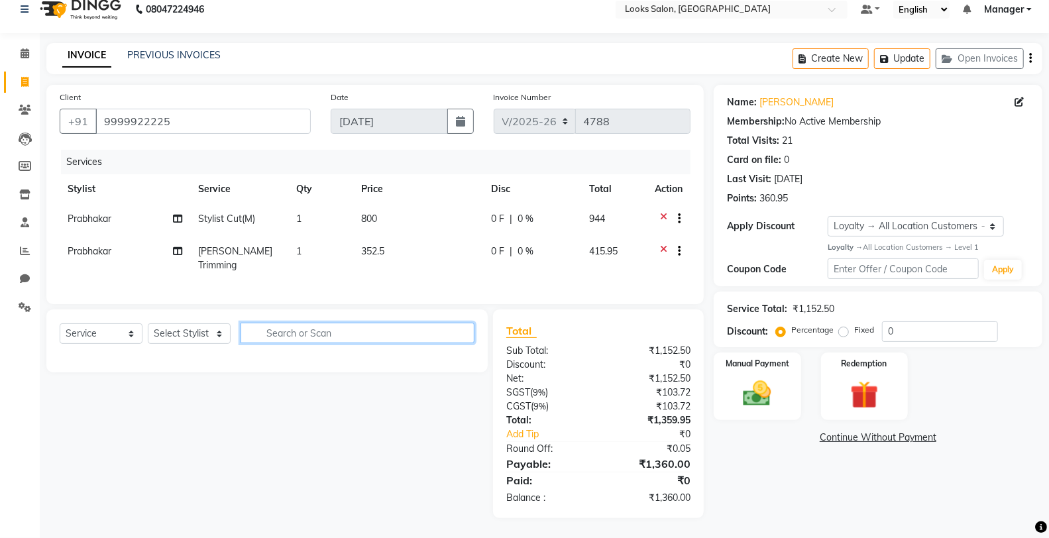
click at [404, 330] on input "text" at bounding box center [357, 333] width 234 height 21
click at [732, 388] on div "Manual Payment" at bounding box center [756, 386] width 91 height 71
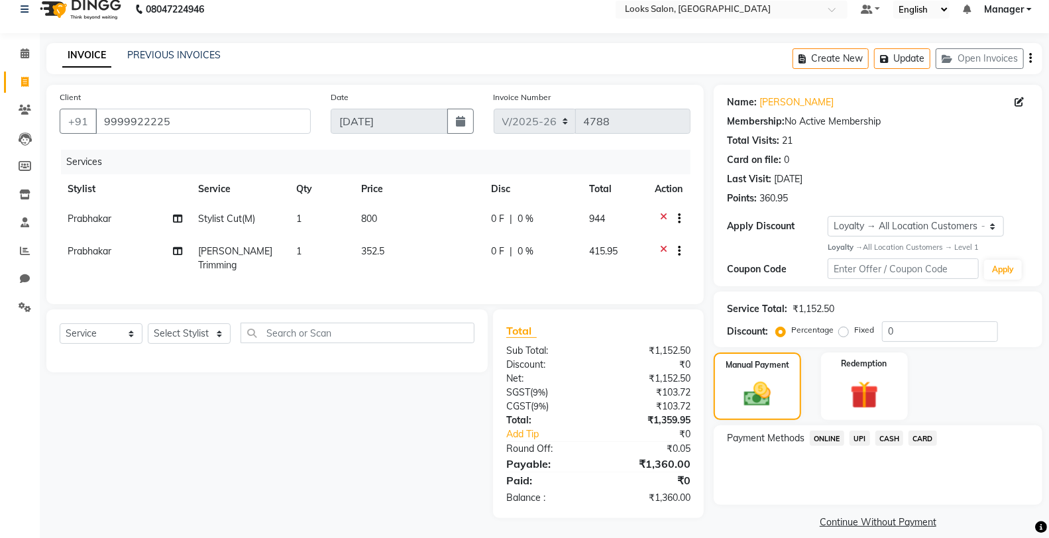
click at [891, 439] on span "CASH" at bounding box center [889, 438] width 28 height 15
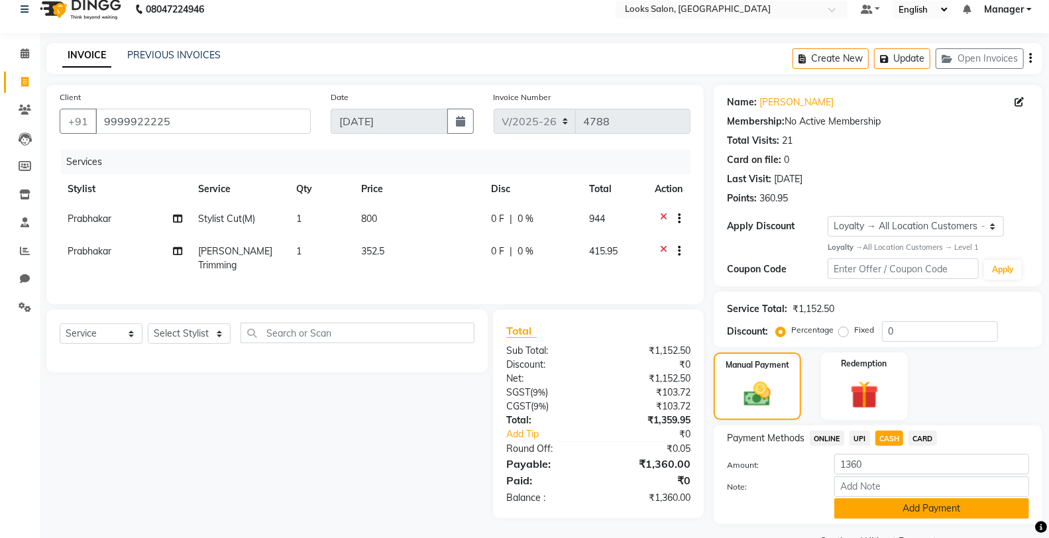
click at [885, 499] on button "Add Payment" at bounding box center [931, 508] width 195 height 21
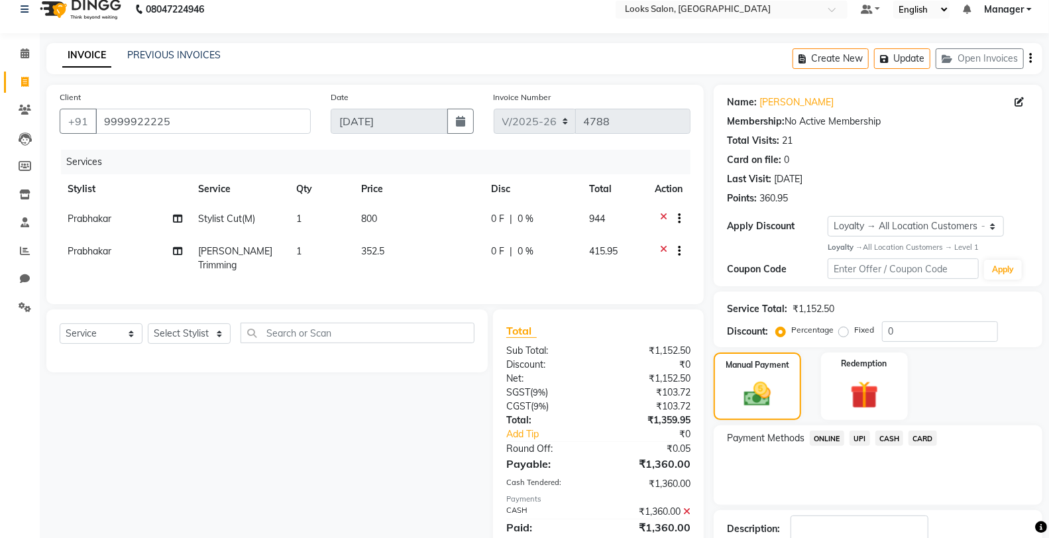
scroll to position [127, 0]
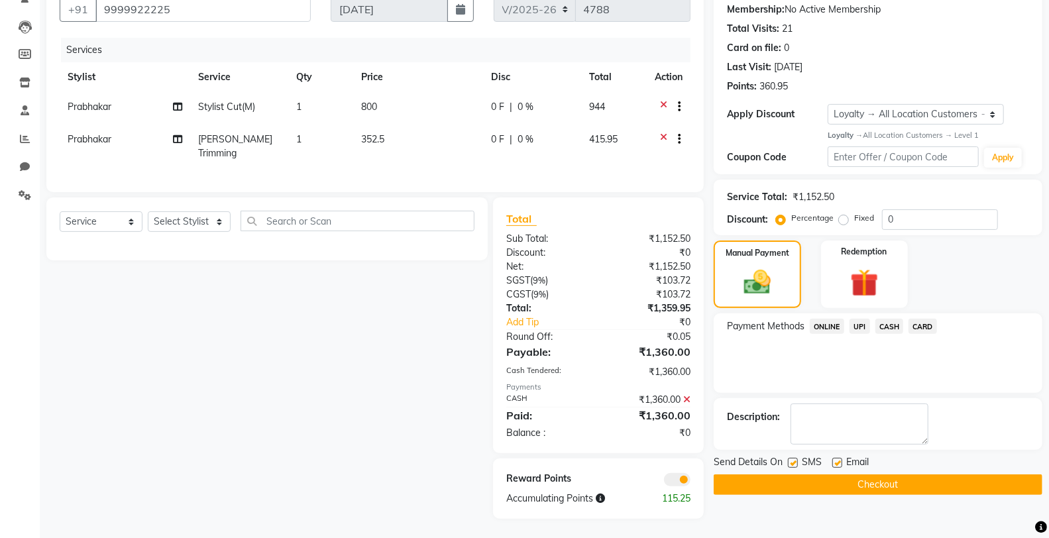
click at [792, 464] on label at bounding box center [793, 463] width 10 height 10
click at [792, 464] on input "checkbox" at bounding box center [792, 463] width 9 height 9
click at [792, 464] on label at bounding box center [793, 463] width 10 height 10
click at [792, 464] on input "checkbox" at bounding box center [792, 463] width 9 height 9
click at [796, 489] on button "Checkout" at bounding box center [877, 484] width 329 height 21
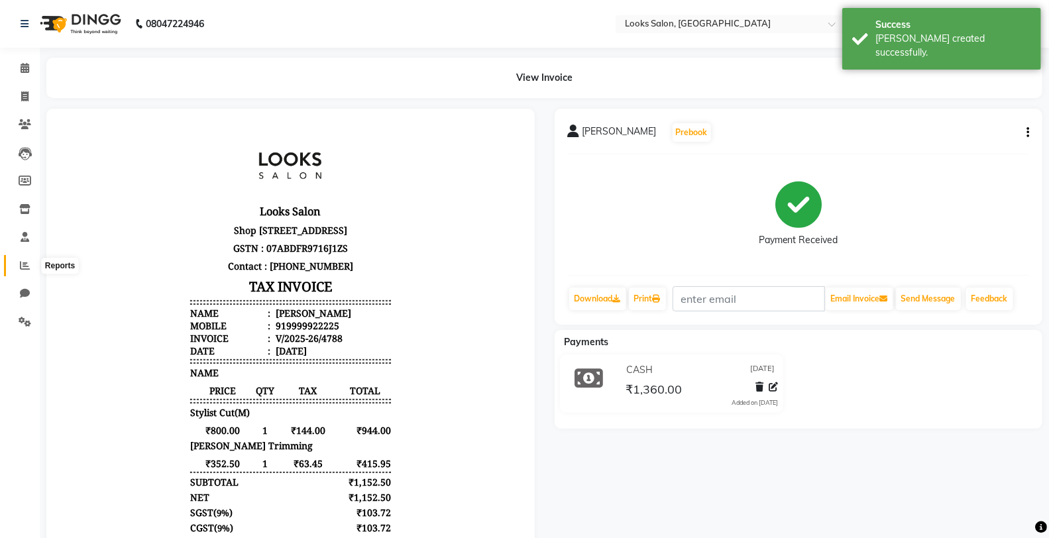
click at [25, 258] on span at bounding box center [24, 265] width 23 height 15
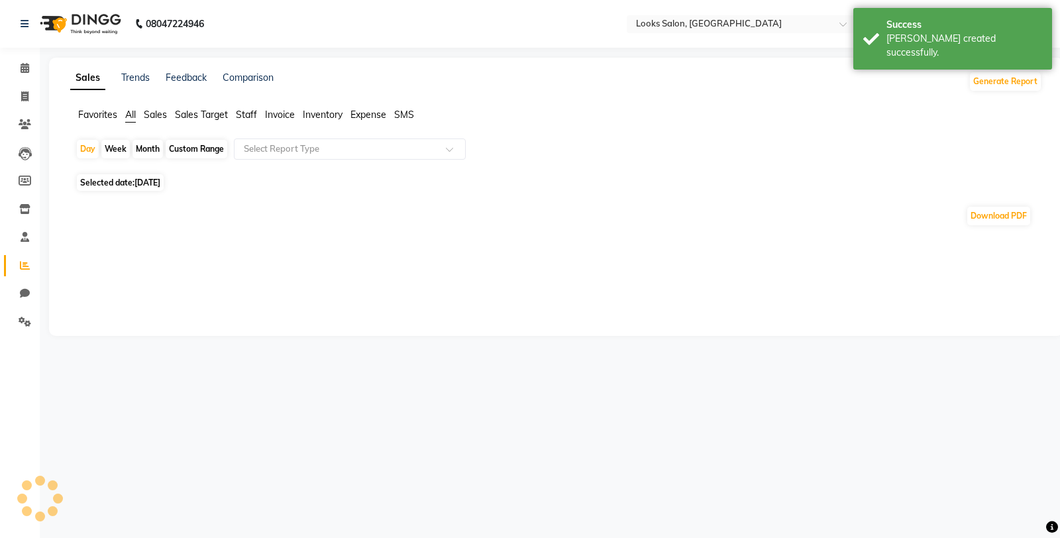
click at [252, 114] on span "Staff" at bounding box center [246, 115] width 21 height 12
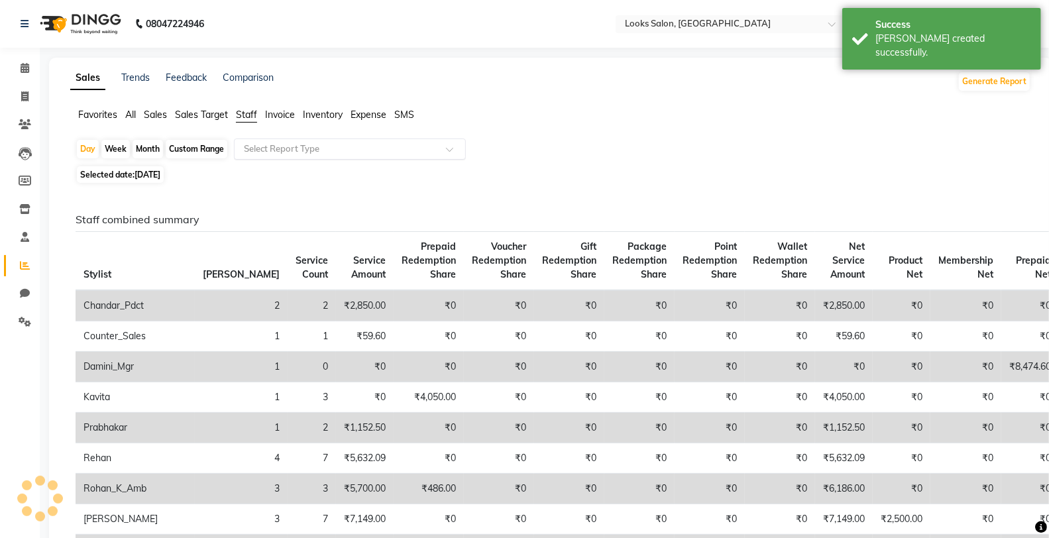
click at [298, 156] on div "Select Report Type" at bounding box center [350, 148] width 232 height 21
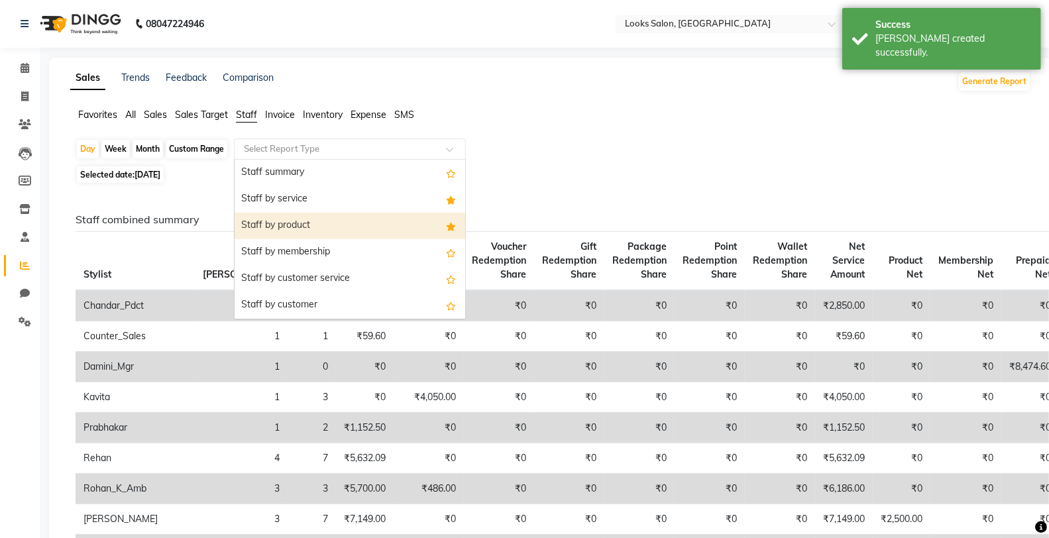
click at [310, 222] on div "Staff by product" at bounding box center [349, 226] width 231 height 26
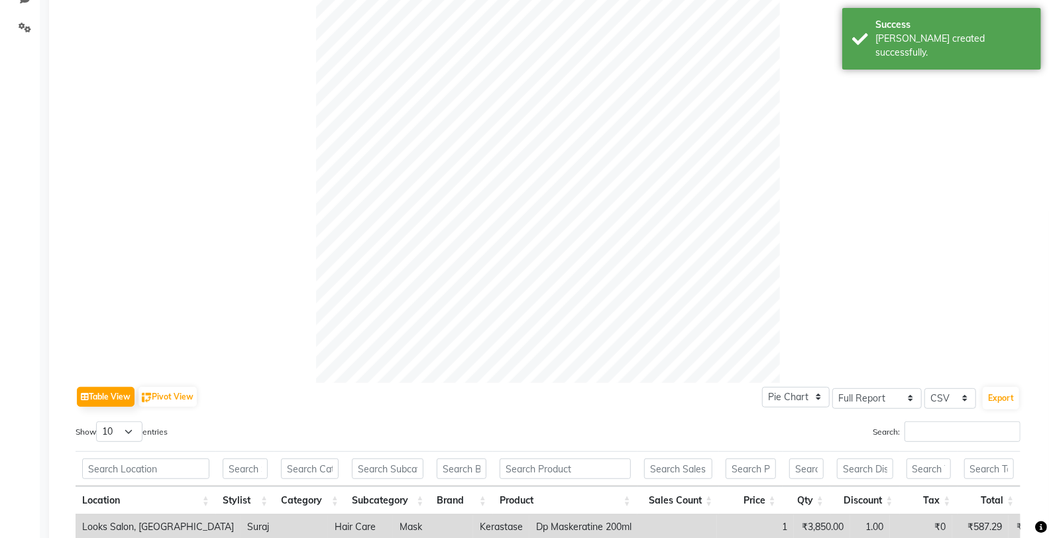
scroll to position [456, 0]
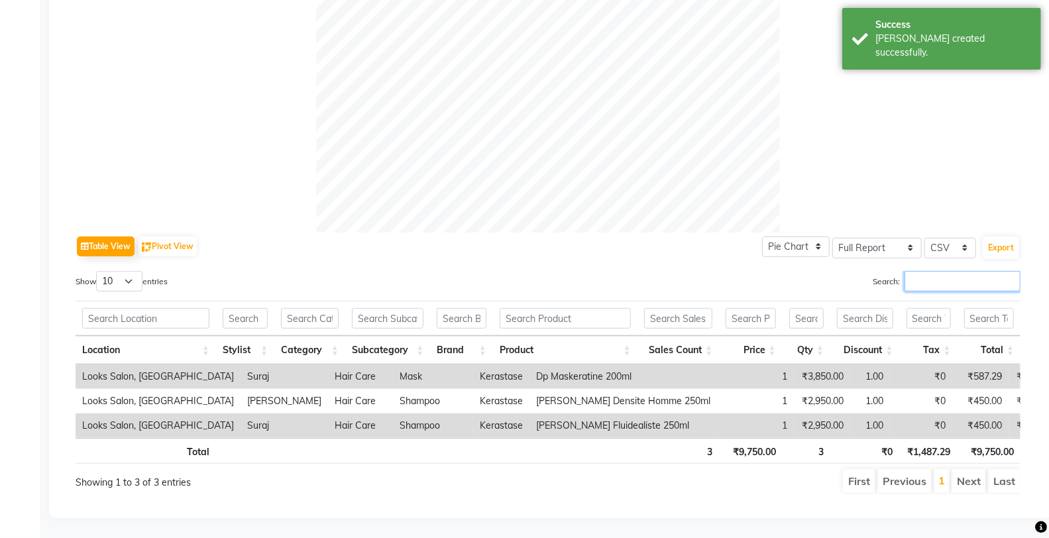
click at [909, 274] on input "Search:" at bounding box center [962, 281] width 116 height 21
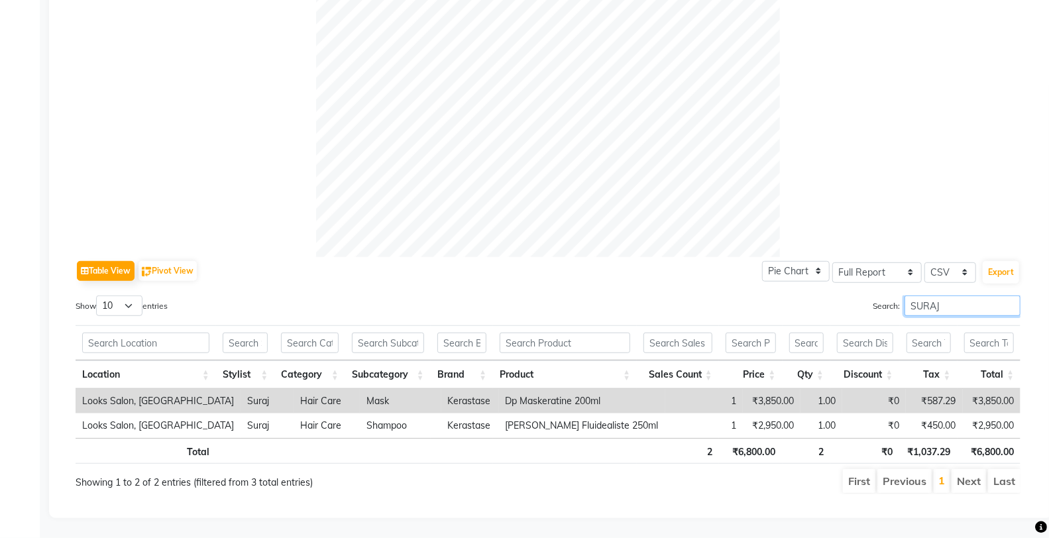
scroll to position [0, 0]
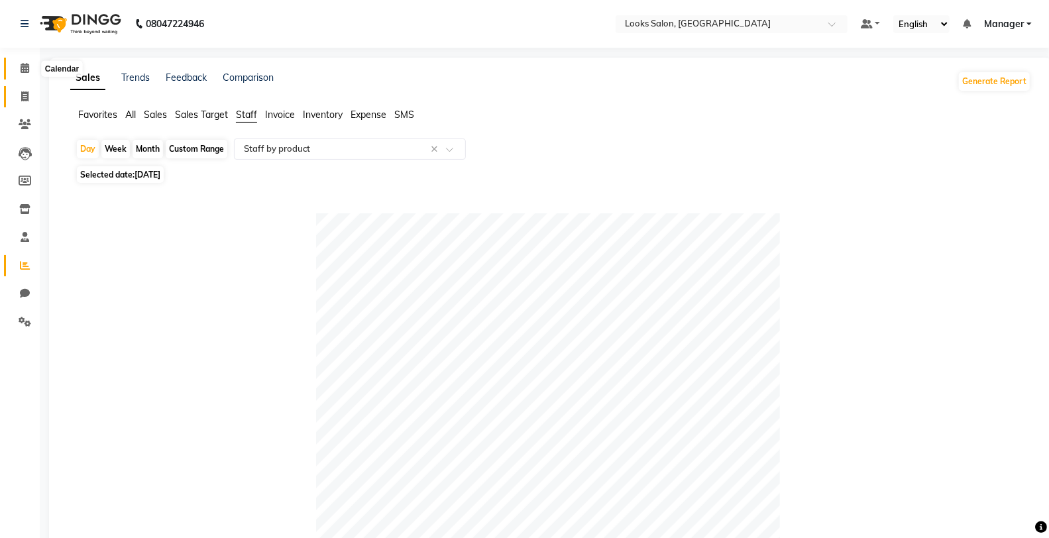
drag, startPoint x: 18, startPoint y: 66, endPoint x: 33, endPoint y: 88, distance: 26.6
click at [18, 66] on span at bounding box center [24, 68] width 23 height 15
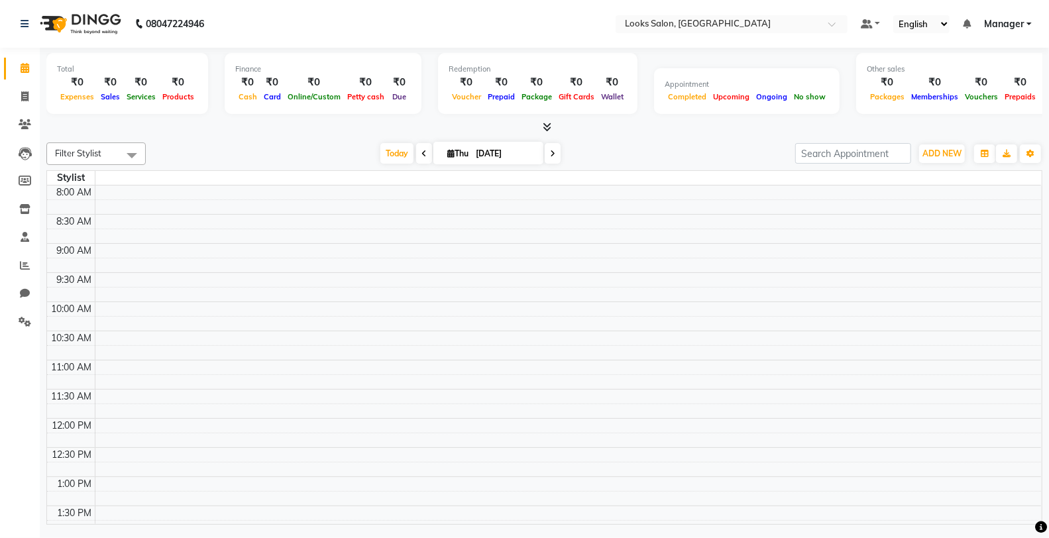
scroll to position [438, 0]
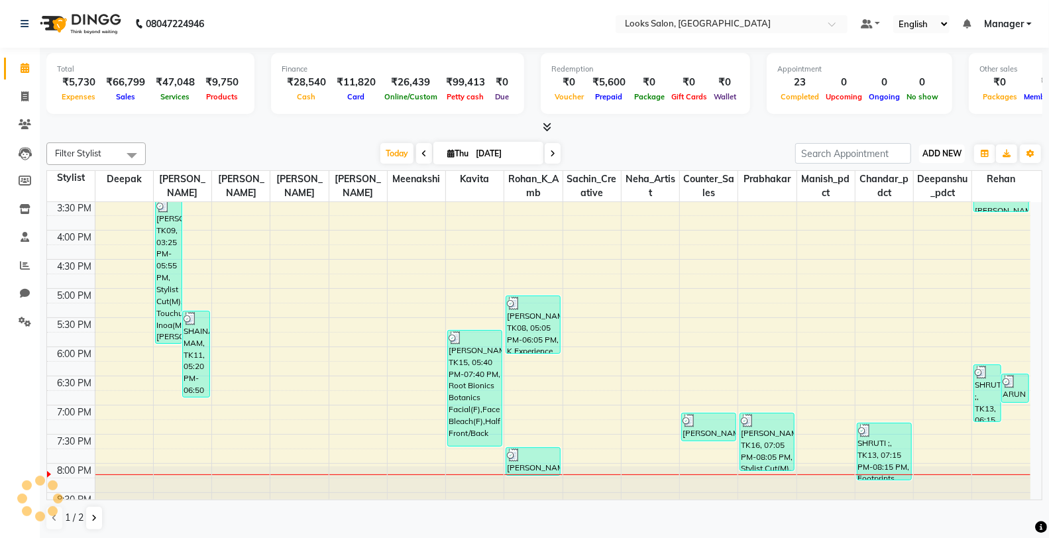
click at [932, 153] on span "ADD NEW" at bounding box center [941, 153] width 39 height 10
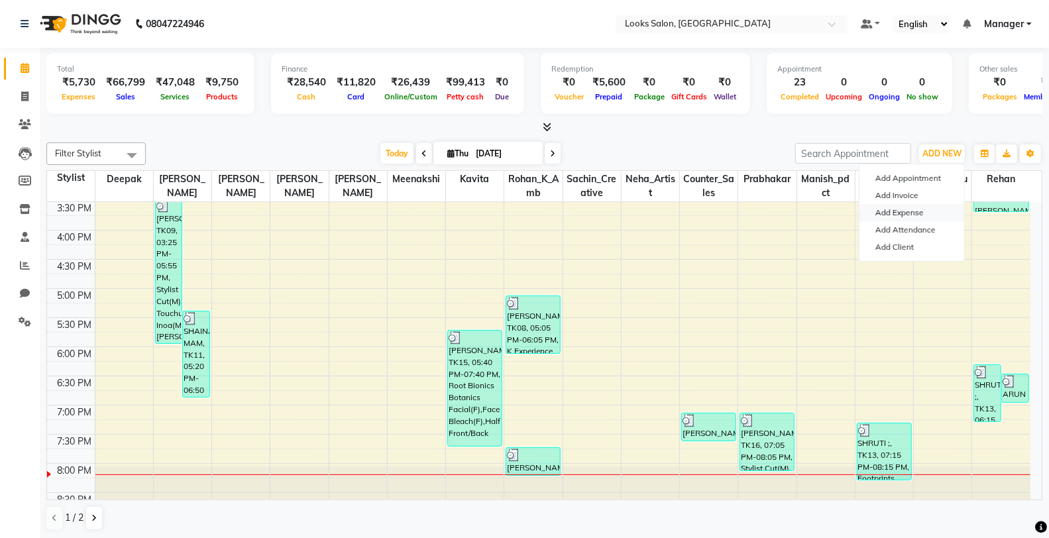
click at [910, 209] on link "Add Expense" at bounding box center [911, 212] width 105 height 17
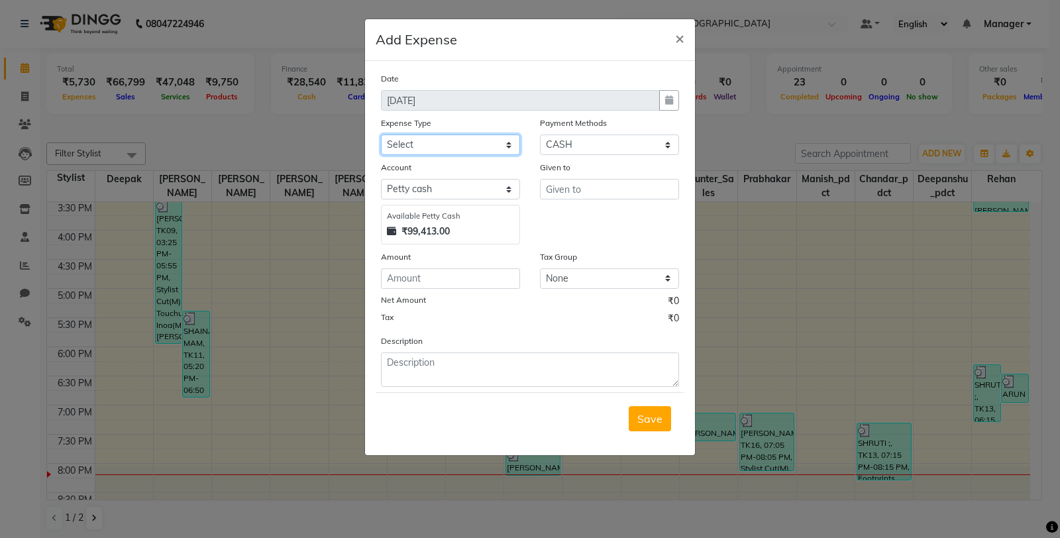
click at [511, 144] on select "Select Bank Deposit Cash Handover Client ordered food Client Refund Agnst Bill …" at bounding box center [450, 144] width 139 height 21
click at [381, 134] on select "Select Bank Deposit Cash Handover Client ordered food Client Refund Agnst Bill …" at bounding box center [450, 144] width 139 height 21
click at [452, 289] on div "Date [DATE] Expense Type Select Bank Deposit Cash Handover Client ordered food …" at bounding box center [530, 229] width 298 height 315
click at [460, 270] on input "34" at bounding box center [450, 278] width 139 height 21
click at [635, 408] on button "Save" at bounding box center [650, 418] width 42 height 25
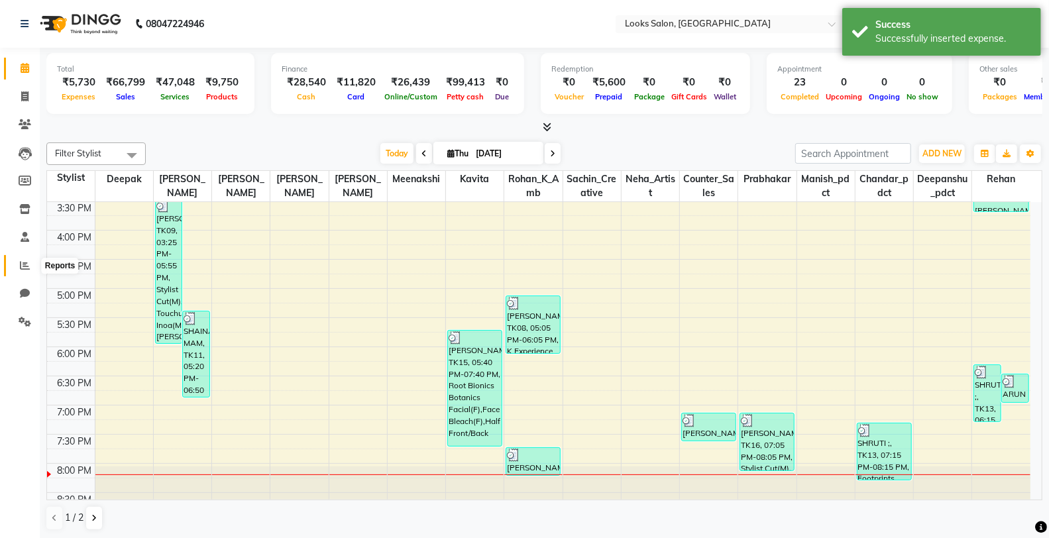
click at [25, 266] on icon at bounding box center [25, 265] width 10 height 10
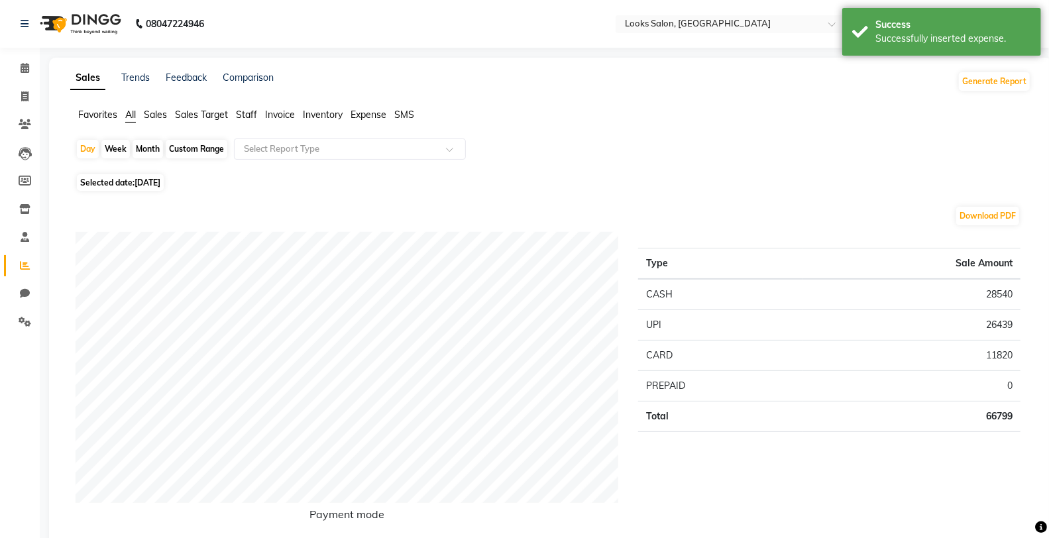
click at [250, 119] on span "Staff" at bounding box center [246, 115] width 21 height 12
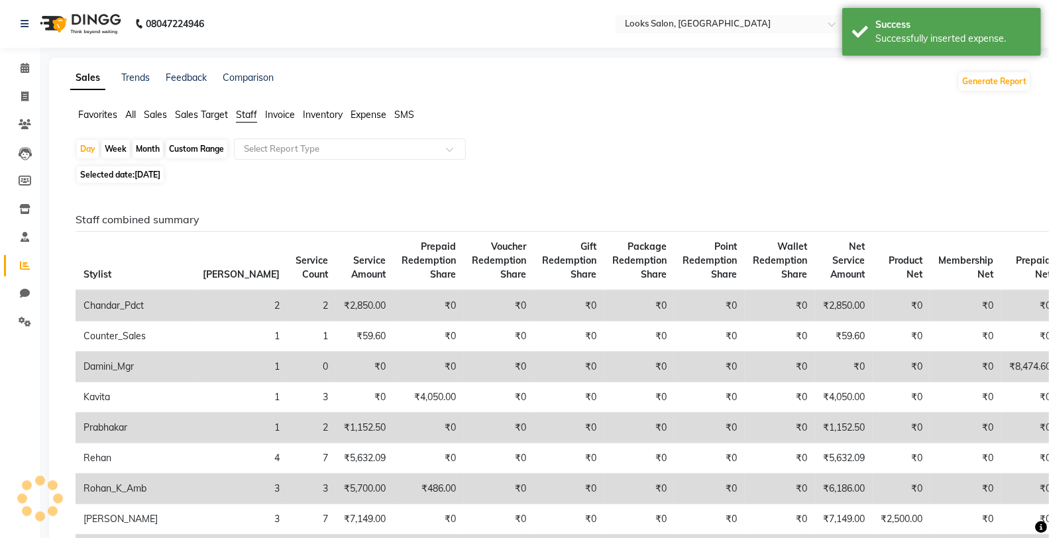
scroll to position [221, 0]
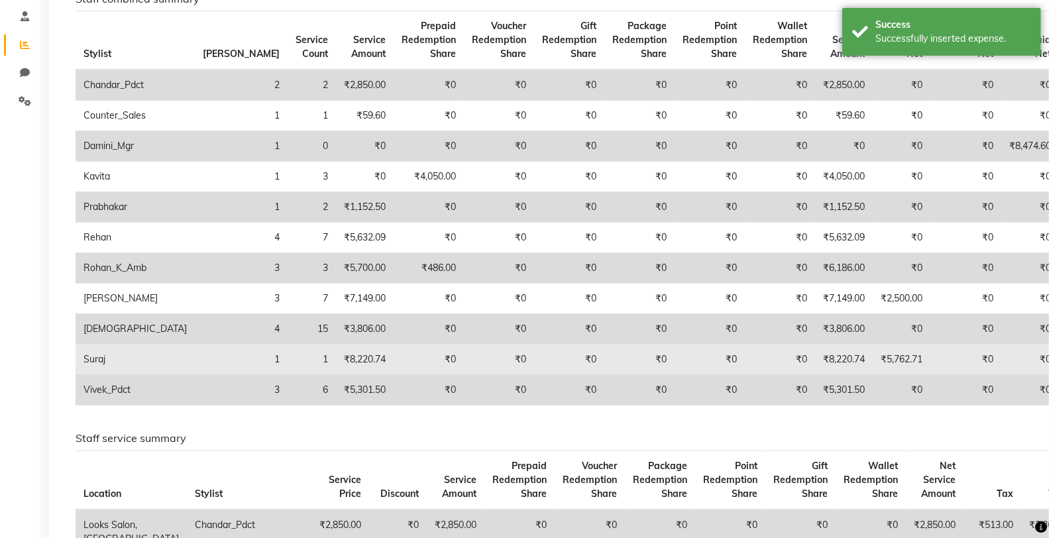
click at [815, 358] on td "₹8,220.74" at bounding box center [844, 359] width 58 height 30
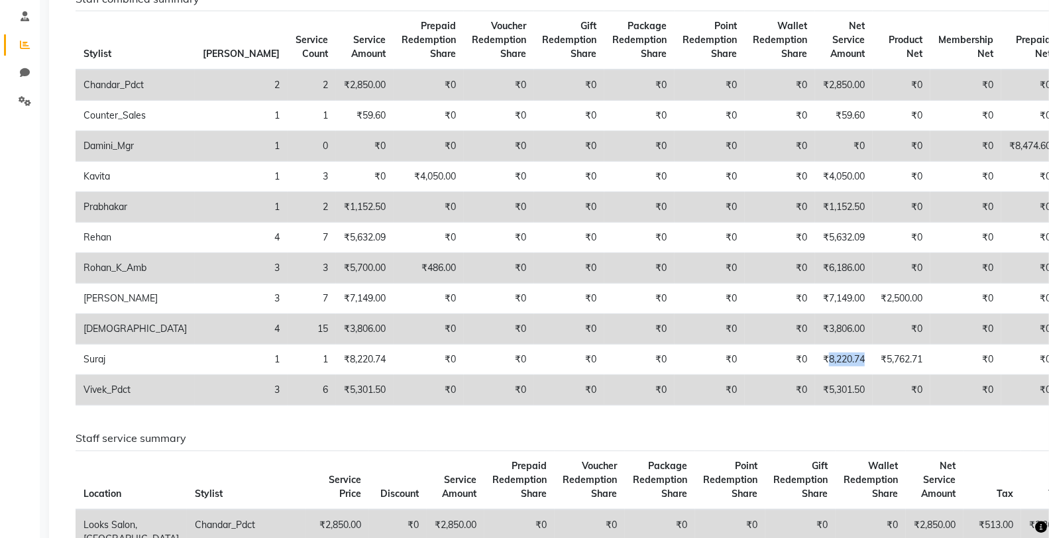
scroll to position [0, 0]
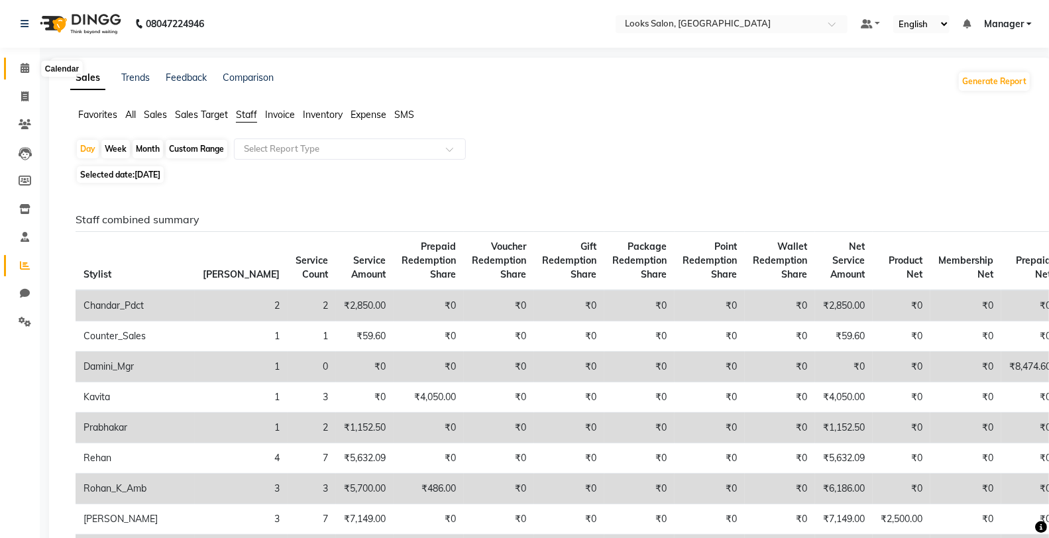
click at [25, 68] on icon at bounding box center [25, 68] width 9 height 10
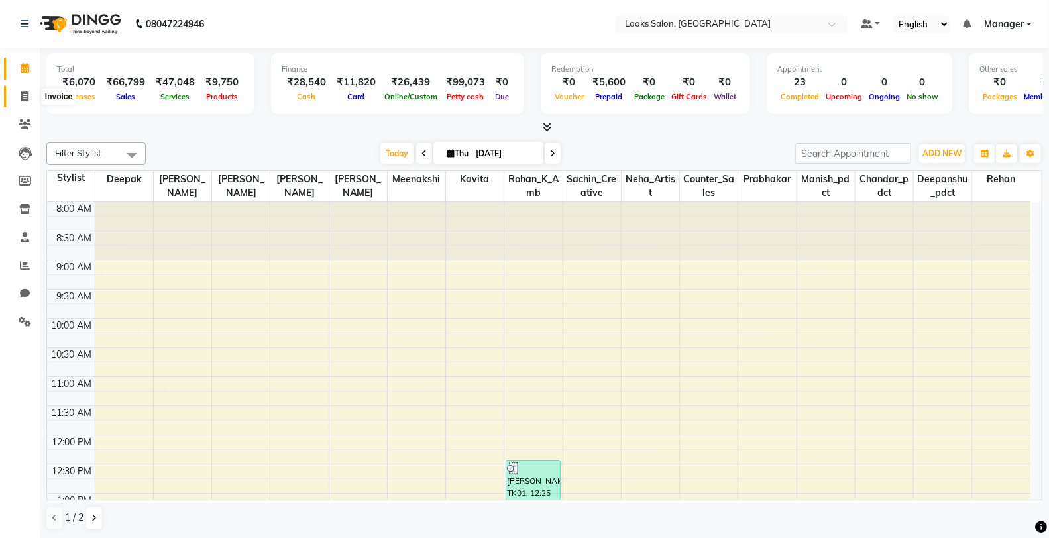
click at [30, 97] on span at bounding box center [24, 96] width 23 height 15
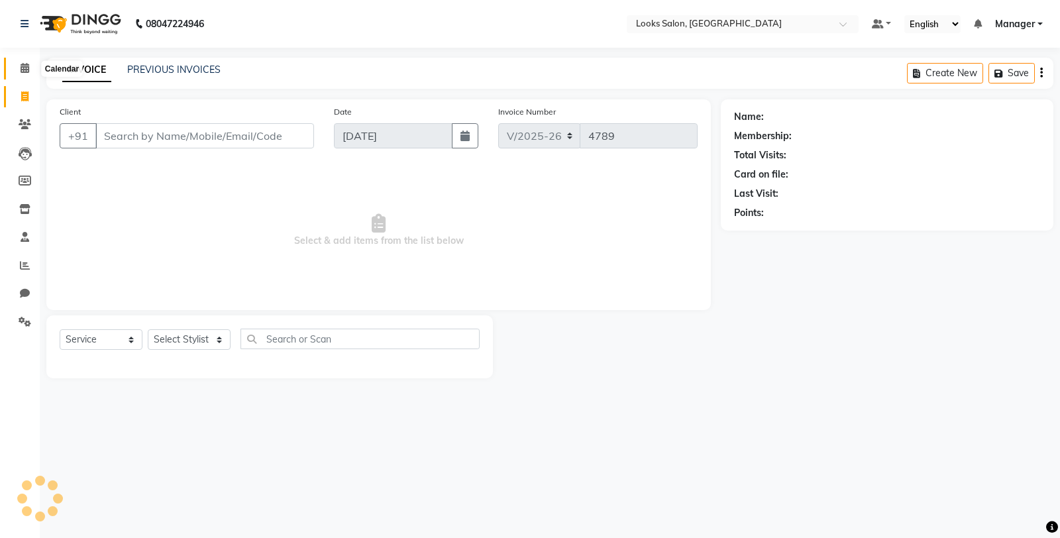
click at [27, 68] on icon at bounding box center [25, 68] width 9 height 10
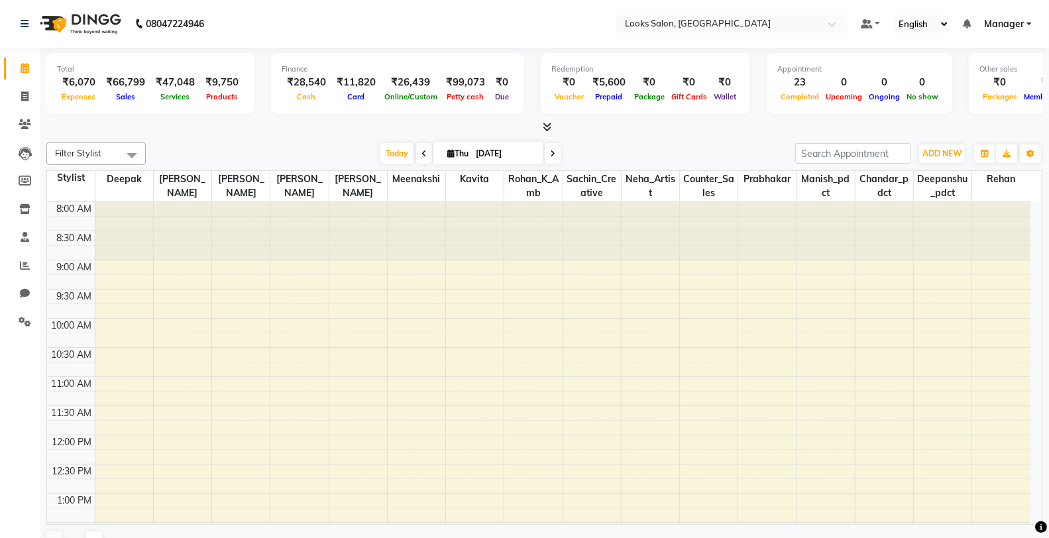
scroll to position [438, 0]
